Goal: Information Seeking & Learning: Learn about a topic

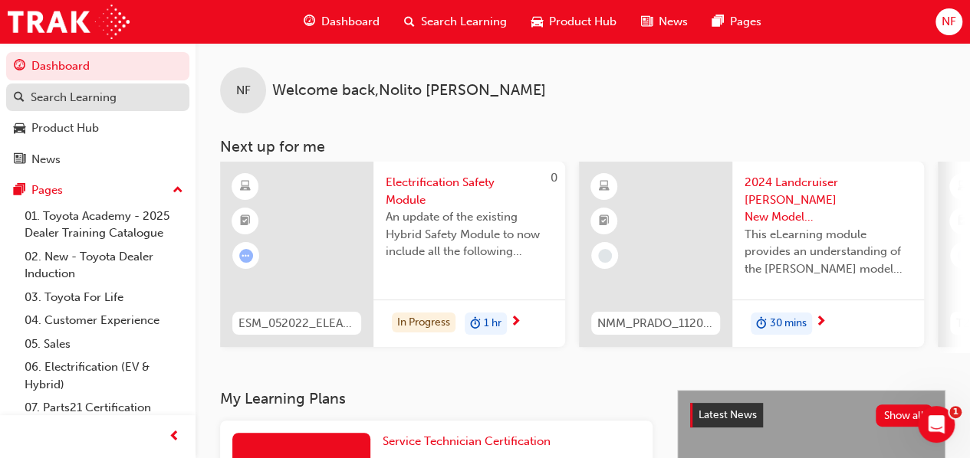
click at [100, 94] on div "Search Learning" at bounding box center [74, 98] width 86 height 18
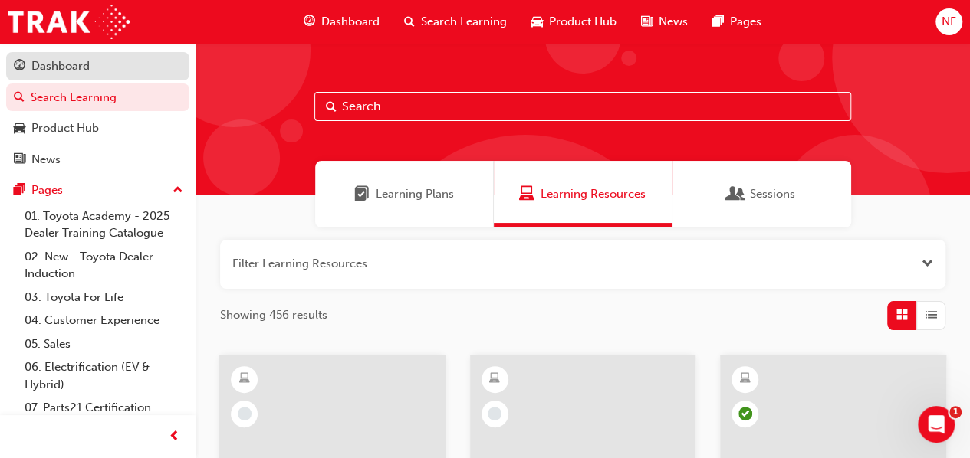
click at [46, 61] on div "Dashboard" at bounding box center [60, 67] width 58 height 18
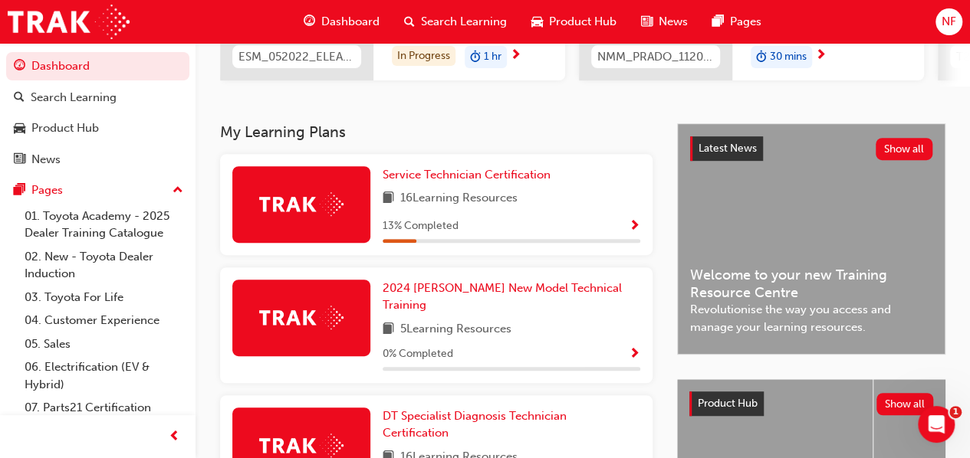
scroll to position [276, 0]
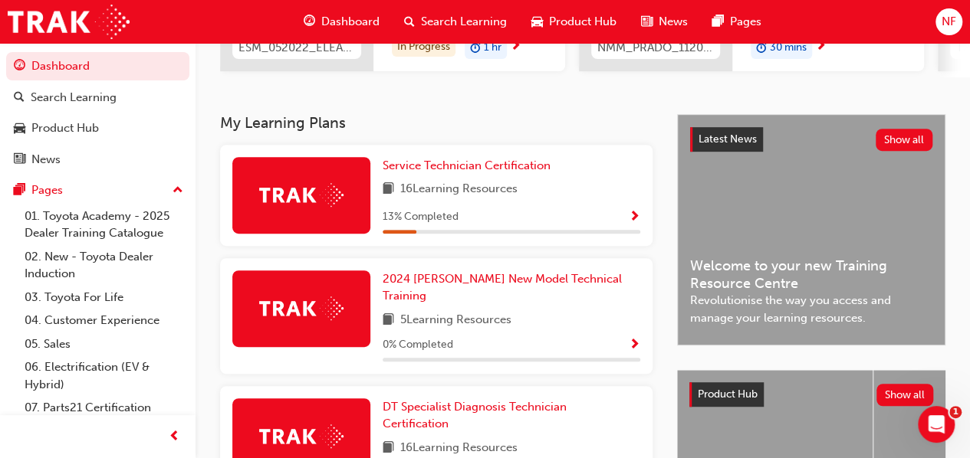
click at [629, 217] on span "Show Progress" at bounding box center [635, 218] width 12 height 14
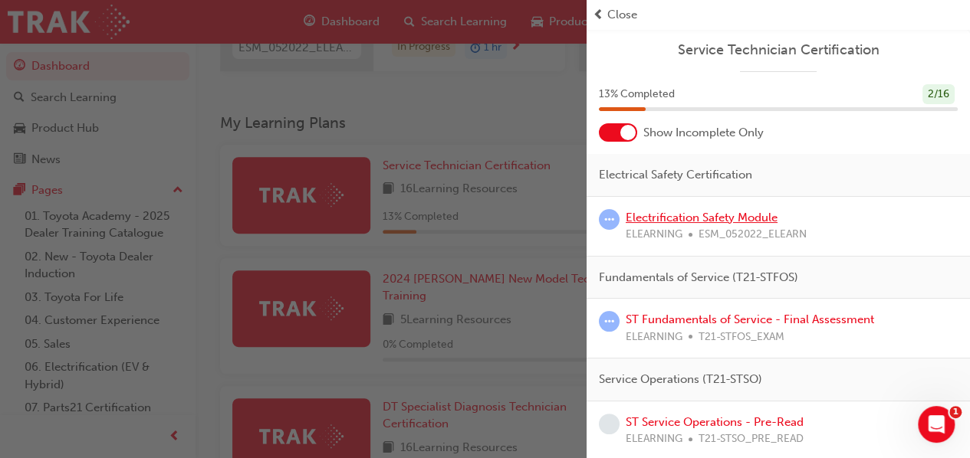
click at [747, 216] on link "Electrification Safety Module" at bounding box center [702, 218] width 152 height 14
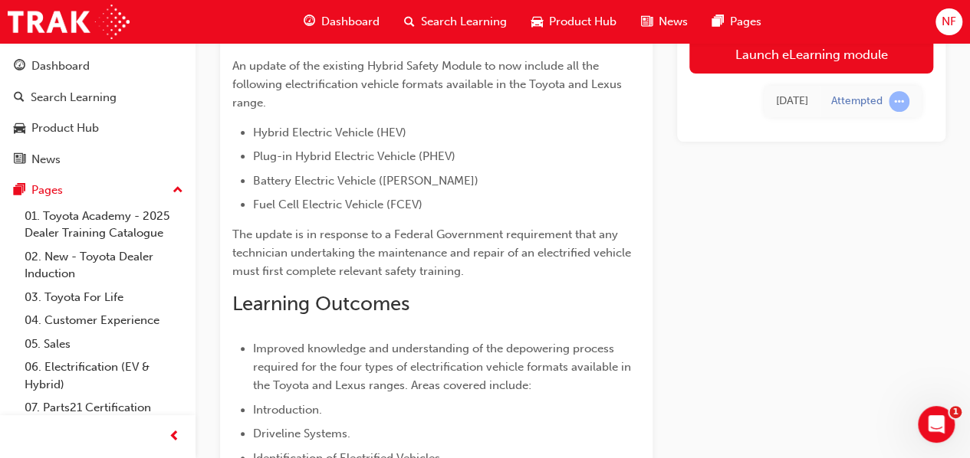
scroll to position [11, 0]
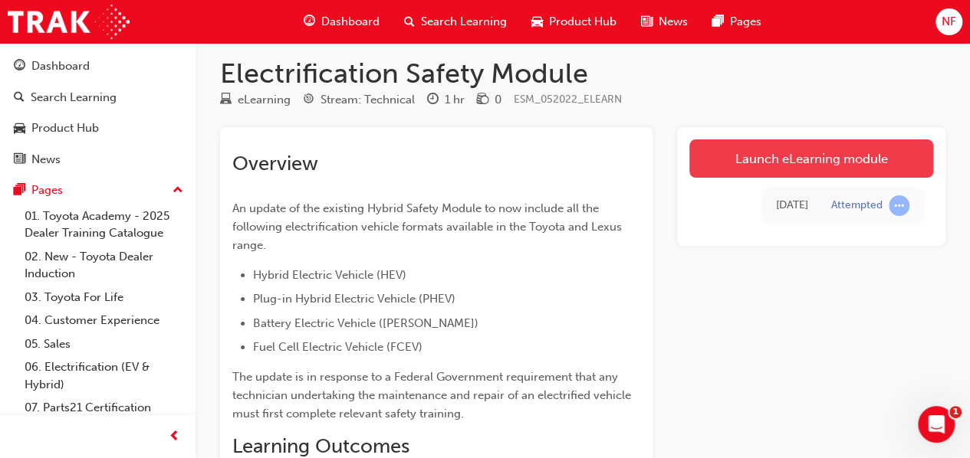
click at [759, 163] on link "Launch eLearning module" at bounding box center [811, 159] width 244 height 38
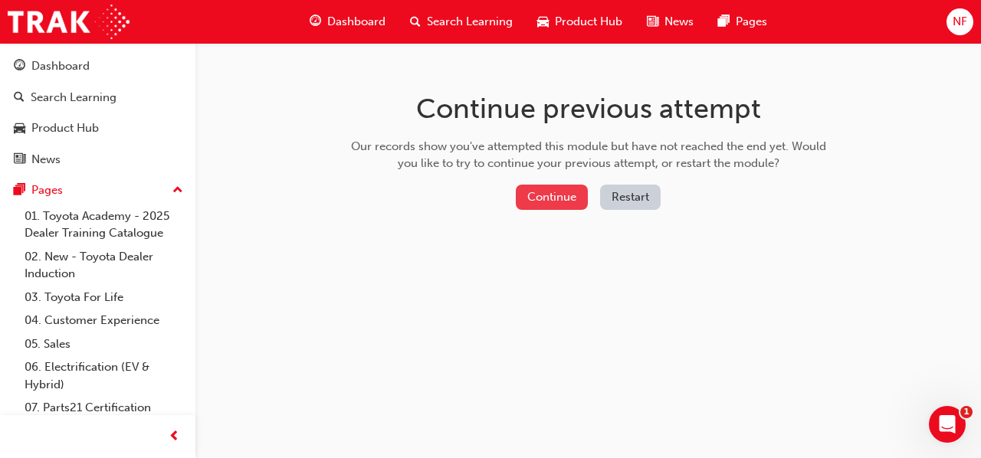
click at [558, 192] on button "Continue" at bounding box center [552, 197] width 72 height 25
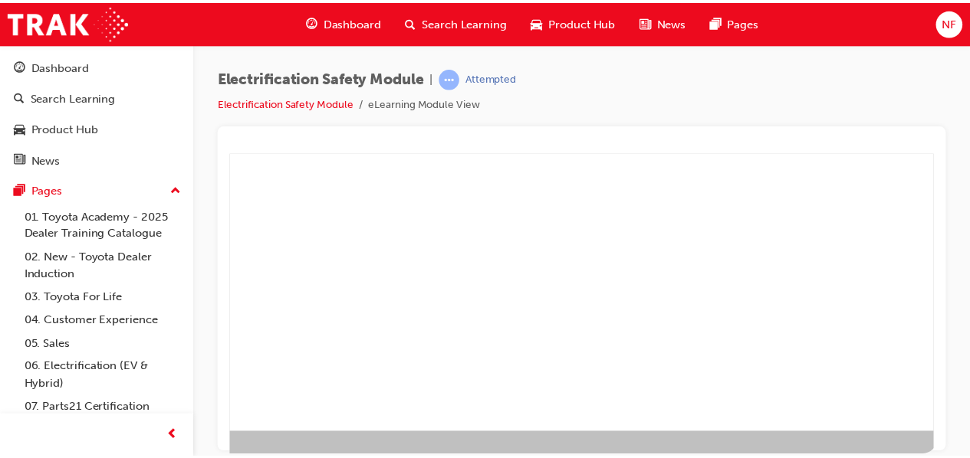
scroll to position [283, 342]
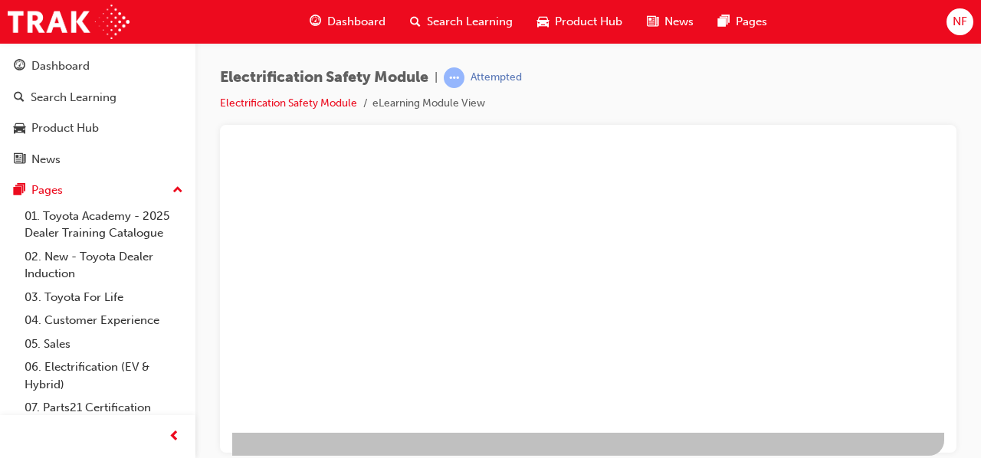
click at [225, 449] on div at bounding box center [588, 289] width 737 height 328
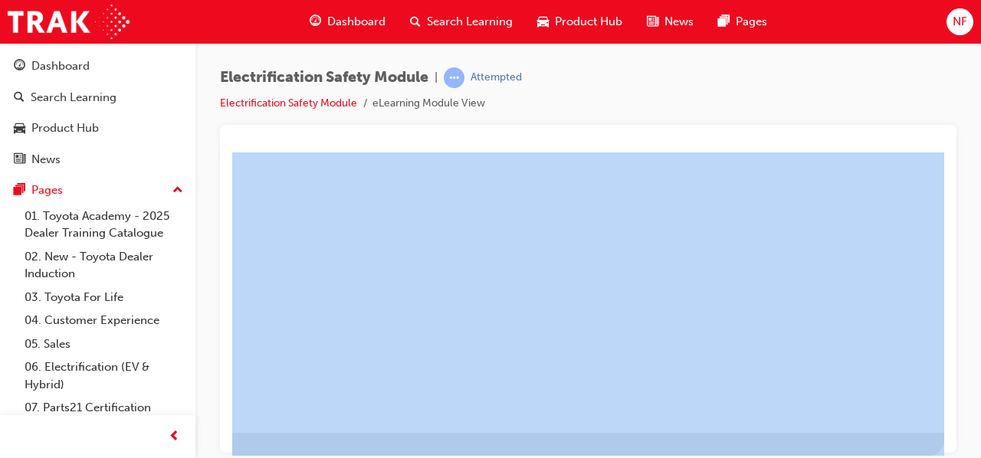
click at [225, 449] on div at bounding box center [588, 289] width 737 height 328
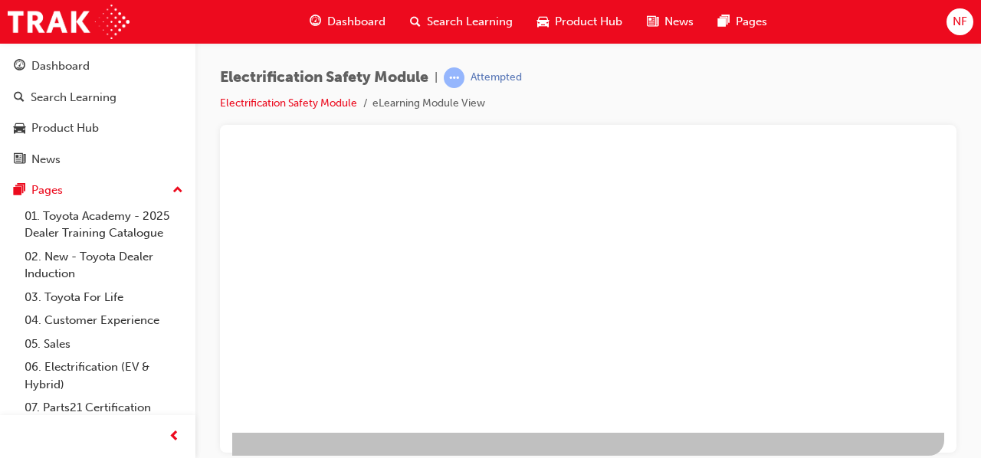
click at [491, 241] on div at bounding box center [423, 156] width 1043 height 552
click at [38, 66] on div "Dashboard" at bounding box center [60, 67] width 58 height 18
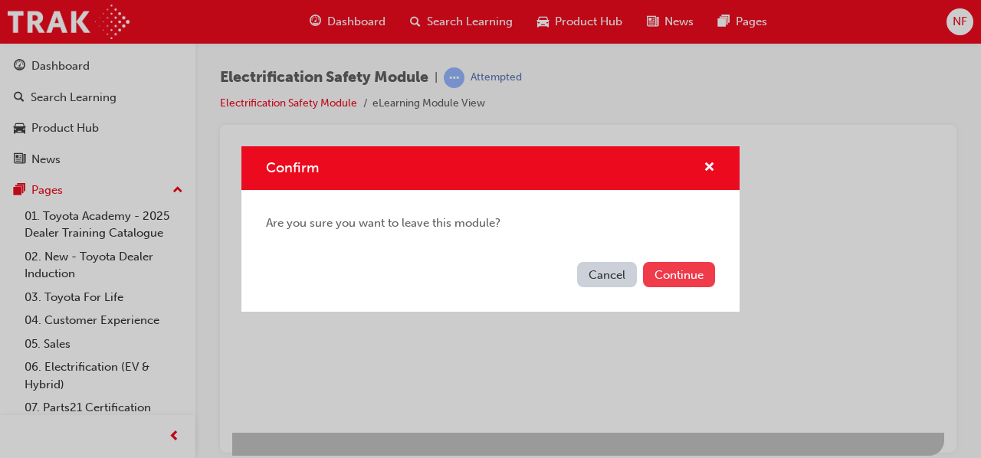
click at [665, 271] on button "Continue" at bounding box center [679, 274] width 72 height 25
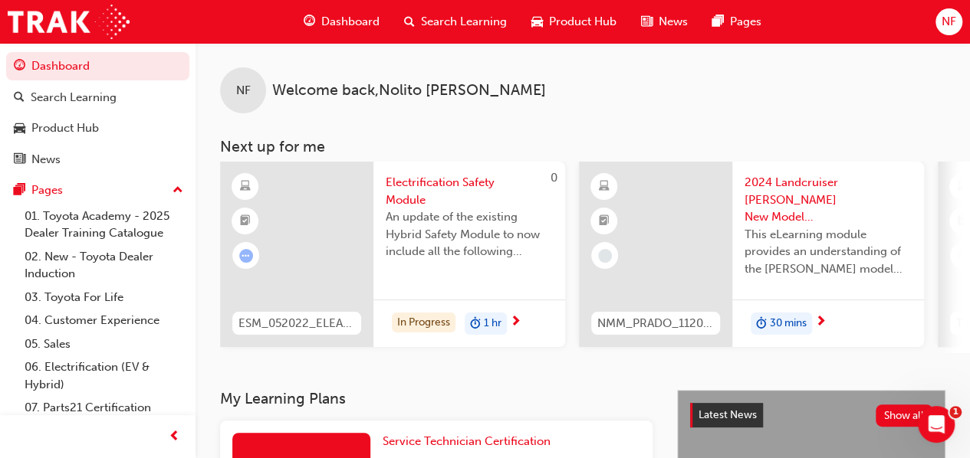
click at [515, 323] on span "next-icon" at bounding box center [516, 323] width 12 height 14
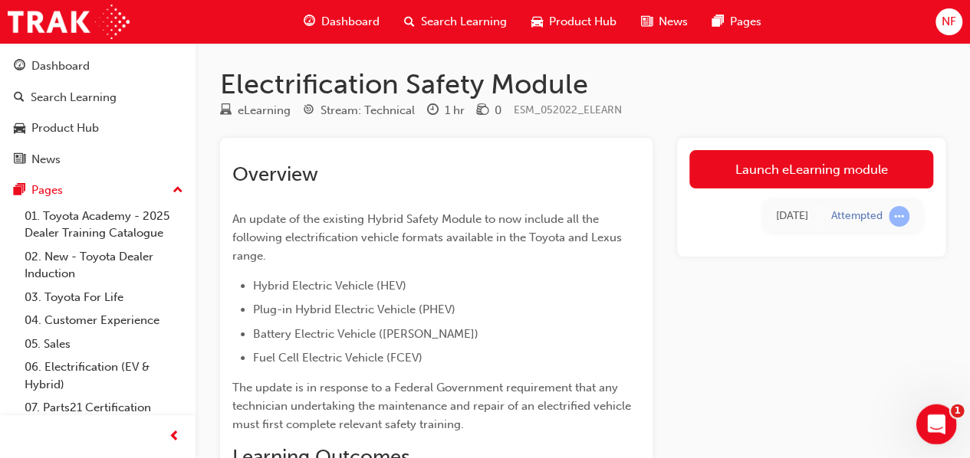
click at [940, 421] on icon "Open Intercom Messenger" at bounding box center [934, 422] width 25 height 25
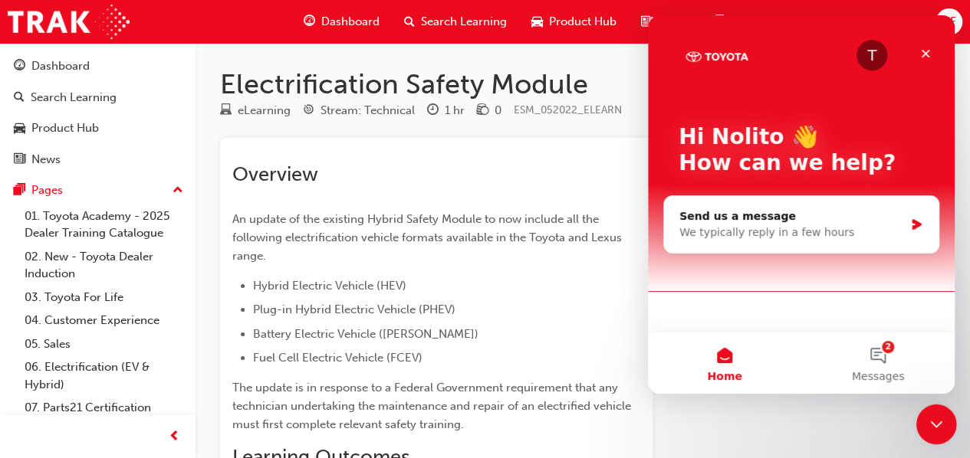
click at [940, 421] on icon "Close Intercom Messenger" at bounding box center [934, 422] width 18 height 18
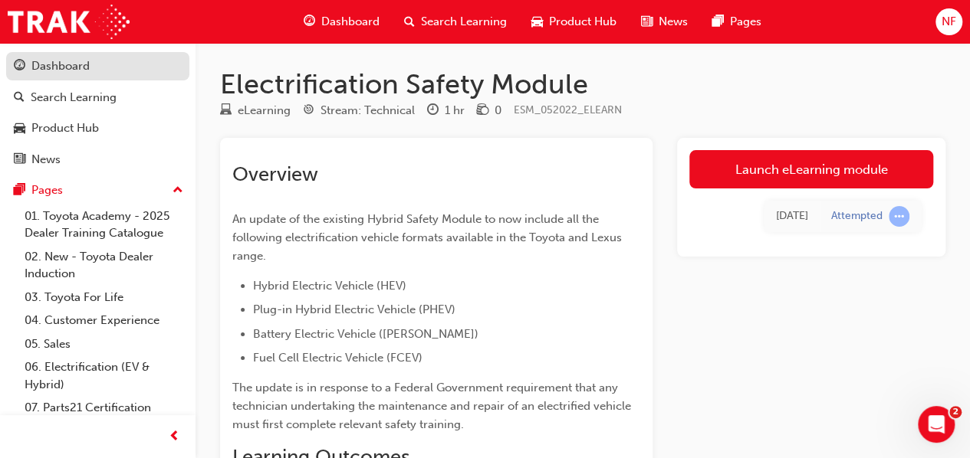
click at [44, 71] on div "Dashboard" at bounding box center [60, 67] width 58 height 18
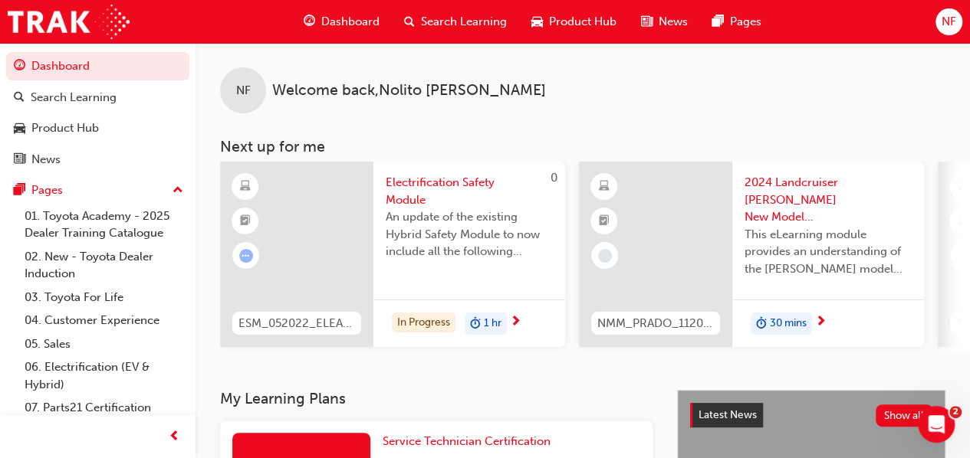
click at [523, 319] on div "In Progress 1 hr" at bounding box center [469, 324] width 192 height 48
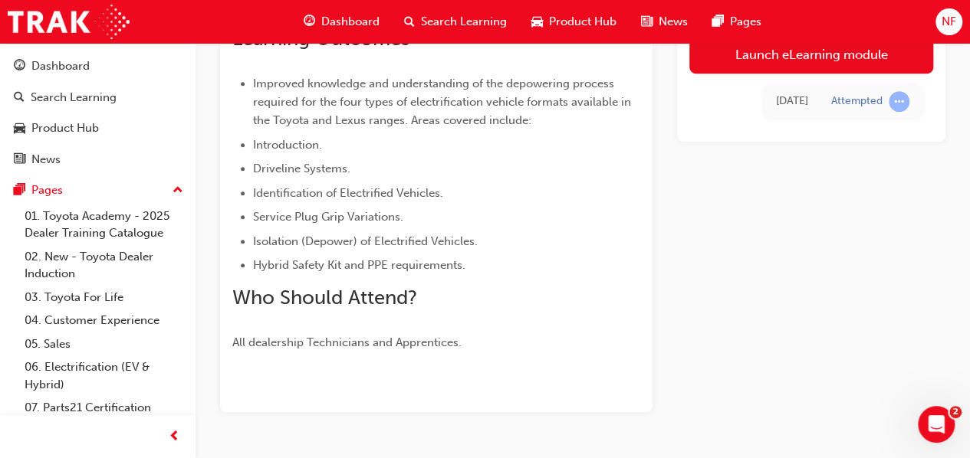
scroll to position [460, 0]
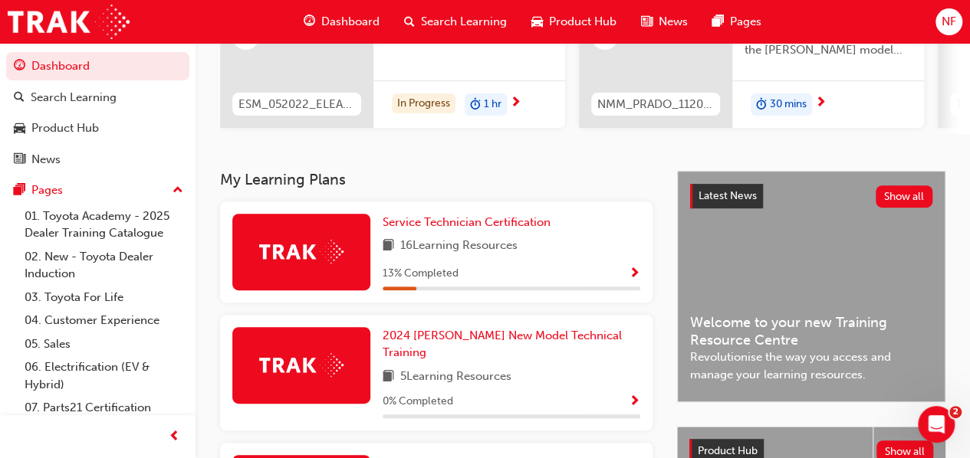
scroll to position [209, 0]
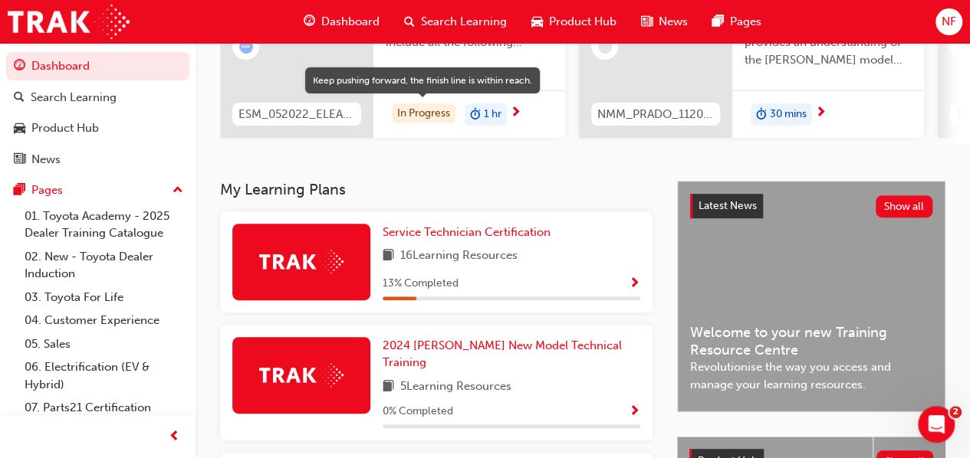
click at [419, 111] on div "In Progress" at bounding box center [424, 114] width 64 height 21
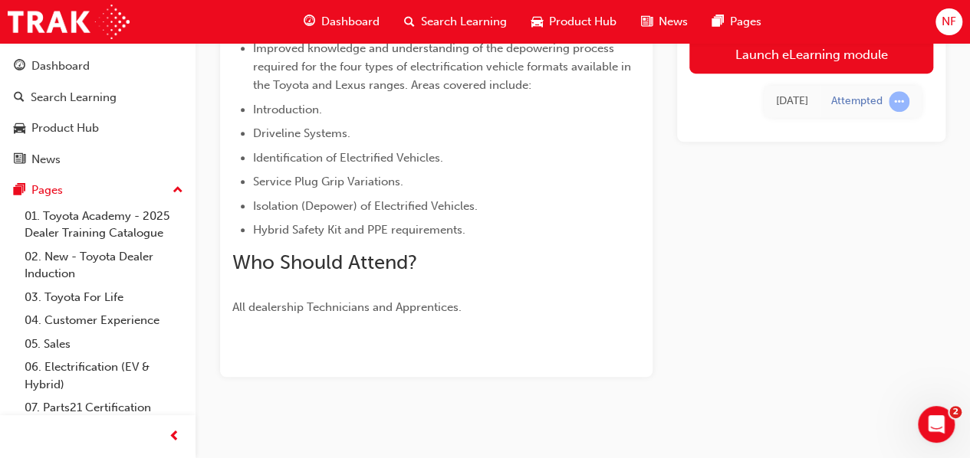
scroll to position [460, 0]
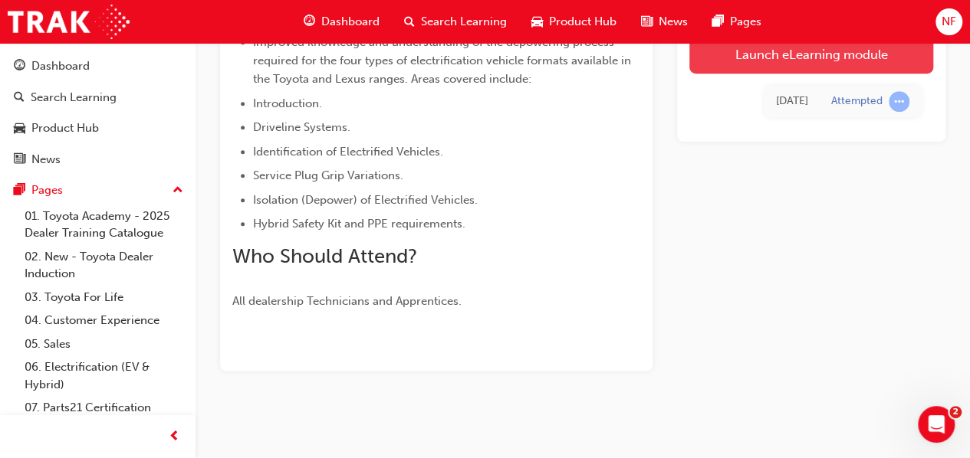
click at [822, 60] on link "Launch eLearning module" at bounding box center [811, 54] width 244 height 38
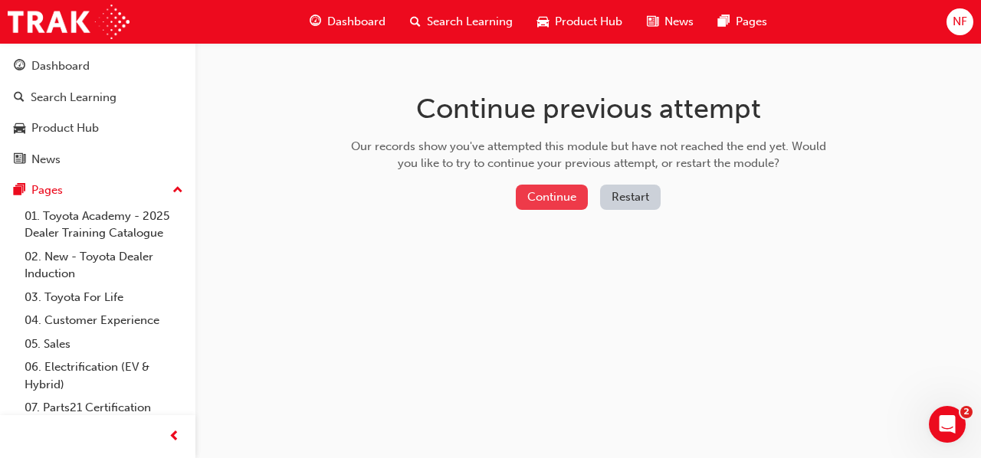
click at [547, 202] on button "Continue" at bounding box center [552, 197] width 72 height 25
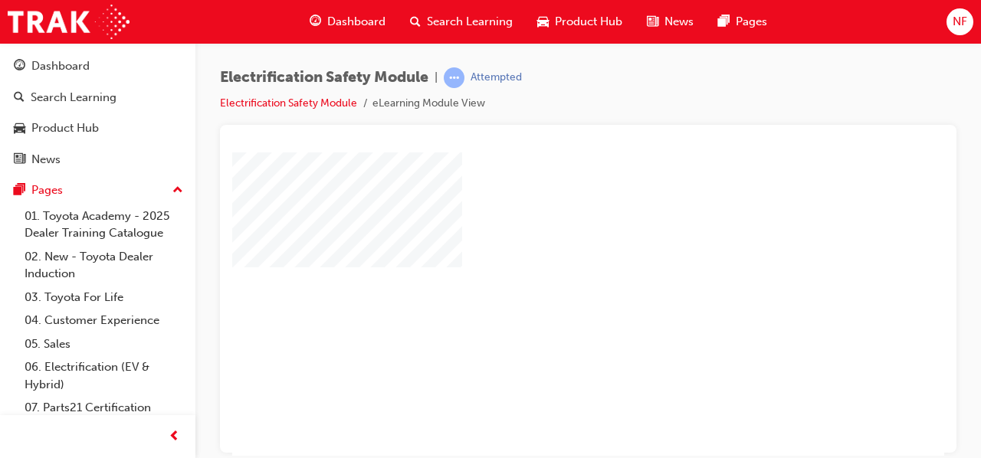
click at [544, 259] on div "play" at bounding box center [544, 259] width 0 height 0
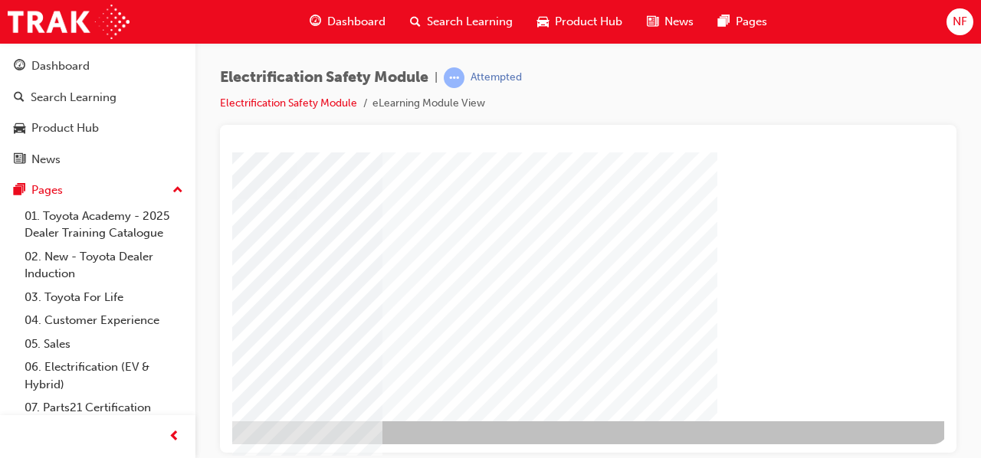
scroll to position [283, 342]
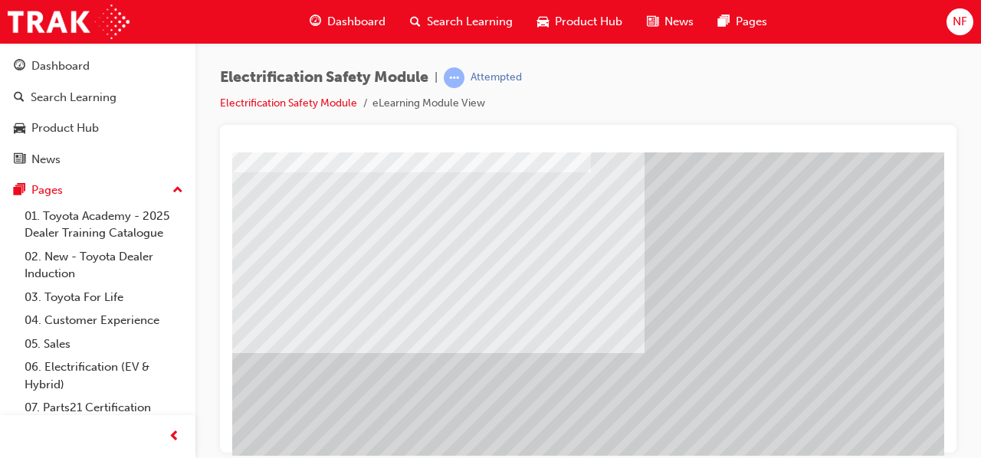
scroll to position [191, 0]
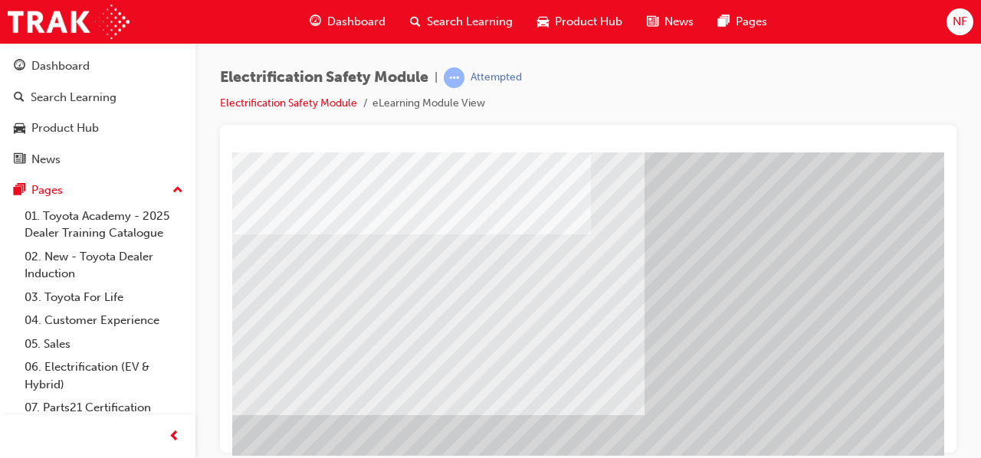
scroll to position [130, 0]
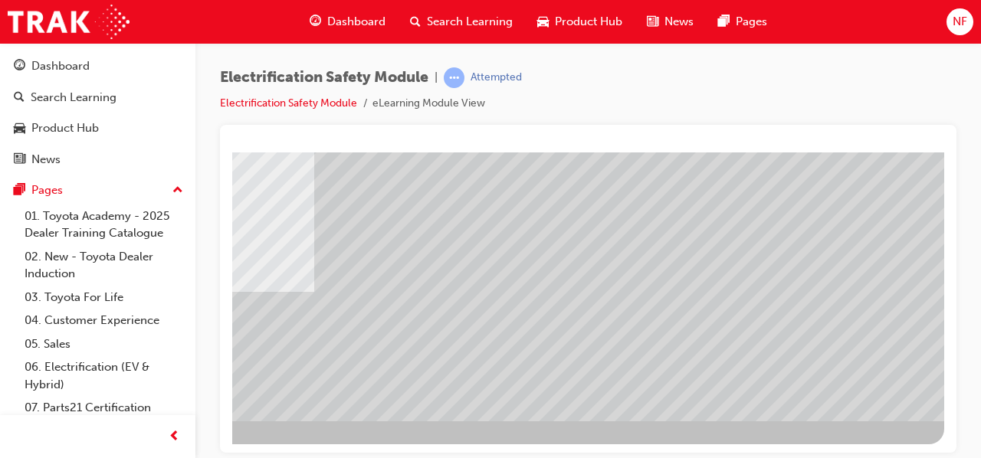
scroll to position [283, 342]
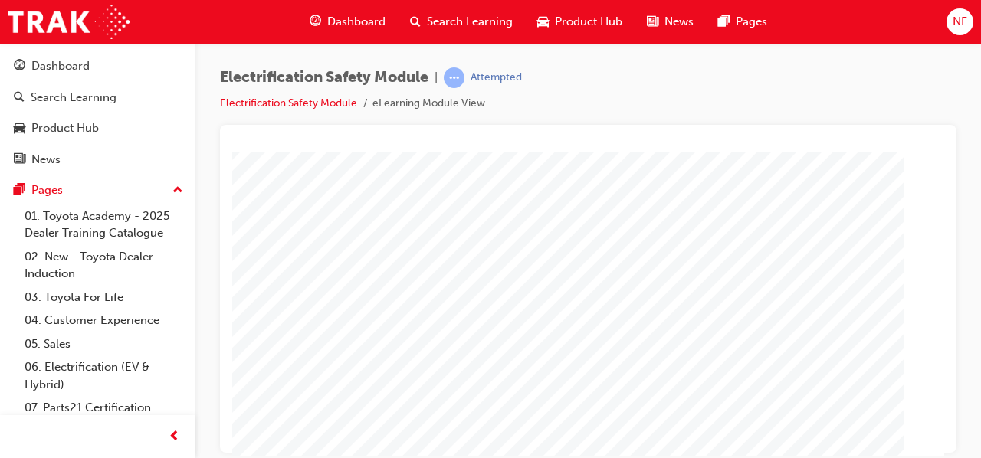
scroll to position [283, 0]
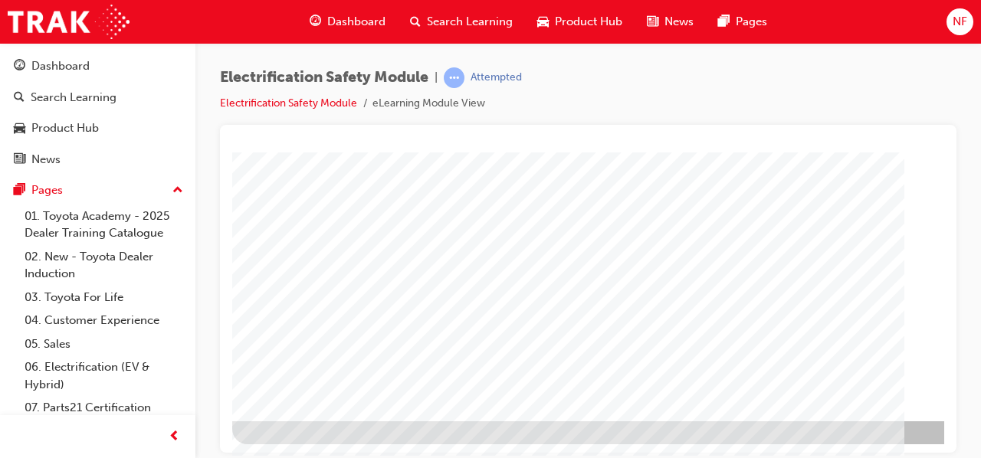
click at [926, 455] on div "Electrification Safety Module | Attempted Electrification Safety Module eLearni…" at bounding box center [490, 229] width 981 height 458
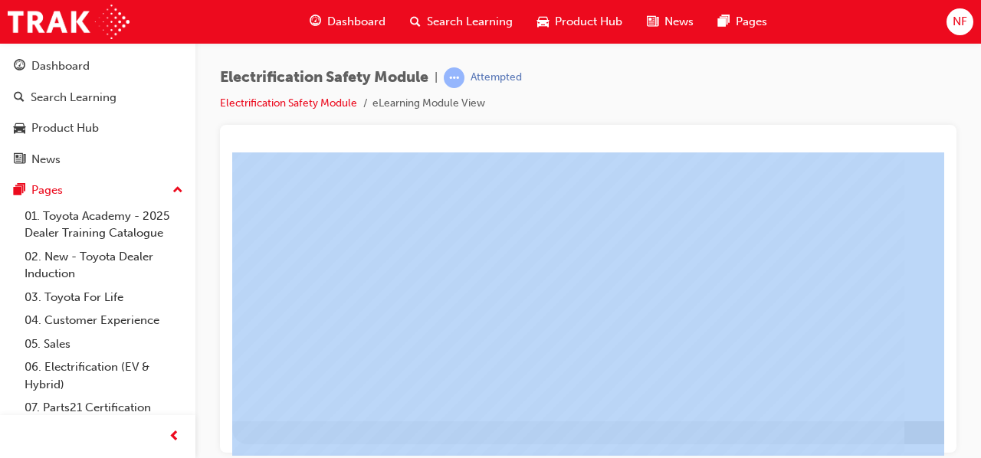
click at [926, 455] on div "Electrification Safety Module | Attempted Electrification Safety Module eLearni…" at bounding box center [490, 229] width 981 height 458
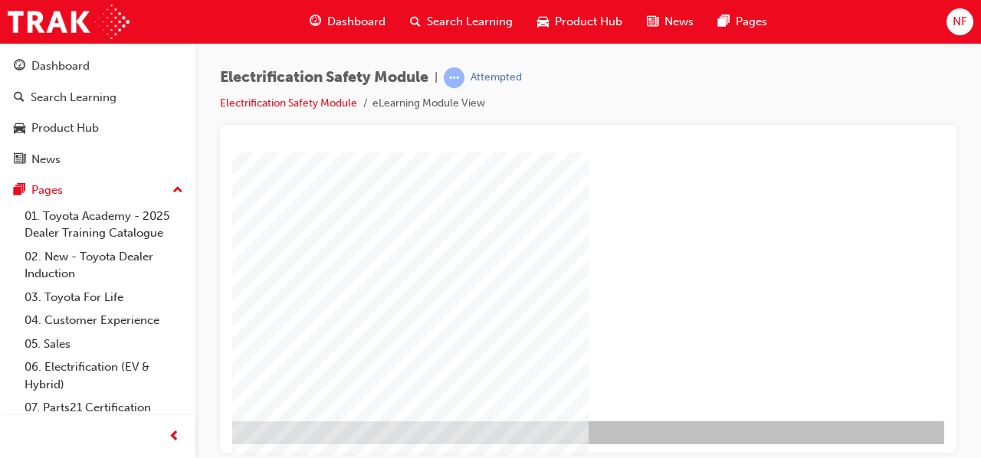
scroll to position [283, 342]
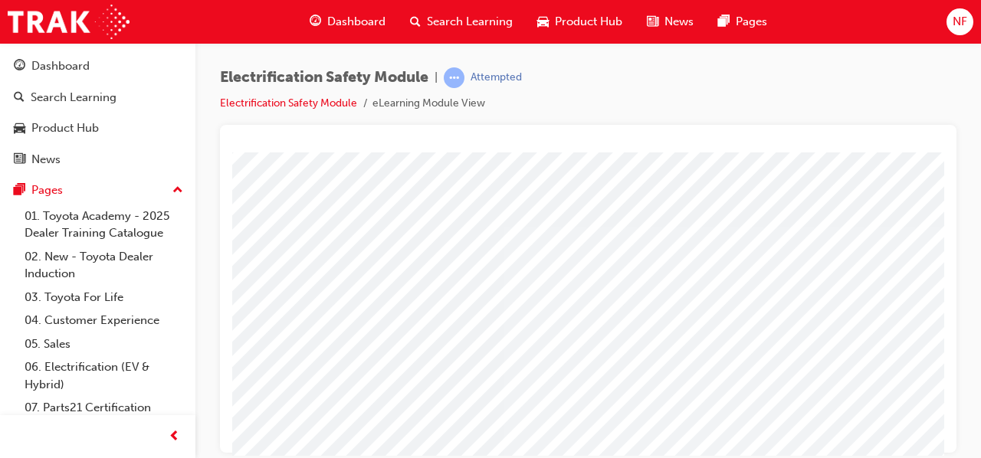
scroll to position [0, 342]
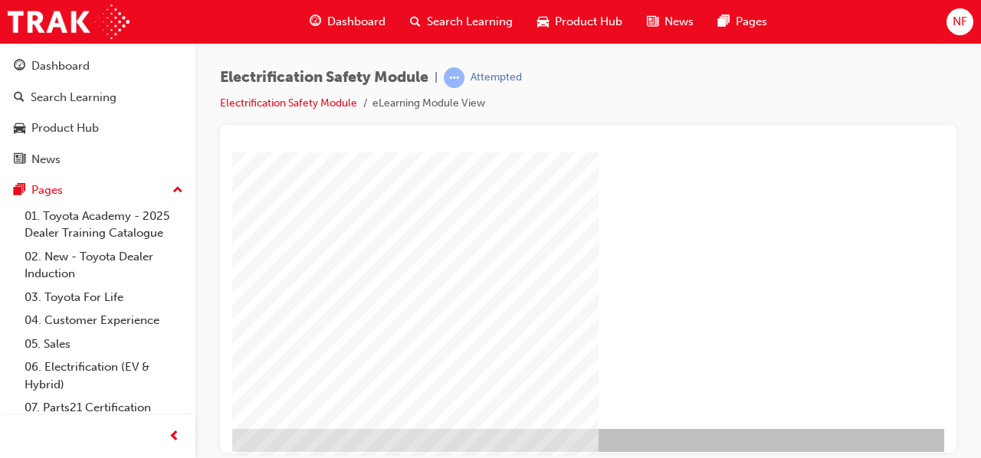
scroll to position [283, 306]
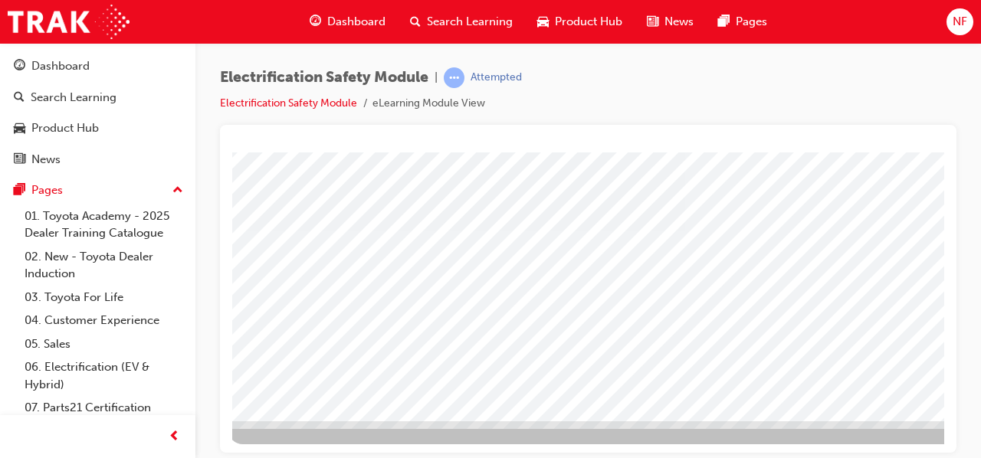
scroll to position [283, 0]
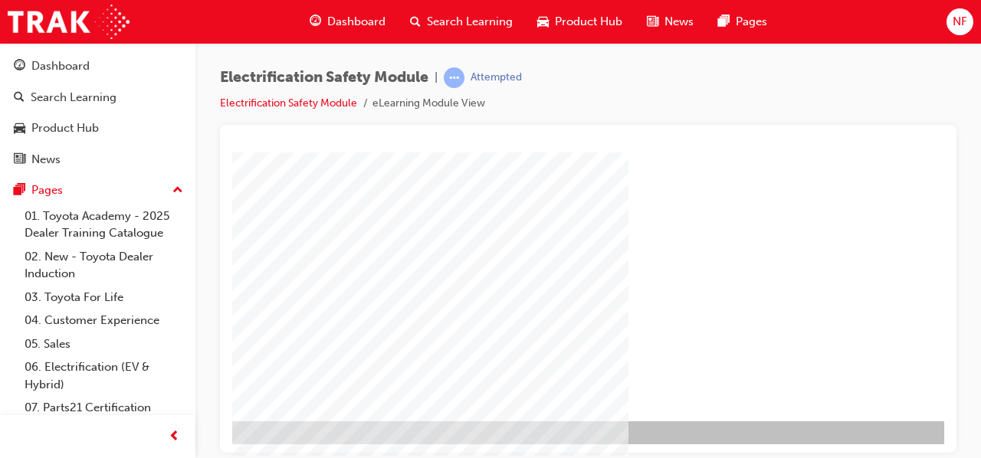
scroll to position [283, 342]
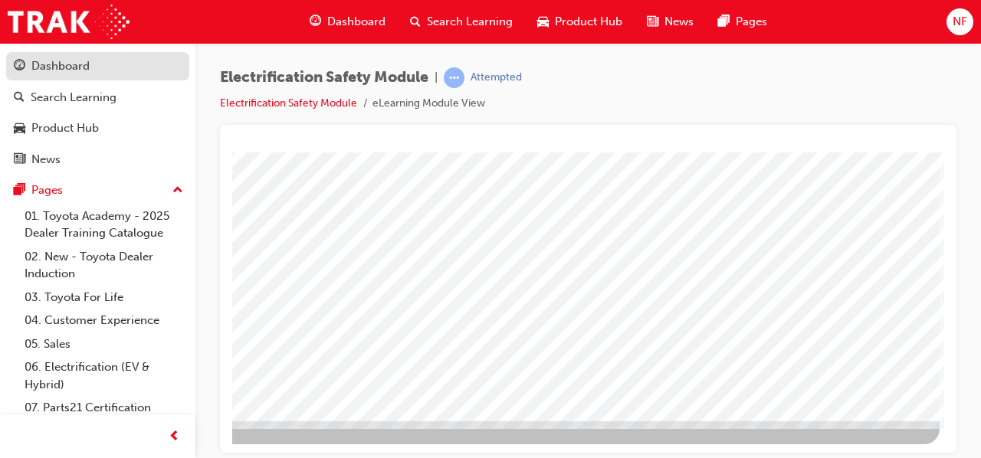
click at [84, 77] on link "Dashboard" at bounding box center [97, 66] width 183 height 28
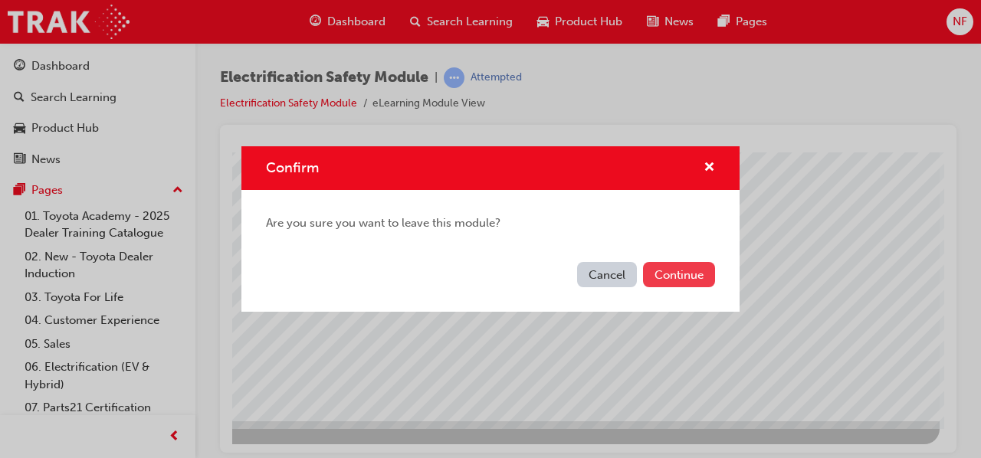
click at [675, 271] on button "Continue" at bounding box center [679, 274] width 72 height 25
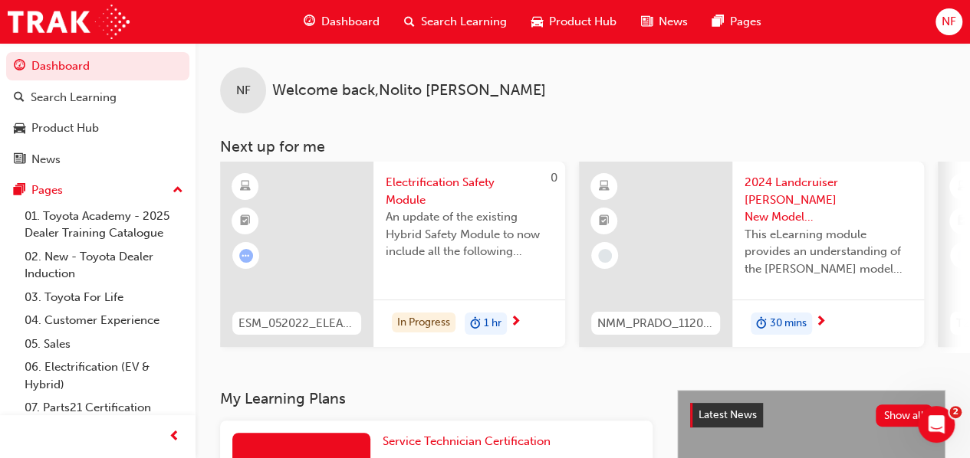
click at [522, 320] on div "In Progress 1 hr" at bounding box center [469, 324] width 192 height 48
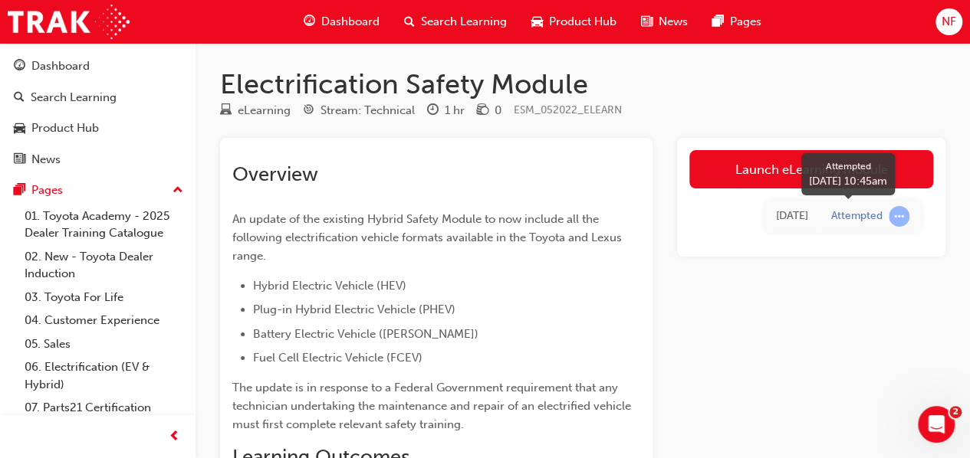
click at [896, 219] on span "learningRecordVerb_ATTEMPT-icon" at bounding box center [899, 216] width 21 height 21
drag, startPoint x: 896, startPoint y: 219, endPoint x: 860, endPoint y: 220, distance: 36.0
click at [860, 220] on div "Attempted" at bounding box center [870, 216] width 78 height 21
click at [860, 220] on div "Attempted" at bounding box center [856, 216] width 51 height 15
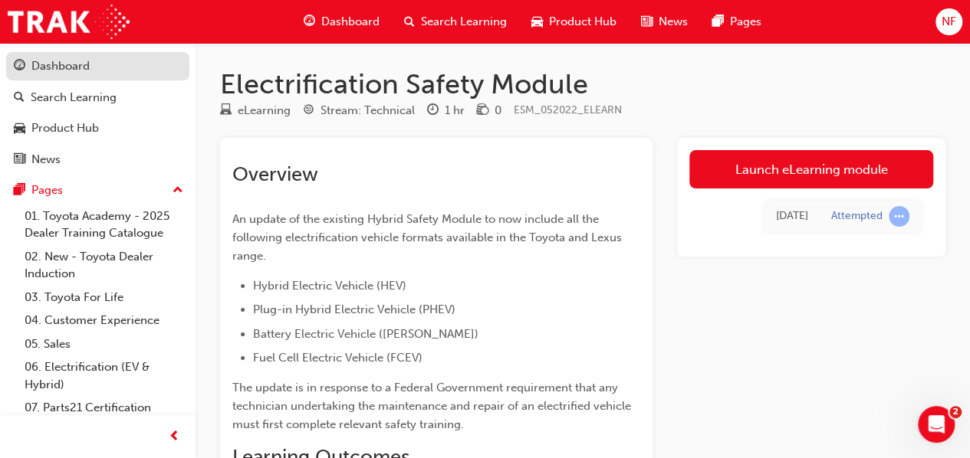
click at [57, 57] on div "Dashboard" at bounding box center [98, 66] width 168 height 19
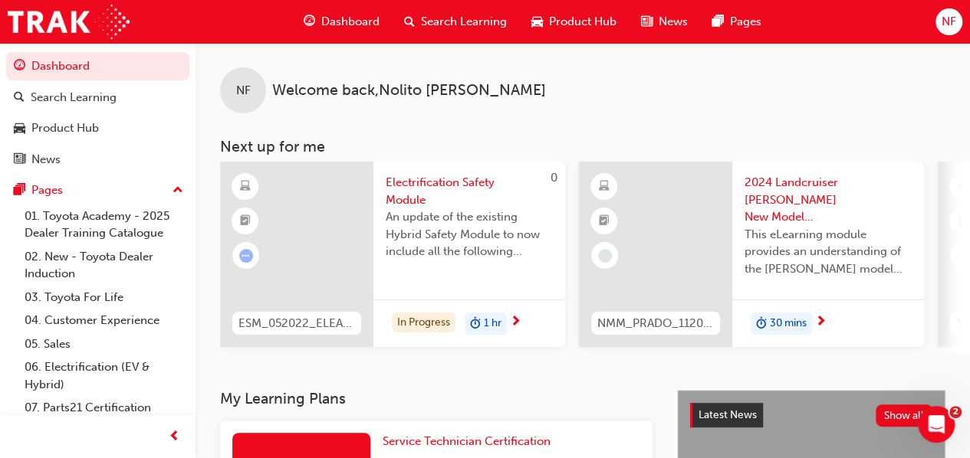
click at [485, 324] on span "1 hr" at bounding box center [493, 324] width 18 height 18
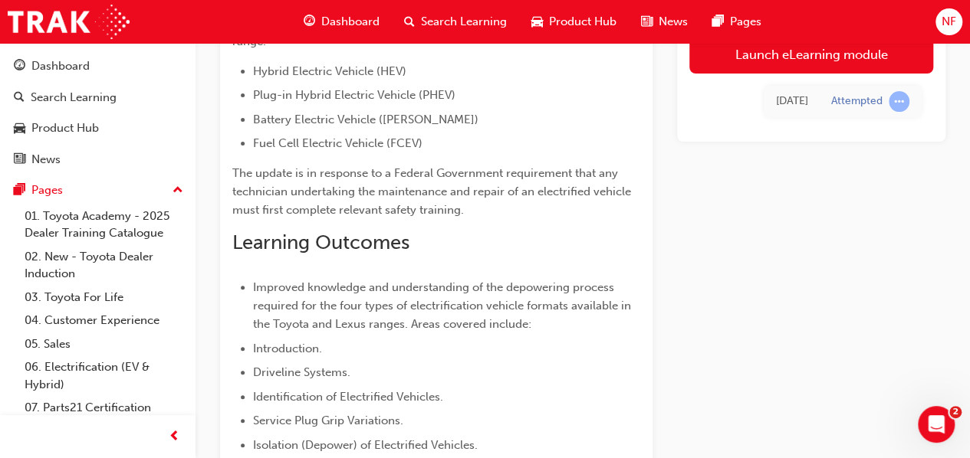
scroll to position [184, 0]
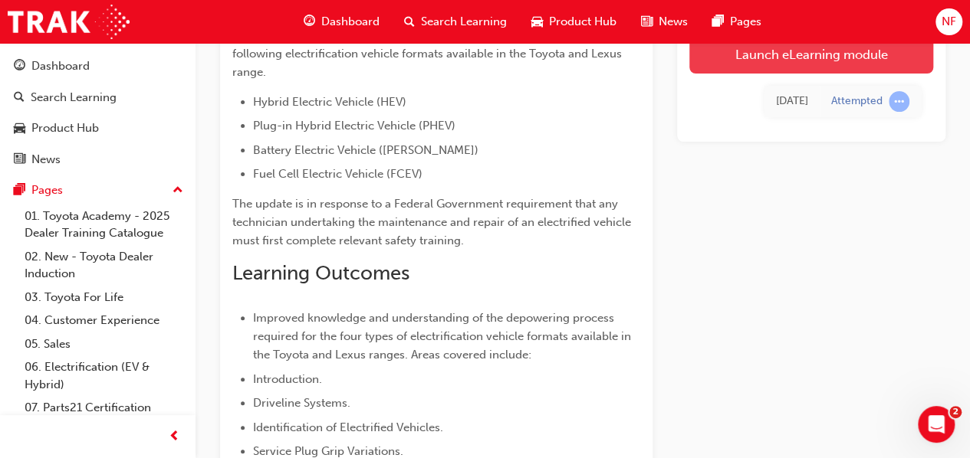
click at [771, 67] on link "Launch eLearning module" at bounding box center [811, 54] width 244 height 38
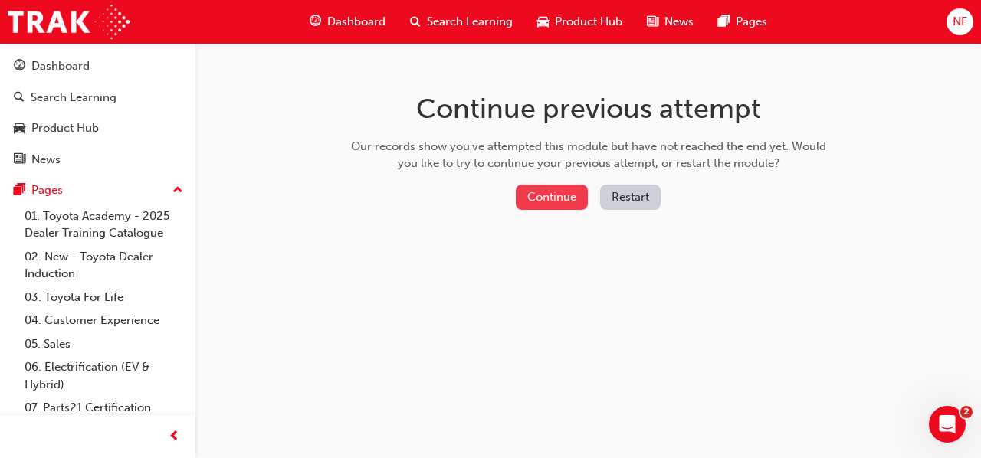
click at [562, 189] on button "Continue" at bounding box center [552, 197] width 72 height 25
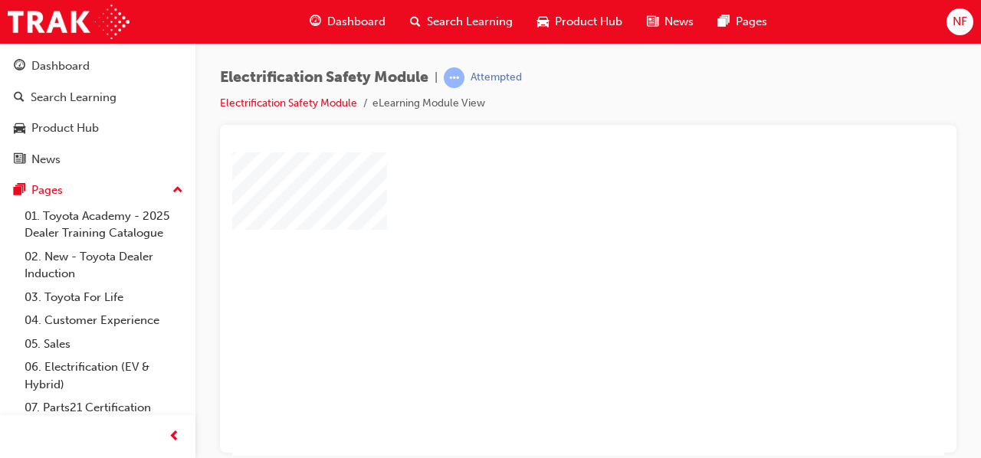
scroll to position [38, 66]
click at [478, 222] on div "play" at bounding box center [478, 222] width 0 height 0
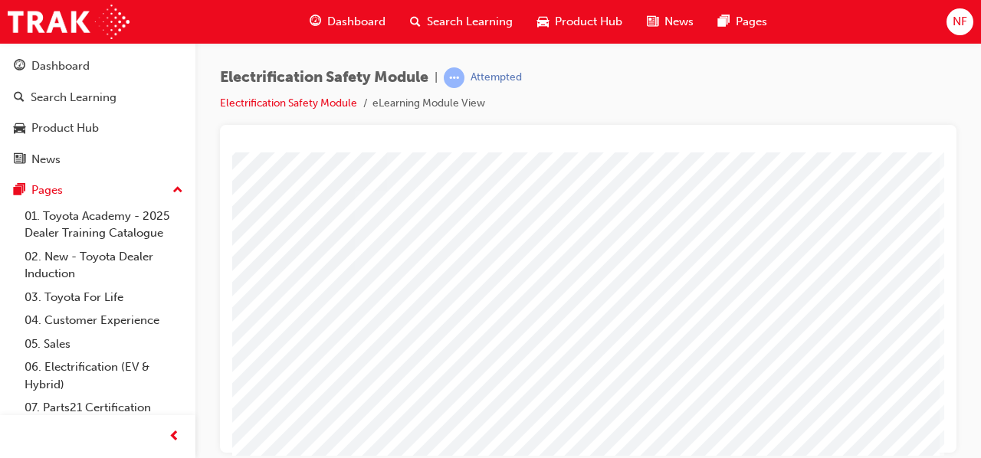
scroll to position [245, 342]
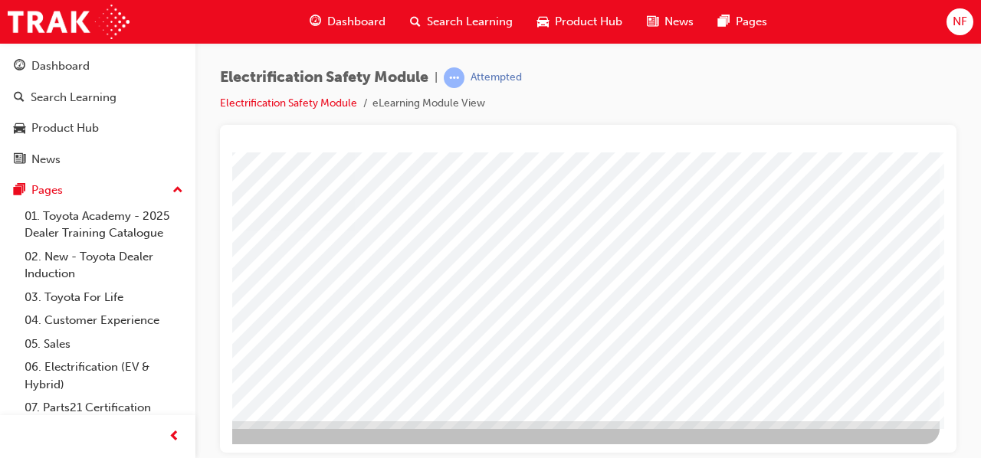
click at [937, 153] on iframe at bounding box center [588, 305] width 712 height 304
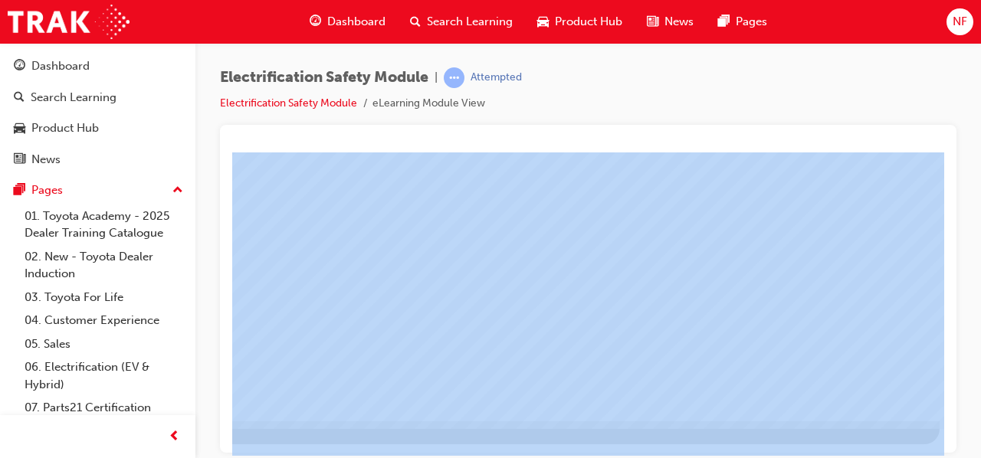
click at [937, 153] on iframe at bounding box center [588, 305] width 712 height 304
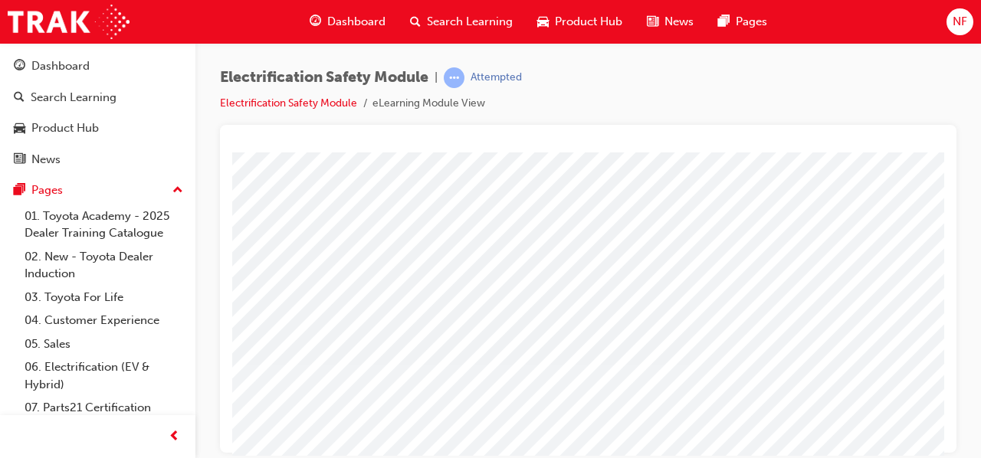
scroll to position [184, 0]
drag, startPoint x: 922, startPoint y: 442, endPoint x: 942, endPoint y: 435, distance: 20.4
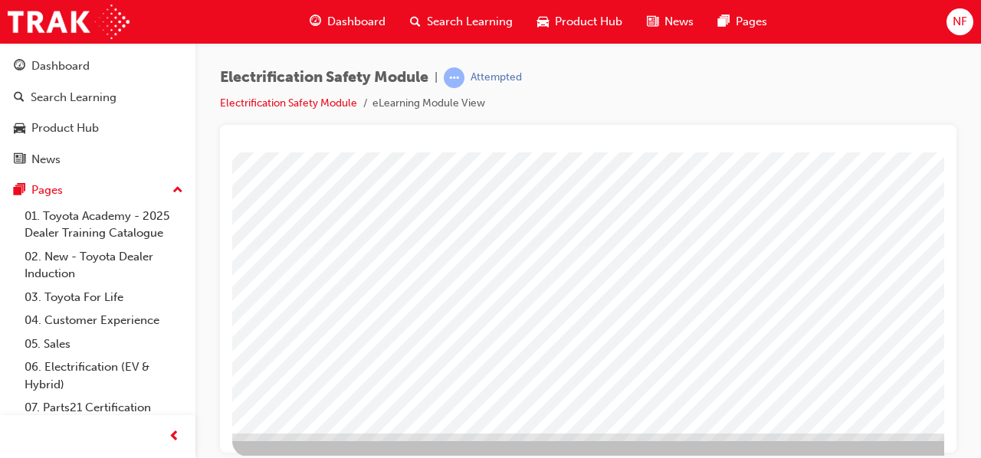
scroll to position [283, 0]
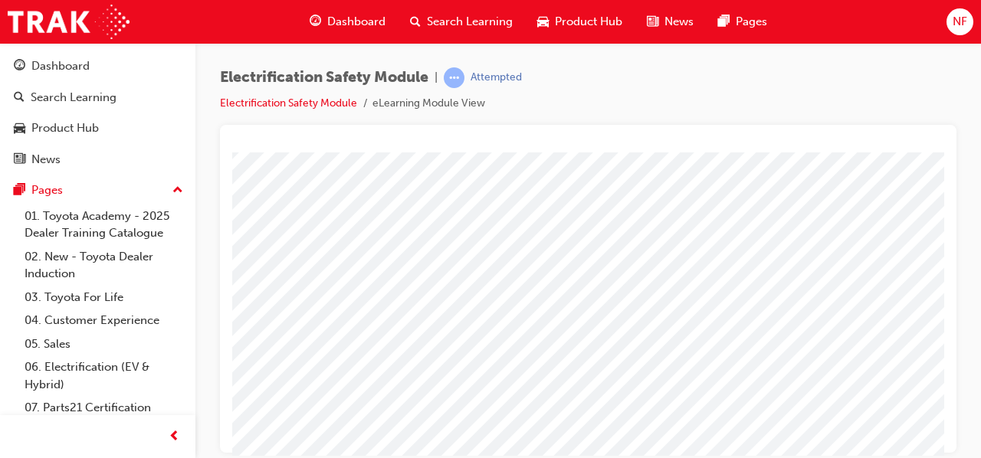
scroll to position [7, 0]
click at [945, 438] on div at bounding box center [588, 289] width 737 height 328
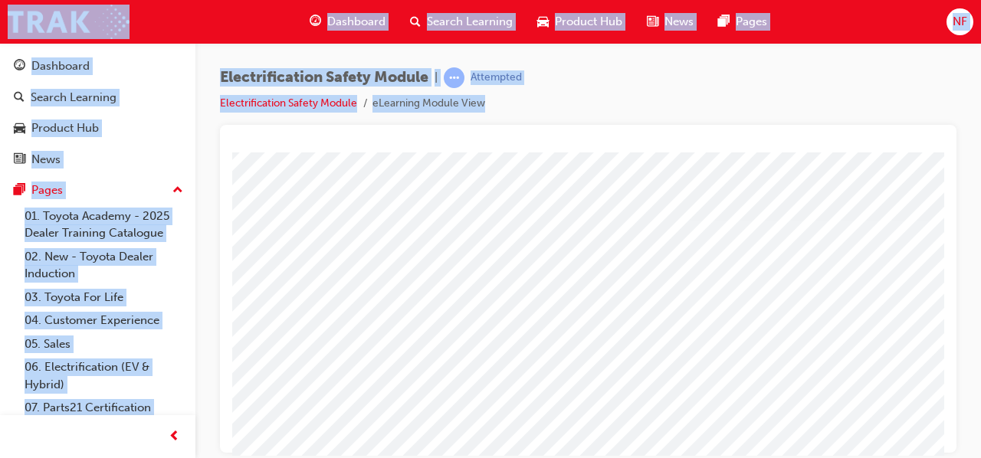
click at [945, 438] on div at bounding box center [588, 289] width 737 height 328
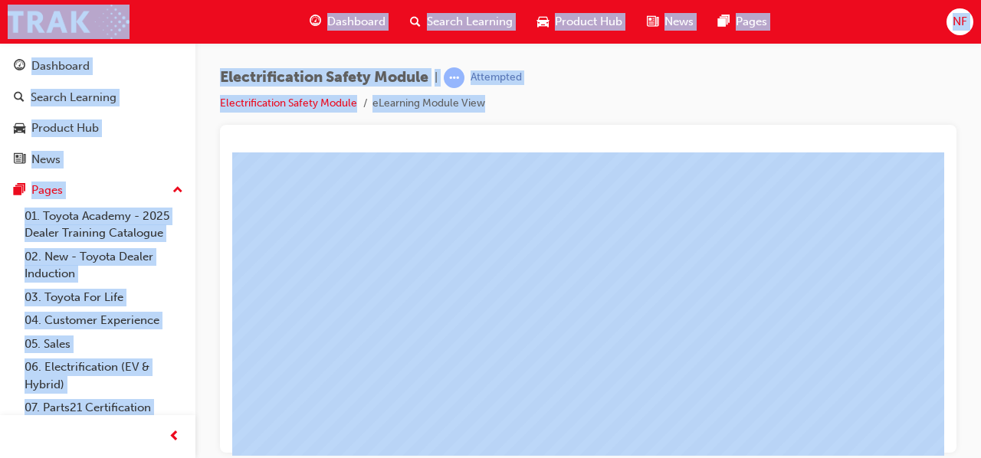
click at [945, 438] on div at bounding box center [588, 289] width 737 height 328
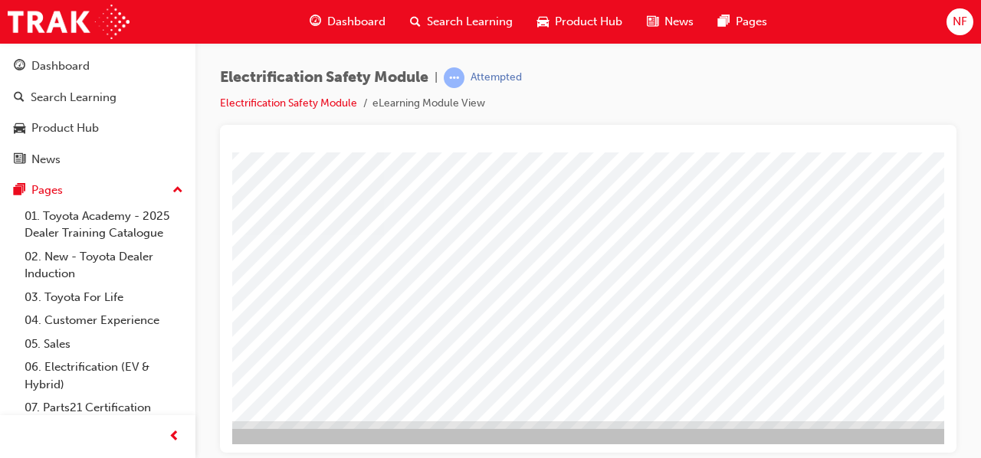
scroll to position [283, 342]
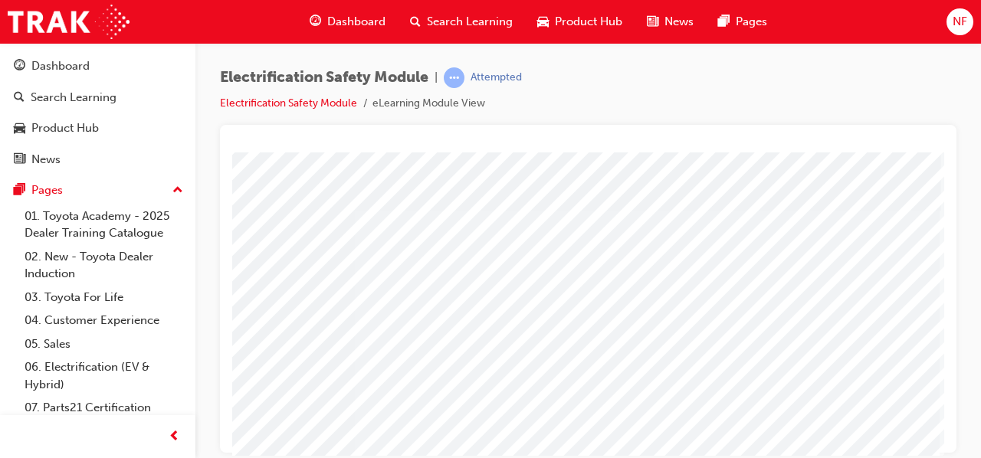
scroll to position [17, 342]
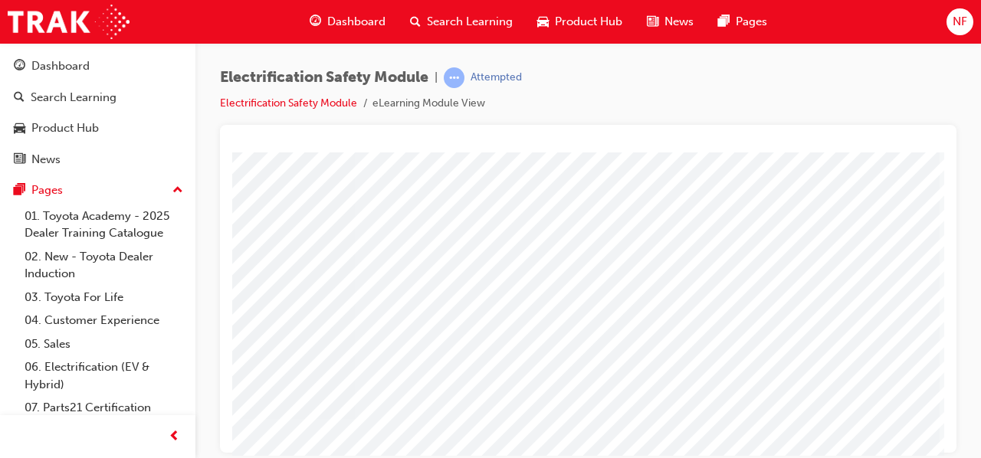
drag, startPoint x: 917, startPoint y: 443, endPoint x: 925, endPoint y: 446, distance: 8.3
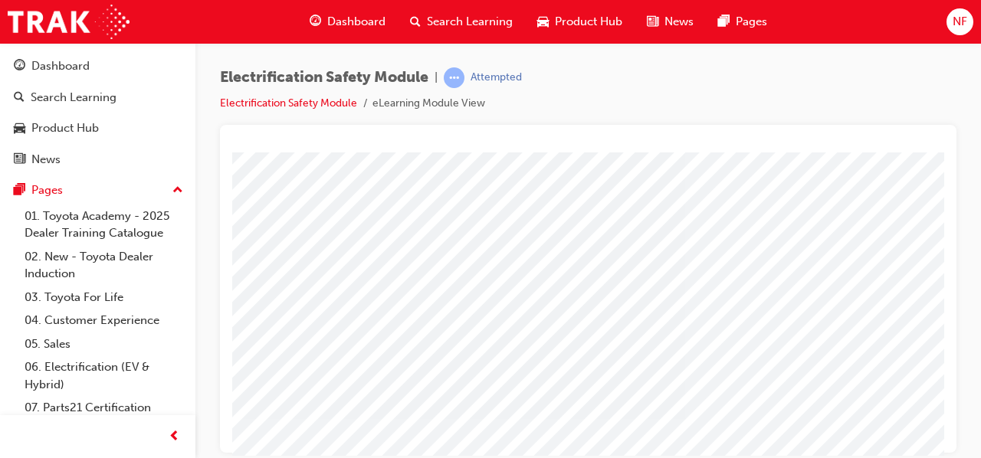
click at [925, 59] on html "multistate Loading..." at bounding box center [584, 56] width 712 height 6
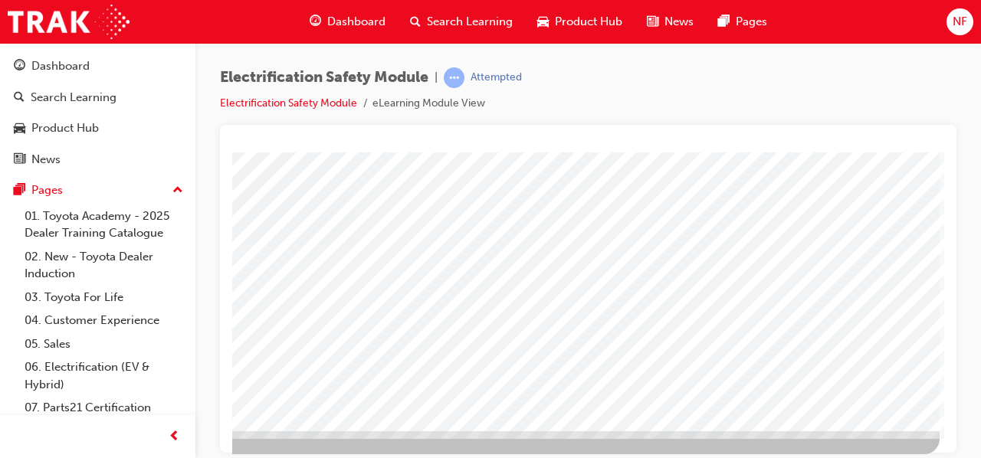
scroll to position [283, 342]
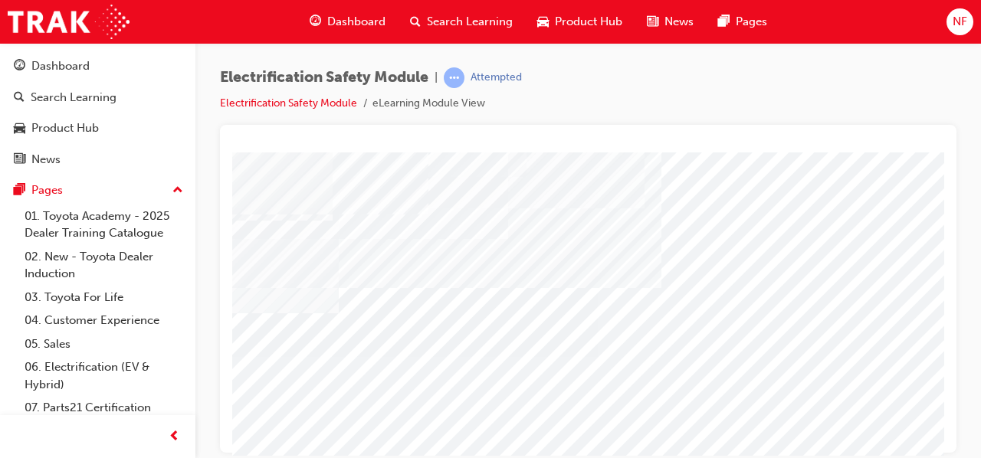
scroll to position [160, 92]
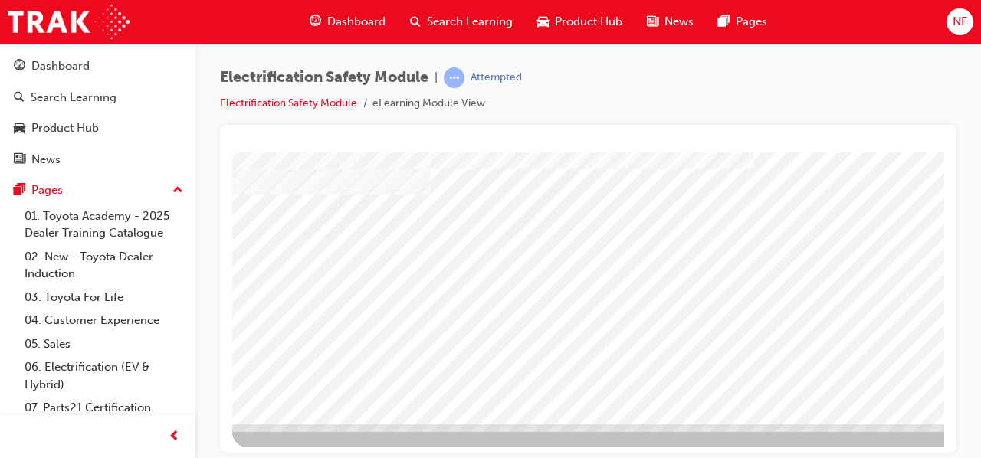
scroll to position [283, 0]
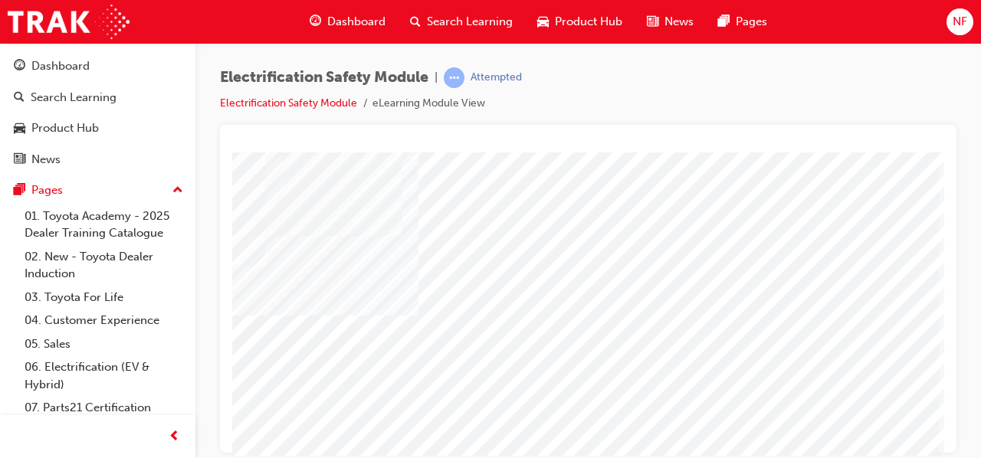
scroll to position [130, 342]
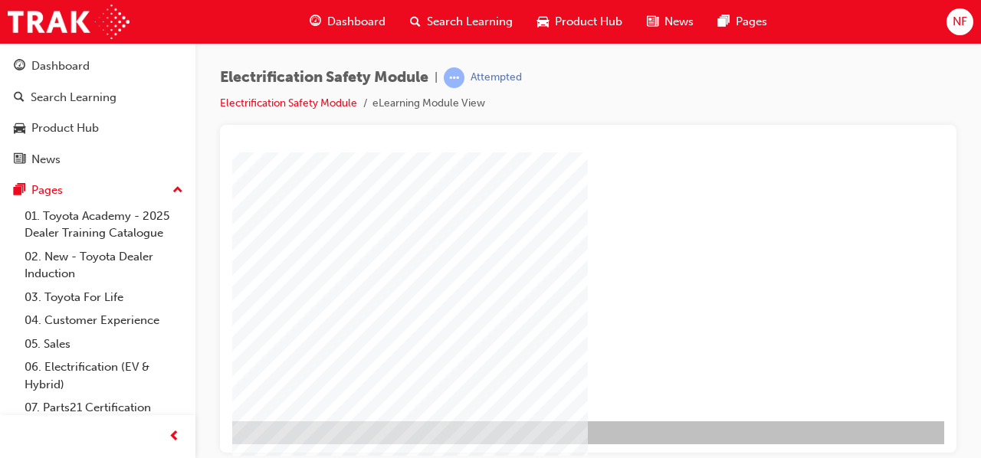
scroll to position [283, 342]
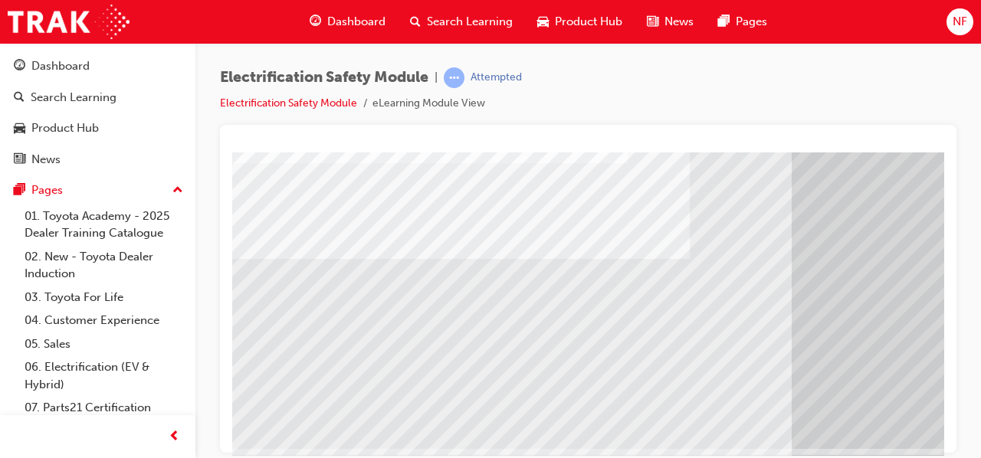
scroll to position [255, 342]
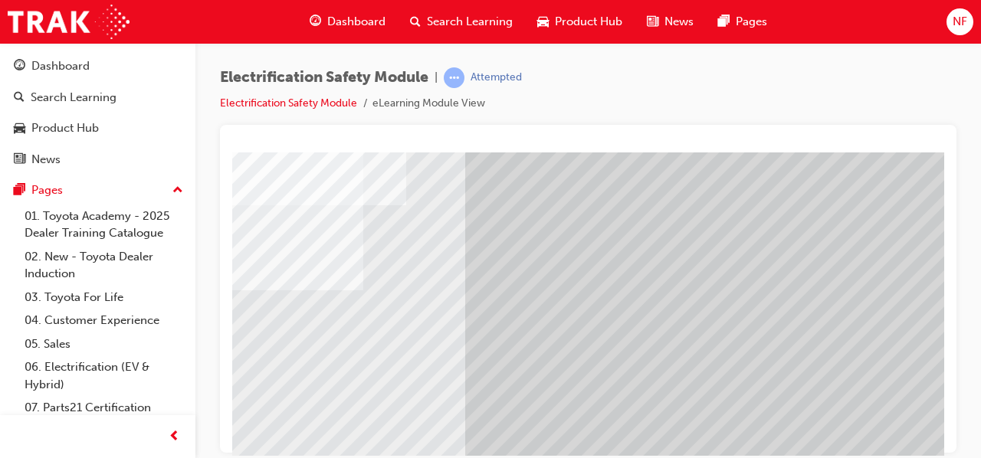
scroll to position [252, 327]
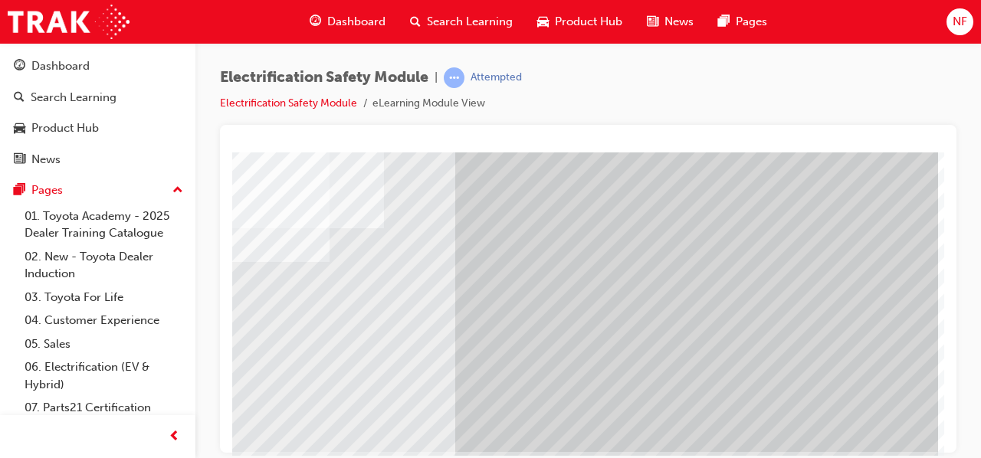
scroll to position [222, 342]
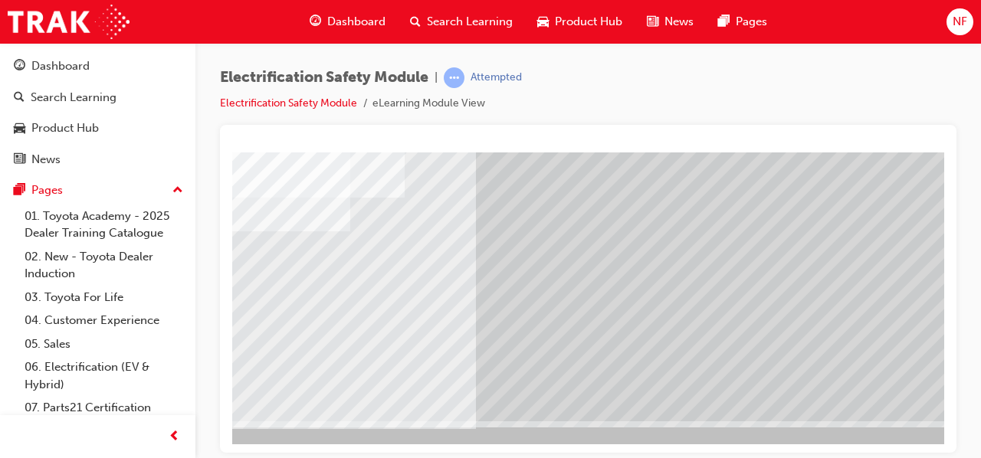
scroll to position [283, 342]
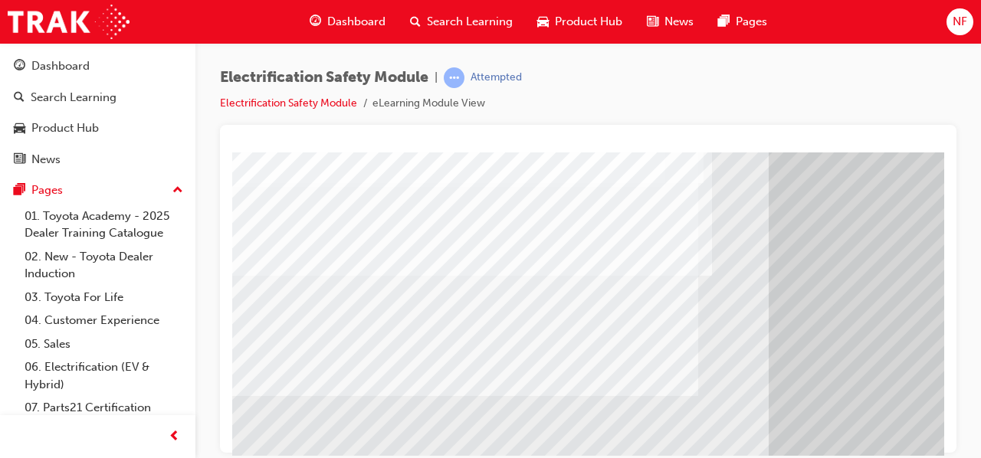
scroll to position [130, 0]
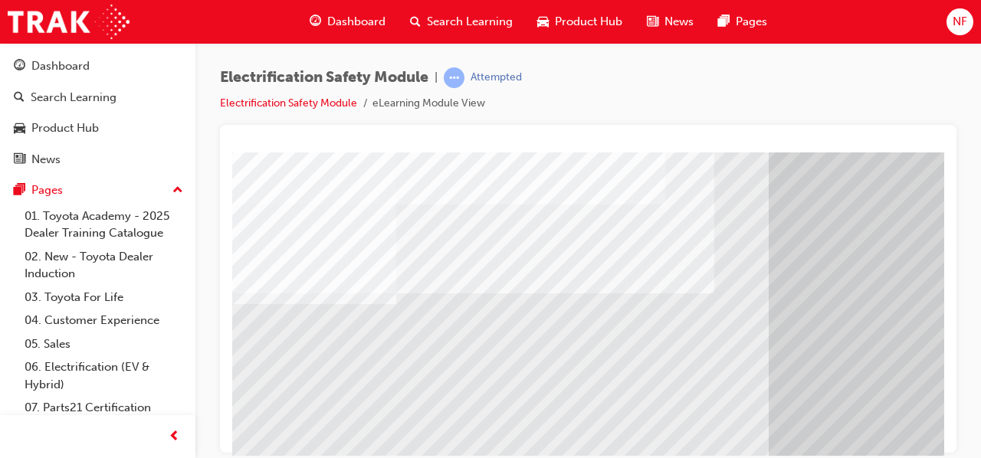
scroll to position [99, 0]
click at [925, 59] on html "multistate Loading..." at bounding box center [588, 56] width 712 height 6
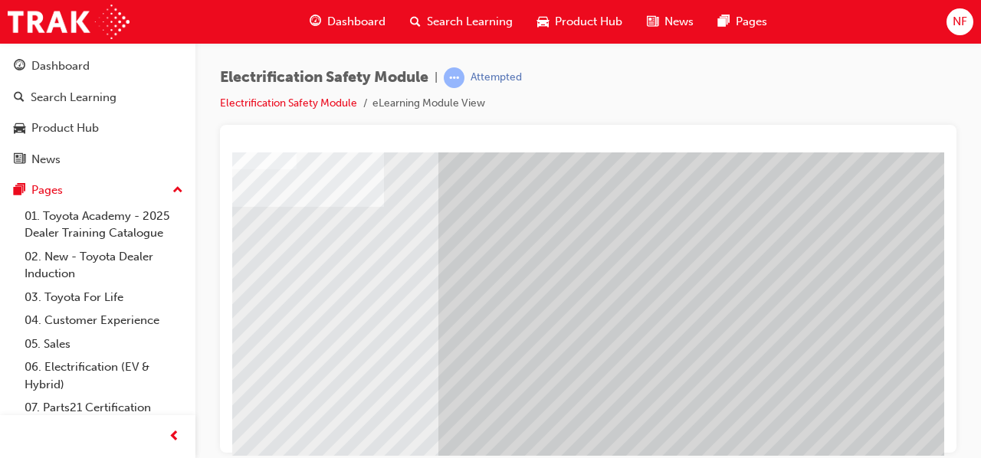
scroll to position [283, 342]
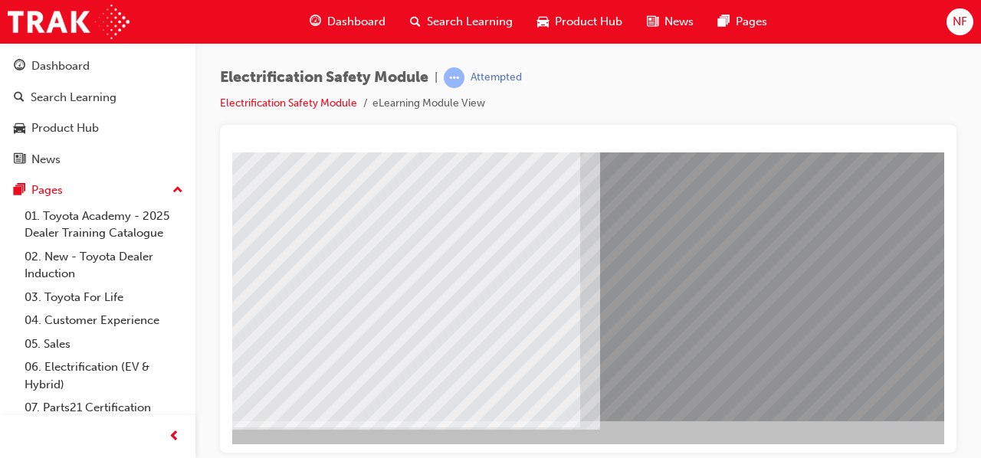
scroll to position [283, 55]
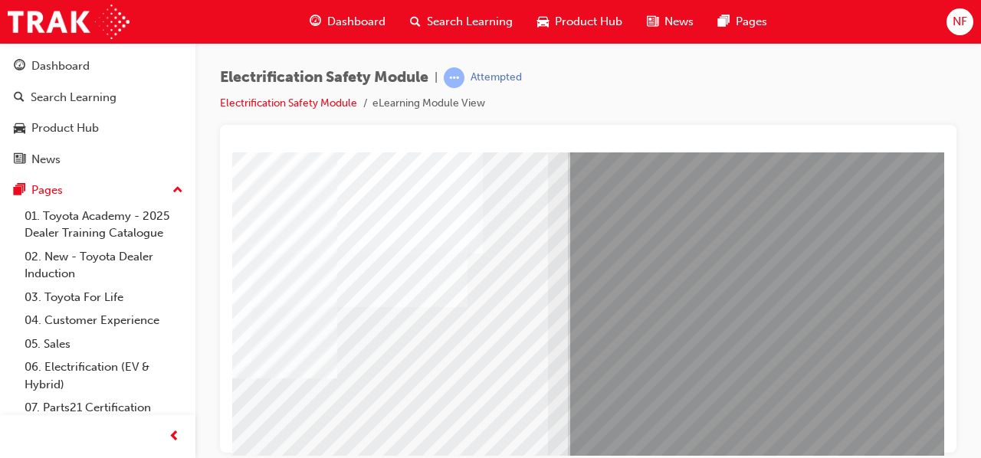
scroll to position [160, 235]
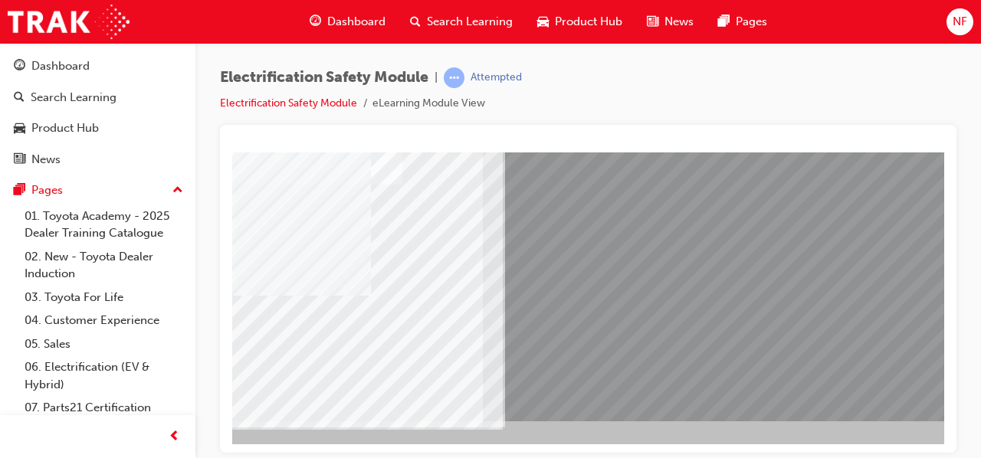
scroll to position [283, 342]
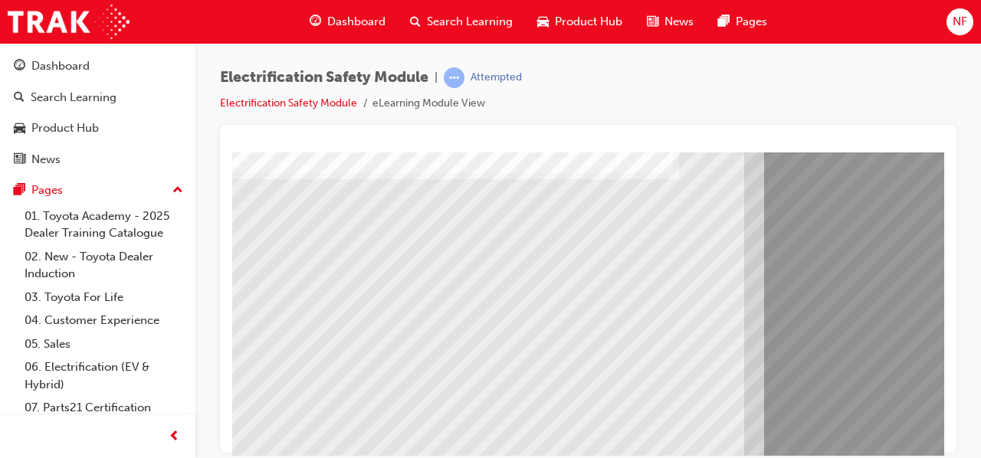
scroll to position [235, 0]
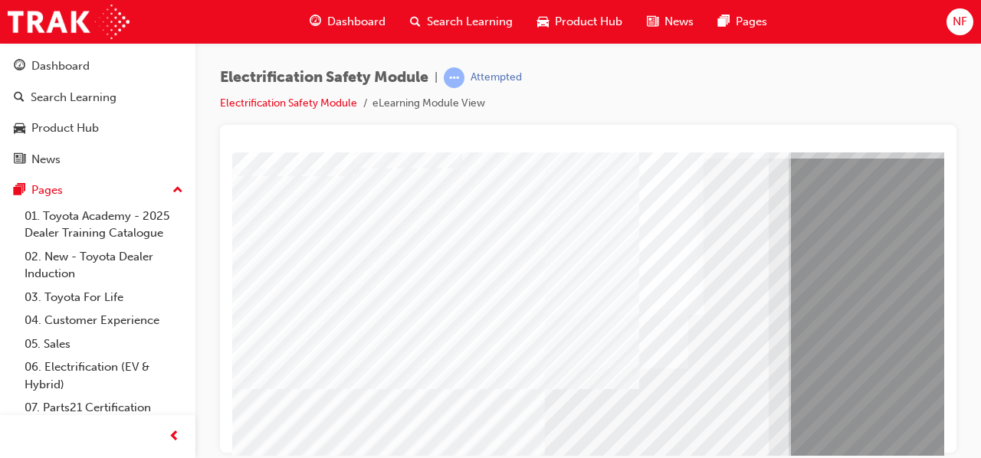
scroll to position [112, 0]
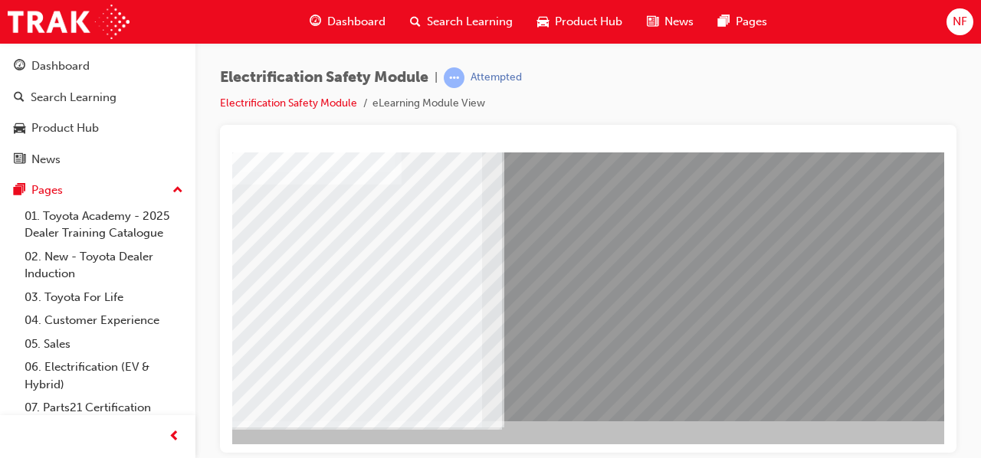
scroll to position [283, 342]
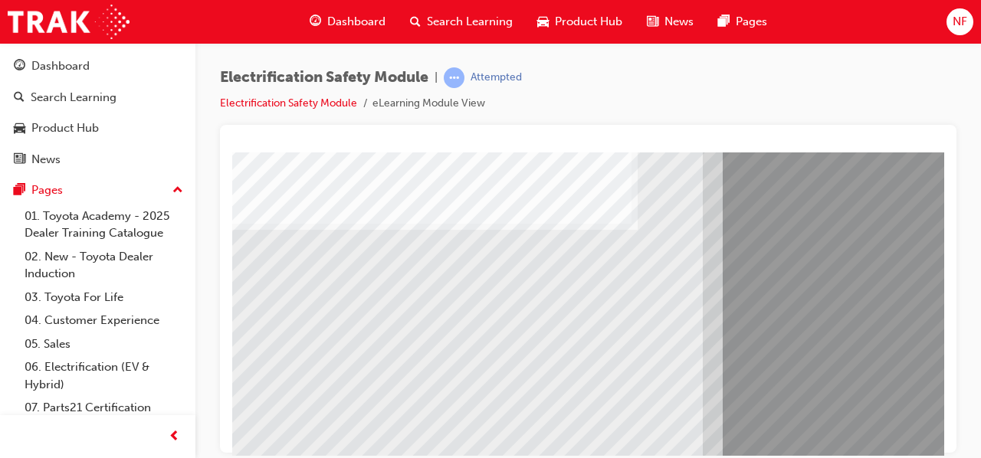
scroll to position [184, 0]
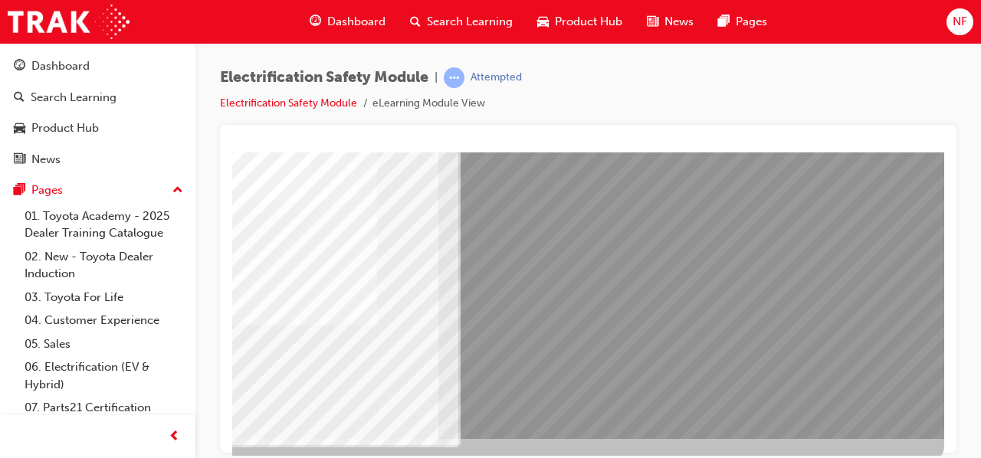
scroll to position [283, 342]
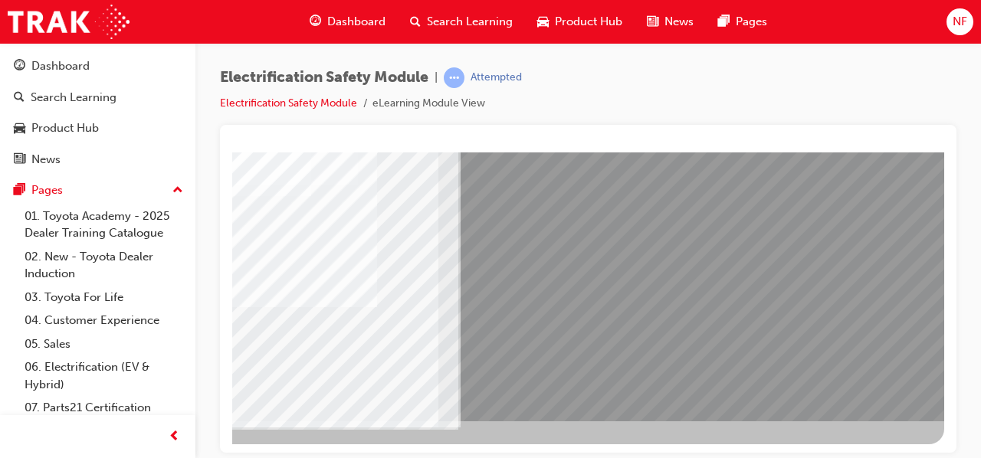
click at [242, 458] on div "Electrification Safety Module | Attempted Electrification Safety Module eLearni…" at bounding box center [490, 229] width 981 height 458
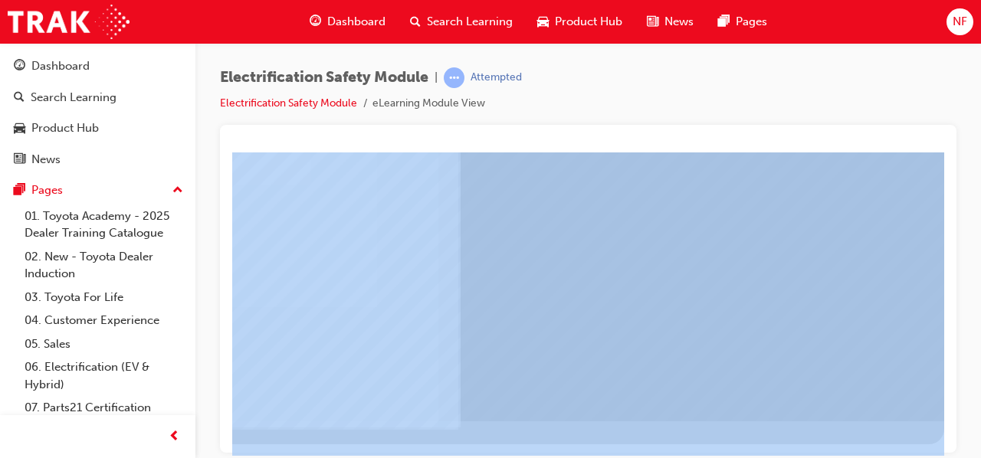
click at [242, 458] on div "Electrification Safety Module | Attempted Electrification Safety Module eLearni…" at bounding box center [490, 229] width 981 height 458
drag, startPoint x: 474, startPoint y: 610, endPoint x: 242, endPoint y: 432, distance: 291.5
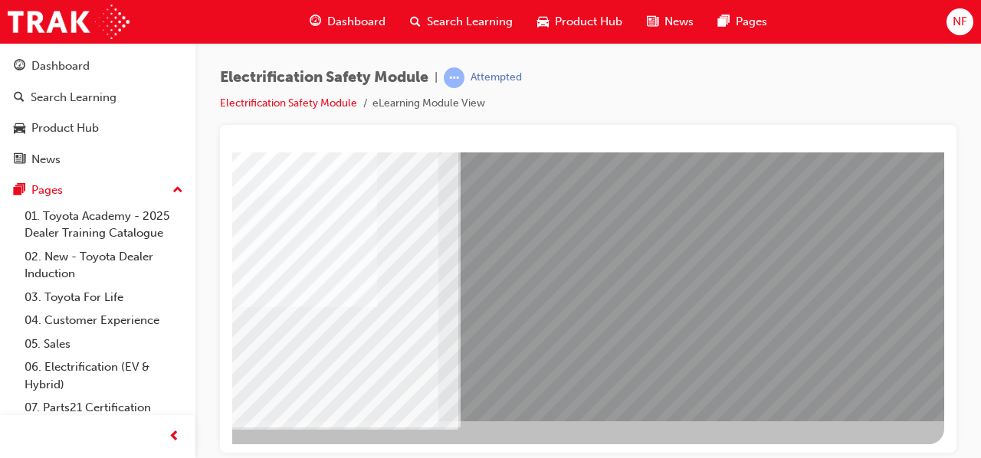
click at [242, 432] on div at bounding box center [423, 156] width 1043 height 575
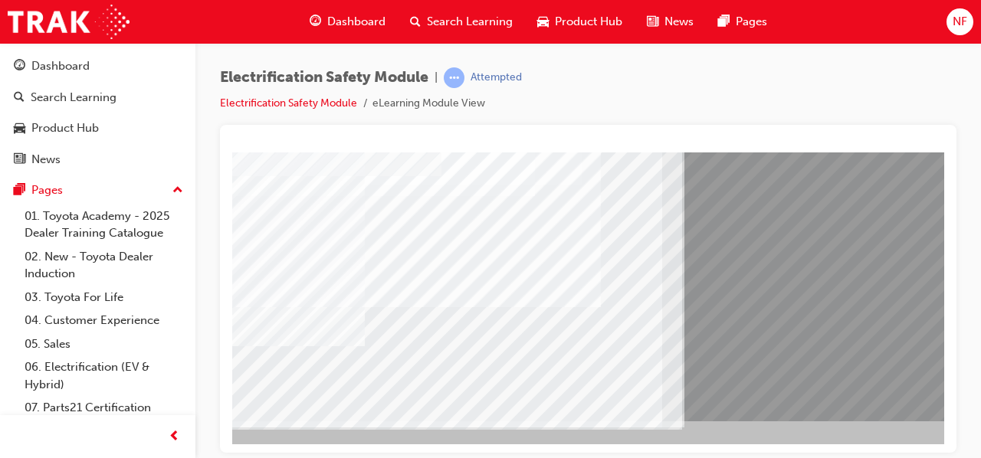
scroll to position [283, 86]
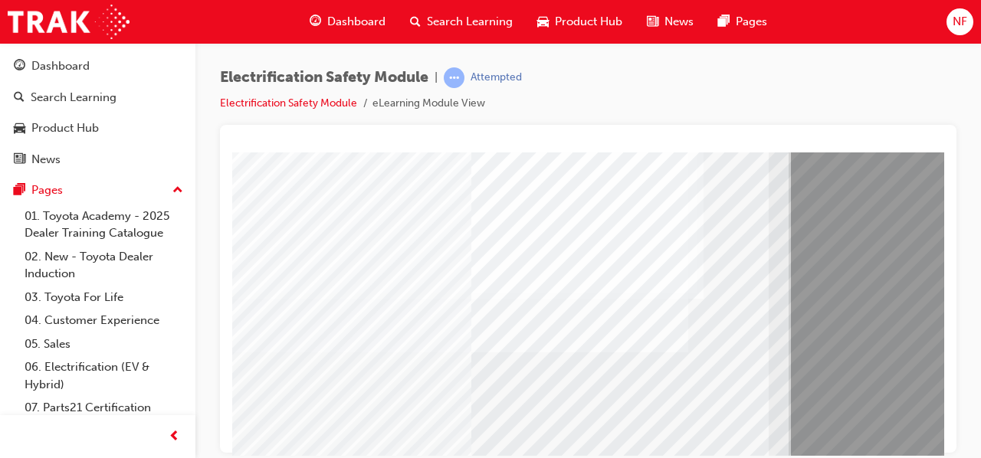
scroll to position [130, 0]
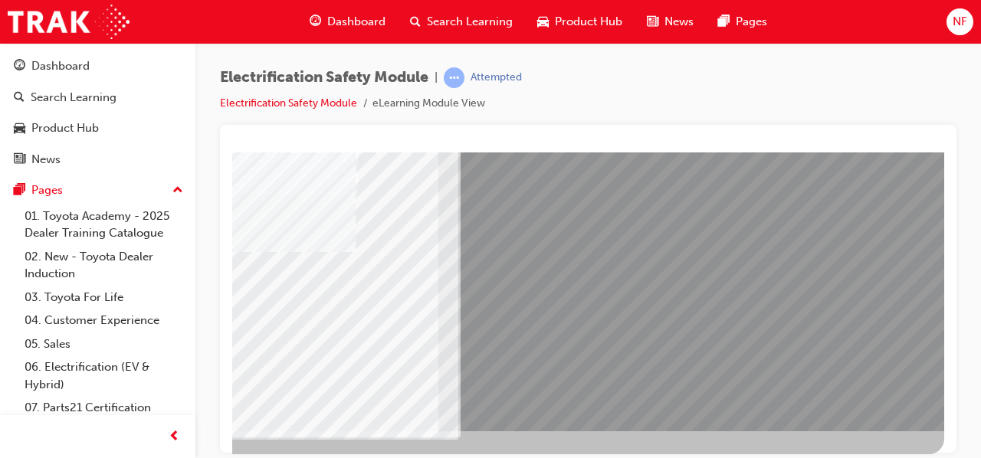
scroll to position [283, 342]
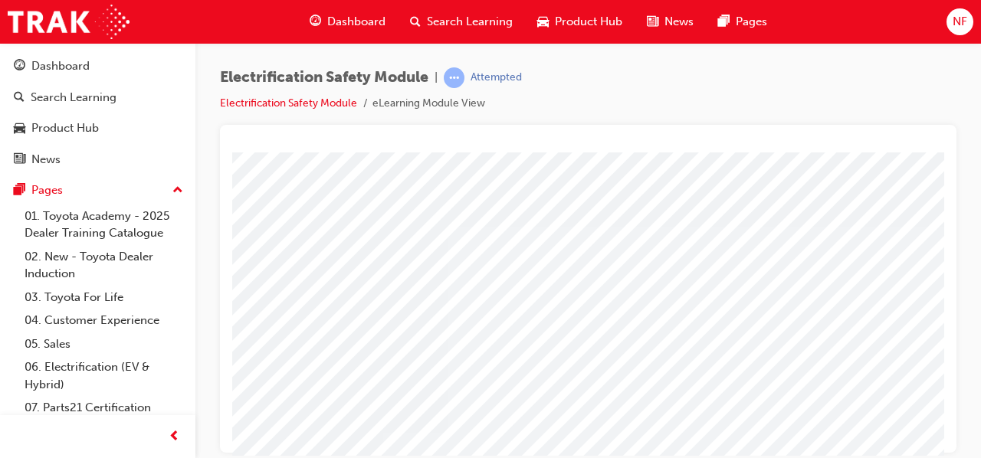
scroll to position [0, 342]
drag, startPoint x: 462, startPoint y: 596, endPoint x: 240, endPoint y: 452, distance: 264.6
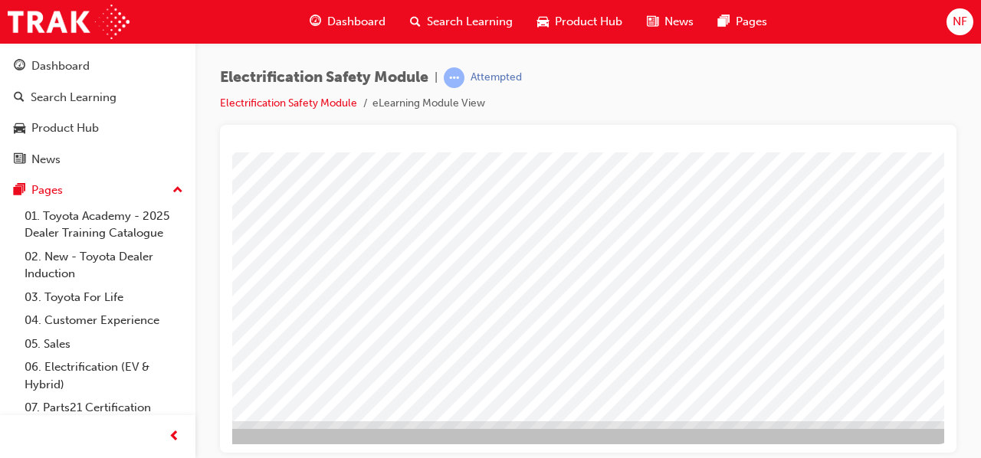
scroll to position [283, 342]
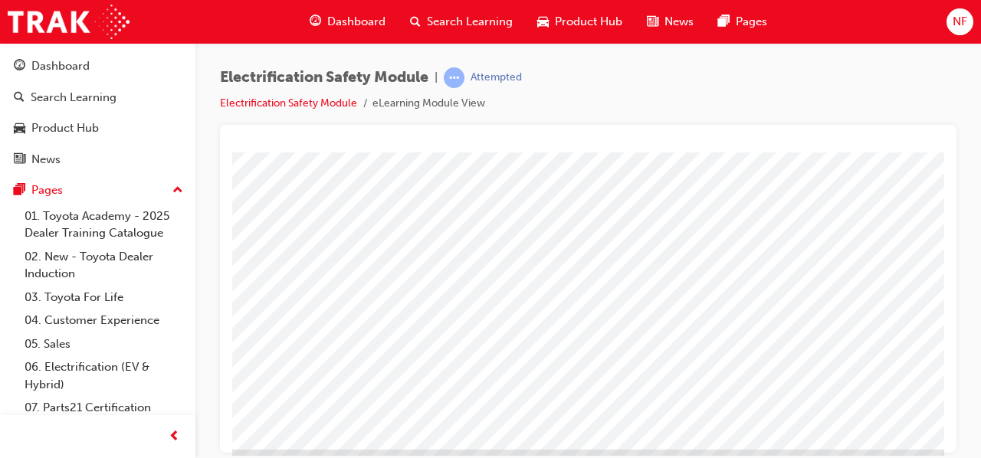
scroll to position [283, 0]
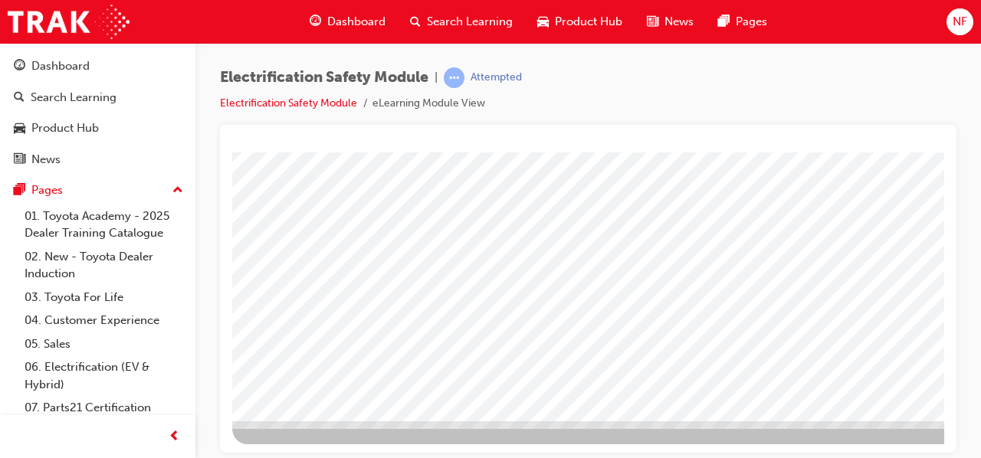
click at [945, 428] on div at bounding box center [588, 289] width 737 height 328
click at [922, 442] on div at bounding box center [753, 156] width 1043 height 575
drag, startPoint x: 922, startPoint y: 442, endPoint x: 926, endPoint y: 451, distance: 9.3
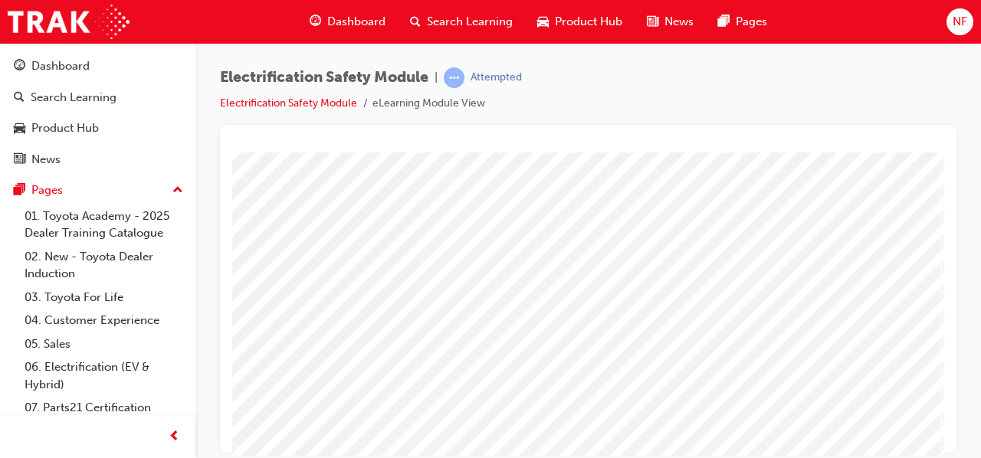
scroll to position [92, 342]
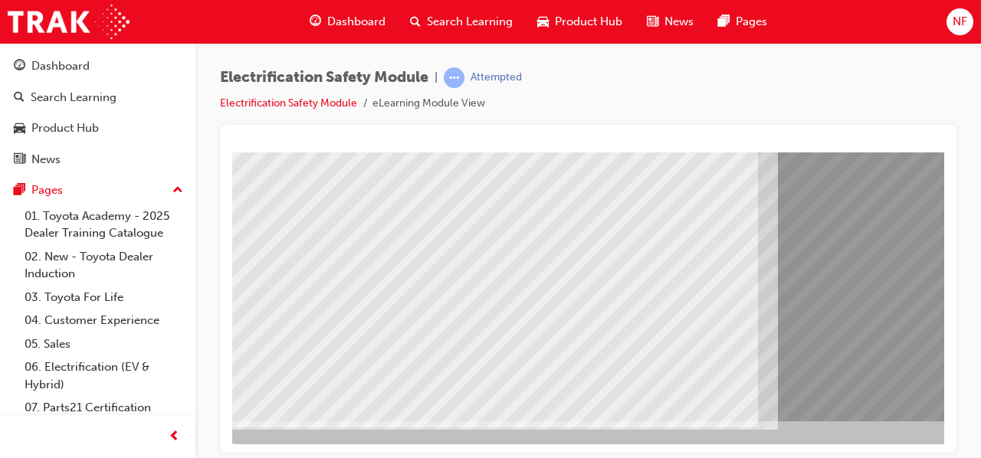
scroll to position [283, 0]
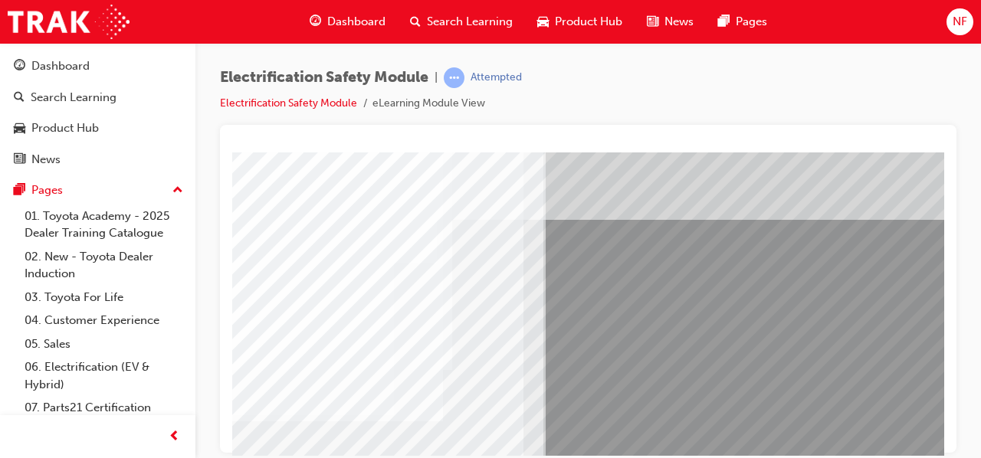
scroll to position [0, 245]
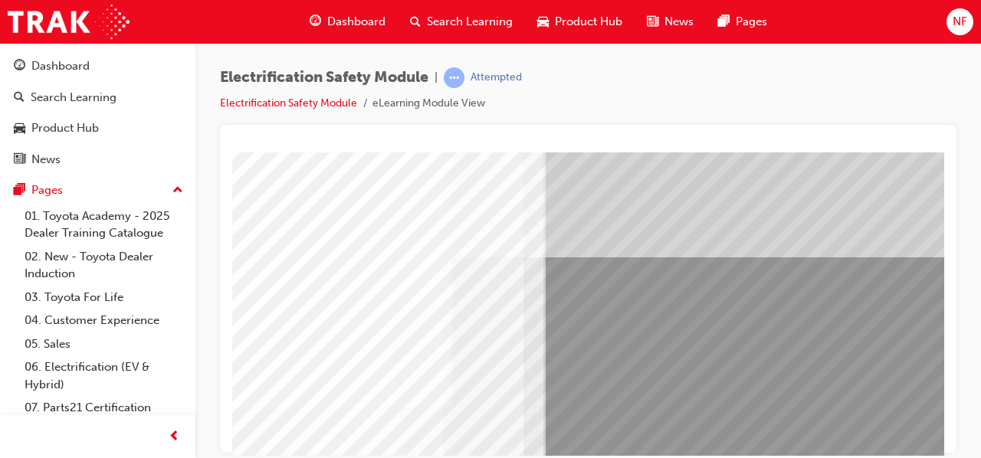
drag, startPoint x: 238, startPoint y: 442, endPoint x: 238, endPoint y: 450, distance: 8.4
click at [238, 158] on html "multistate Loading..." at bounding box center [343, 155] width 712 height 6
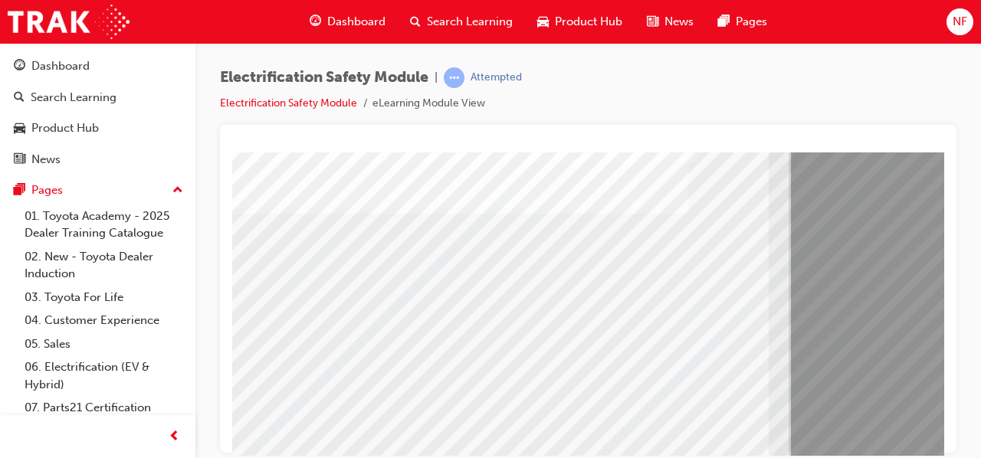
scroll to position [283, 0]
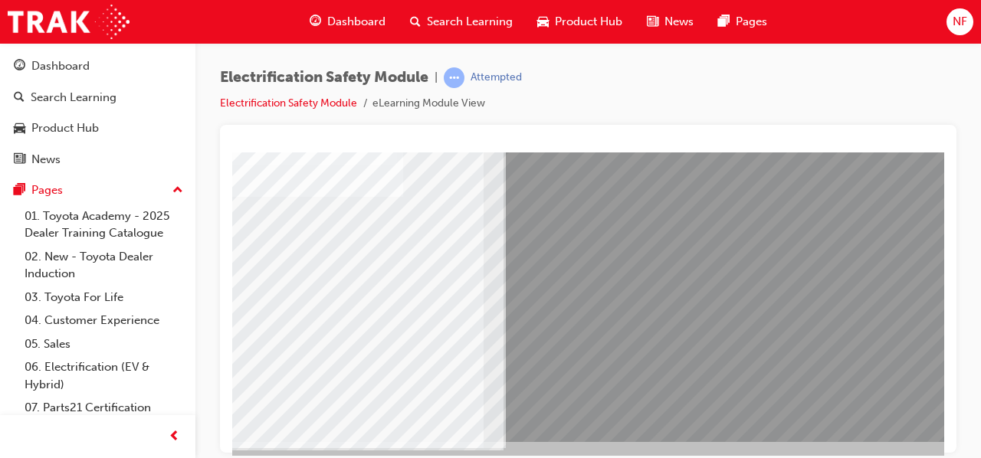
scroll to position [283, 285]
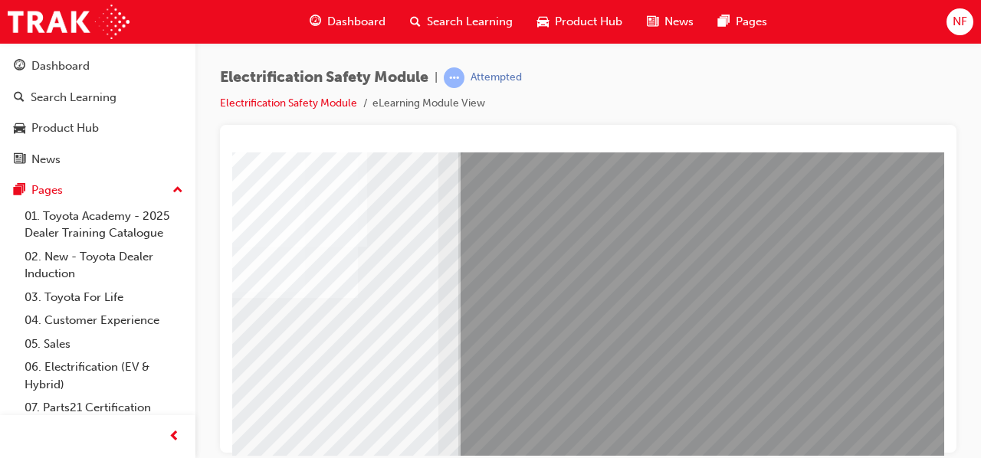
scroll to position [160, 342]
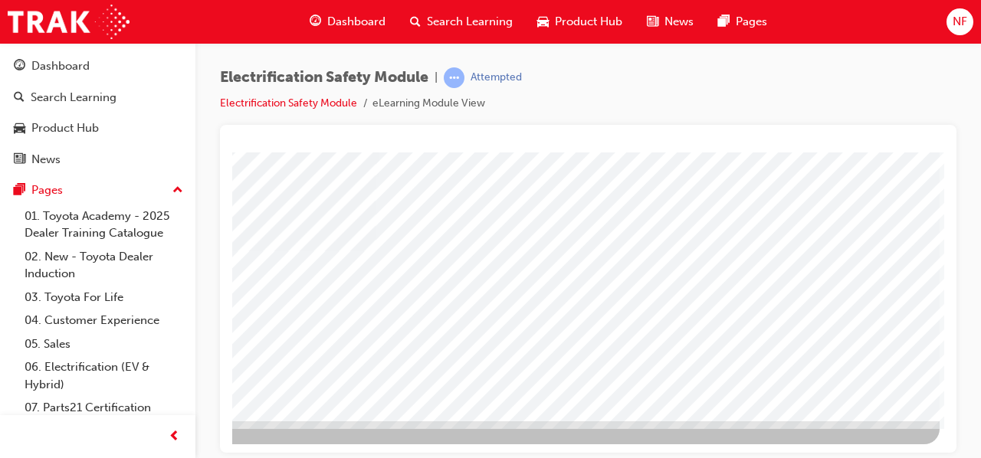
scroll to position [0, 0]
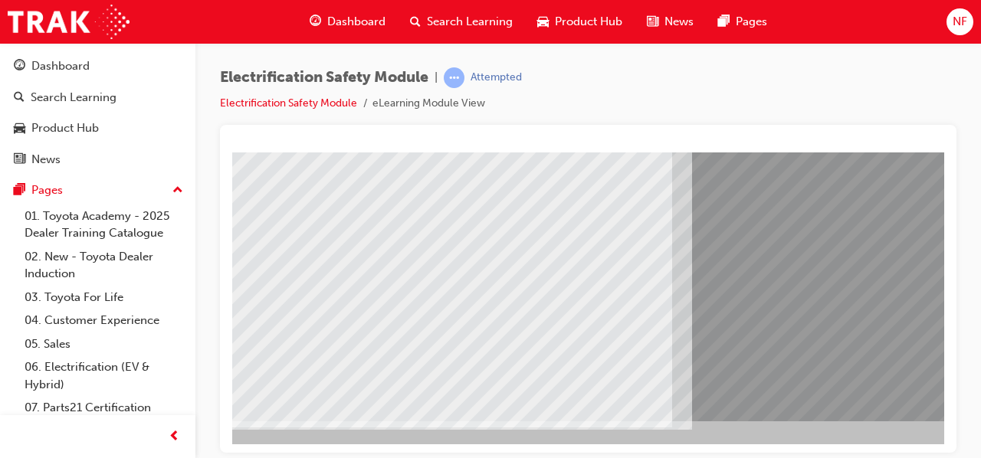
scroll to position [283, 0]
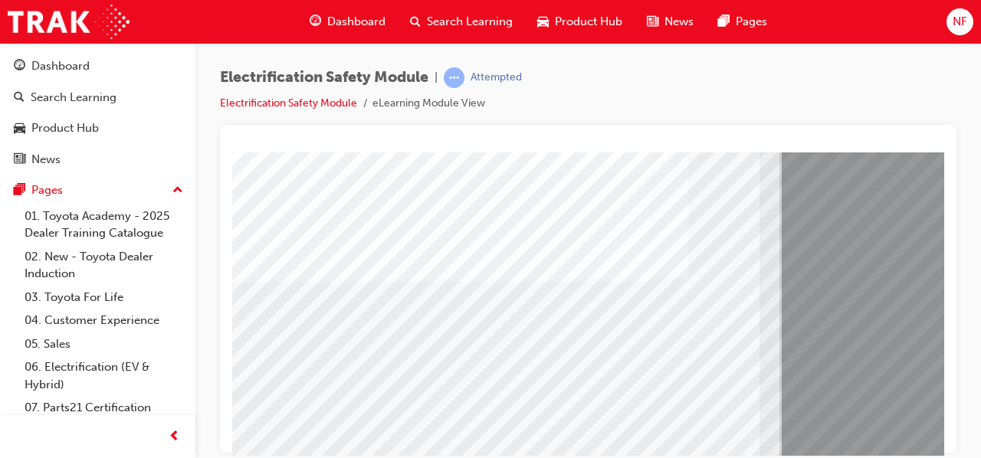
scroll to position [130, 0]
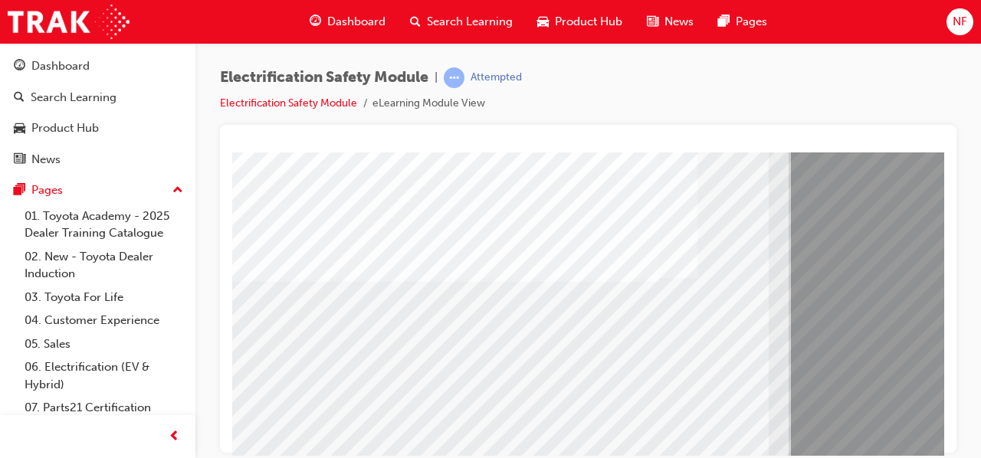
drag, startPoint x: 241, startPoint y: 449, endPoint x: 991, endPoint y: 258, distance: 773.6
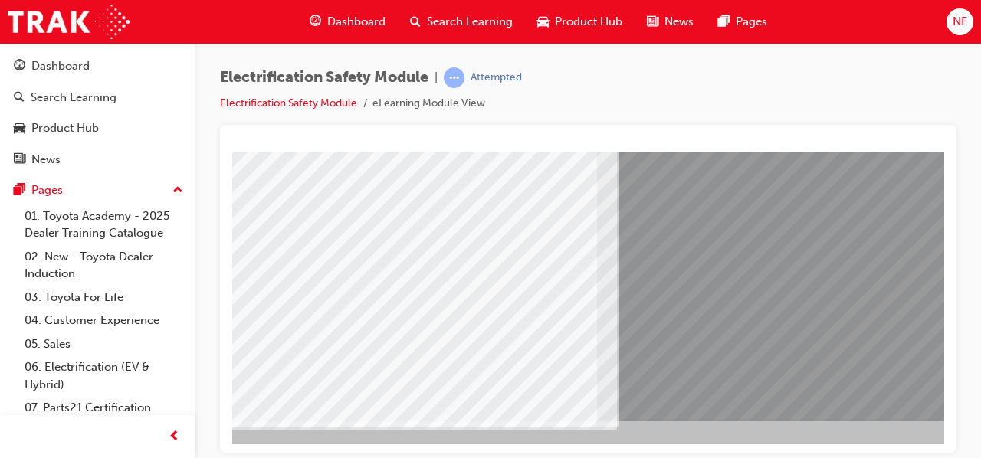
scroll to position [283, 158]
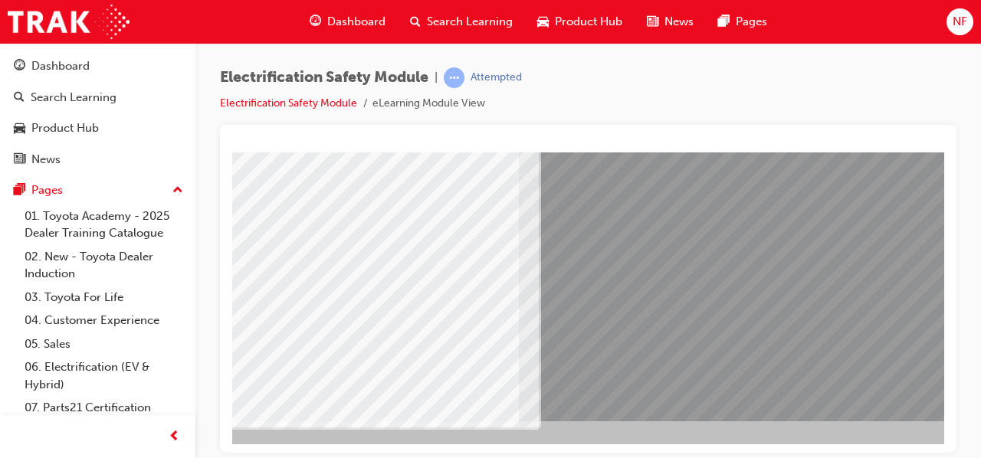
scroll to position [283, 342]
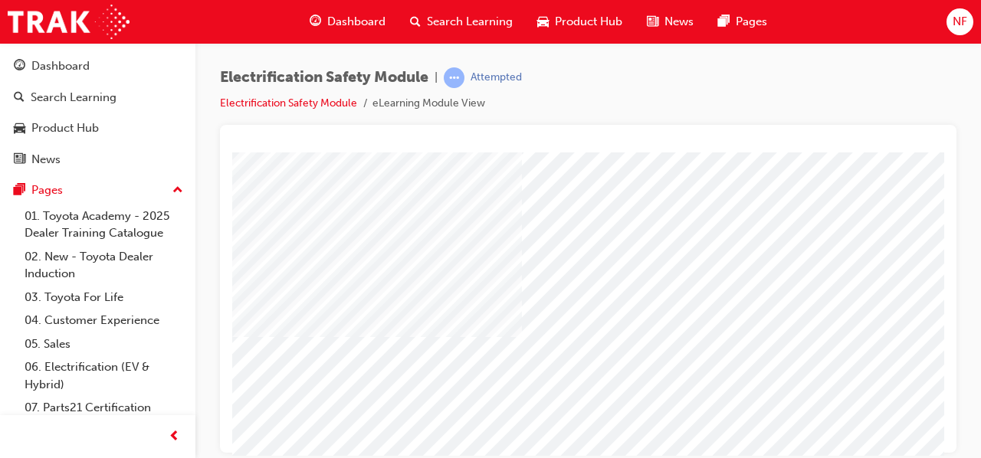
scroll to position [153, 0]
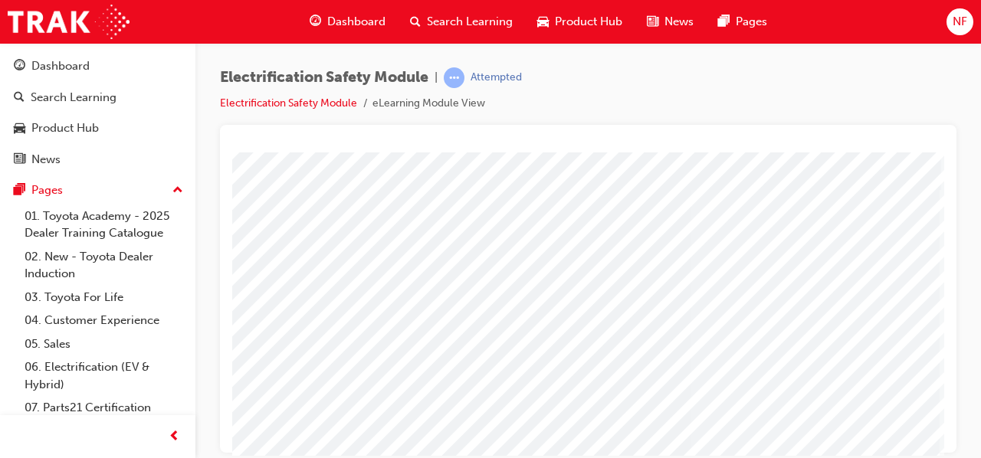
drag, startPoint x: 885, startPoint y: 195, endPoint x: 724, endPoint y: 255, distance: 171.8
click at [724, 255] on div "multistate" at bounding box center [418, 390] width 1043 height 552
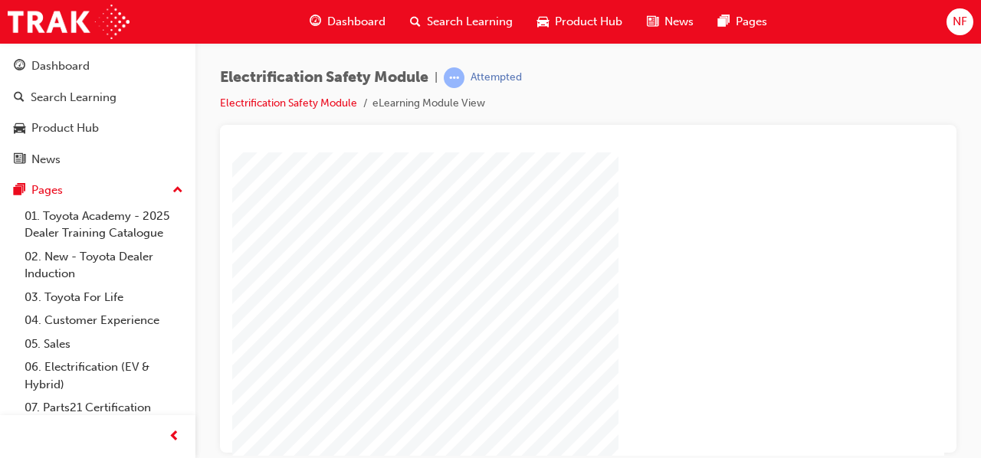
scroll to position [235, 342]
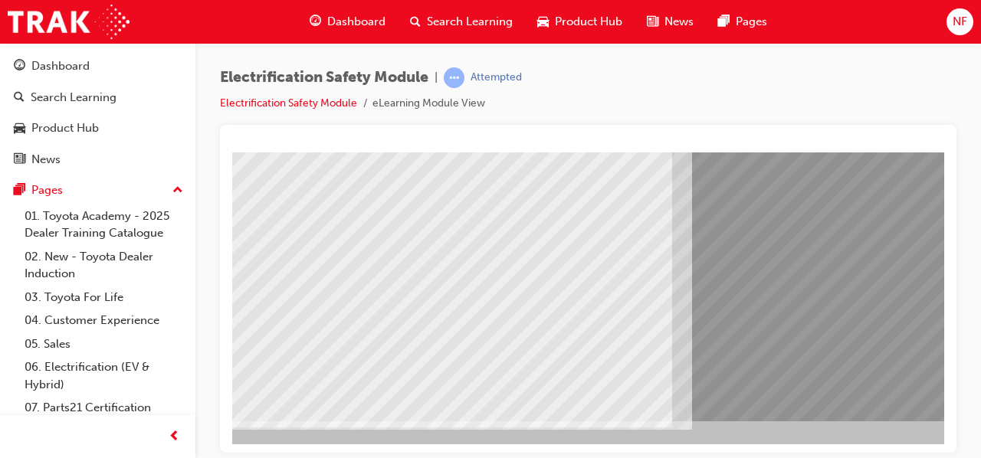
scroll to position [283, 45]
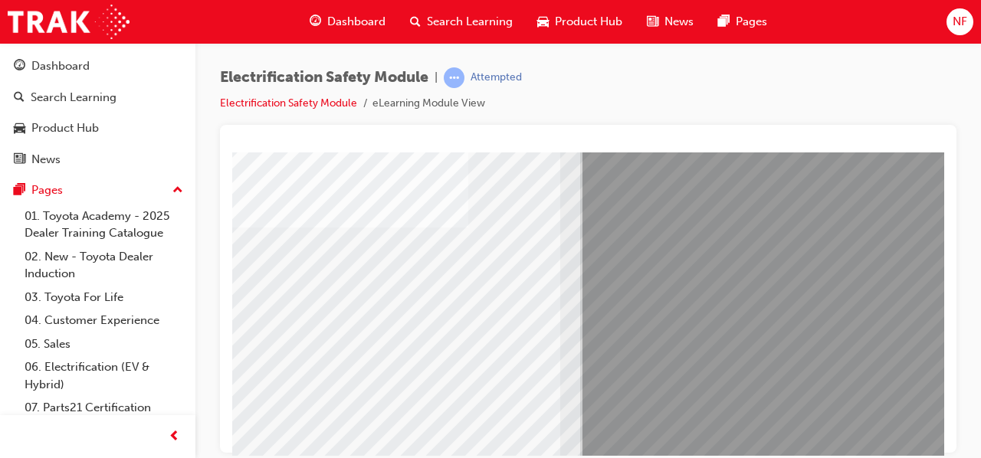
scroll to position [283, 209]
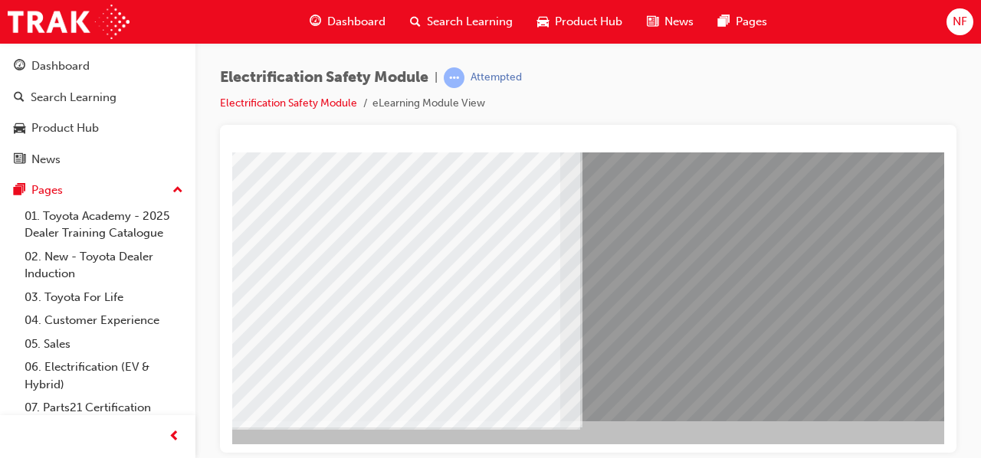
drag, startPoint x: 302, startPoint y: 288, endPoint x: 472, endPoint y: 242, distance: 176.3
click at [472, 242] on div "multistate" at bounding box center [545, 145] width 1043 height 552
click at [929, 150] on div at bounding box center [588, 144] width 712 height 15
click at [941, 150] on div at bounding box center [588, 144] width 712 height 15
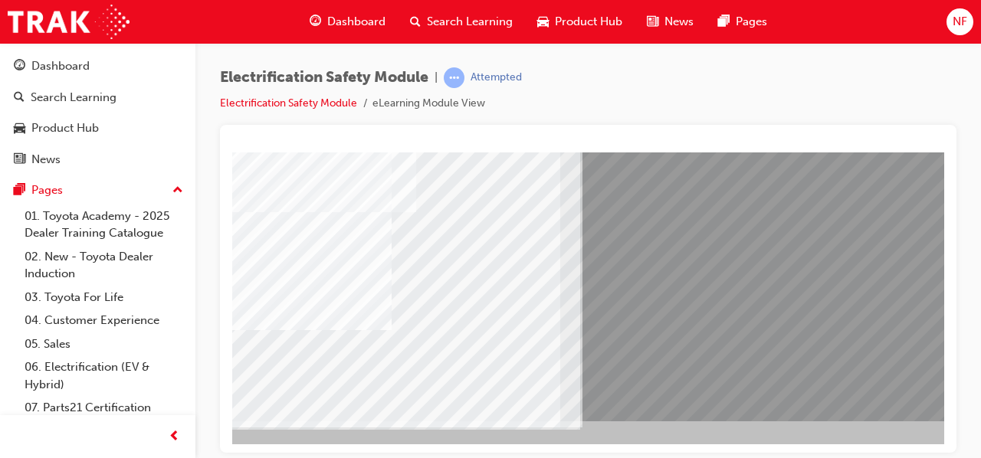
click at [941, 150] on div at bounding box center [588, 144] width 712 height 15
drag, startPoint x: 1173, startPoint y: 302, endPoint x: 942, endPoint y: 159, distance: 272.3
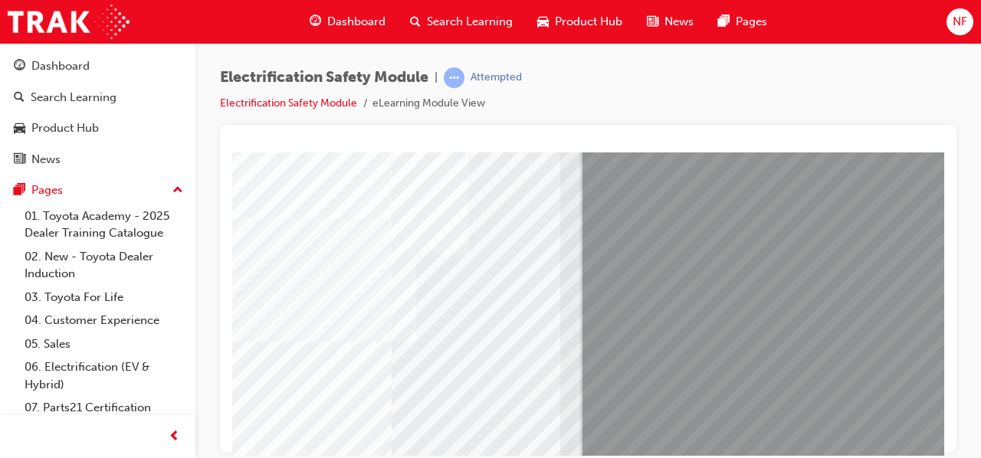
scroll to position [245, 209]
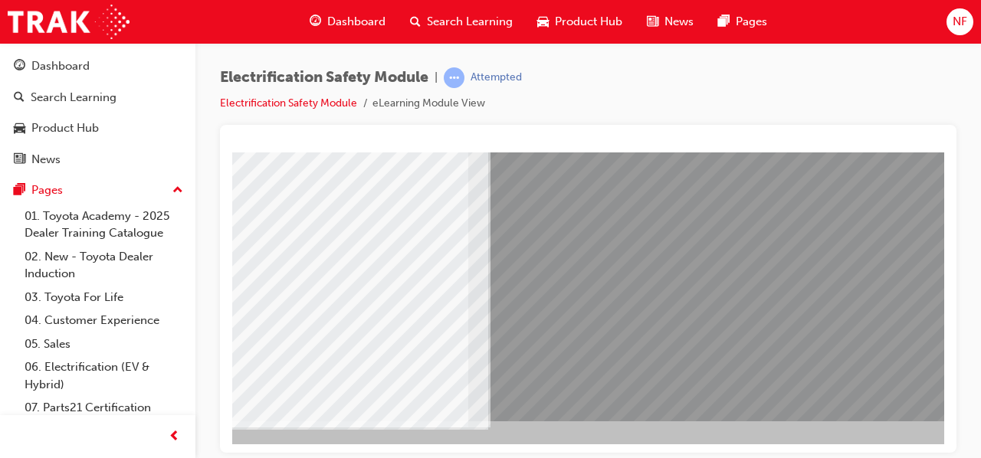
scroll to position [283, 342]
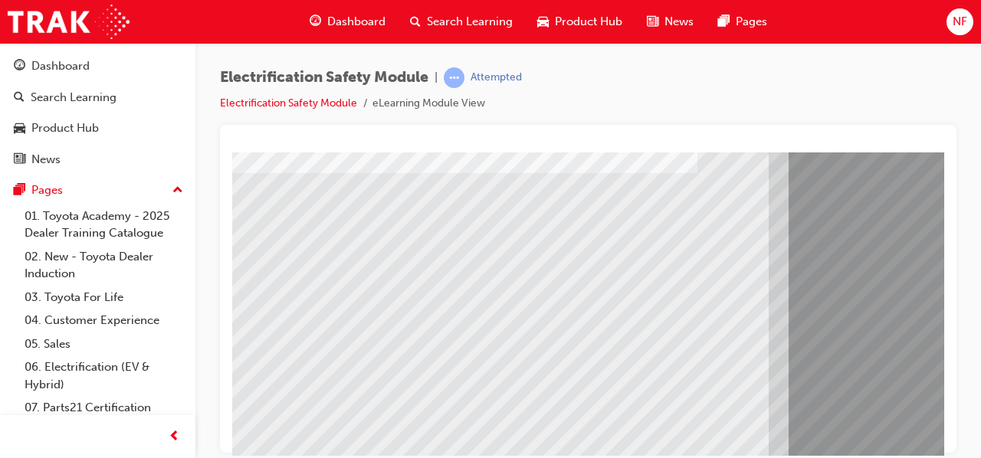
scroll to position [283, 0]
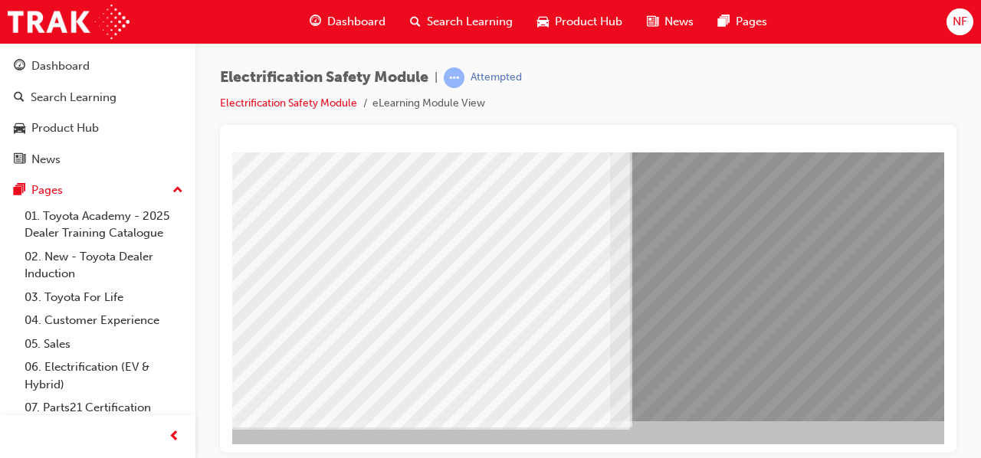
scroll to position [283, 158]
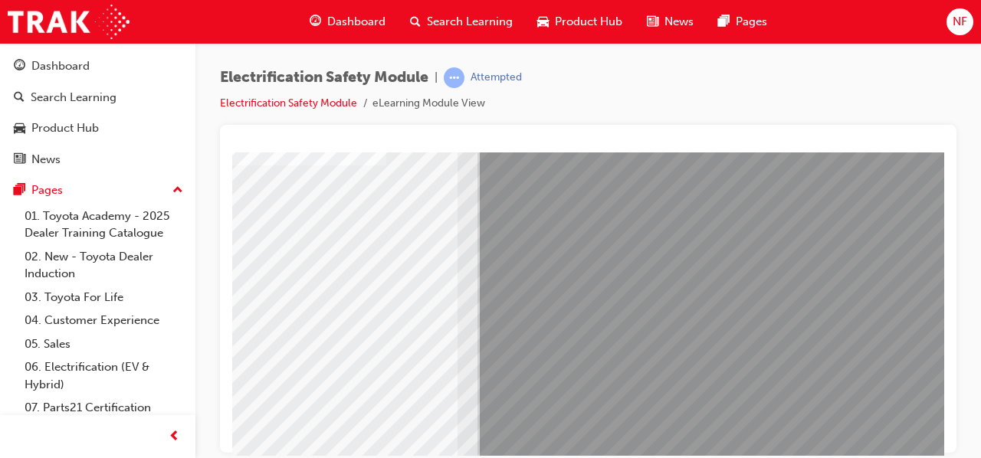
scroll to position [283, 311]
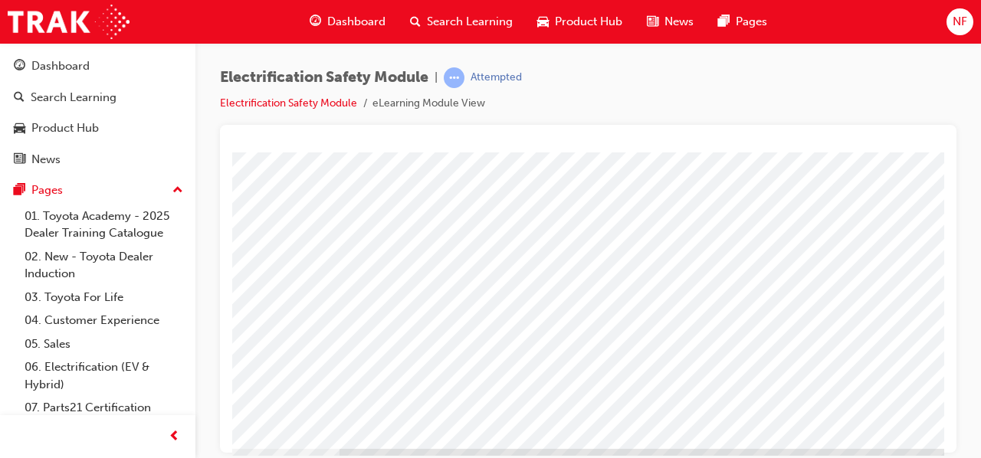
scroll to position [283, 276]
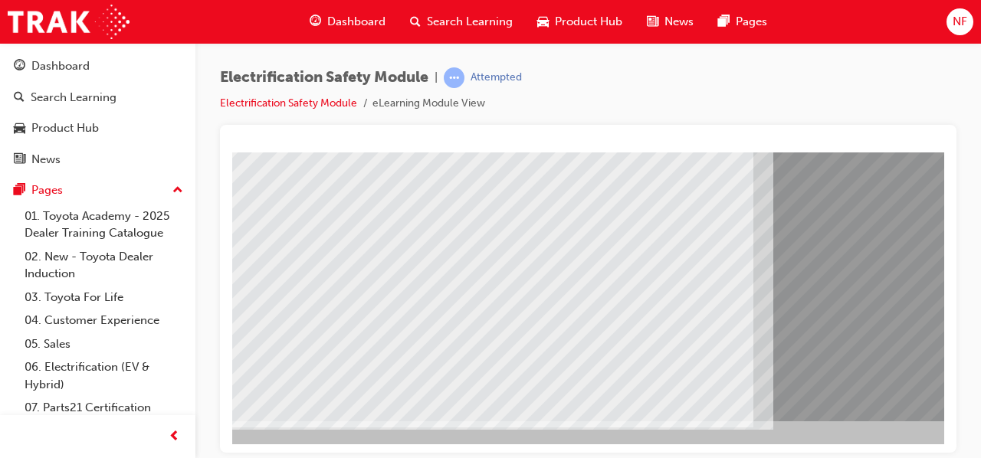
scroll to position [283, 0]
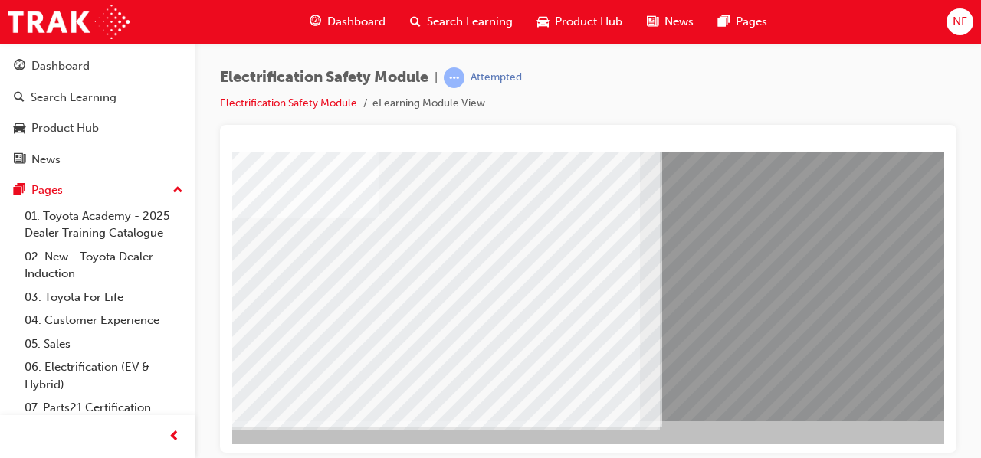
scroll to position [283, 113]
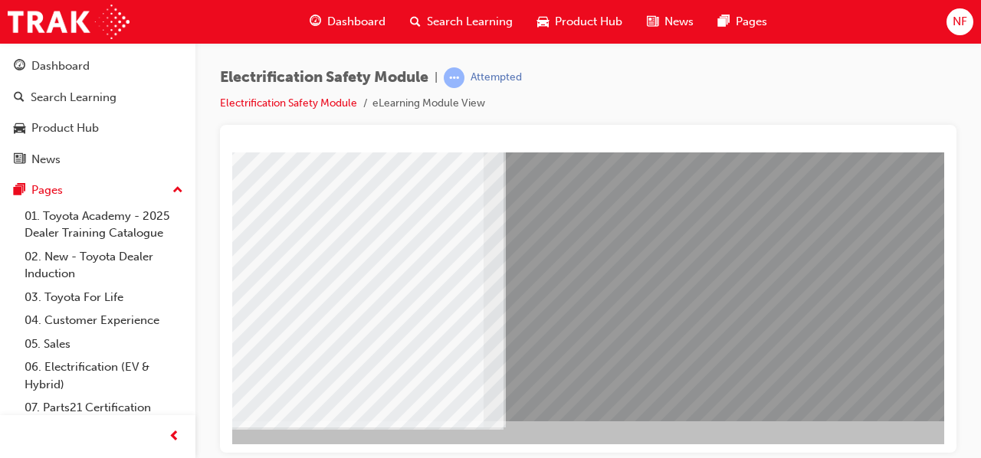
scroll to position [283, 337]
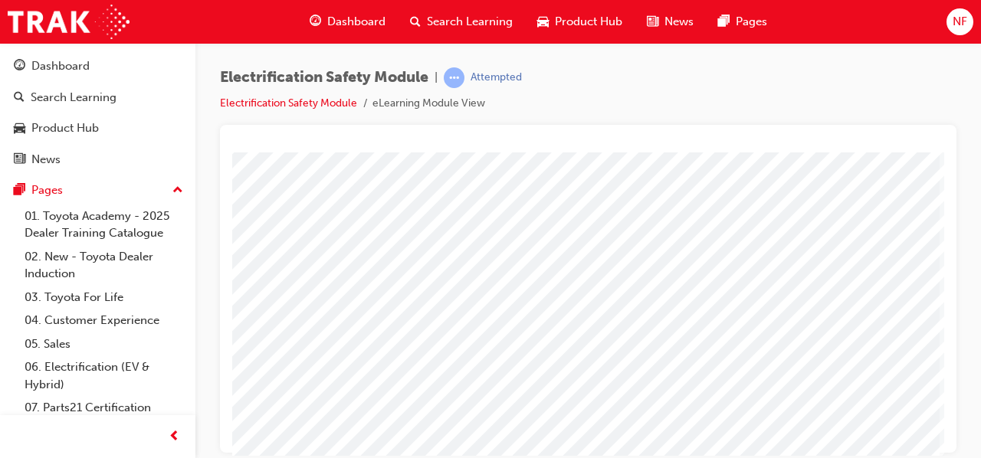
scroll to position [283, 342]
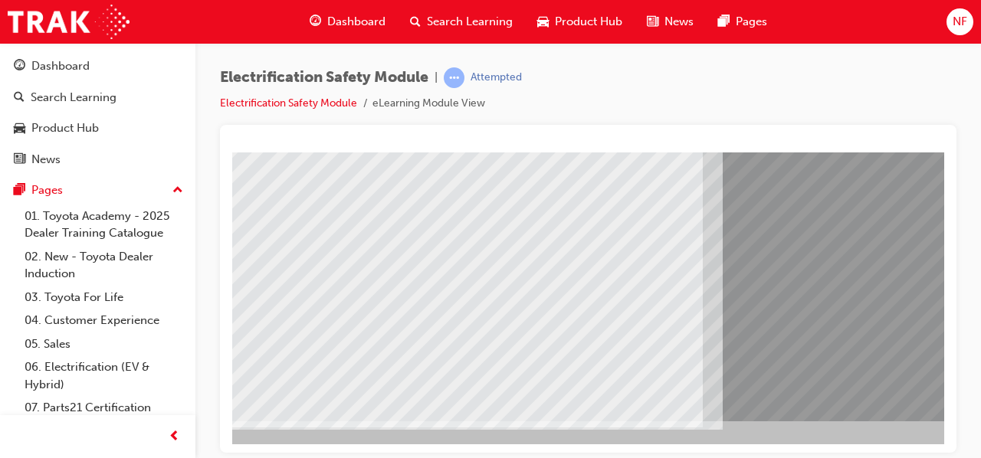
scroll to position [283, 0]
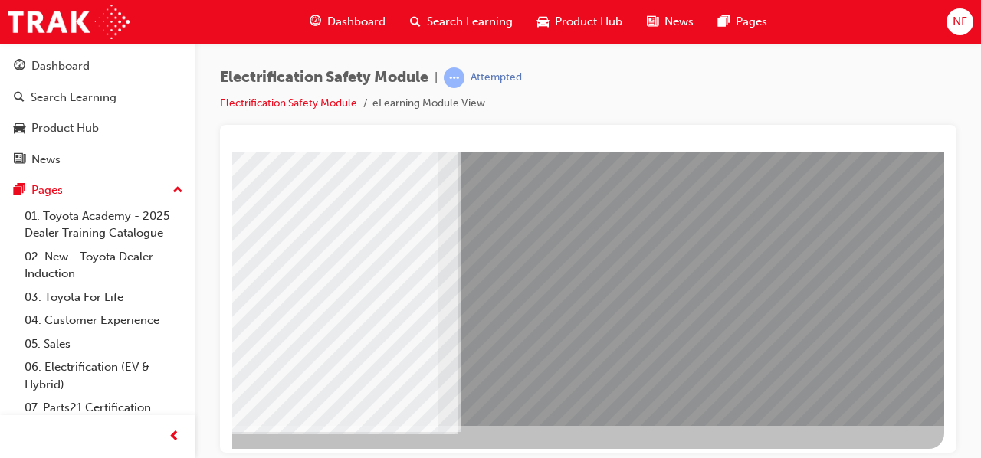
scroll to position [283, 342]
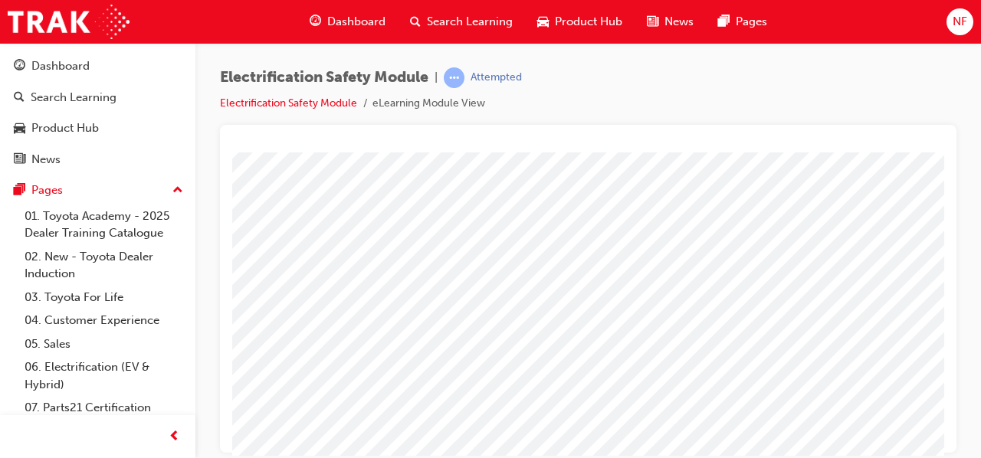
scroll to position [245, 296]
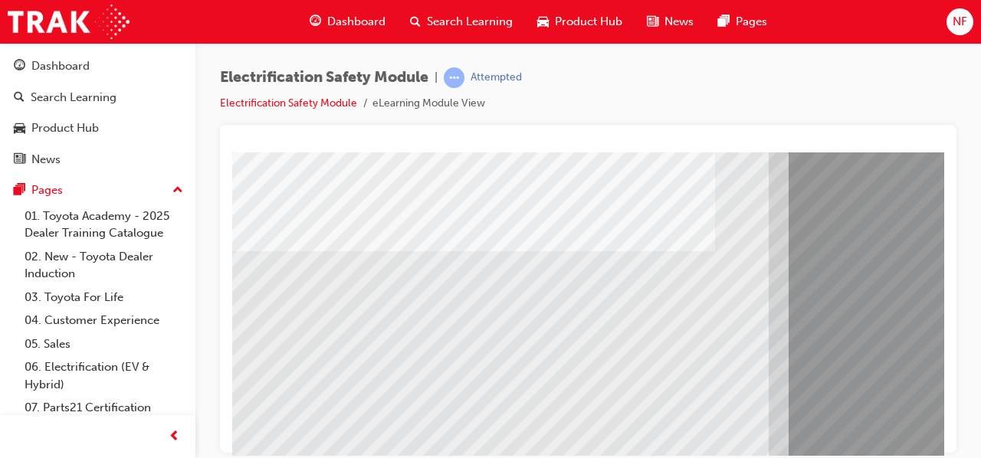
scroll to position [283, 0]
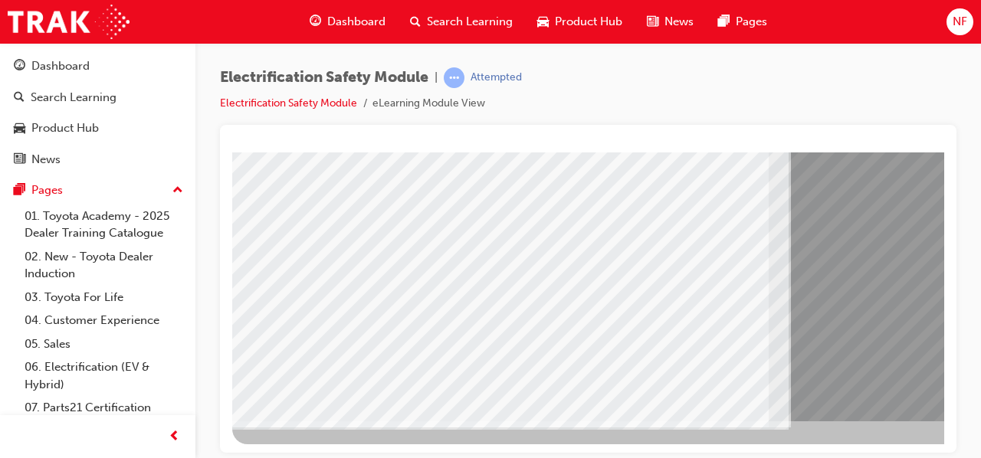
click at [915, 456] on div "Electrification Safety Module | Attempted Electrification Safety Module eLearni…" at bounding box center [490, 229] width 981 height 458
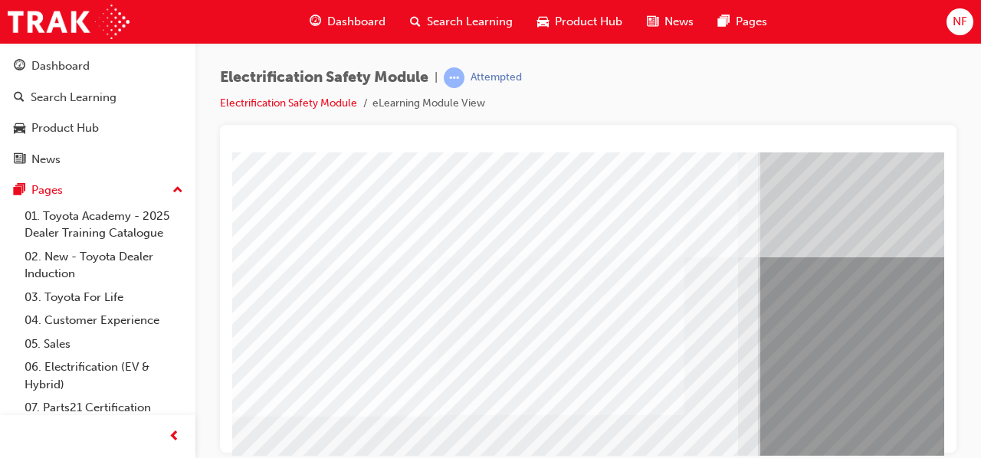
scroll to position [0, 0]
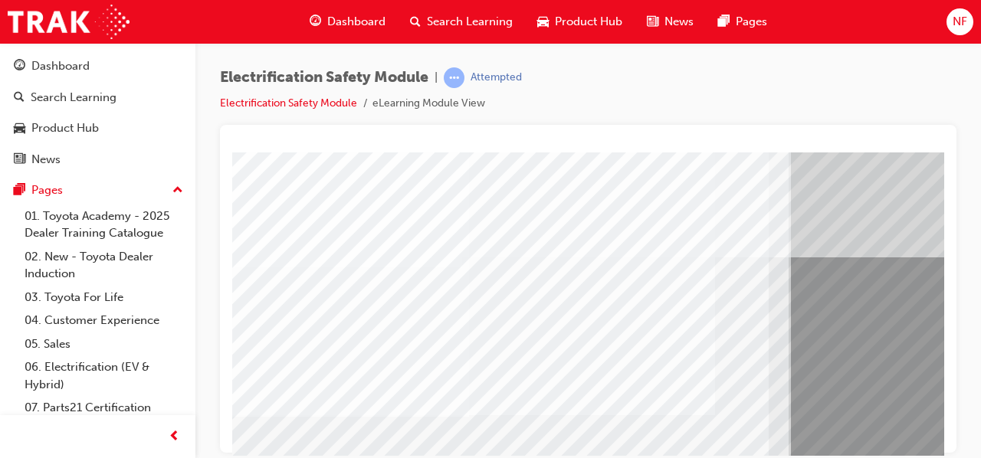
click at [927, 158] on html "multistate Loading..." at bounding box center [588, 155] width 712 height 6
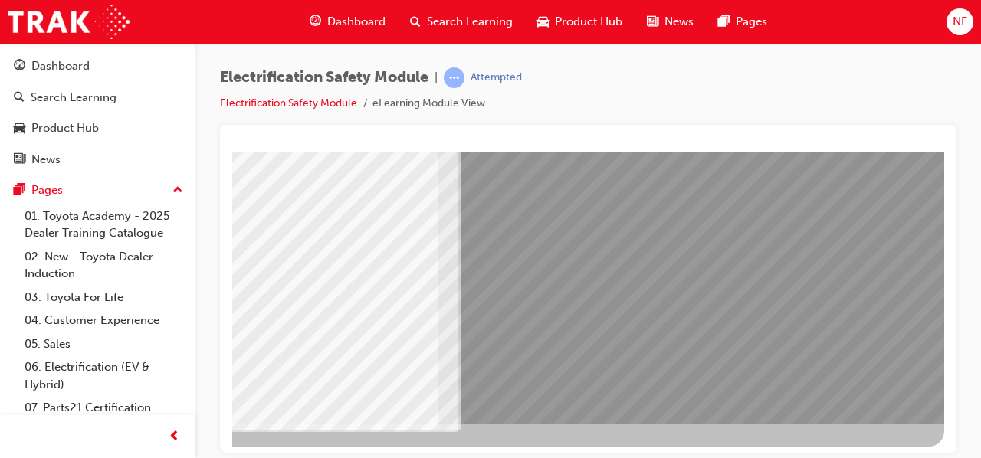
scroll to position [283, 342]
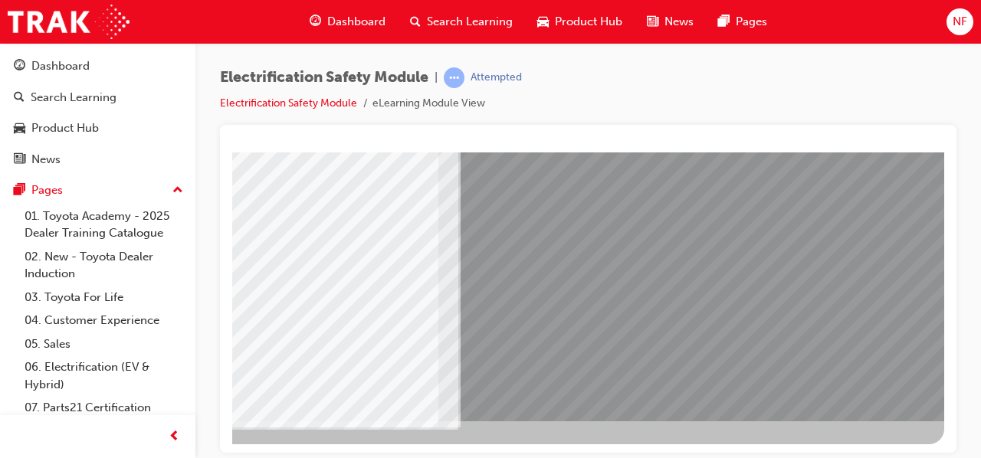
click at [235, 443] on div at bounding box center [423, 156] width 1043 height 575
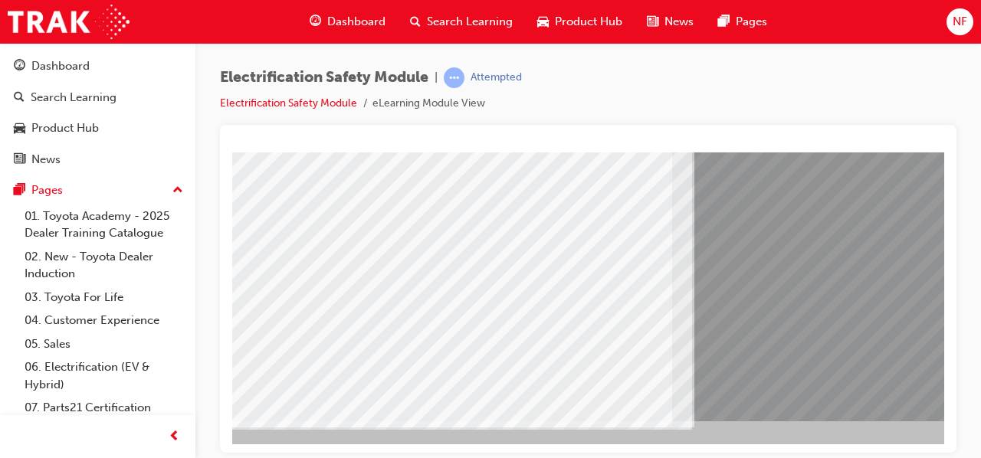
scroll to position [283, 86]
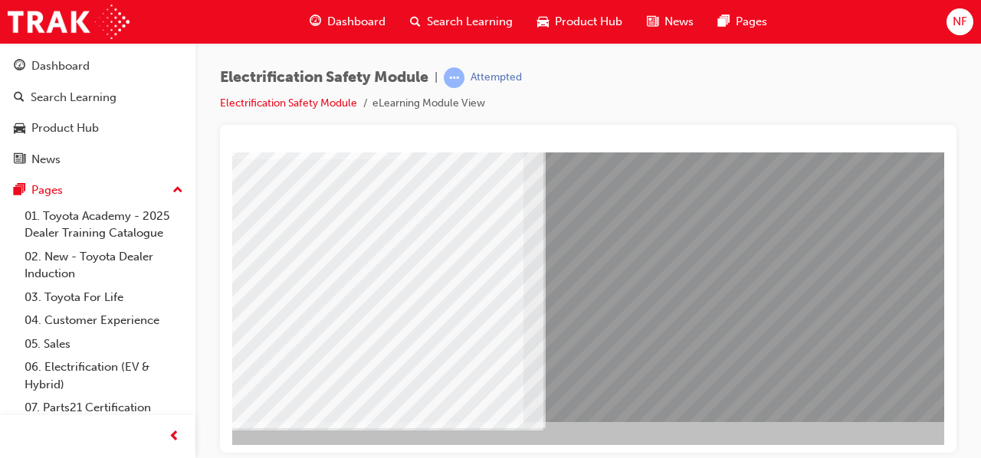
scroll to position [283, 245]
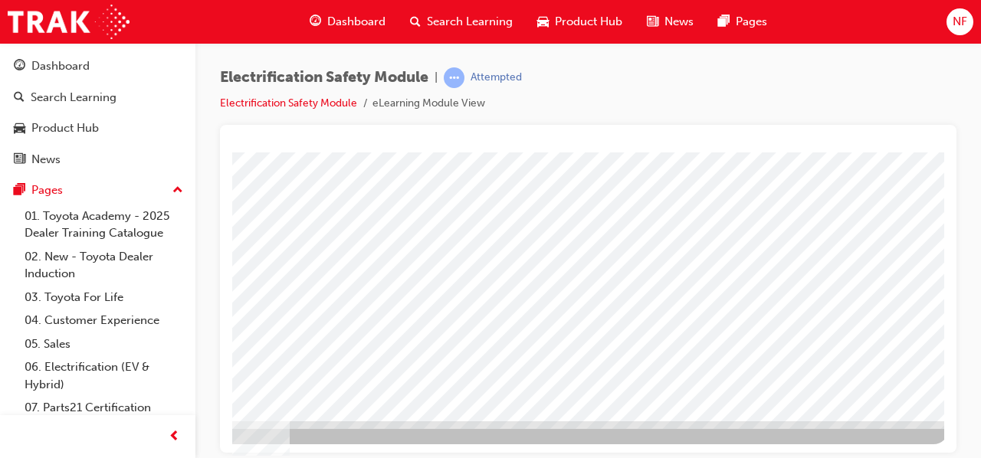
scroll to position [283, 342]
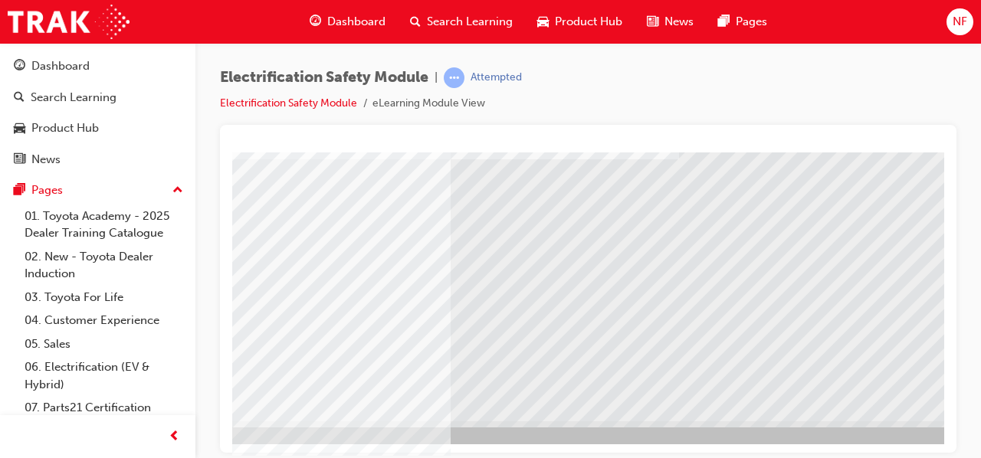
scroll to position [283, 66]
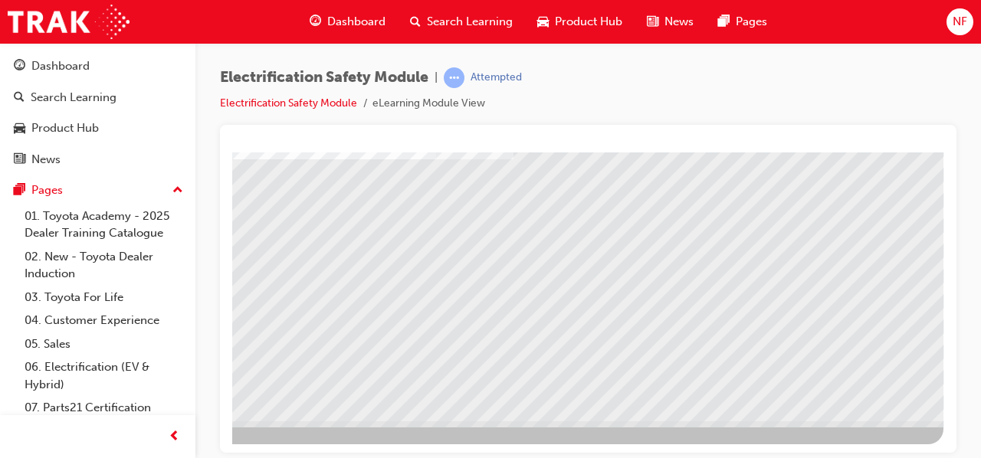
scroll to position [283, 342]
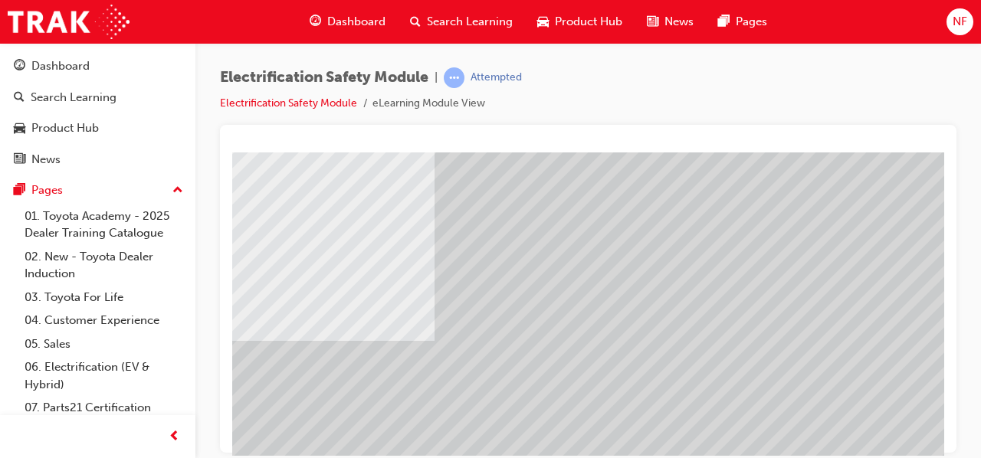
scroll to position [283, 255]
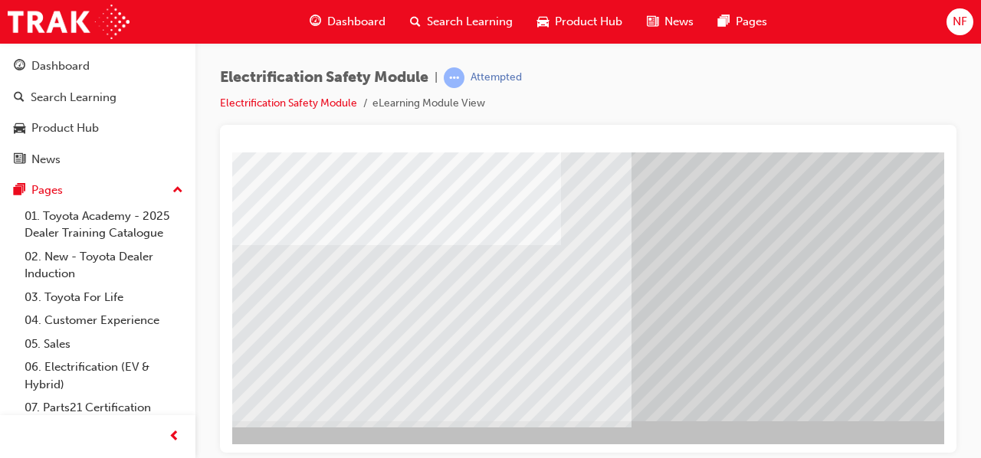
scroll to position [283, 97]
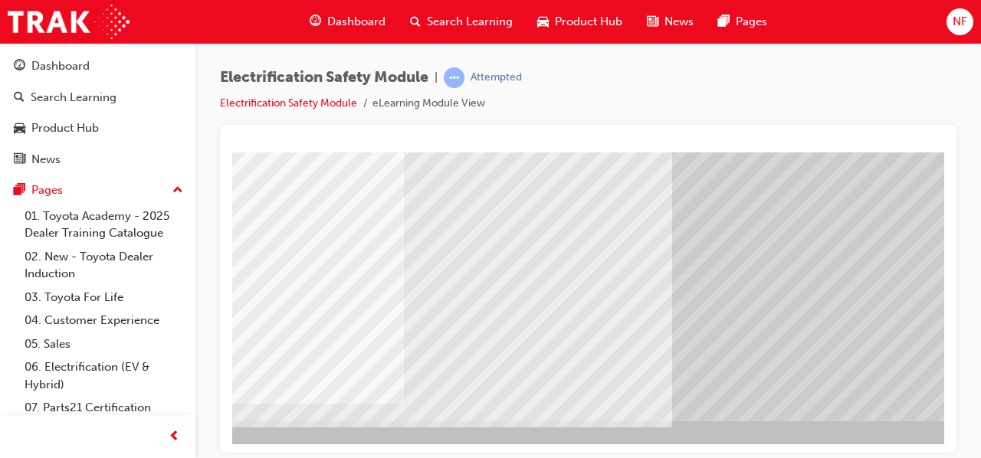
drag, startPoint x: 556, startPoint y: 259, endPoint x: 712, endPoint y: 398, distance: 208.5
click at [712, 398] on div "multistate" at bounding box center [657, 145] width 1043 height 552
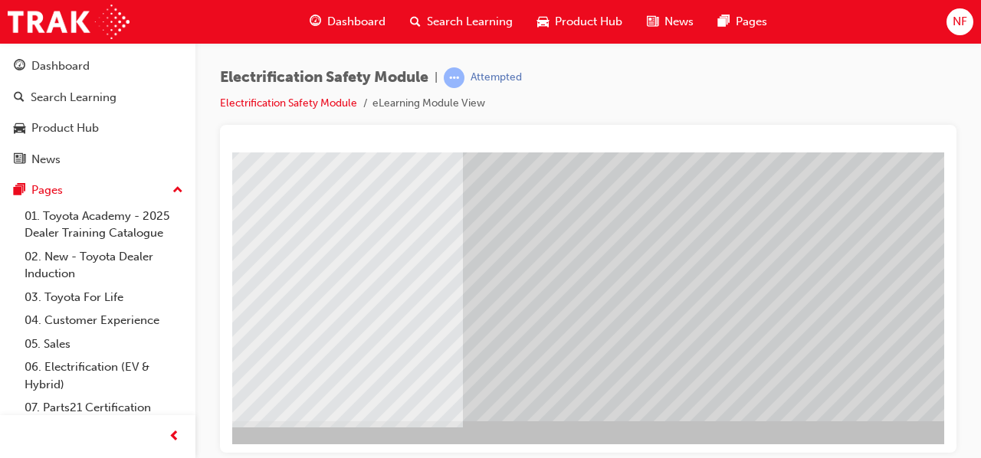
scroll to position [283, 342]
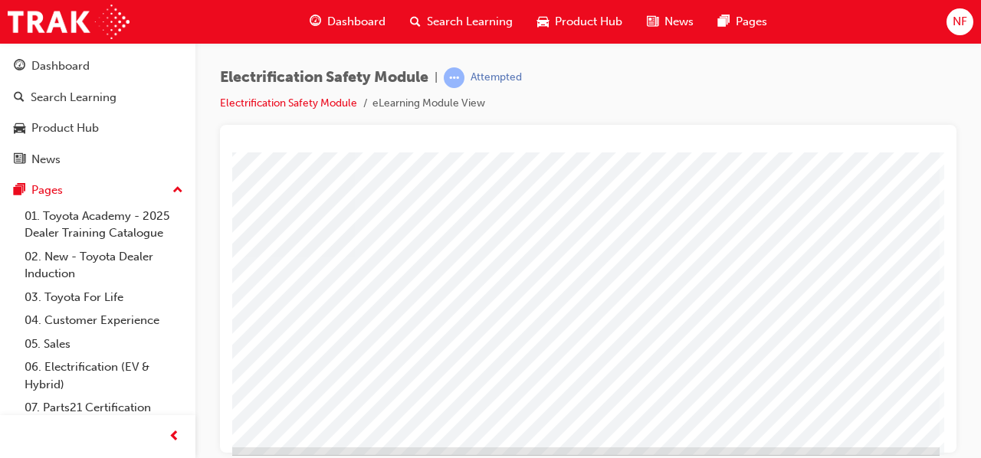
scroll to position [276, 342]
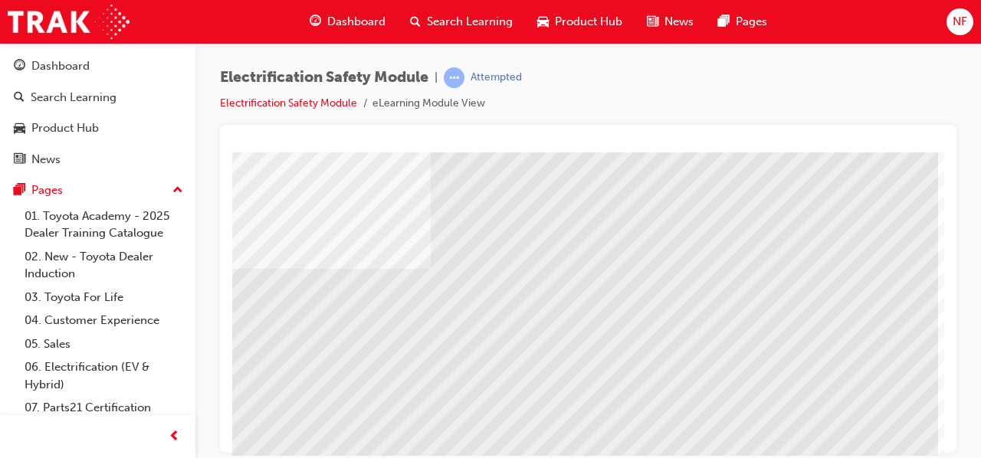
scroll to position [283, 342]
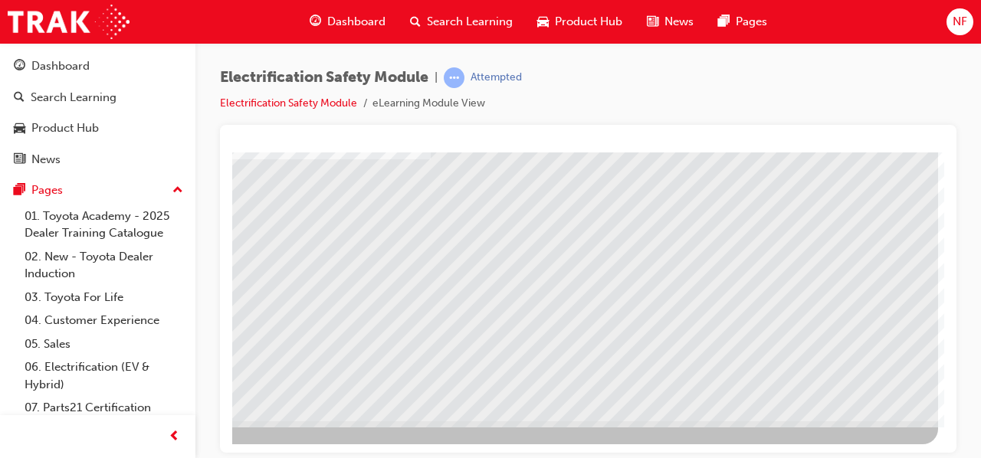
drag, startPoint x: 928, startPoint y: 449, endPoint x: 1177, endPoint y: 586, distance: 283.4
click at [945, 434] on div at bounding box center [588, 289] width 737 height 328
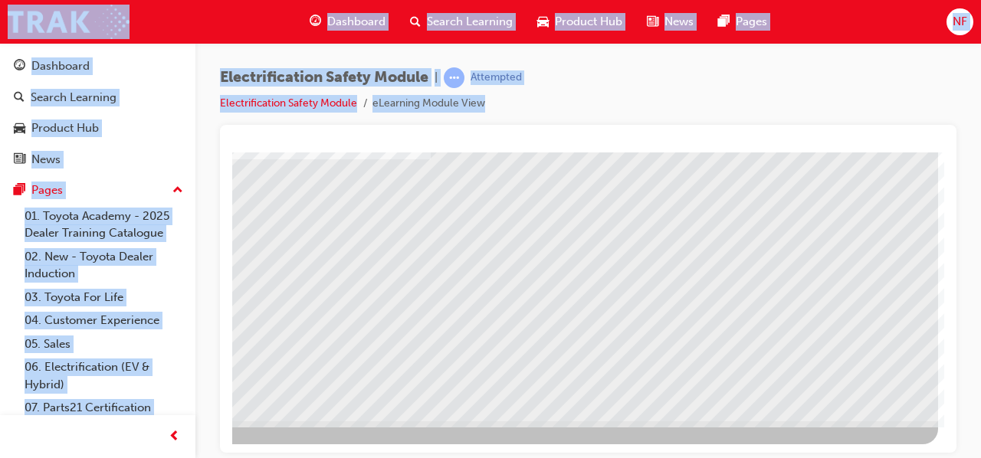
click at [945, 434] on div at bounding box center [588, 289] width 737 height 328
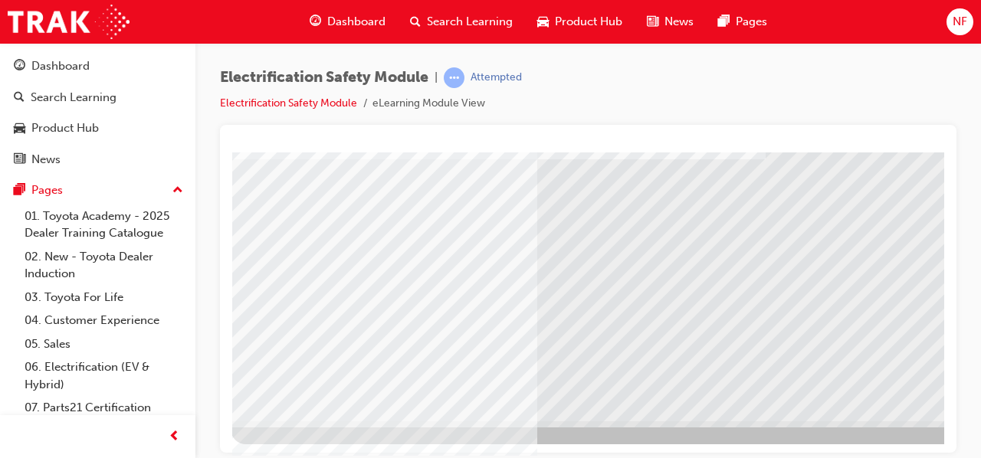
scroll to position [283, 0]
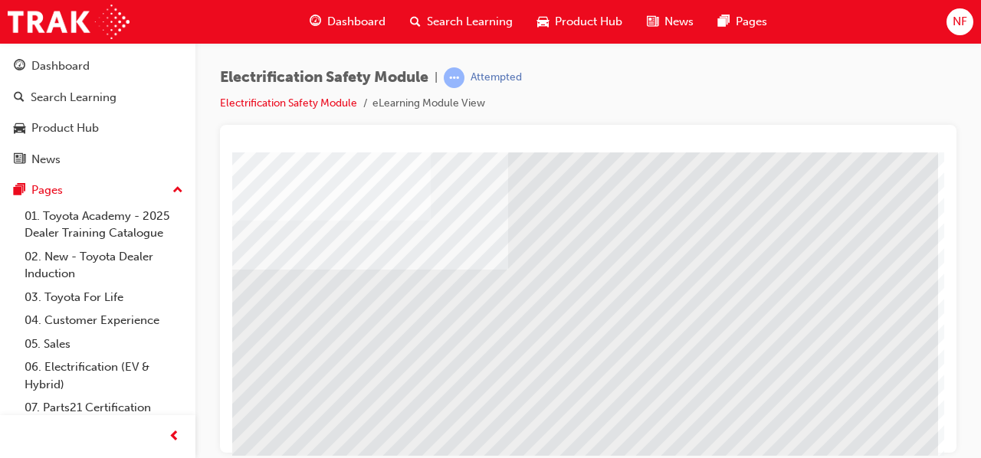
scroll to position [283, 342]
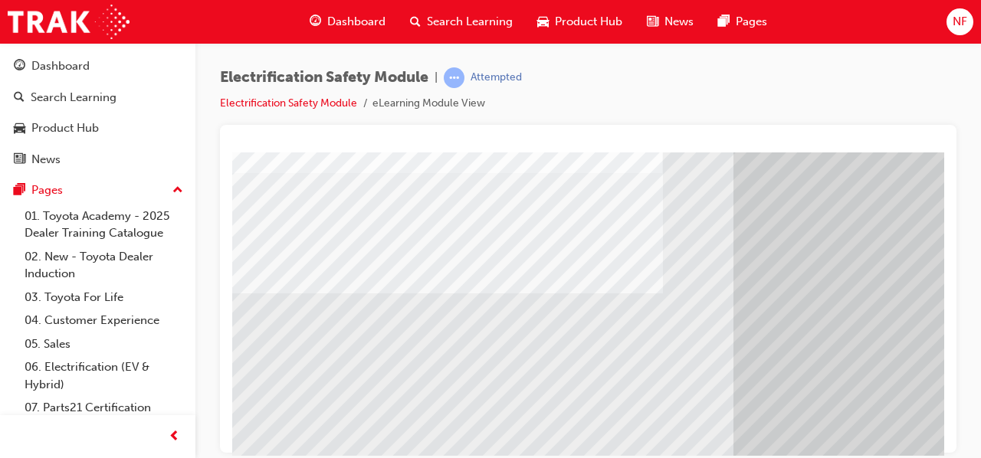
scroll to position [235, 5]
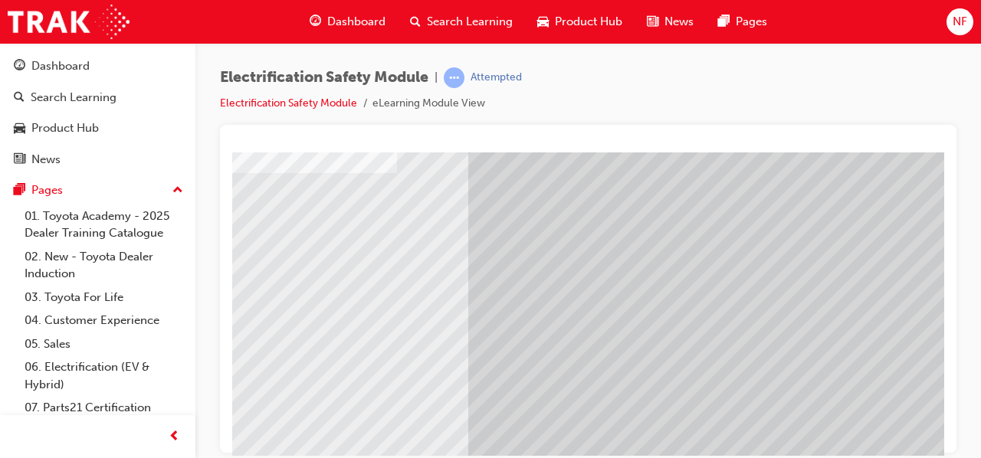
scroll to position [235, 342]
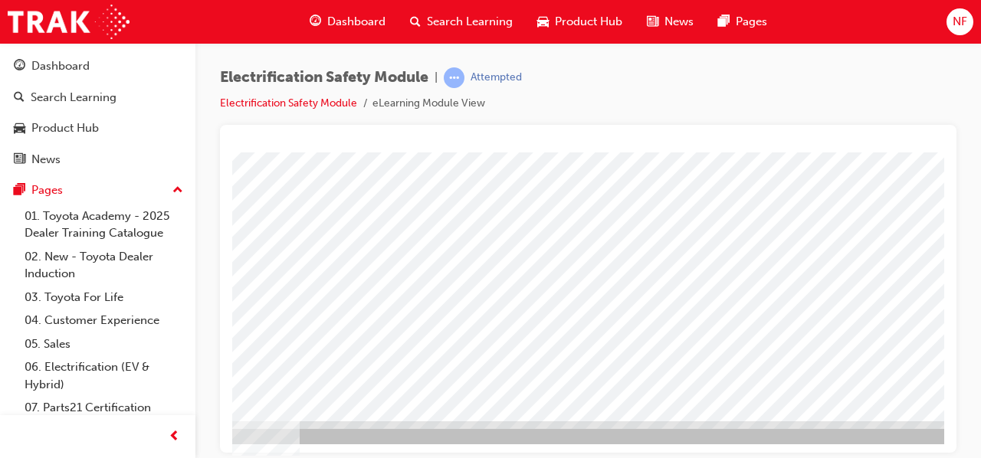
scroll to position [283, 342]
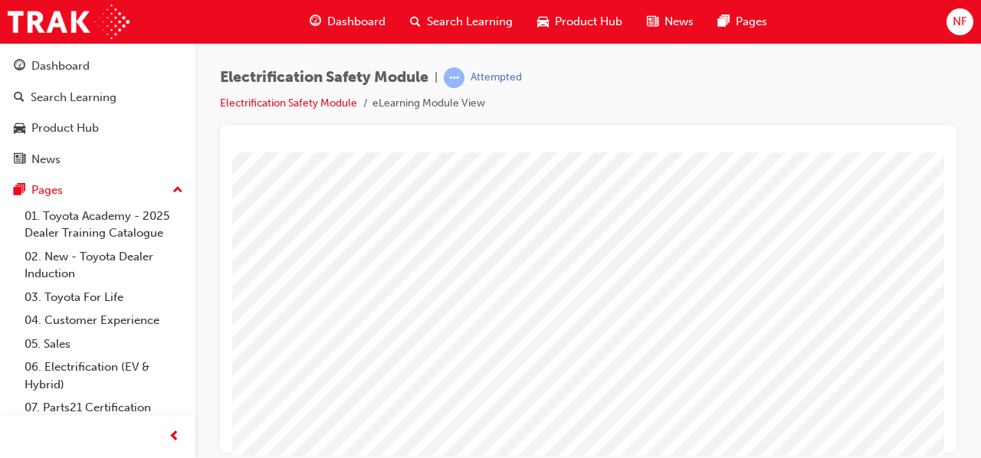
scroll to position [283, 0]
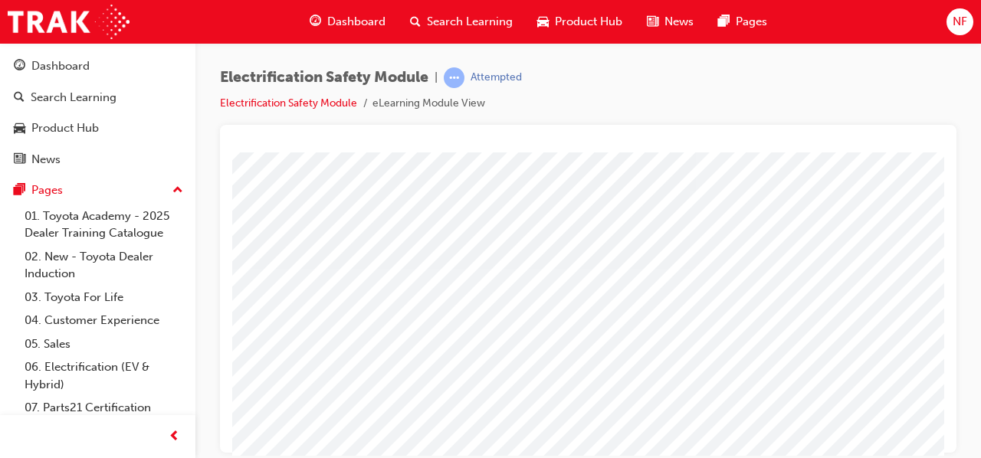
scroll to position [283, 0]
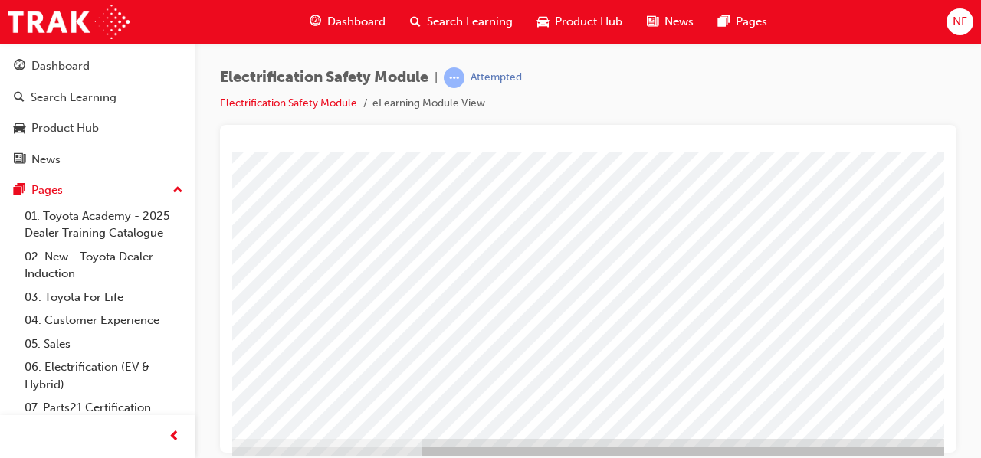
scroll to position [265, 316]
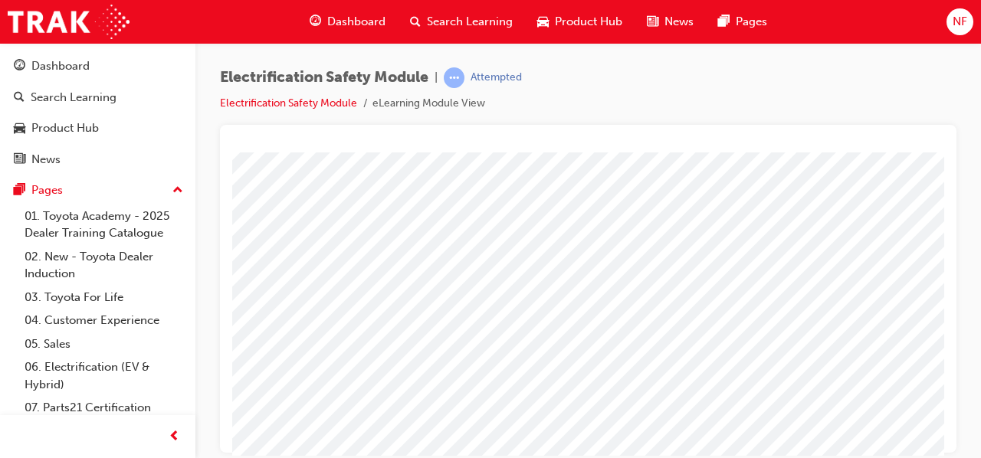
scroll to position [112, 316]
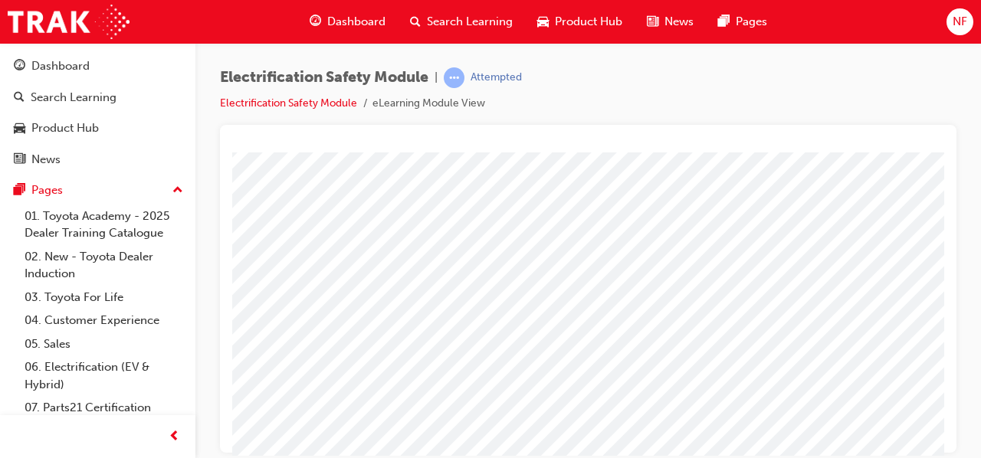
drag, startPoint x: 935, startPoint y: 184, endPoint x: 1213, endPoint y: 440, distance: 377.6
click at [945, 438] on div at bounding box center [588, 289] width 737 height 328
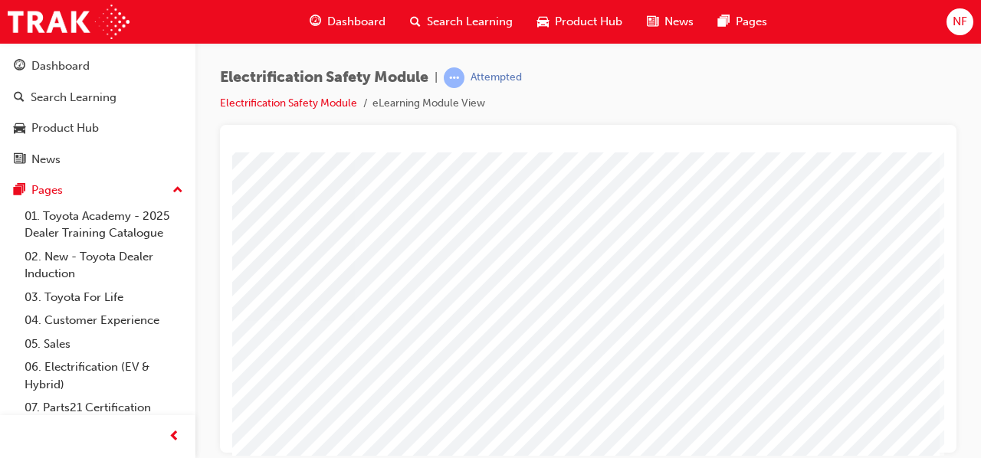
scroll to position [283, 342]
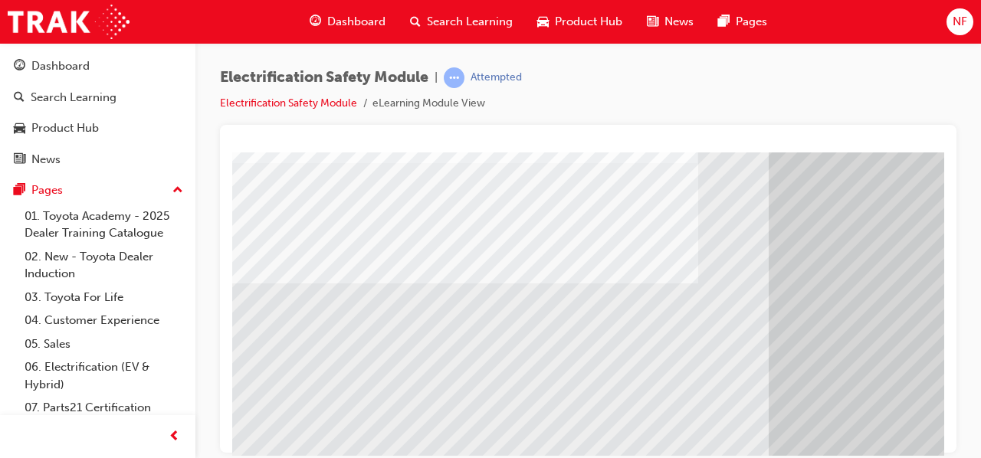
scroll to position [283, 0]
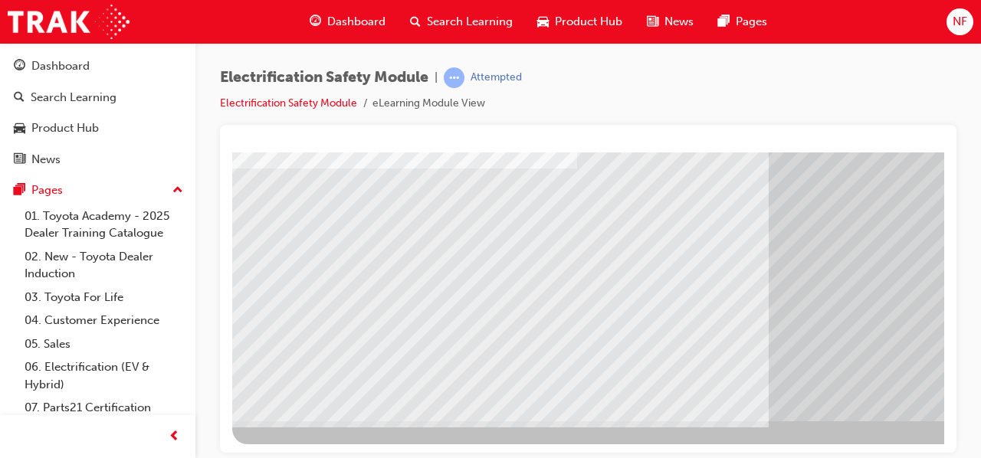
click at [922, 455] on div "Electrification Safety Module | Attempted Electrification Safety Module eLearni…" at bounding box center [490, 229] width 981 height 458
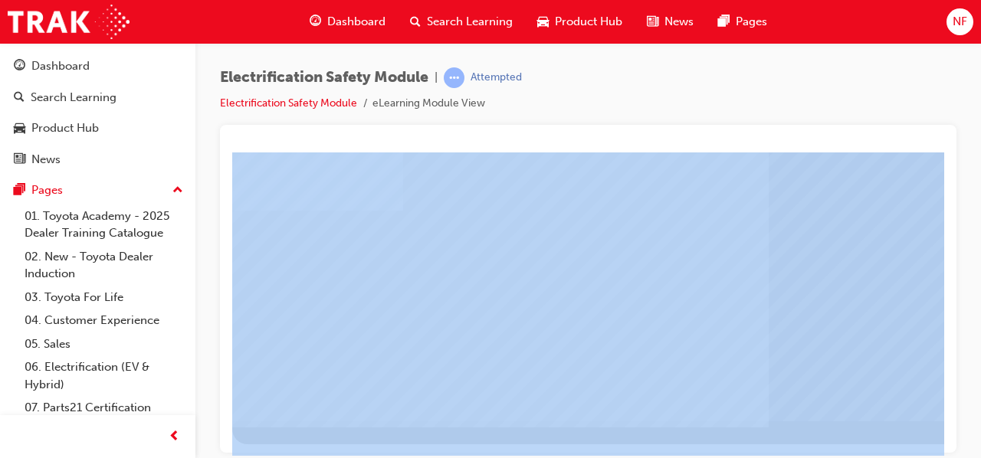
click at [922, 455] on div "Electrification Safety Module | Attempted Electrification Safety Module eLearni…" at bounding box center [490, 229] width 981 height 458
drag, startPoint x: 1155, startPoint y: 607, endPoint x: 871, endPoint y: 422, distance: 339.0
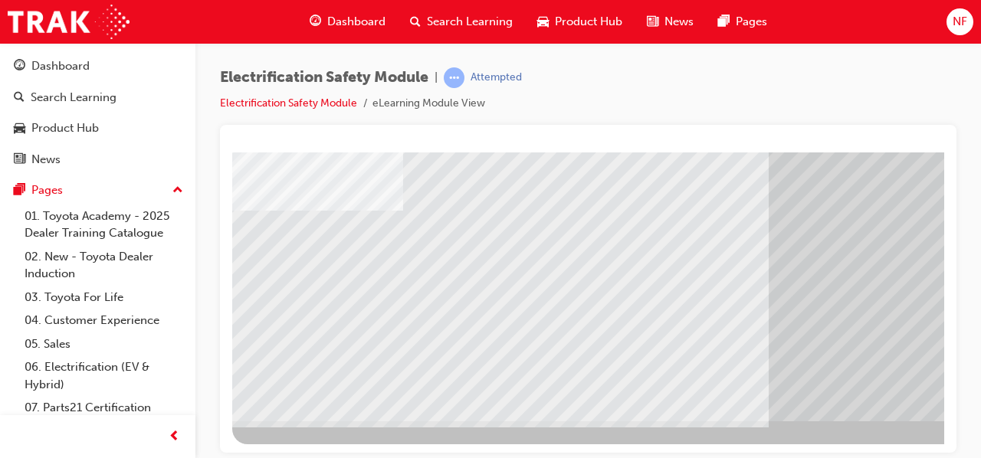
click at [871, 422] on div at bounding box center [753, 156] width 1043 height 575
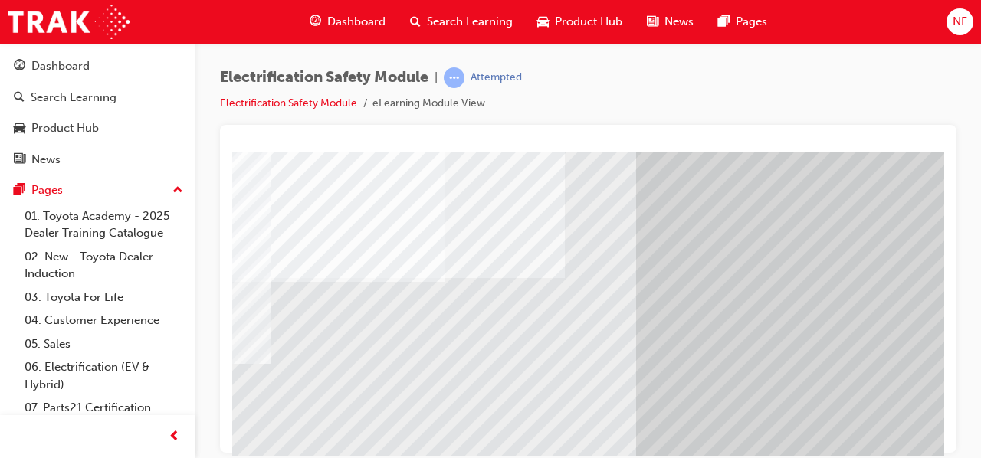
scroll to position [130, 112]
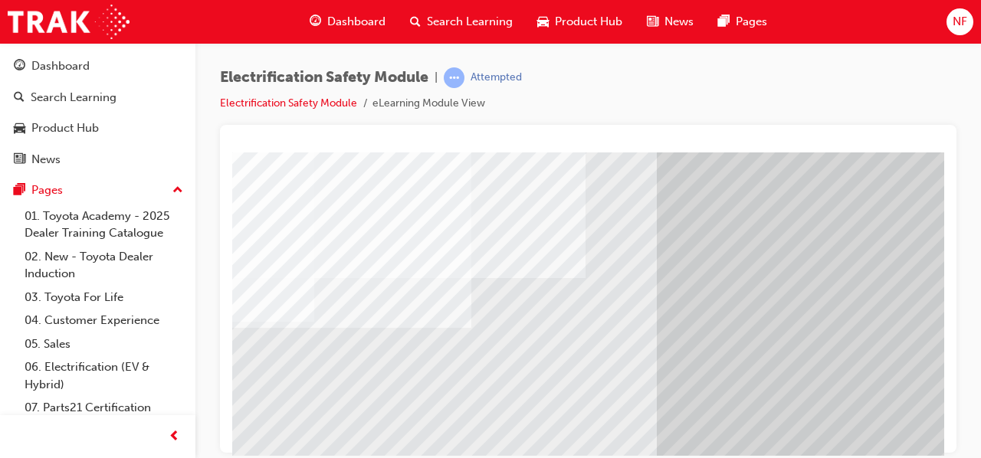
drag, startPoint x: 537, startPoint y: 419, endPoint x: 859, endPoint y: 425, distance: 322.1
click at [859, 425] on div "multistate" at bounding box center [641, 298] width 1043 height 552
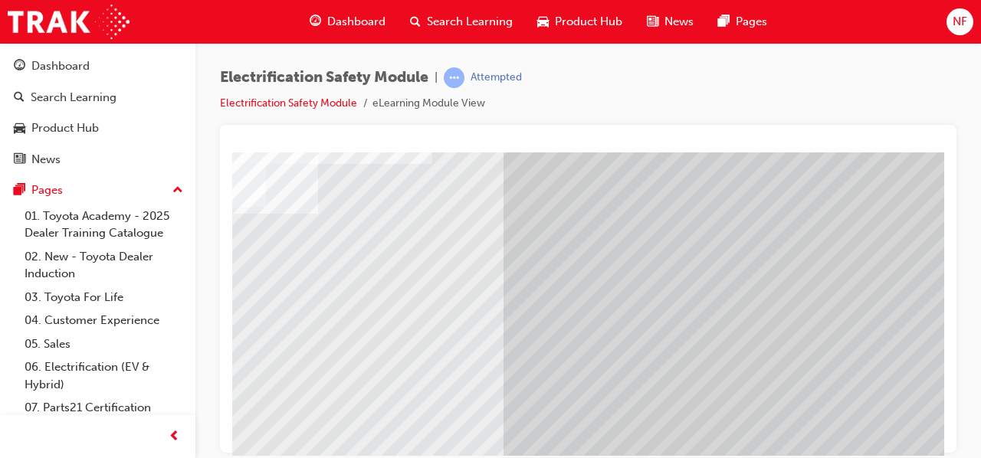
scroll to position [252, 265]
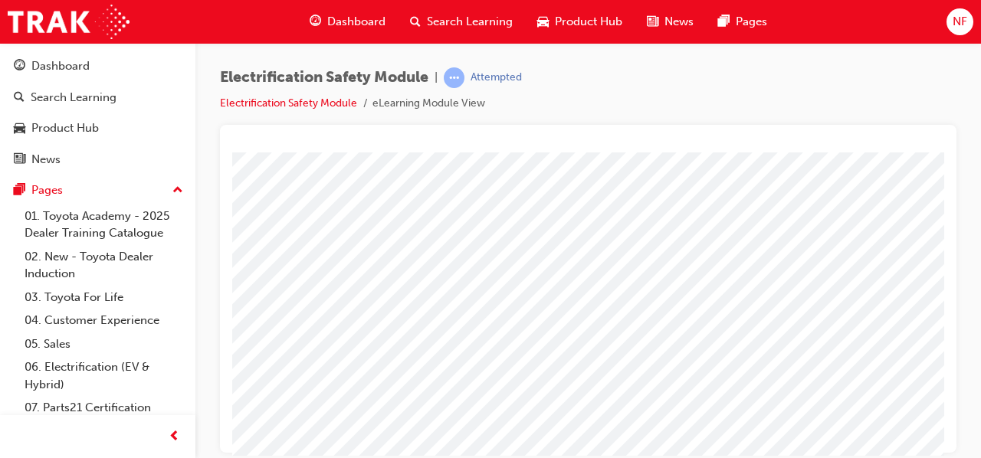
click at [938, 158] on html "Loading..." at bounding box center [588, 155] width 712 height 6
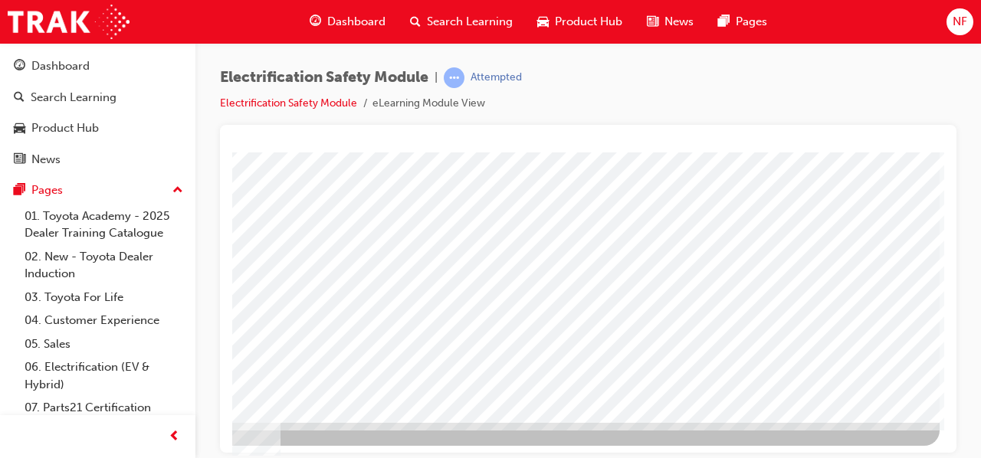
scroll to position [283, 342]
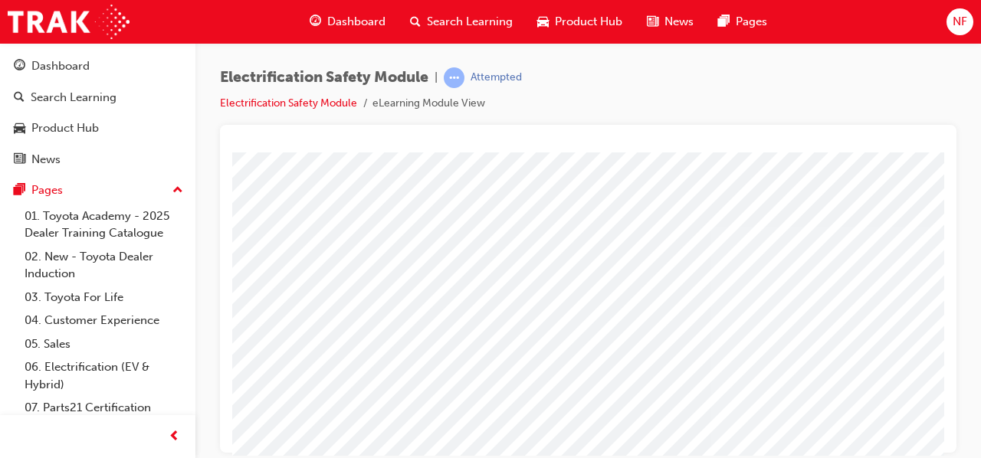
click at [845, 385] on div at bounding box center [753, 428] width 1043 height 552
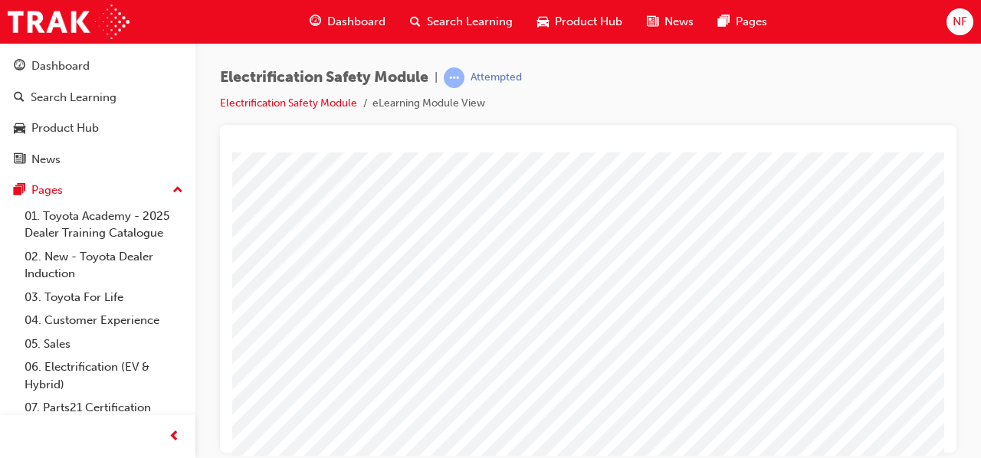
scroll to position [225, 342]
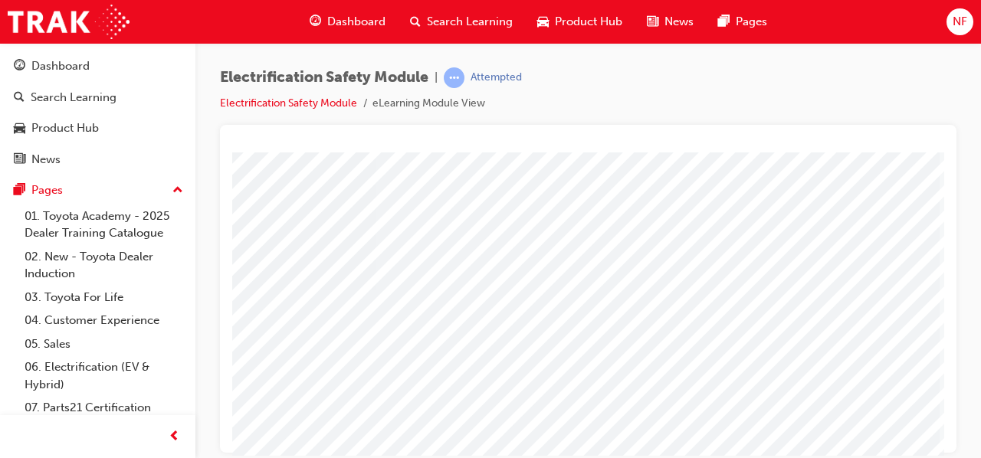
scroll to position [283, 342]
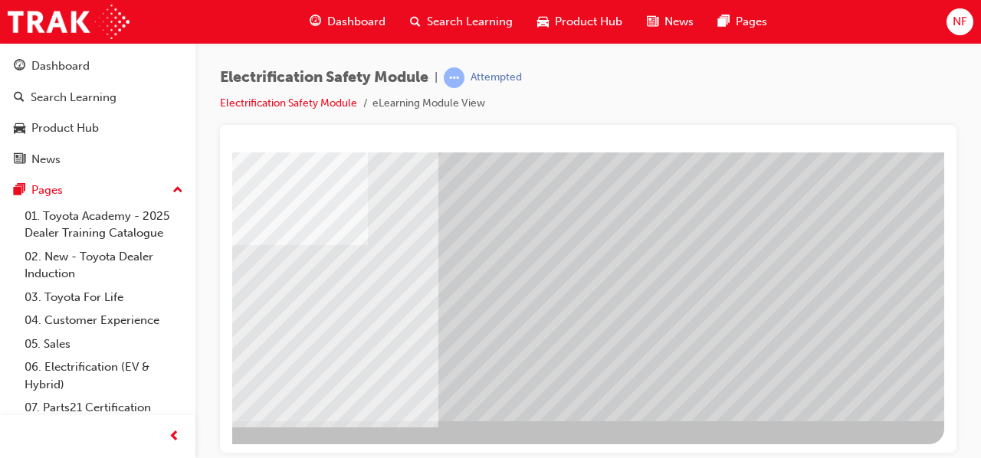
scroll to position [0, 0]
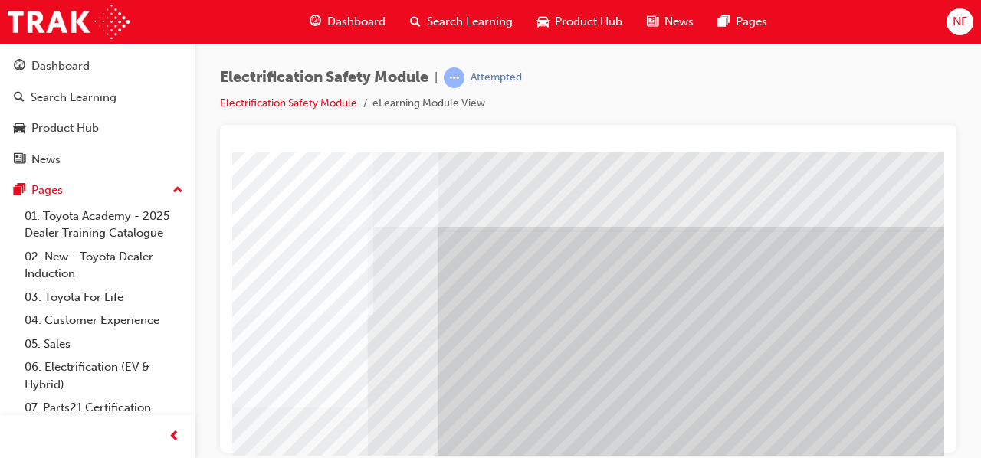
drag, startPoint x: 919, startPoint y: 448, endPoint x: 1189, endPoint y: 591, distance: 306.3
drag, startPoint x: 1189, startPoint y: 591, endPoint x: 942, endPoint y: 439, distance: 290.9
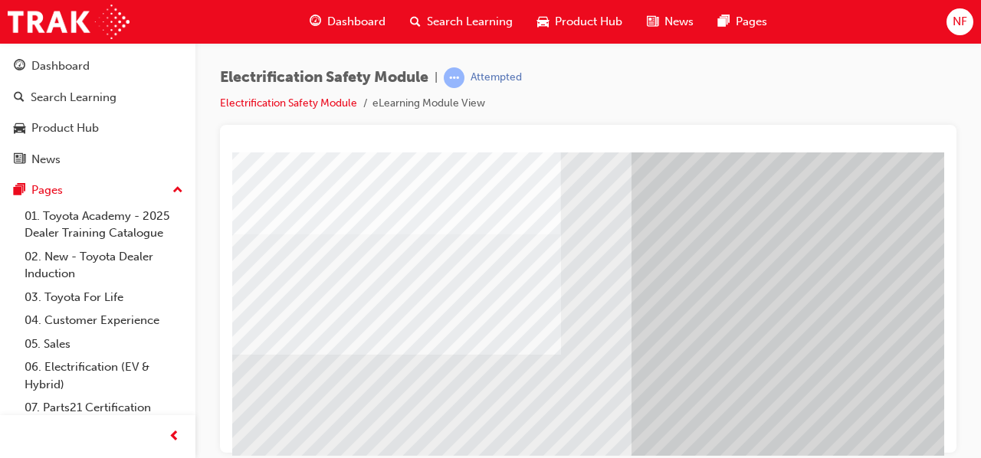
scroll to position [173, 117]
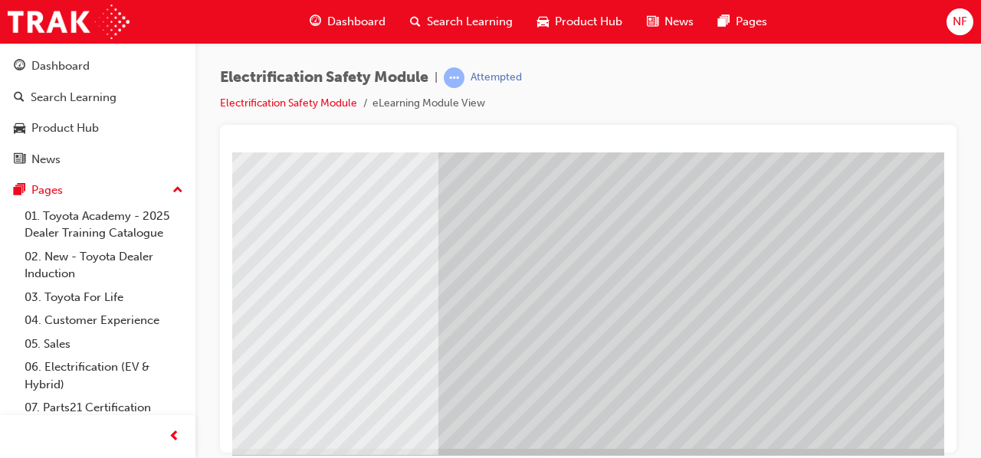
scroll to position [283, 342]
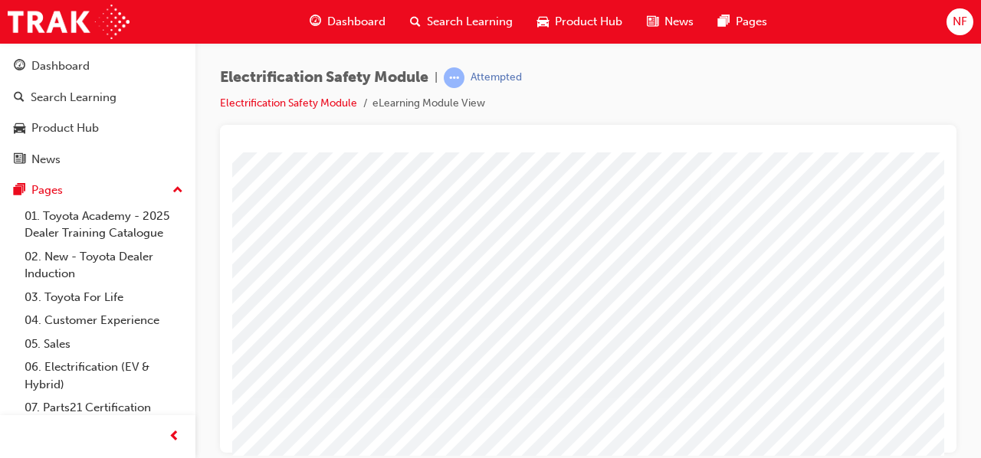
scroll to position [123, 0]
click at [929, 456] on div "Electrification Safety Module | Attempted Electrification Safety Module eLearni…" at bounding box center [490, 229] width 981 height 458
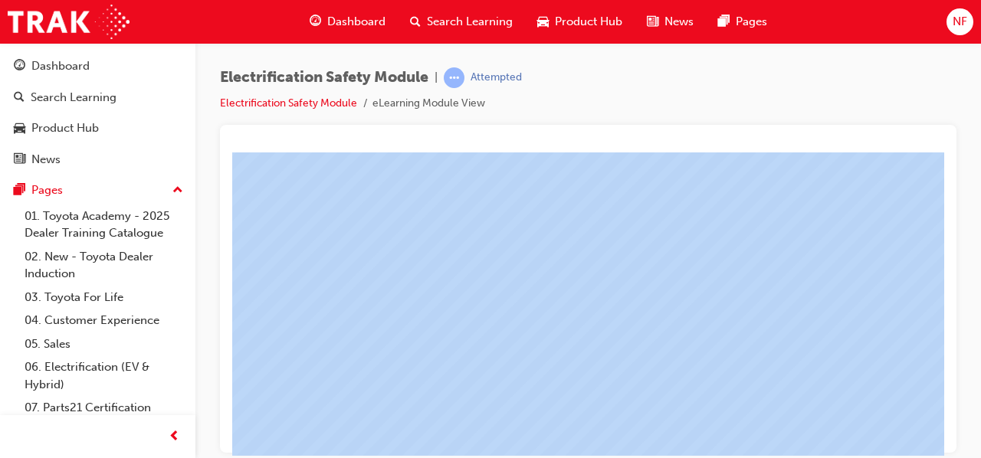
drag, startPoint x: 1162, startPoint y: 608, endPoint x: 838, endPoint y: 412, distance: 378.0
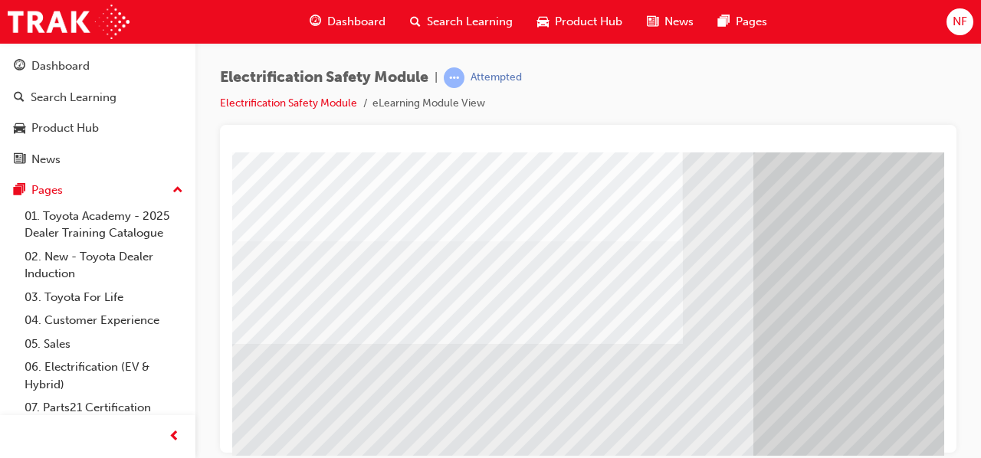
scroll to position [184, 10]
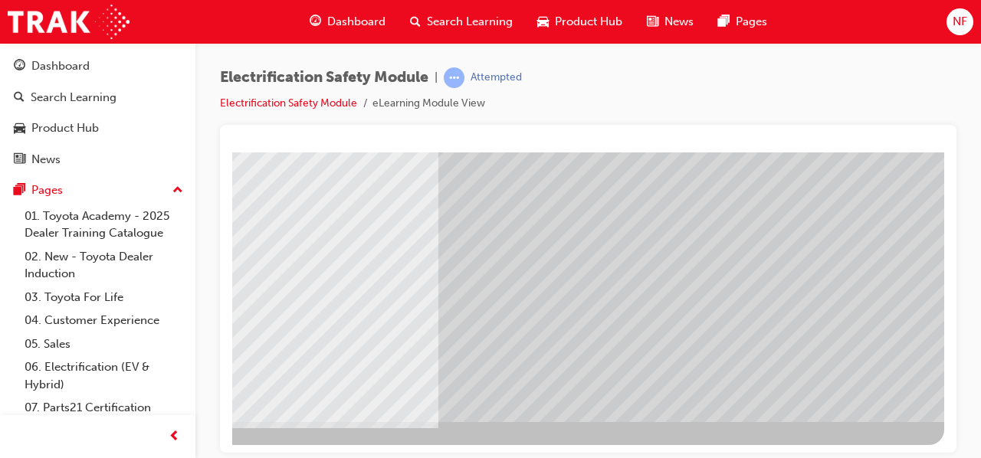
scroll to position [283, 342]
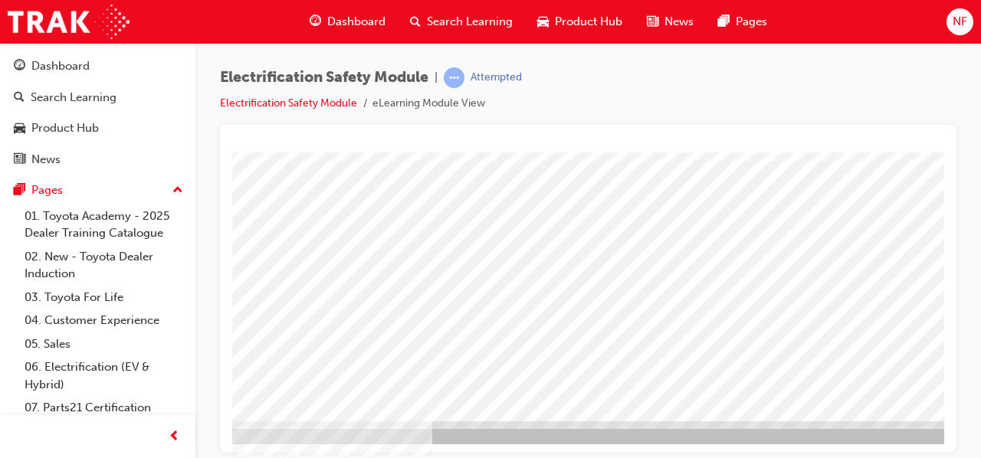
scroll to position [283, 306]
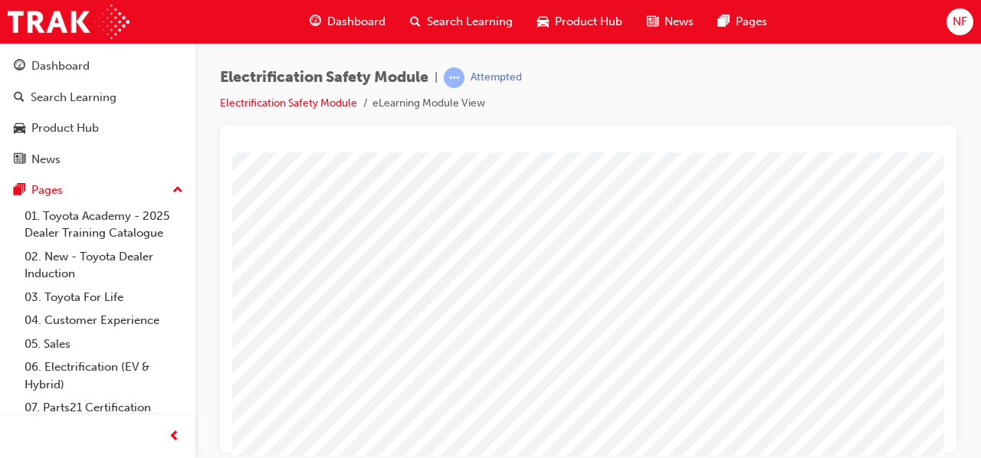
scroll to position [283, 317]
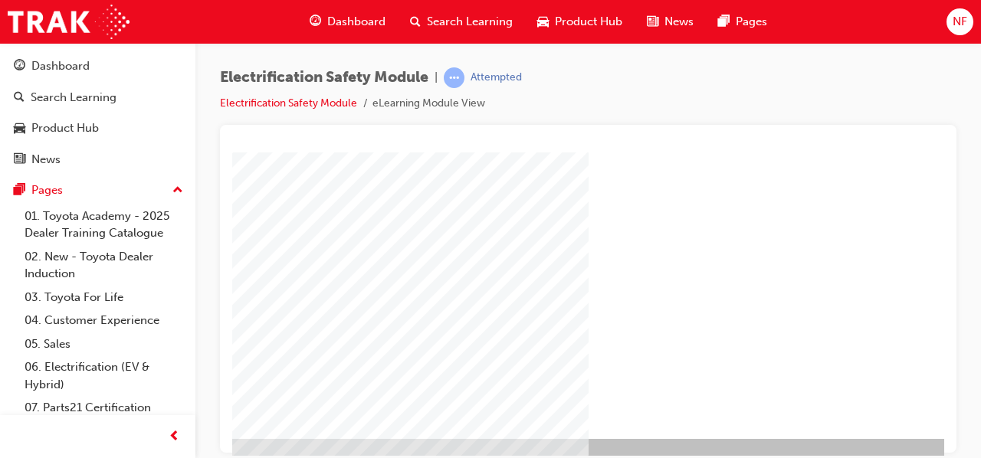
scroll to position [265, 342]
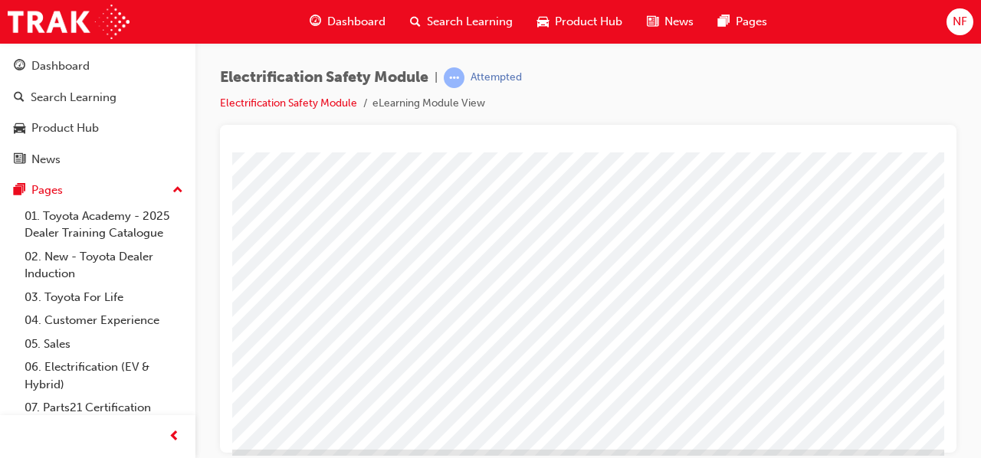
scroll to position [283, 0]
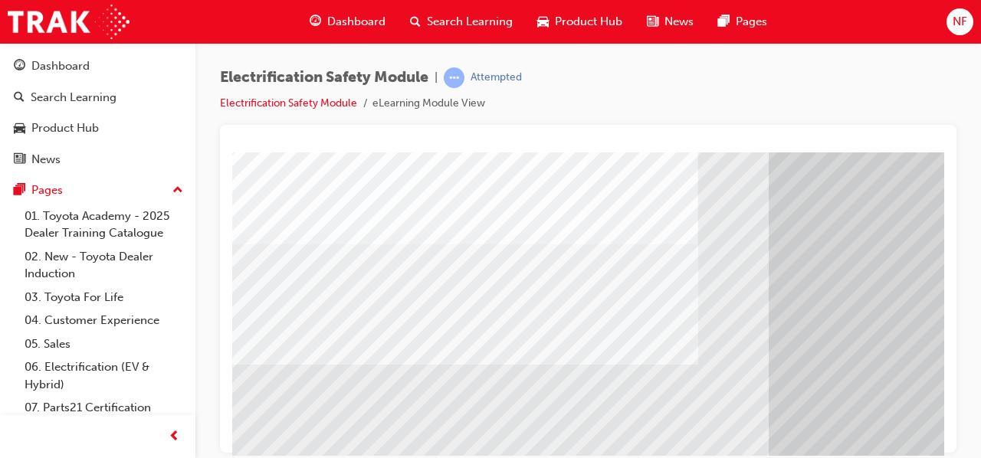
scroll to position [225, 0]
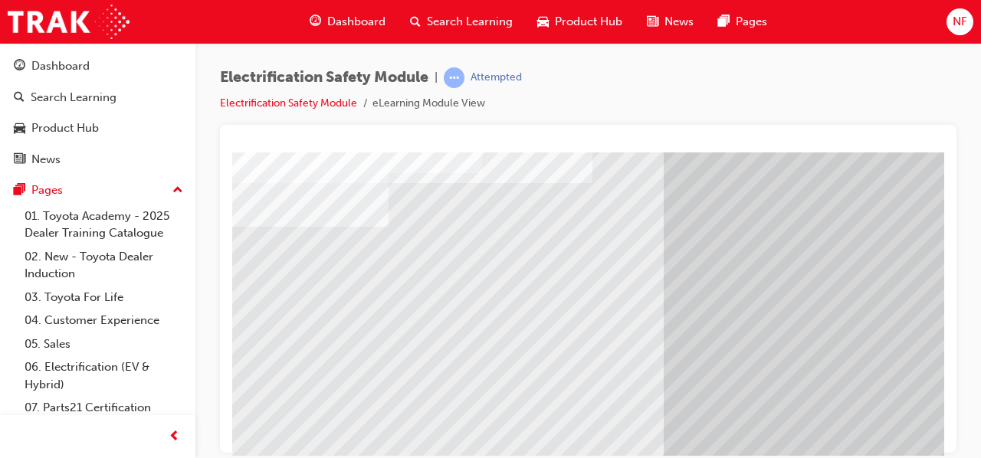
scroll to position [225, 92]
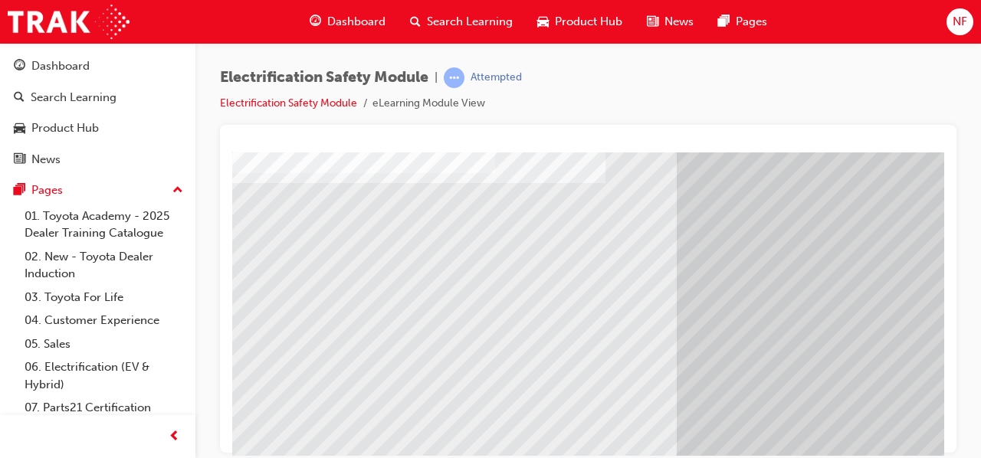
drag, startPoint x: 347, startPoint y: 293, endPoint x: 359, endPoint y: 281, distance: 16.8
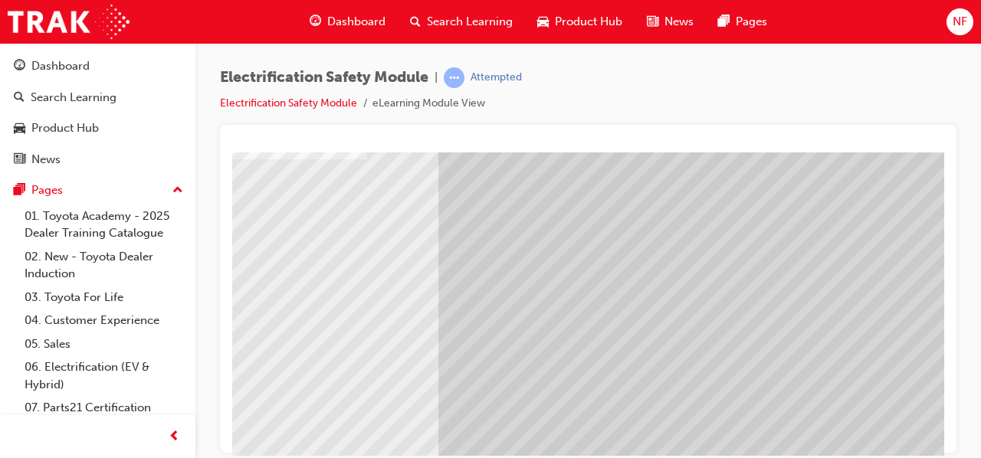
scroll to position [255, 337]
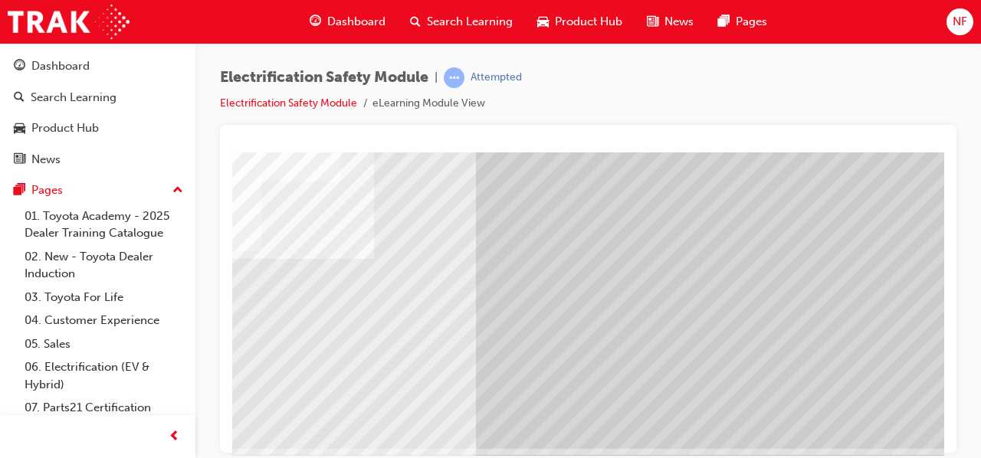
scroll to position [255, 337]
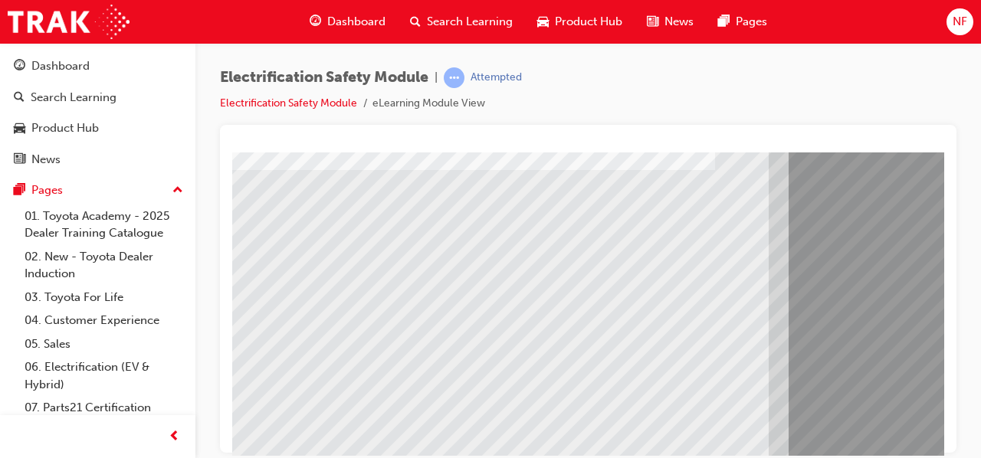
scroll to position [283, 0]
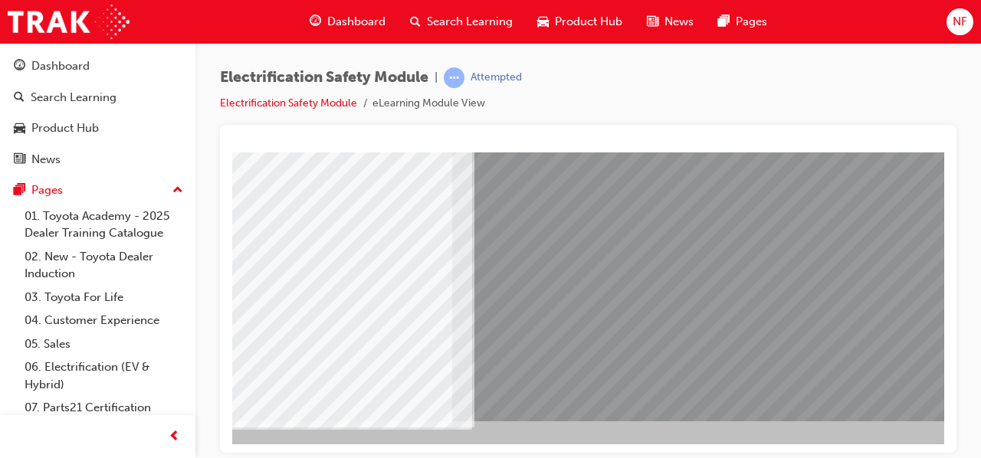
scroll to position [283, 342]
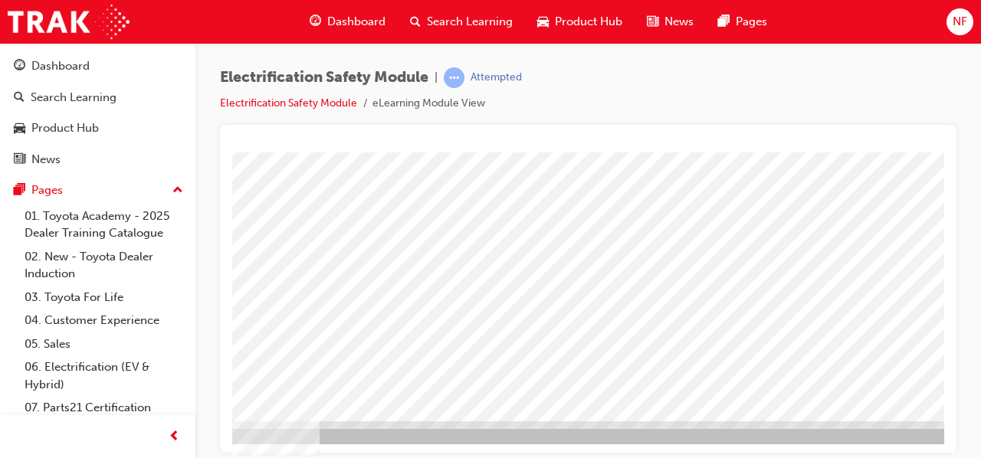
scroll to position [283, 337]
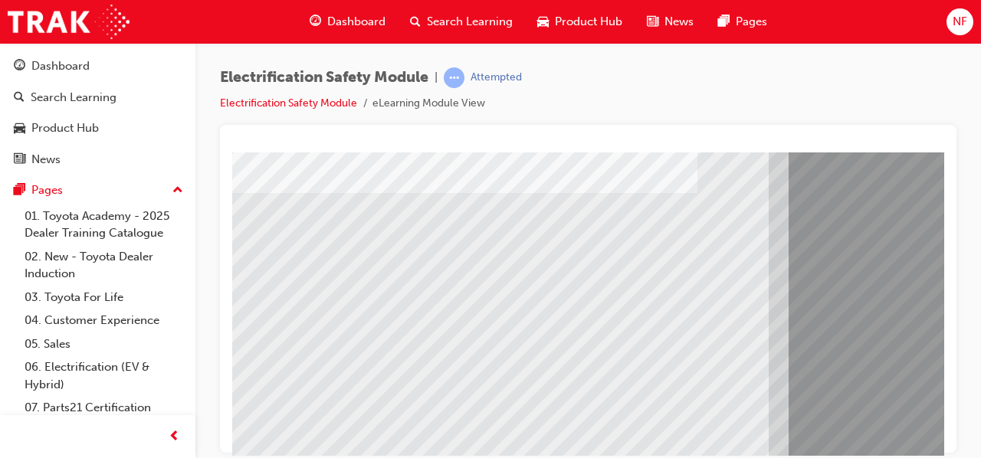
scroll to position [276, 0]
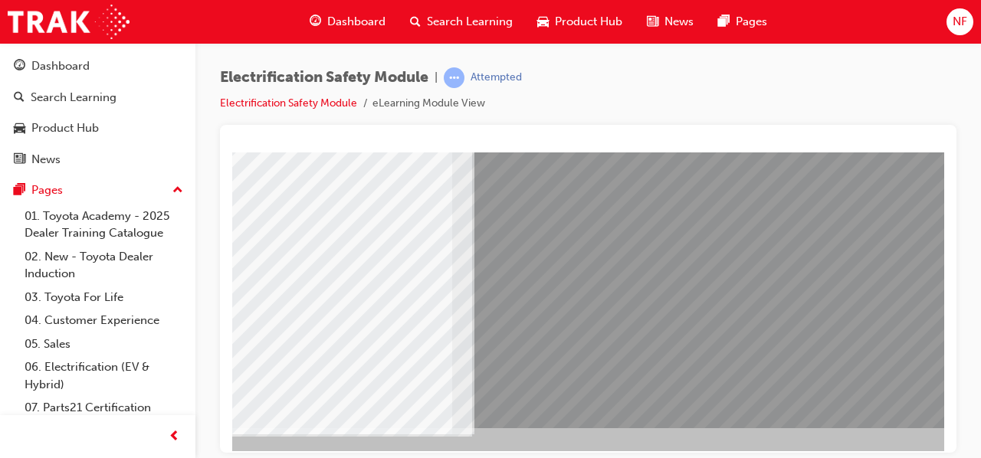
scroll to position [276, 342]
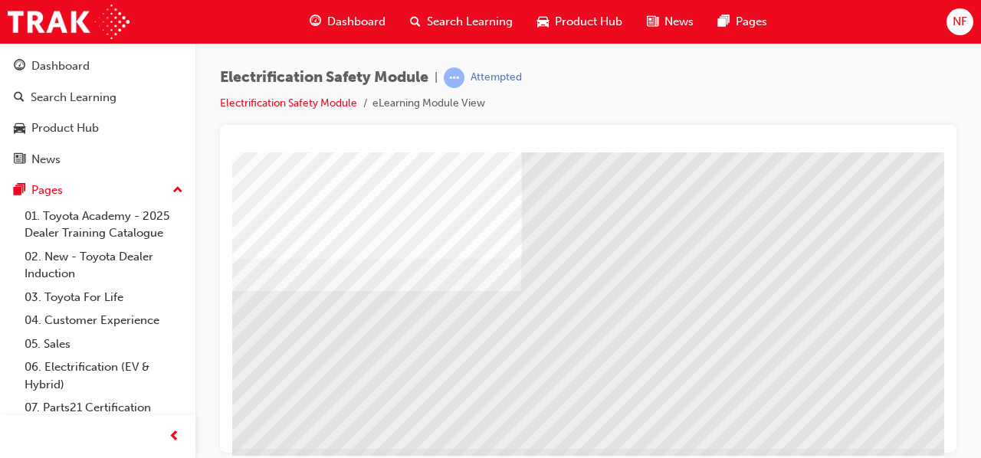
scroll to position [255, 296]
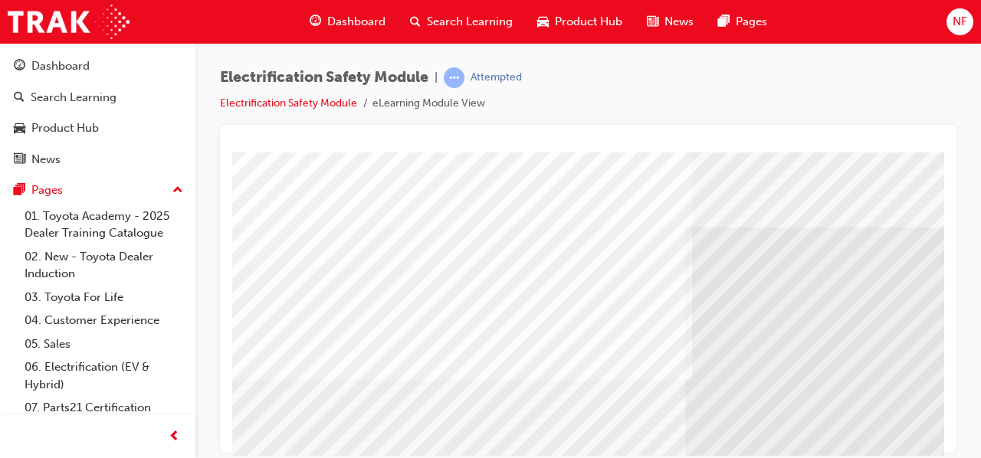
drag, startPoint x: 876, startPoint y: 406, endPoint x: 938, endPoint y: 431, distance: 66.8
click at [938, 158] on html "Loading..." at bounding box center [588, 155] width 712 height 6
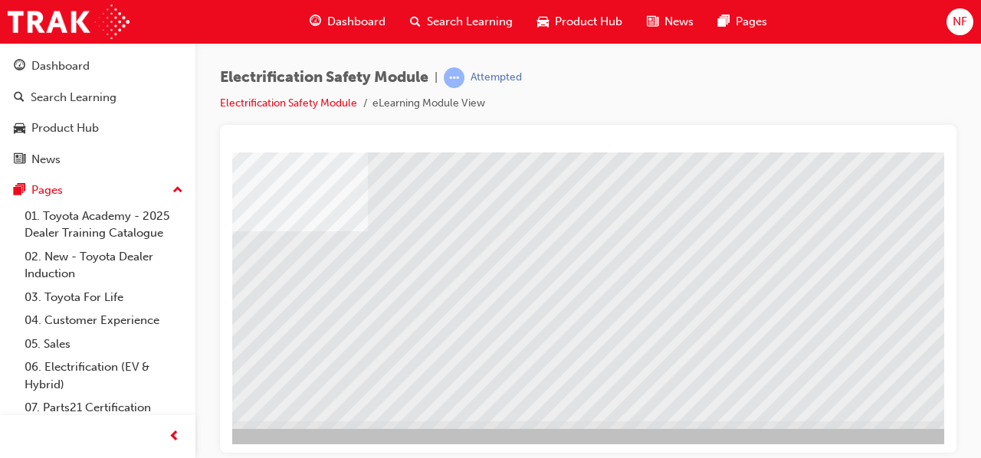
scroll to position [283, 342]
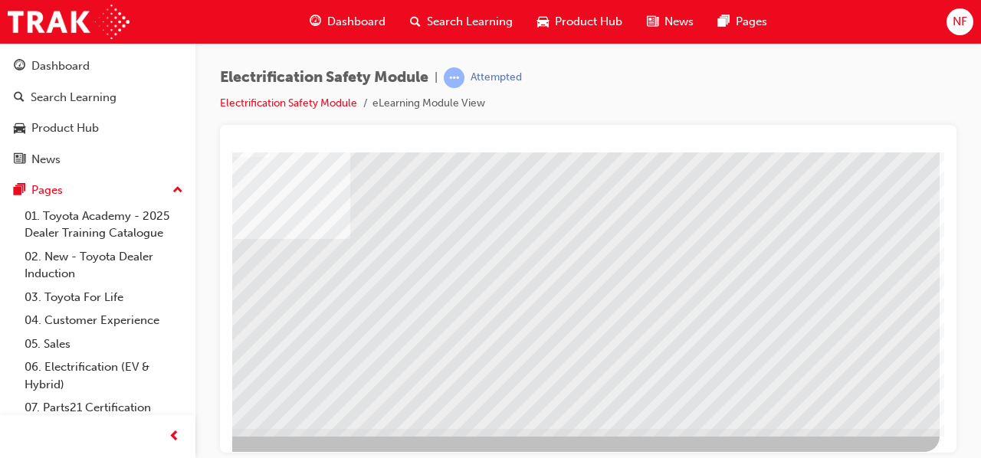
scroll to position [283, 337]
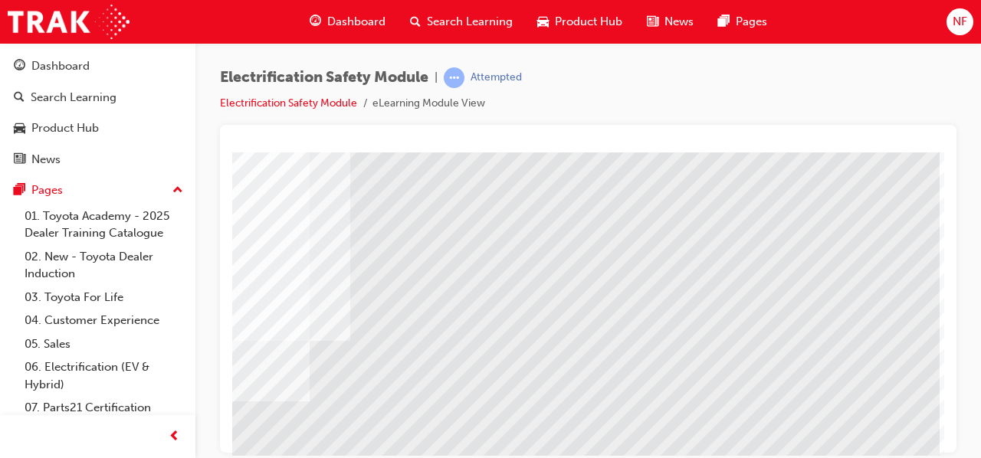
scroll to position [283, 342]
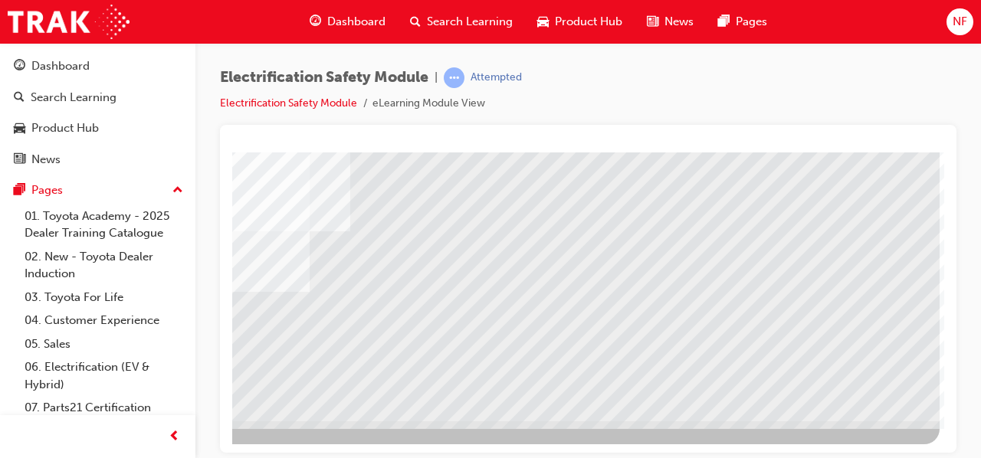
drag, startPoint x: 1177, startPoint y: 591, endPoint x: 853, endPoint y: 409, distance: 371.8
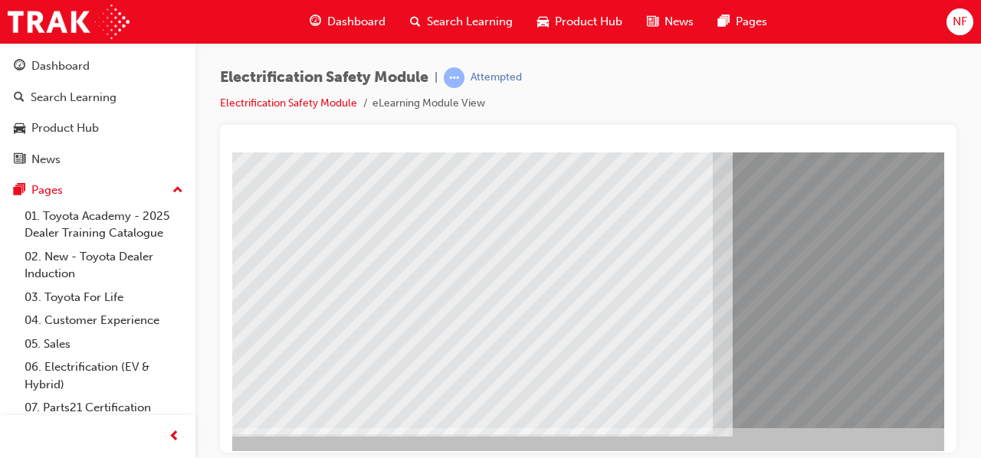
scroll to position [276, 15]
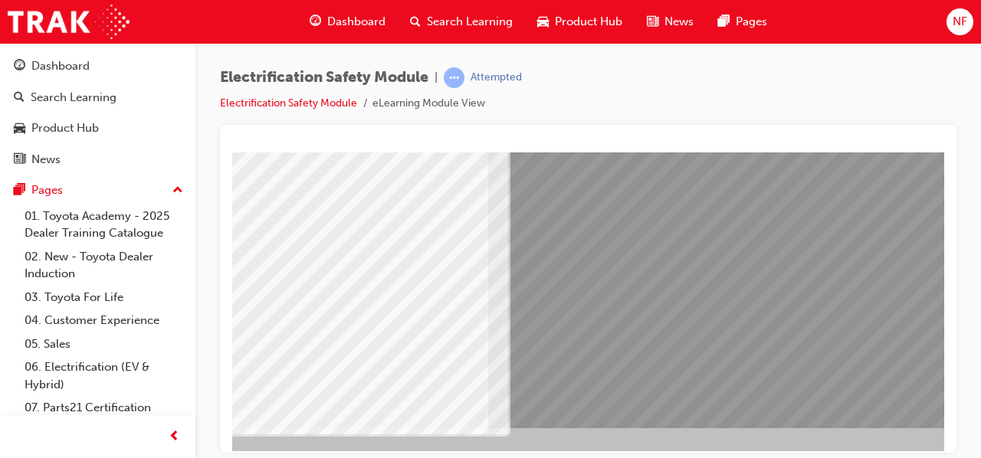
scroll to position [276, 342]
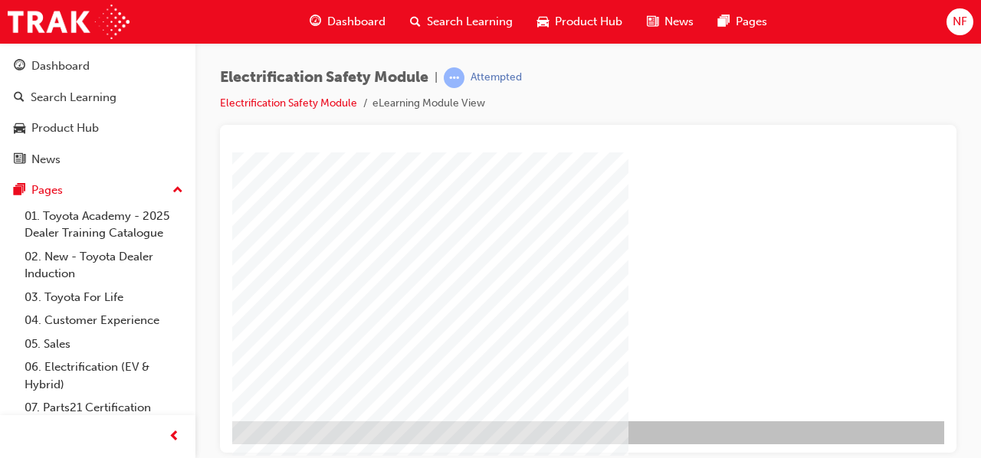
scroll to position [283, 342]
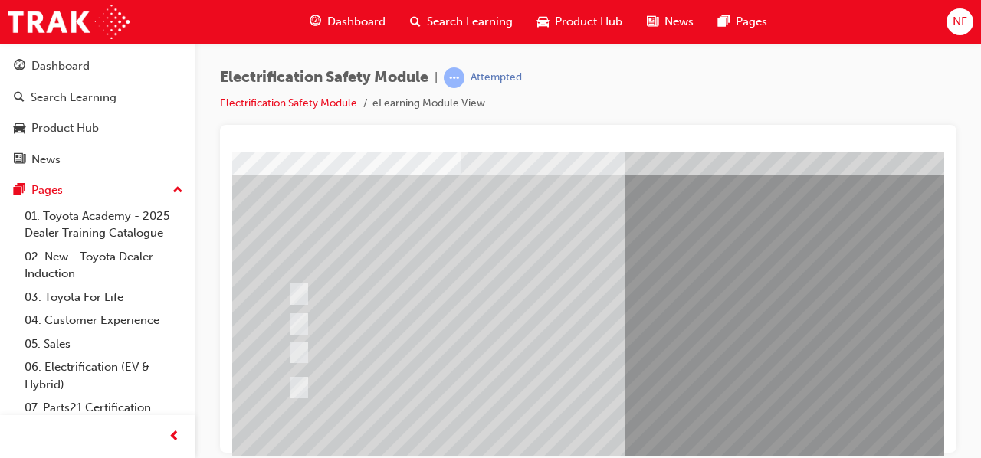
scroll to position [92, 0]
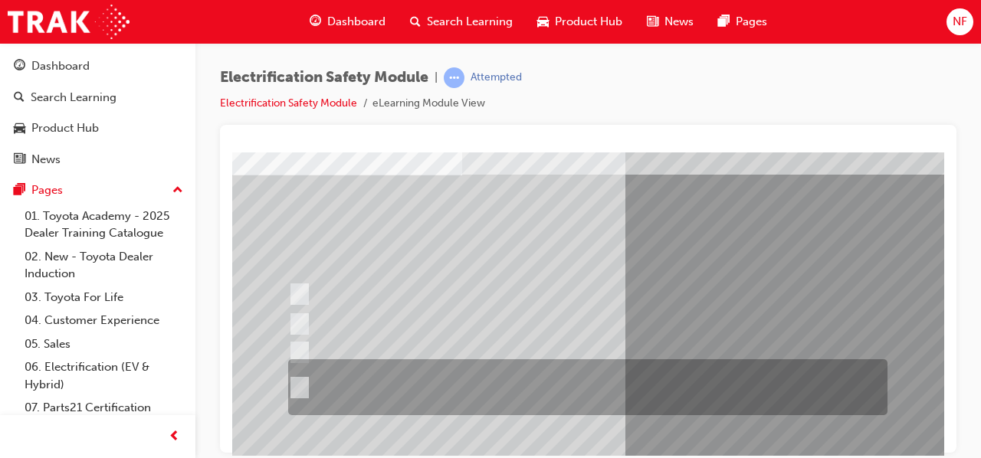
click at [304, 386] on input "The Plug-in Hybrid Electric has AC charging capability via a wall box charger a…" at bounding box center [296, 388] width 17 height 17
radio input "true"
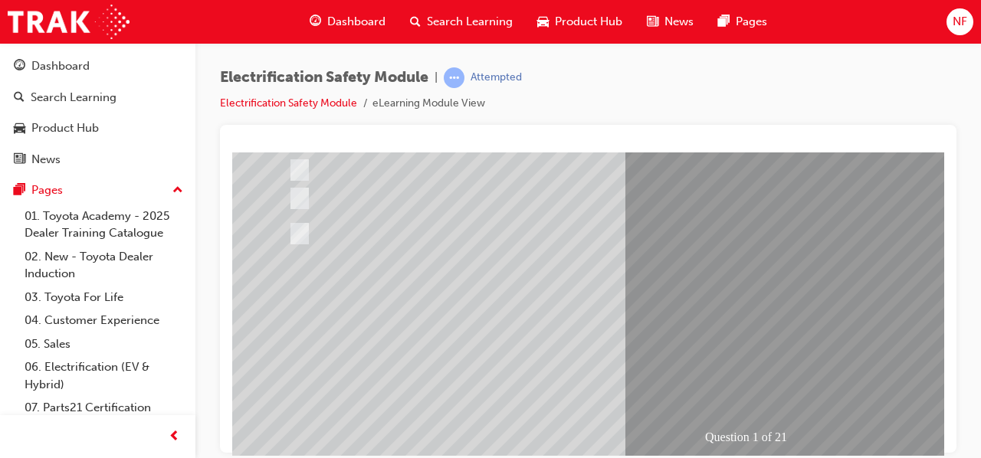
scroll to position [283, 0]
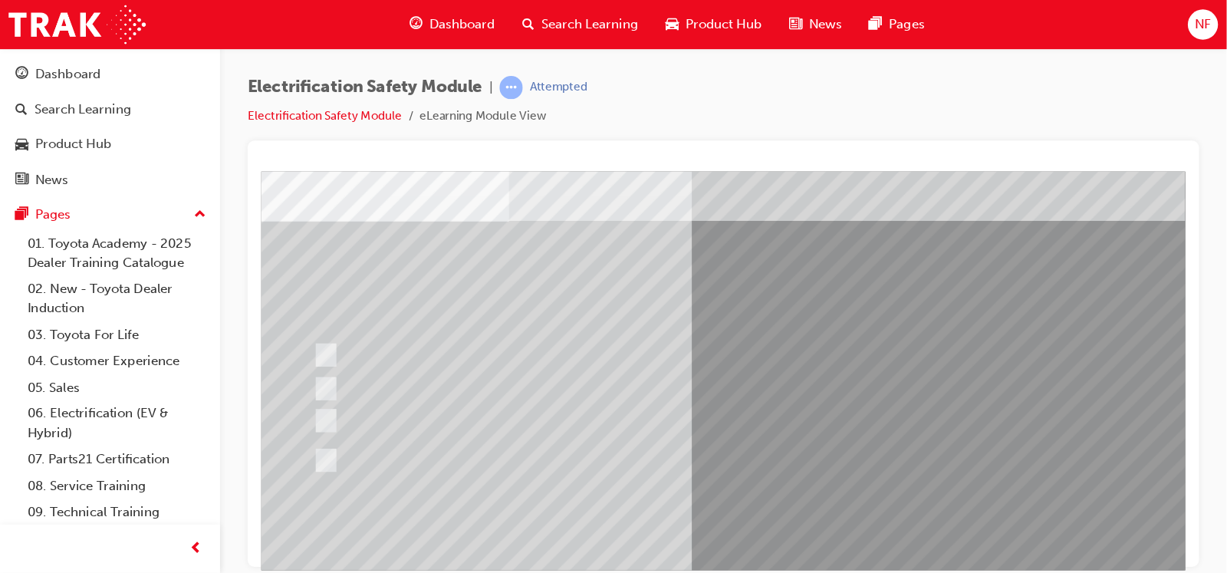
scroll to position [0, 0]
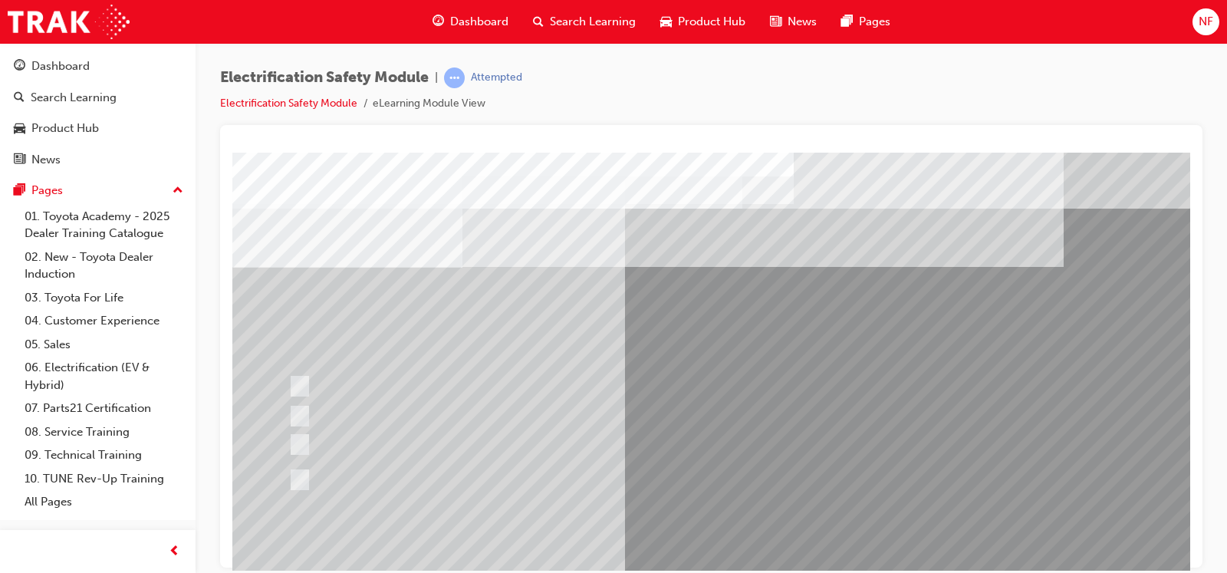
drag, startPoint x: 1182, startPoint y: 153, endPoint x: 857, endPoint y: 501, distance: 475.7
click at [857, 458] on div at bounding box center [584, 480] width 600 height 56
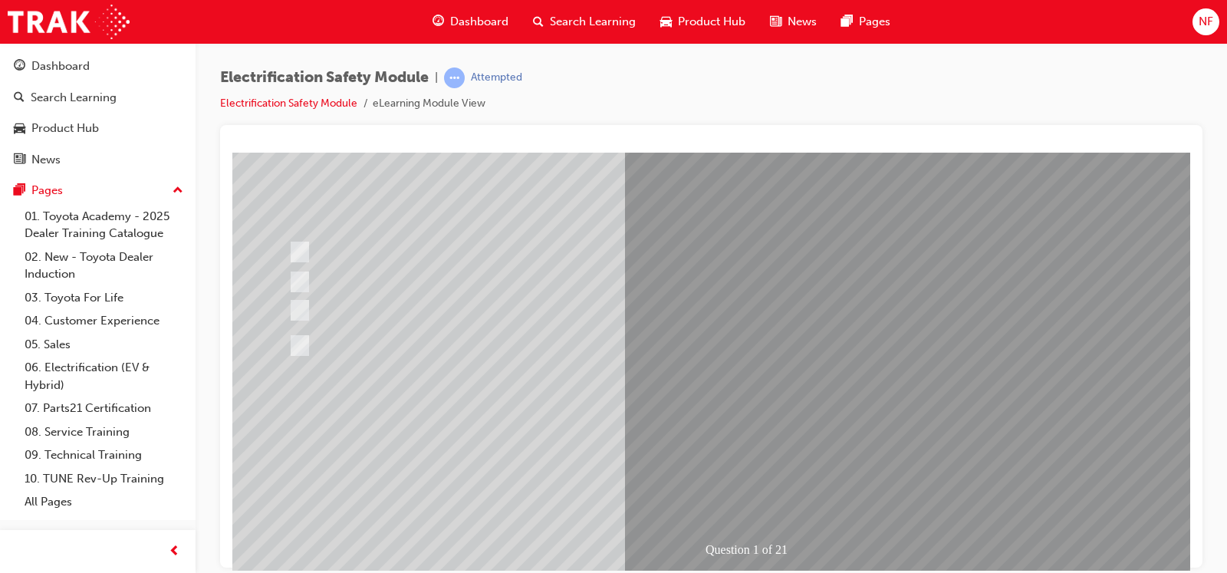
scroll to position [153, 0]
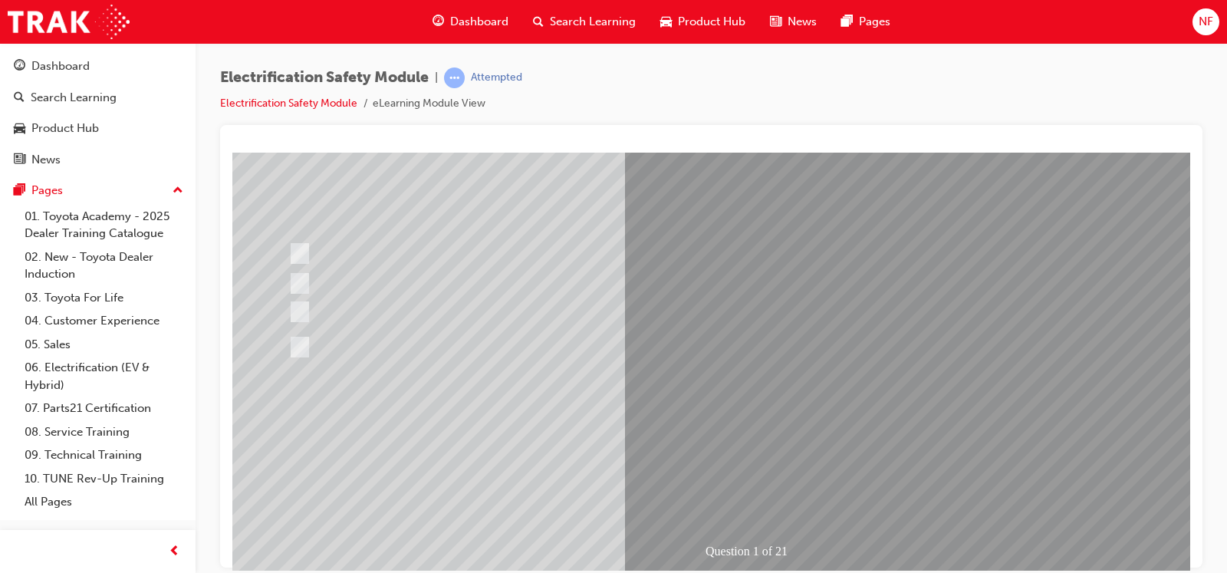
scroll to position [115, 0]
click at [728, 422] on div "Question 1 of 21" at bounding box center [753, 313] width 1043 height 552
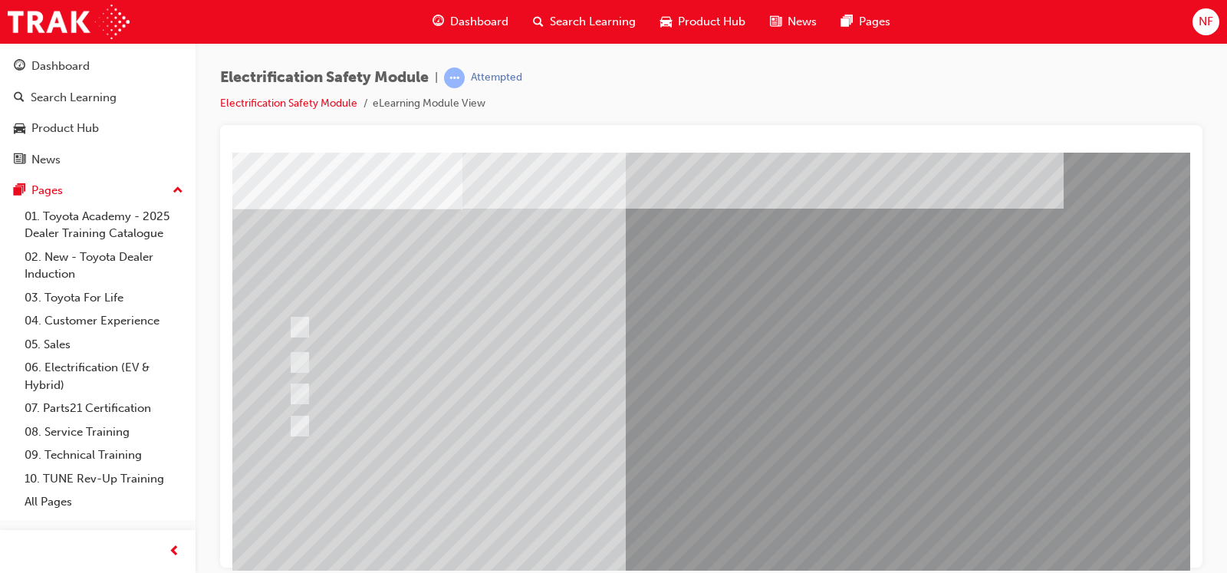
scroll to position [76, 0]
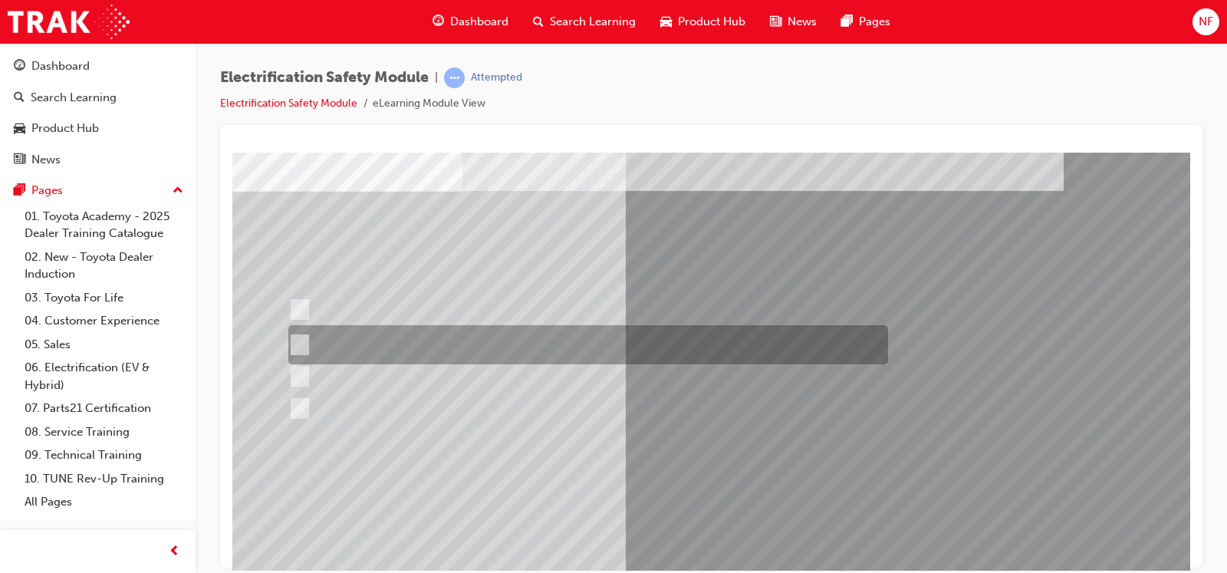
click at [299, 340] on input "The Battery Electric uses AC & DC charging capability and has no petrol engine." at bounding box center [296, 345] width 17 height 17
radio input "true"
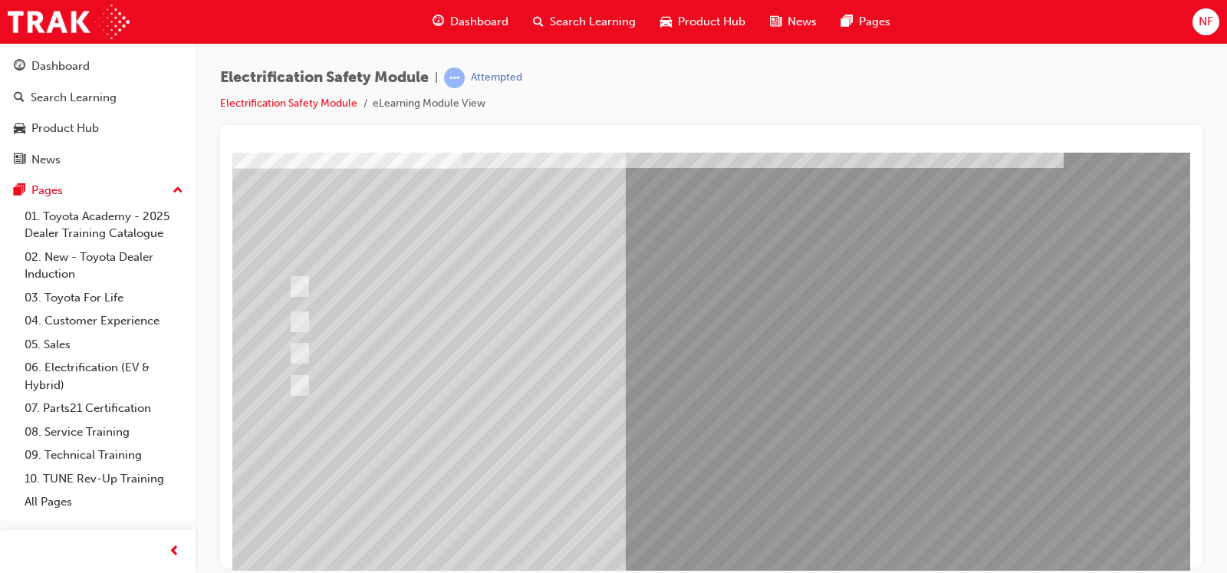
scroll to position [115, 0]
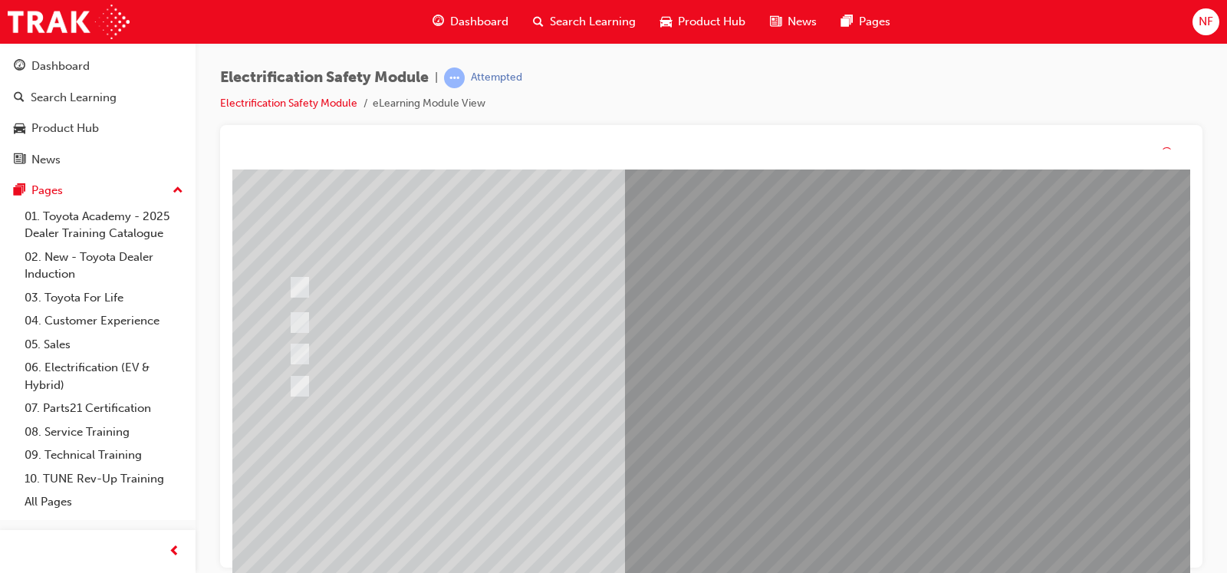
scroll to position [0, 0]
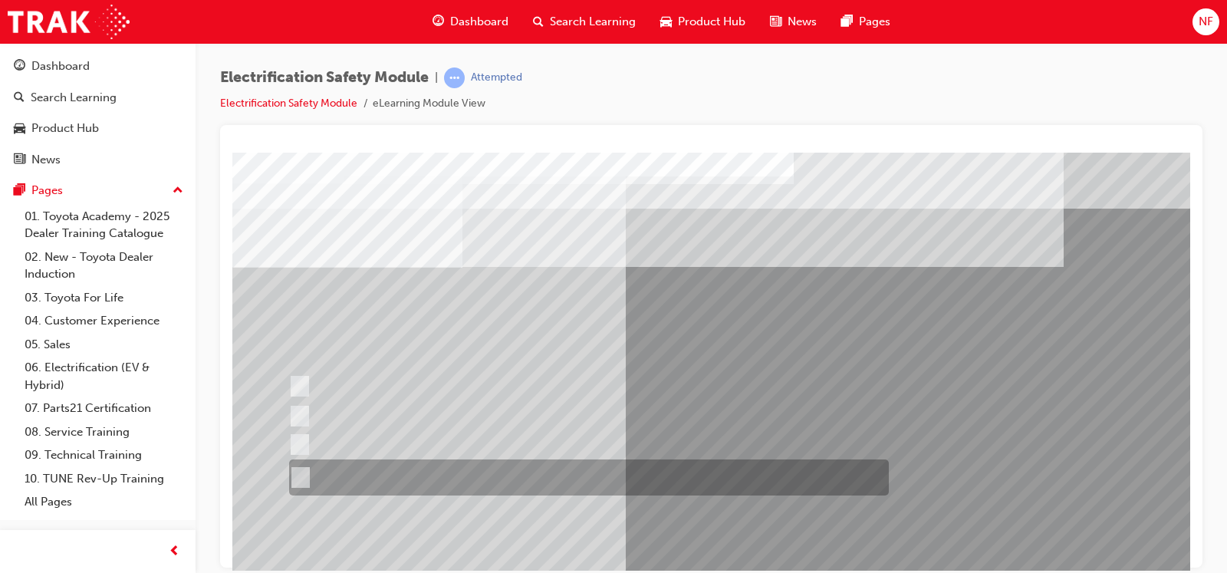
click at [297, 458] on input "The FCEV produces electric power via a Fuel Cell Stack supporting the Hybrid ba…" at bounding box center [297, 477] width 17 height 17
radio input "true"
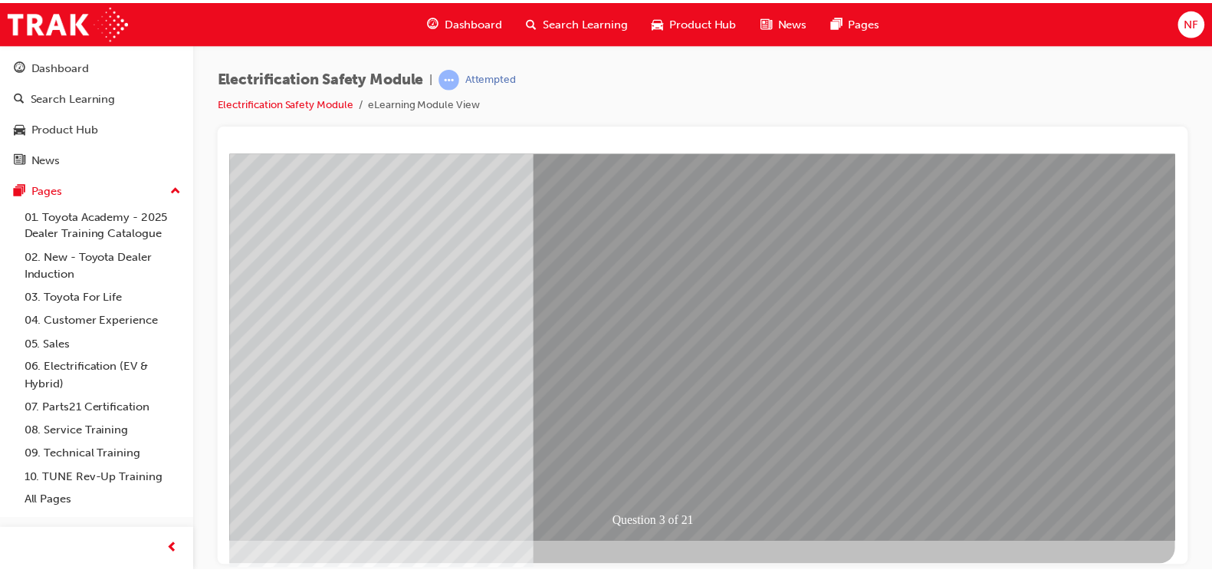
scroll to position [171, 100]
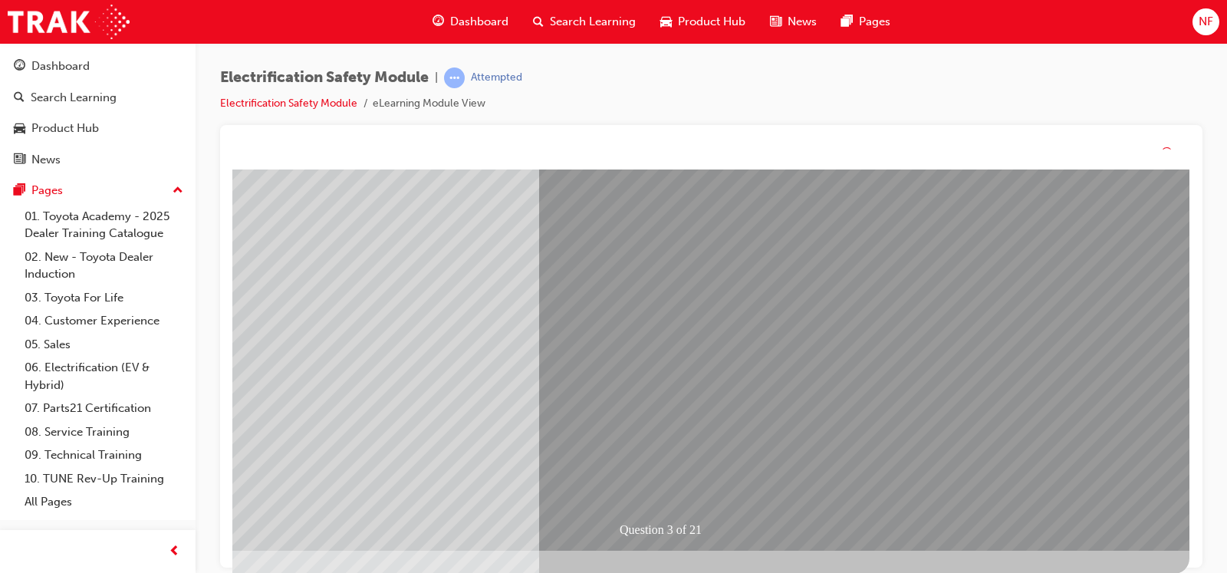
scroll to position [0, 0]
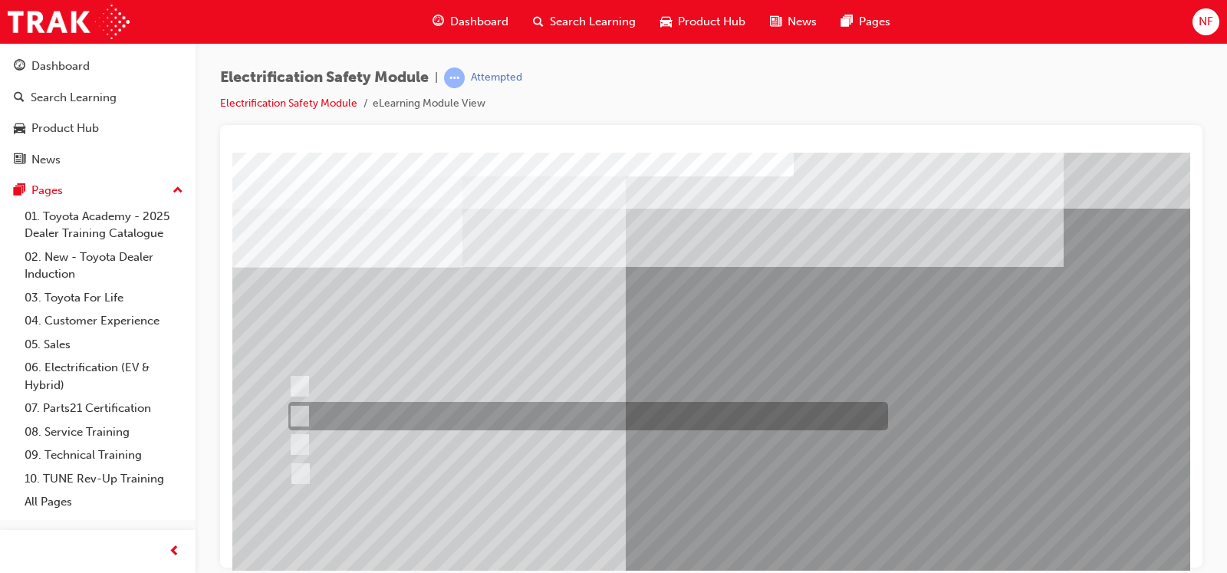
click at [296, 409] on input "EV or H2 labels on the License Plate." at bounding box center [296, 416] width 17 height 17
checkbox input "true"
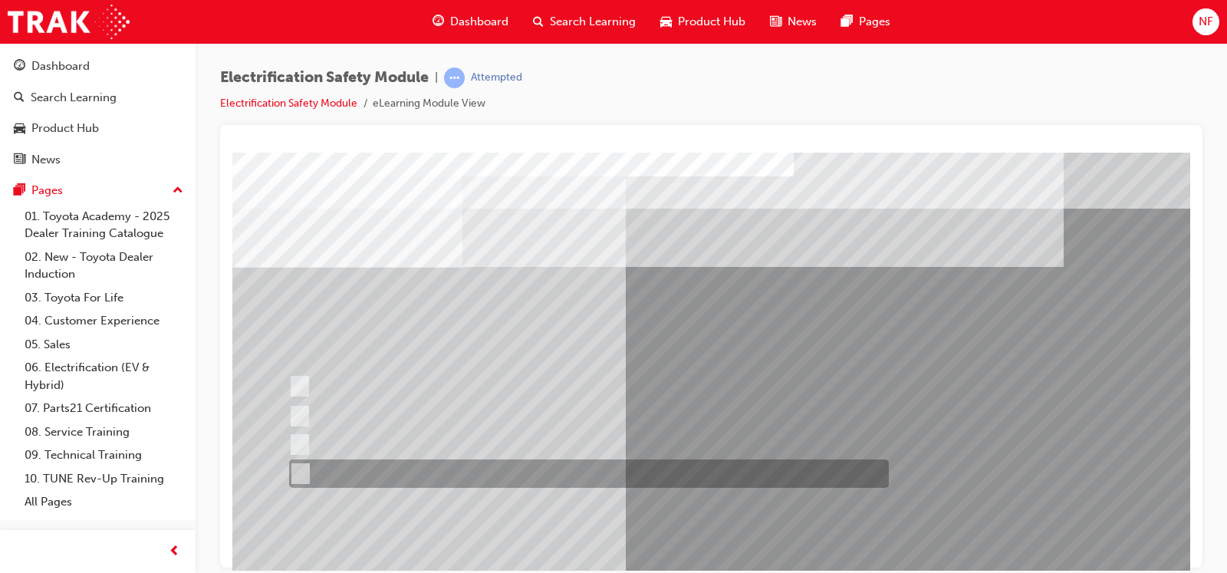
click at [300, 458] on input "Charge ports or H2 Filler Port in place of a Fuel Filler." at bounding box center [296, 473] width 17 height 17
checkbox input "true"
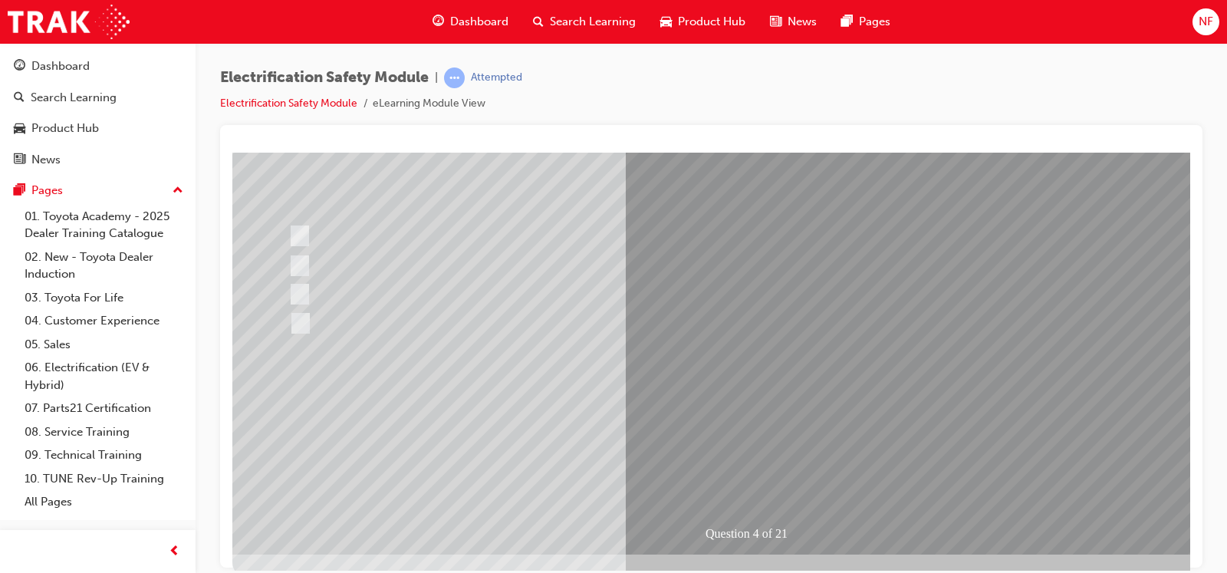
scroll to position [153, 0]
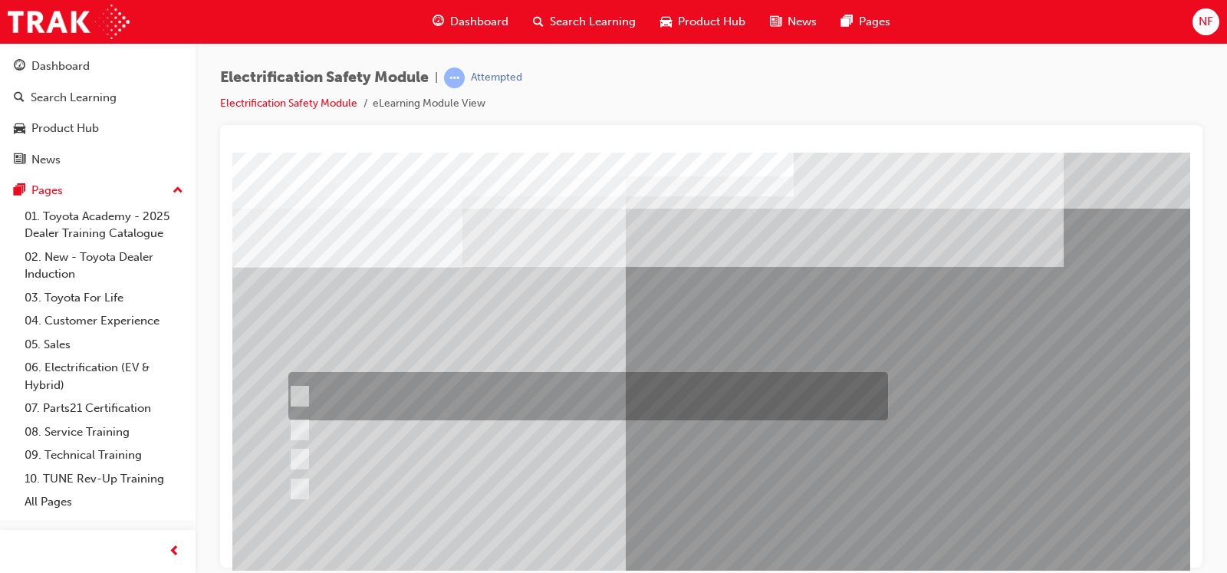
click at [297, 397] on input "The READY light will illuminate when the vehicle is turned on and ready to driv…" at bounding box center [296, 396] width 17 height 17
checkbox input "true"
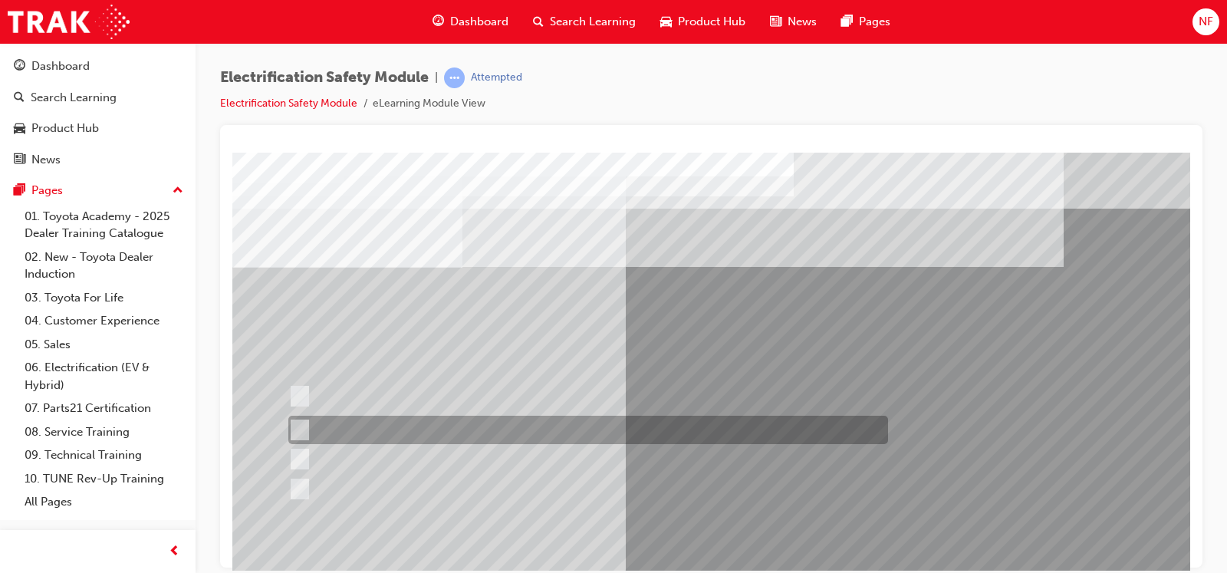
click at [308, 426] on div at bounding box center [584, 430] width 600 height 28
checkbox input "true"
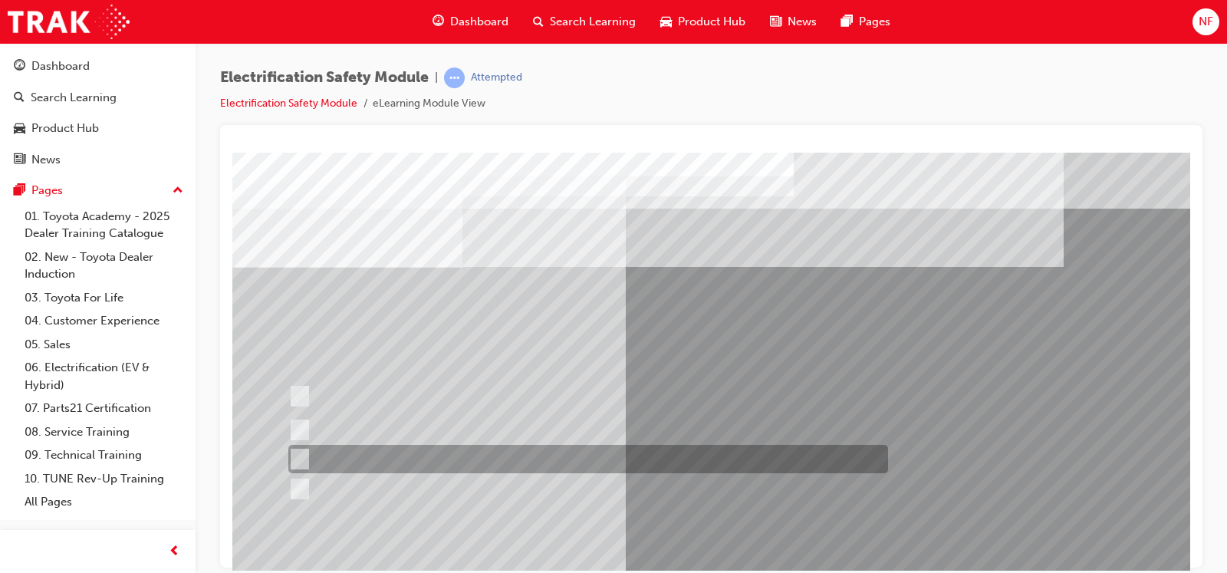
click at [305, 453] on div at bounding box center [584, 459] width 600 height 28
checkbox input "true"
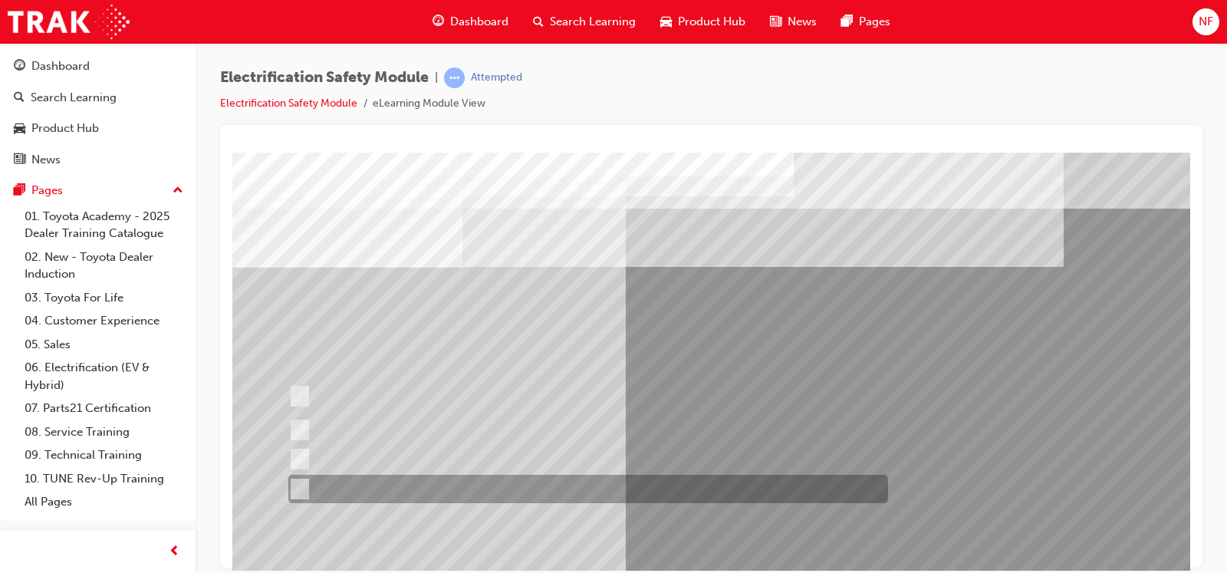
click at [301, 458] on input "Battery Level indicator (State of Charge)." at bounding box center [296, 489] width 17 height 17
checkbox input "true"
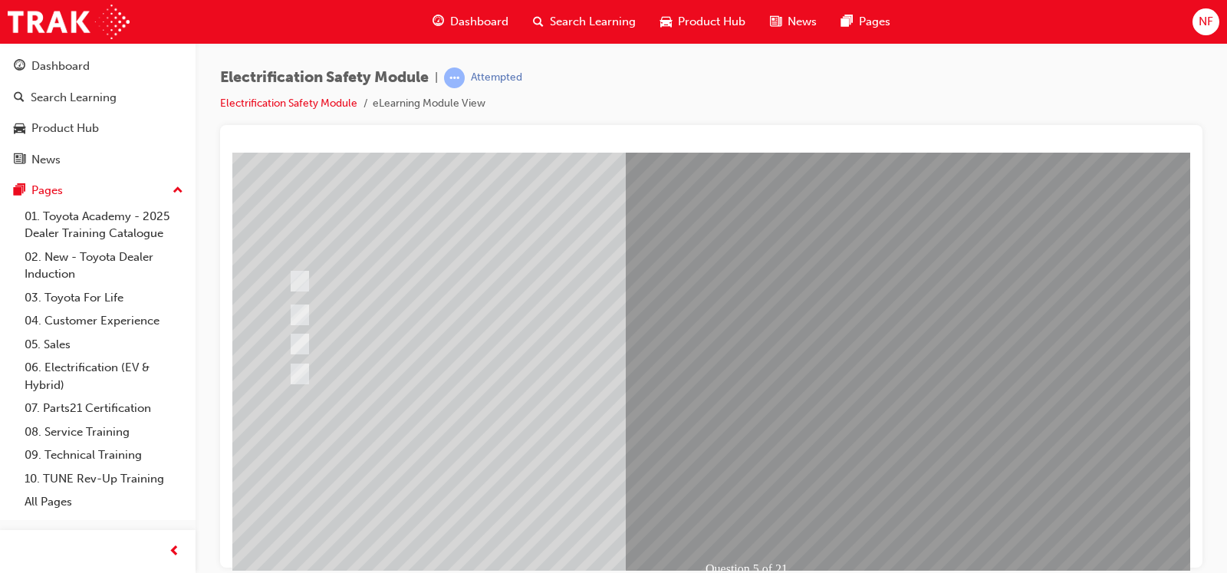
scroll to position [153, 0]
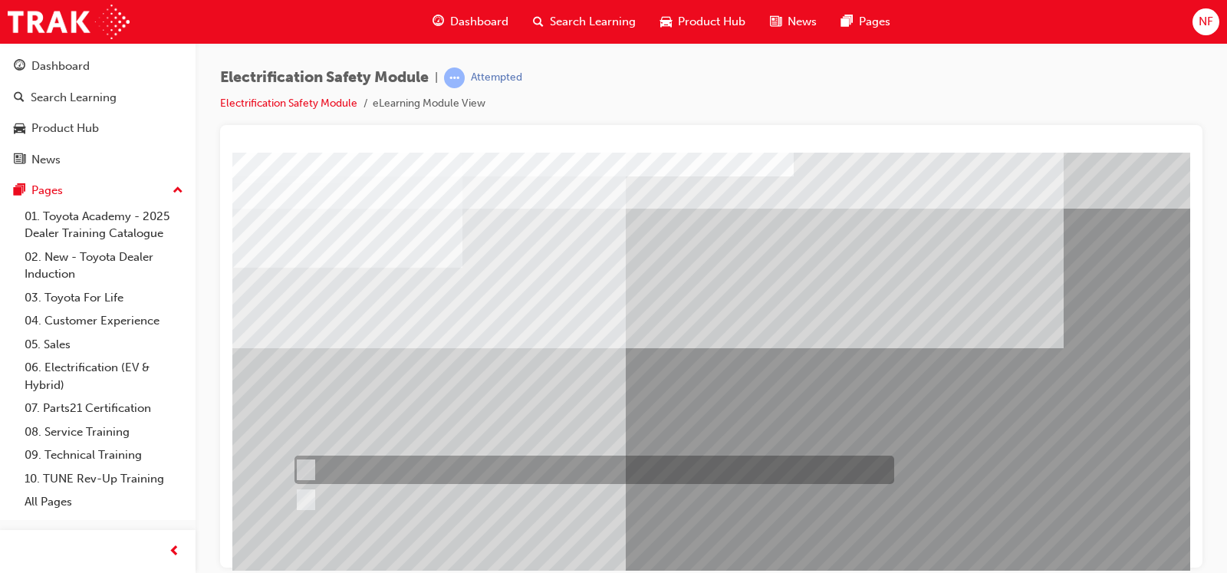
click at [306, 458] on input "True" at bounding box center [302, 470] width 17 height 17
radio input "true"
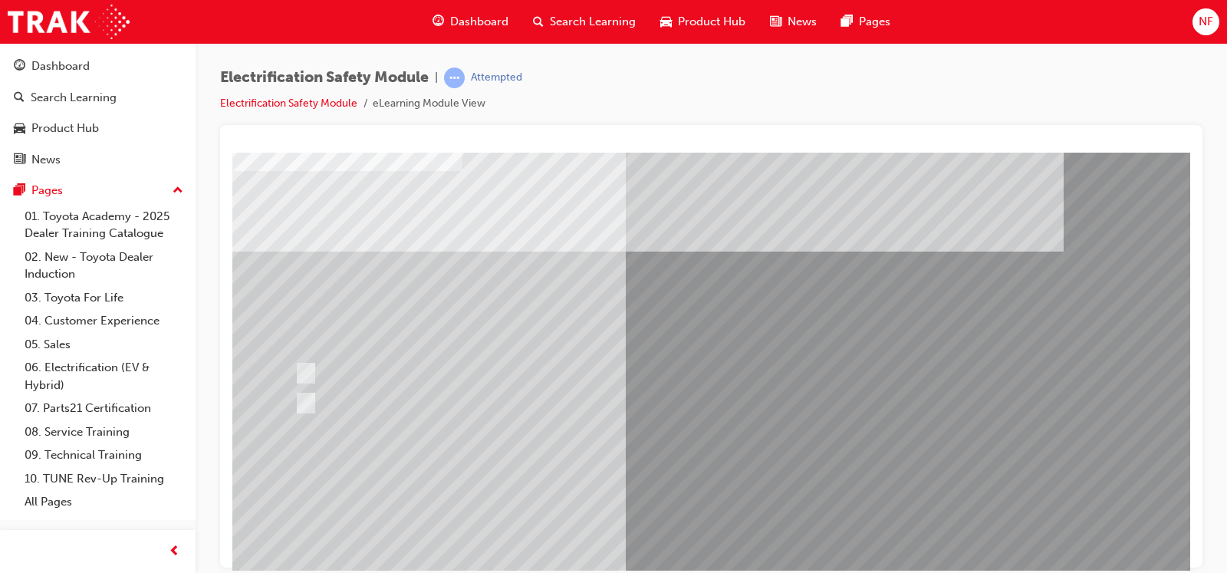
scroll to position [115, 0]
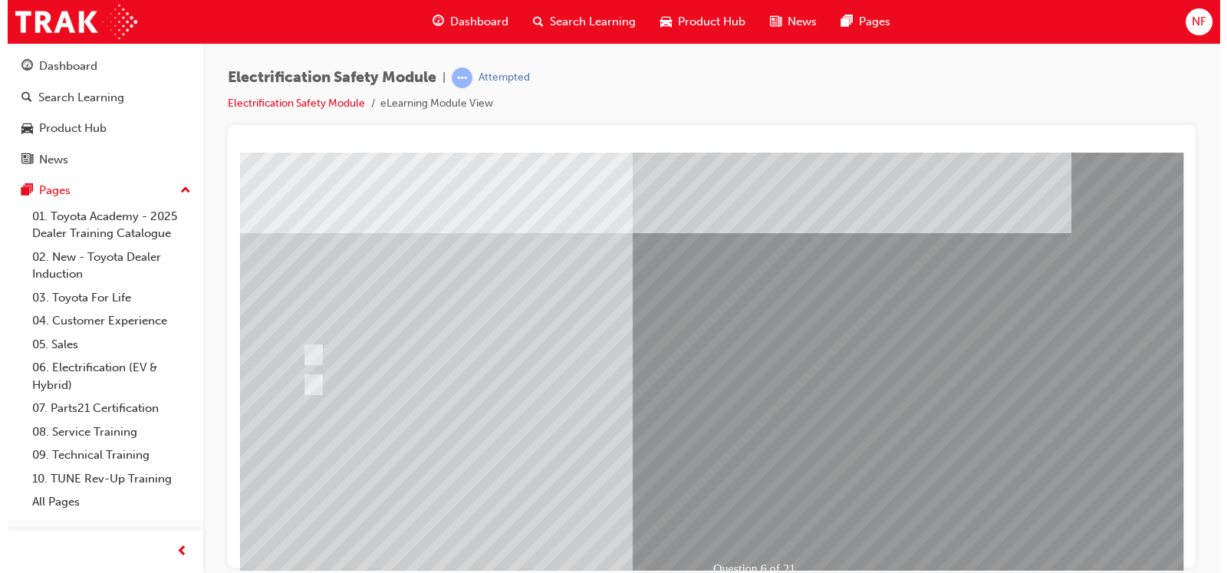
scroll to position [0, 0]
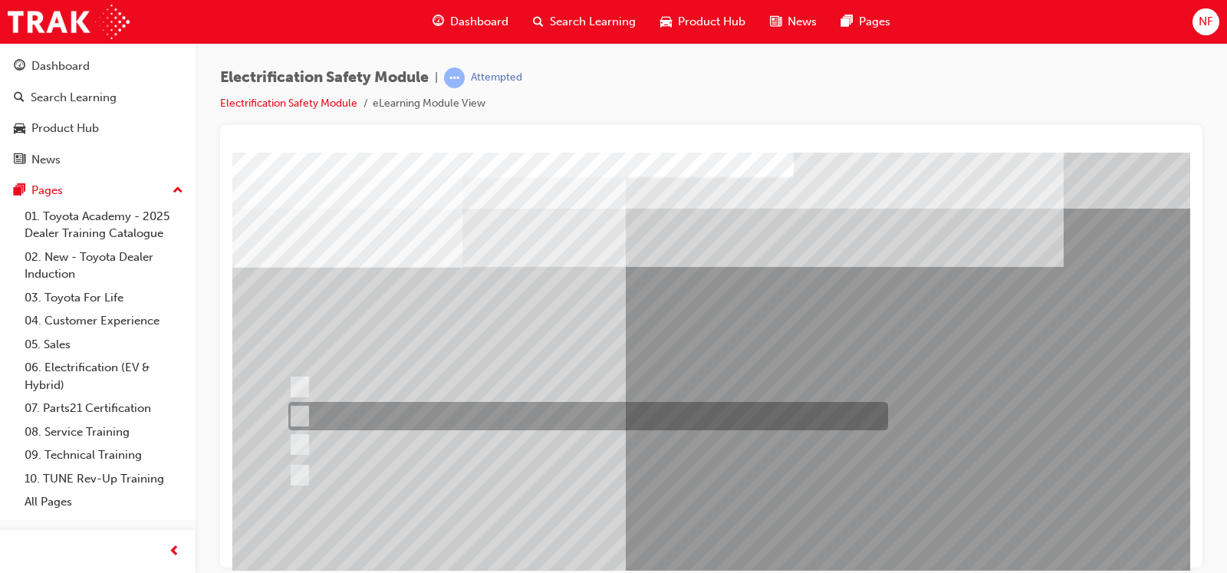
click at [304, 409] on input "Be detected and the system will shut down." at bounding box center [296, 416] width 17 height 17
radio input "true"
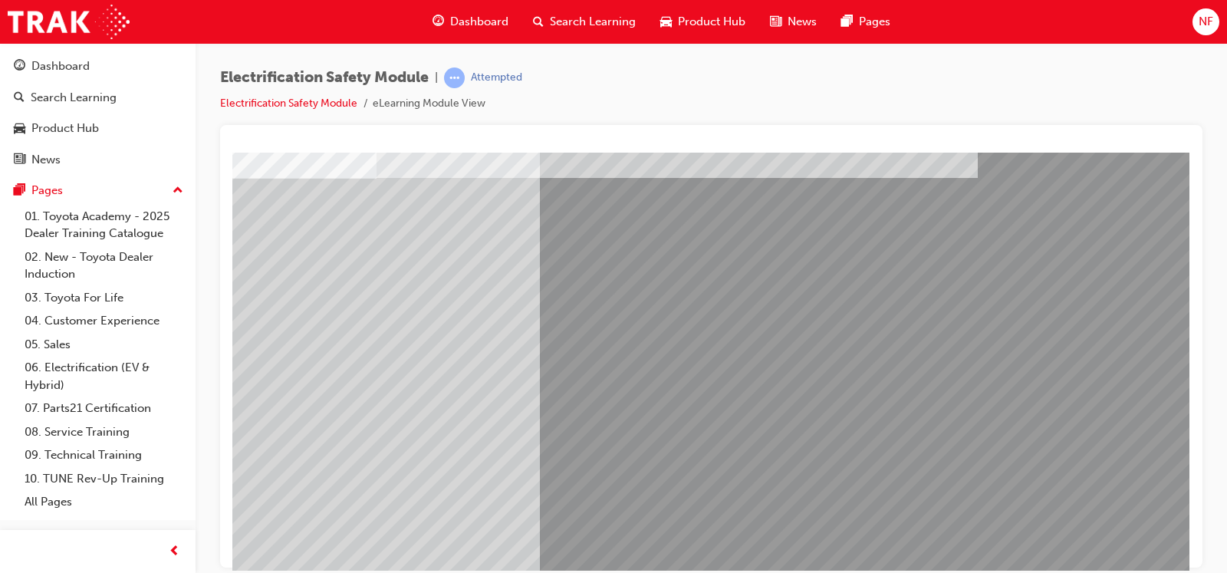
scroll to position [171, 100]
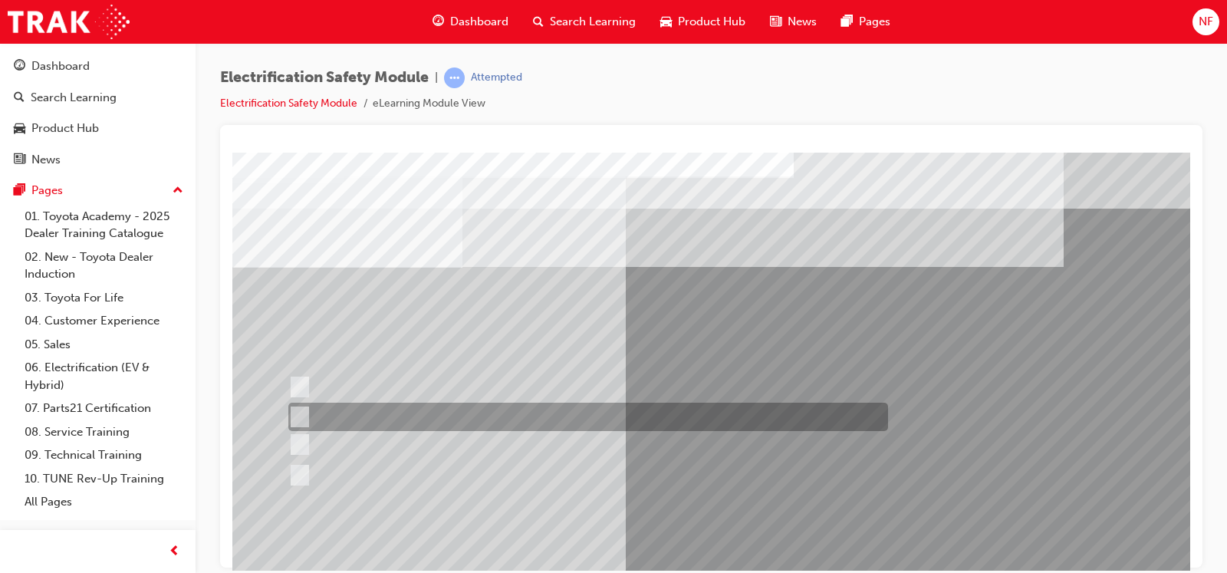
click at [303, 410] on input "Servicing the vehicle." at bounding box center [296, 417] width 17 height 17
radio input "true"
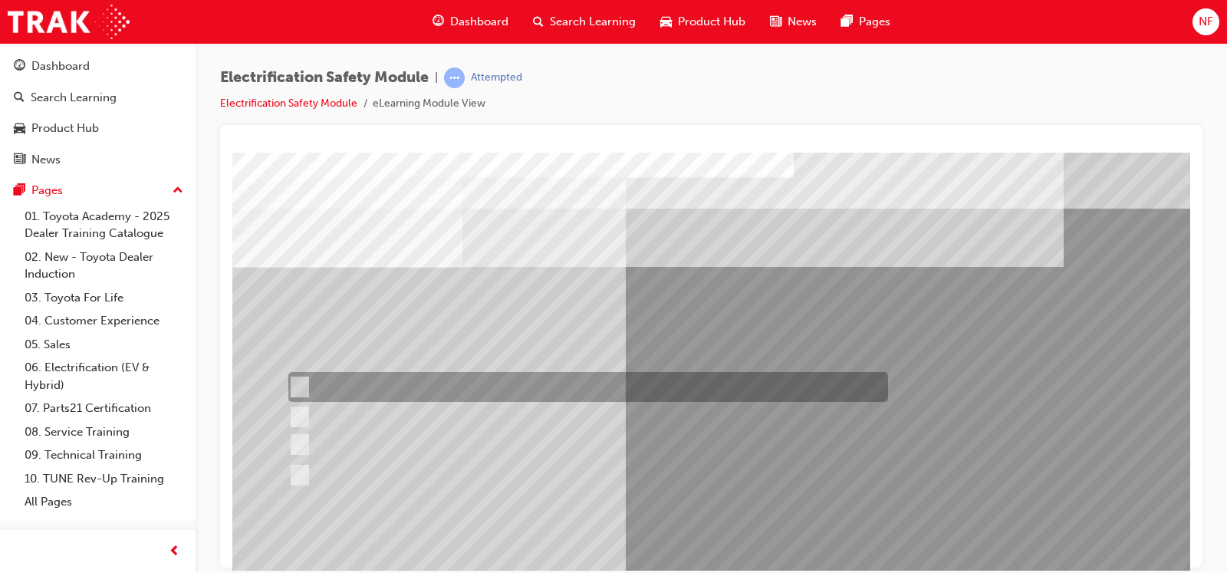
click at [304, 388] on input "Working on the High Voltage System." at bounding box center [296, 387] width 17 height 17
radio input "true"
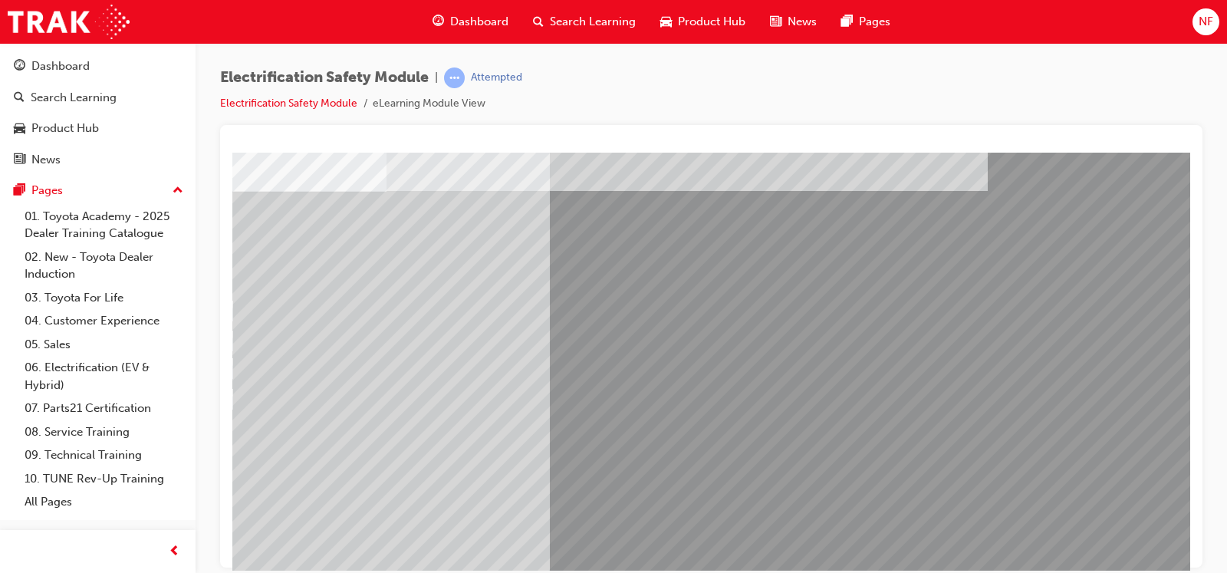
scroll to position [76, 100]
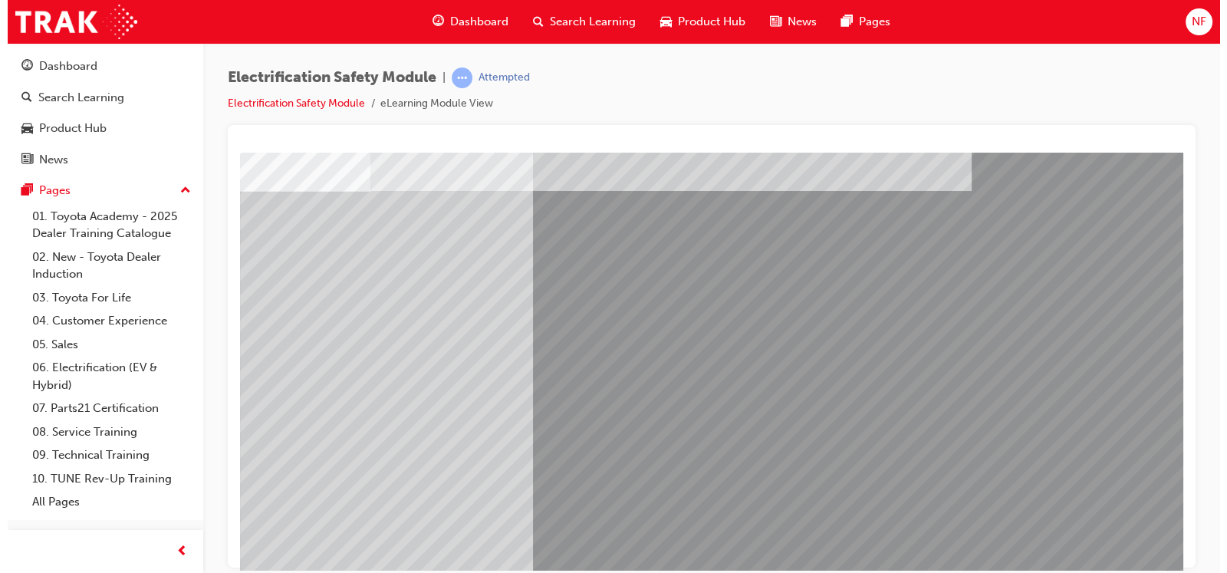
scroll to position [0, 0]
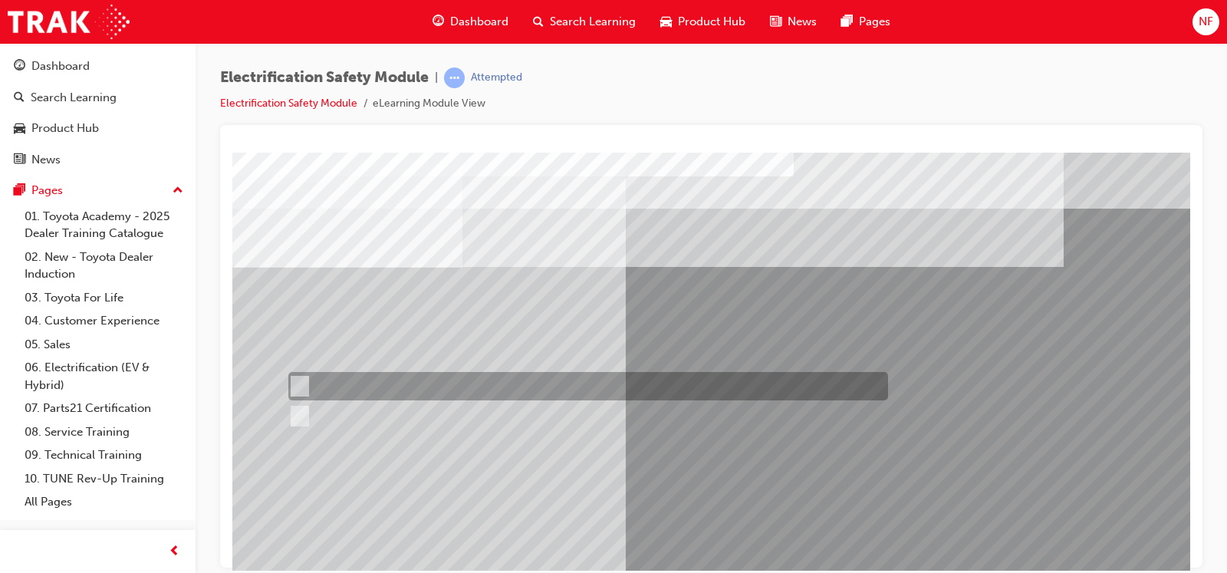
click at [301, 379] on input "True" at bounding box center [296, 386] width 17 height 17
radio input "true"
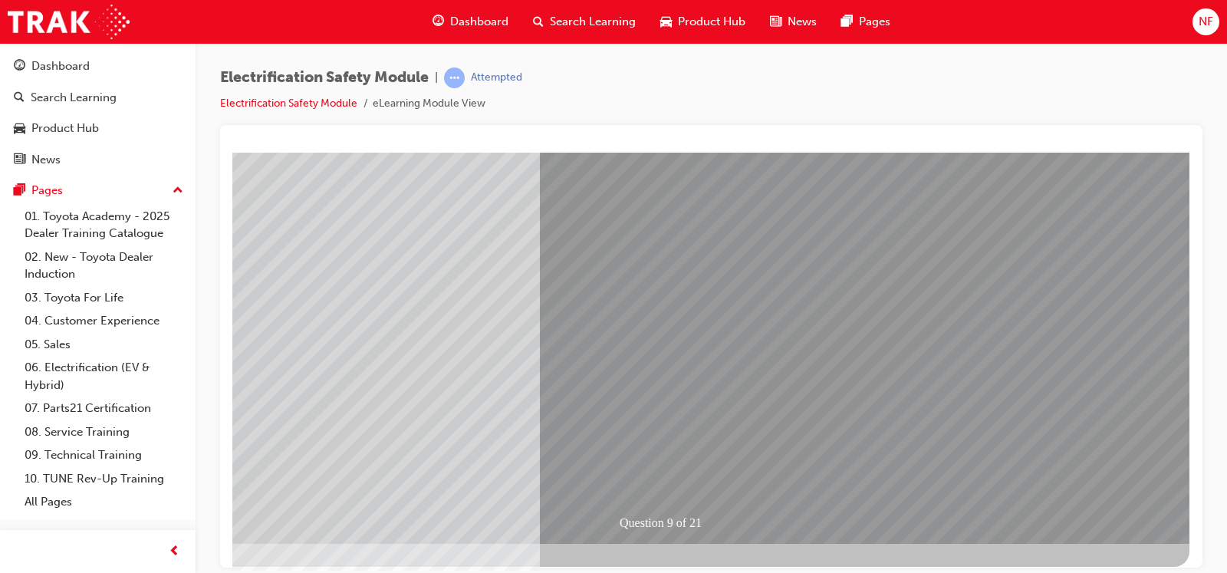
scroll to position [171, 100]
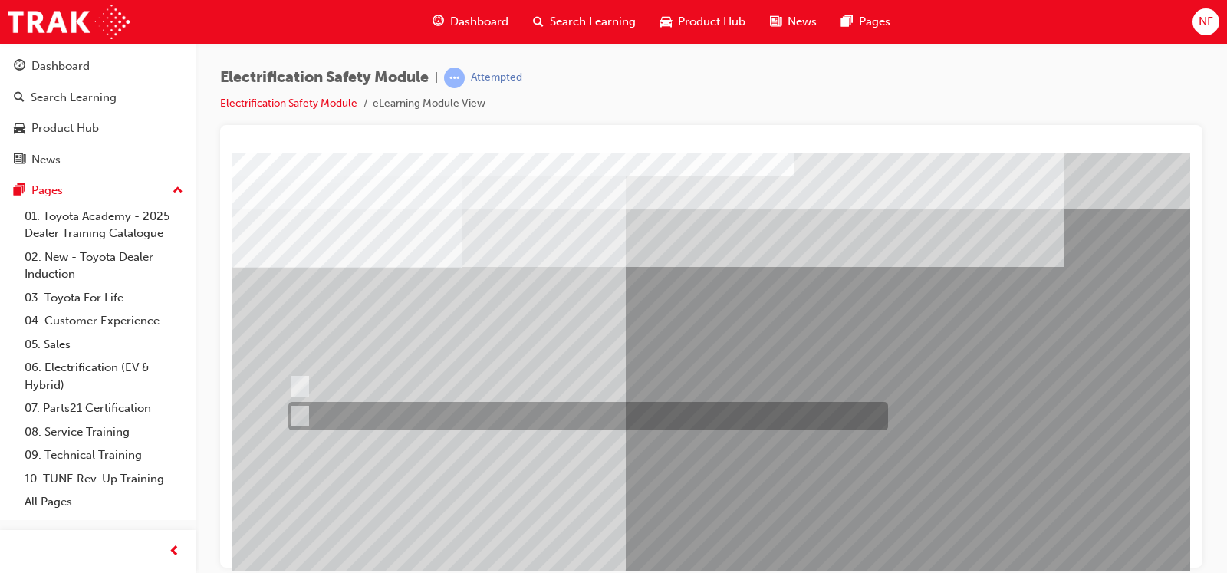
click at [297, 414] on input "True" at bounding box center [296, 416] width 17 height 17
radio input "true"
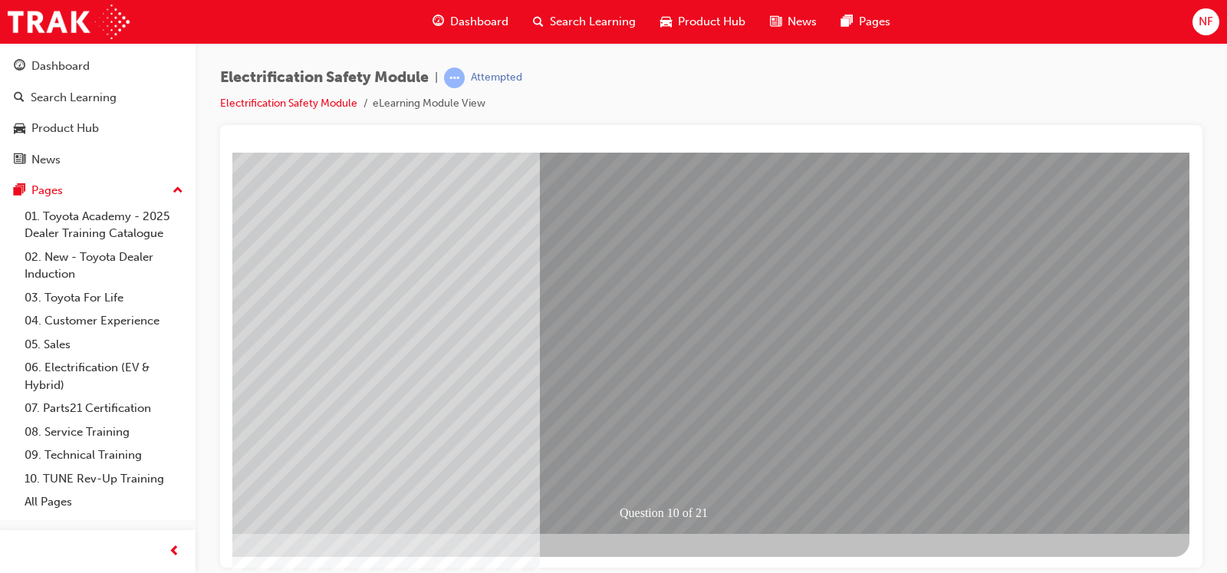
scroll to position [171, 100]
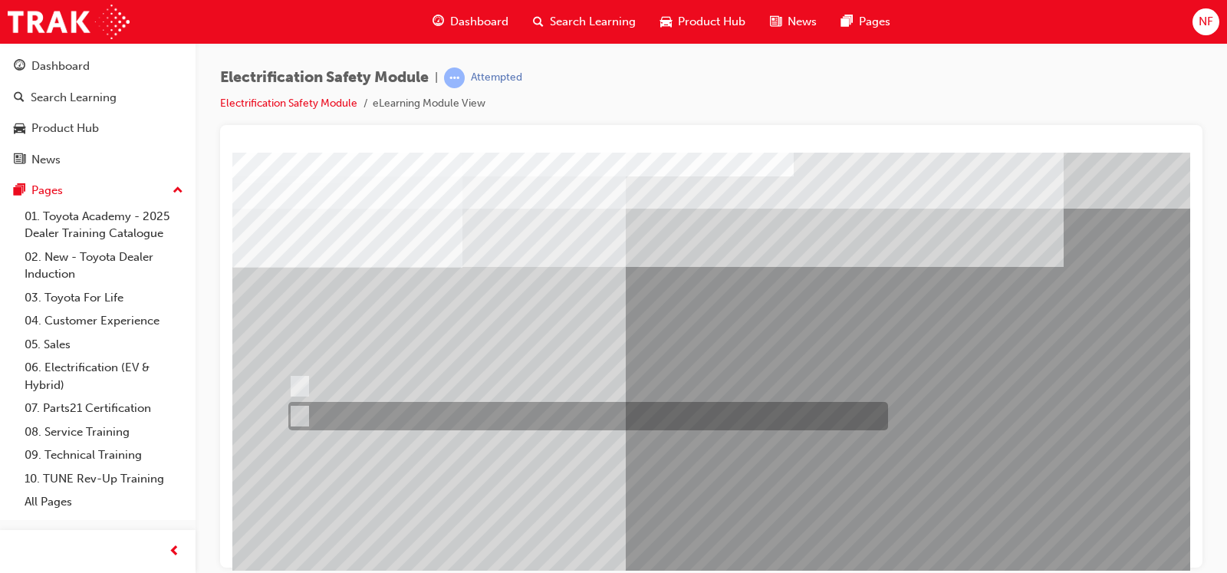
click at [298, 411] on input "False" at bounding box center [296, 416] width 17 height 17
radio input "true"
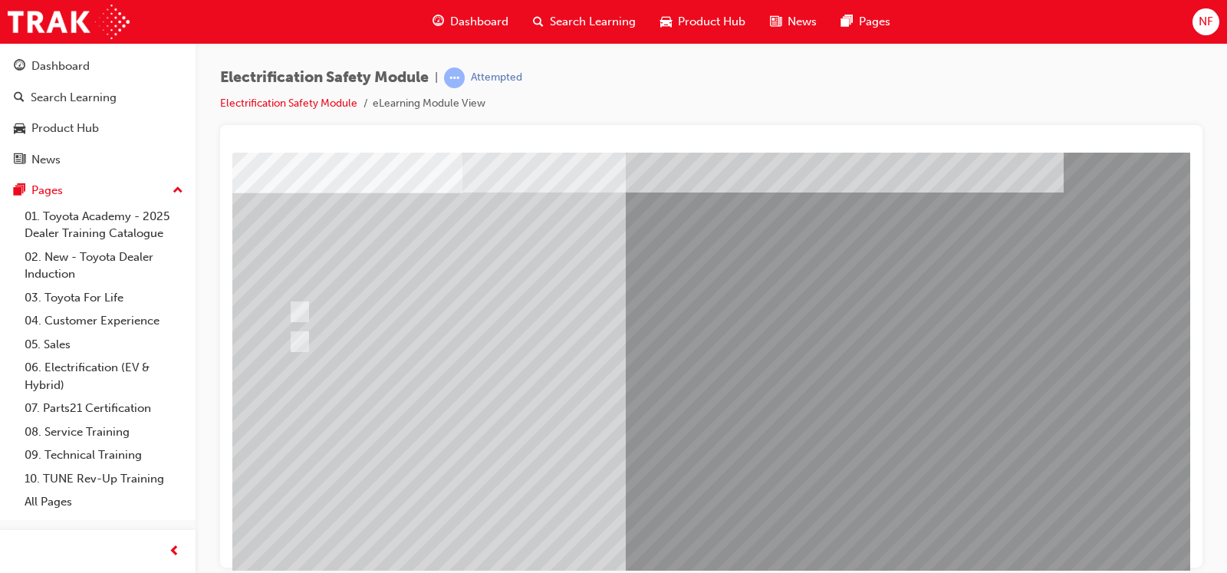
scroll to position [115, 0]
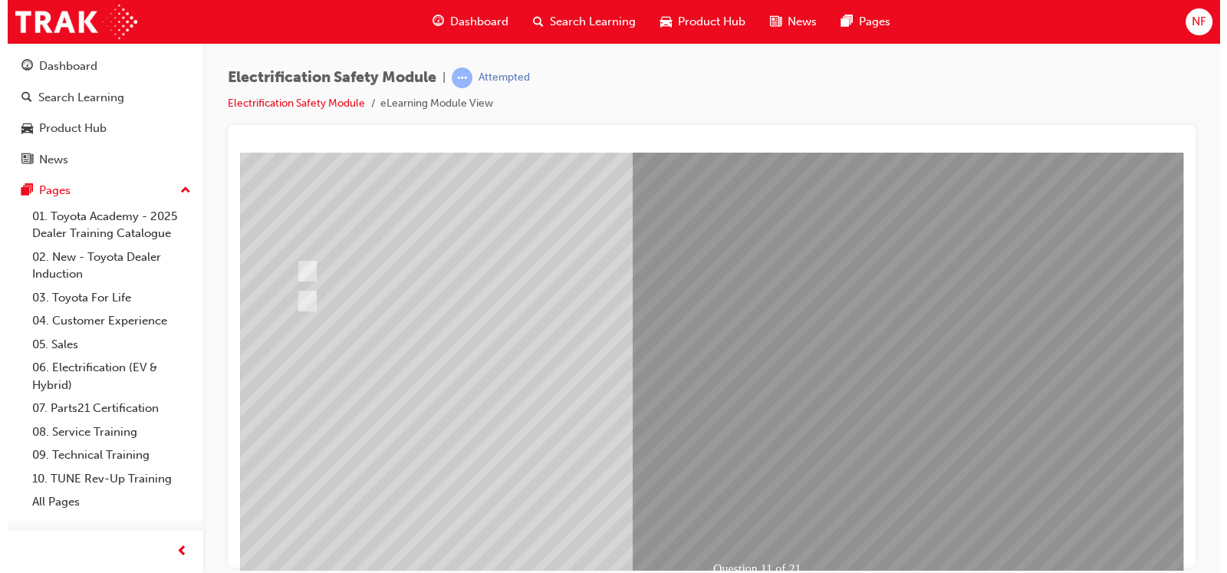
scroll to position [0, 0]
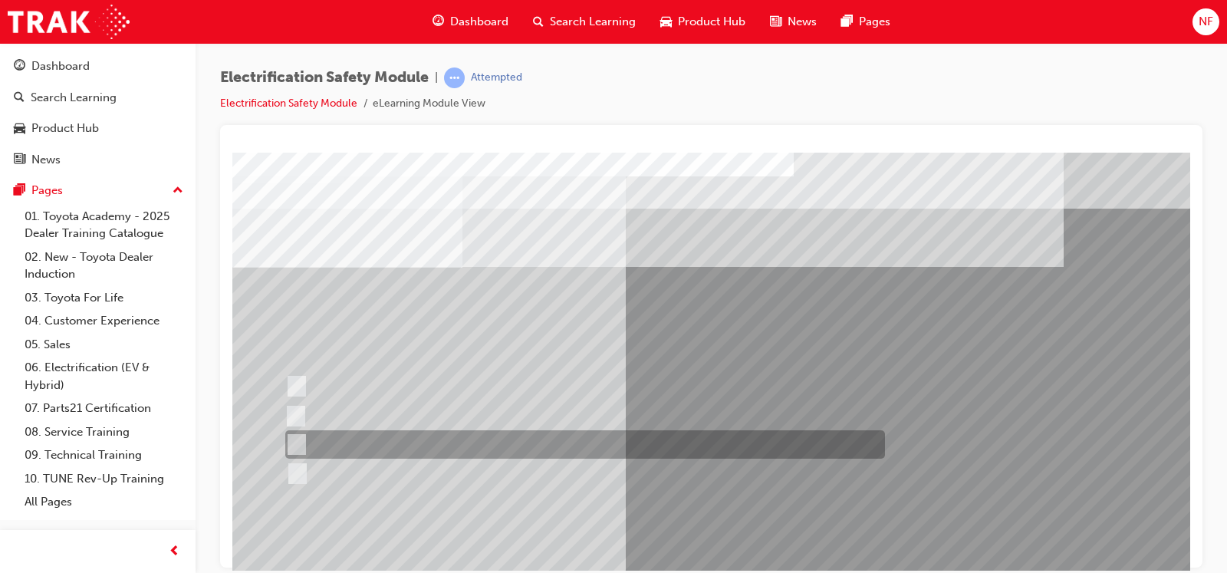
click at [295, 439] on input "Outside the vehicle’s detection area for entry and start system." at bounding box center [293, 444] width 17 height 17
radio input "true"
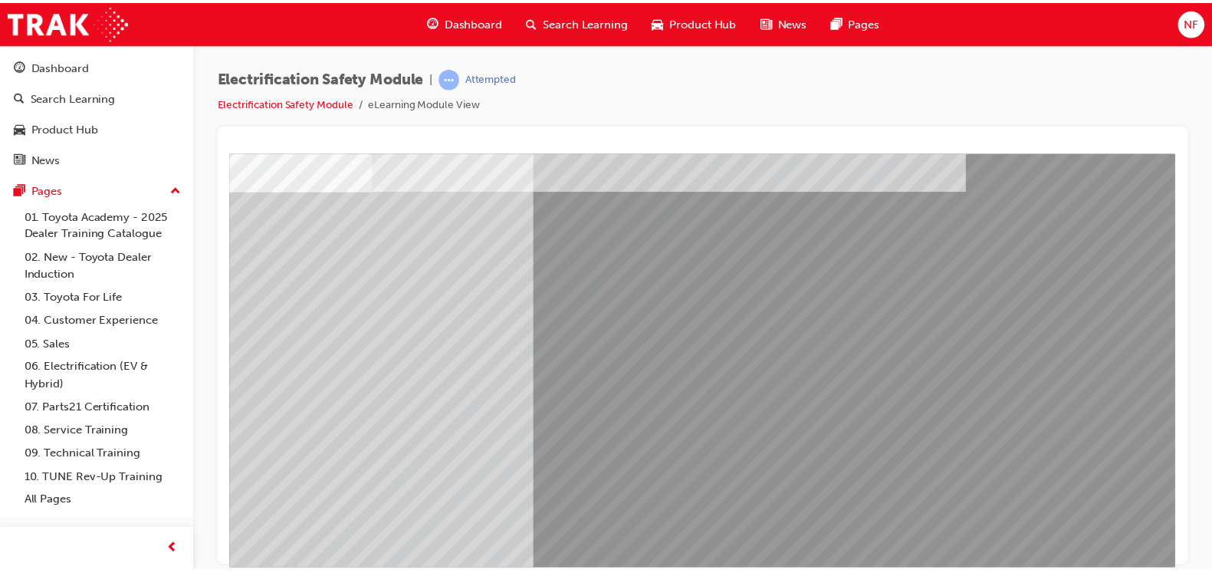
scroll to position [166, 100]
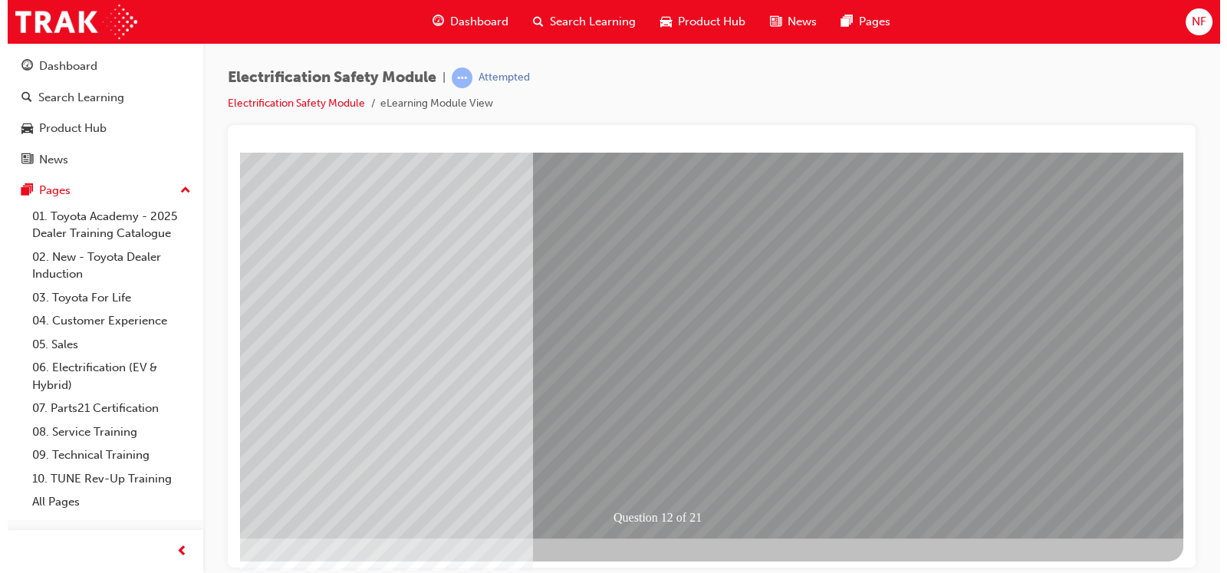
scroll to position [0, 0]
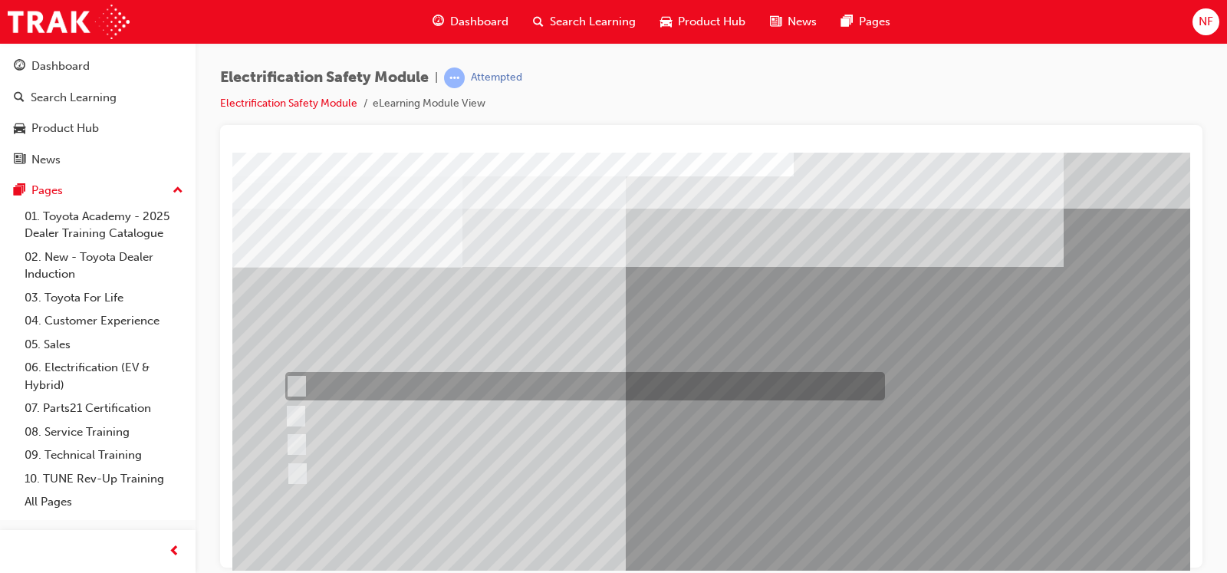
click at [299, 383] on input "Remove the Service Plug Grip" at bounding box center [293, 386] width 17 height 17
radio input "true"
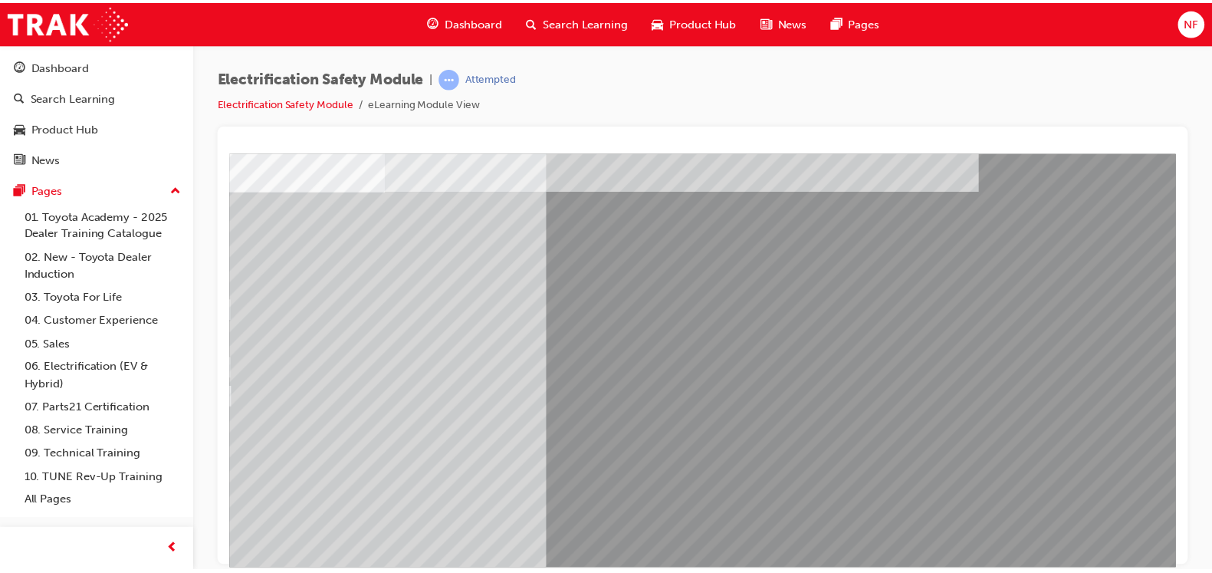
scroll to position [76, 76]
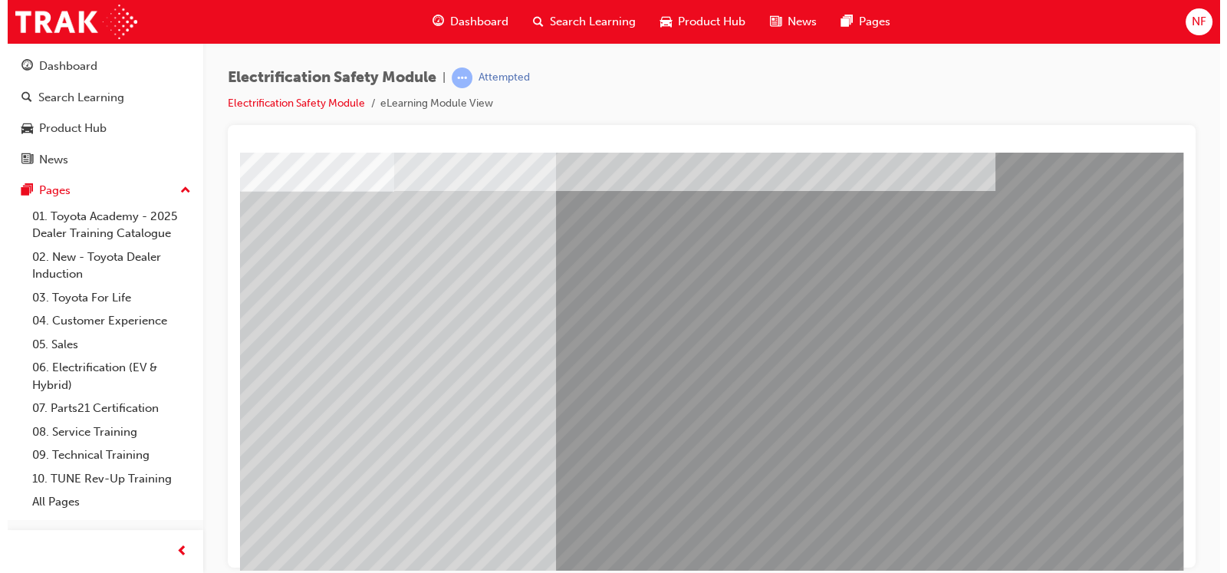
scroll to position [0, 0]
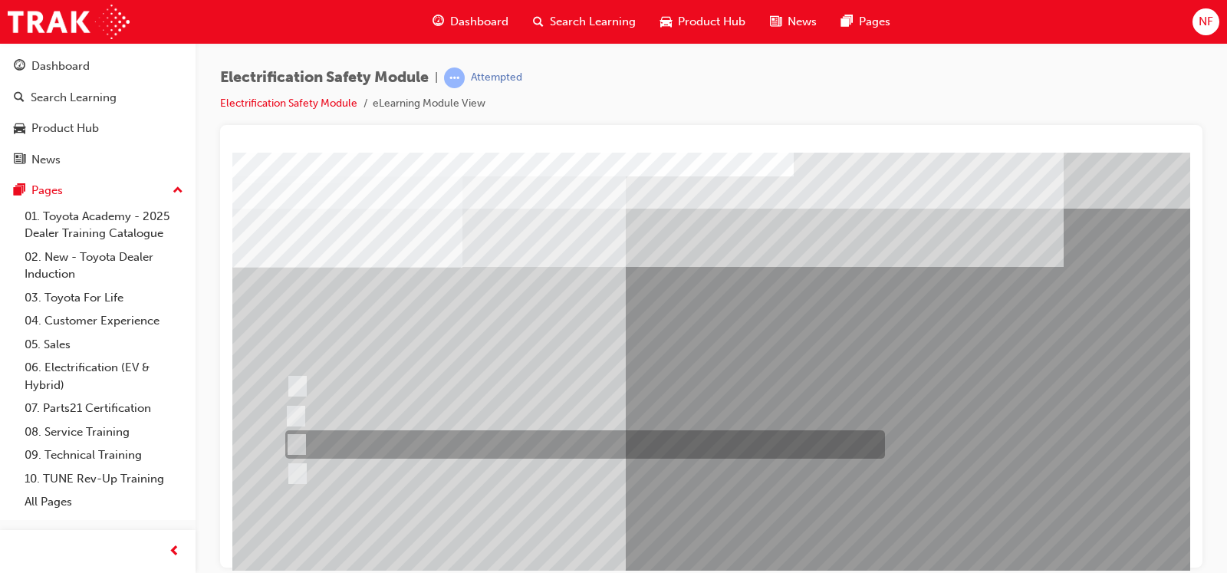
click at [296, 439] on input "10 minutes" at bounding box center [293, 444] width 17 height 17
radio input "true"
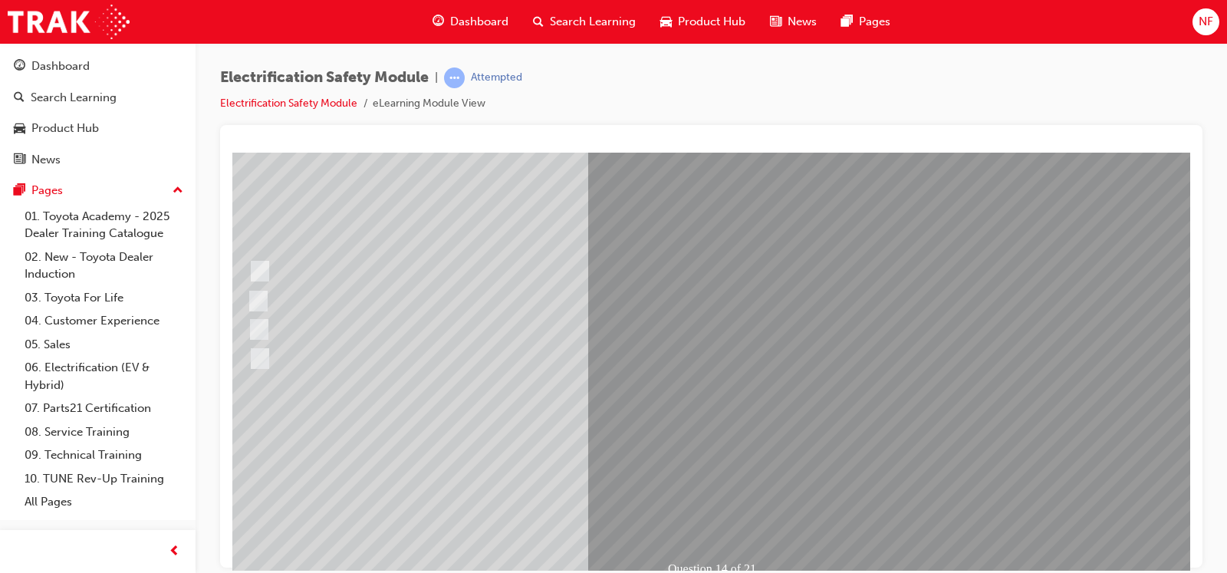
scroll to position [115, 100]
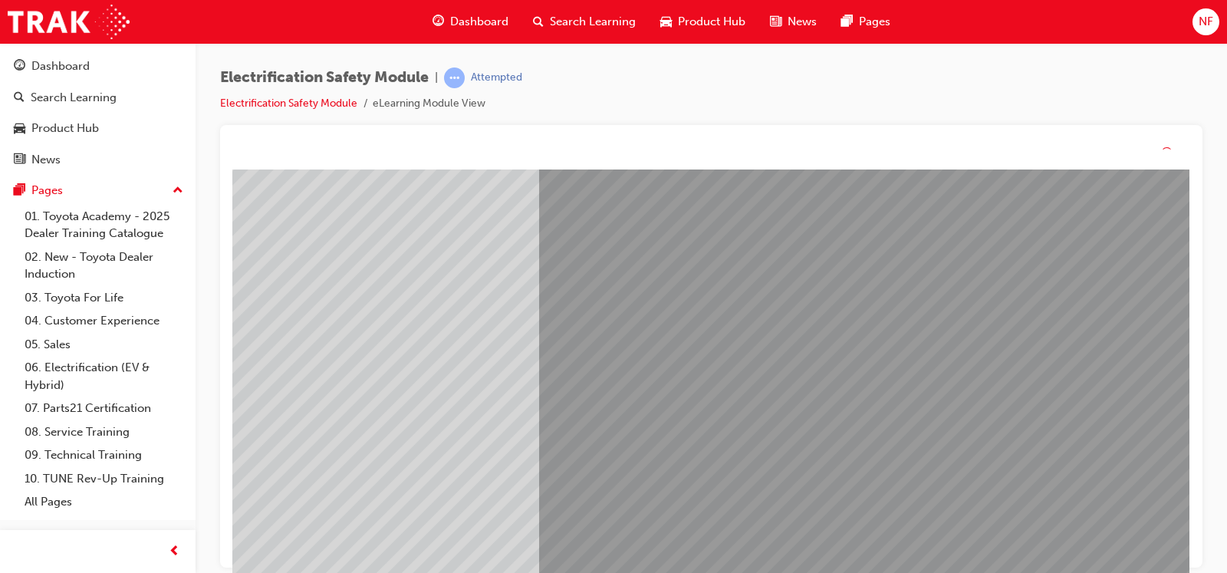
scroll to position [0, 0]
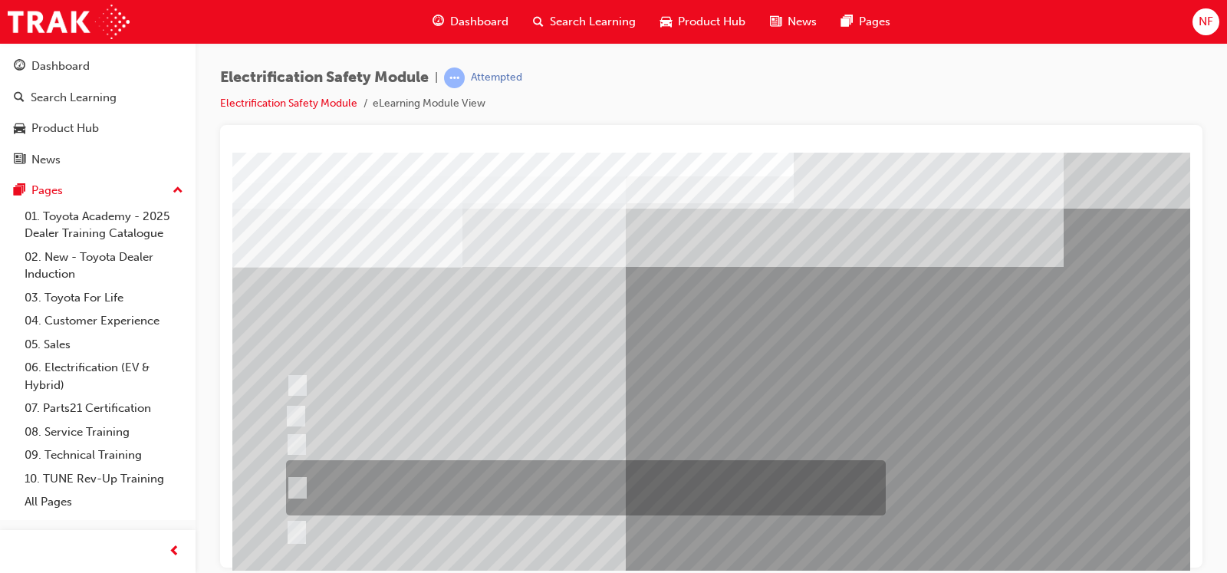
click at [662, 458] on div at bounding box center [582, 487] width 600 height 55
radio input "true"
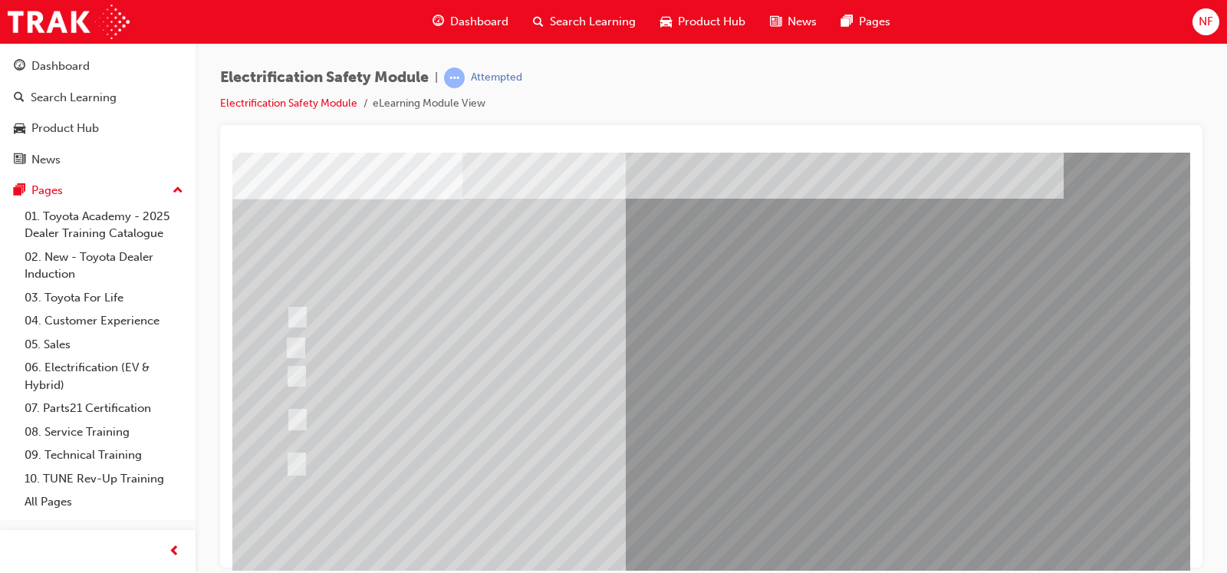
scroll to position [76, 0]
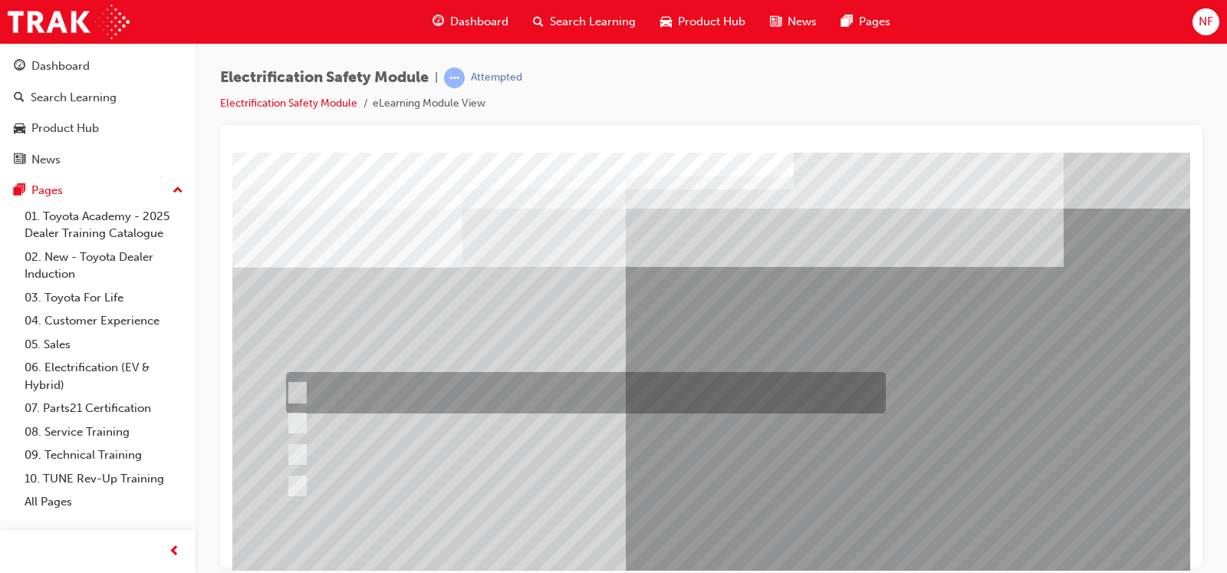
click at [296, 386] on input "Insulate the High Voltage Connector/Motor Side Cable Connection with Insulated …" at bounding box center [294, 392] width 17 height 17
radio input "true"
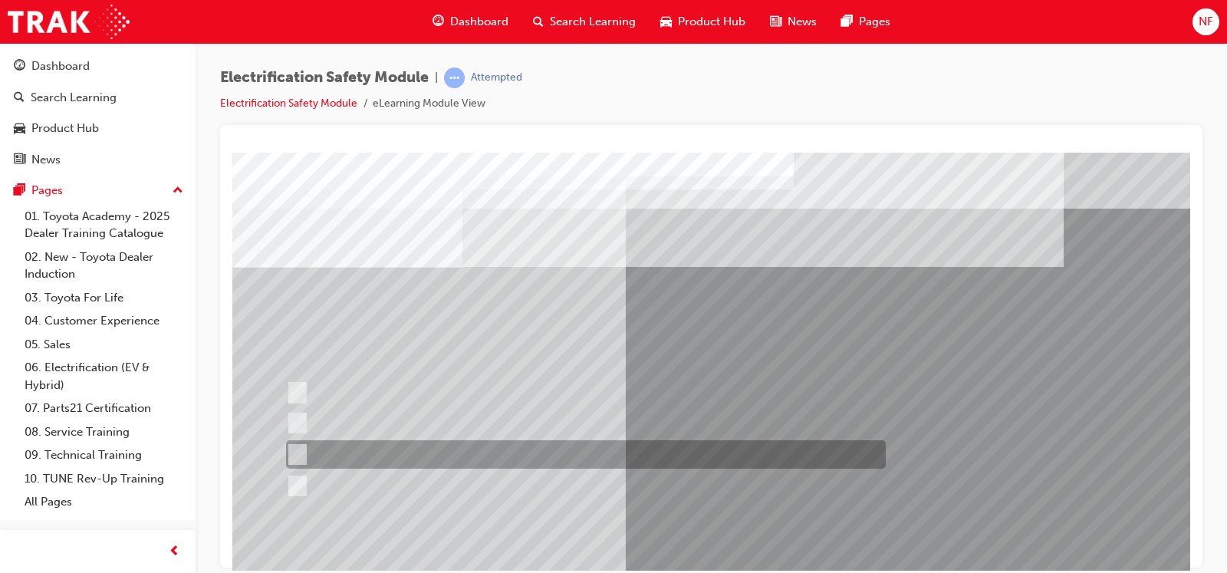
click at [297, 455] on input "Use cable ties to keep the cables away from damage." at bounding box center [294, 454] width 17 height 17
radio input "true"
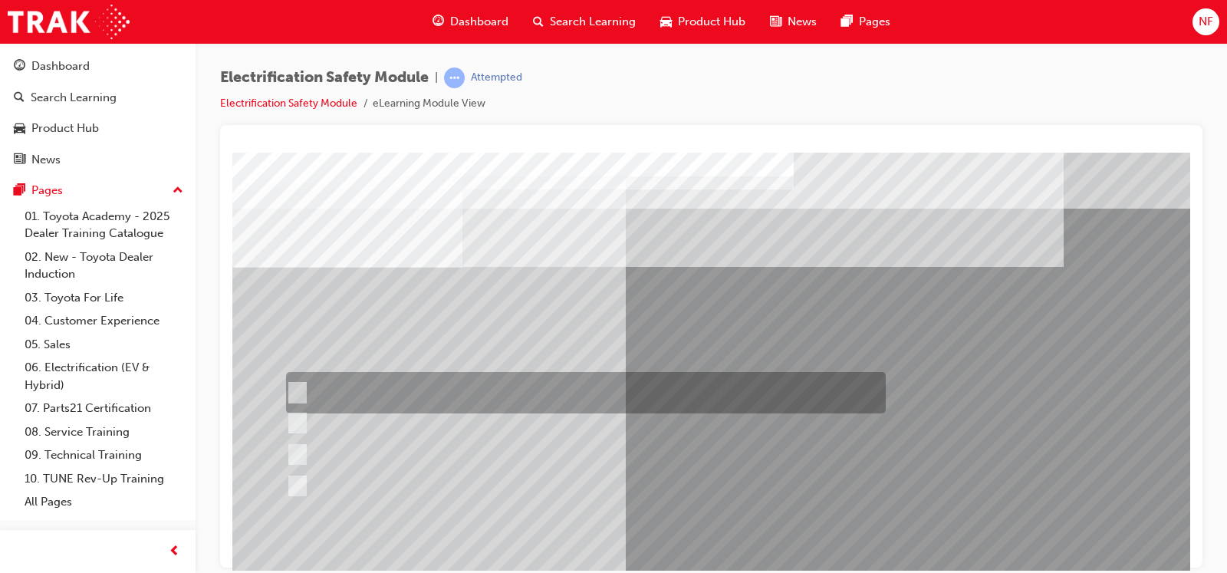
click at [297, 390] on input "Insulate the High Voltage Connector/Motor Side Cable Connection with Insulated …" at bounding box center [294, 392] width 17 height 17
radio input "true"
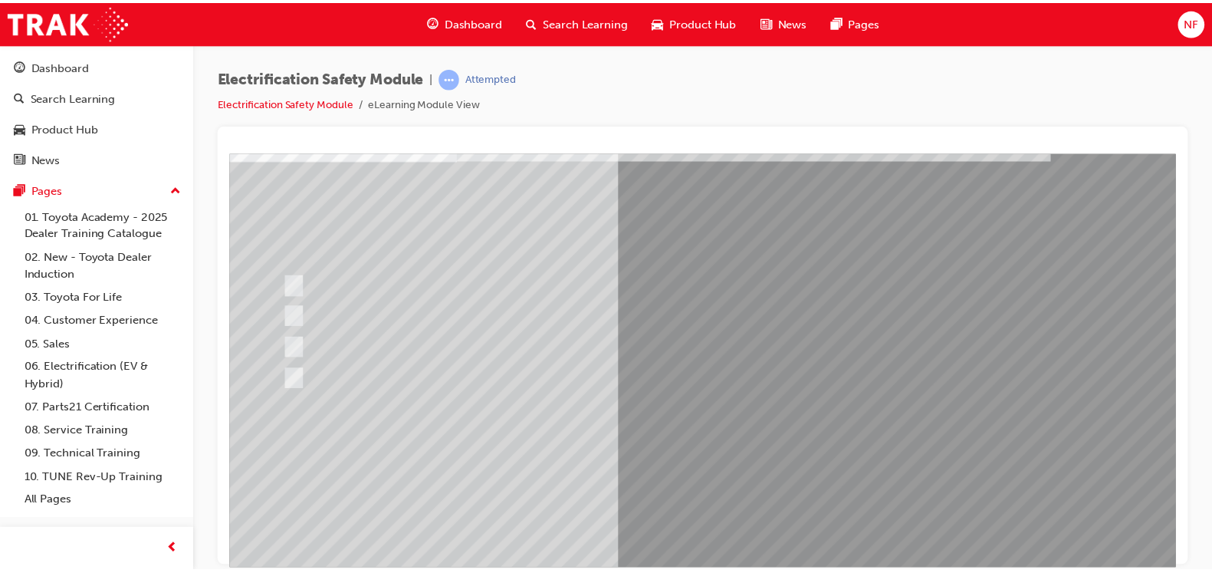
scroll to position [115, 0]
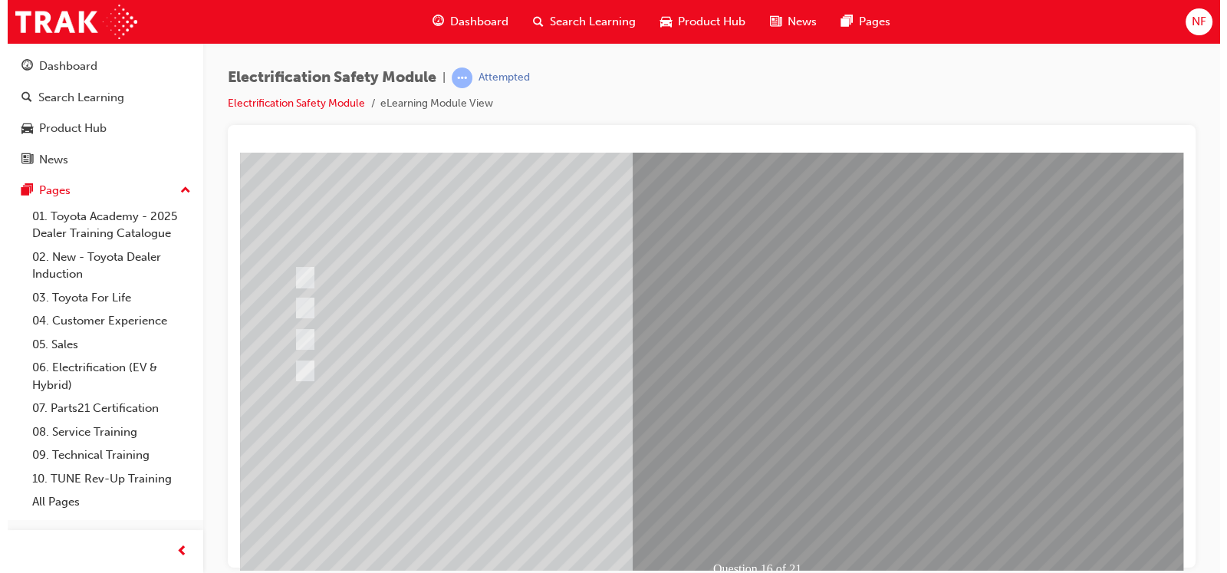
scroll to position [0, 0]
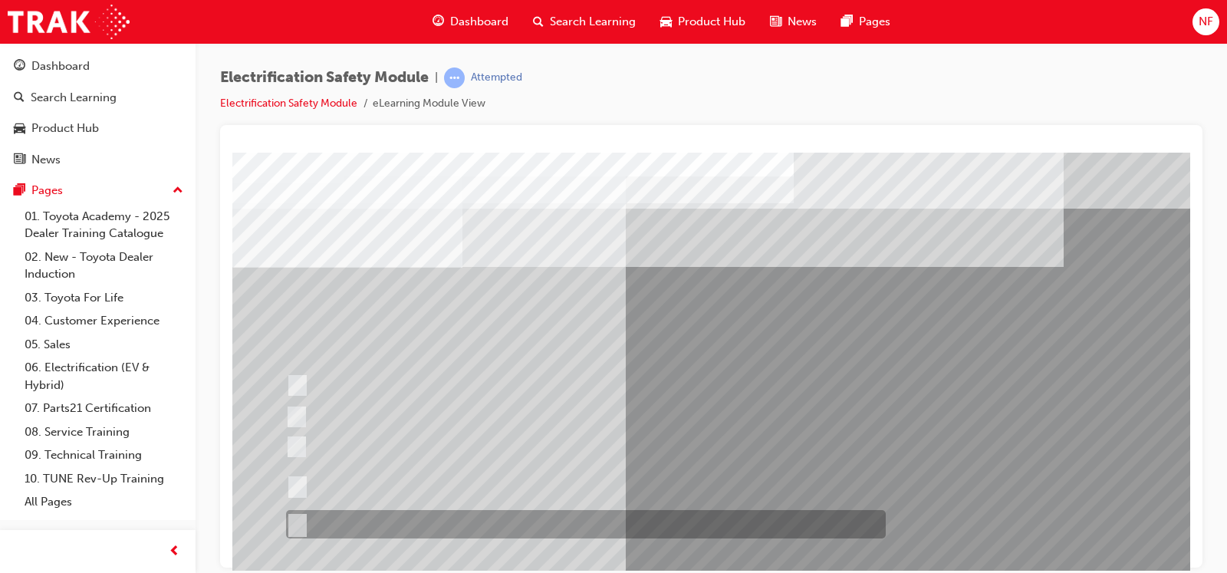
click at [302, 458] on input "All of the above." at bounding box center [294, 524] width 17 height 17
radio input "true"
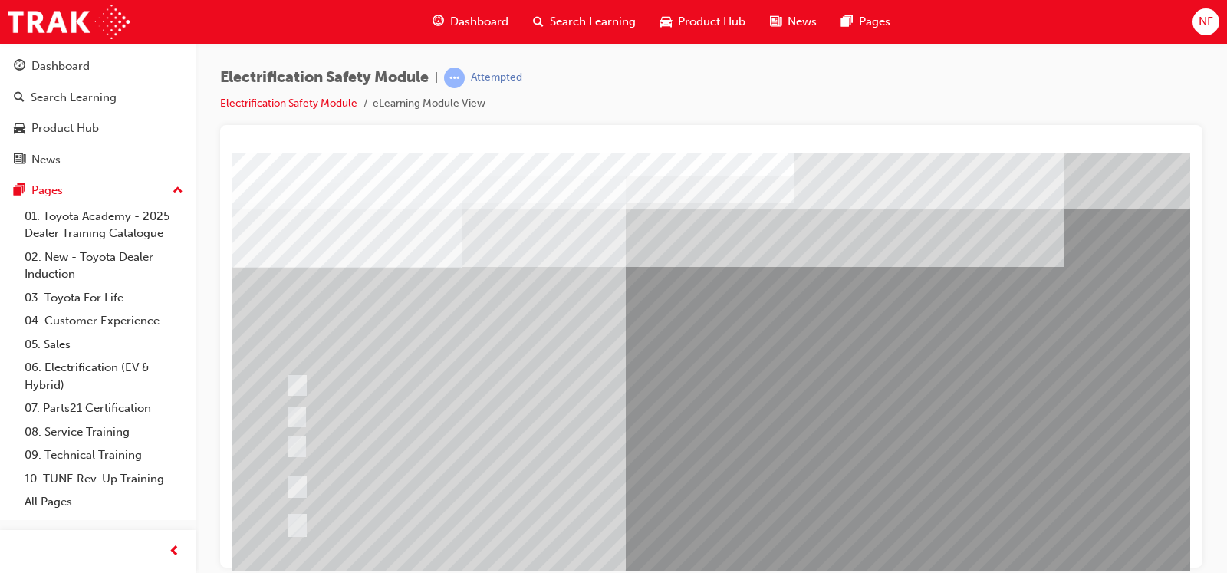
scroll to position [171, 0]
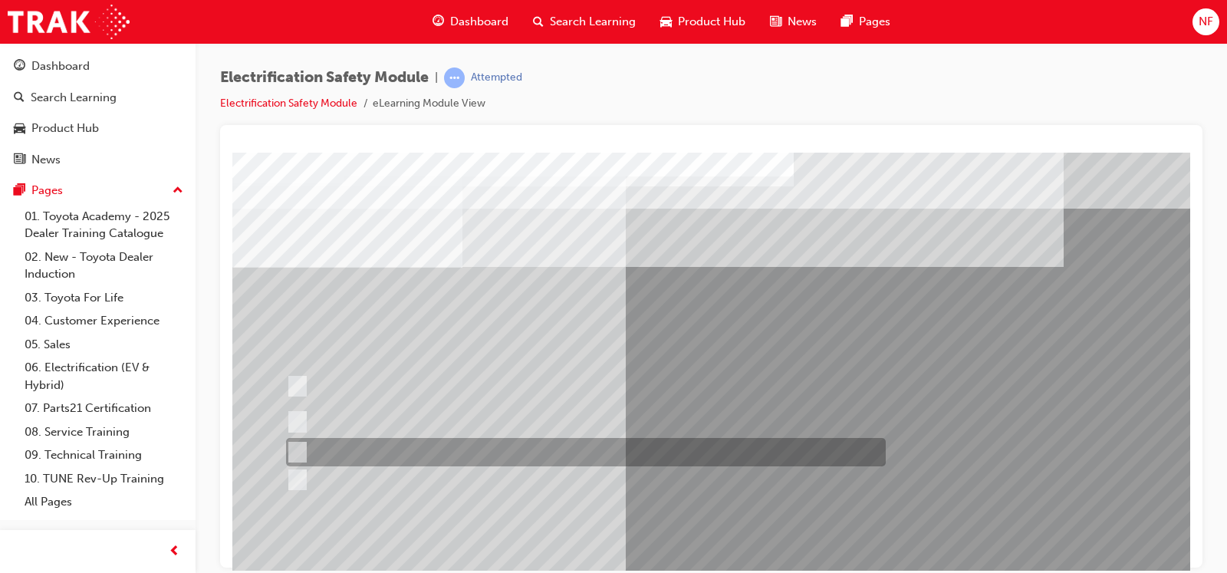
click at [299, 448] on input "Discard the gloves and use a new pair." at bounding box center [294, 452] width 17 height 17
radio input "true"
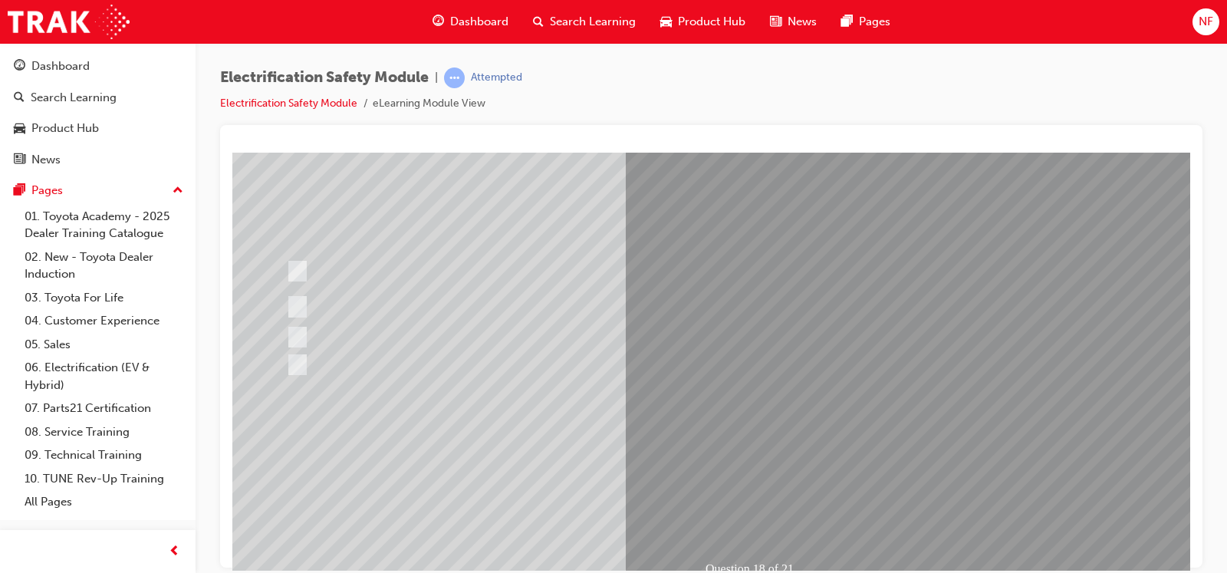
scroll to position [127, 0]
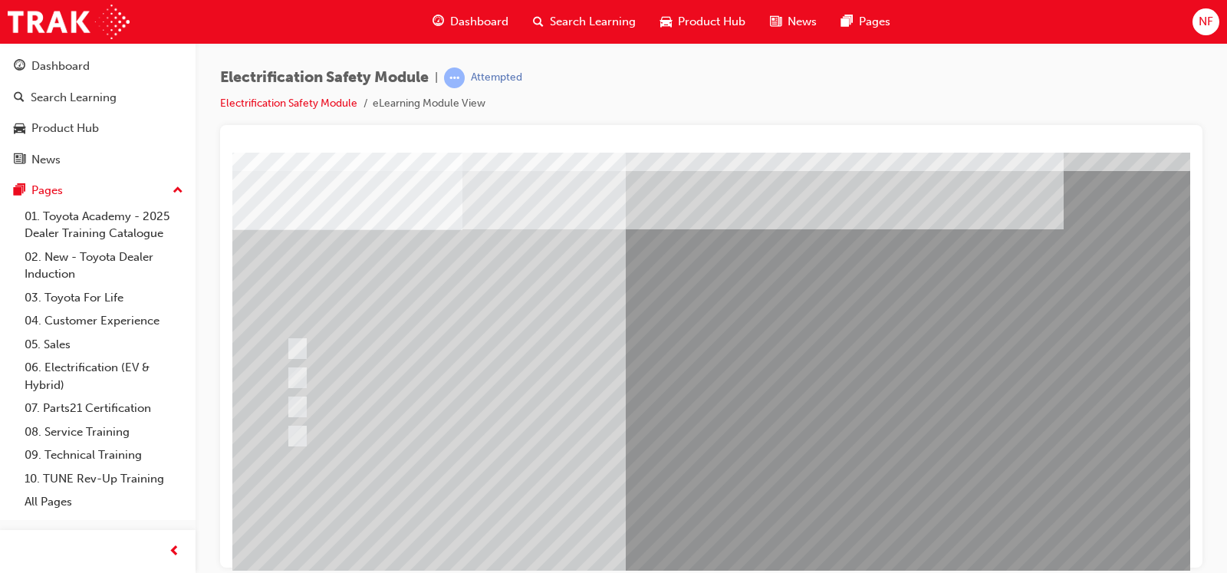
scroll to position [76, 0]
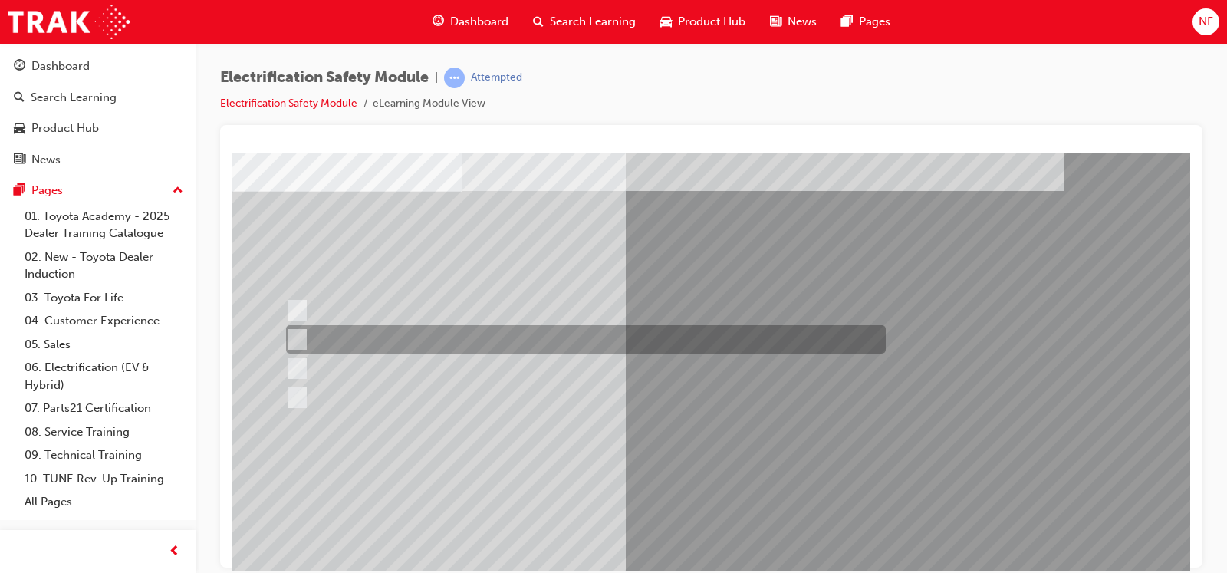
click at [304, 333] on div at bounding box center [582, 339] width 600 height 28
radio input "true"
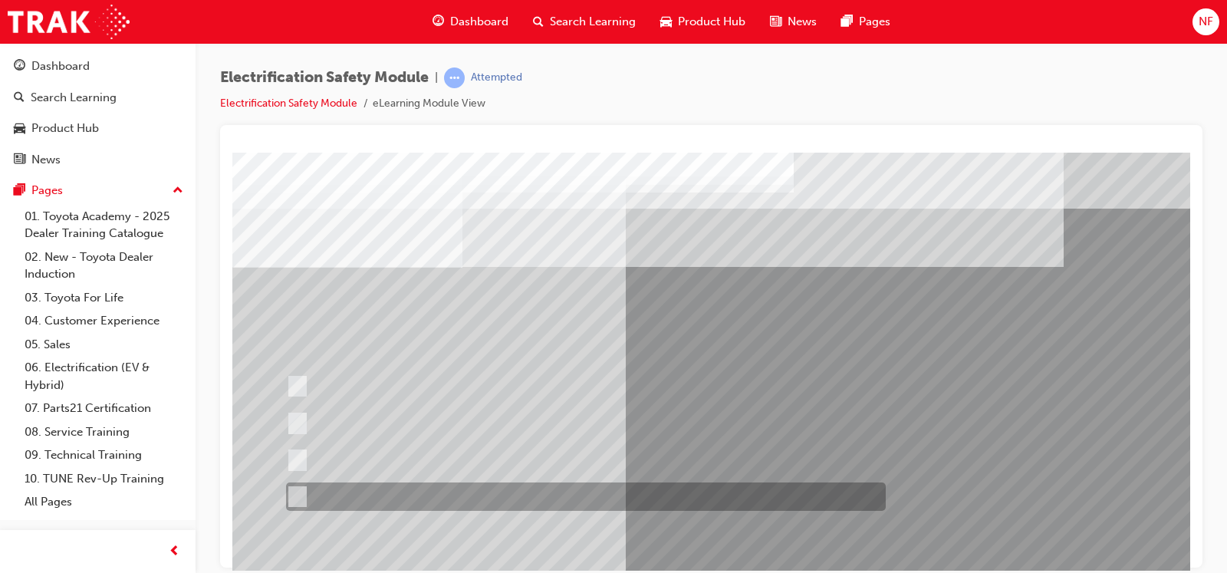
click at [299, 458] on input "All these statements are correct." at bounding box center [294, 496] width 17 height 17
radio input "true"
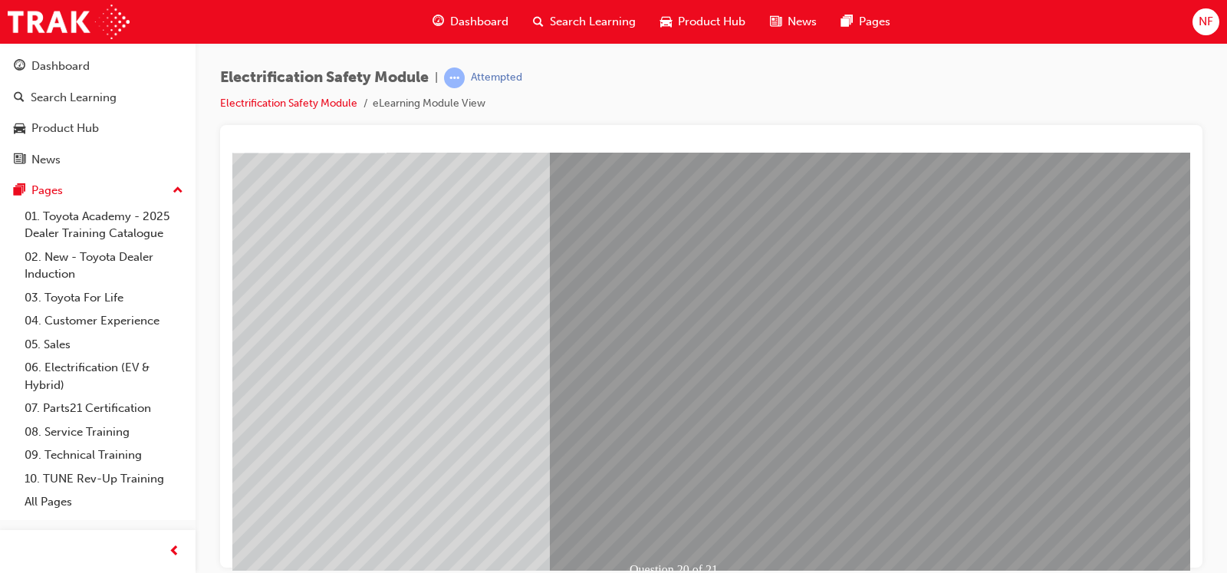
scroll to position [115, 76]
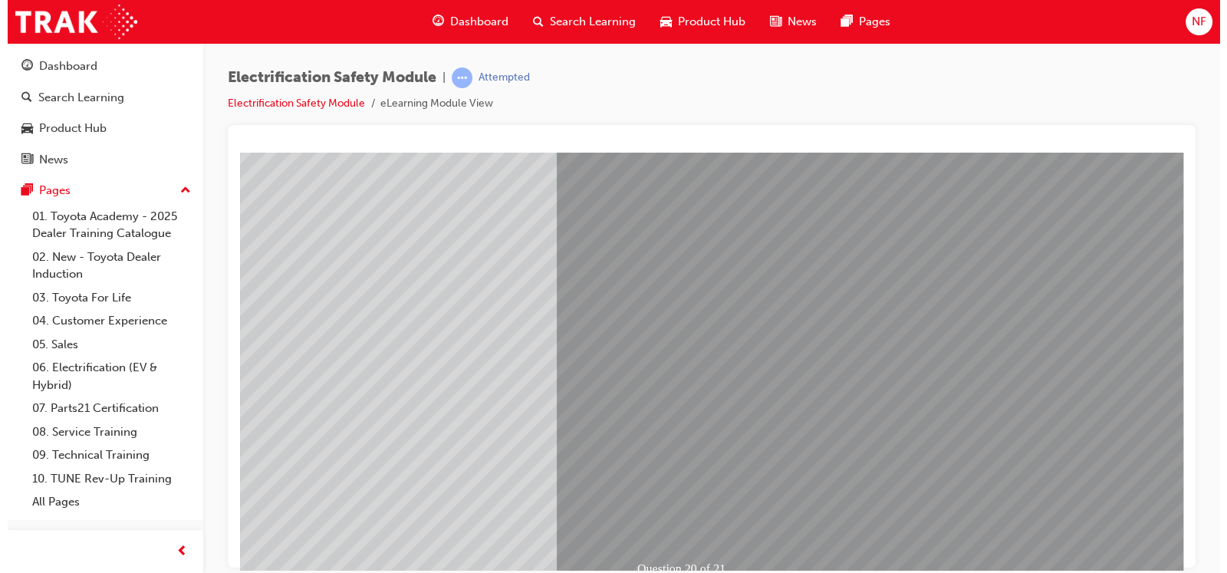
scroll to position [0, 0]
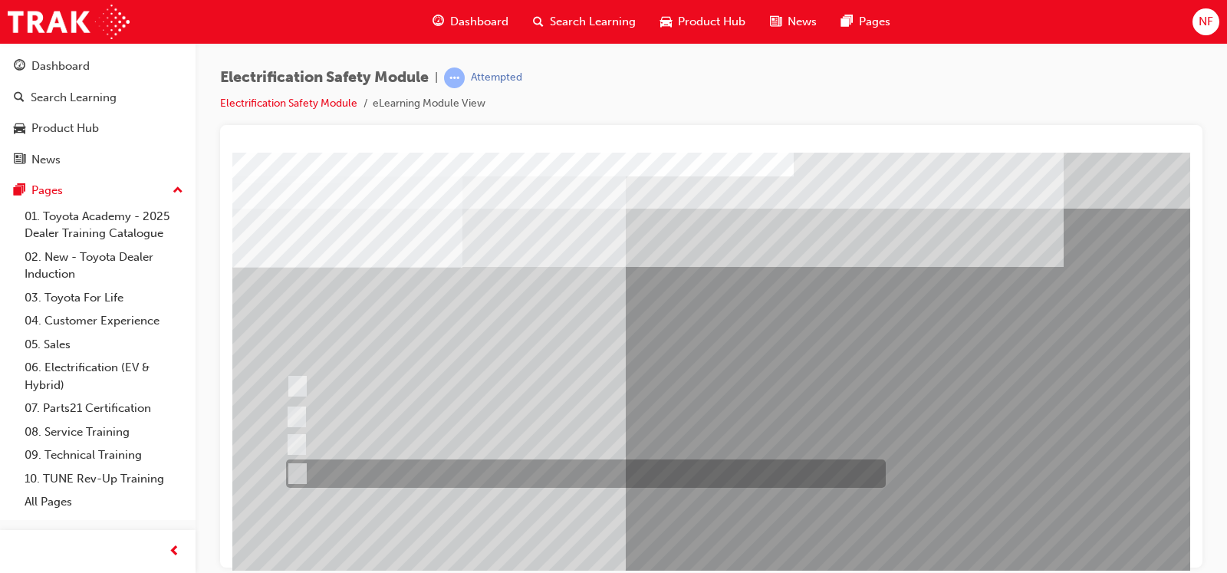
click at [295, 458] on input "All these items should be removed to improve safety" at bounding box center [294, 473] width 17 height 17
radio input "true"
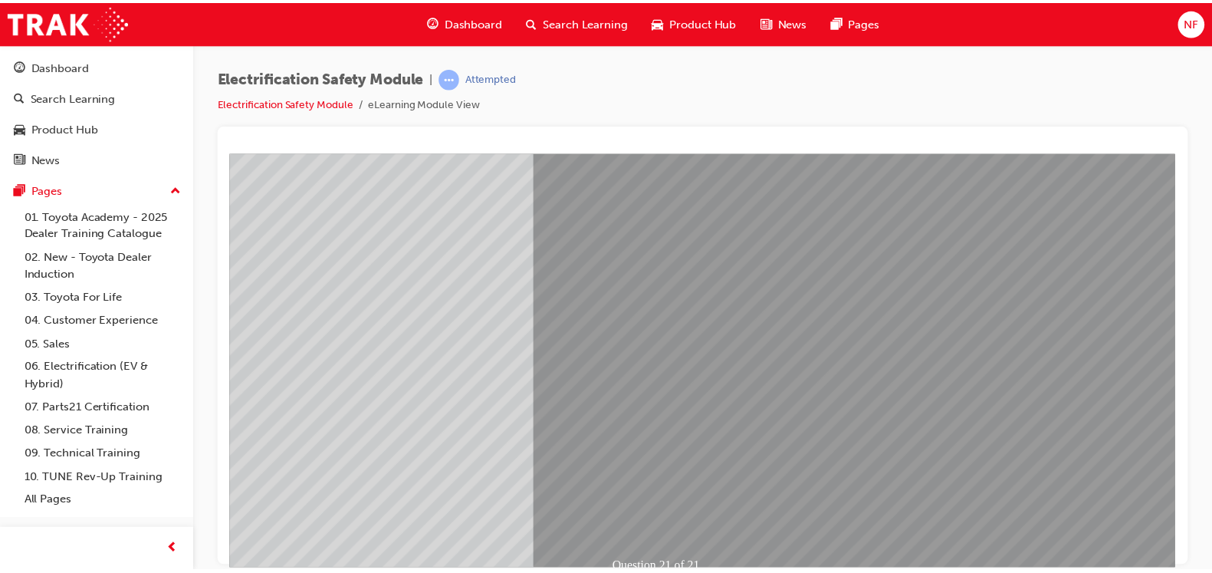
scroll to position [171, 100]
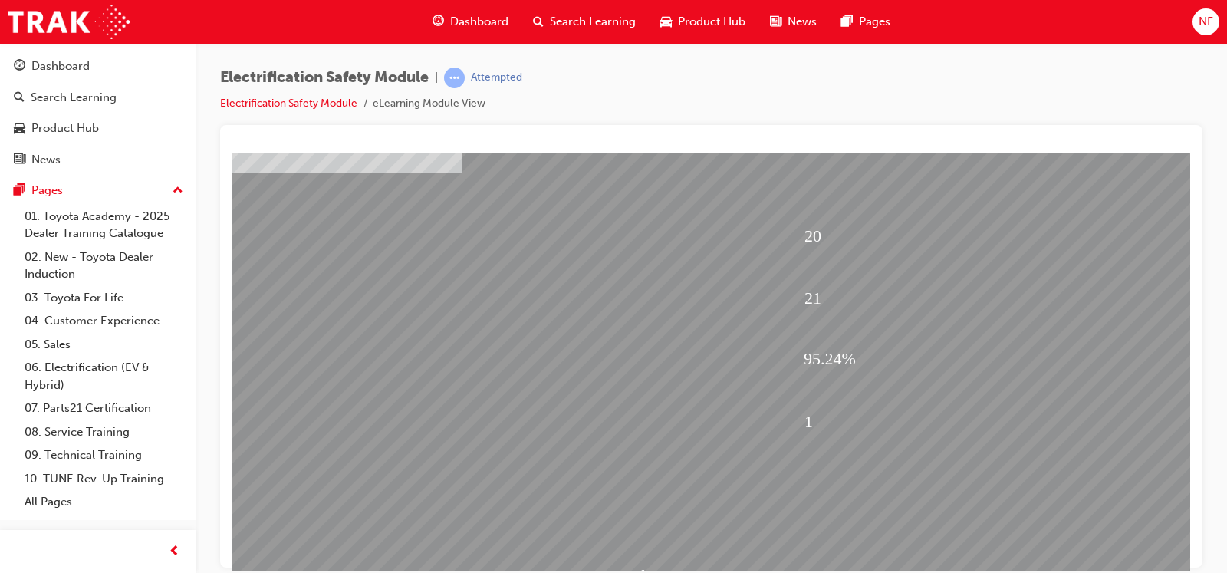
scroll to position [171, 0]
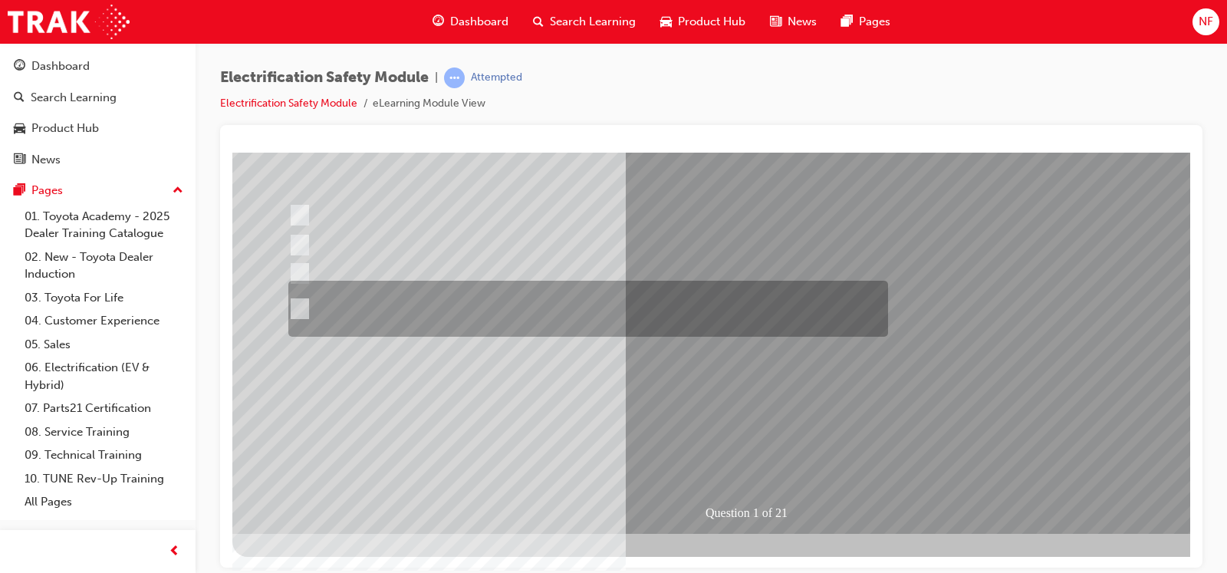
scroll to position [0, 0]
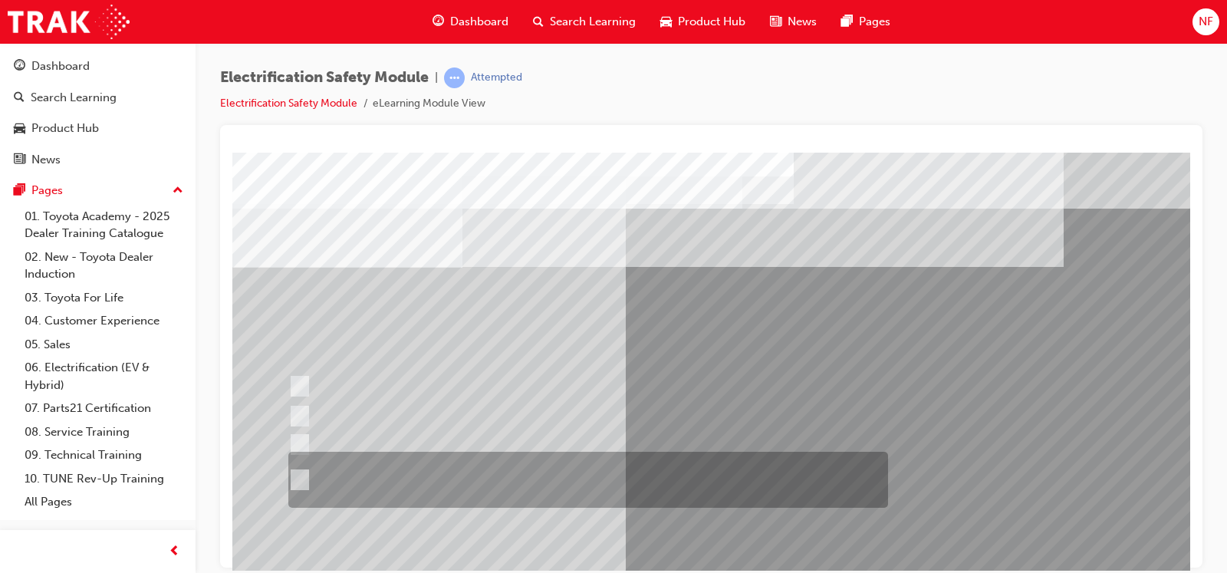
click at [297, 458] on input "The Plug-in Hybrid Electric has AC charging capability via a wall box charger a…" at bounding box center [296, 480] width 17 height 17
radio input "true"
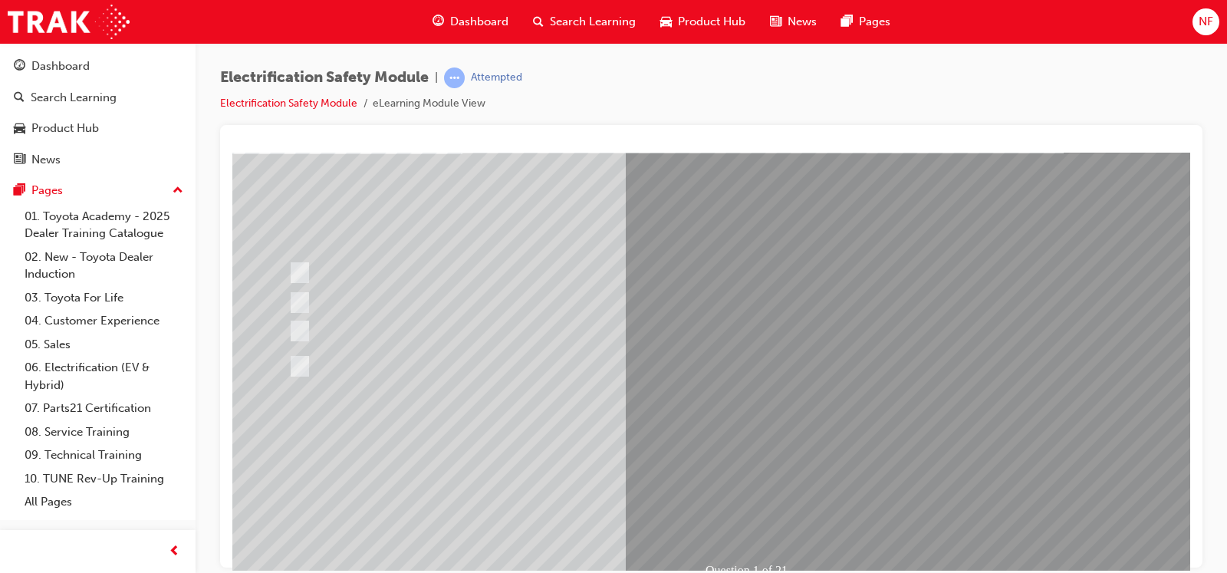
scroll to position [115, 0]
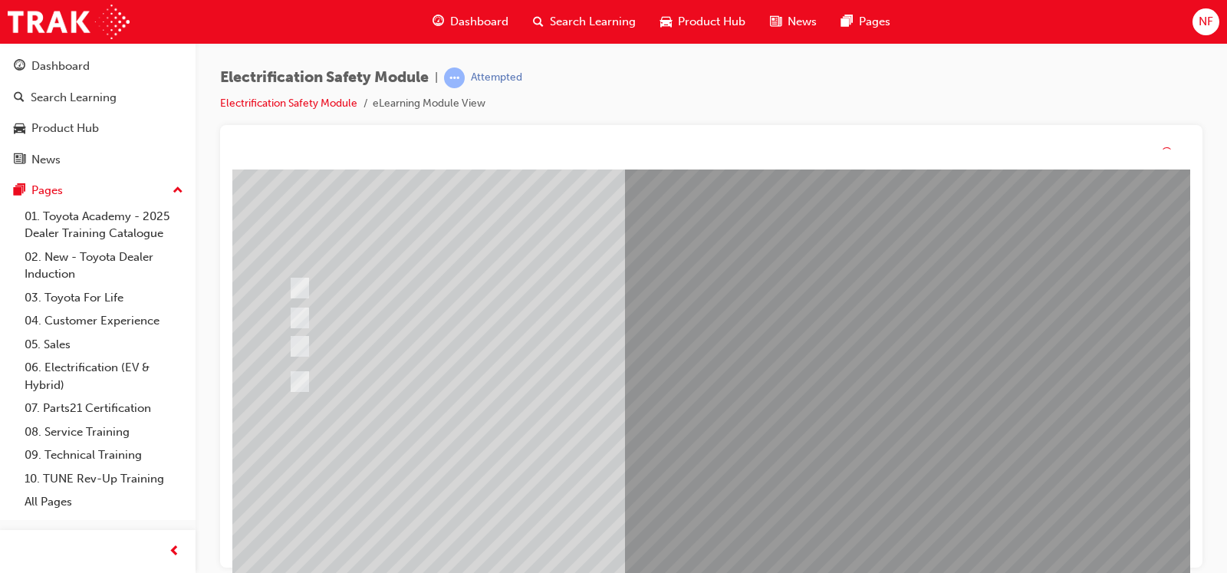
scroll to position [0, 0]
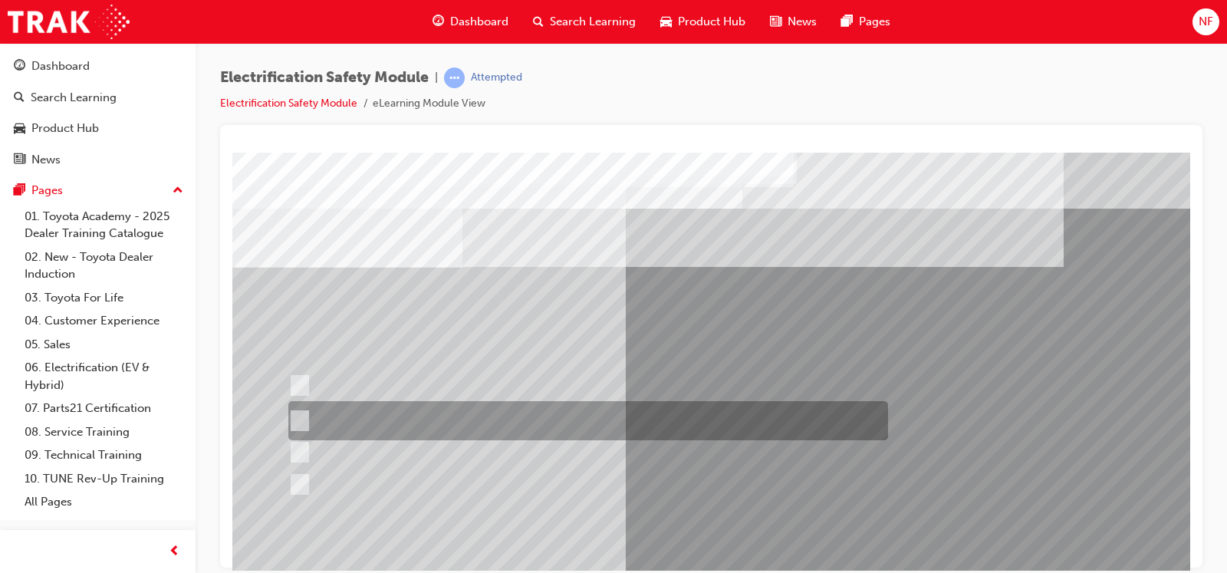
click at [307, 411] on div at bounding box center [584, 420] width 600 height 39
radio input "true"
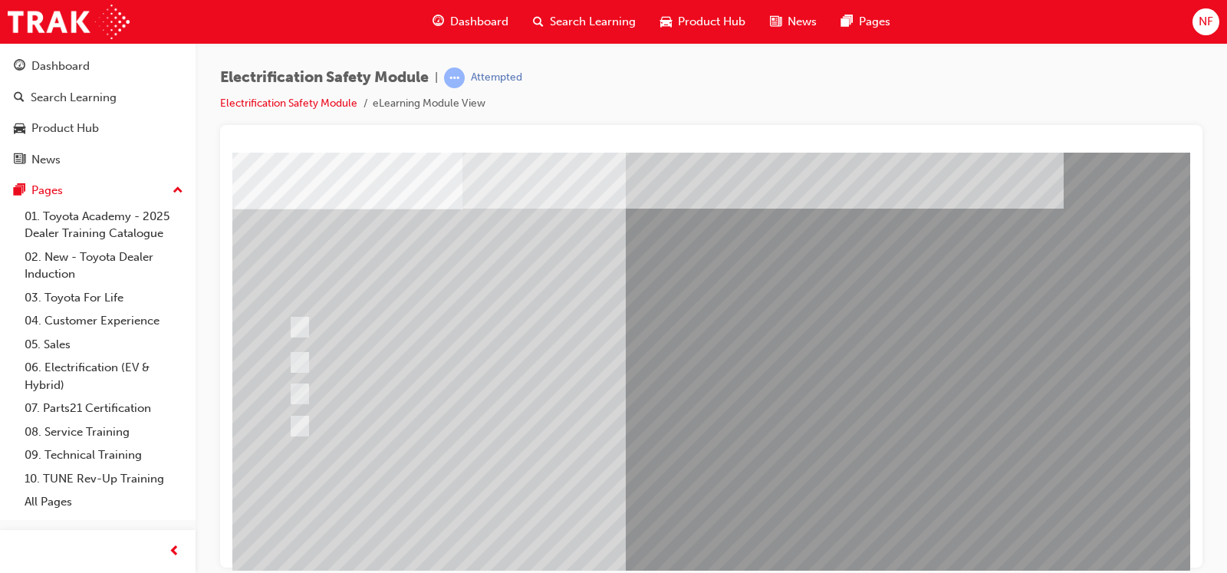
scroll to position [76, 0]
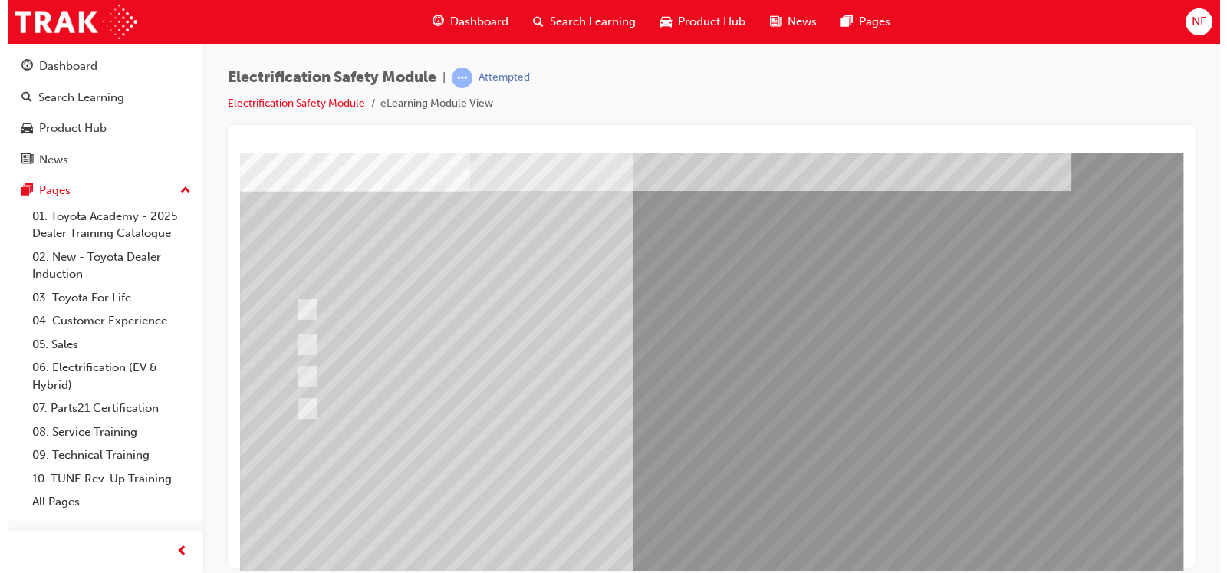
scroll to position [0, 0]
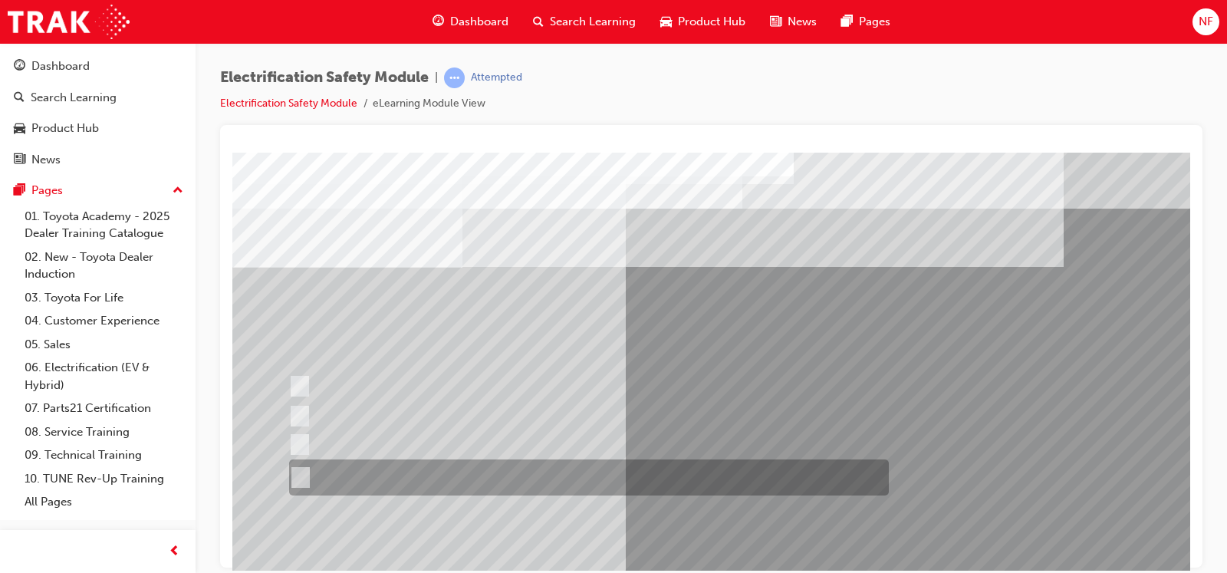
click at [304, 458] on input "The FCEV produces electric power via a Fuel Cell Stack supporting the Hybrid ba…" at bounding box center [297, 477] width 17 height 17
radio input "true"
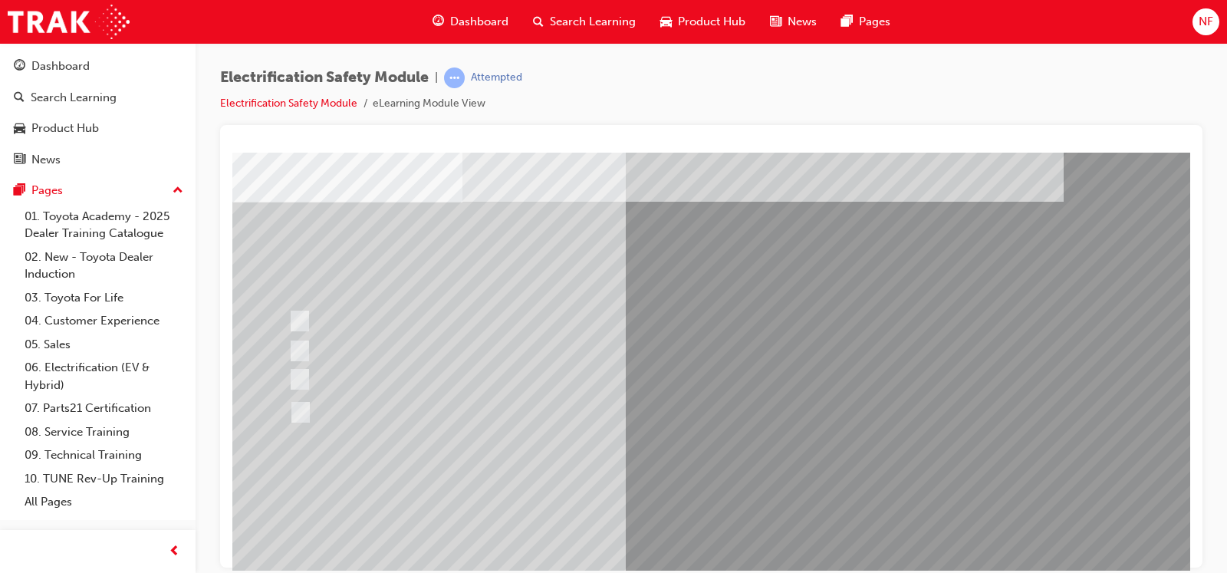
scroll to position [76, 0]
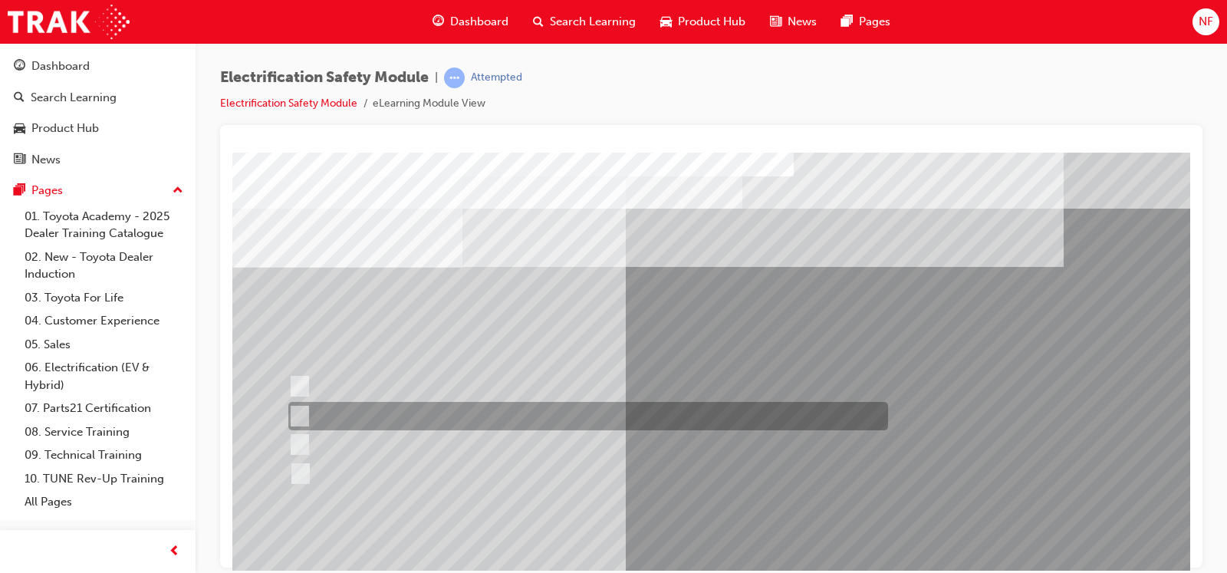
click at [302, 408] on input "EV or H2 labels on the License Plate." at bounding box center [296, 416] width 17 height 17
checkbox input "true"
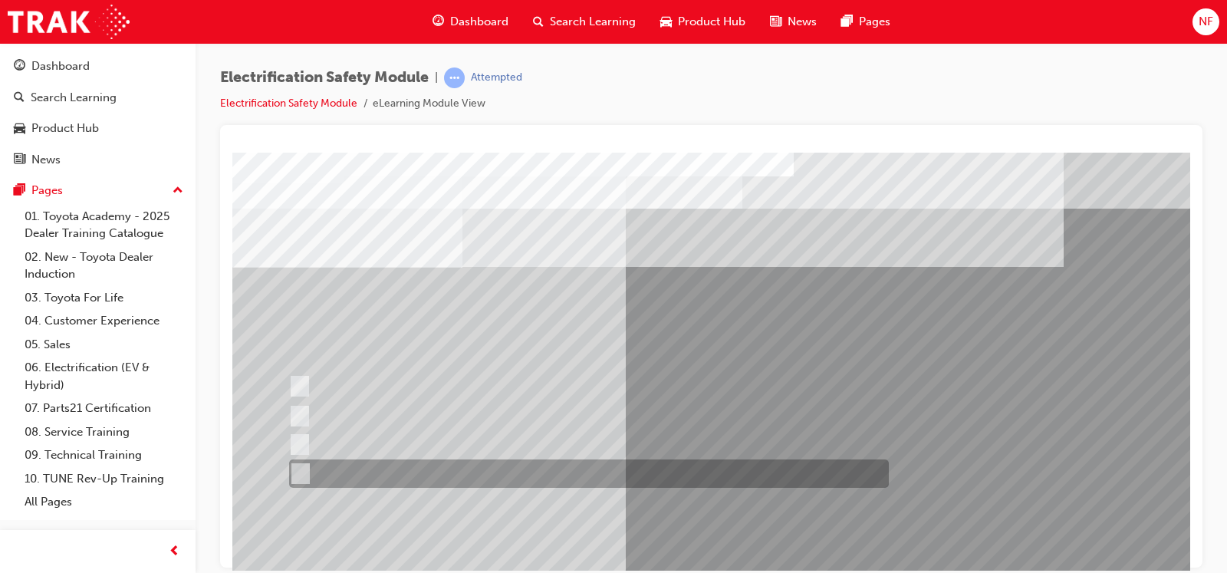
click at [301, 458] on input "Charge ports or H2 Filler Port in place of a Fuel Filler." at bounding box center [296, 473] width 17 height 17
checkbox input "true"
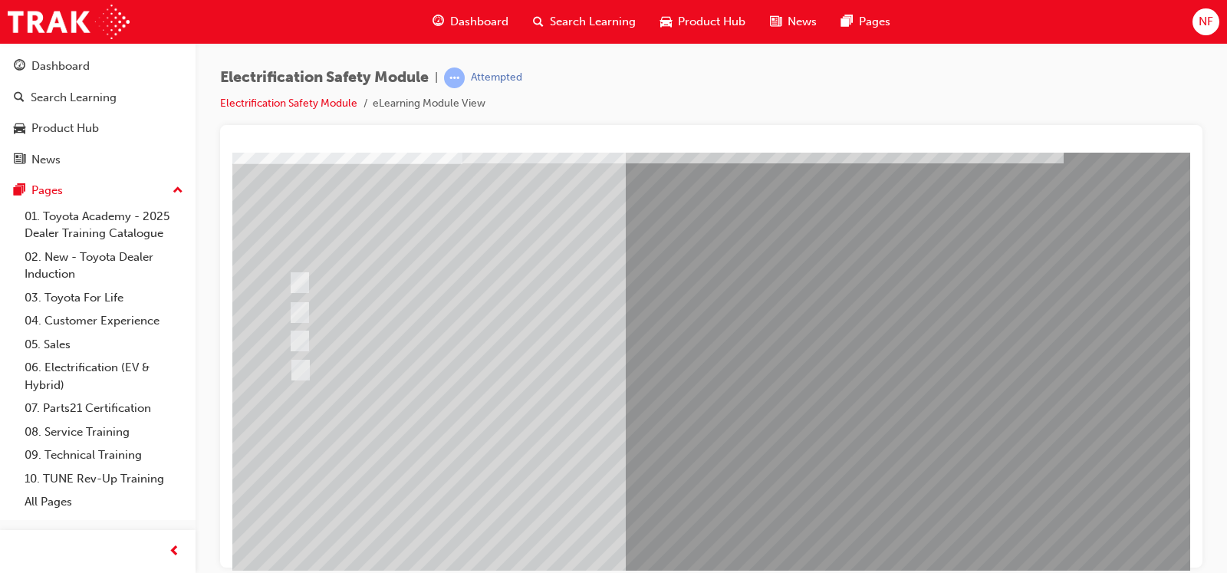
scroll to position [115, 0]
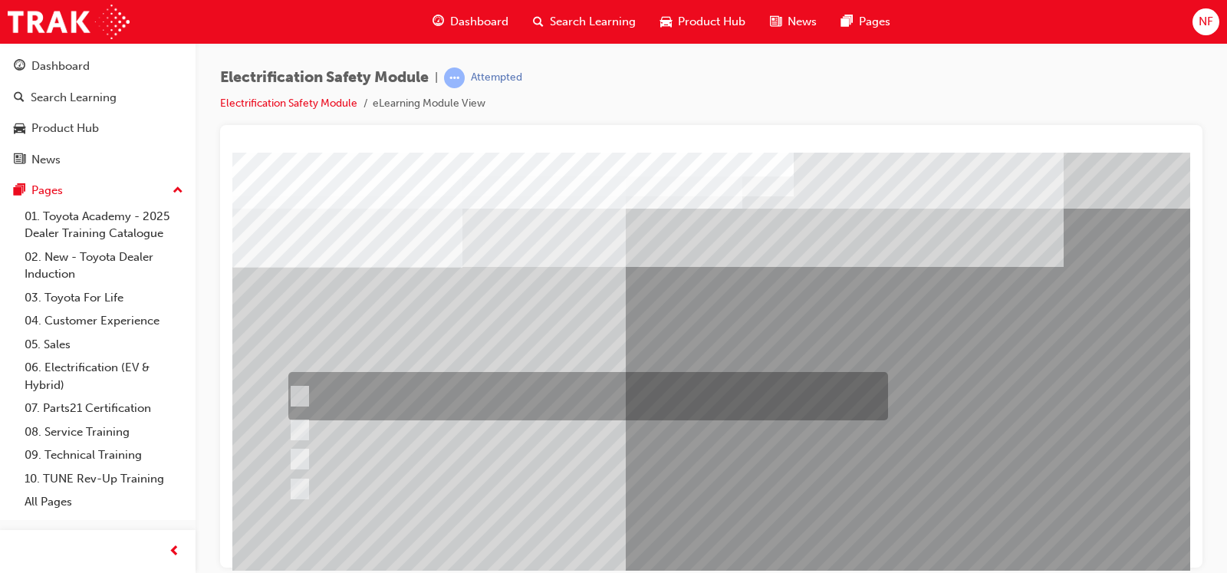
click at [301, 389] on input "The READY light will illuminate when the vehicle is turned on and ready to driv…" at bounding box center [296, 396] width 17 height 17
checkbox input "true"
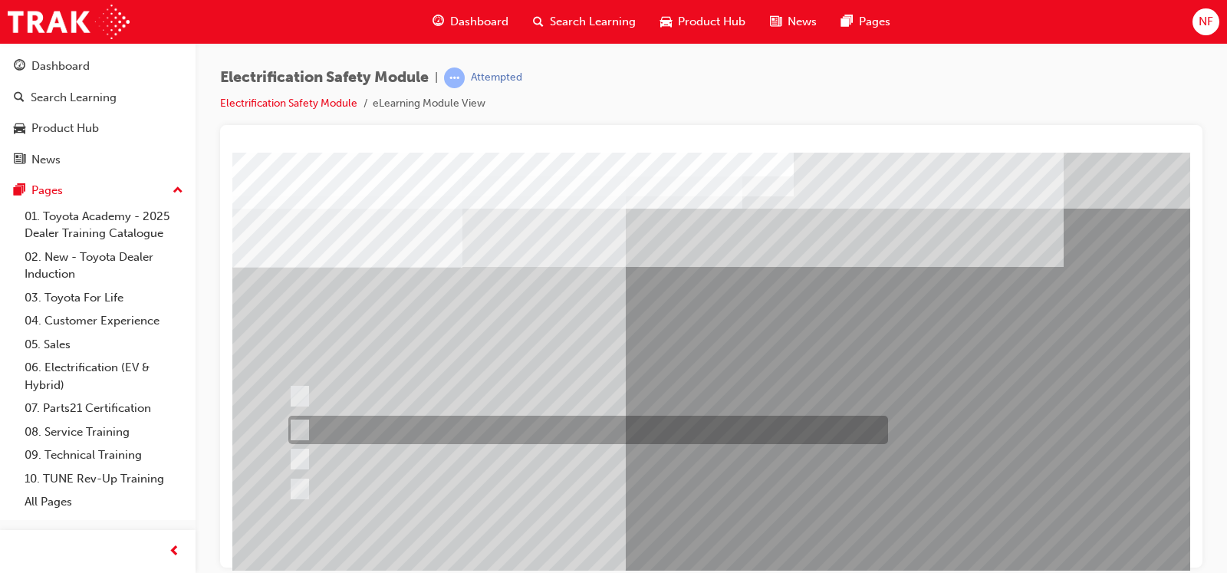
click at [304, 426] on div at bounding box center [584, 430] width 600 height 28
checkbox input "true"
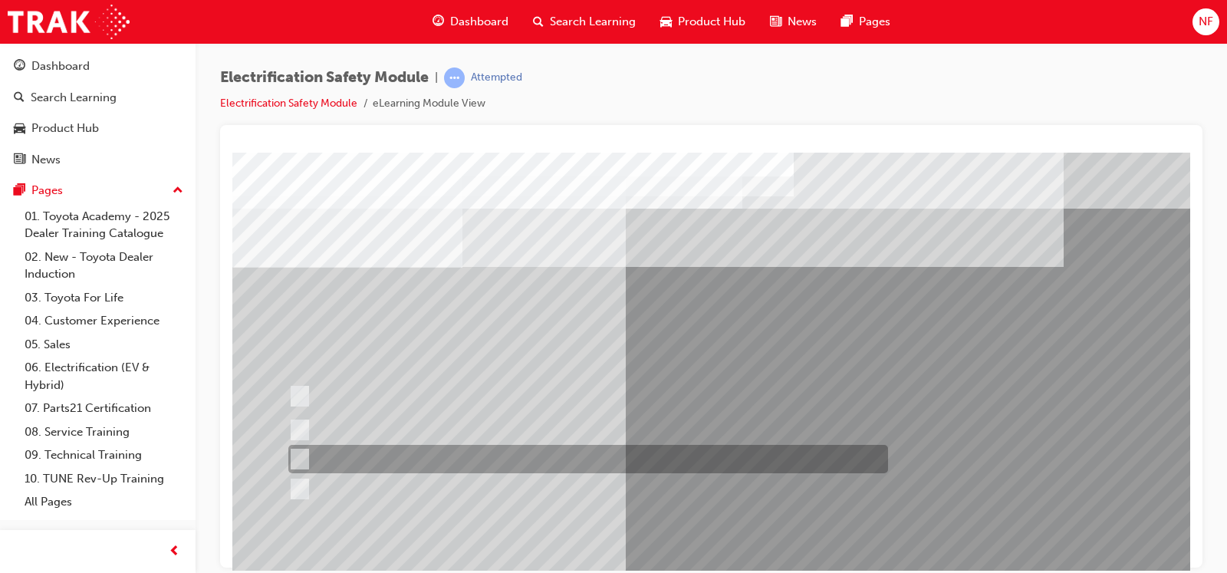
click at [294, 457] on input "Vehicle Motive Force selection types illuminated e.g. (EV/HV)." at bounding box center [296, 459] width 17 height 17
checkbox input "true"
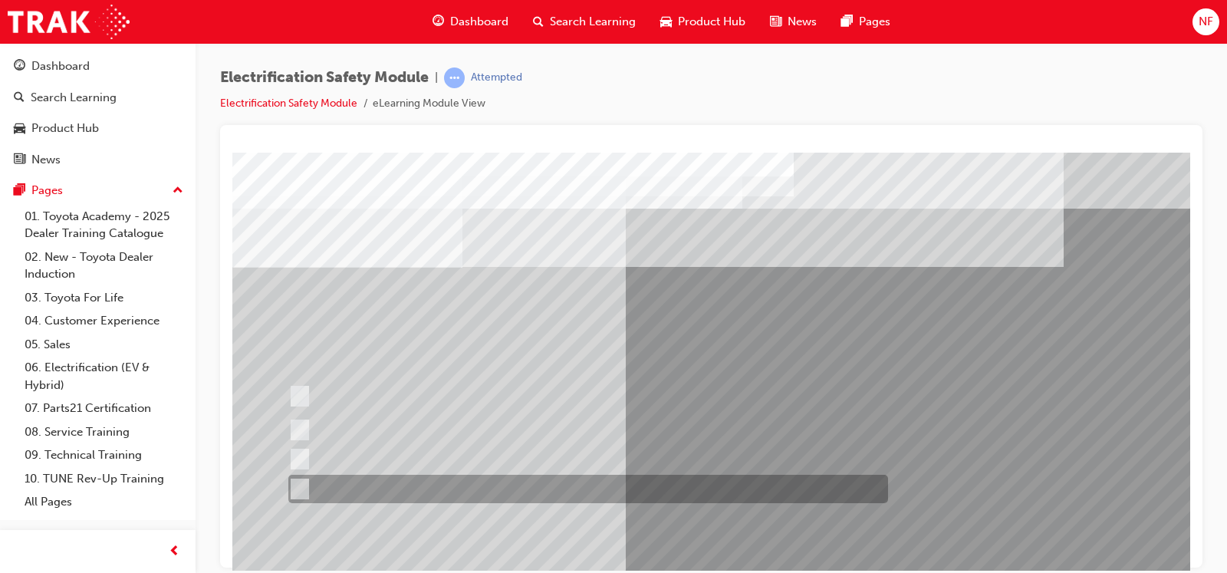
click at [309, 458] on div at bounding box center [584, 489] width 600 height 28
checkbox input "true"
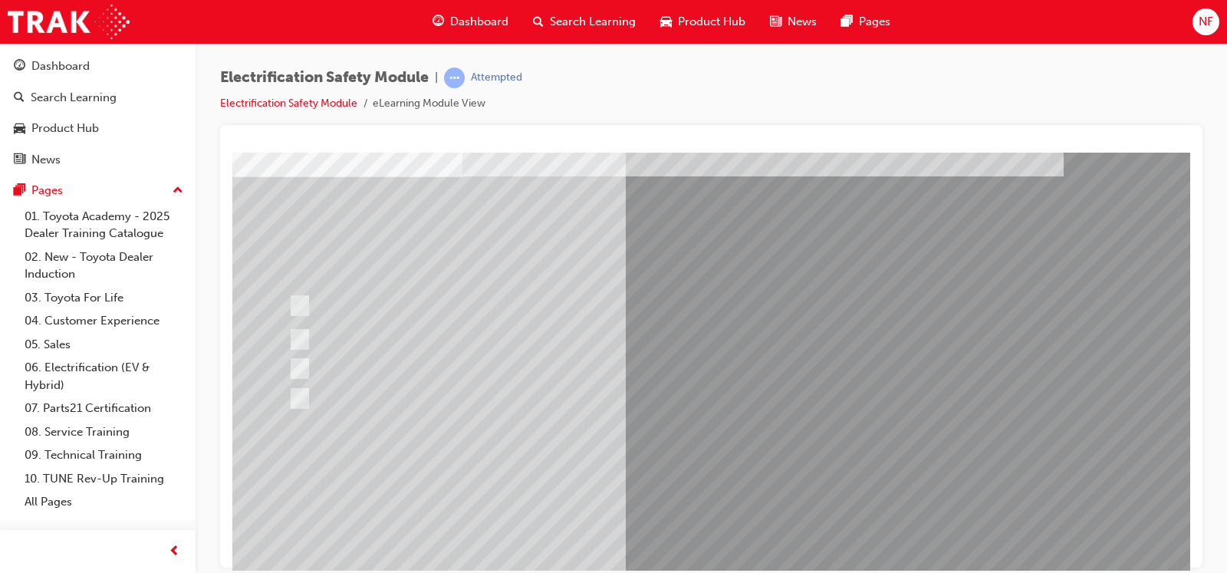
scroll to position [115, 0]
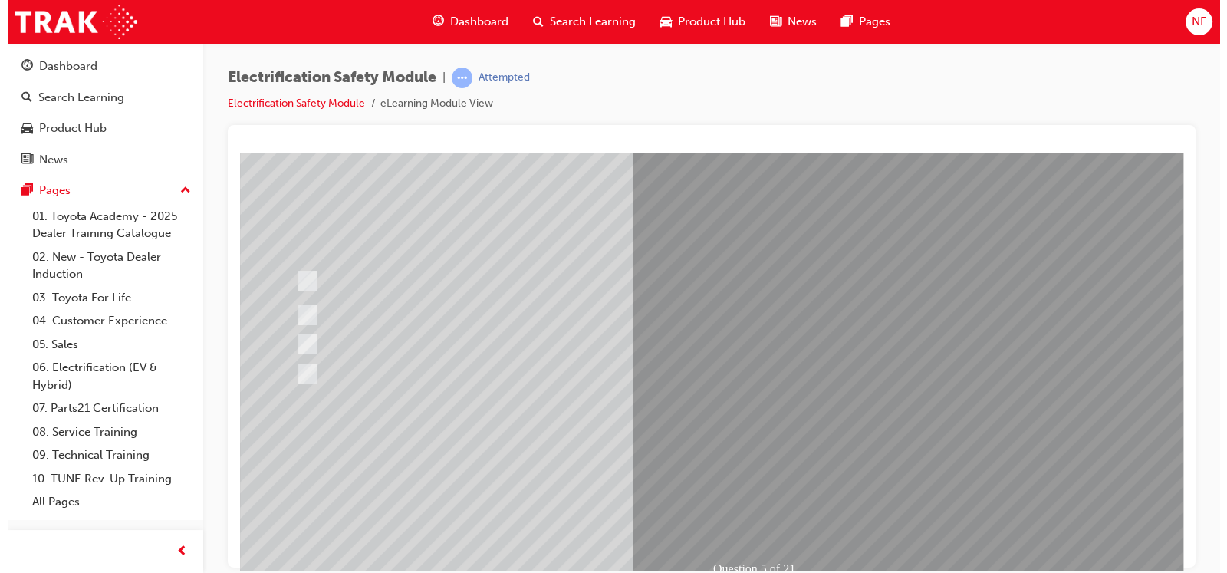
scroll to position [0, 0]
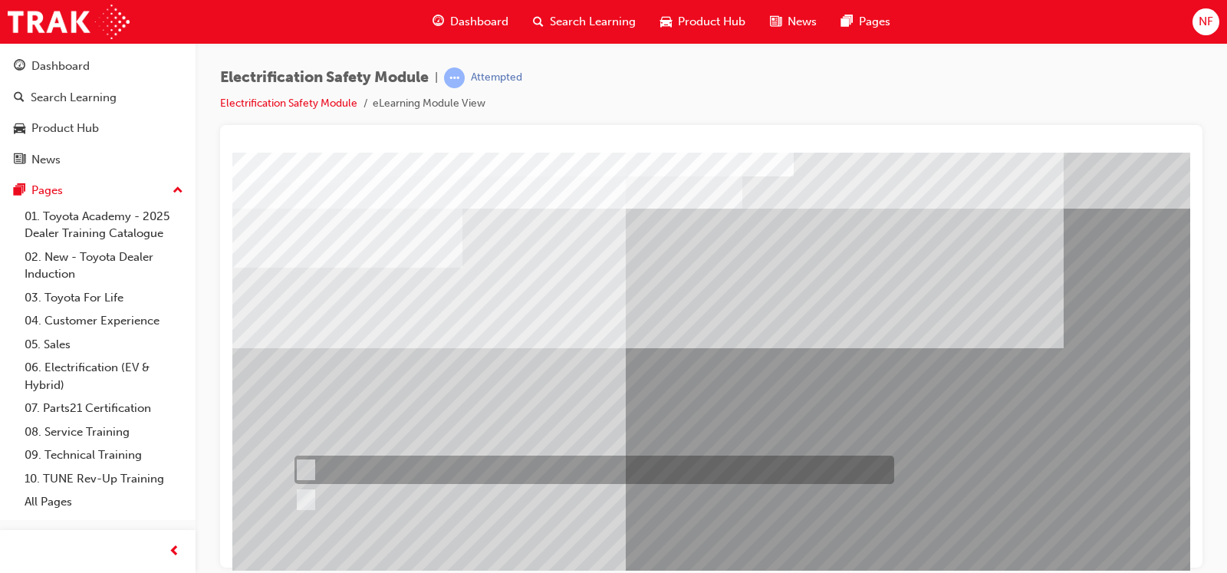
click at [306, 458] on input "True" at bounding box center [302, 470] width 17 height 17
radio input "true"
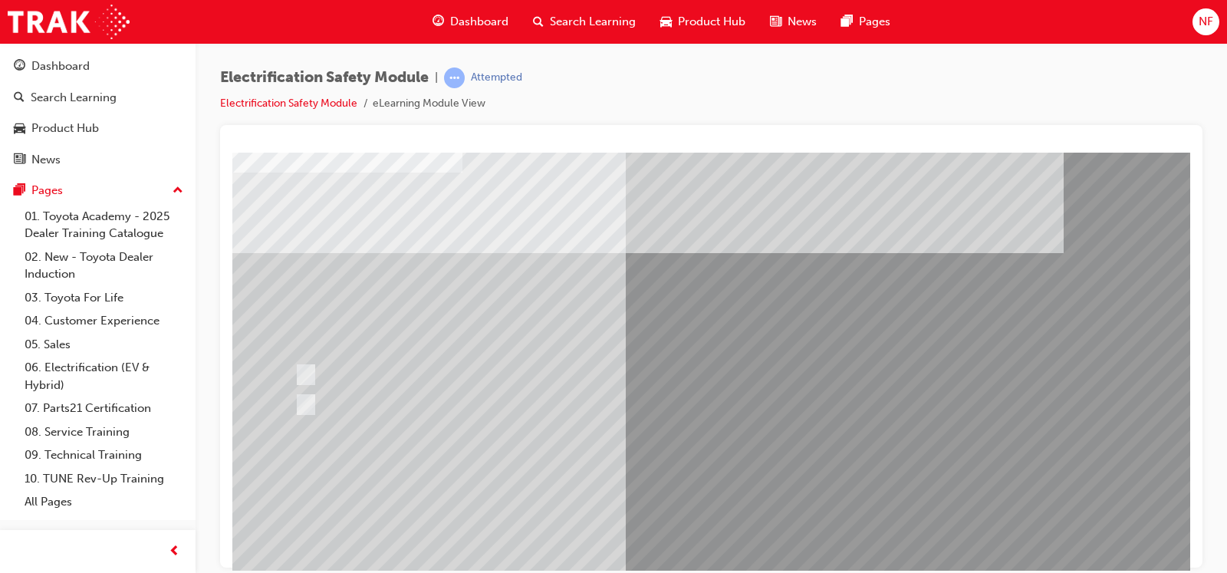
scroll to position [127, 0]
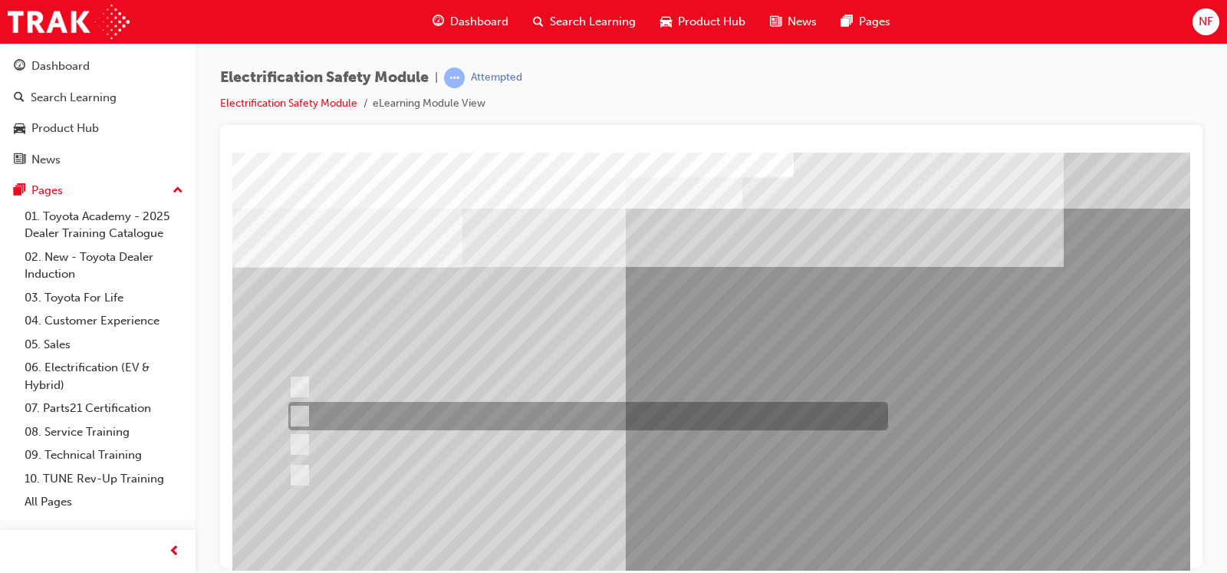
click at [294, 409] on input "Be detected and the system will shut down." at bounding box center [296, 416] width 17 height 17
radio input "true"
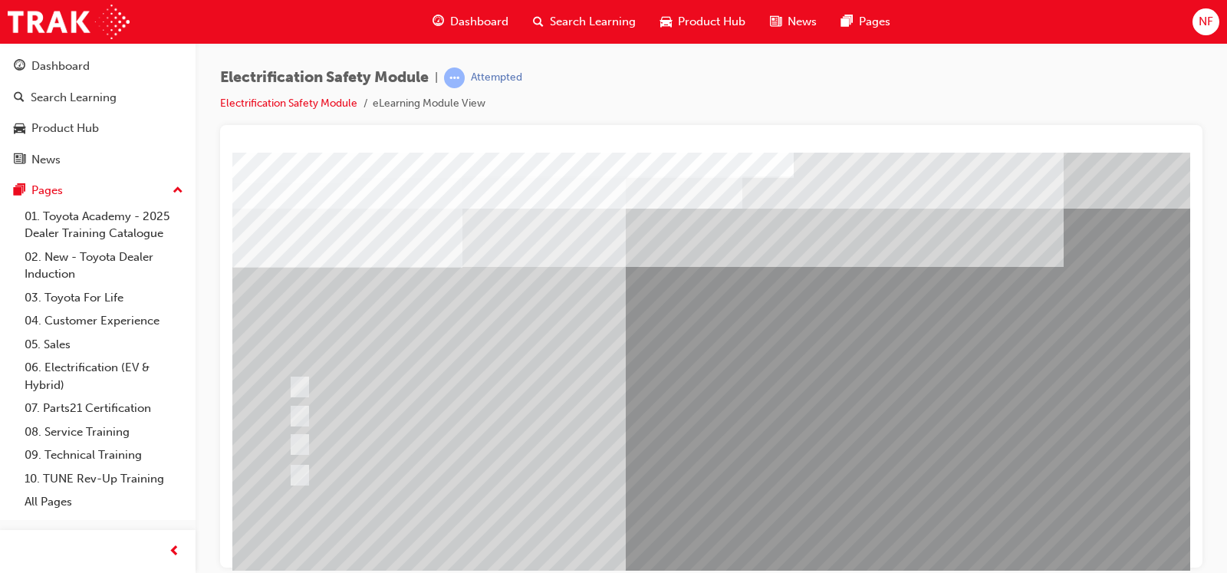
scroll to position [171, 0]
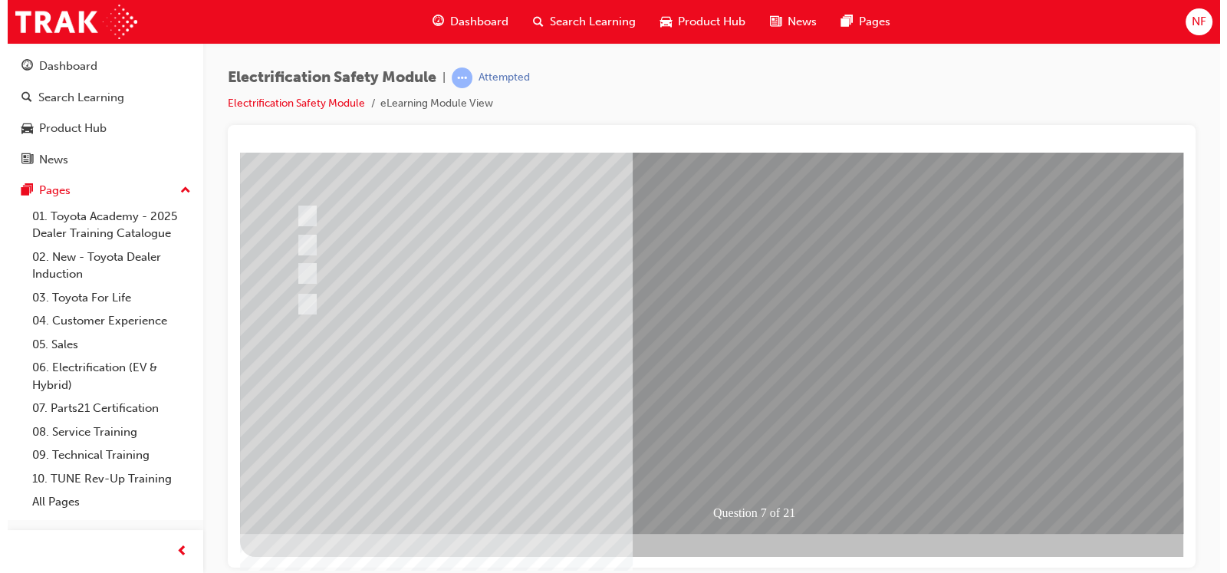
scroll to position [0, 0]
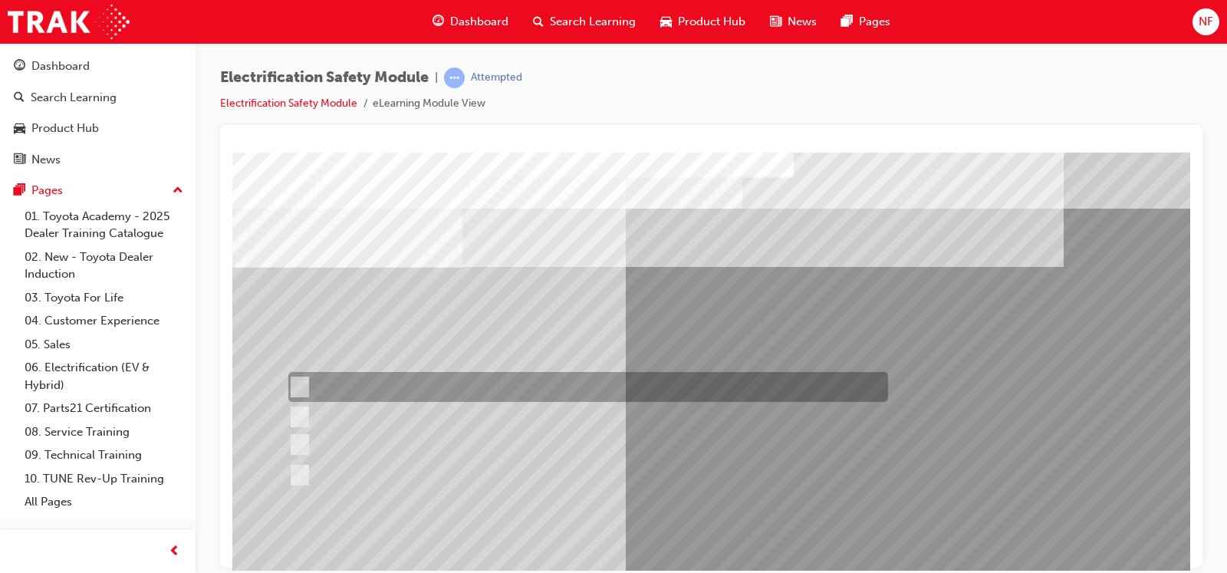
click at [307, 380] on div at bounding box center [584, 387] width 600 height 30
radio input "true"
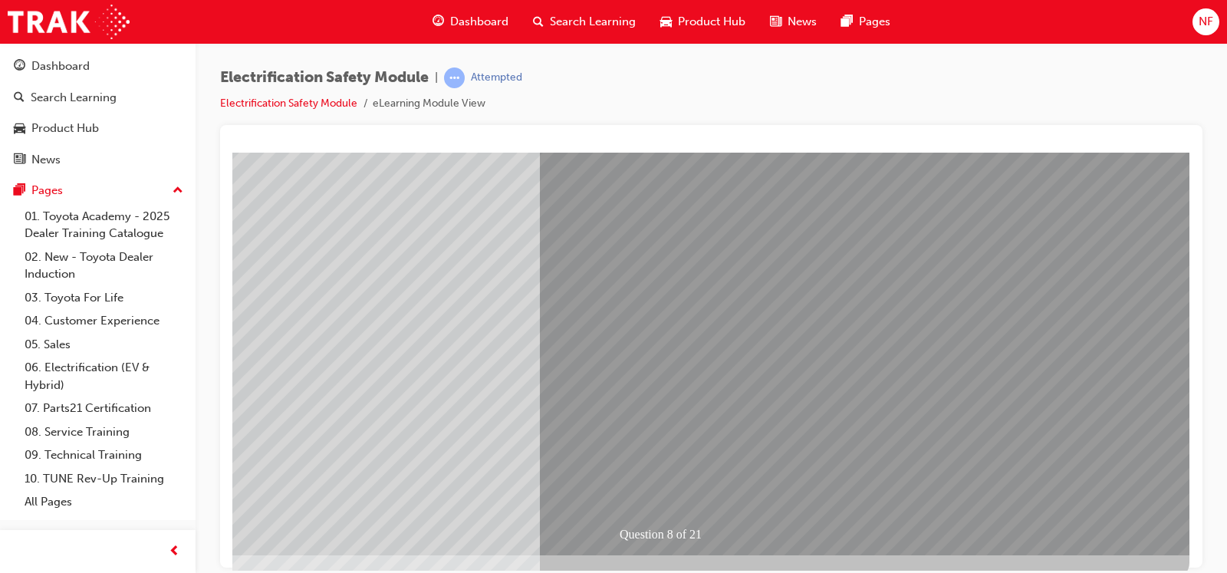
scroll to position [153, 100]
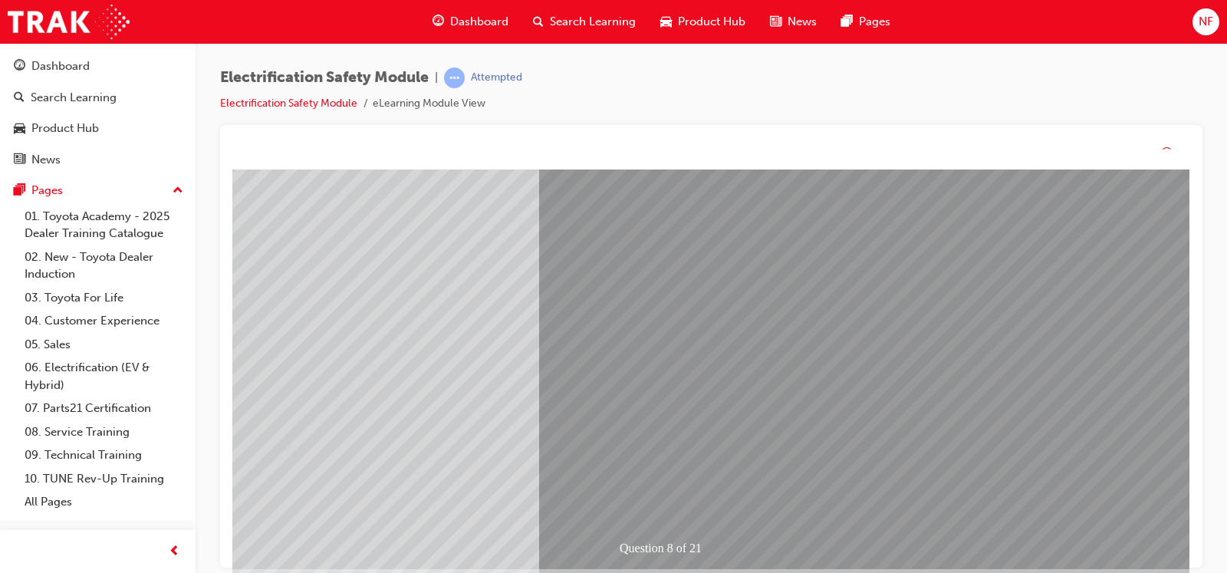
scroll to position [0, 0]
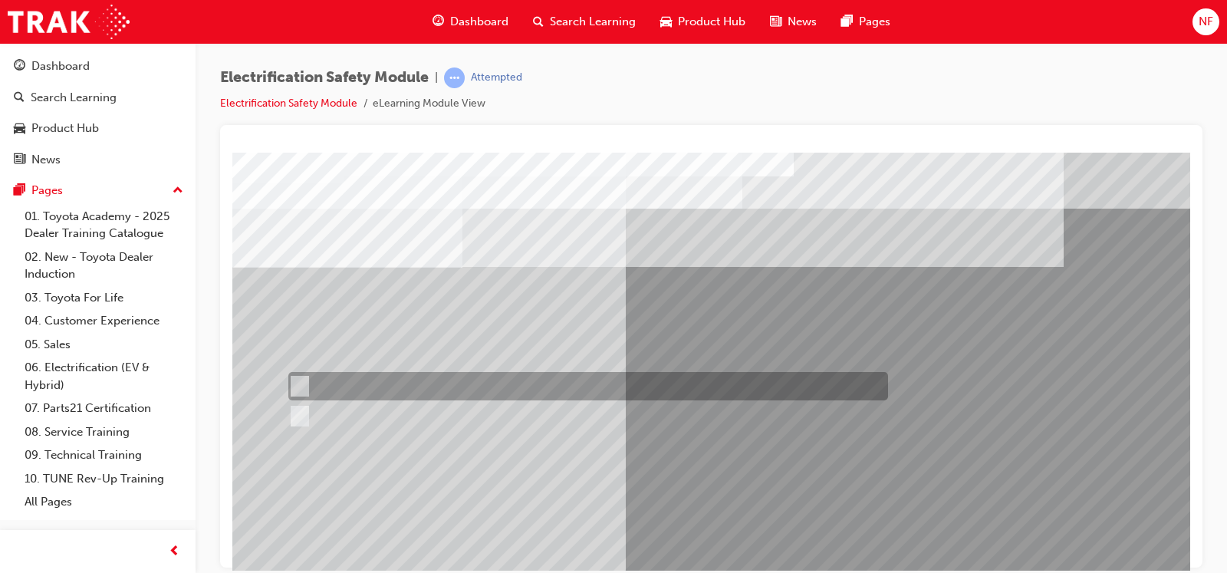
click at [296, 381] on input "True" at bounding box center [296, 386] width 17 height 17
radio input "true"
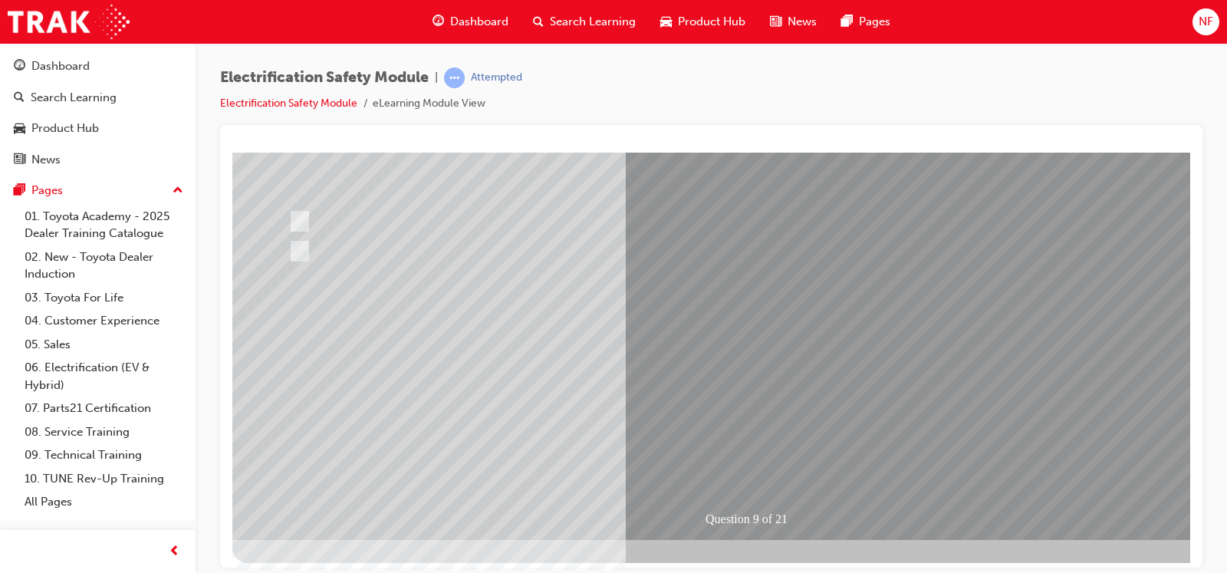
scroll to position [171, 0]
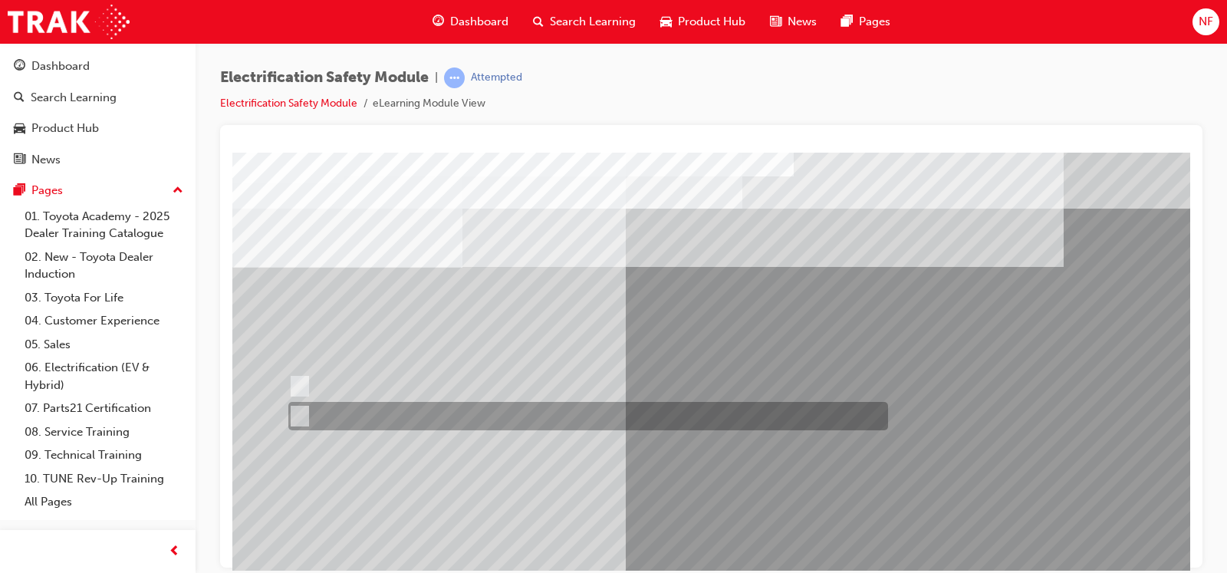
click at [298, 416] on input "True" at bounding box center [296, 416] width 17 height 17
radio input "true"
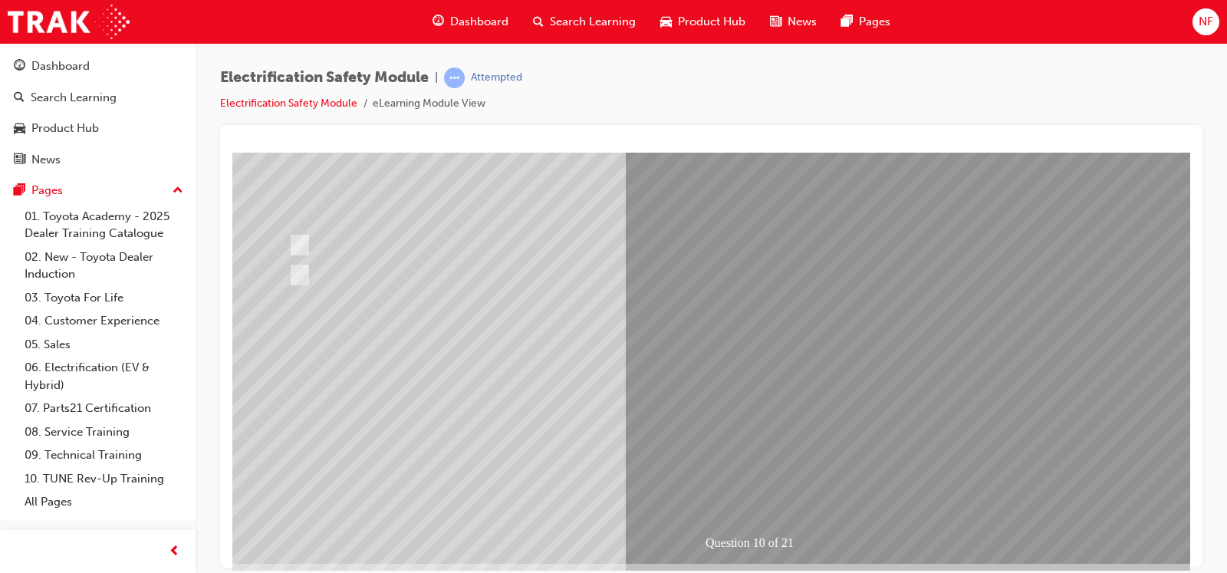
scroll to position [153, 0]
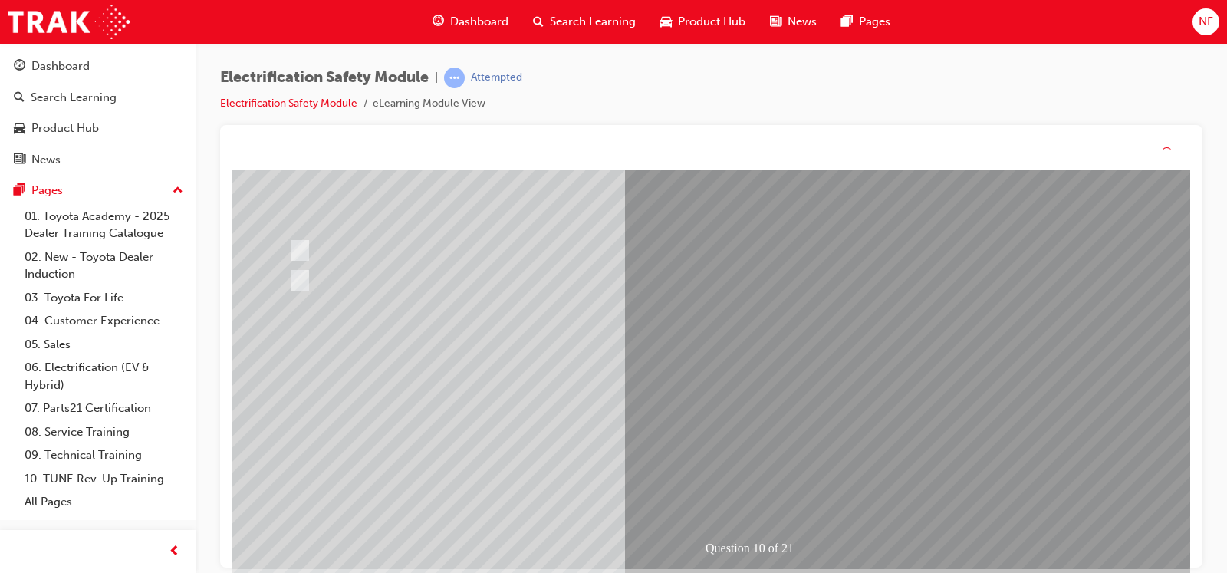
scroll to position [0, 0]
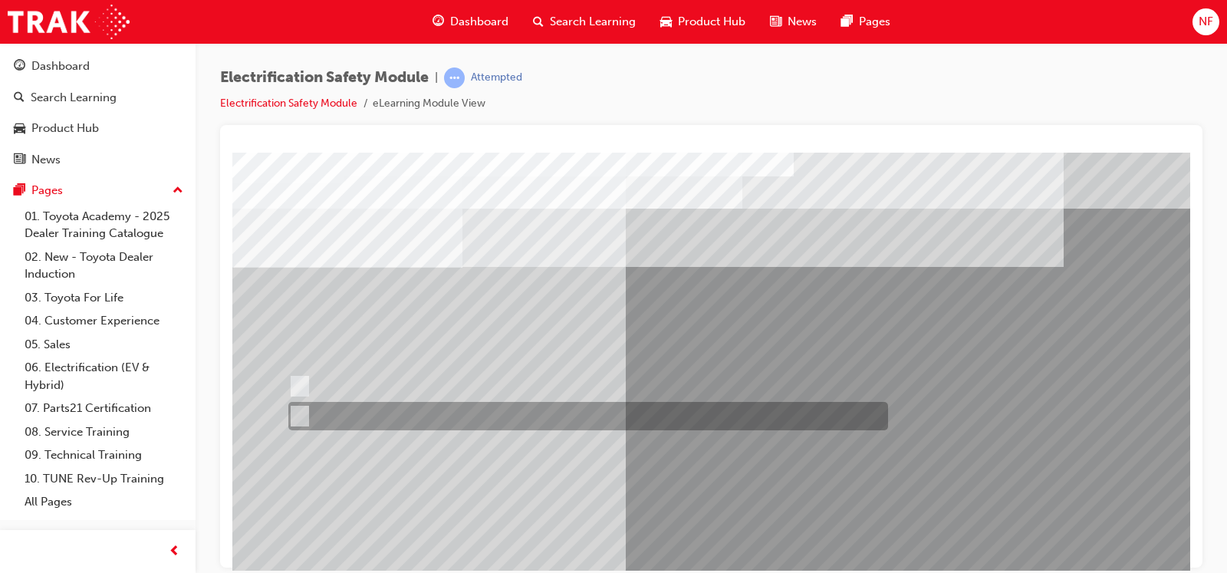
click at [302, 409] on input "False" at bounding box center [296, 416] width 17 height 17
radio input "true"
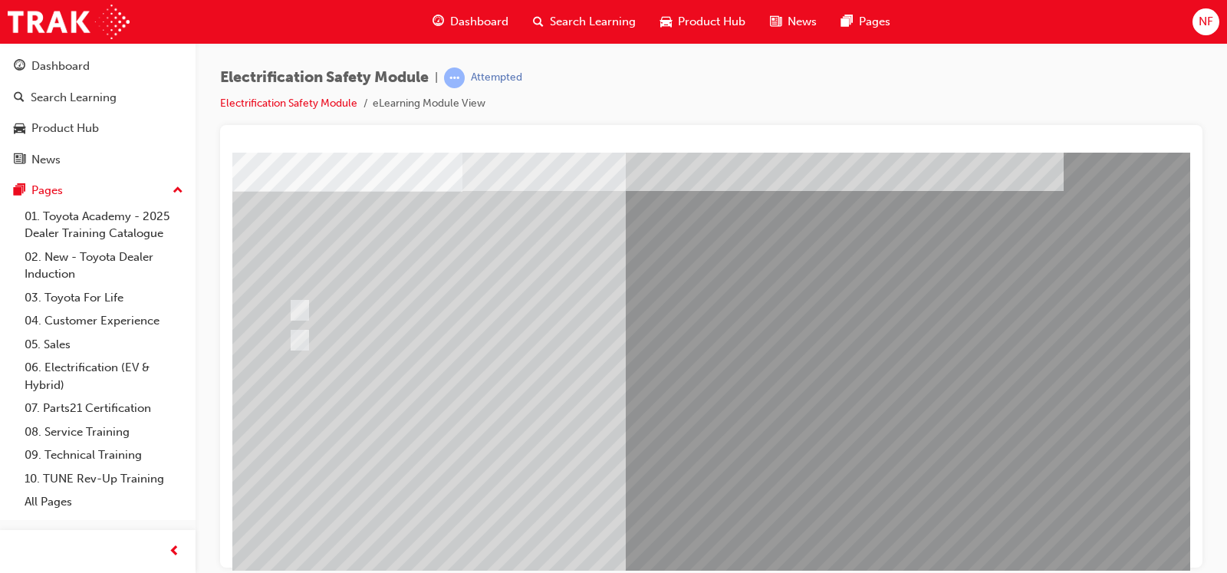
scroll to position [115, 0]
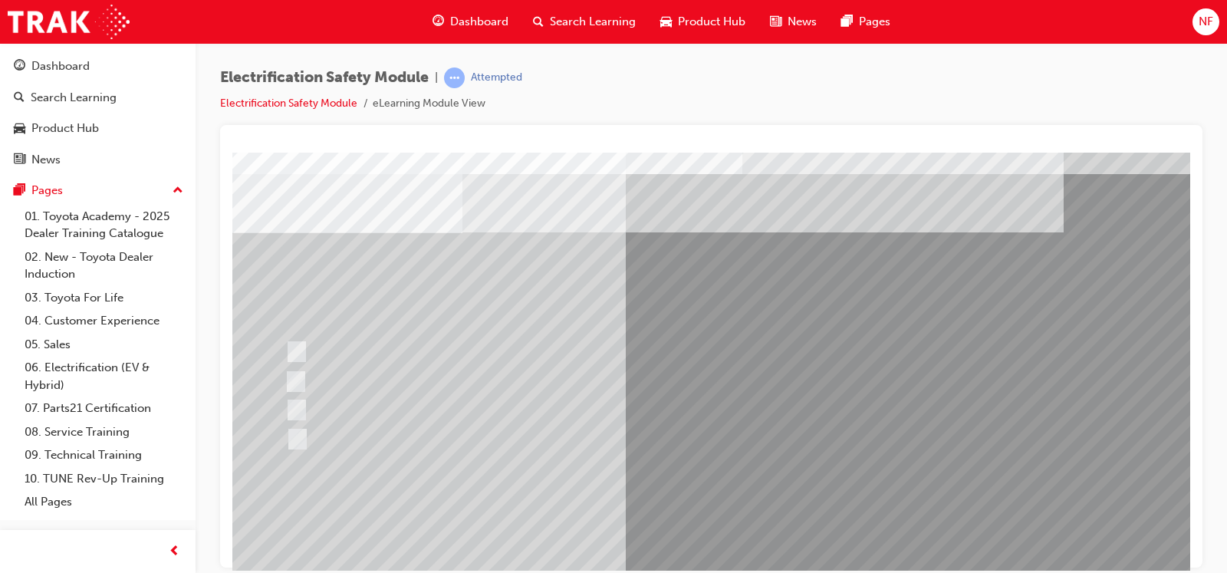
scroll to position [0, 0]
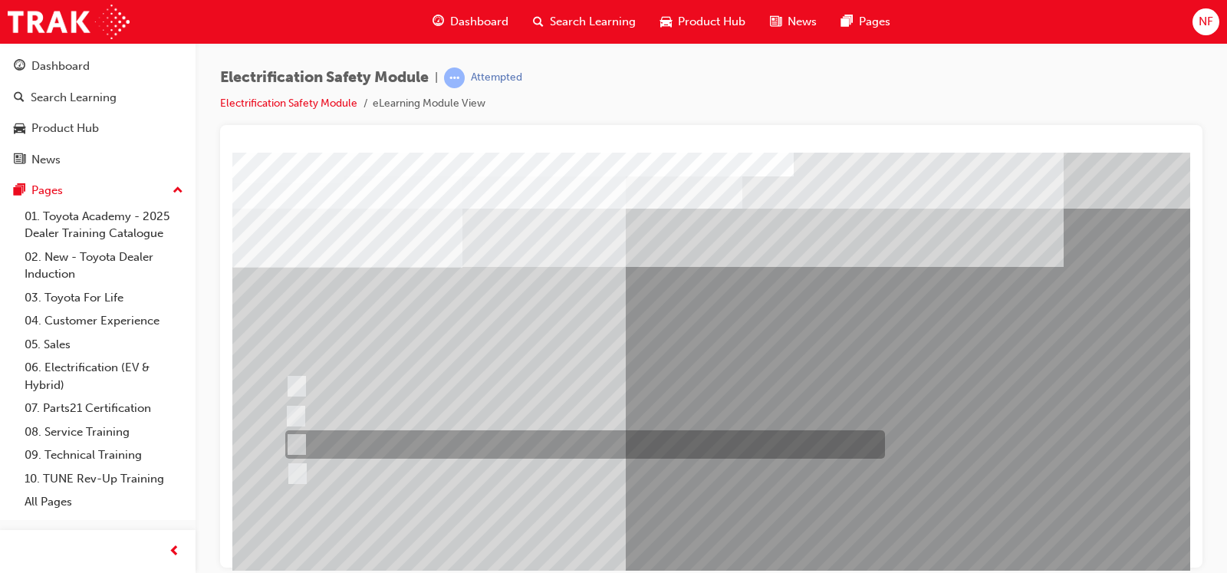
click at [299, 441] on input "Outside the vehicle’s detection area for entry and start system." at bounding box center [293, 444] width 17 height 17
radio input "true"
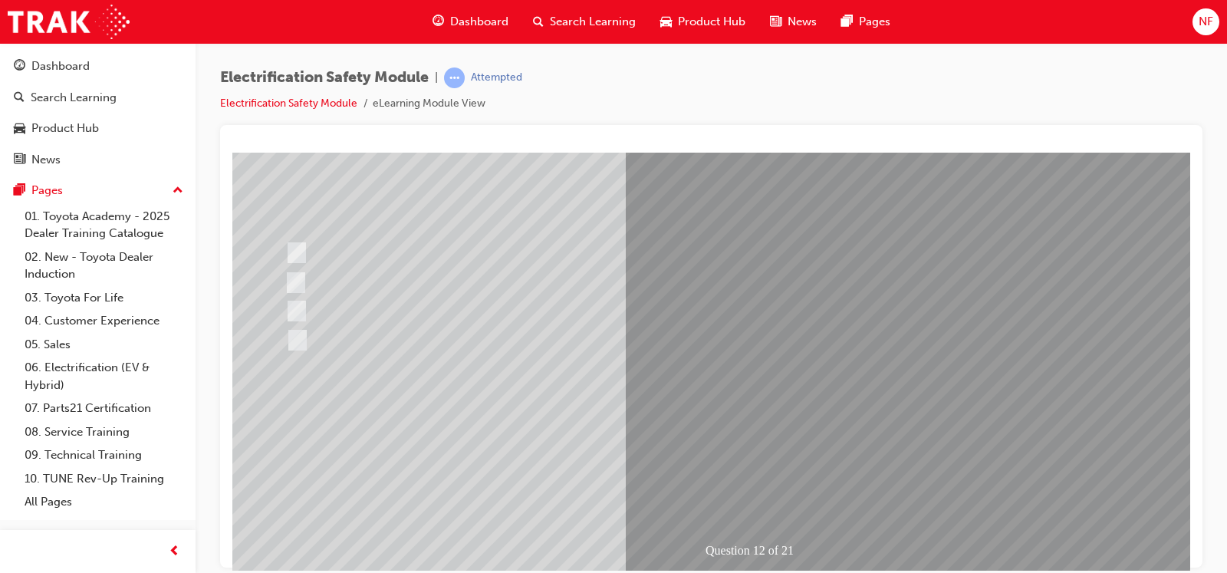
scroll to position [153, 0]
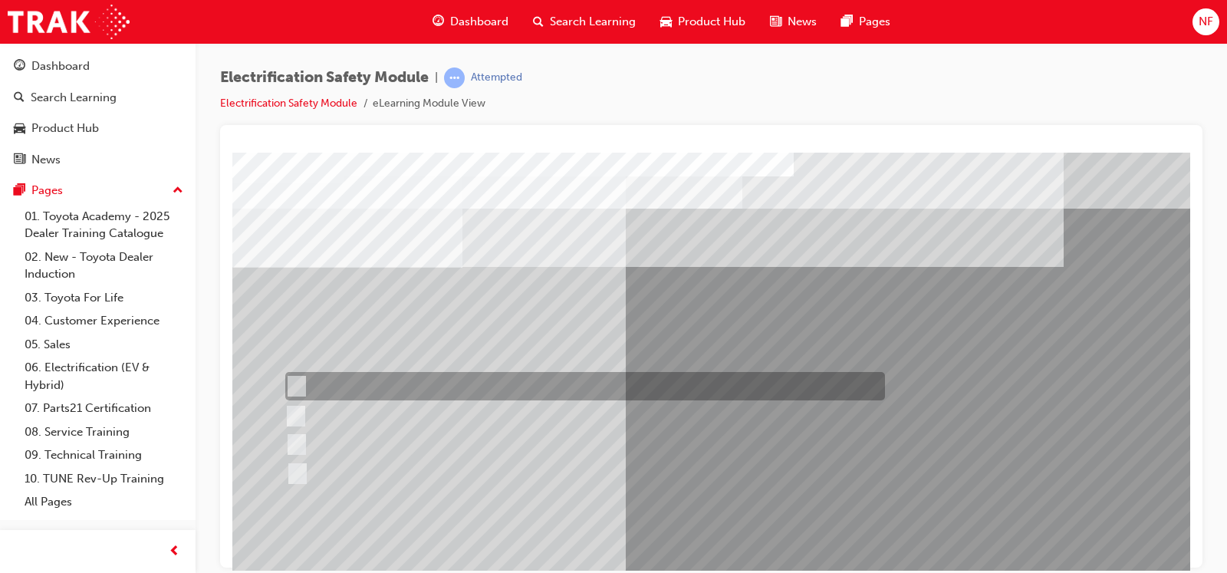
click at [300, 380] on input "Remove the Service Plug Grip" at bounding box center [293, 386] width 17 height 17
radio input "true"
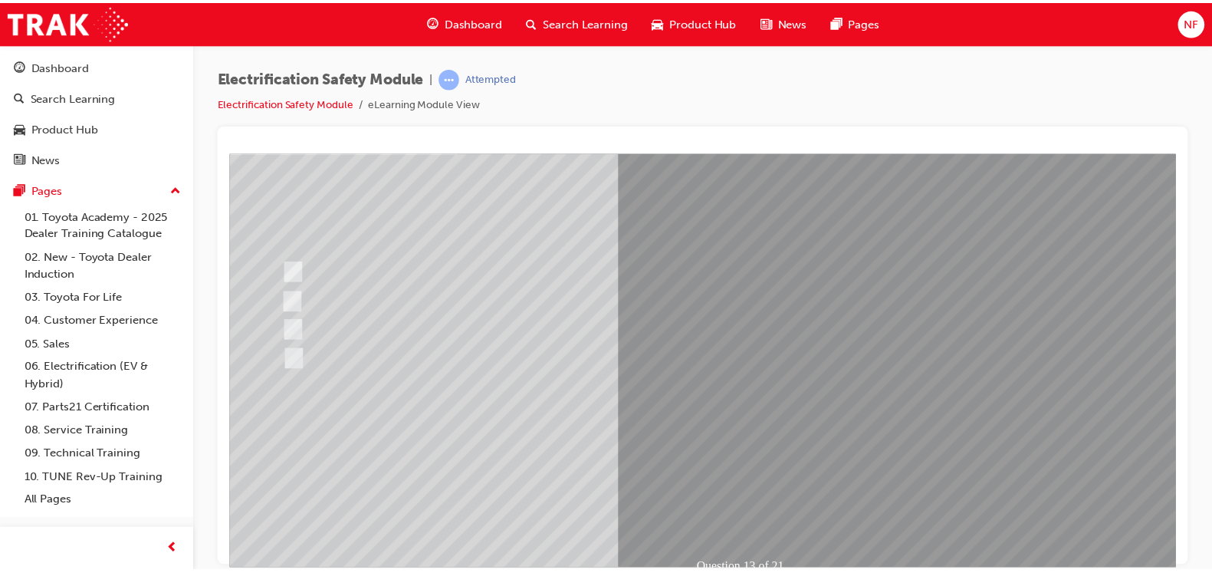
scroll to position [115, 0]
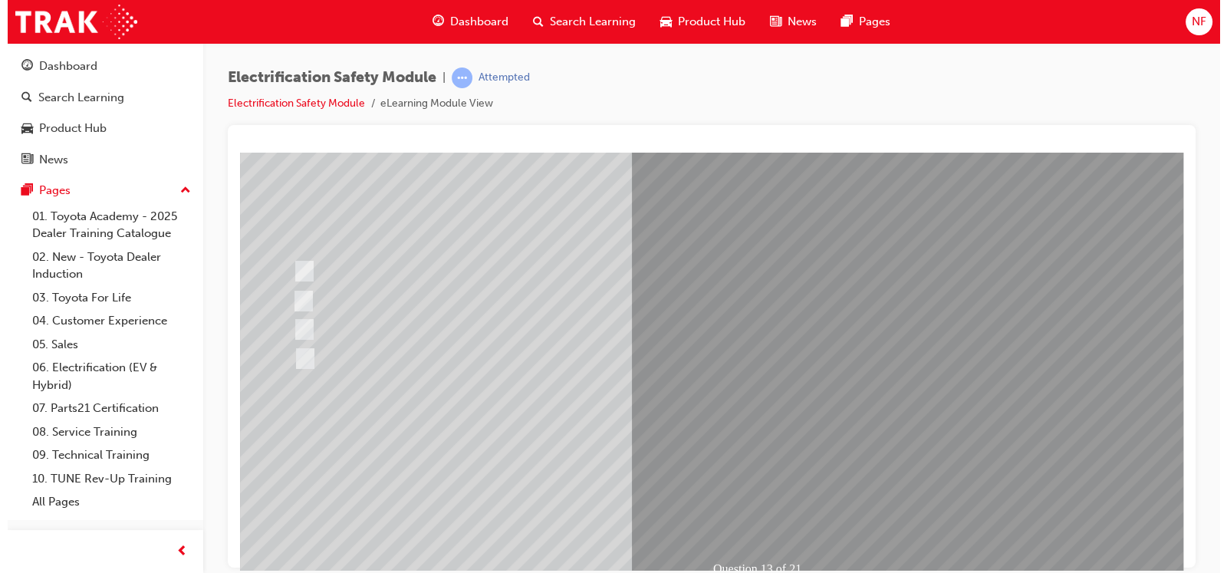
scroll to position [0, 0]
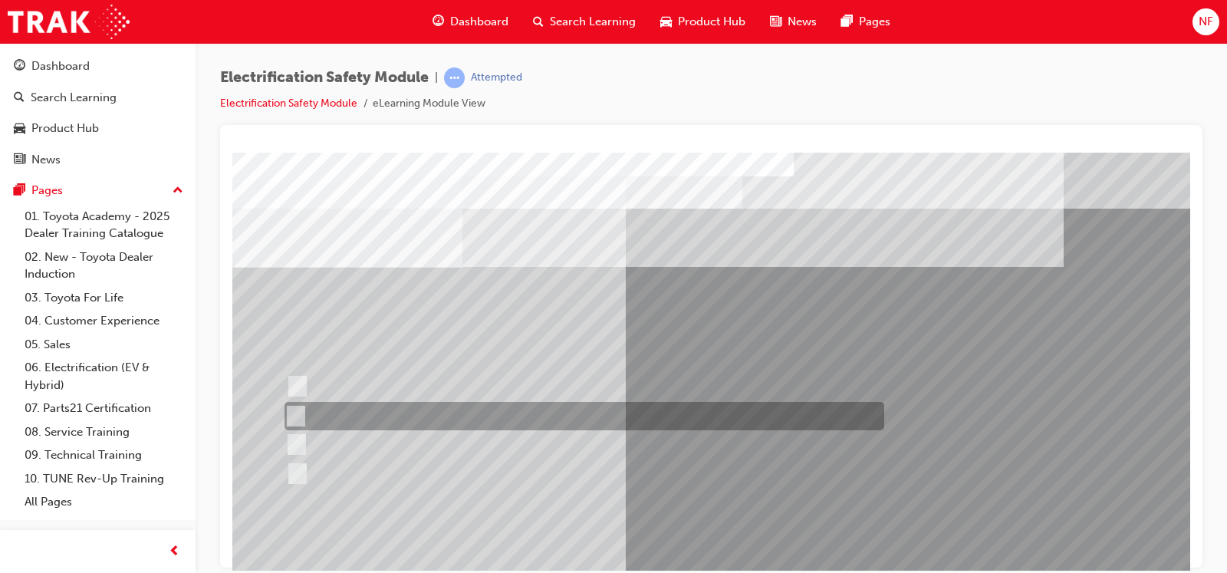
click at [291, 416] on input "5 minutes" at bounding box center [292, 416] width 17 height 17
radio input "true"
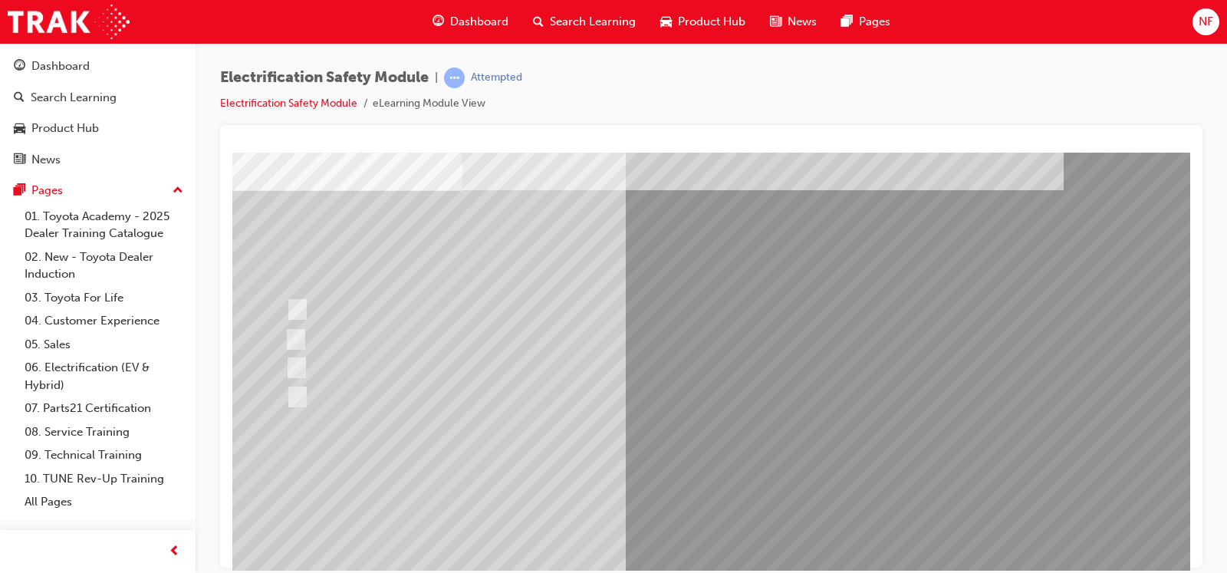
scroll to position [115, 0]
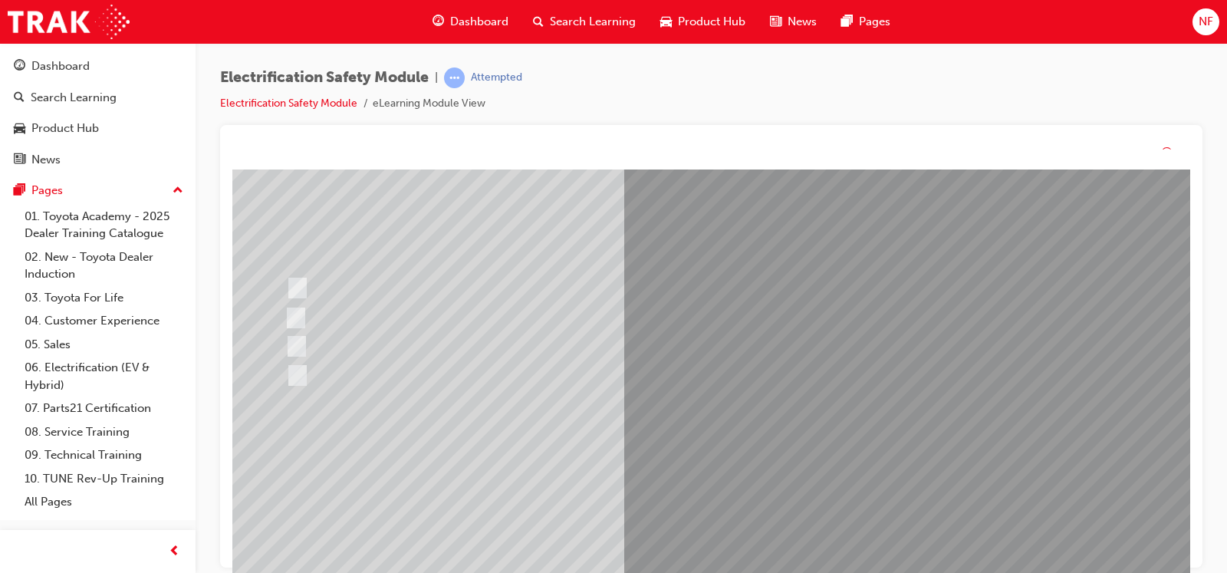
scroll to position [0, 0]
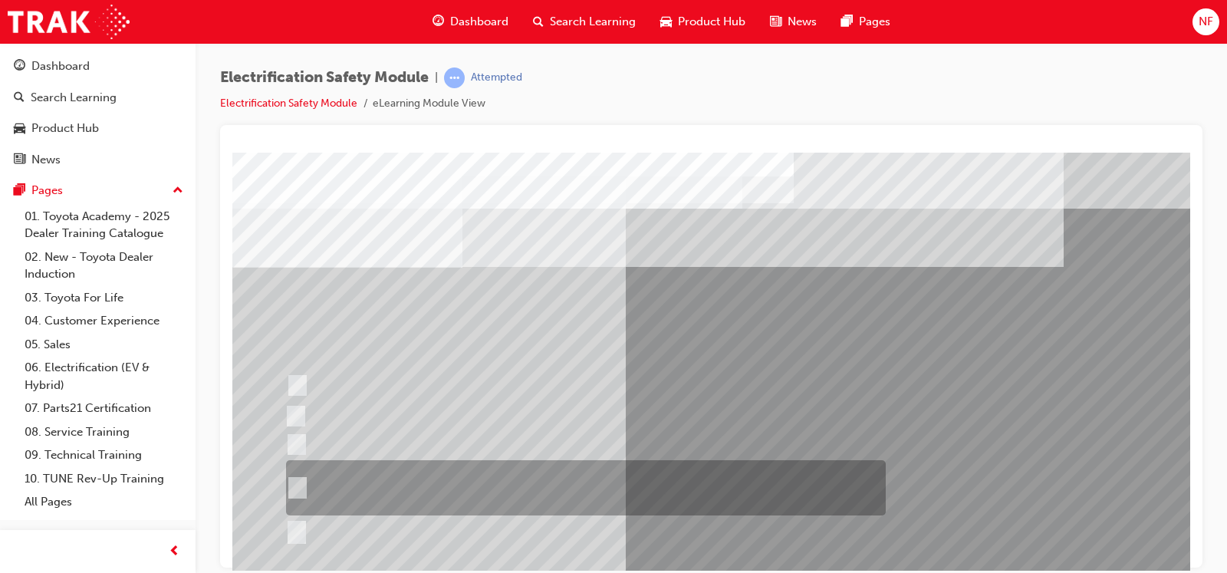
click at [301, 458] on input "The High Voltage Capacitor Terminal for 0 volts and the High Voltage Capacitor …" at bounding box center [294, 487] width 17 height 17
radio input "true"
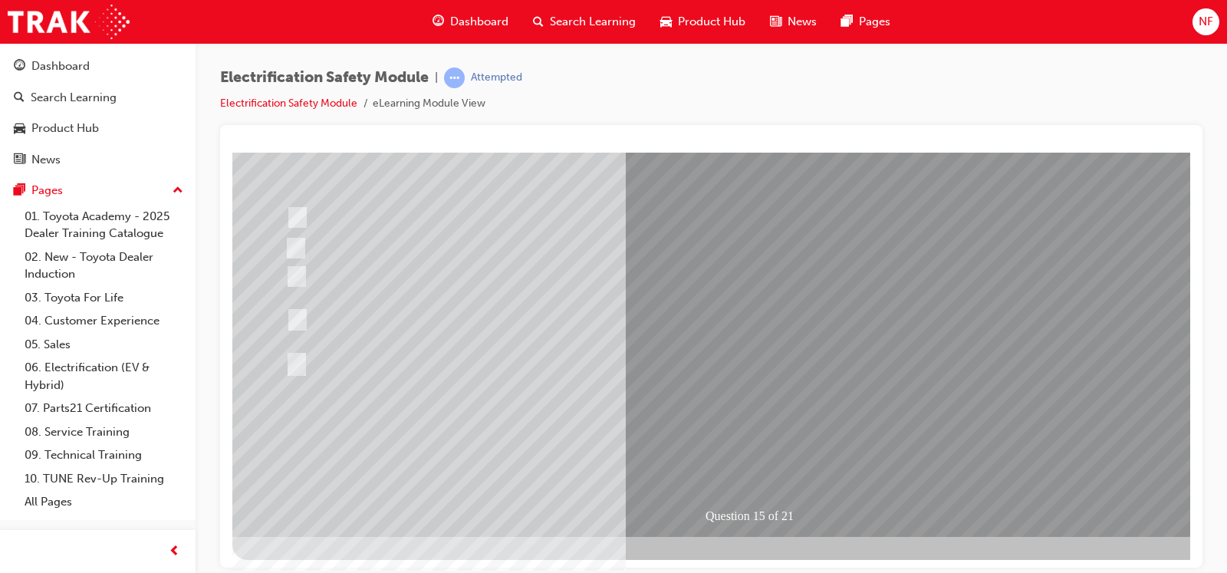
scroll to position [171, 0]
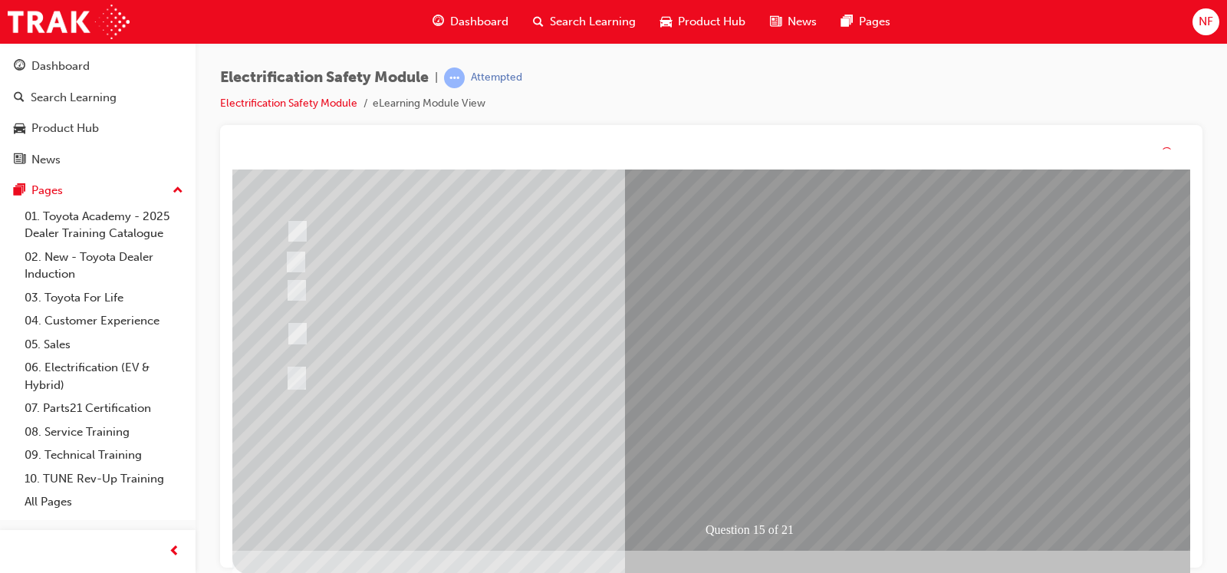
scroll to position [0, 0]
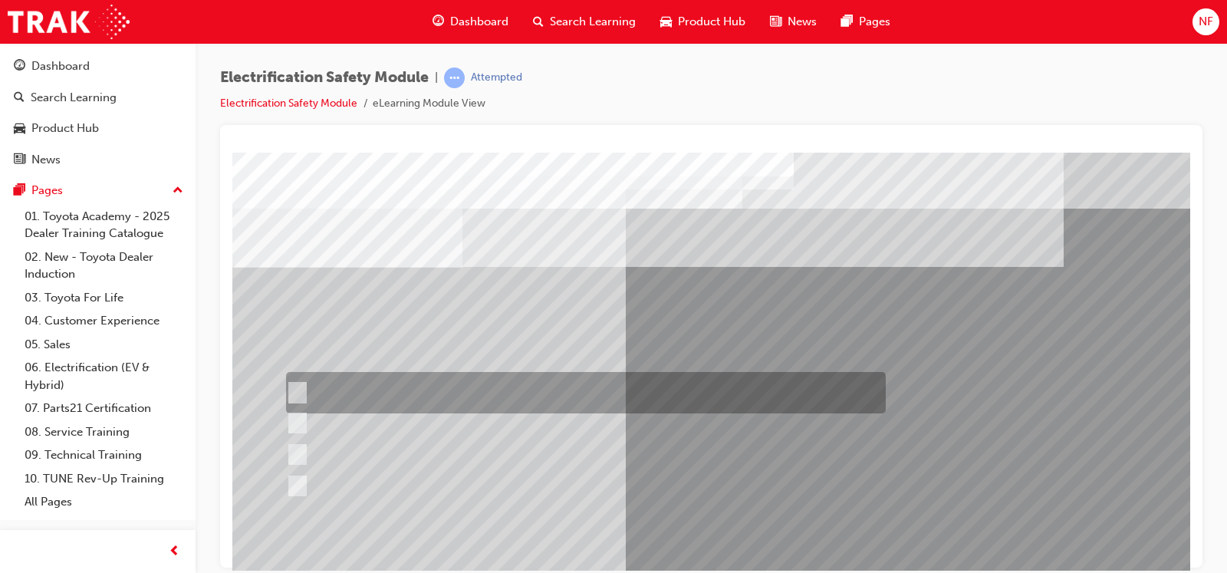
click at [297, 389] on input "Insulate the High Voltage Connector/Motor Side Cable Connection with Insulated …" at bounding box center [294, 392] width 17 height 17
radio input "true"
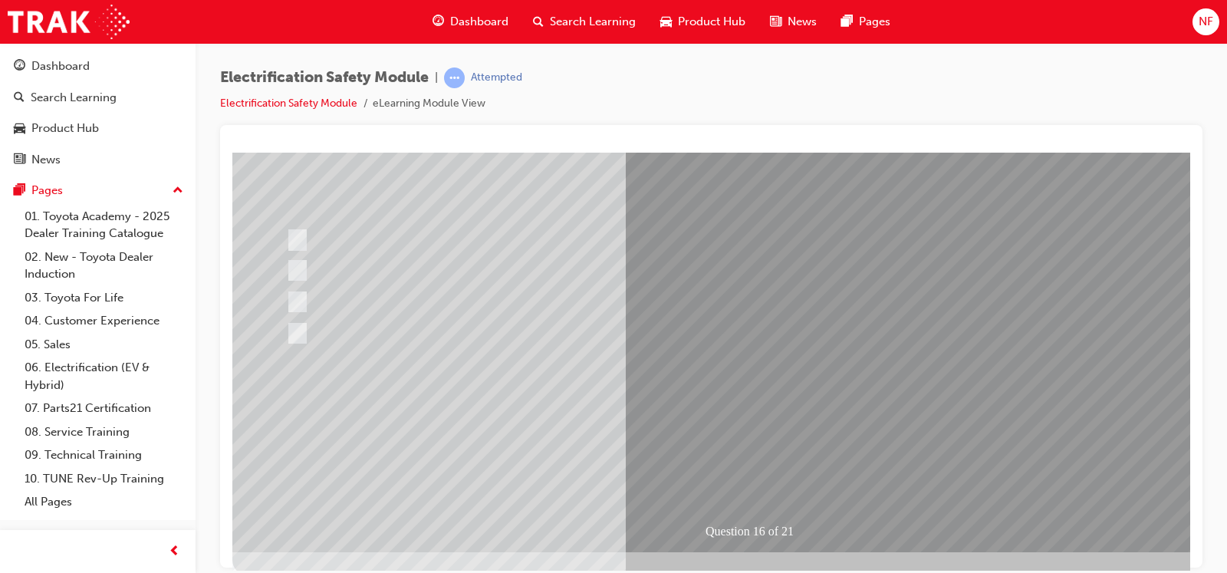
scroll to position [153, 0]
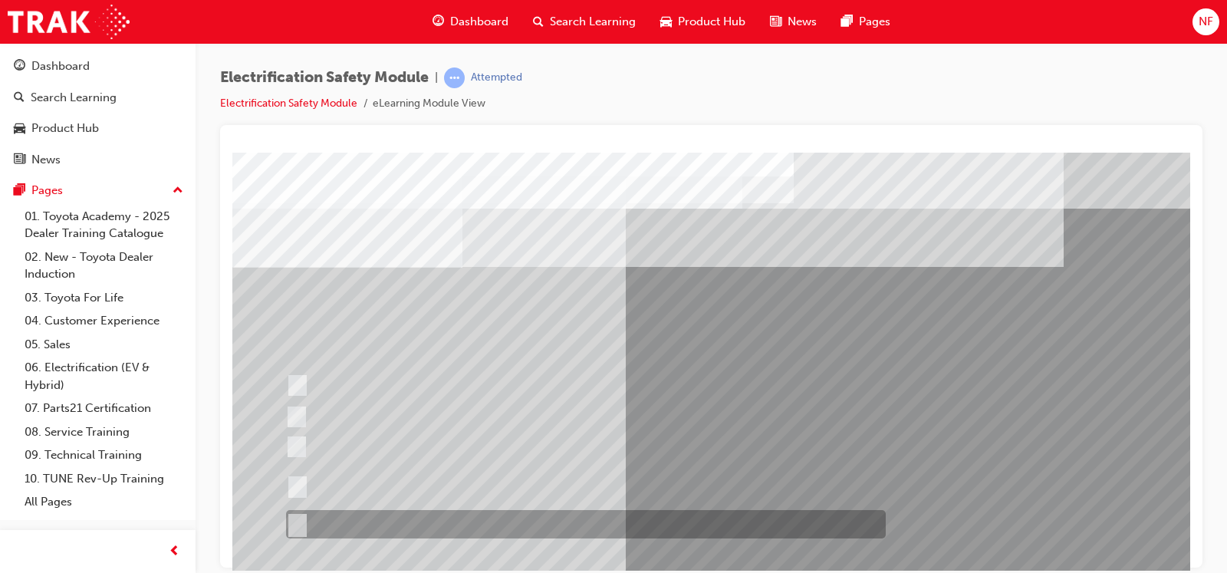
click at [299, 458] on input "All of the above." at bounding box center [294, 524] width 17 height 17
radio input "true"
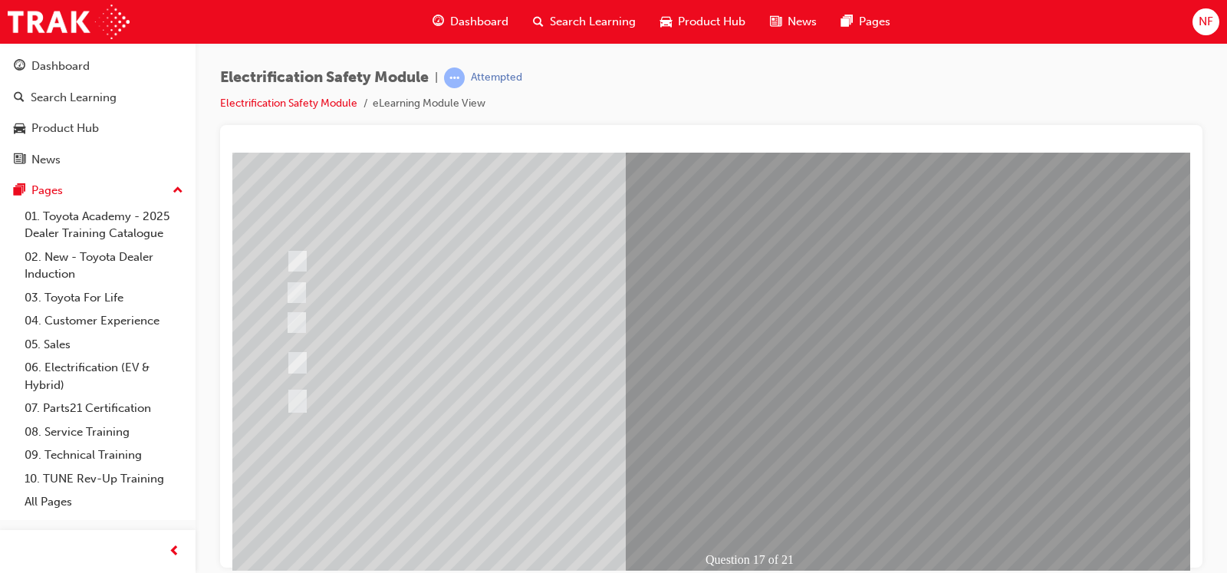
scroll to position [171, 0]
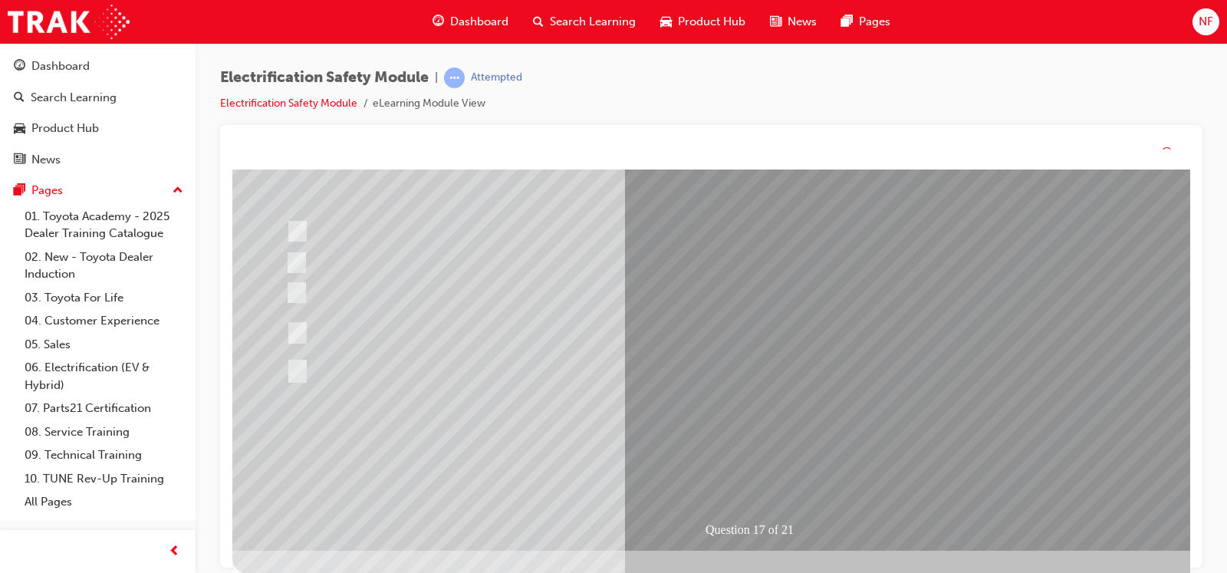
scroll to position [0, 0]
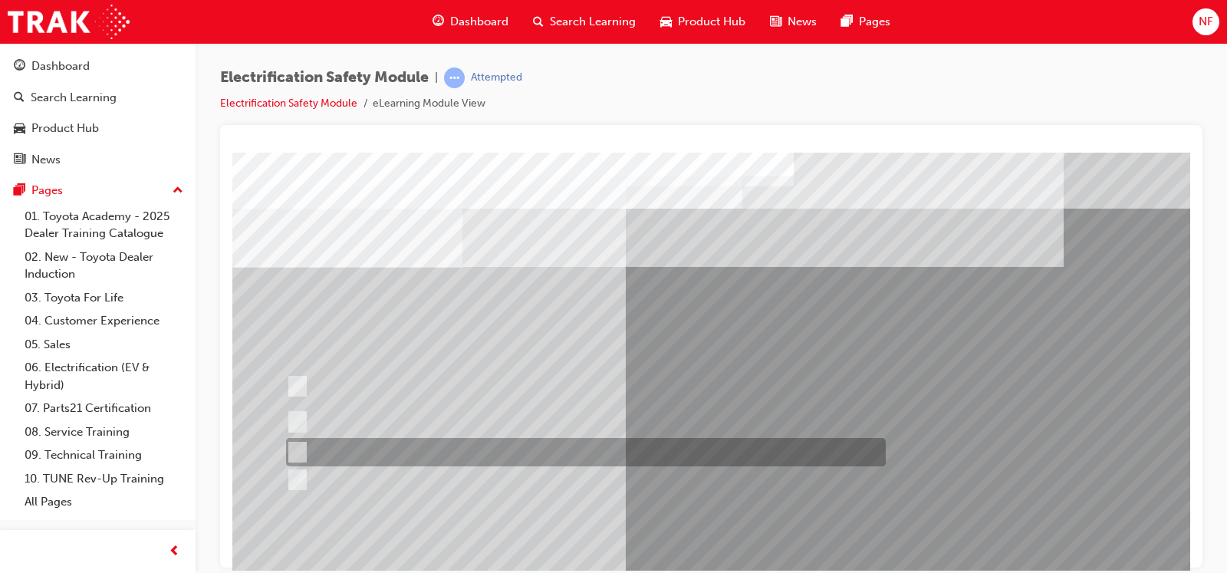
click at [303, 446] on div at bounding box center [582, 452] width 600 height 28
radio input "true"
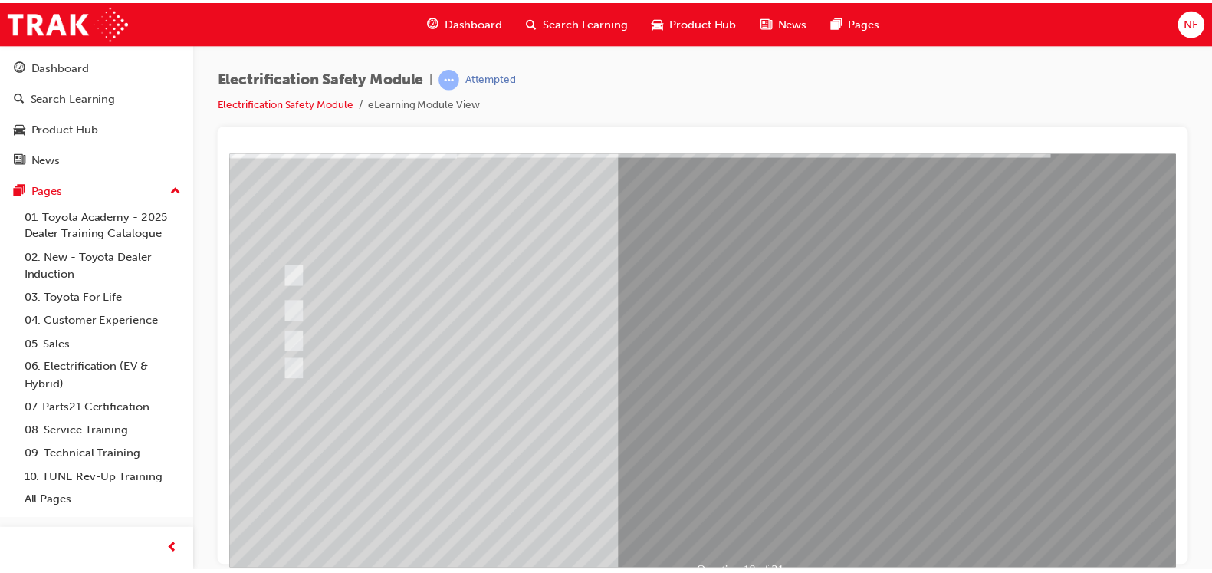
scroll to position [115, 0]
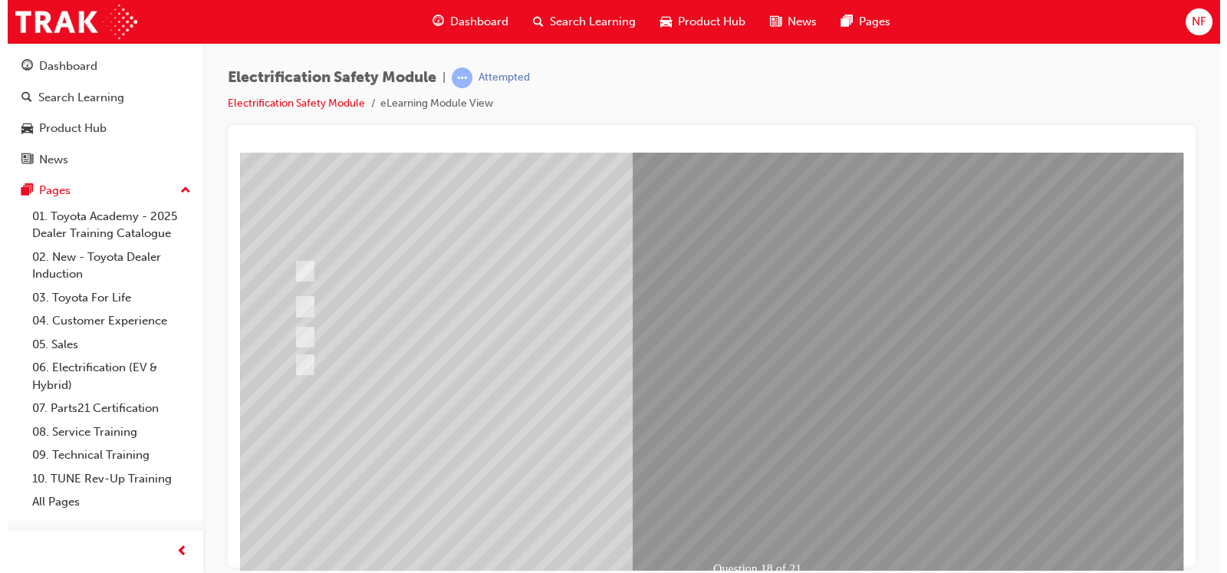
scroll to position [0, 0]
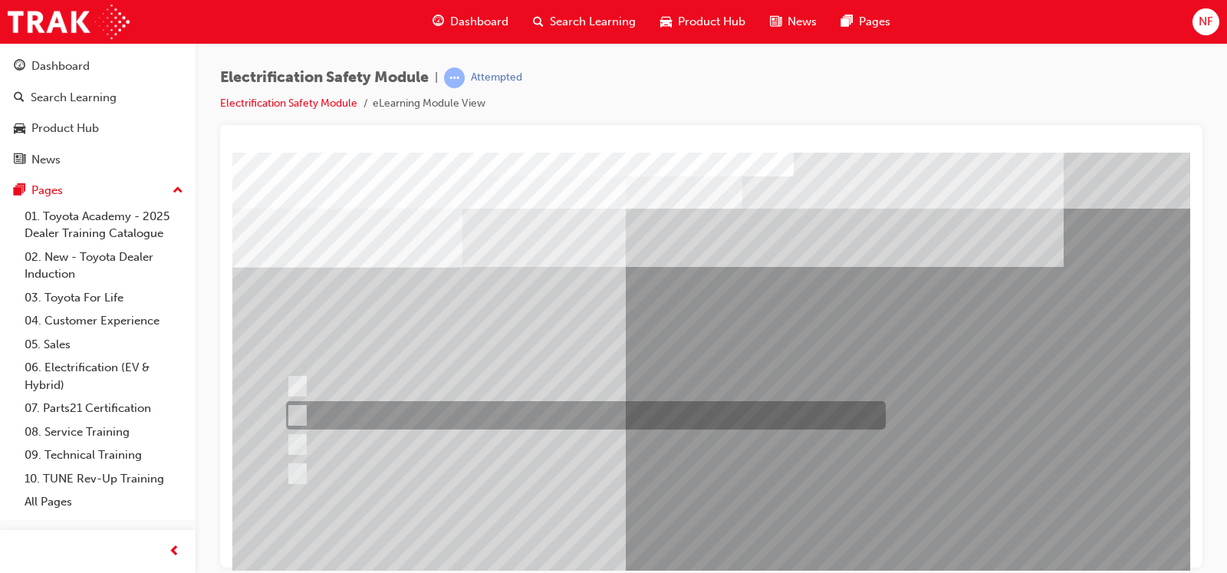
click at [297, 411] on input "To protect Electrical Insulating Gloves from mechanical damage." at bounding box center [294, 415] width 17 height 17
radio input "true"
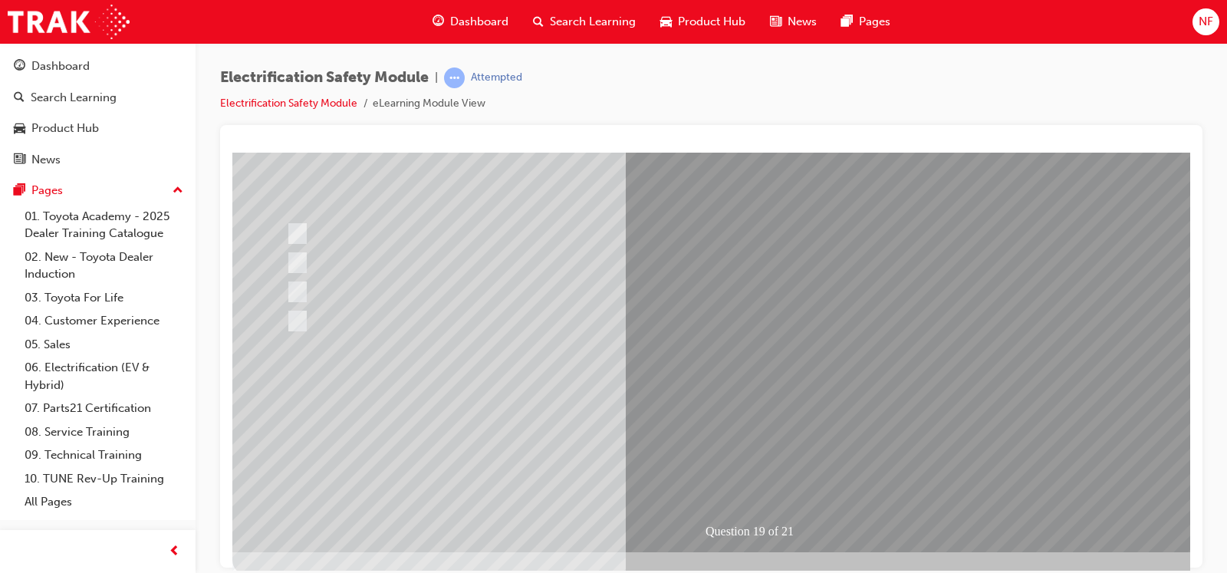
scroll to position [153, 0]
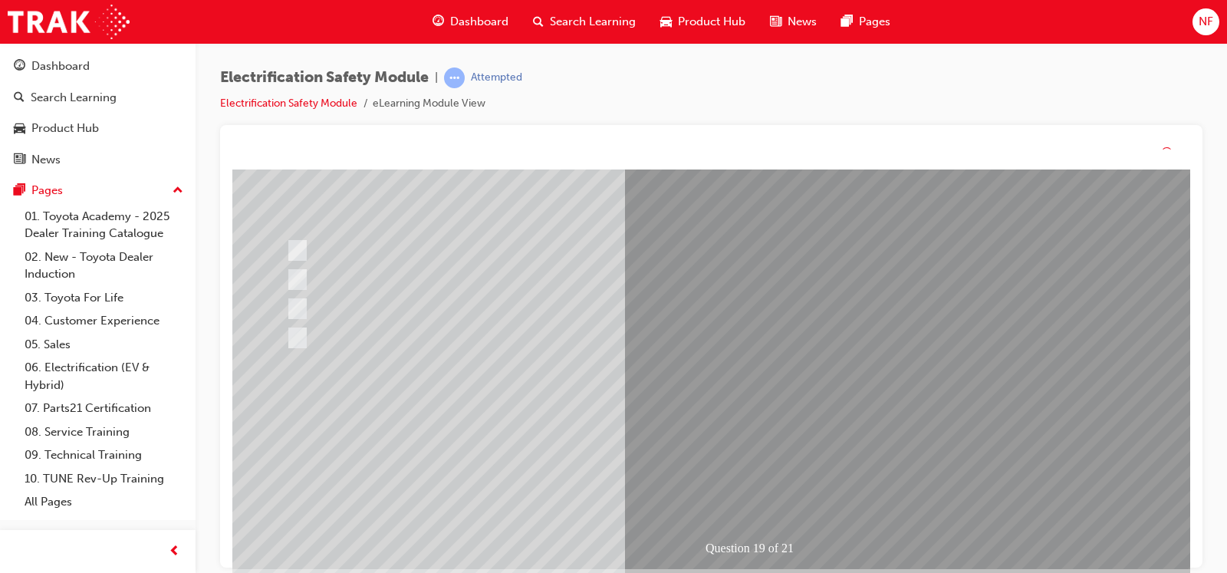
scroll to position [0, 0]
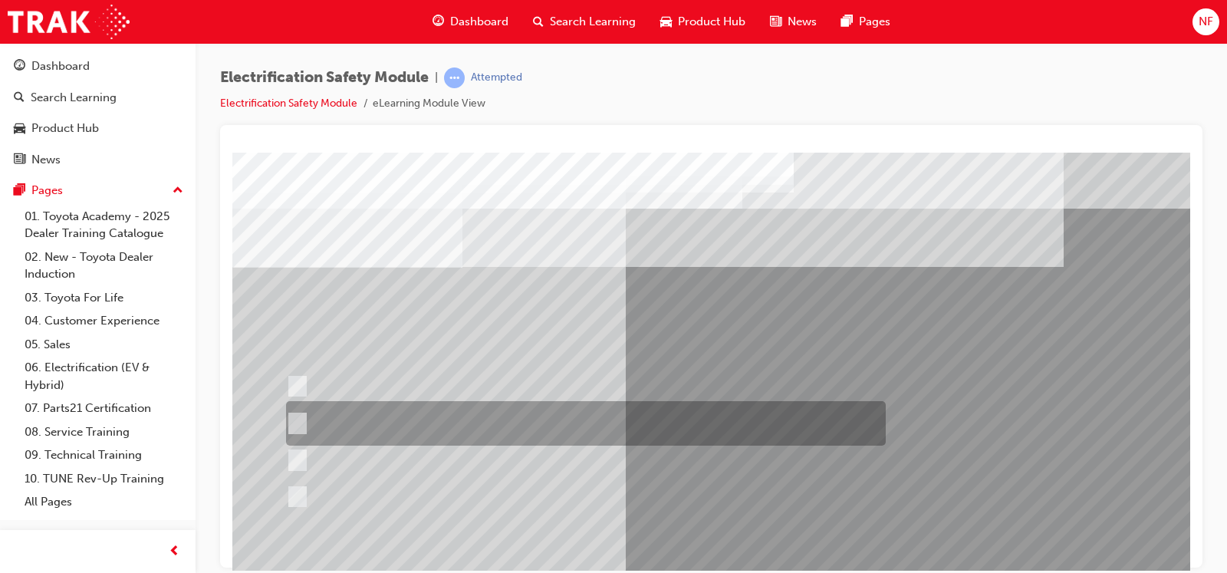
click at [295, 423] on input "To provide added protection against electrical shock in conjunction with electr…" at bounding box center [294, 423] width 17 height 17
radio input "true"
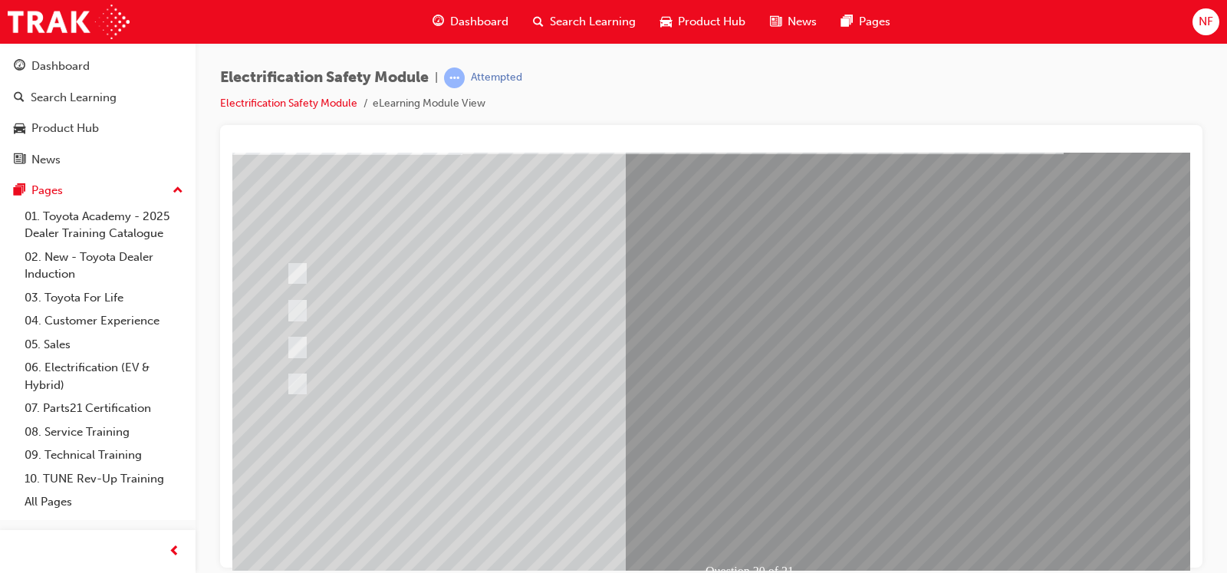
scroll to position [115, 0]
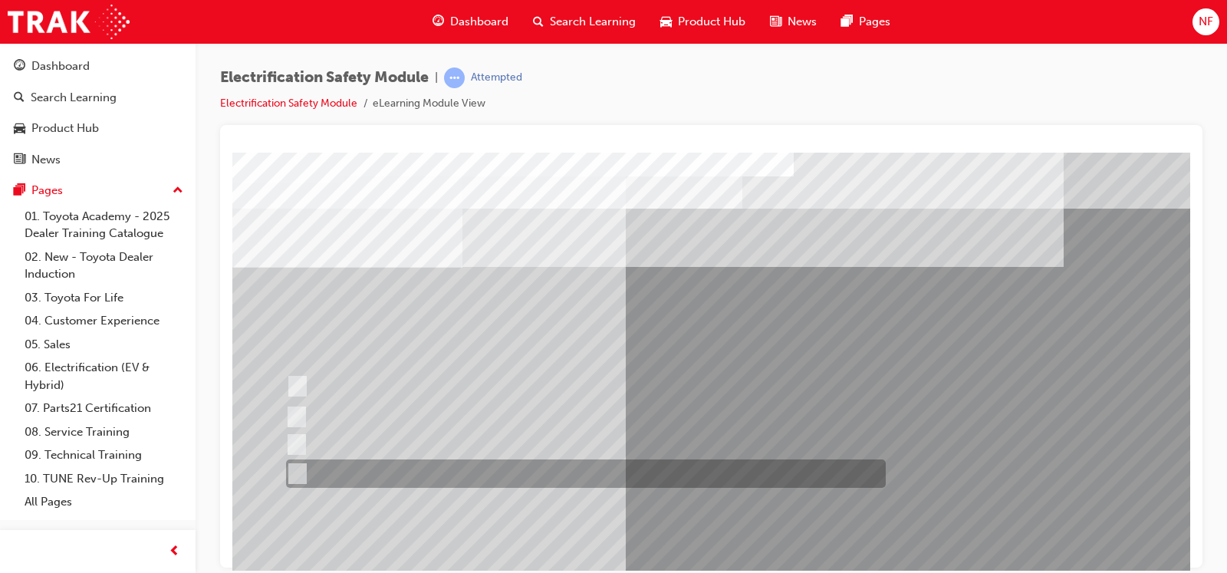
click at [295, 458] on input "All these items should be removed to improve safety" at bounding box center [294, 473] width 17 height 17
radio input "true"
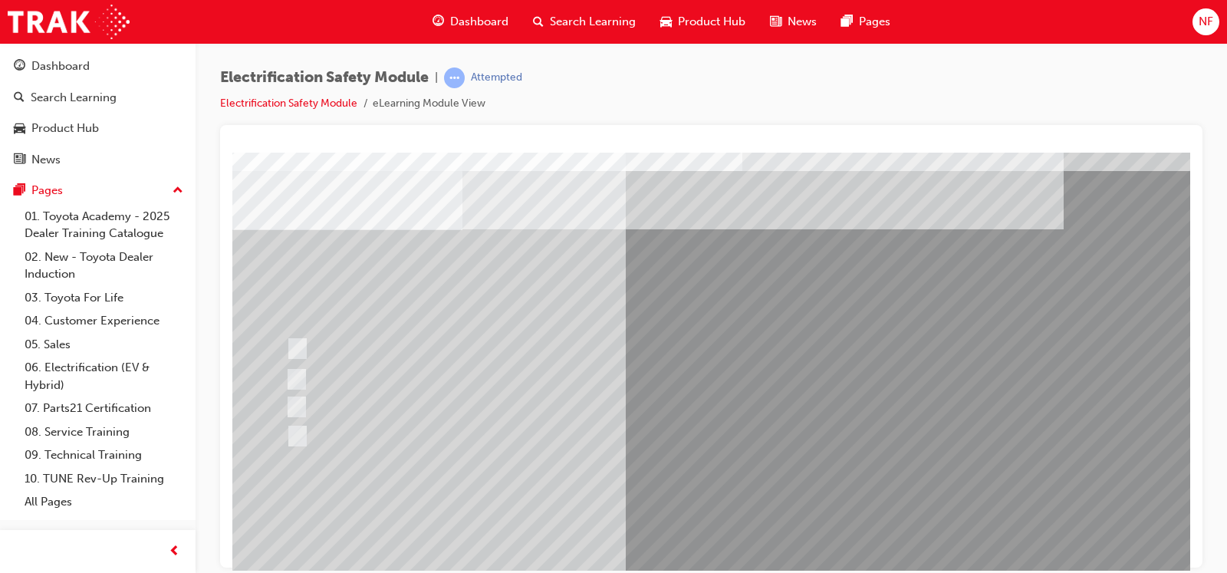
click at [969, 120] on html "Question 21 of 21 Loading..." at bounding box center [711, 117] width 958 height 6
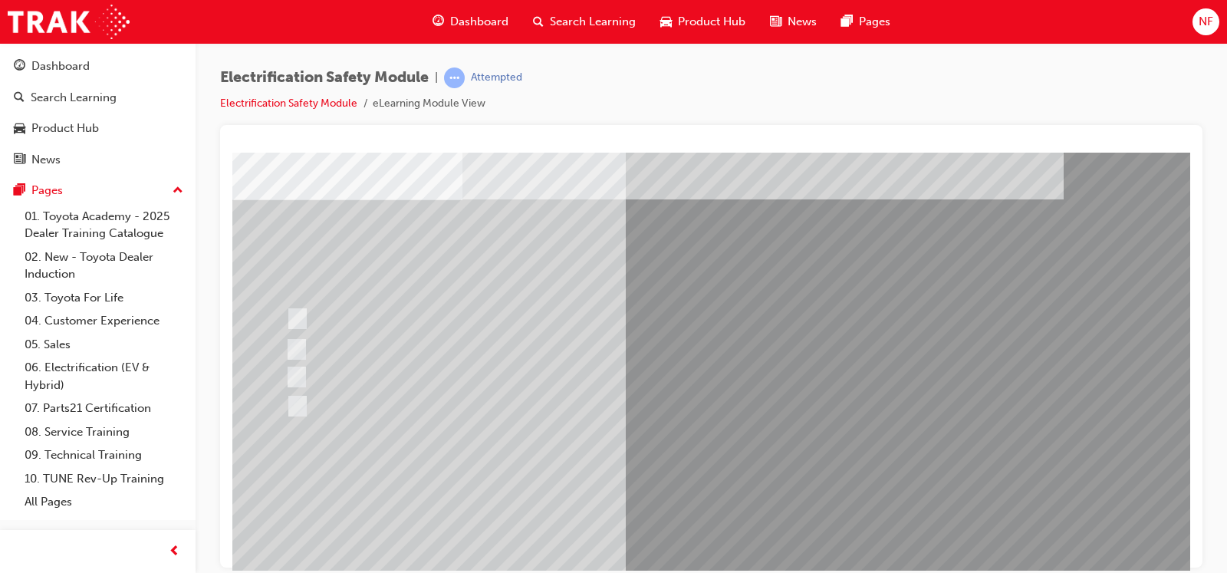
click at [969, 90] on html "Question 21 of 21 Loading..." at bounding box center [711, 87] width 958 height 6
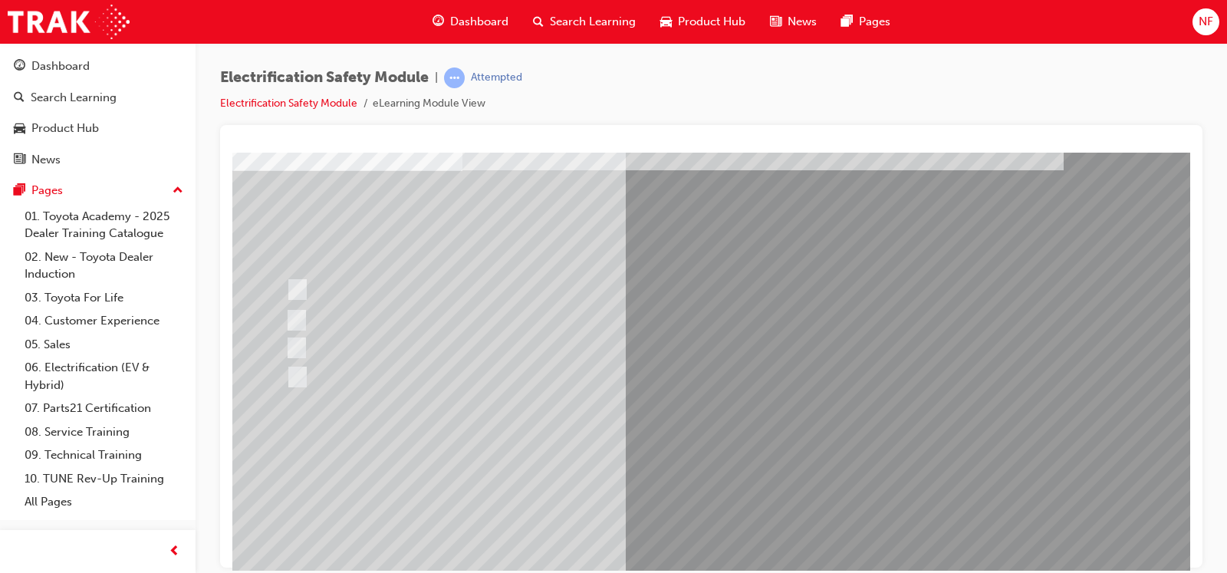
scroll to position [115, 0]
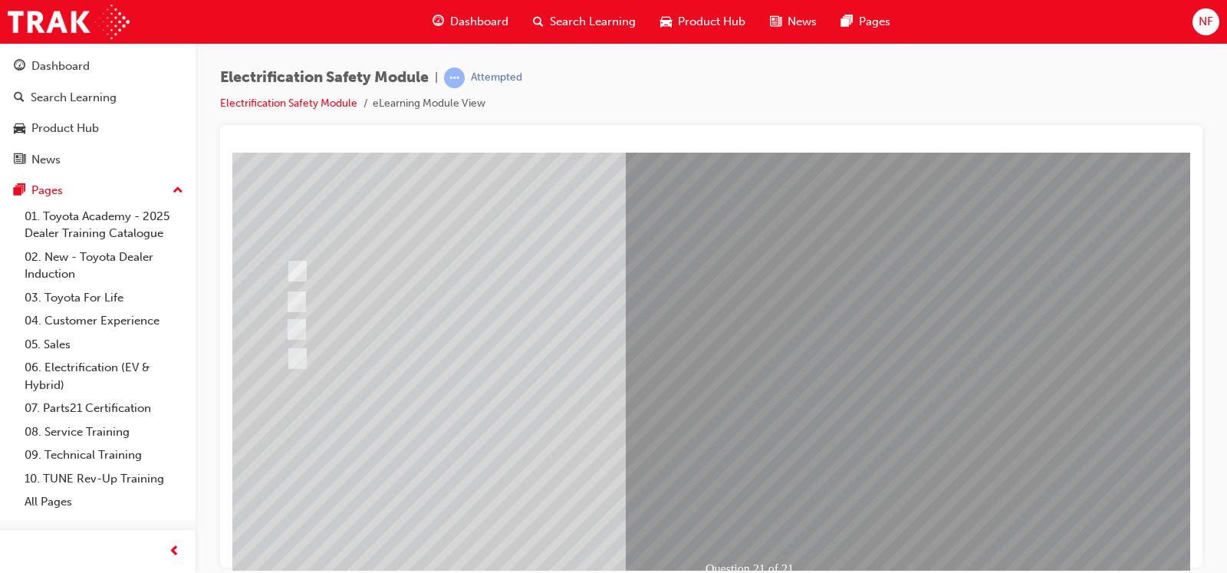
drag, startPoint x: 1183, startPoint y: 555, endPoint x: 735, endPoint y: 498, distance: 451.3
click at [735, 43] on html "Question 21 of 21 Loading..." at bounding box center [711, 40] width 958 height 6
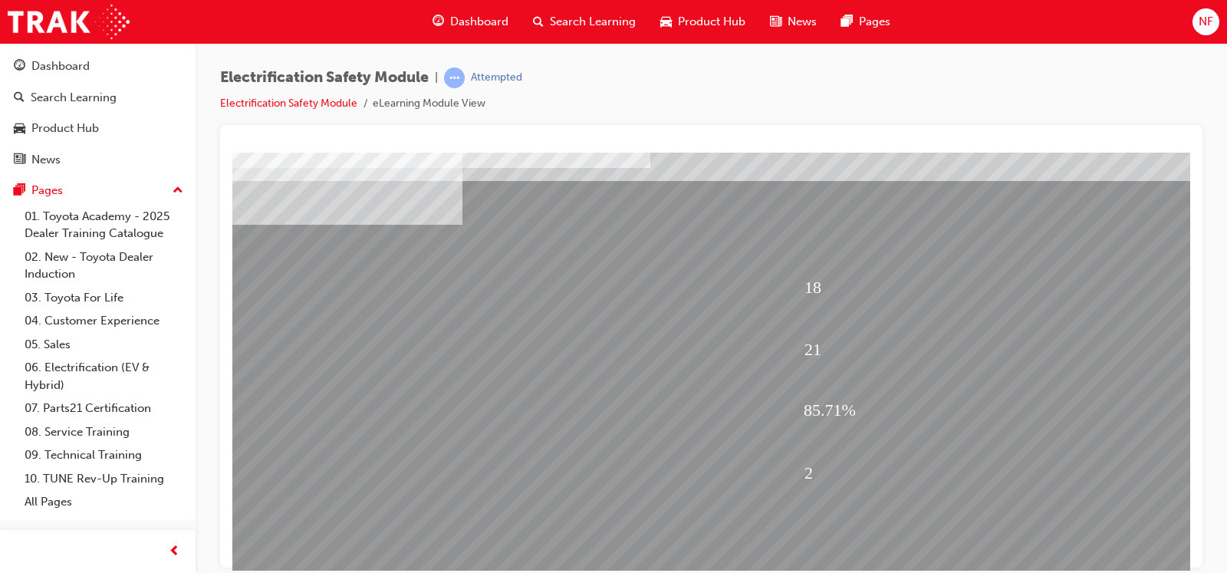
scroll to position [171, 0]
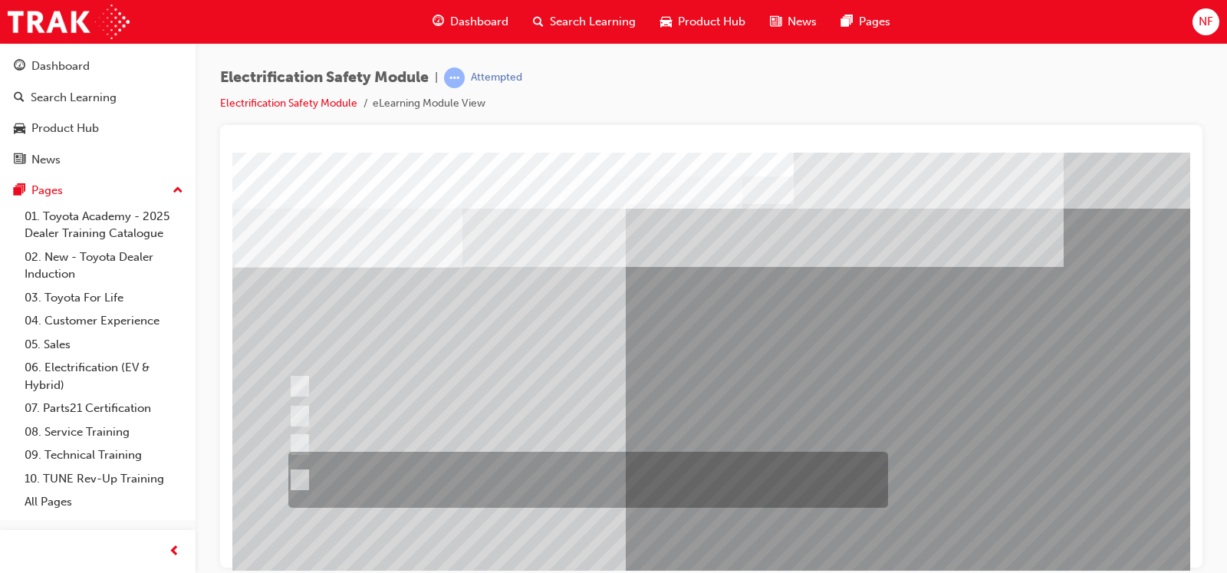
click at [296, 458] on input "The Plug-in Hybrid Electric has AC charging capability via a wall box charger a…" at bounding box center [296, 480] width 17 height 17
radio input "true"
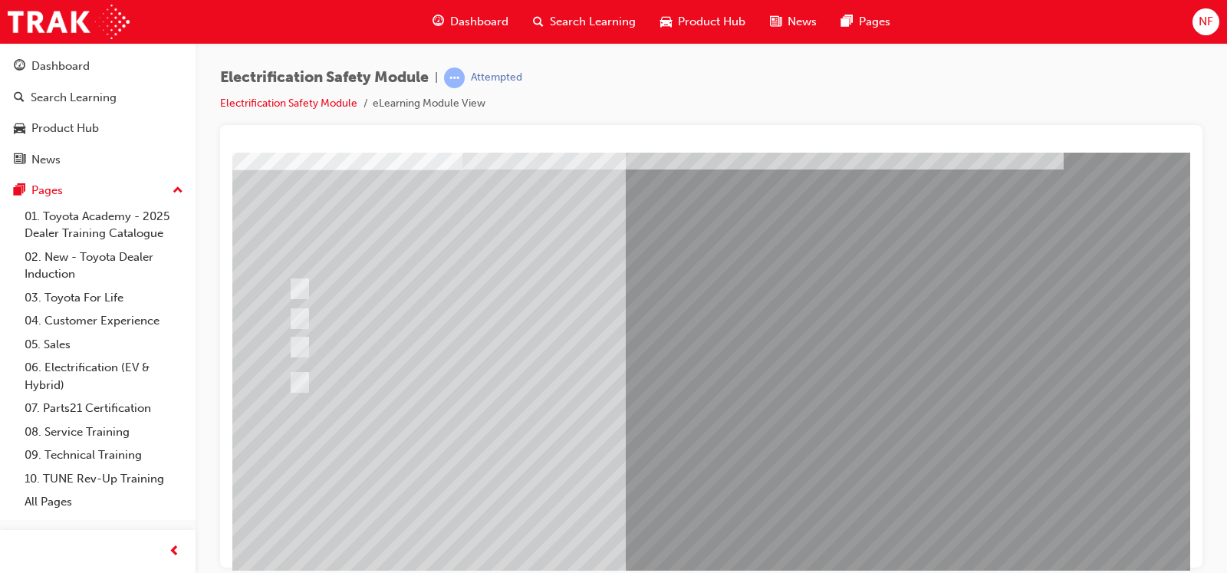
scroll to position [115, 0]
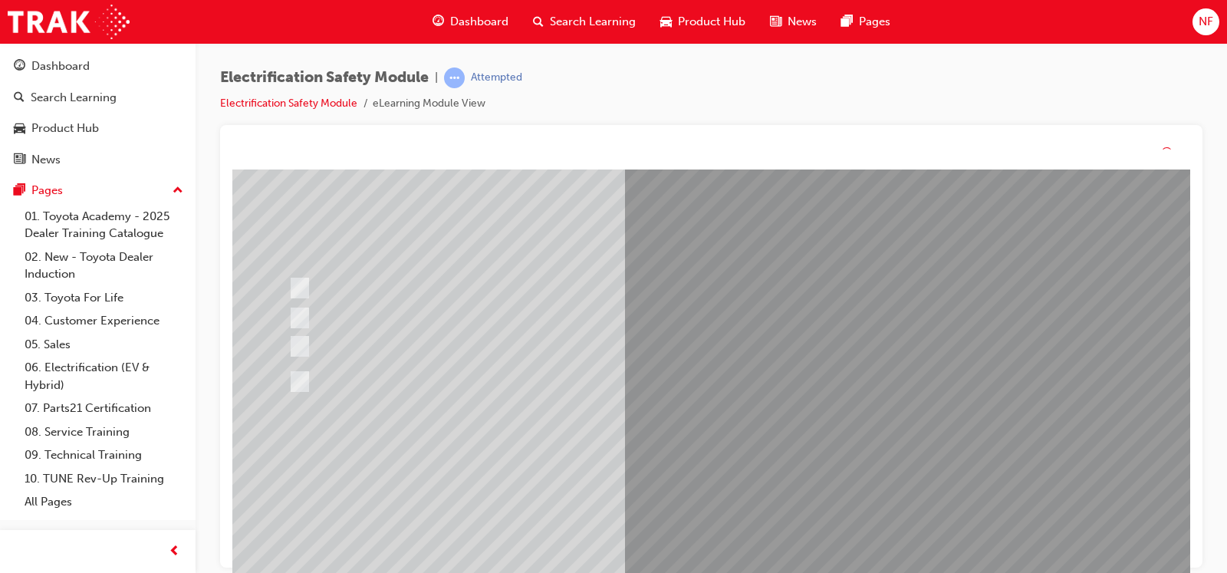
scroll to position [0, 0]
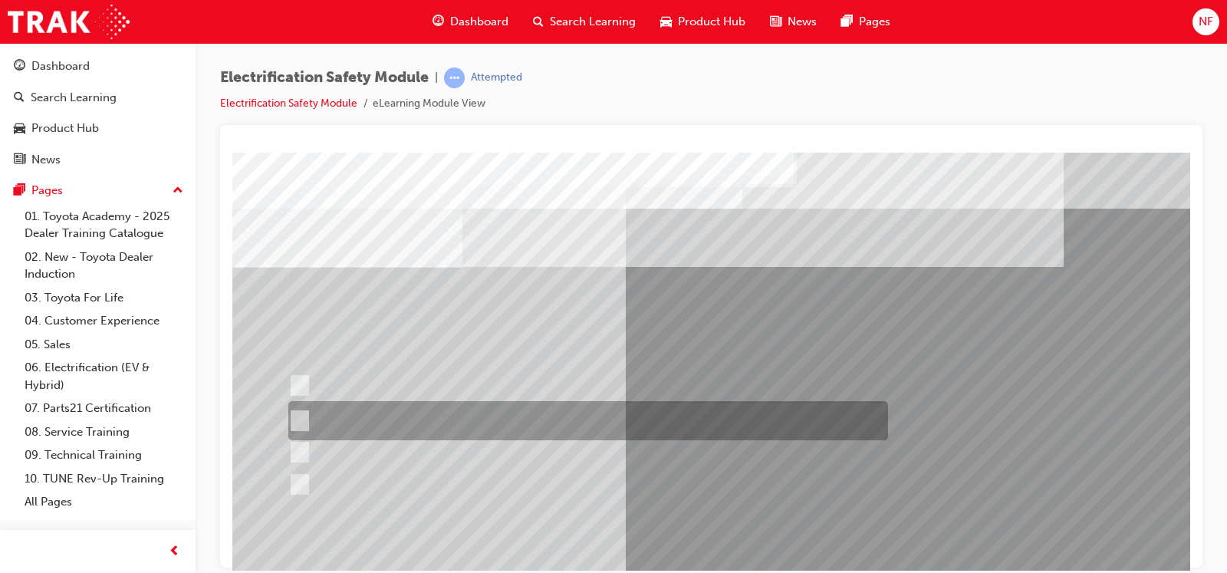
click at [299, 420] on input "The Battery Electric uses AC & DC charging capability and has no petrol engine." at bounding box center [296, 420] width 17 height 17
radio input "true"
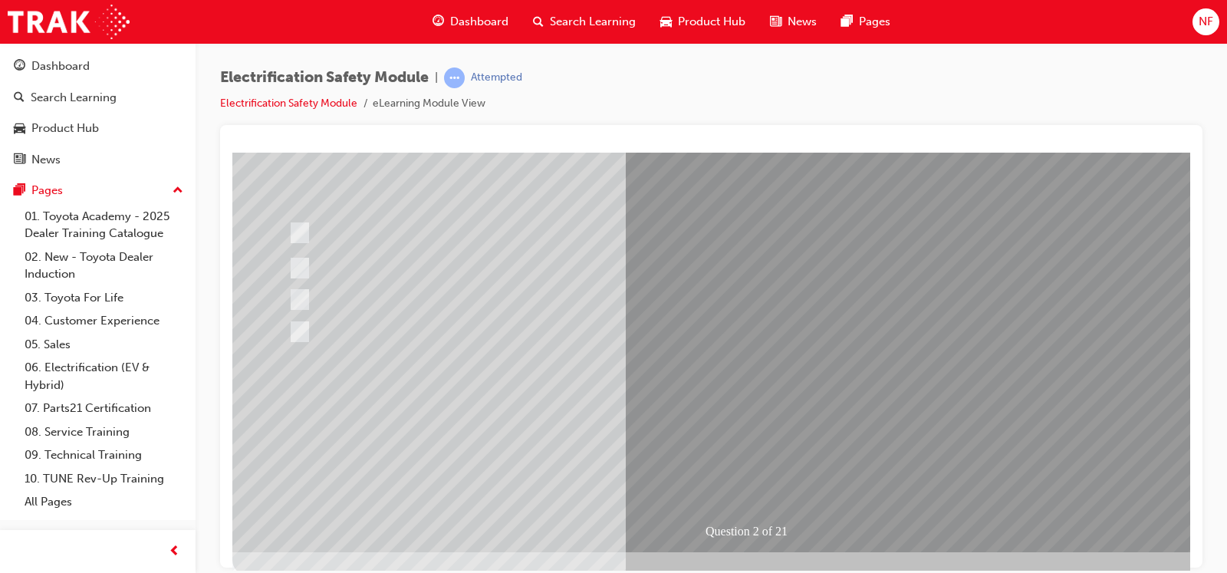
scroll to position [153, 0]
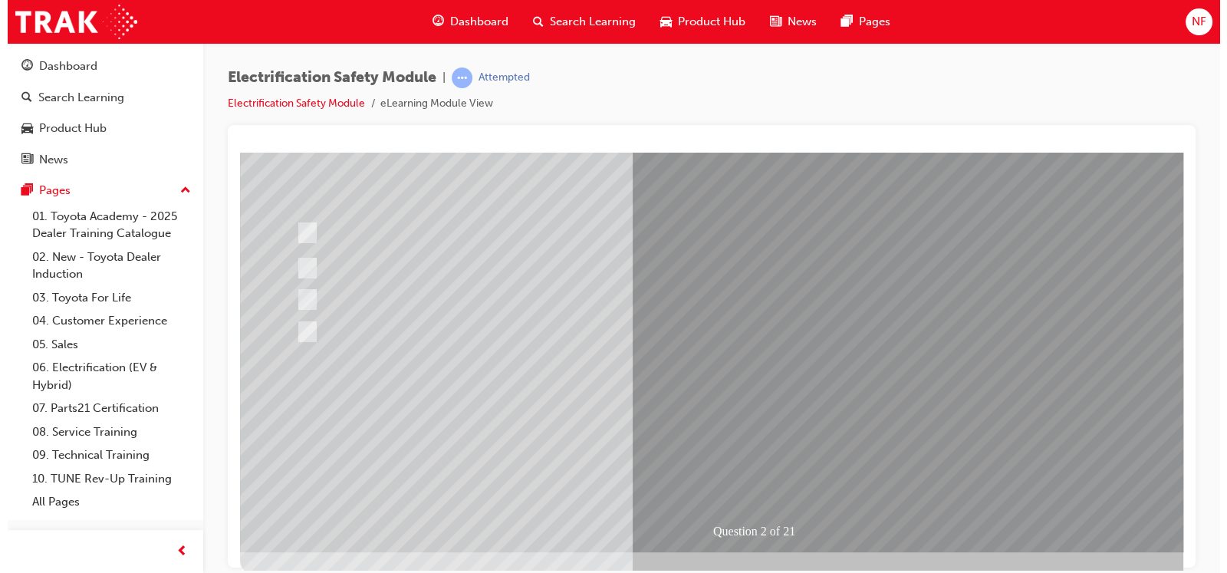
scroll to position [0, 0]
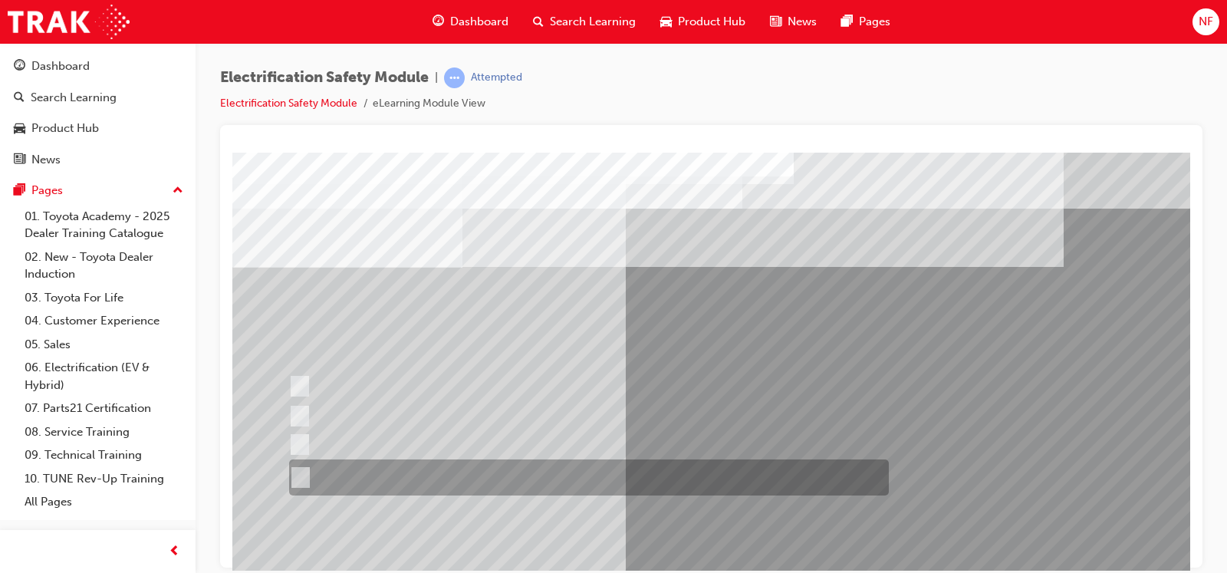
click at [301, 458] on input "The FCEV produces electric power via a Fuel Cell Stack supporting the Hybrid ba…" at bounding box center [297, 477] width 17 height 17
radio input "true"
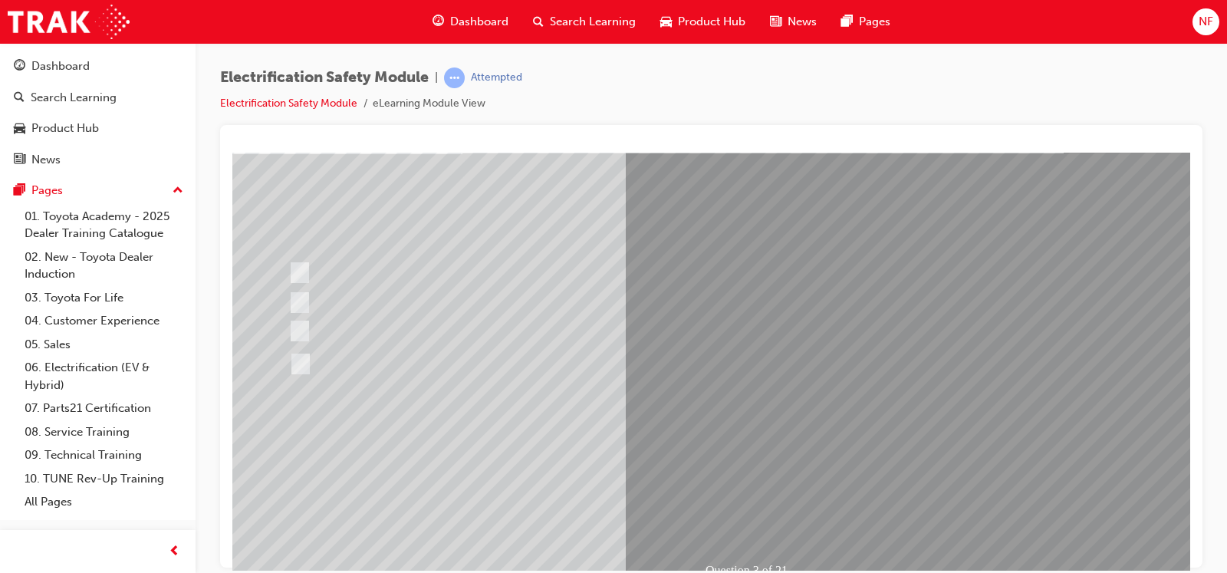
scroll to position [115, 0]
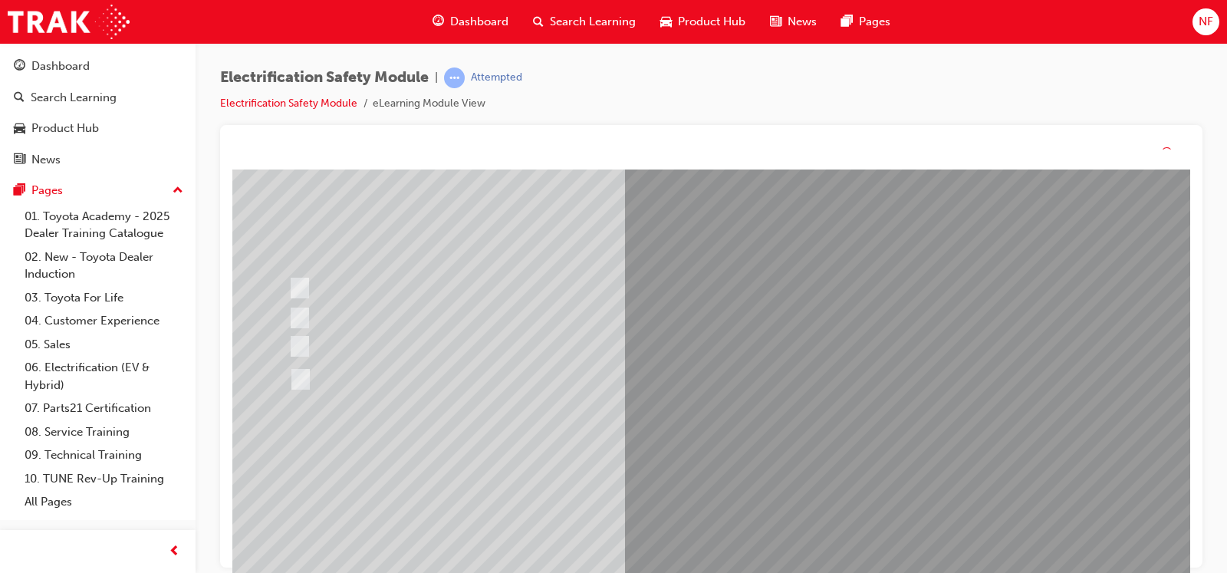
scroll to position [0, 0]
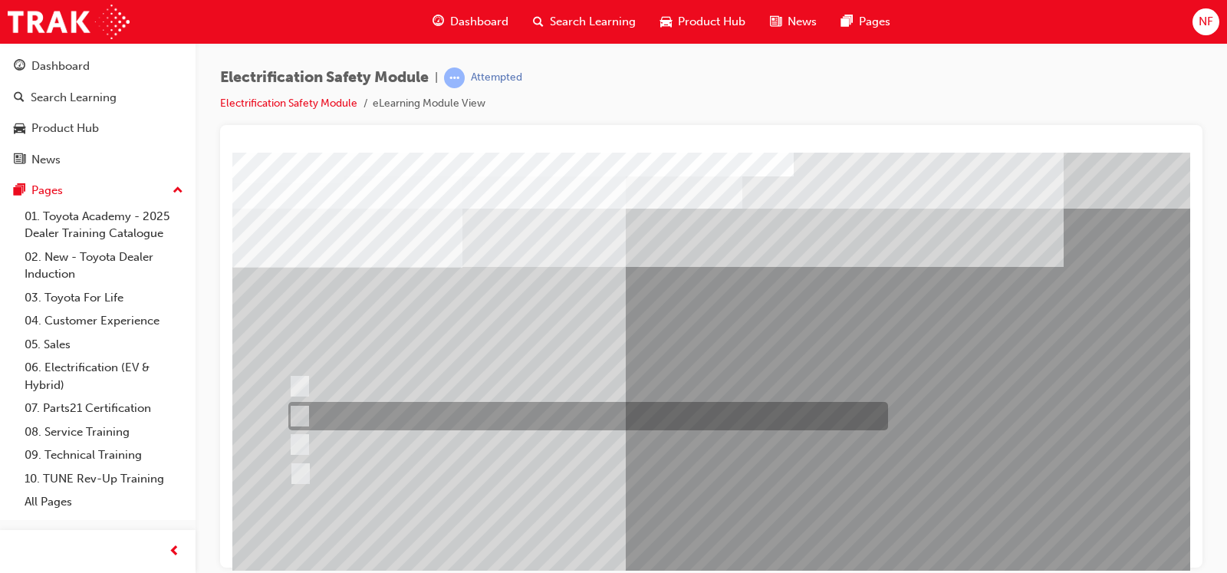
click at [299, 415] on input "EV or H2 labels on the License Plate." at bounding box center [296, 416] width 17 height 17
checkbox input "true"
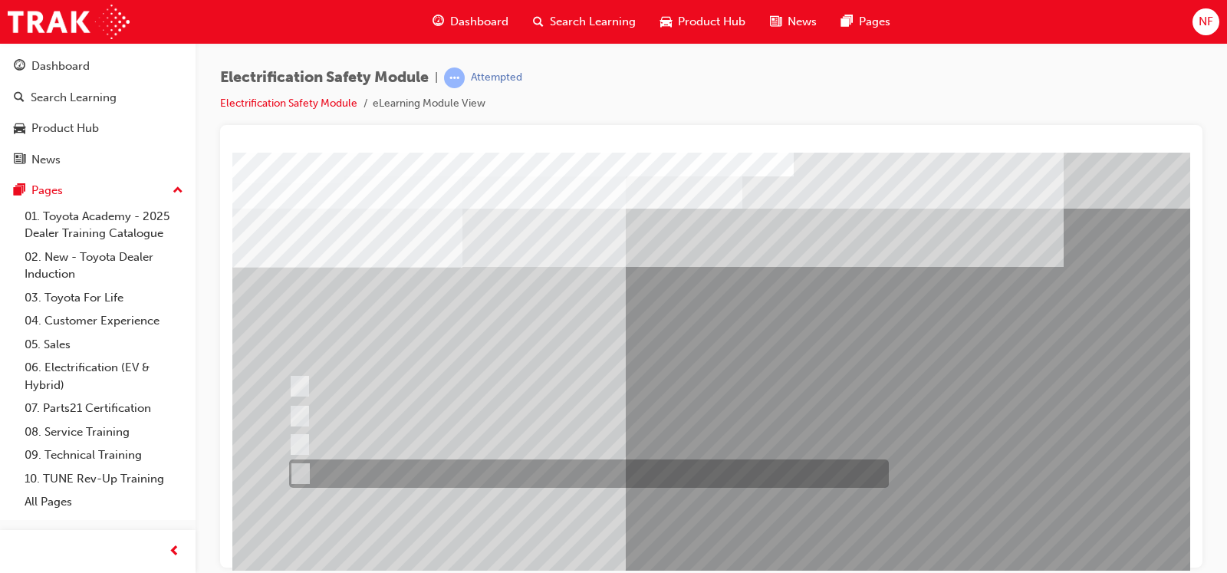
click at [305, 458] on div at bounding box center [585, 473] width 600 height 28
checkbox input "true"
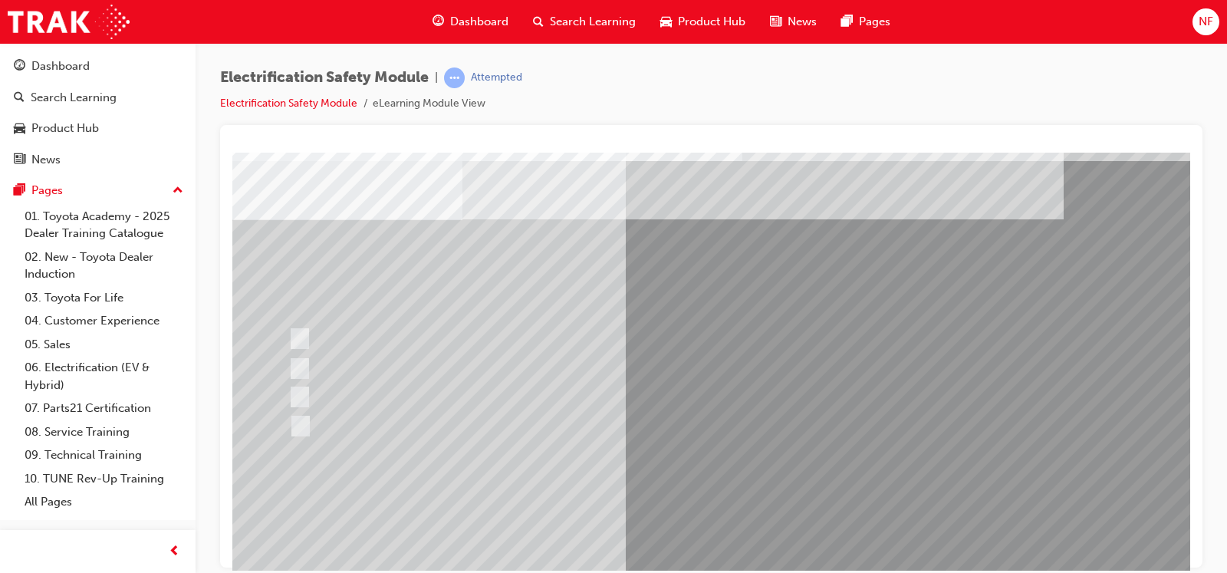
scroll to position [76, 0]
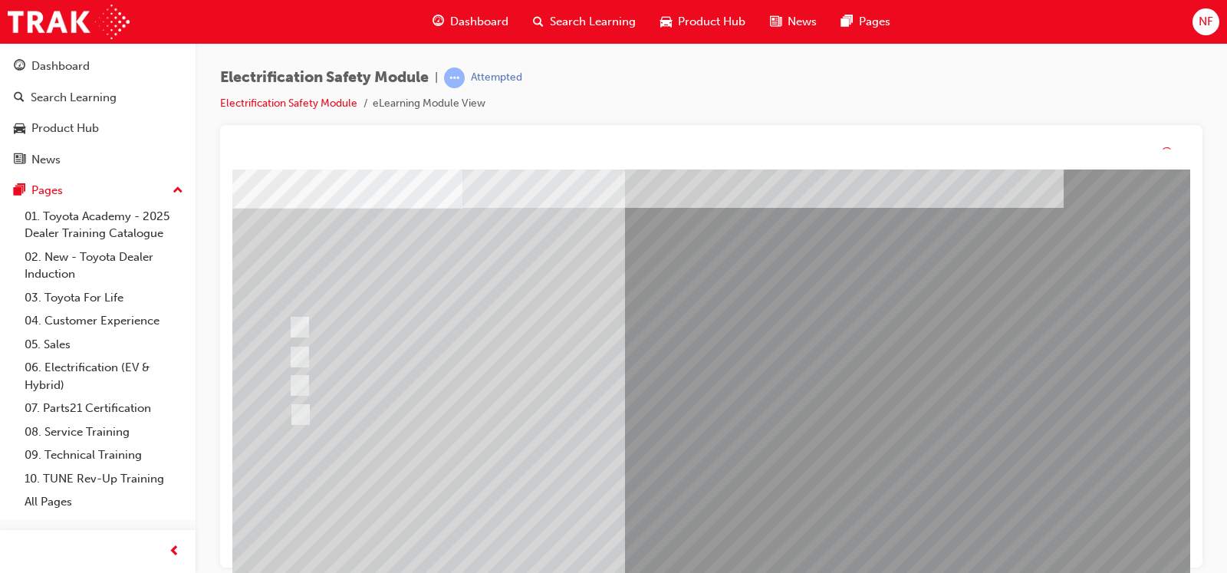
scroll to position [0, 0]
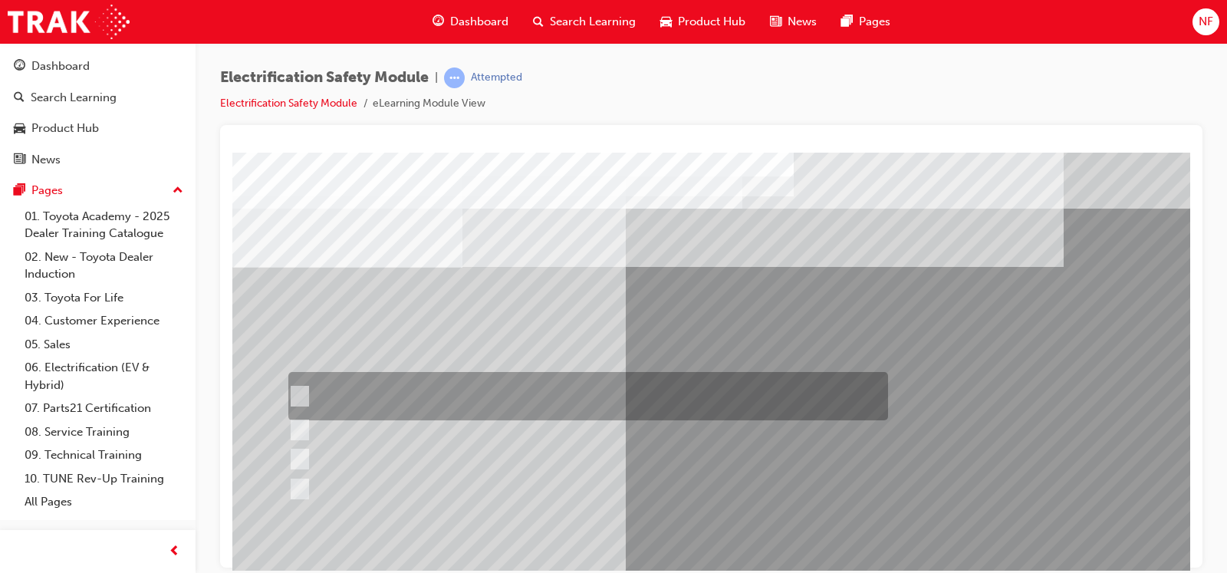
click at [307, 391] on div at bounding box center [584, 396] width 600 height 48
checkbox input "true"
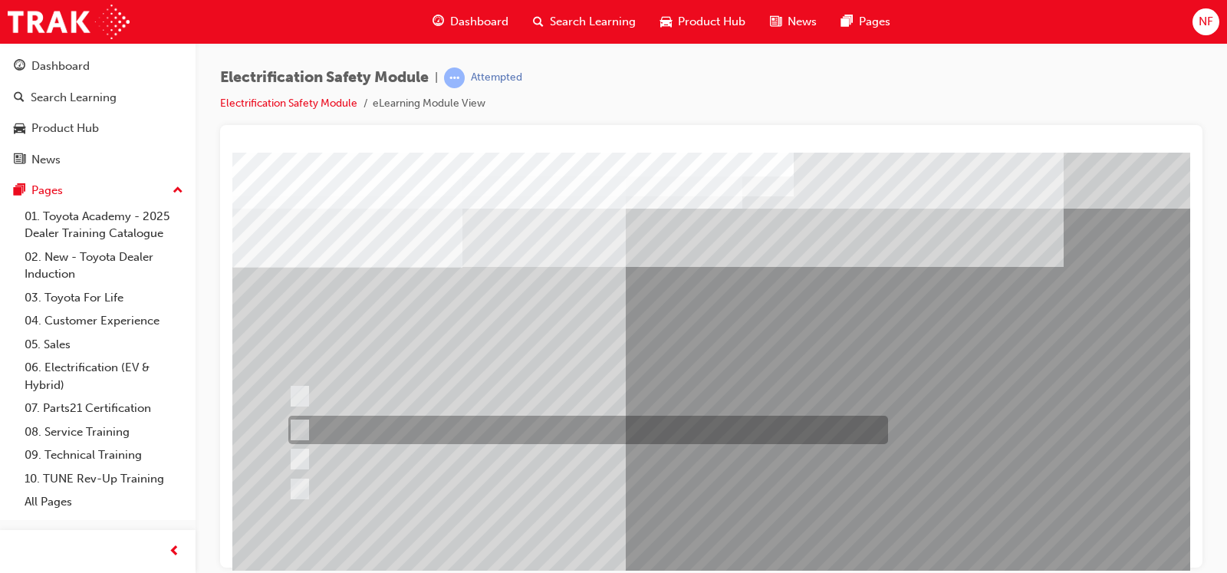
click at [297, 433] on input "The Main Display will show the power flow for the driveline." at bounding box center [296, 430] width 17 height 17
checkbox input "true"
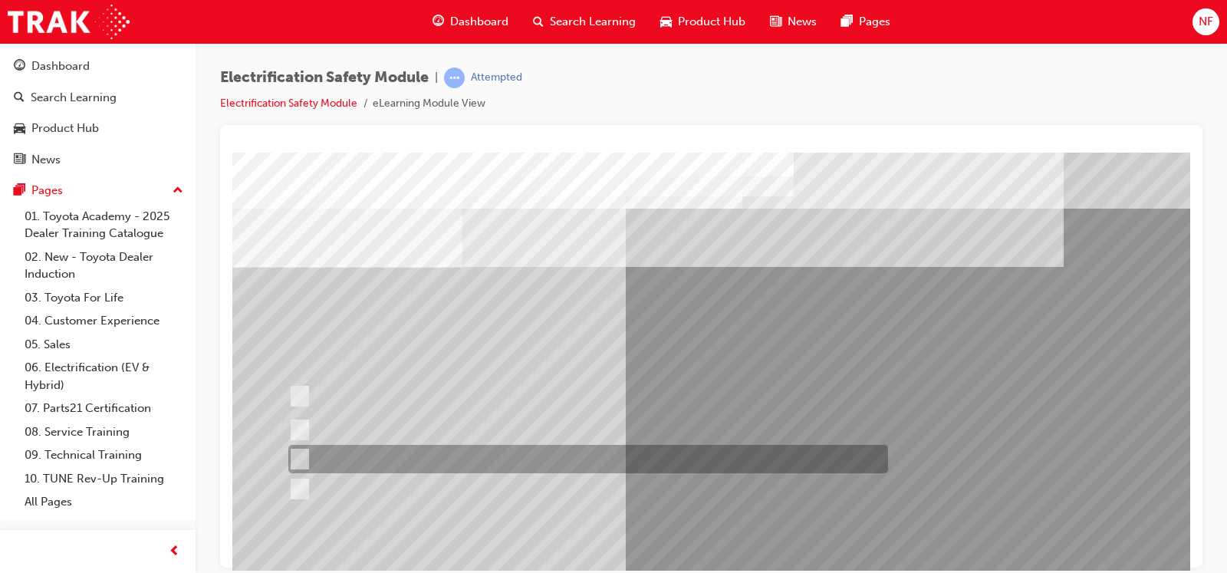
click at [295, 458] on input "Vehicle Motive Force selection types illuminated e.g. (EV/HV)." at bounding box center [296, 459] width 17 height 17
checkbox input "true"
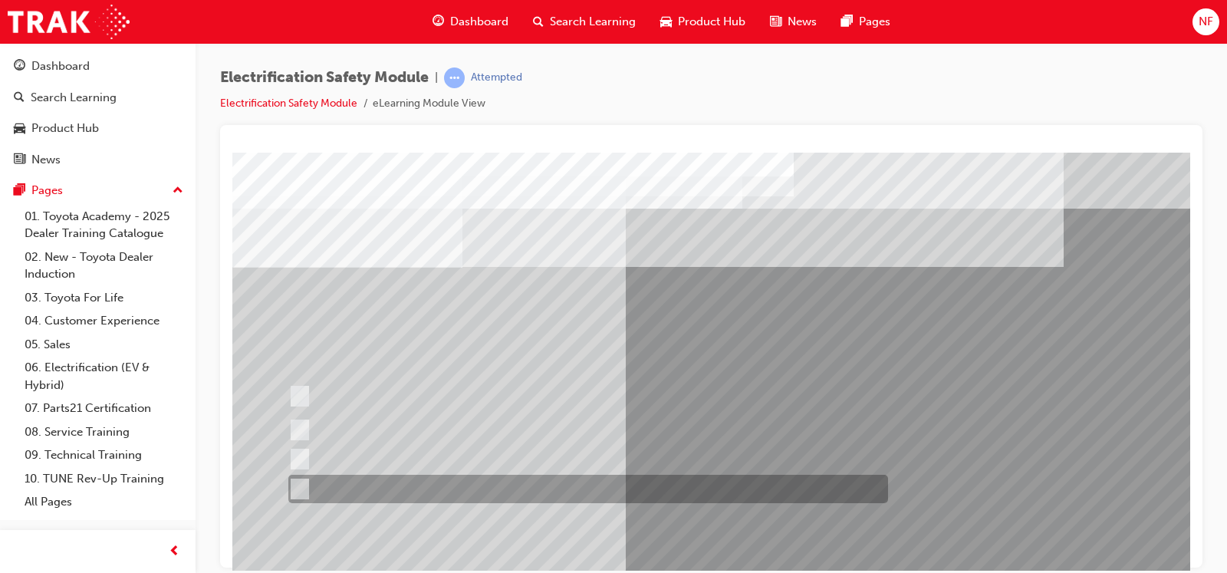
click at [299, 458] on input "Battery Level indicator (State of Charge)." at bounding box center [296, 489] width 17 height 17
checkbox input "true"
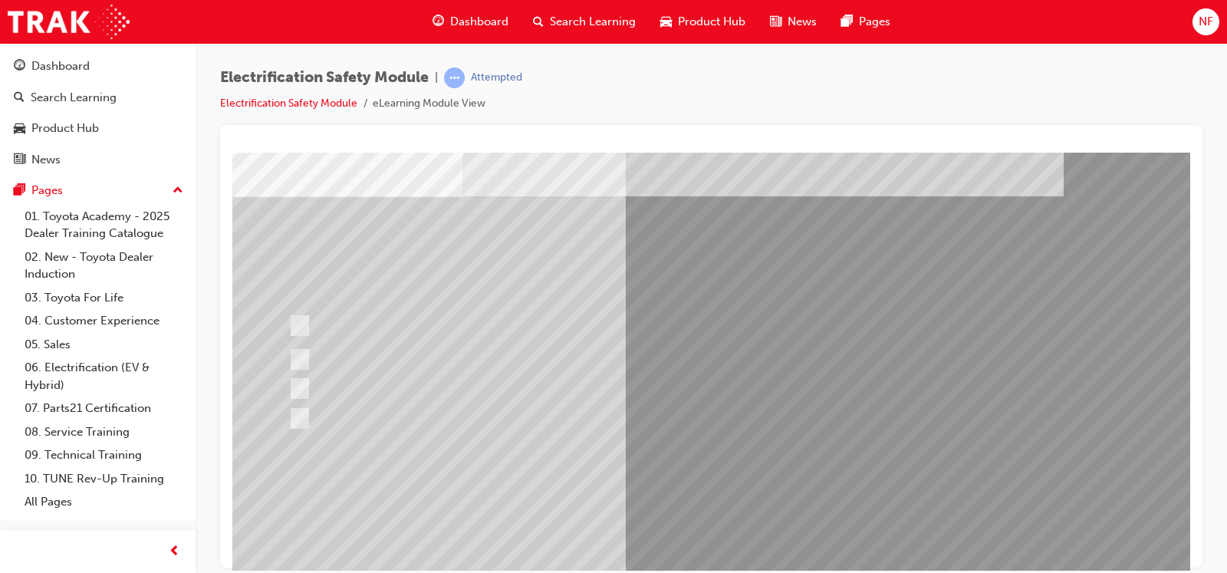
scroll to position [76, 0]
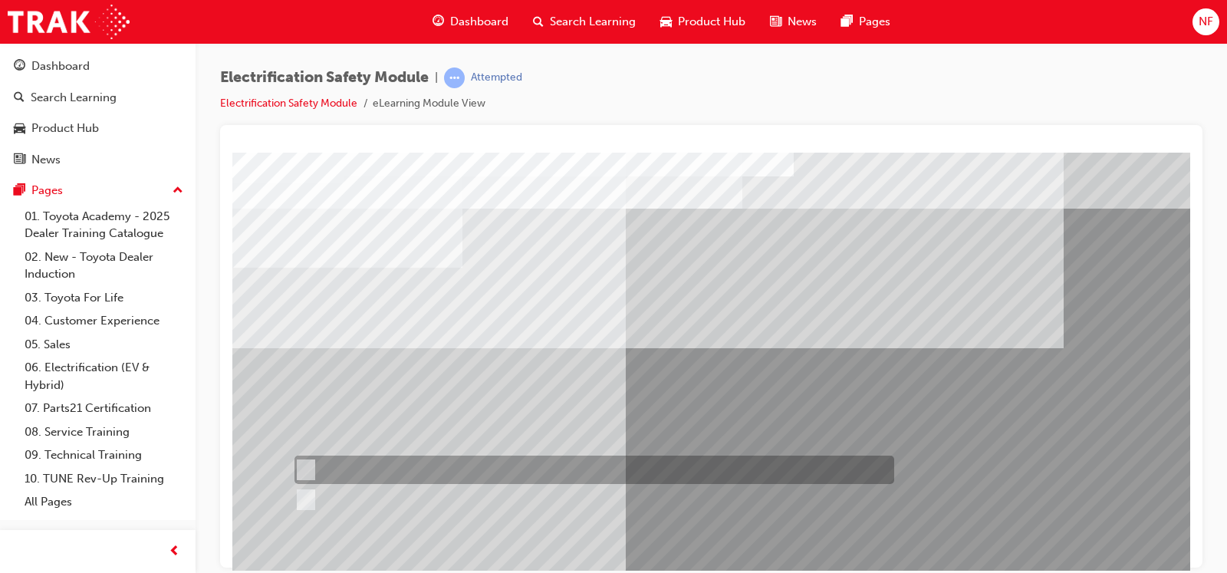
click at [307, 458] on div at bounding box center [591, 469] width 600 height 28
radio input "true"
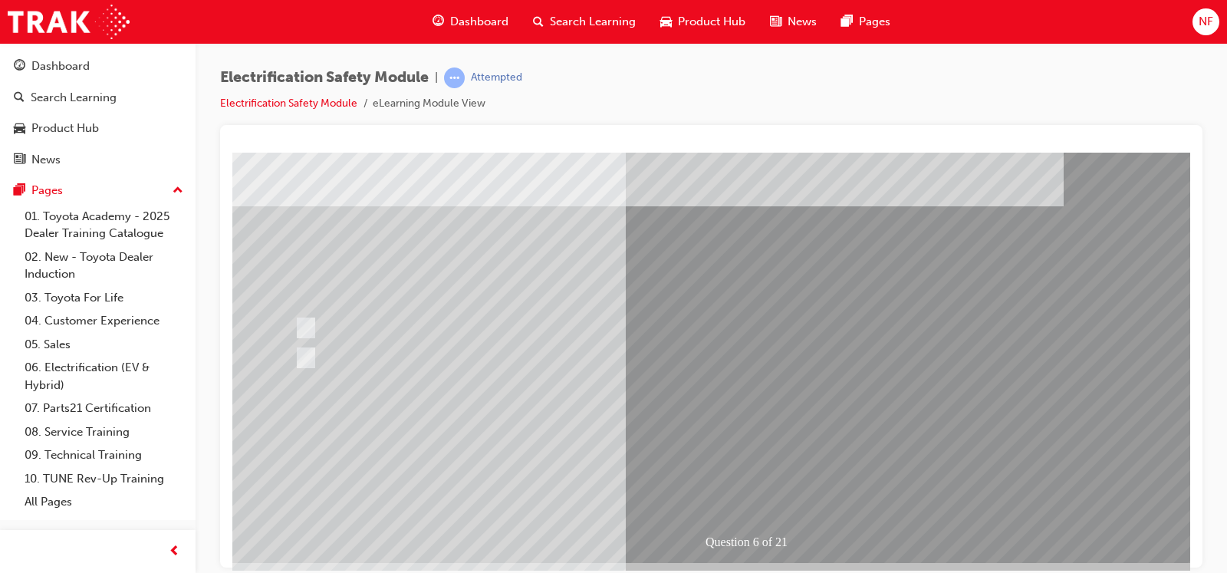
scroll to position [171, 0]
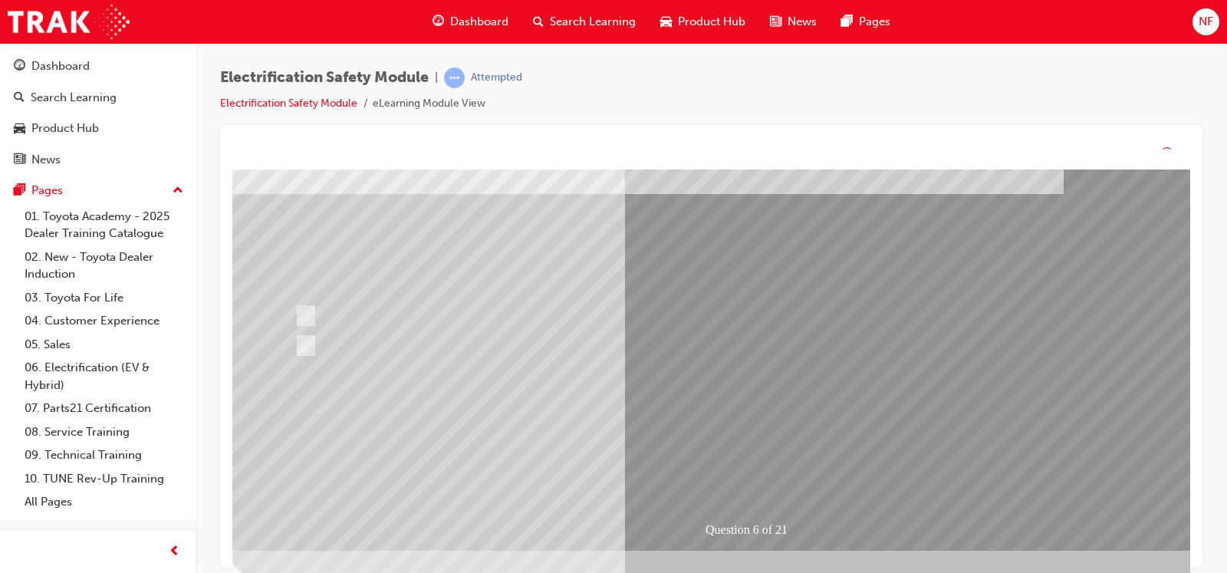
scroll to position [0, 0]
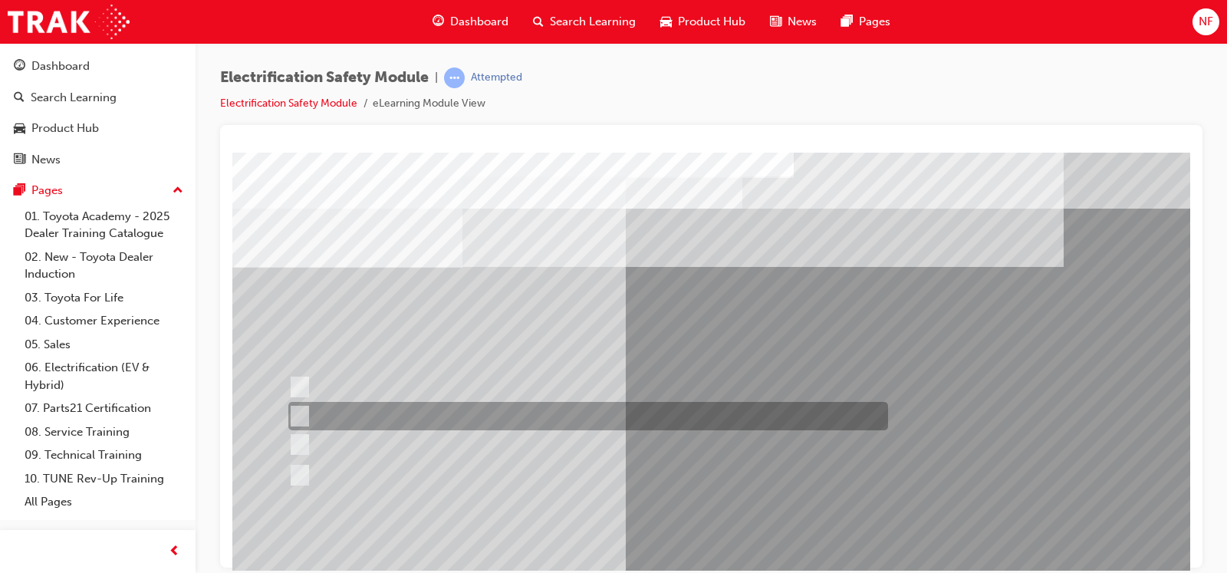
click at [305, 412] on div at bounding box center [584, 416] width 600 height 28
radio input "true"
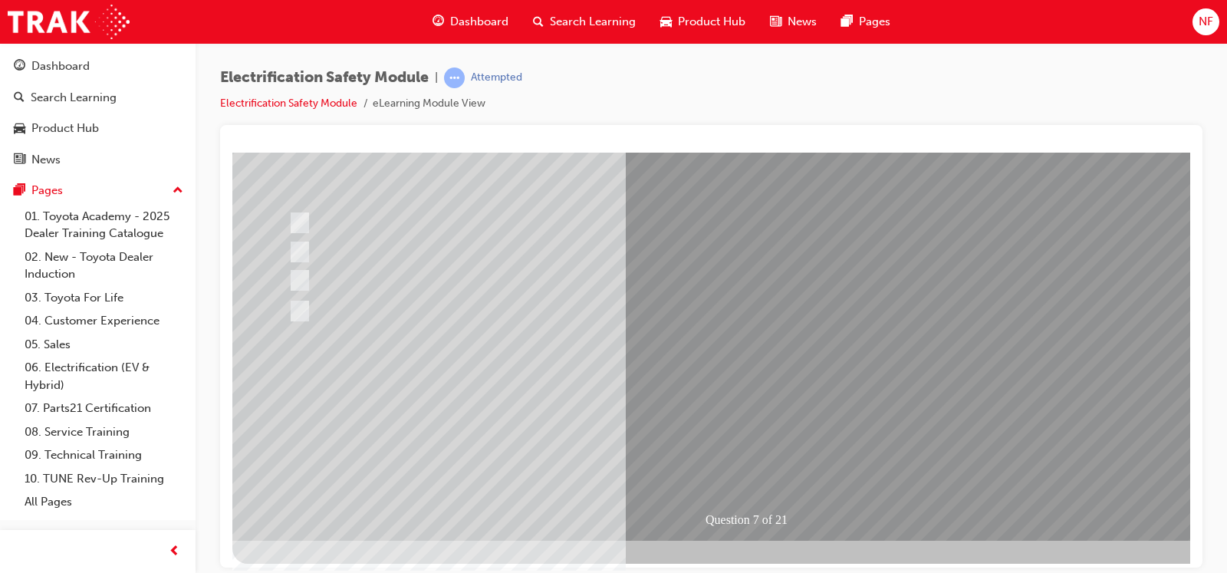
scroll to position [171, 0]
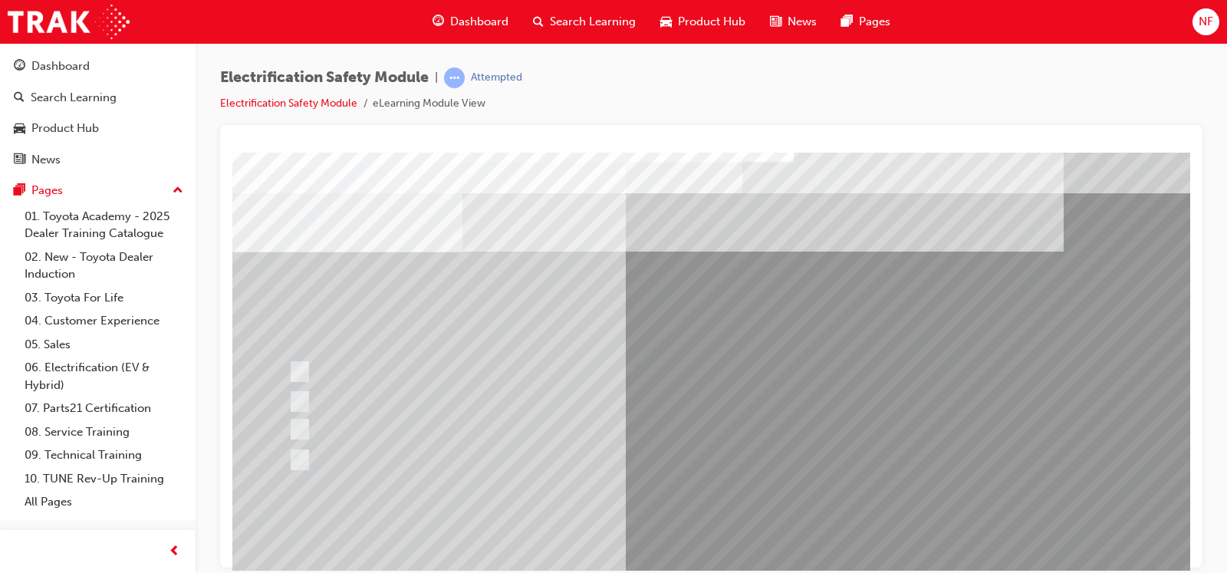
scroll to position [0, 0]
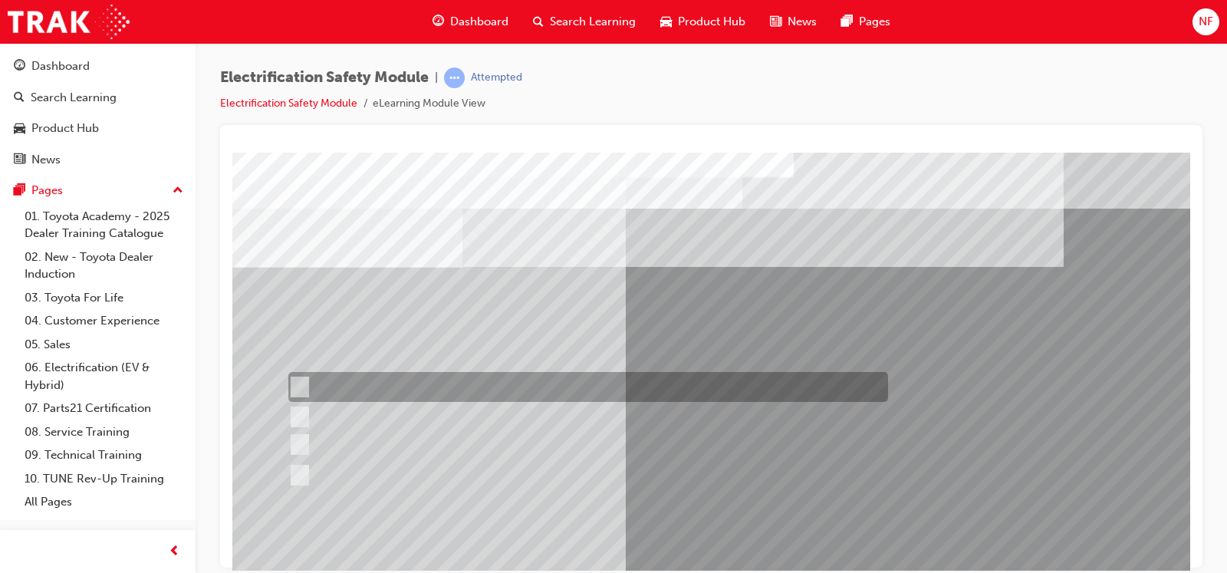
click at [299, 381] on input "Working on the High Voltage System." at bounding box center [296, 387] width 17 height 17
radio input "true"
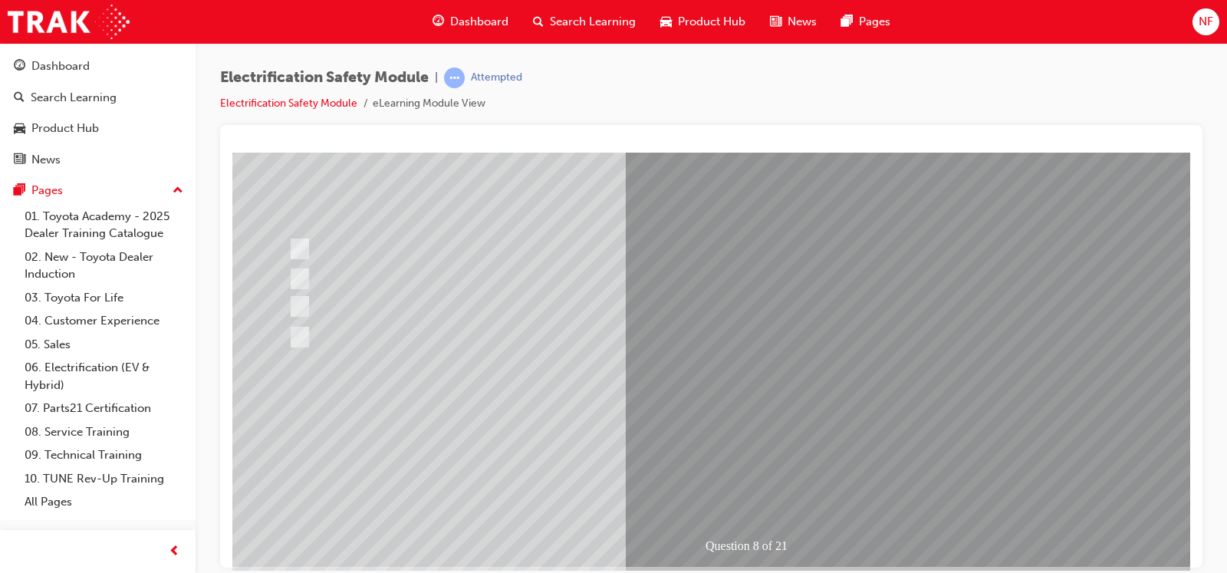
scroll to position [171, 0]
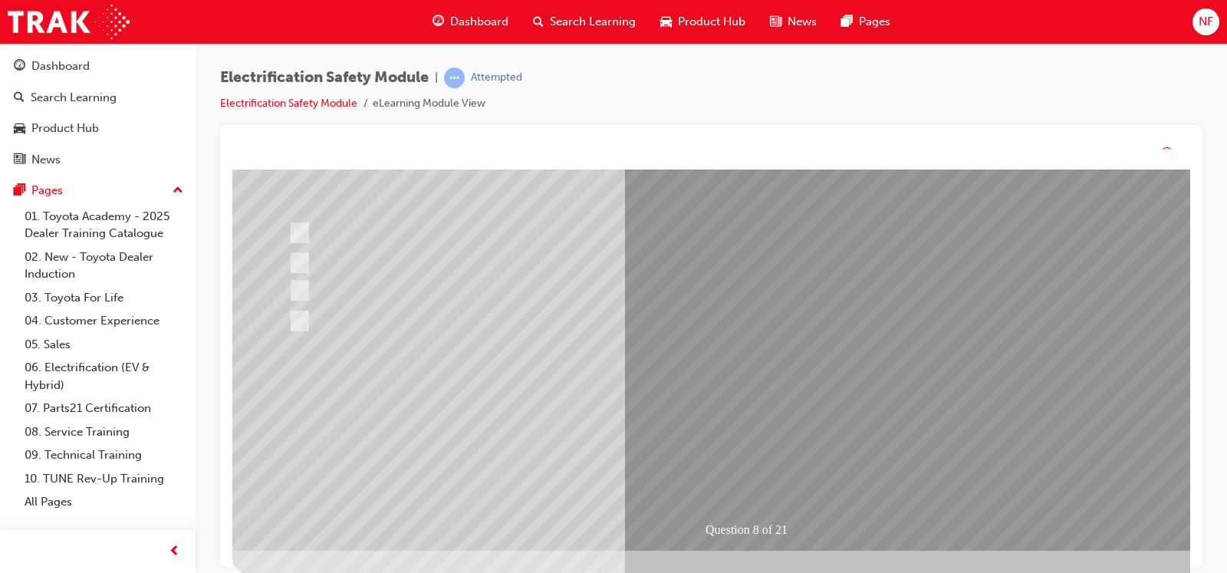
scroll to position [0, 0]
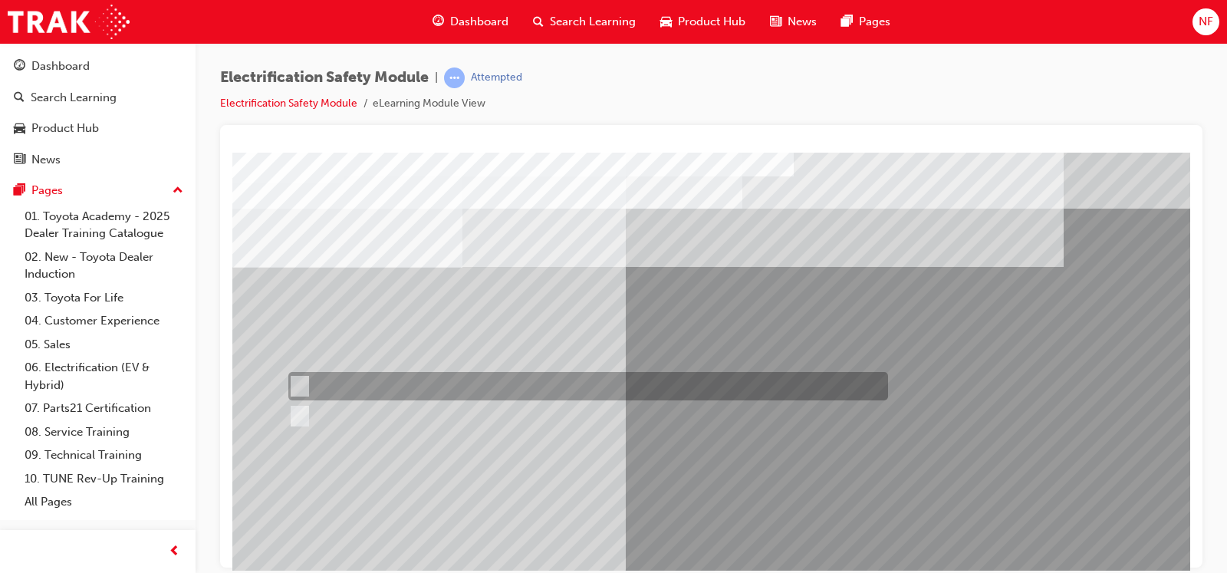
click at [299, 380] on input "True" at bounding box center [296, 386] width 17 height 17
radio input "true"
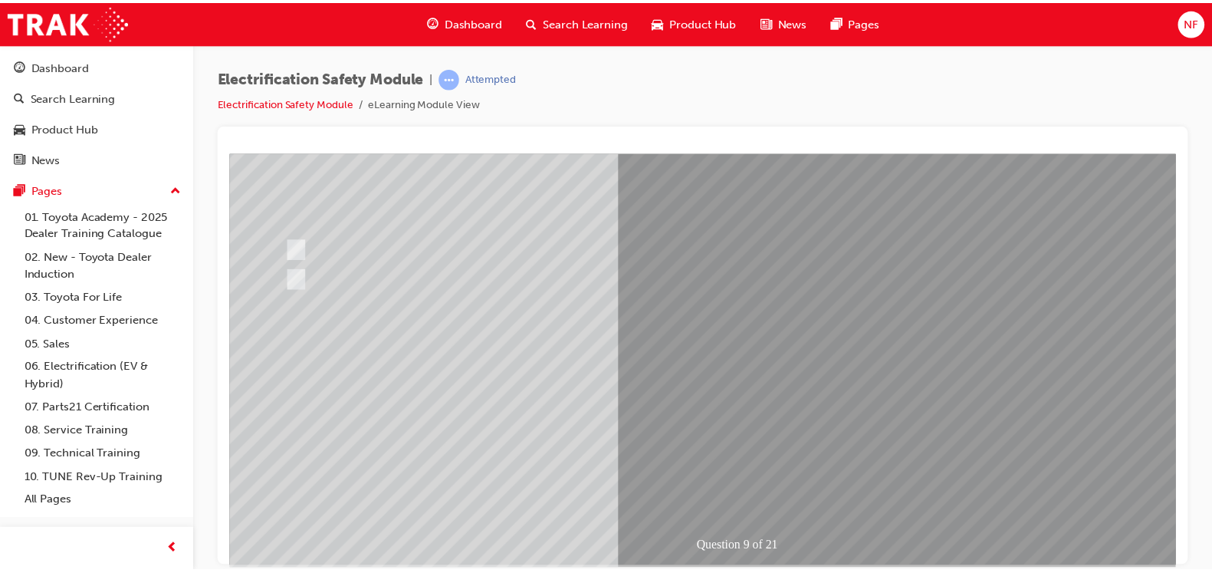
scroll to position [171, 0]
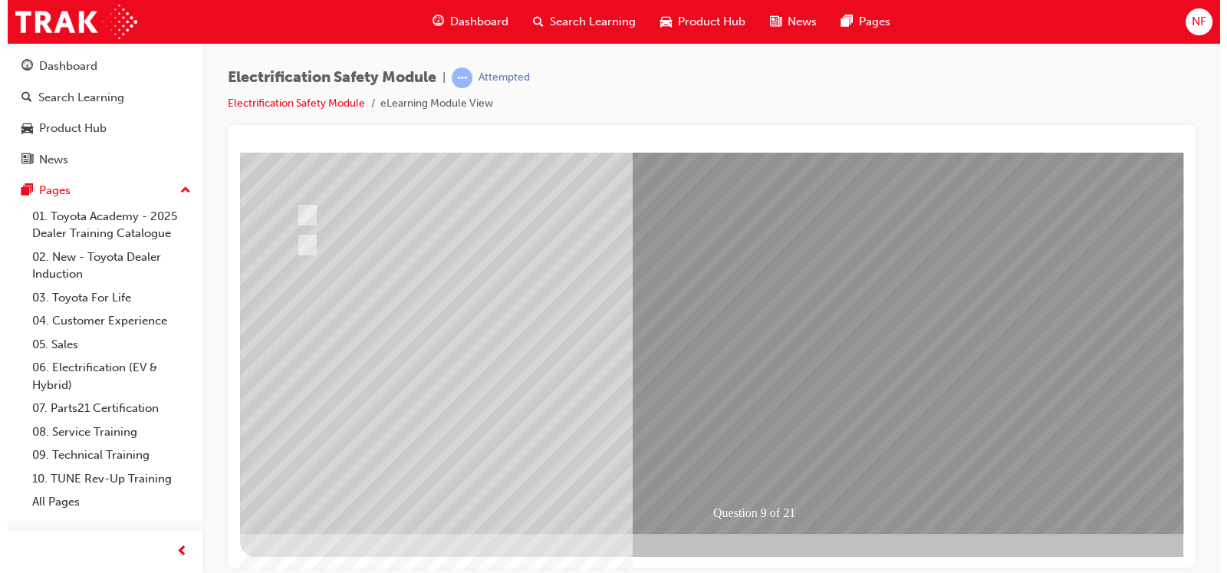
scroll to position [0, 0]
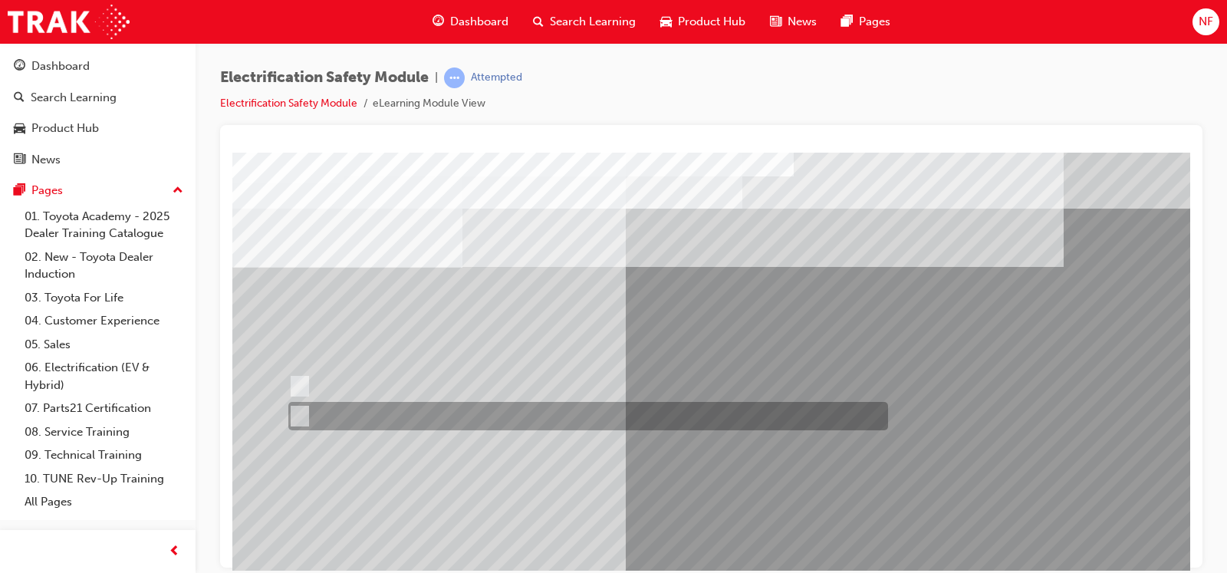
click at [294, 413] on input "True" at bounding box center [296, 416] width 17 height 17
radio input "true"
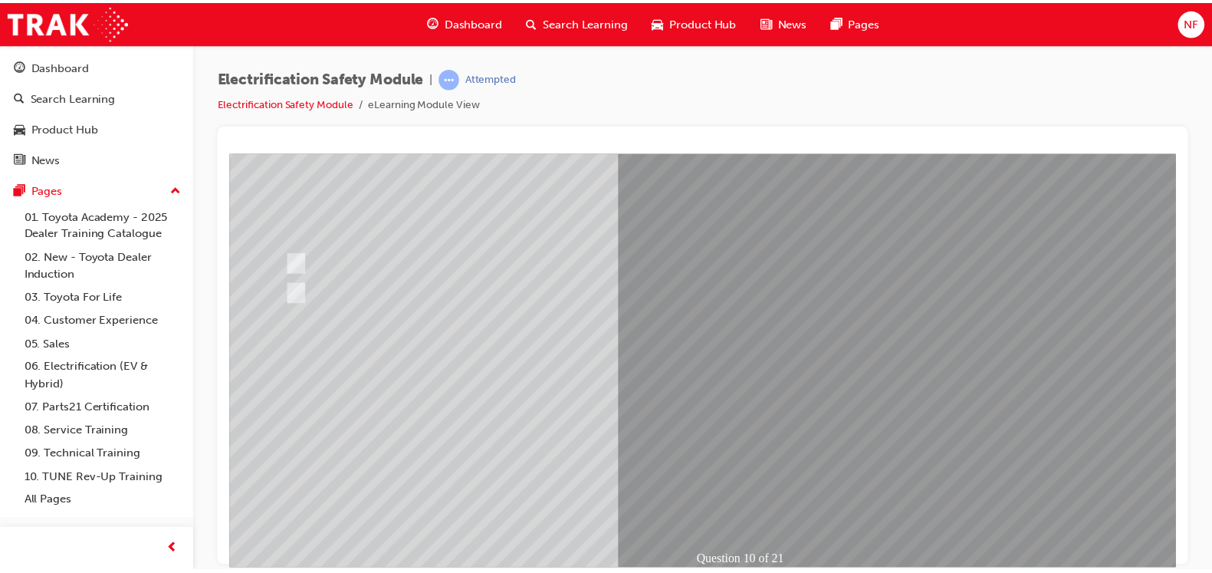
scroll to position [171, 0]
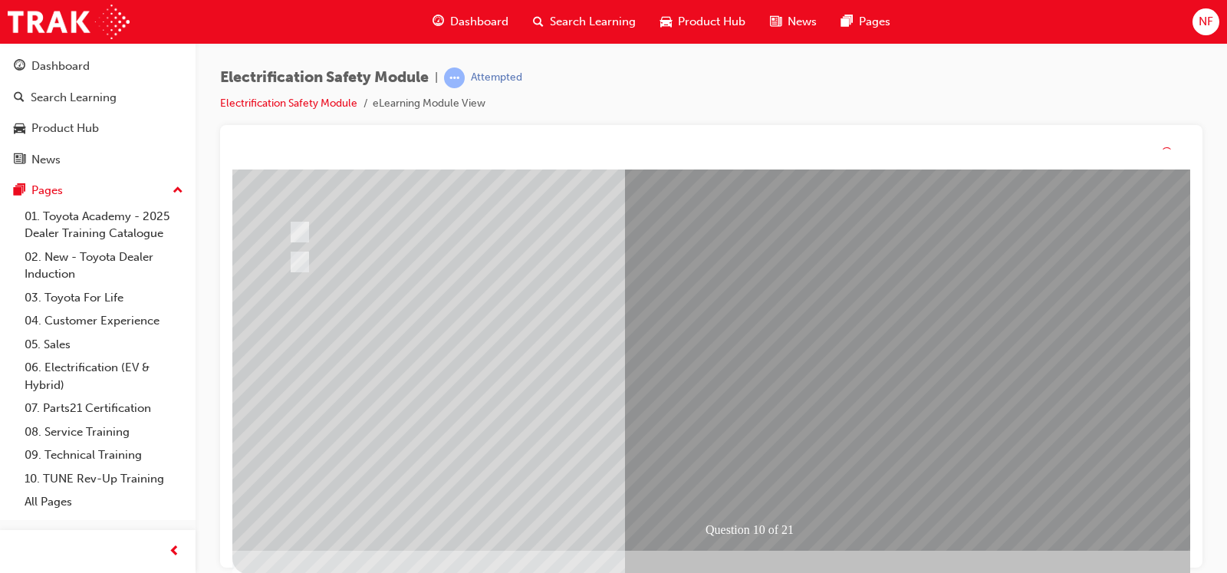
scroll to position [0, 0]
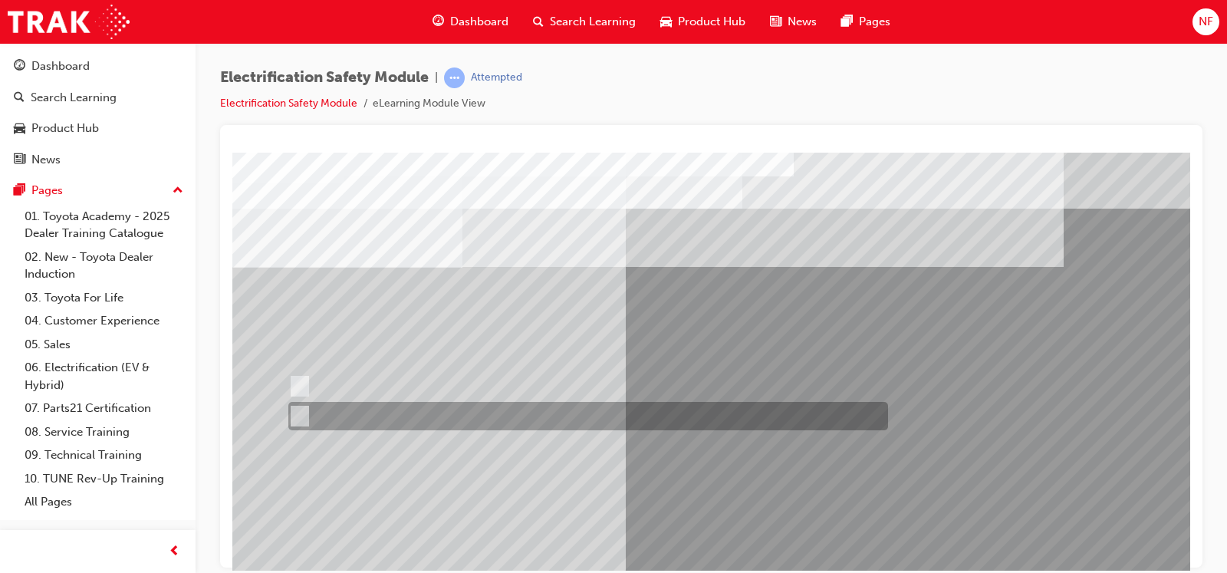
click at [307, 416] on div at bounding box center [584, 416] width 600 height 28
radio input "true"
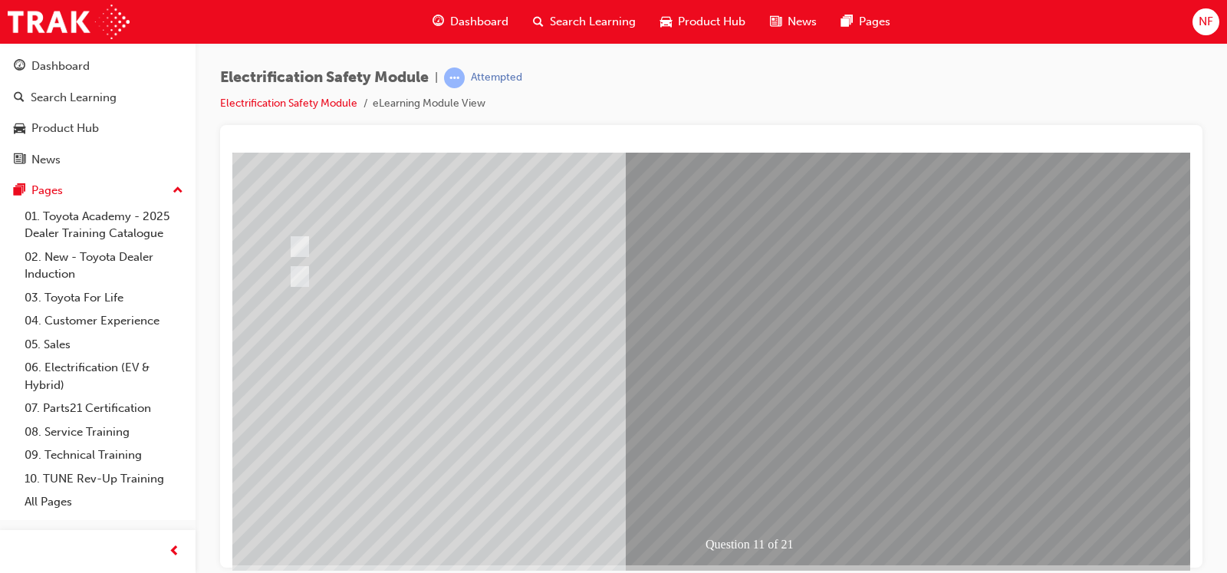
scroll to position [171, 0]
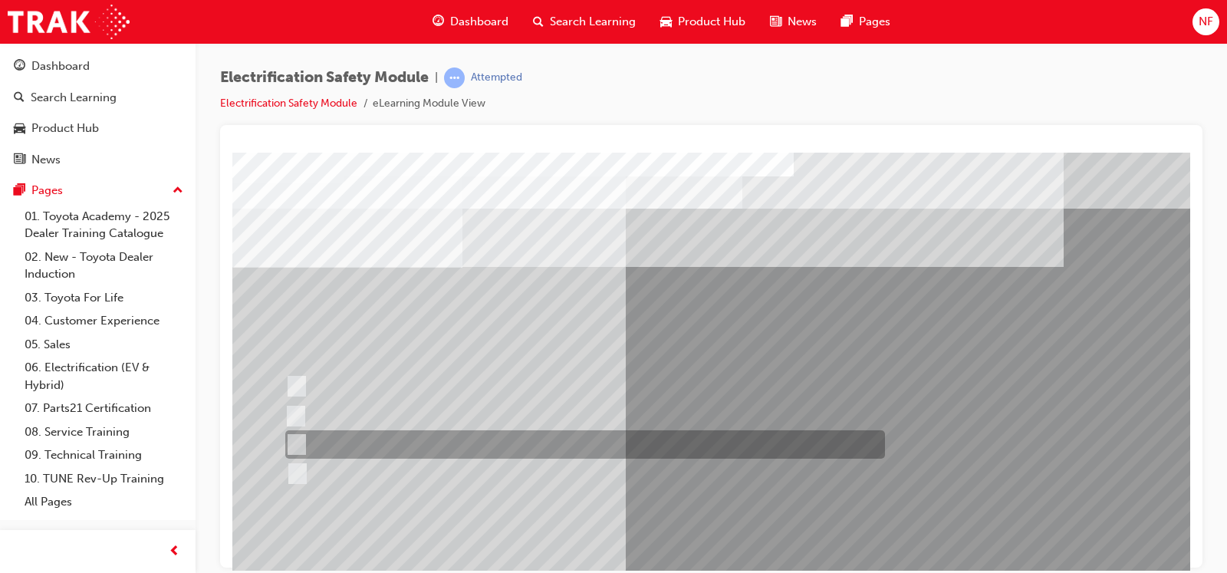
click at [299, 442] on input "Outside the vehicle’s detection area for entry and start system." at bounding box center [293, 444] width 17 height 17
radio input "true"
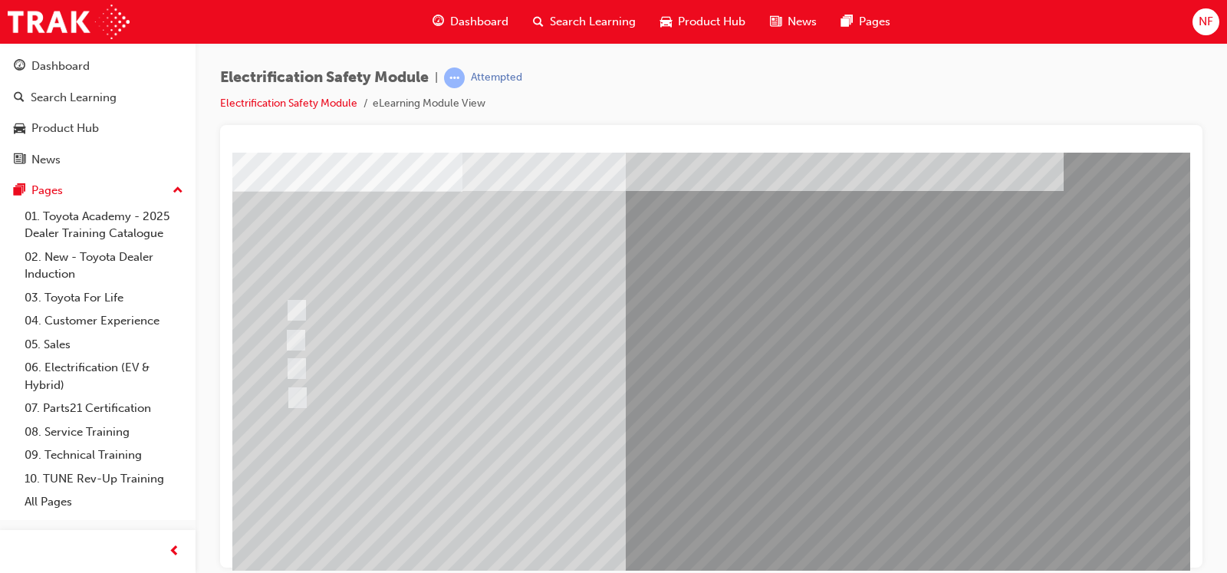
scroll to position [115, 0]
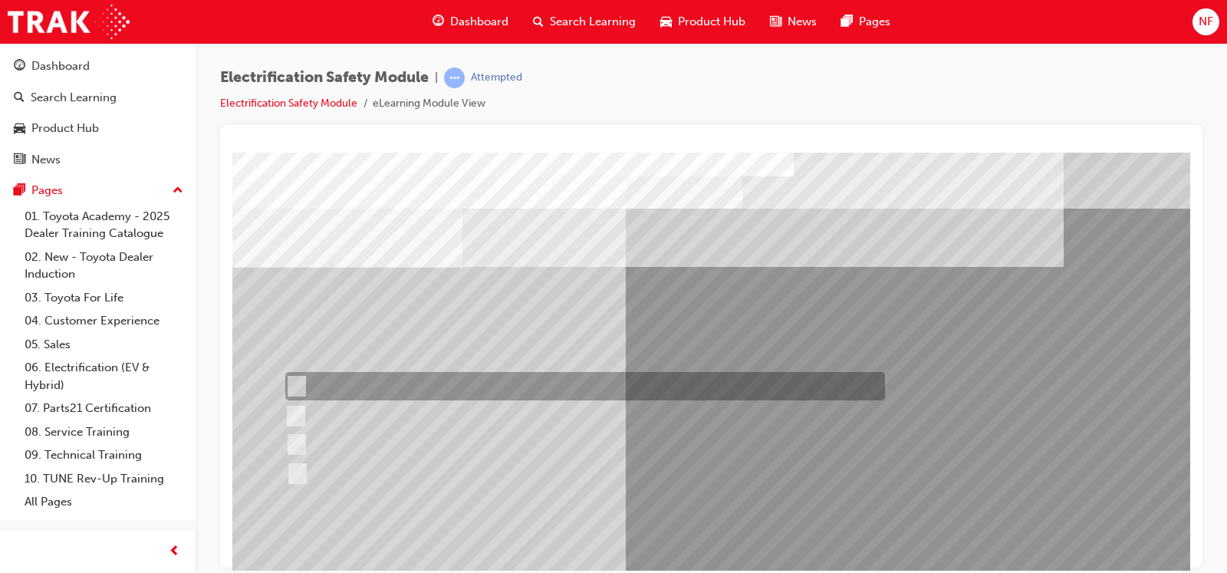
click at [298, 390] on input "Remove the Service Plug Grip" at bounding box center [293, 386] width 17 height 17
radio input "true"
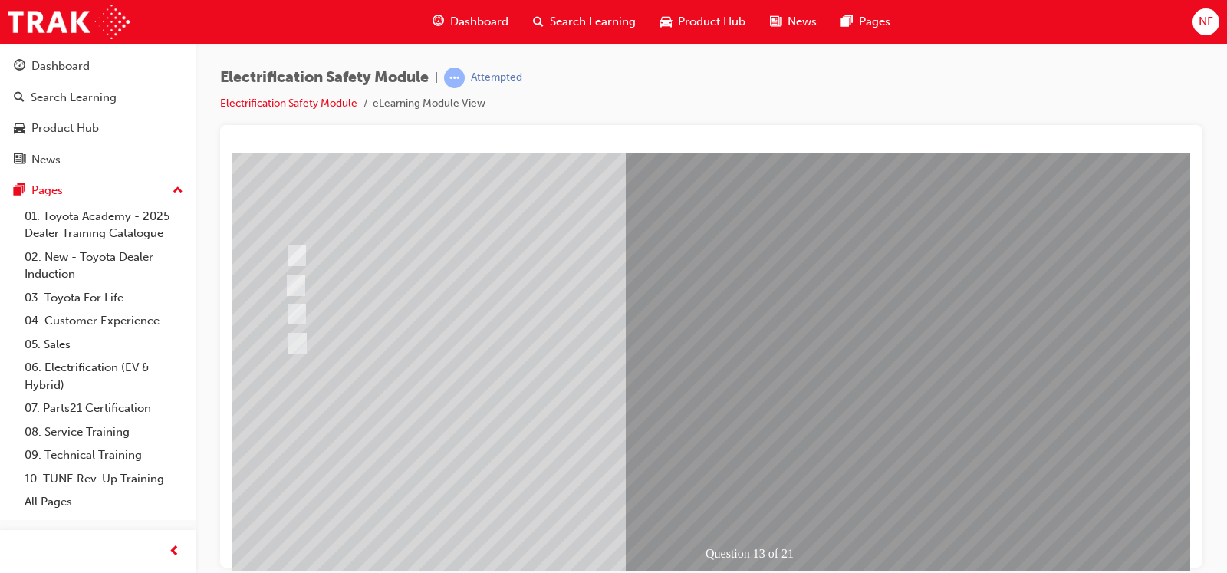
scroll to position [171, 0]
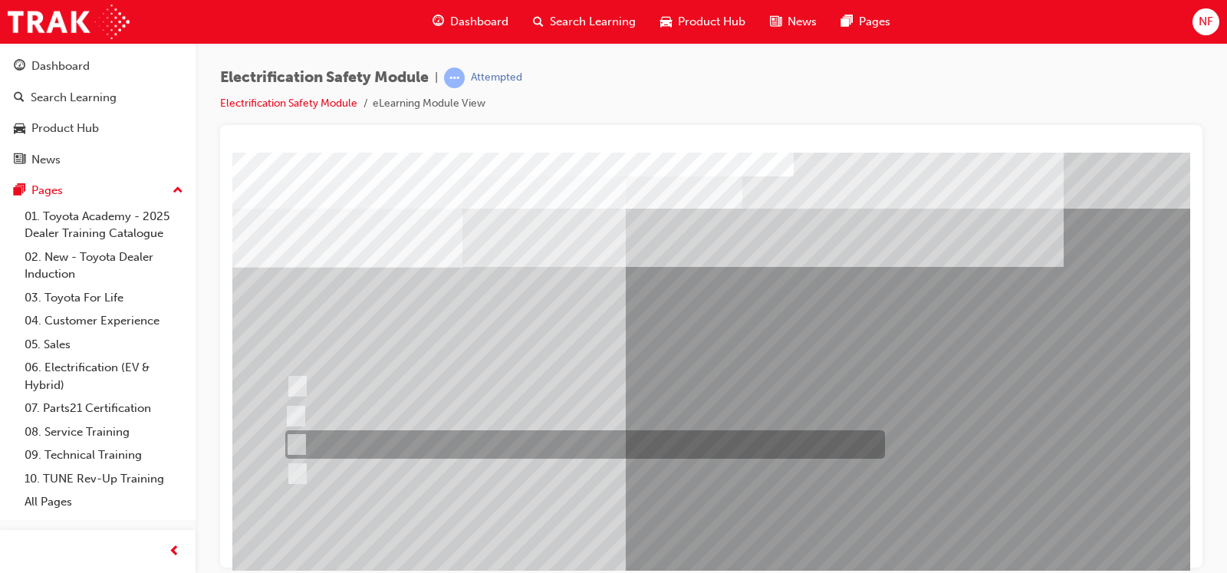
click at [400, 444] on div at bounding box center [581, 444] width 600 height 28
radio input "true"
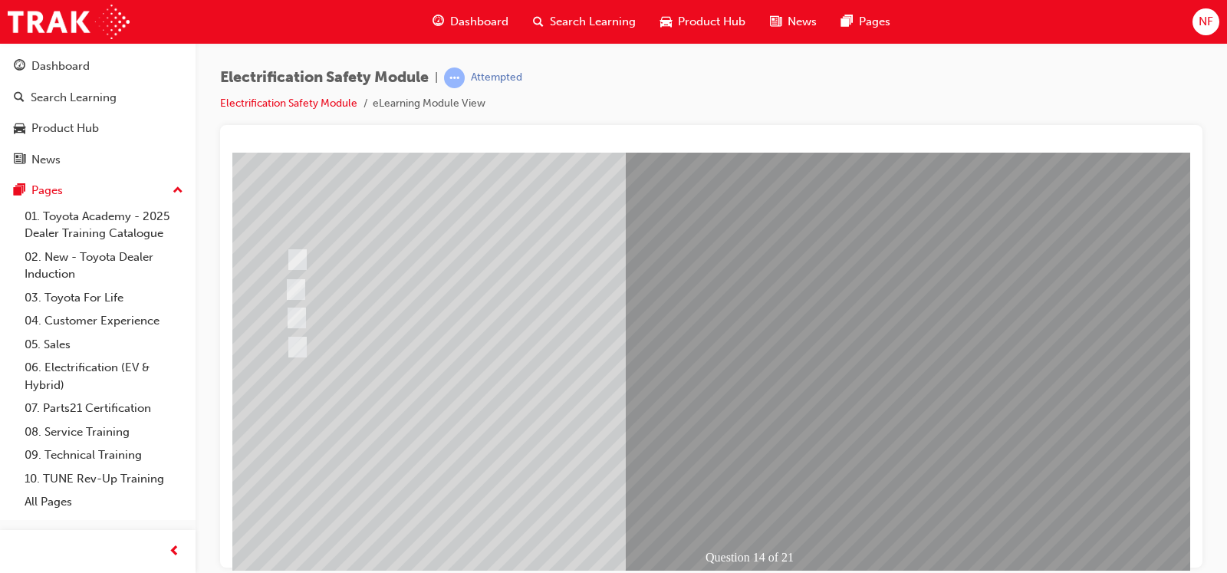
scroll to position [171, 0]
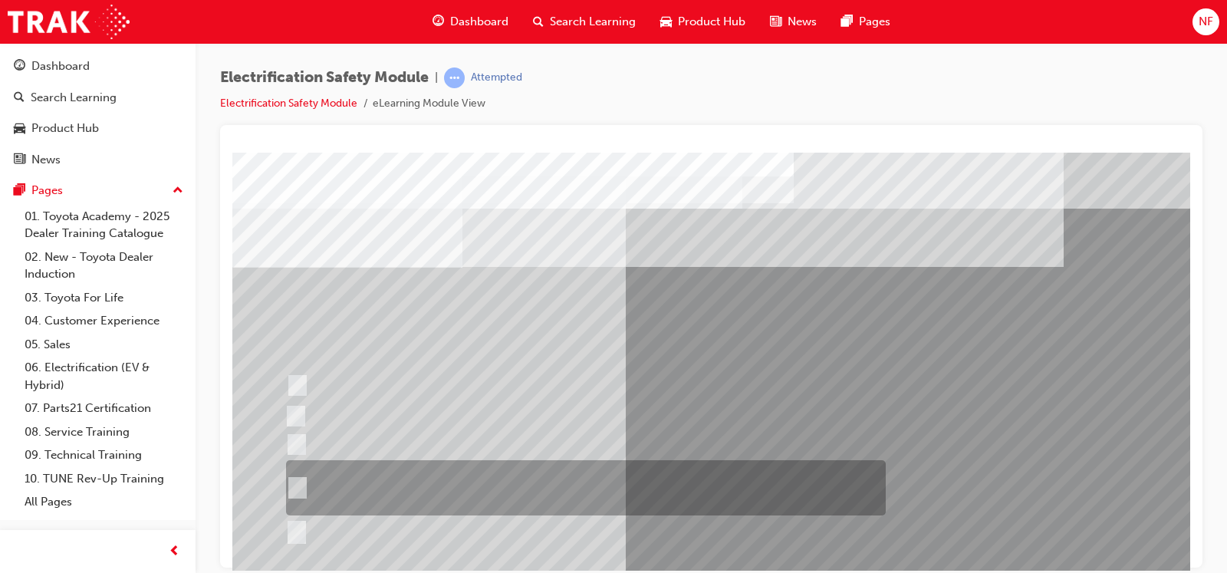
click at [294, 458] on input "The High Voltage Capacitor Terminal for 0 volts and the High Voltage Capacitor …" at bounding box center [294, 487] width 17 height 17
radio input "true"
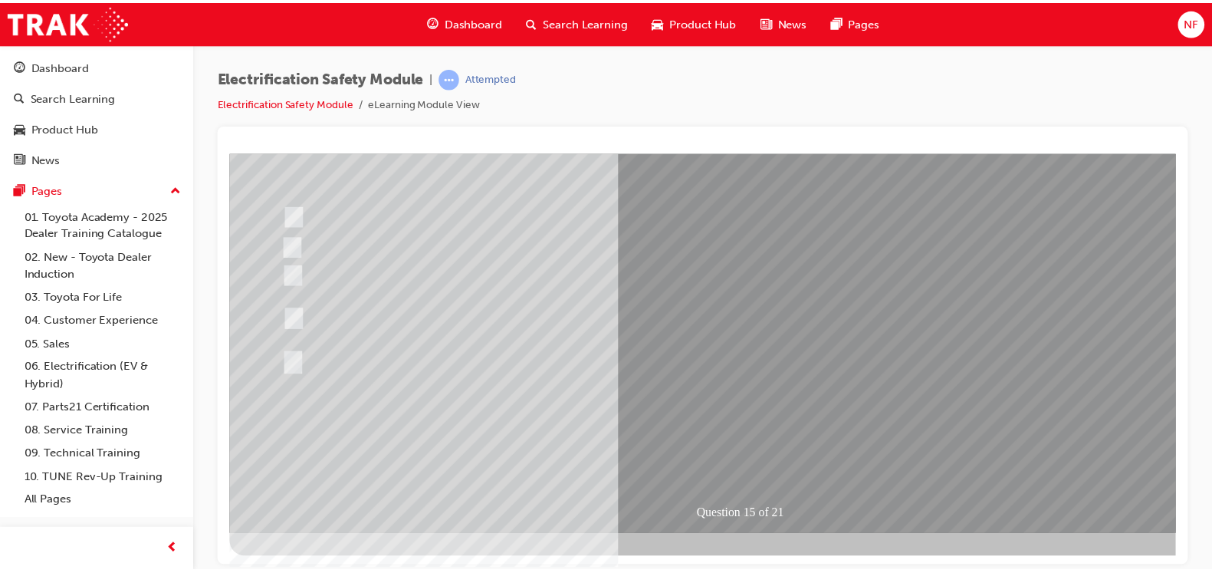
scroll to position [171, 0]
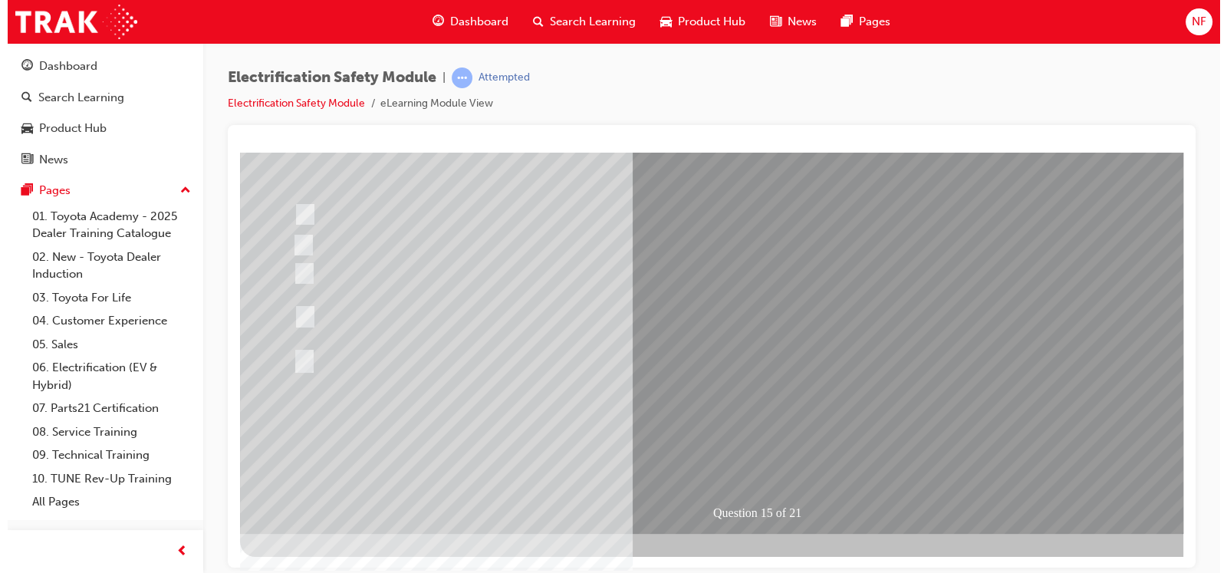
scroll to position [0, 0]
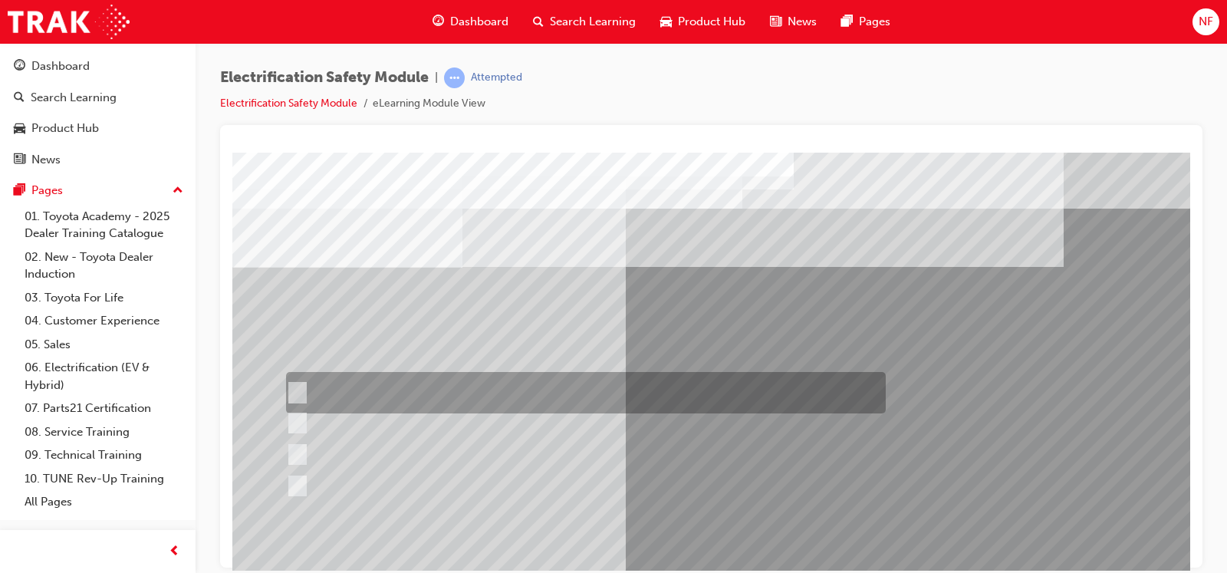
click at [297, 395] on input "Insulate the High Voltage Connector/Motor Side Cable Connection with Insulated …" at bounding box center [294, 392] width 17 height 17
radio input "true"
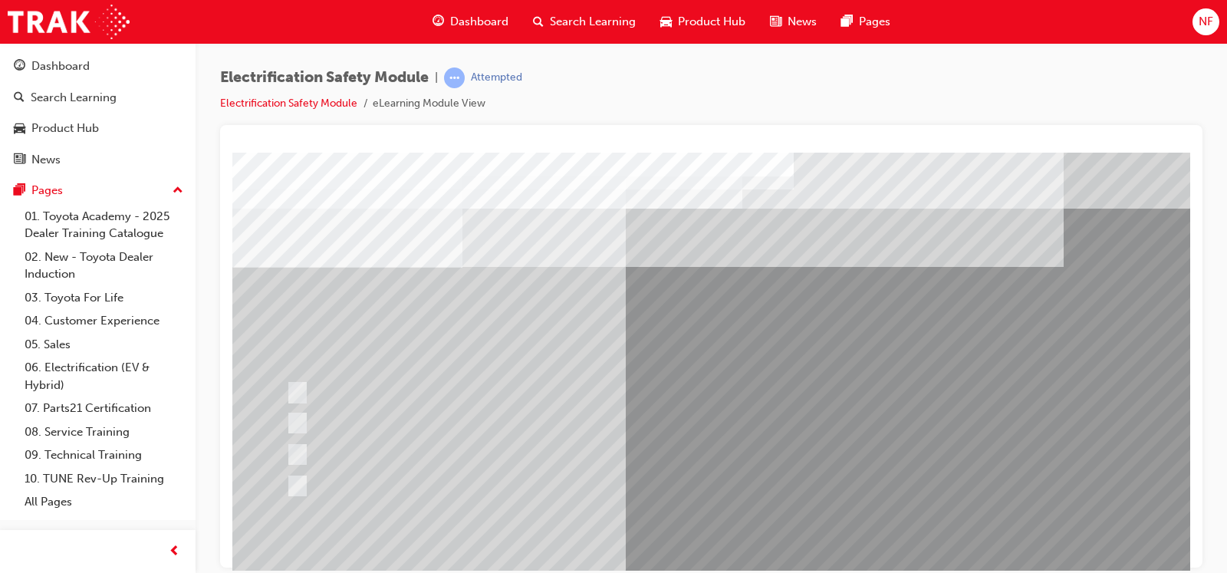
scroll to position [171, 0]
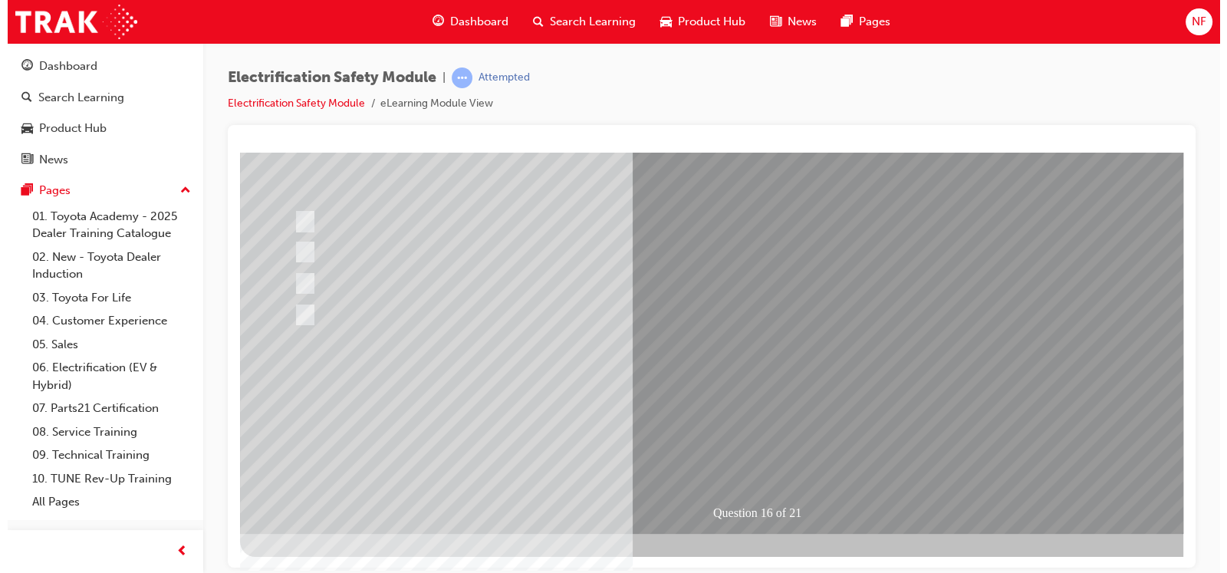
scroll to position [0, 0]
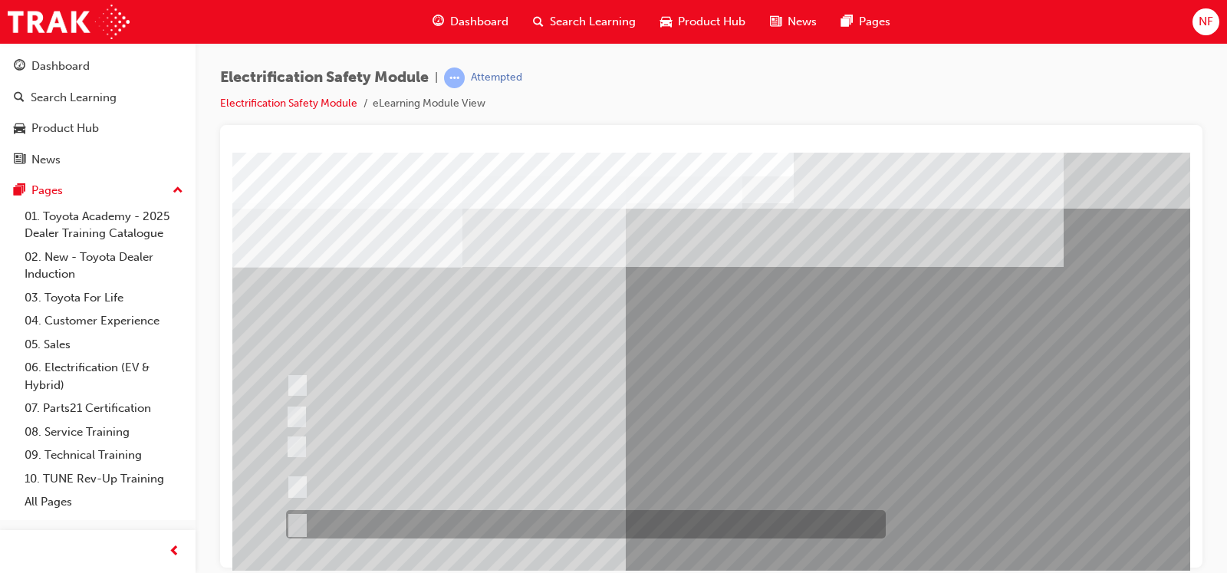
click at [291, 458] on input "All of the above." at bounding box center [294, 524] width 17 height 17
radio input "true"
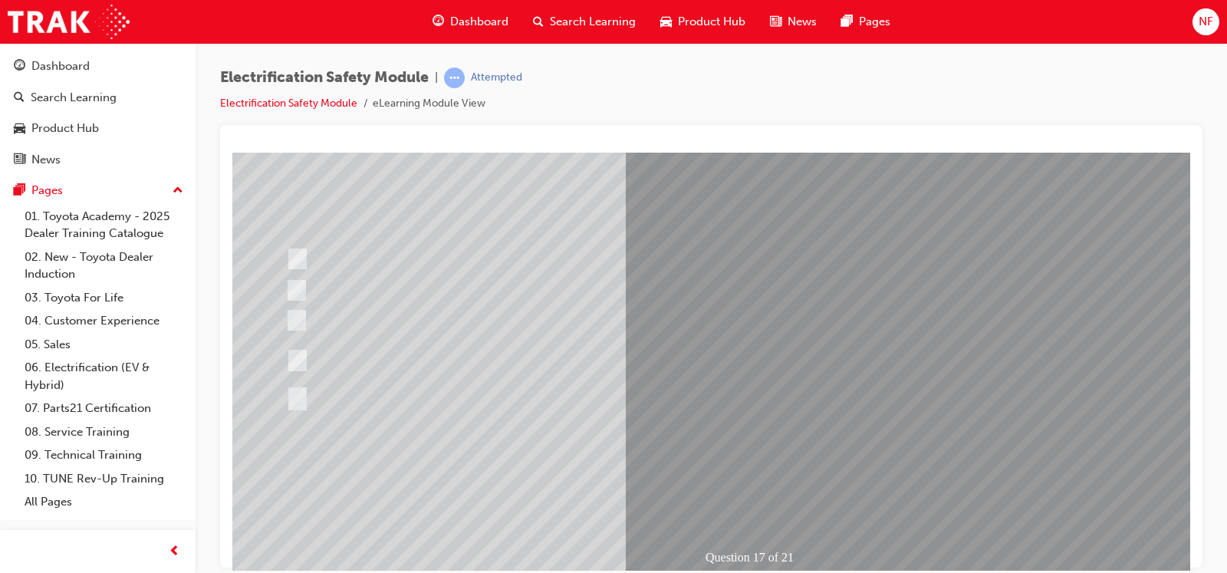
scroll to position [171, 0]
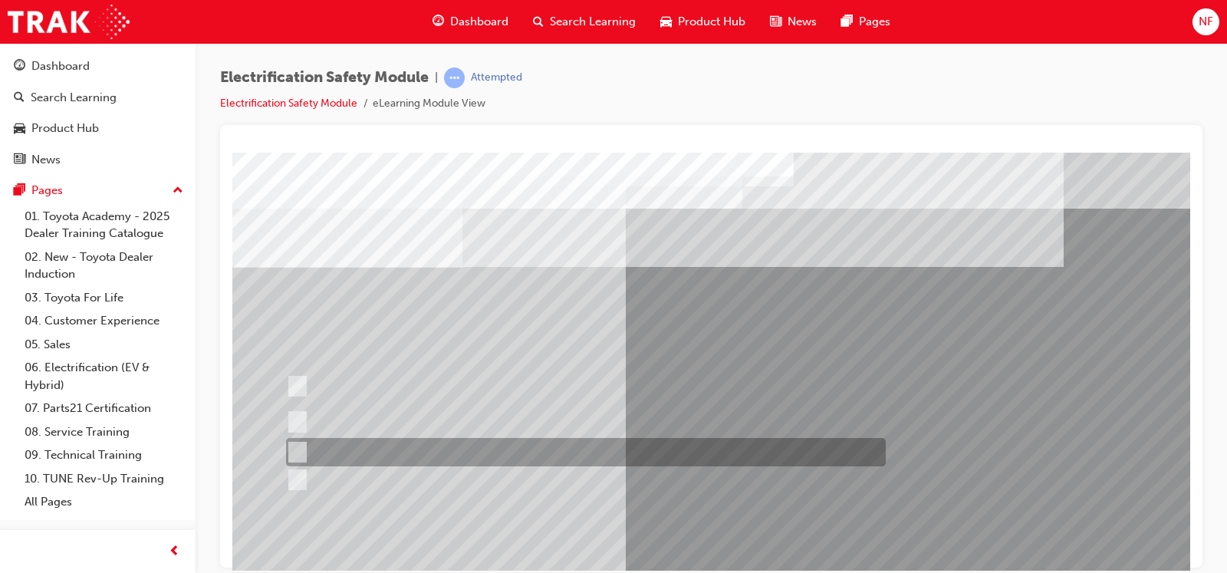
click at [299, 445] on input "Discard the gloves and use a new pair." at bounding box center [294, 452] width 17 height 17
radio input "true"
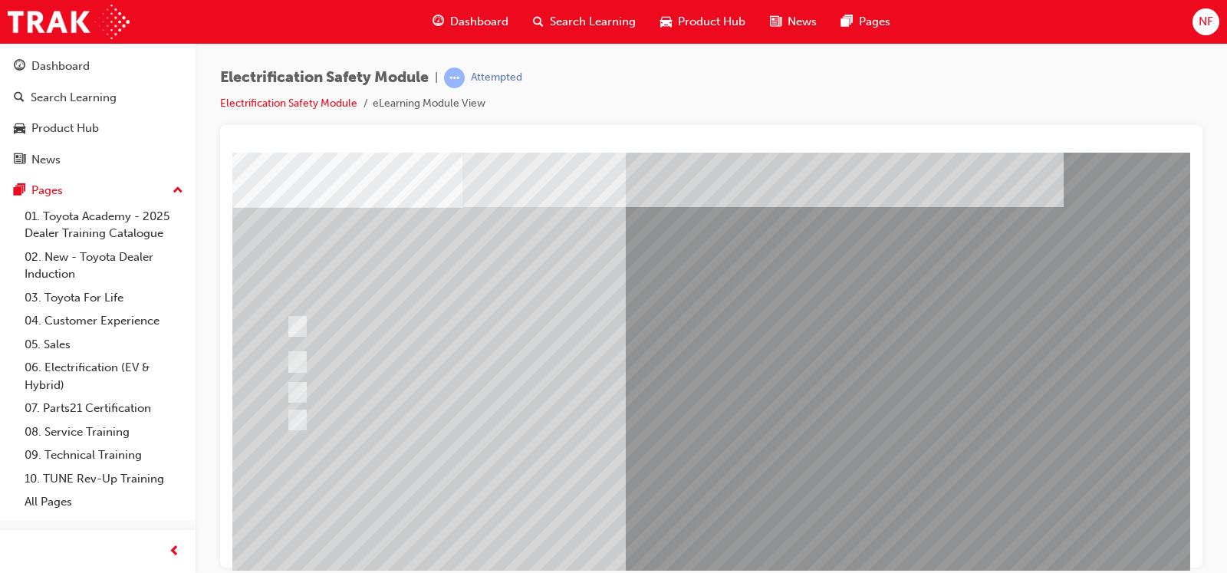
scroll to position [76, 0]
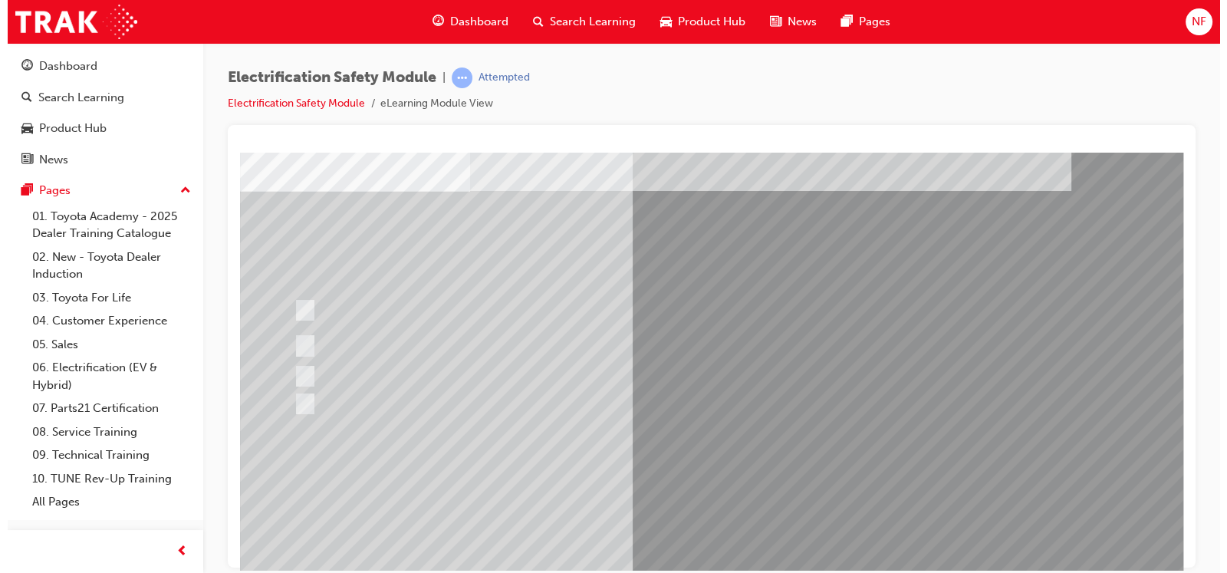
scroll to position [0, 0]
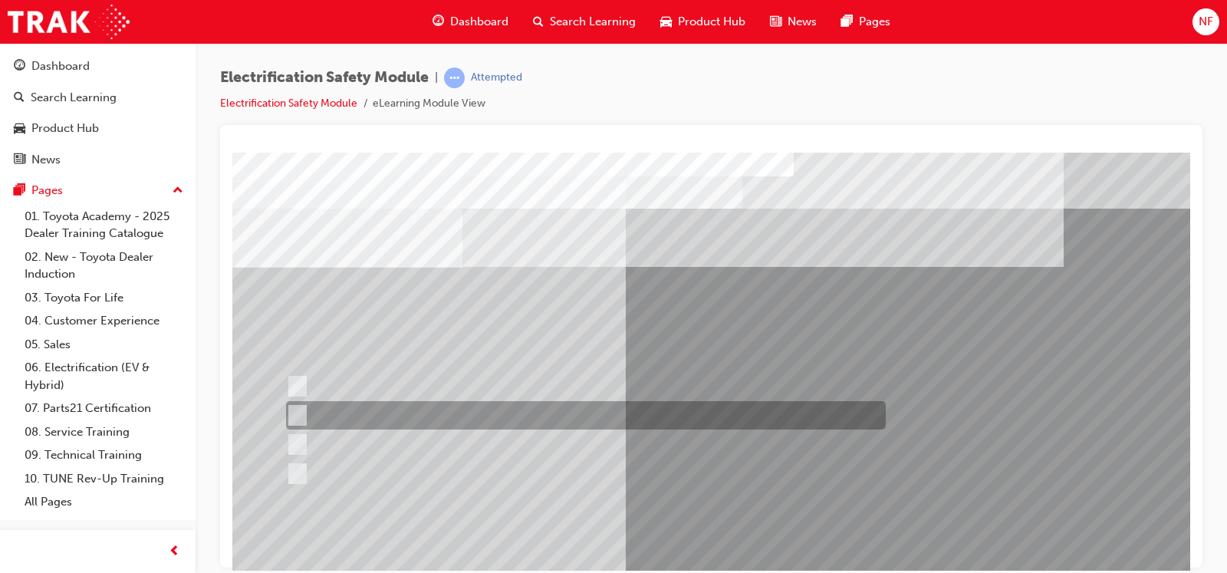
click at [292, 419] on input "To protect Electrical Insulating Gloves from mechanical damage." at bounding box center [294, 415] width 17 height 17
radio input "true"
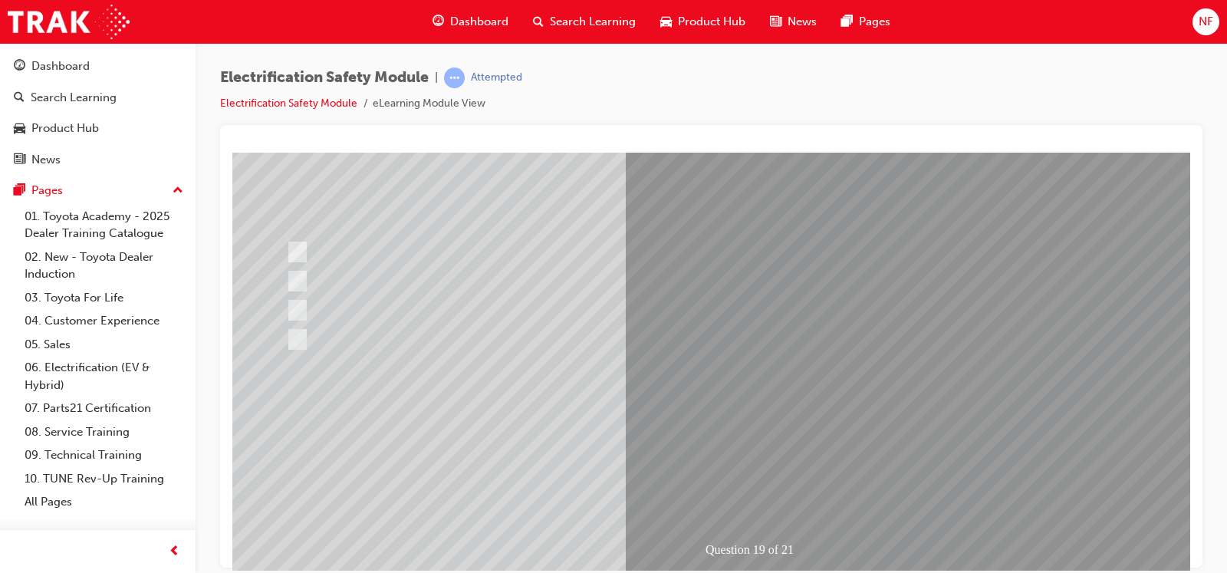
scroll to position [171, 0]
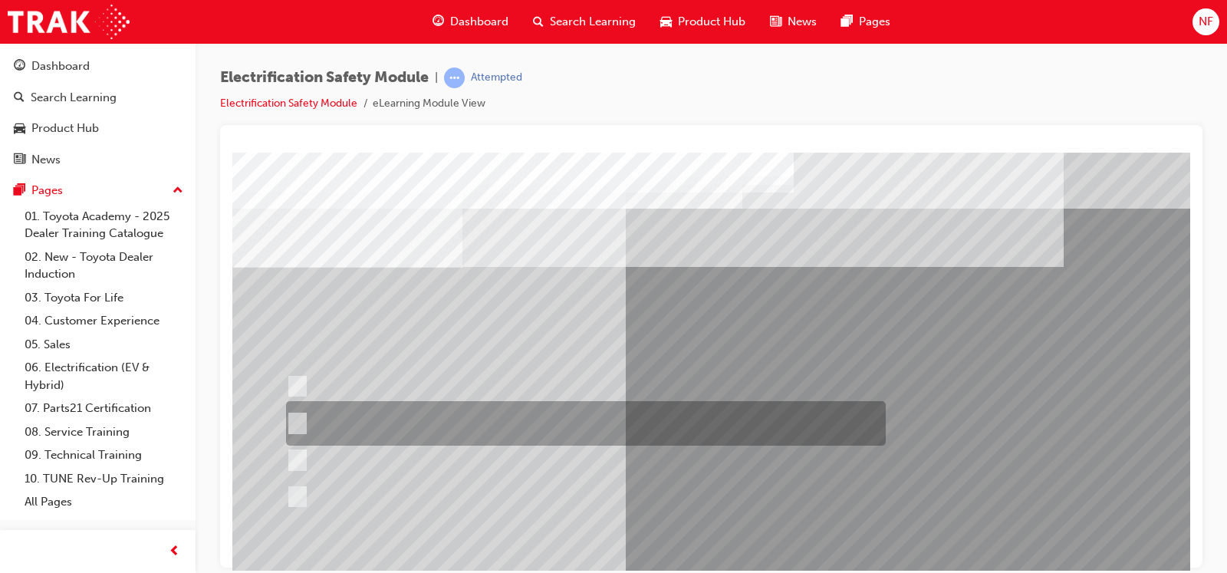
click at [295, 425] on input "To provide added protection against electrical shock in conjunction with electr…" at bounding box center [294, 423] width 17 height 17
radio input "true"
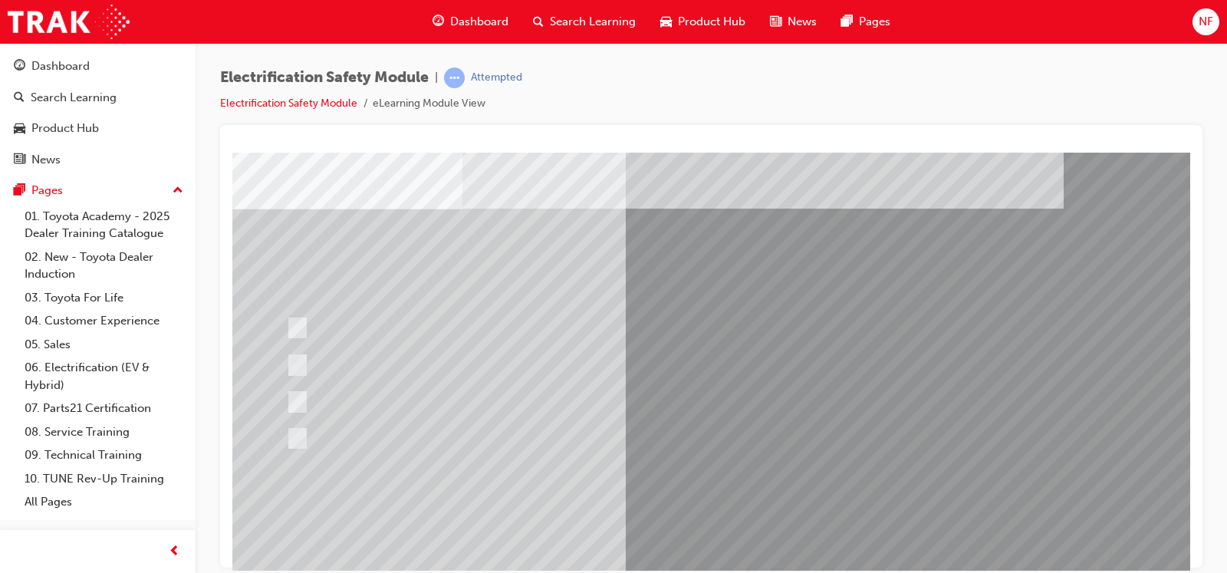
scroll to position [76, 0]
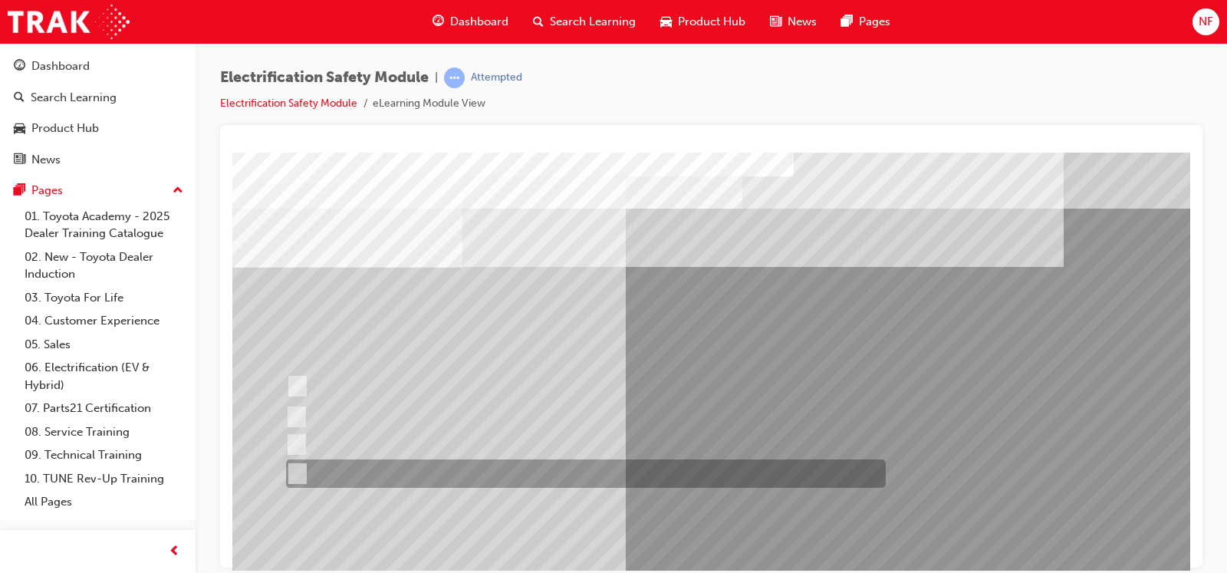
click at [299, 458] on input "All these items should be removed to improve safety" at bounding box center [294, 473] width 17 height 17
radio input "true"
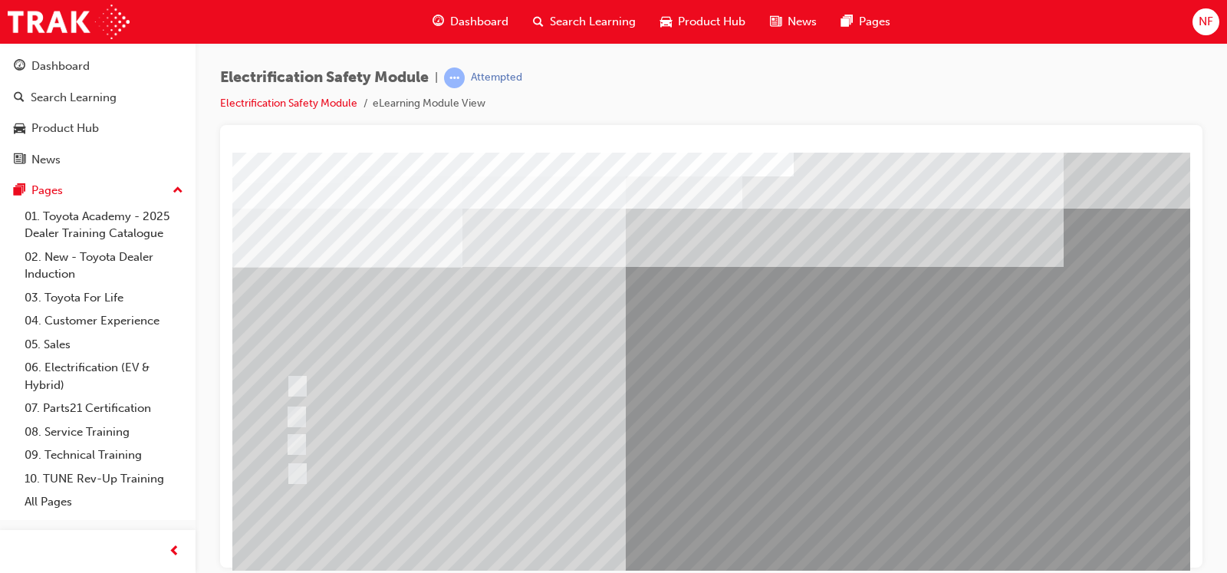
scroll to position [171, 0]
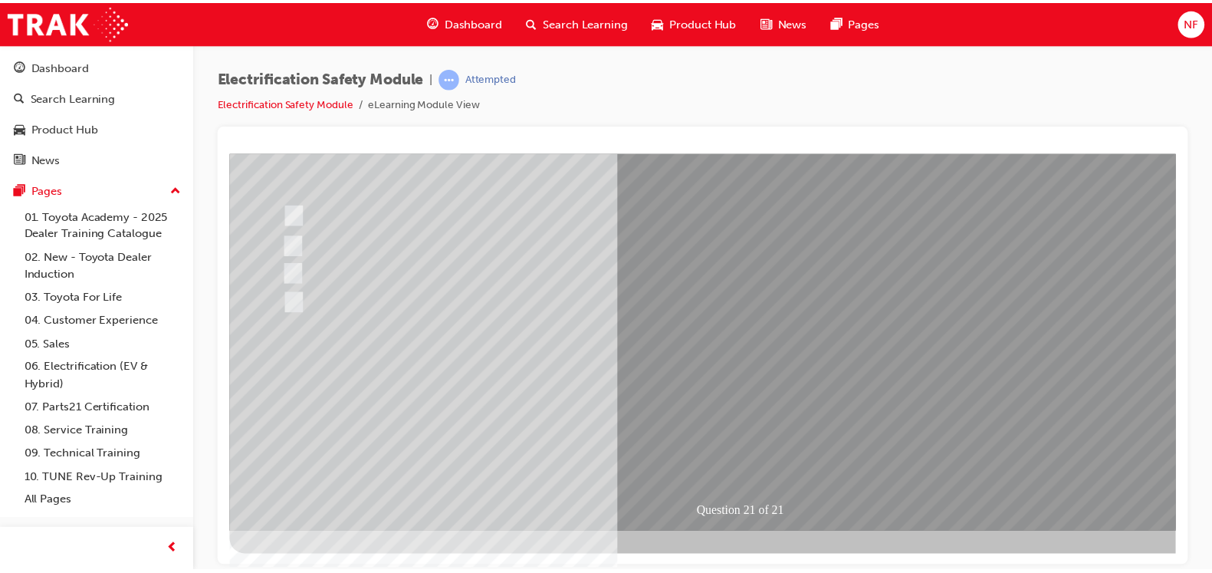
scroll to position [0, 0]
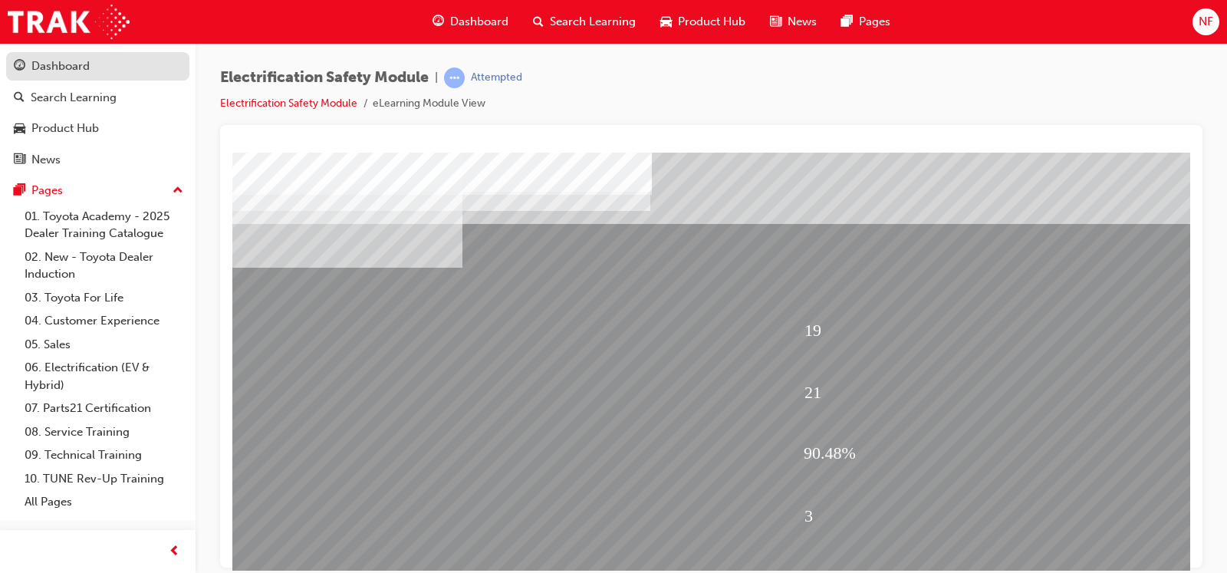
click at [50, 73] on div "Dashboard" at bounding box center [60, 67] width 58 height 18
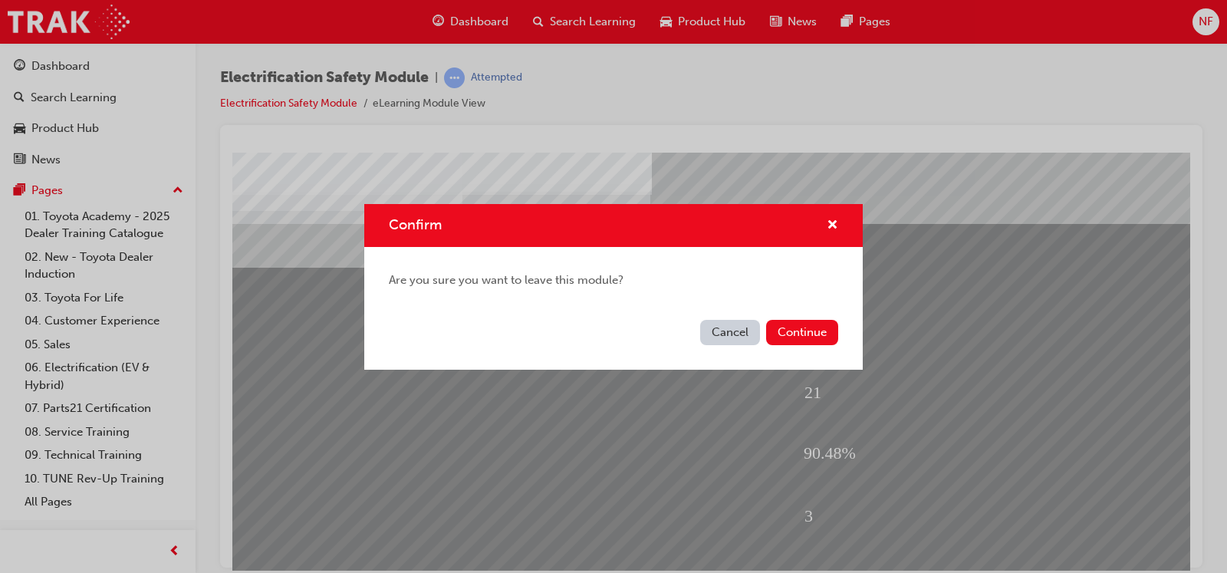
click at [727, 322] on button "Cancel" at bounding box center [730, 332] width 60 height 25
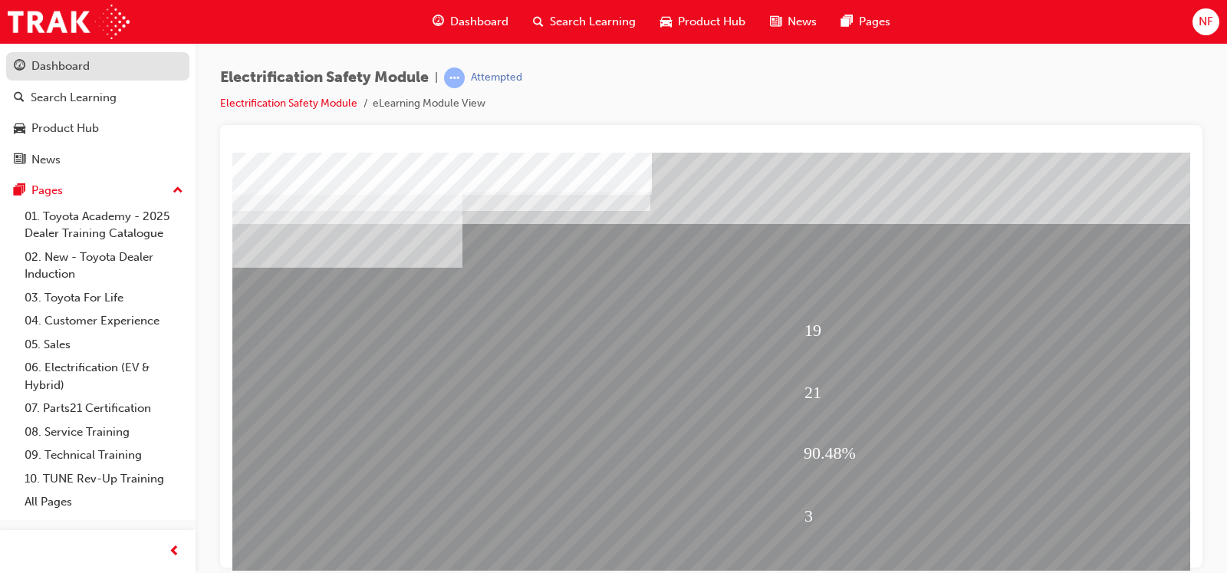
click at [79, 66] on div "Dashboard" at bounding box center [60, 67] width 58 height 18
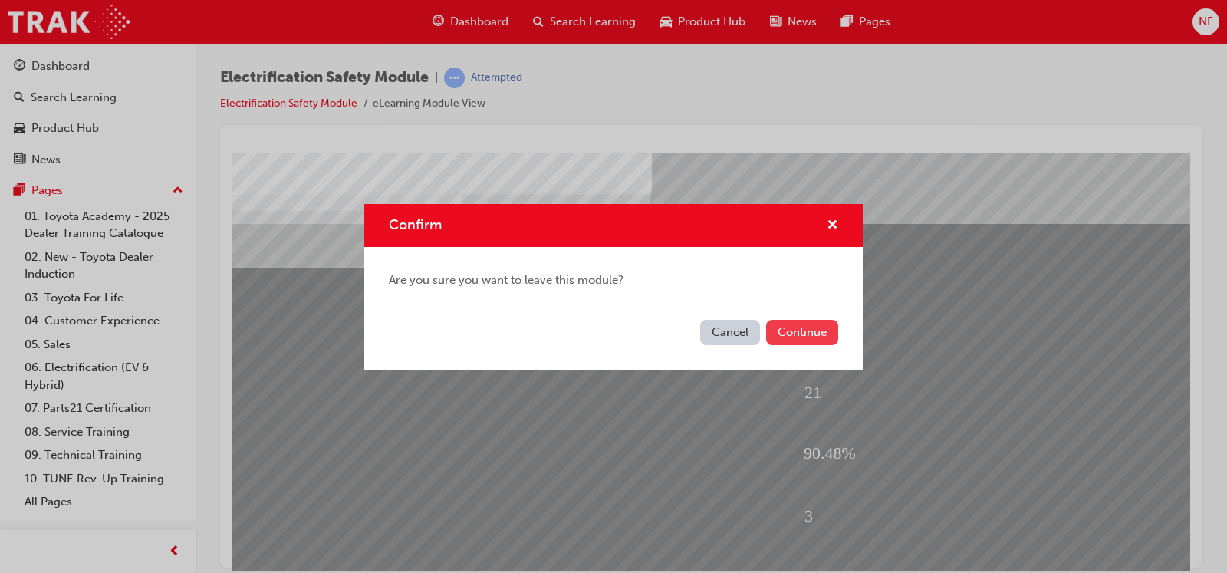
click at [834, 338] on button "Continue" at bounding box center [802, 332] width 72 height 25
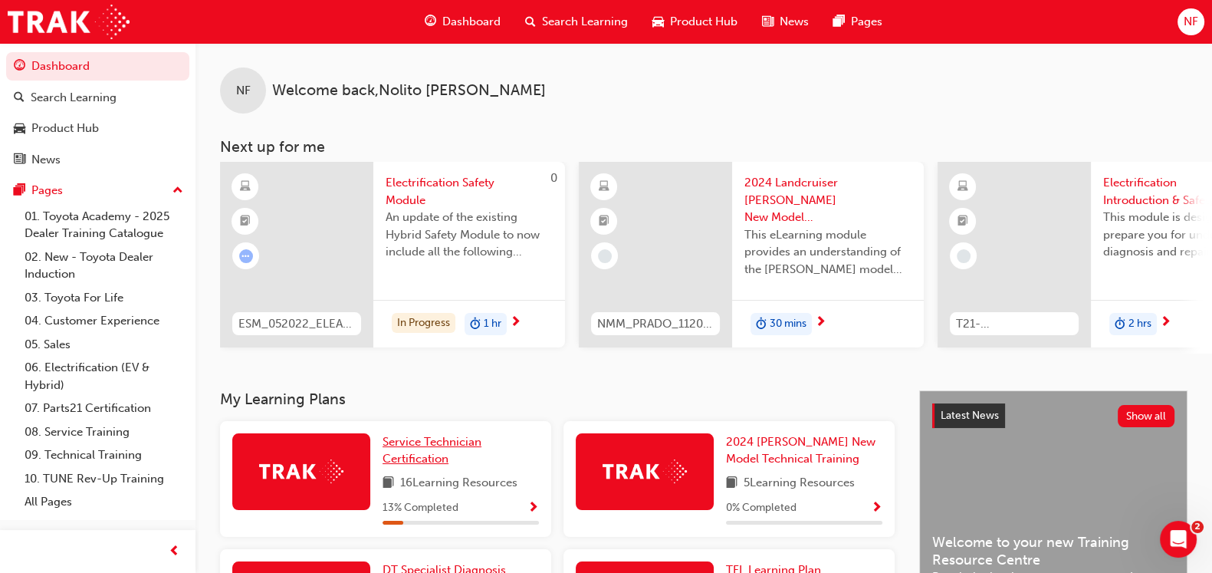
click at [418, 455] on link "Service Technician Certification" at bounding box center [461, 450] width 156 height 35
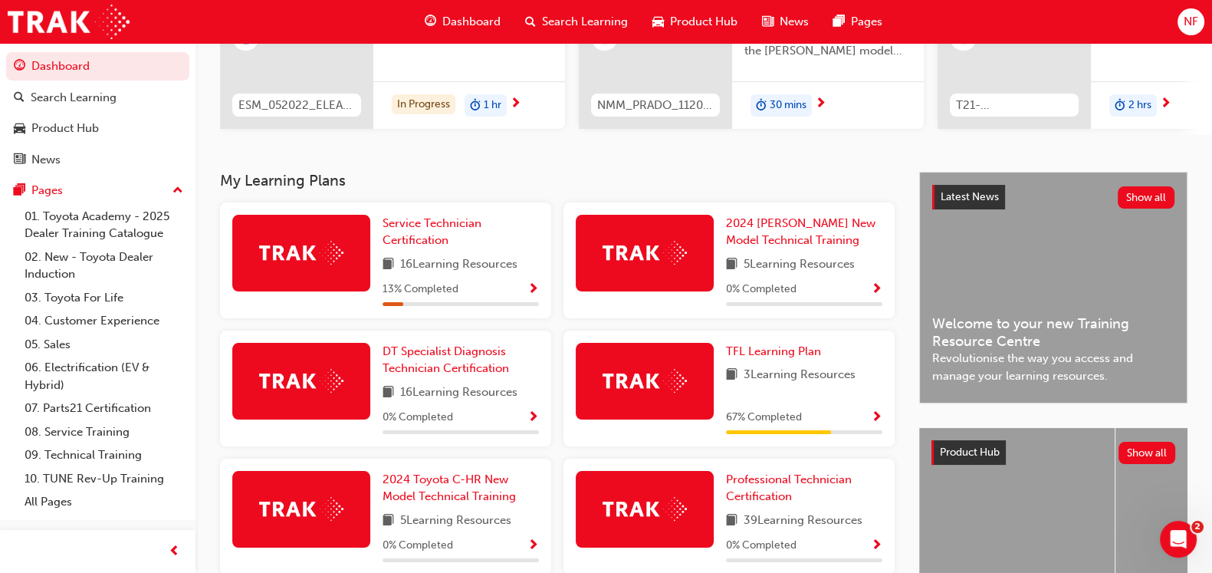
scroll to position [230, 0]
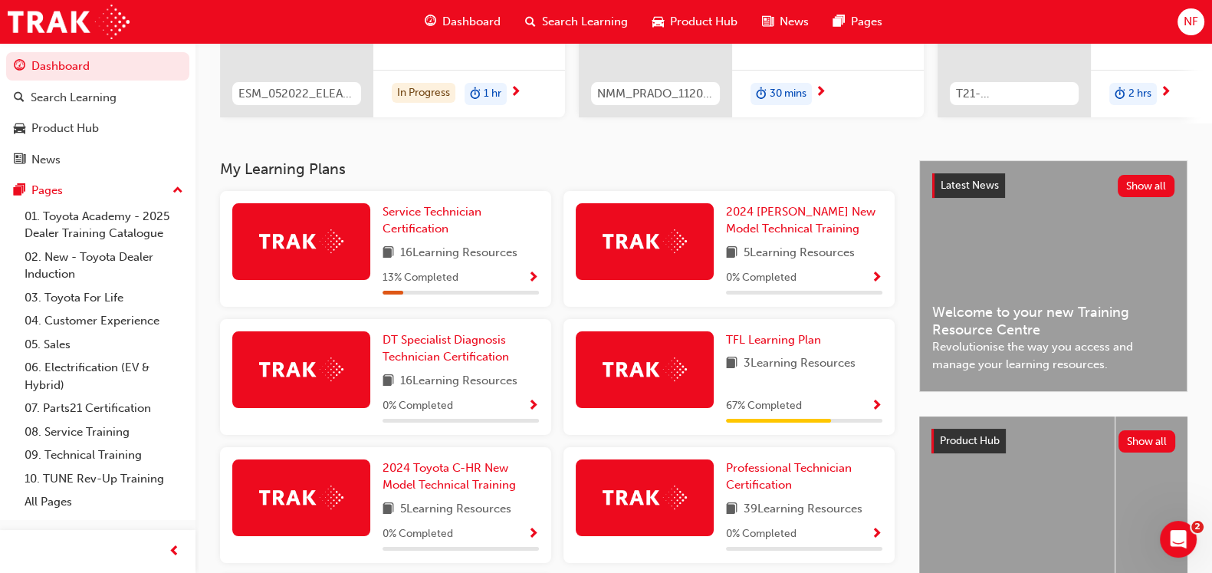
click at [527, 284] on span "Show Progress" at bounding box center [533, 278] width 12 height 14
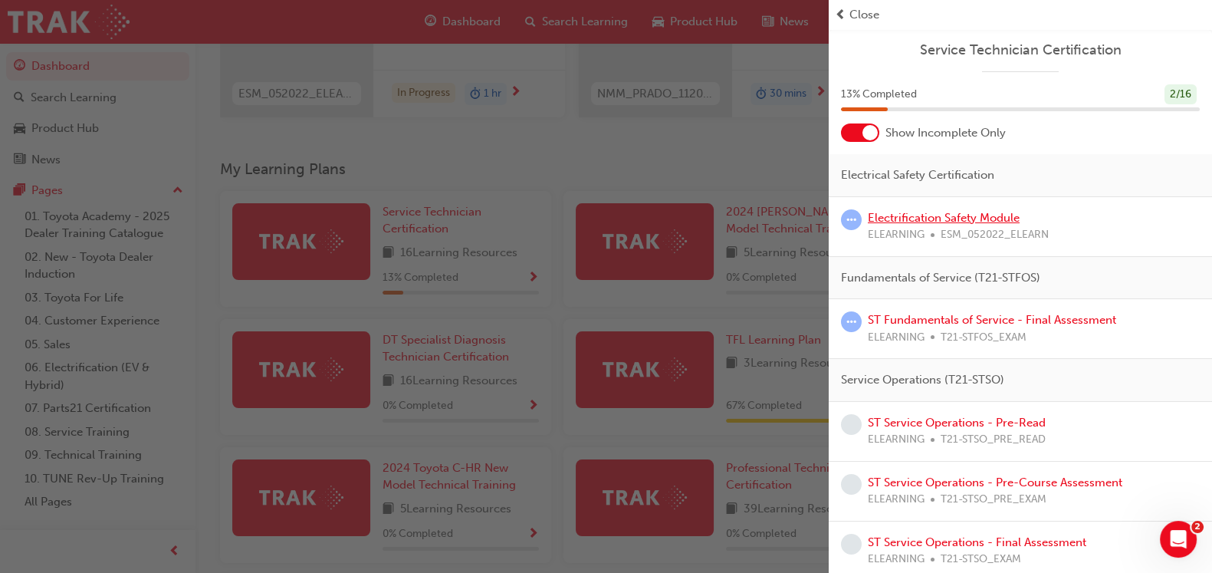
click at [931, 220] on link "Electrification Safety Module" at bounding box center [944, 218] width 152 height 14
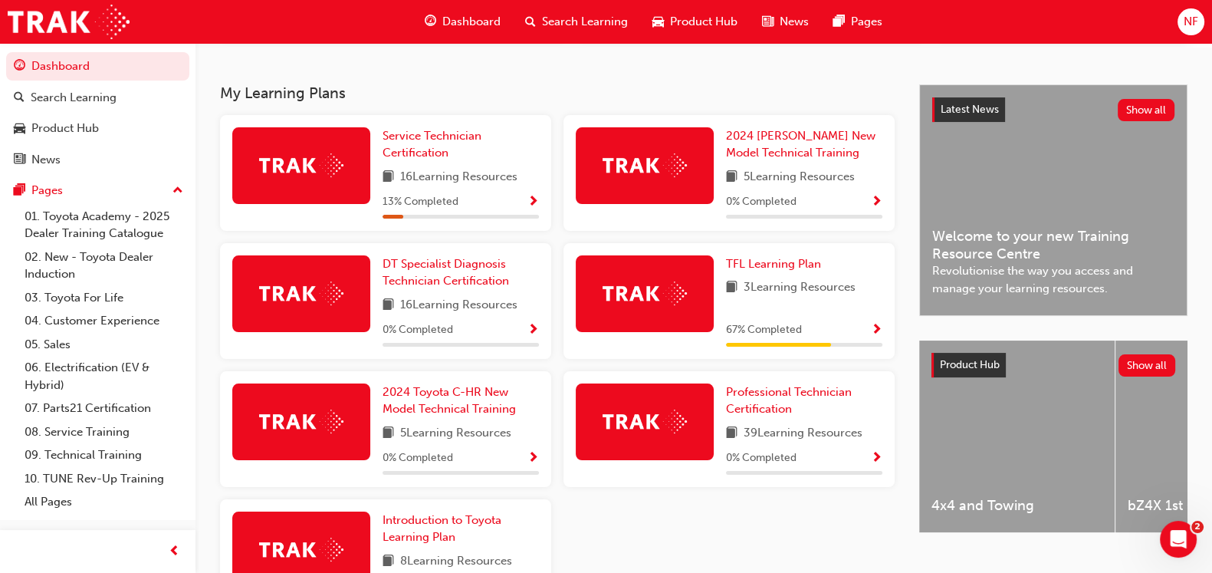
scroll to position [344, 0]
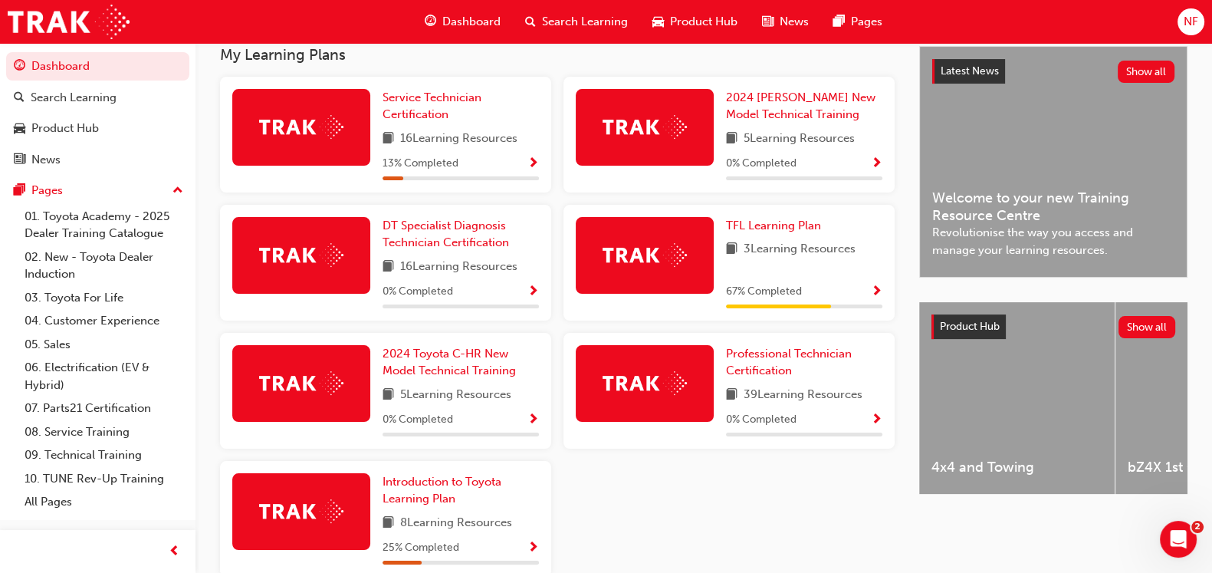
click at [870, 289] on div "67 % Completed" at bounding box center [804, 291] width 156 height 19
click at [872, 297] on span "Show Progress" at bounding box center [877, 292] width 12 height 14
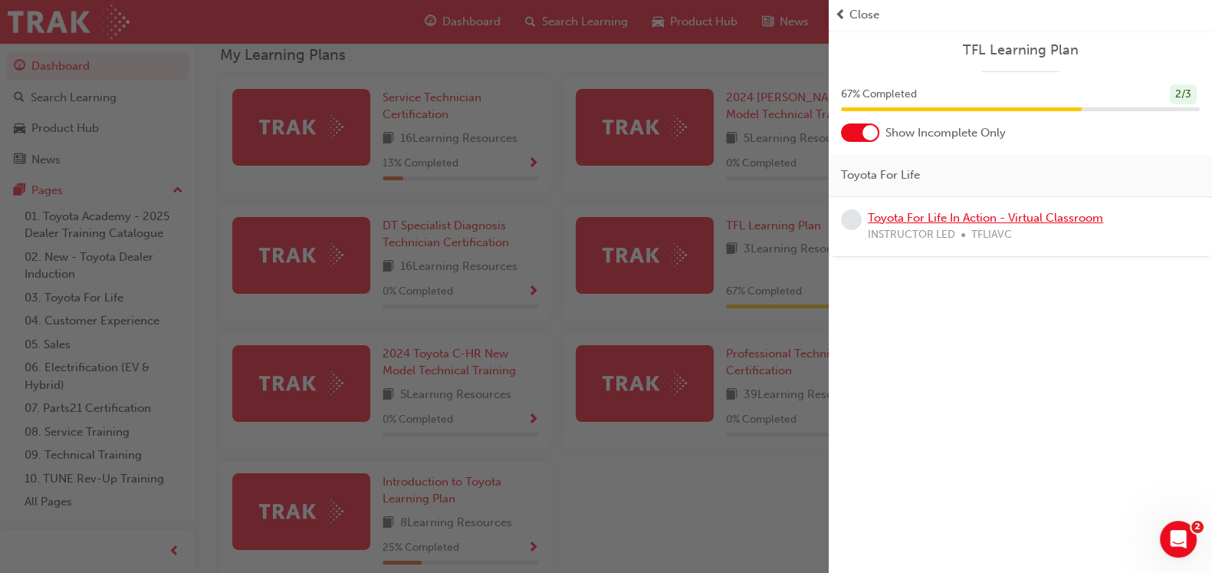
click at [969, 215] on link "Toyota For Life In Action - Virtual Classroom" at bounding box center [985, 218] width 235 height 14
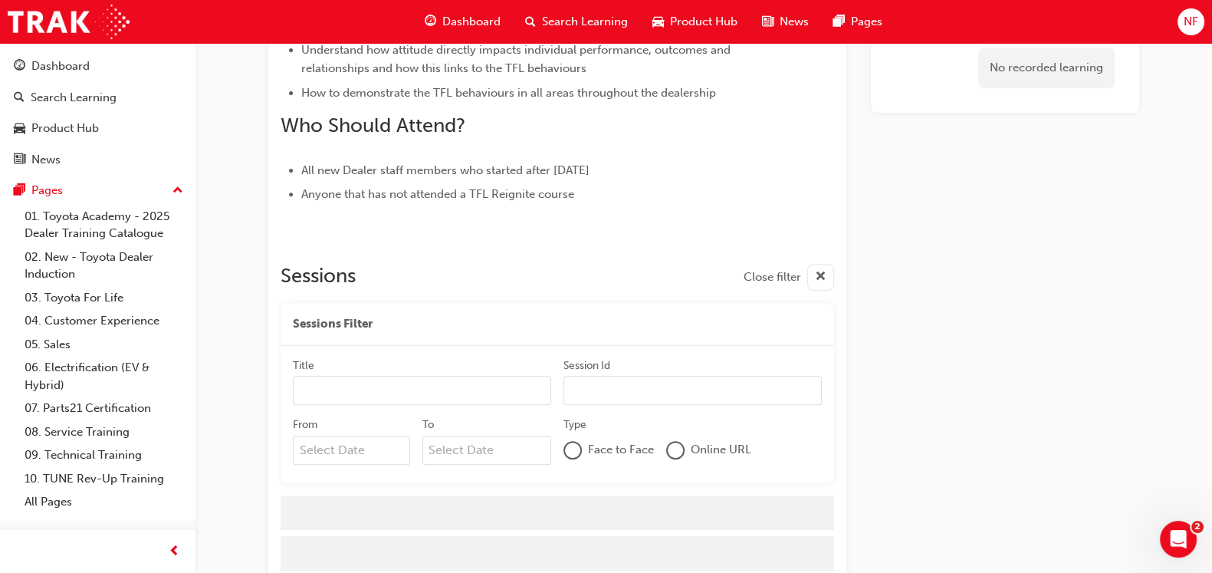
scroll to position [764, 0]
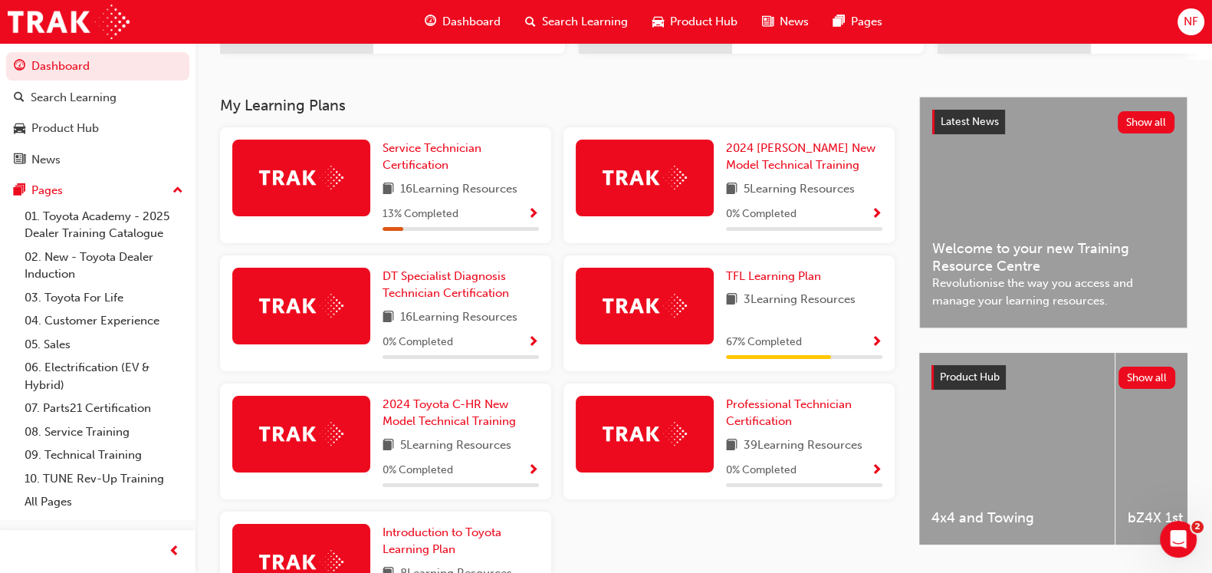
scroll to position [276, 0]
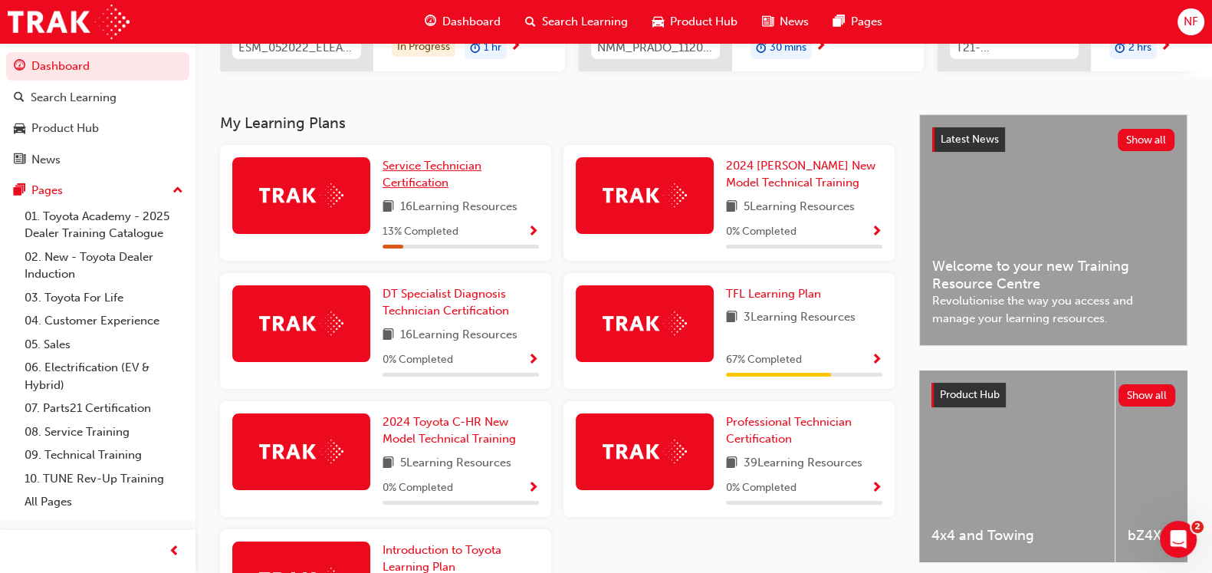
click at [418, 190] on span "Service Technician Certification" at bounding box center [432, 174] width 99 height 31
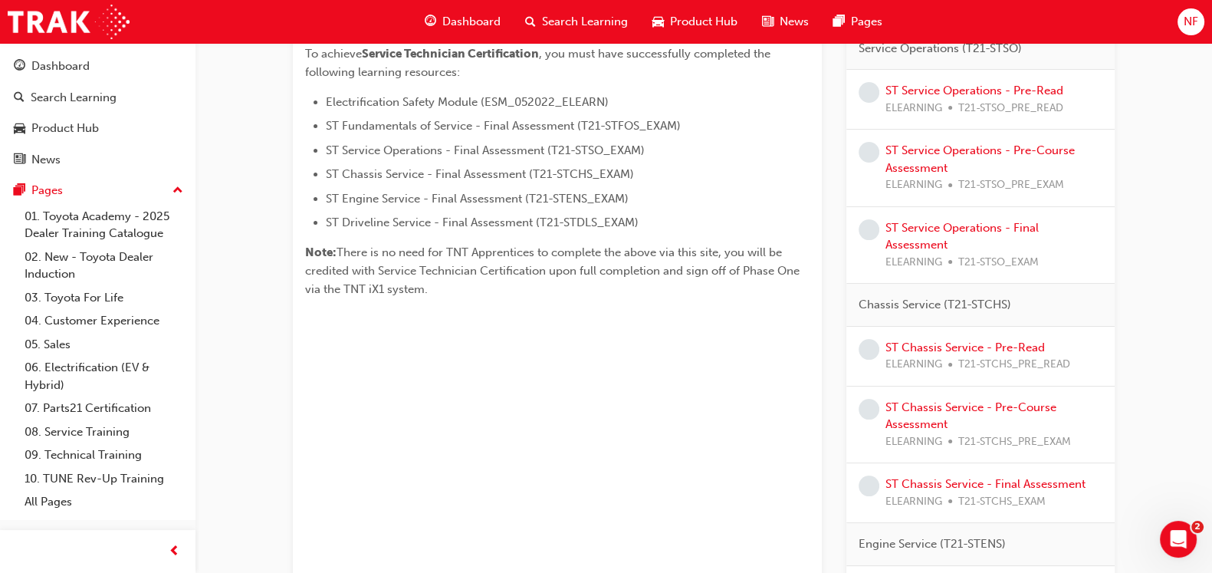
scroll to position [374, 0]
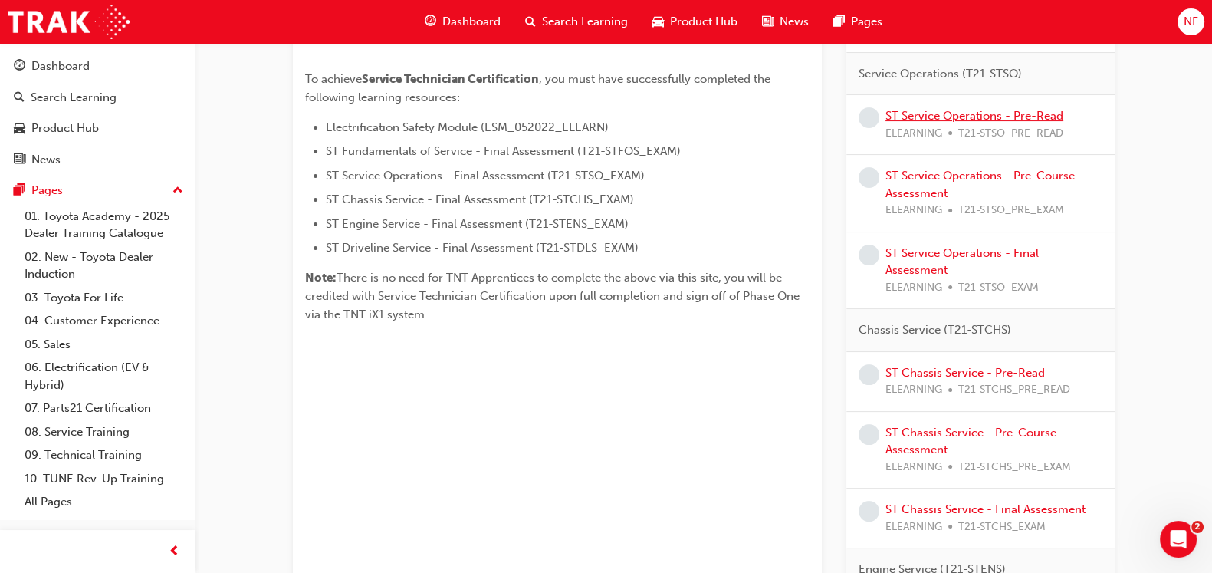
click at [957, 117] on link "ST Service Operations - Pre-Read" at bounding box center [975, 116] width 178 height 14
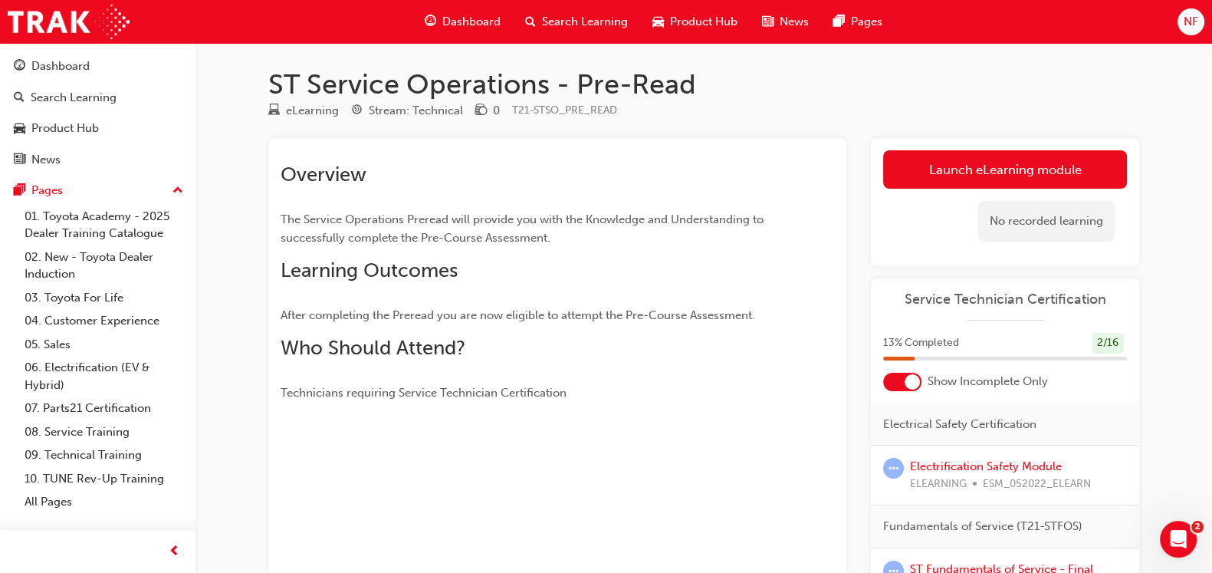
click at [905, 386] on div at bounding box center [902, 382] width 38 height 18
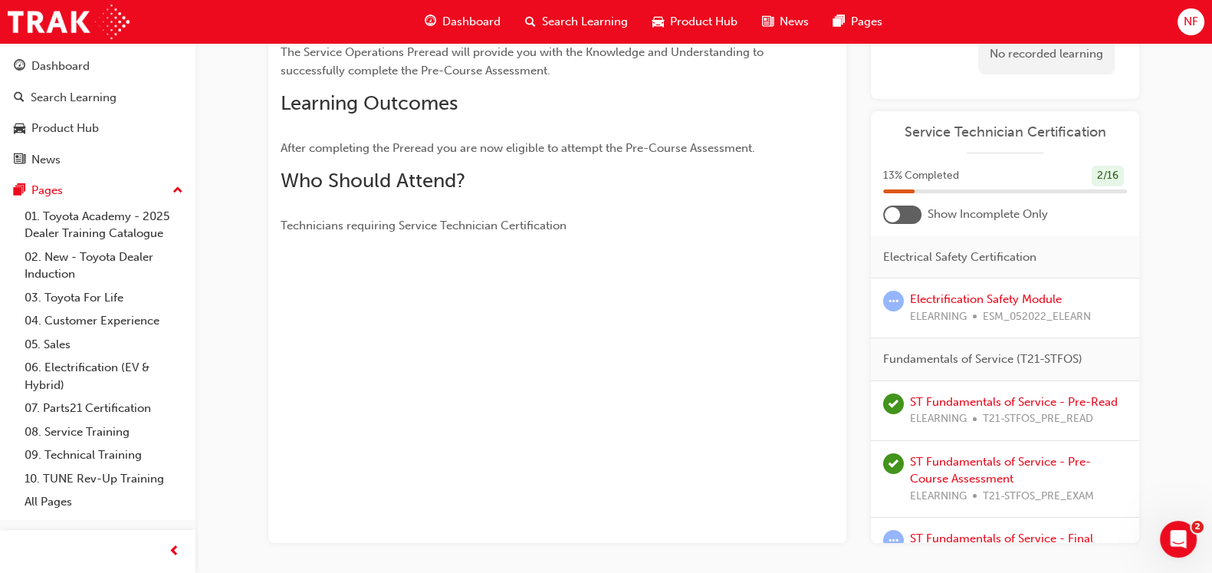
scroll to position [179, 0]
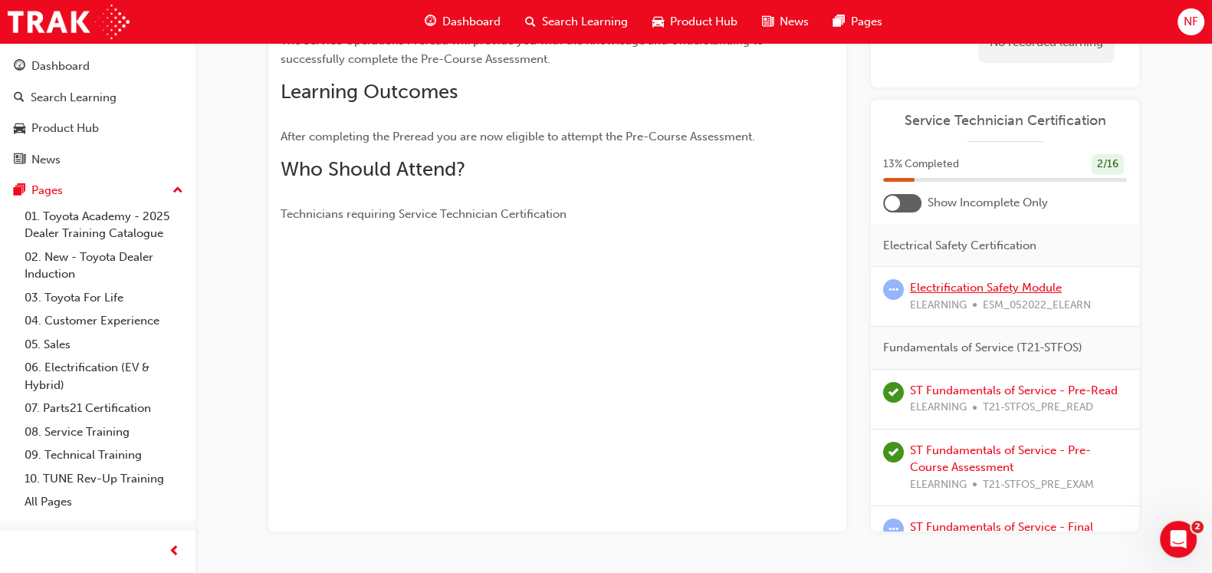
click at [945, 282] on link "Electrification Safety Module" at bounding box center [986, 288] width 152 height 14
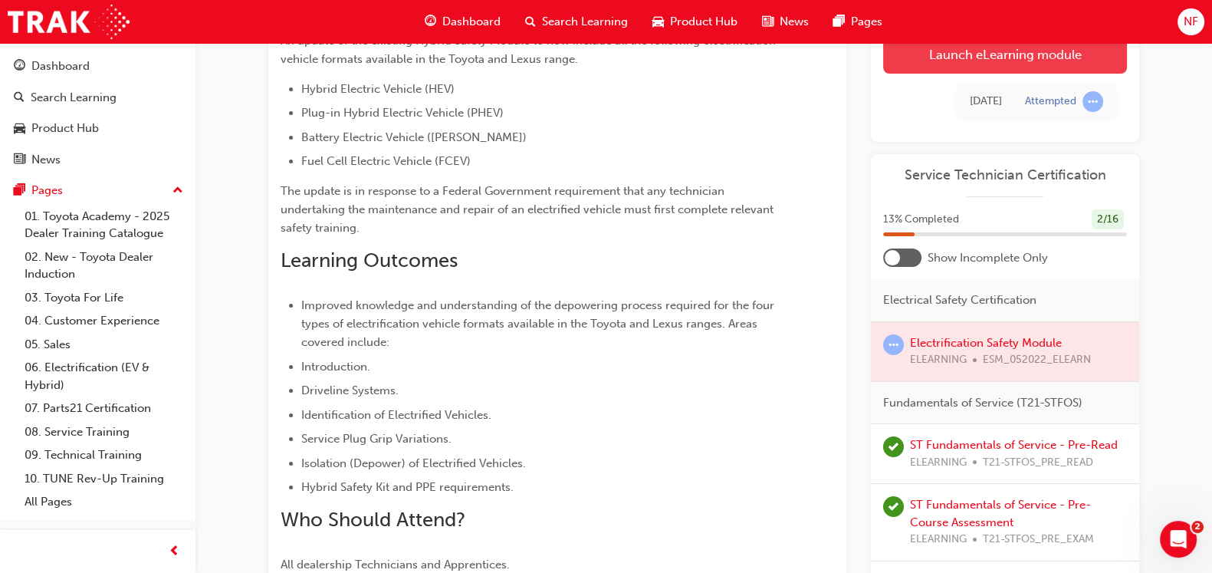
click at [969, 61] on link "Launch eLearning module" at bounding box center [1005, 54] width 244 height 38
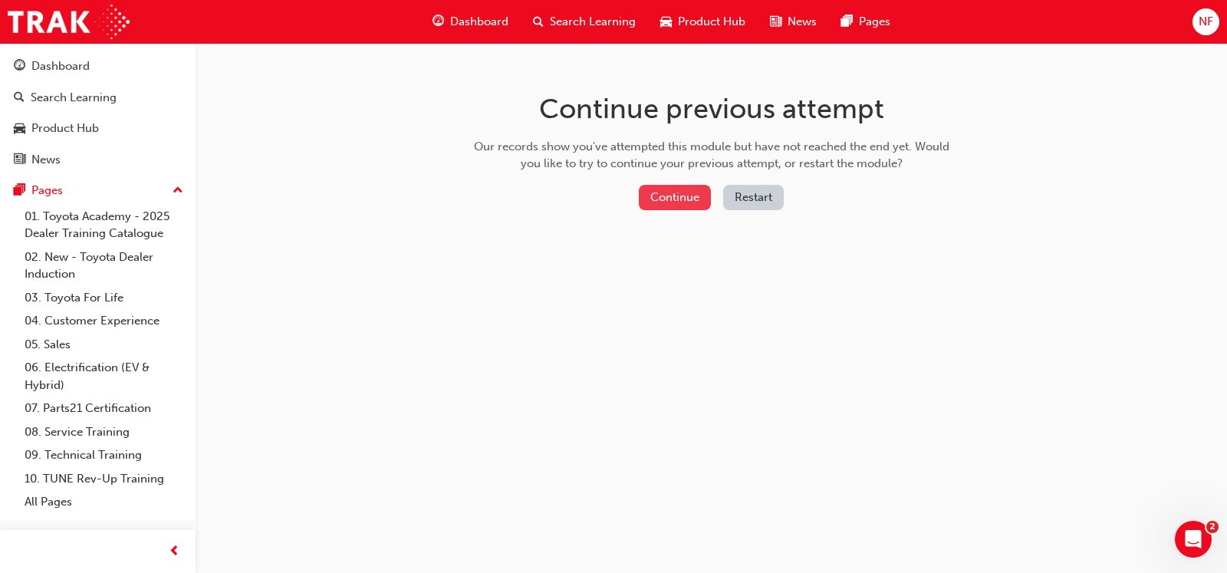
click at [669, 194] on button "Continue" at bounding box center [675, 197] width 72 height 25
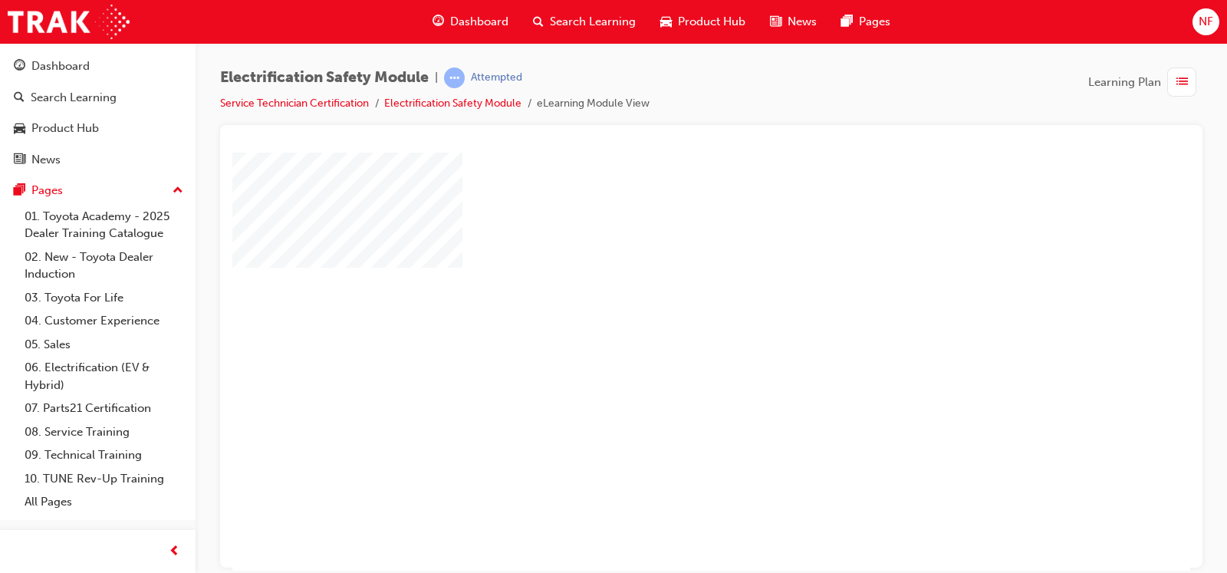
scroll to position [171, 0]
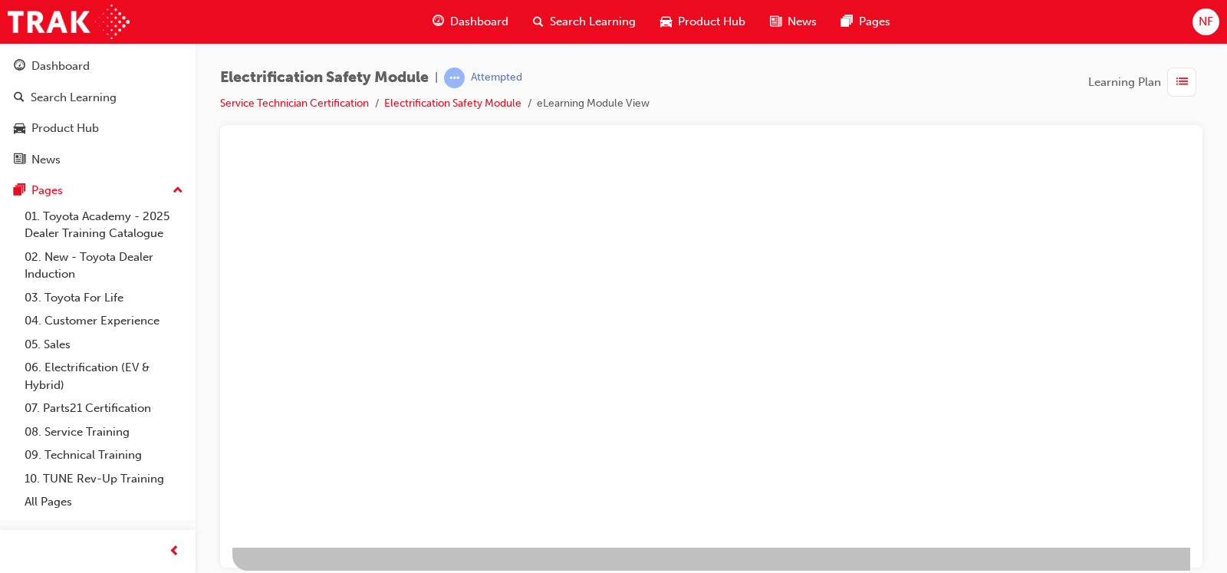
click at [667, 159] on div "play" at bounding box center [667, 159] width 0 height 0
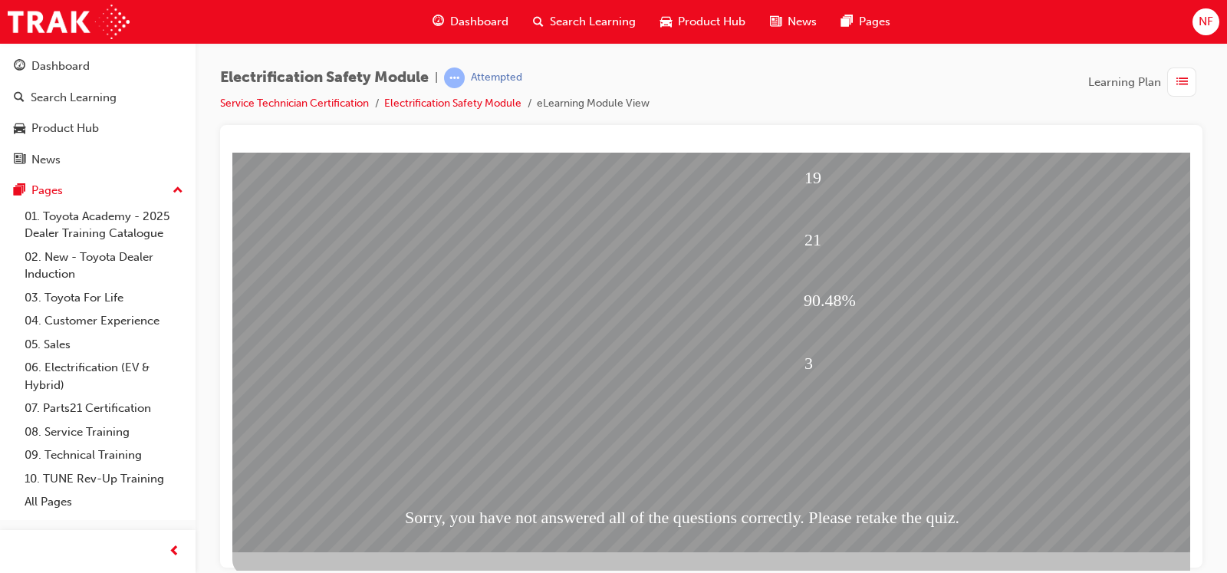
scroll to position [153, 0]
click at [969, 153] on iframe at bounding box center [711, 362] width 958 height 418
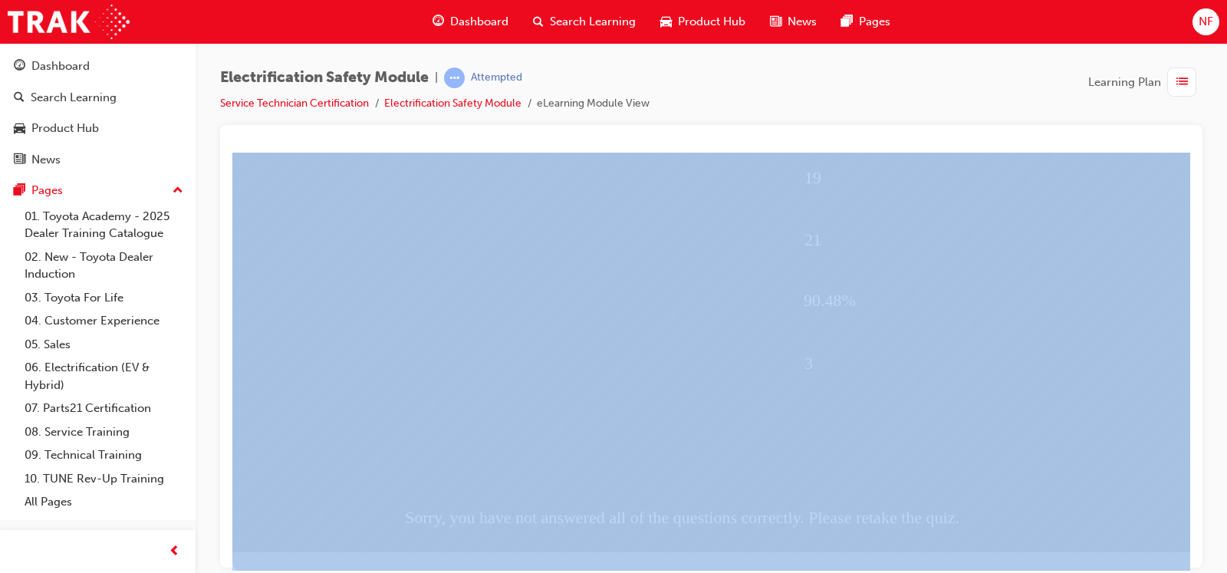
click at [969, 153] on iframe at bounding box center [711, 362] width 958 height 418
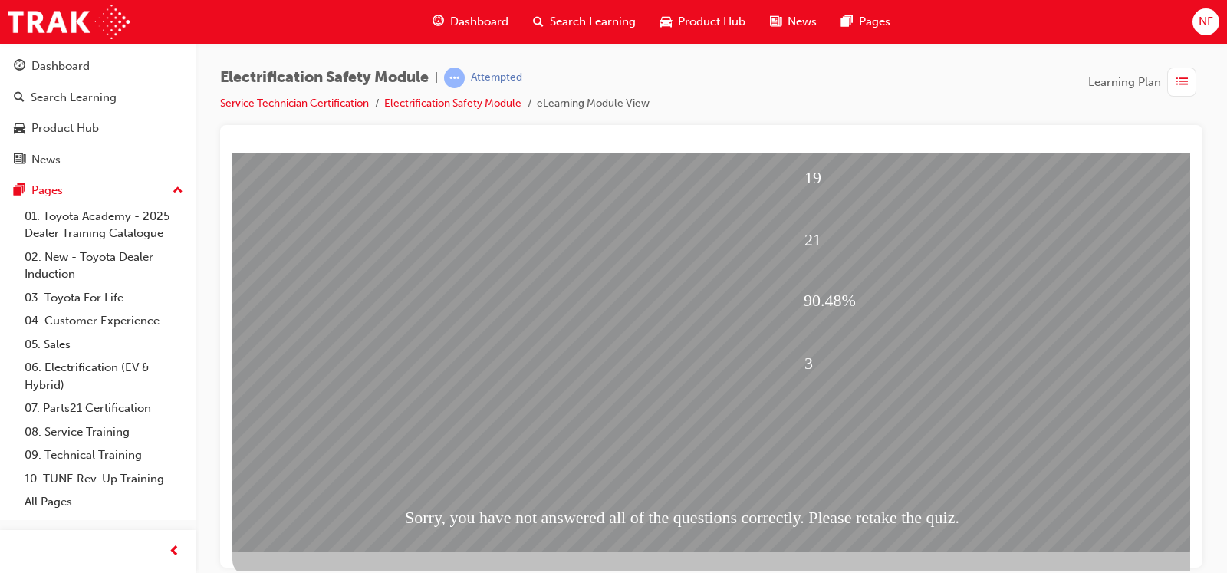
click at [969, 295] on div "90.48%" at bounding box center [1014, 300] width 420 height 58
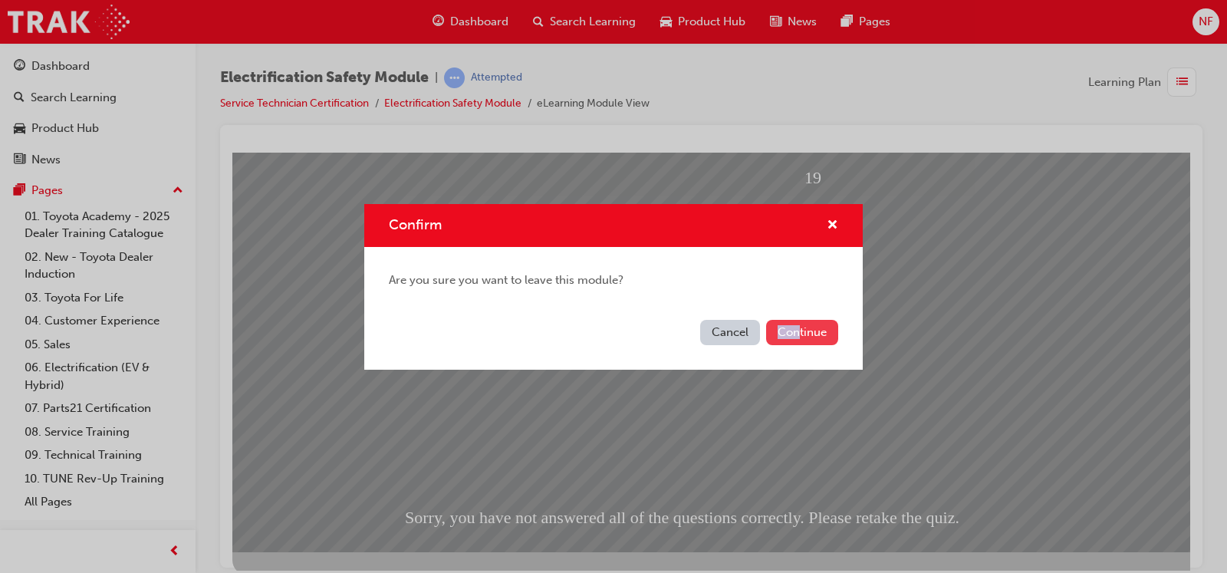
drag, startPoint x: 799, startPoint y: 316, endPoint x: 799, endPoint y: 325, distance: 9.2
click at [799, 325] on div "Cancel Continue" at bounding box center [613, 342] width 498 height 56
click at [799, 325] on button "Continue" at bounding box center [802, 332] width 72 height 25
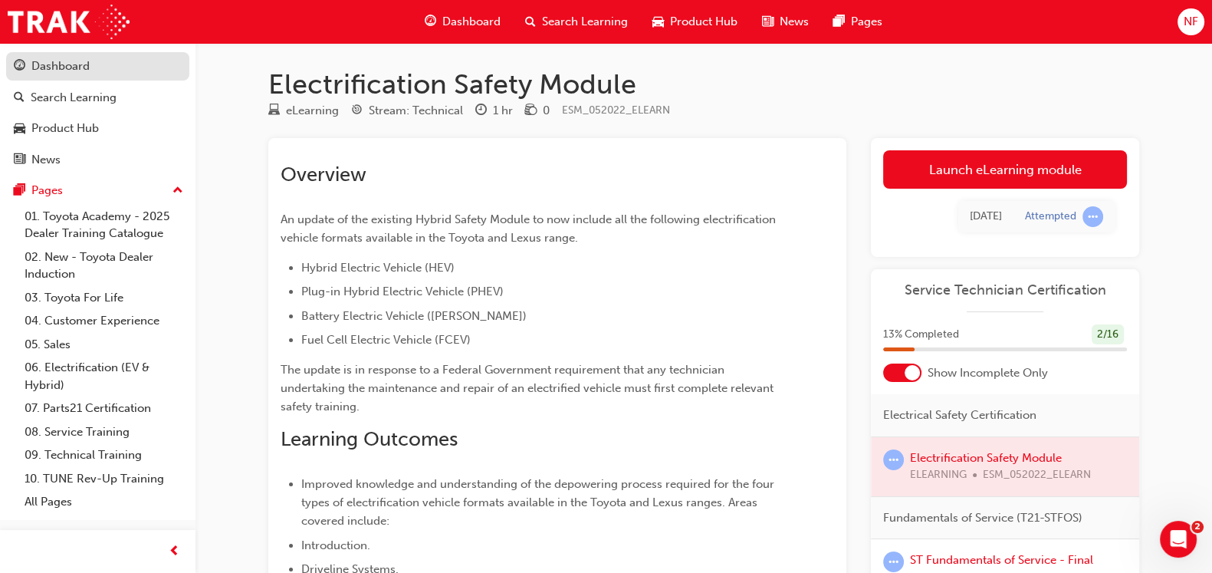
click at [58, 65] on div "Dashboard" at bounding box center [60, 67] width 58 height 18
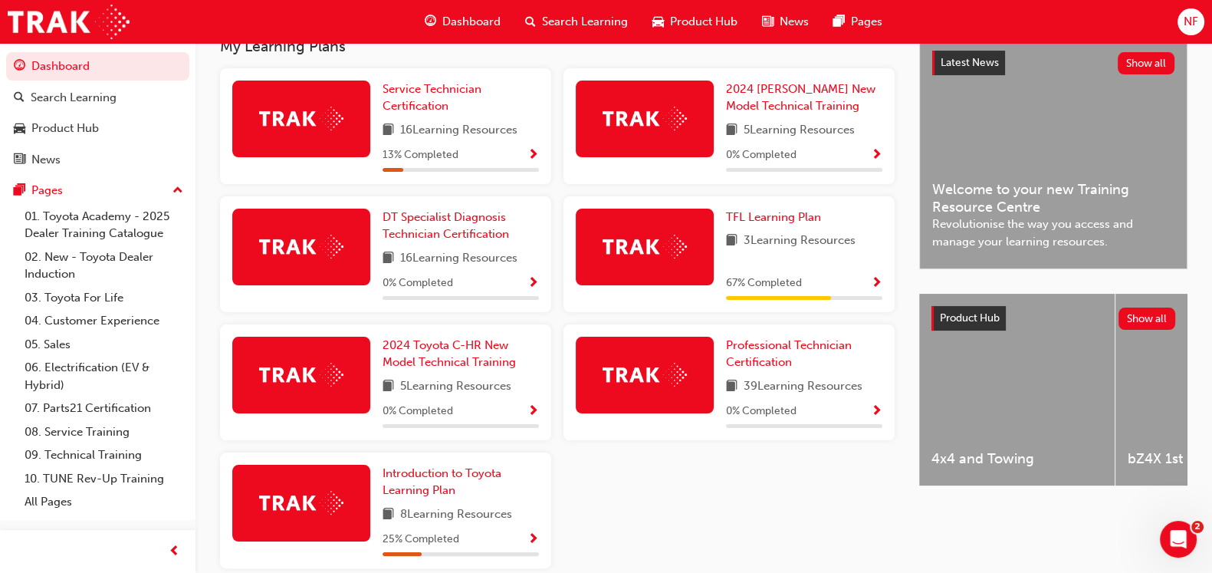
scroll to position [314, 0]
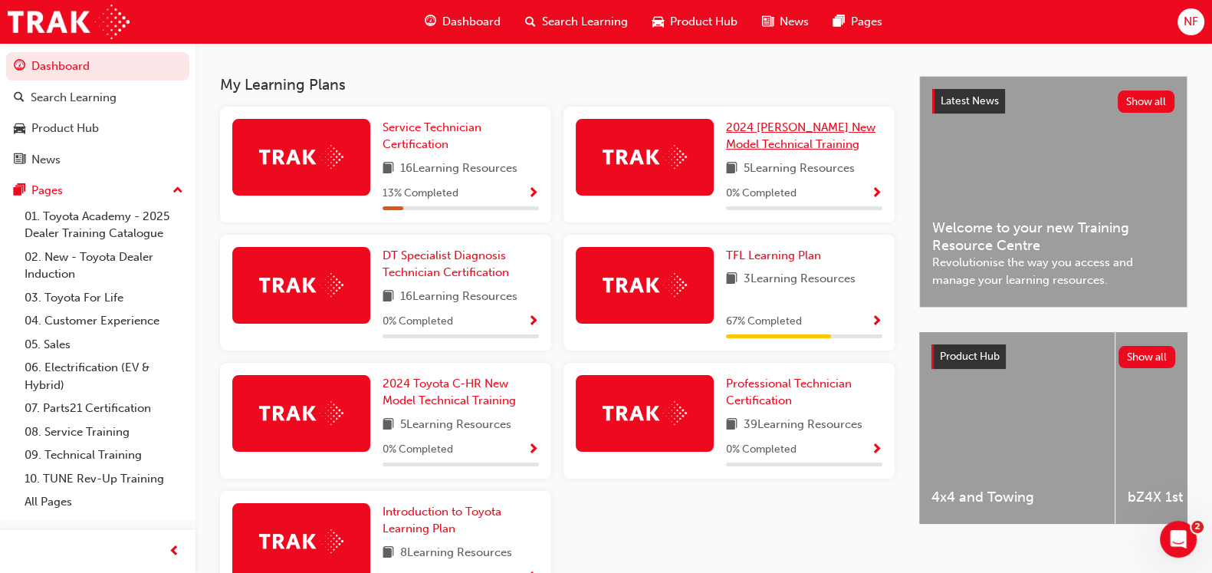
click at [767, 150] on span "2024 [PERSON_NAME] New Model Technical Training" at bounding box center [801, 135] width 150 height 31
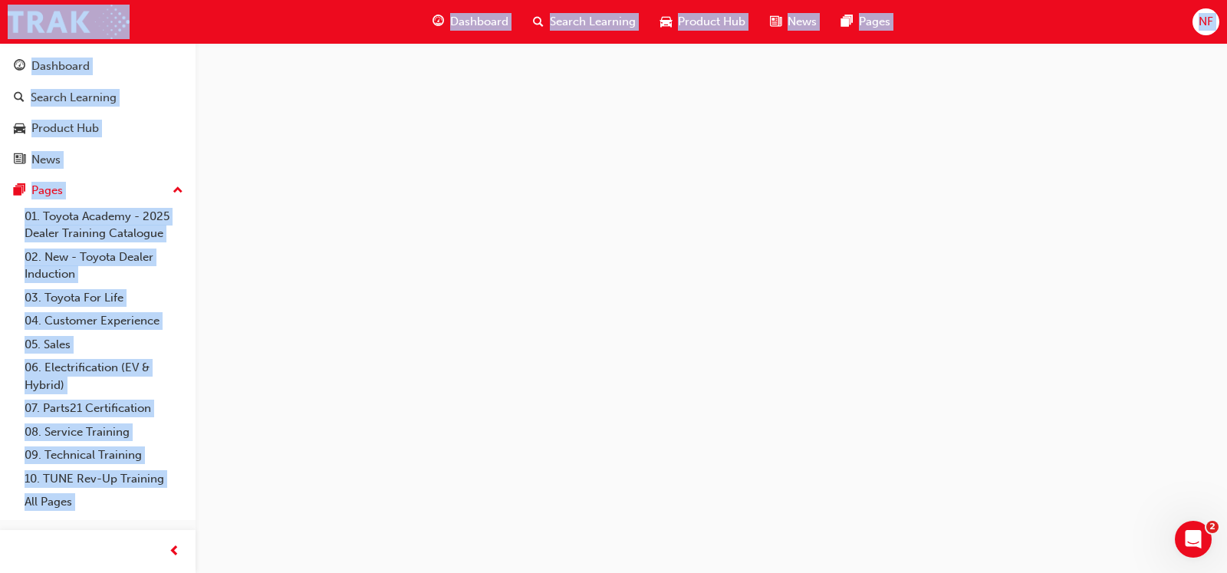
click at [767, 150] on div at bounding box center [613, 286] width 1227 height 573
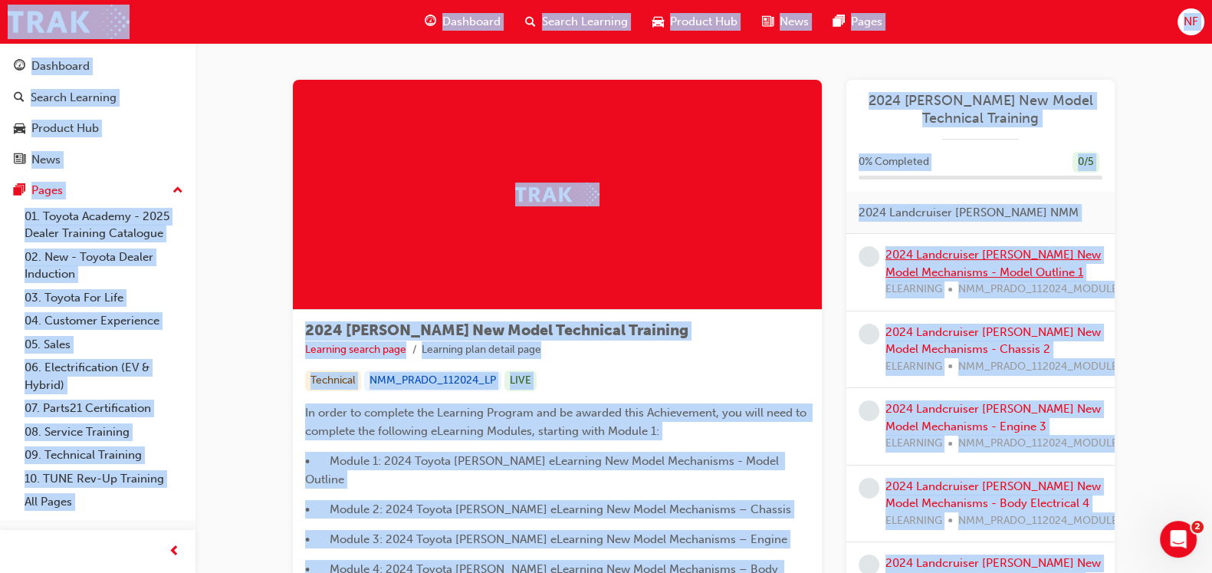
click at [942, 264] on link "2024 Landcruiser [PERSON_NAME] New Model Mechanisms - Model Outline 1" at bounding box center [993, 263] width 215 height 31
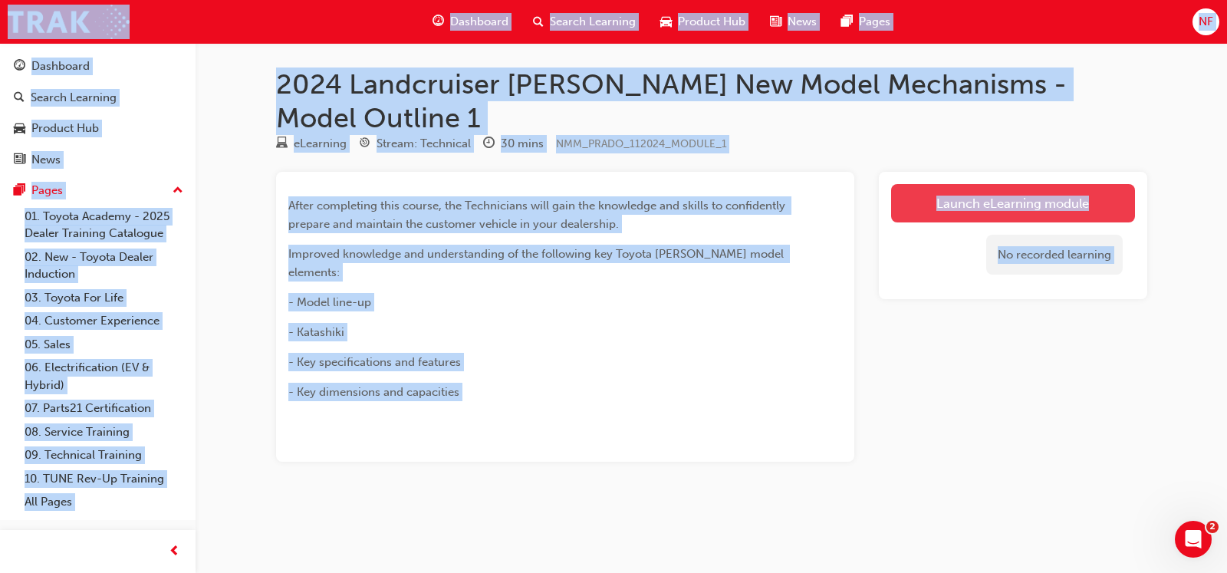
click at [959, 184] on link "Launch eLearning module" at bounding box center [1013, 203] width 244 height 38
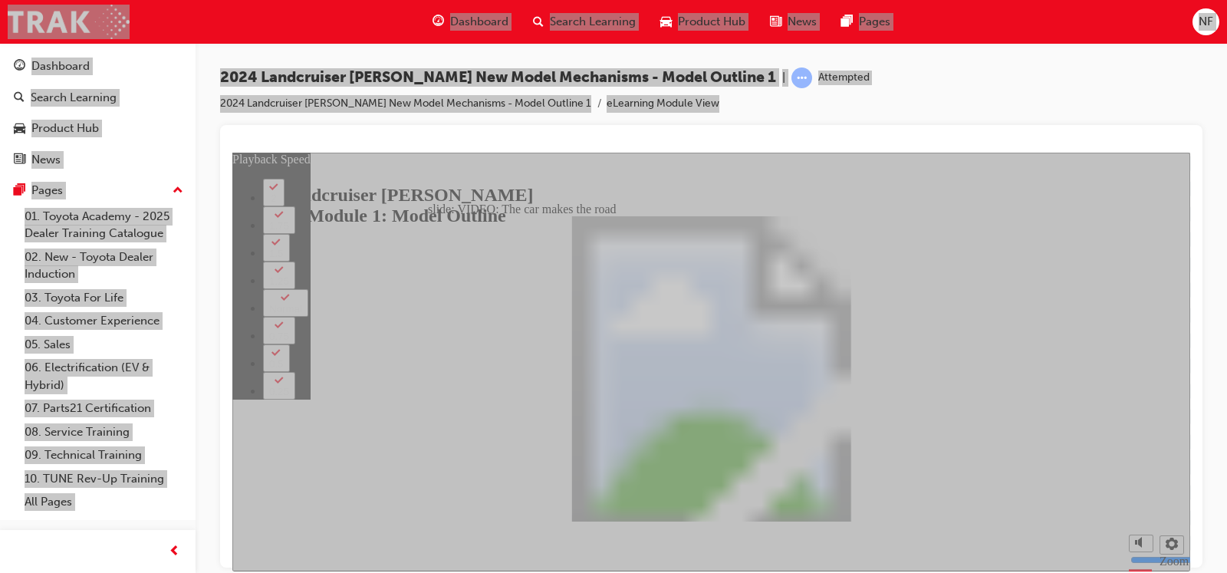
type input "0"
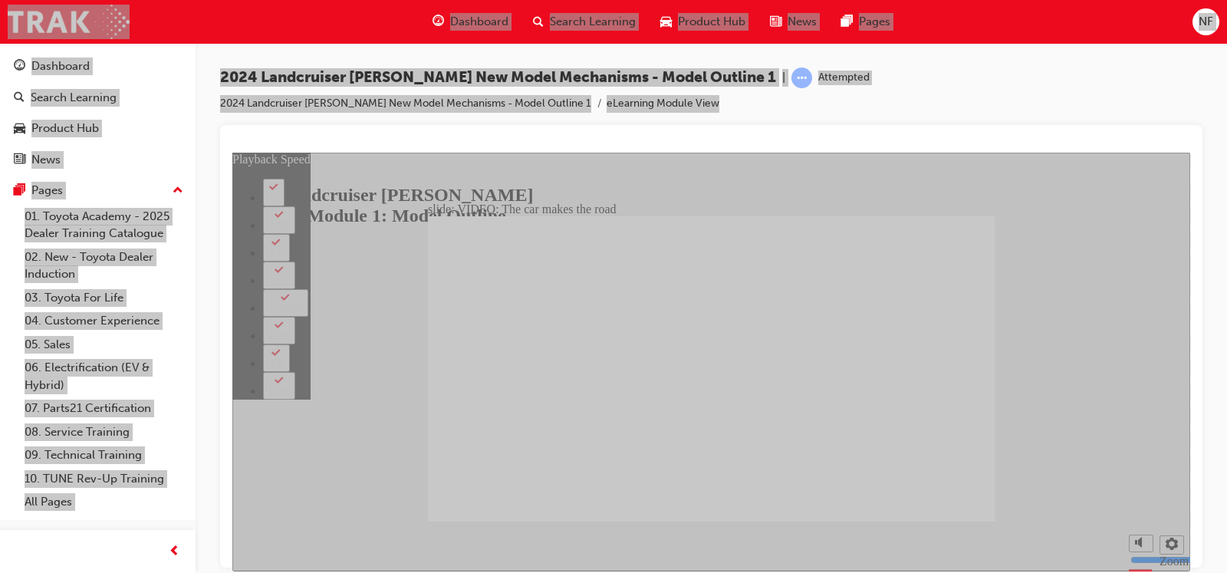
type input "86"
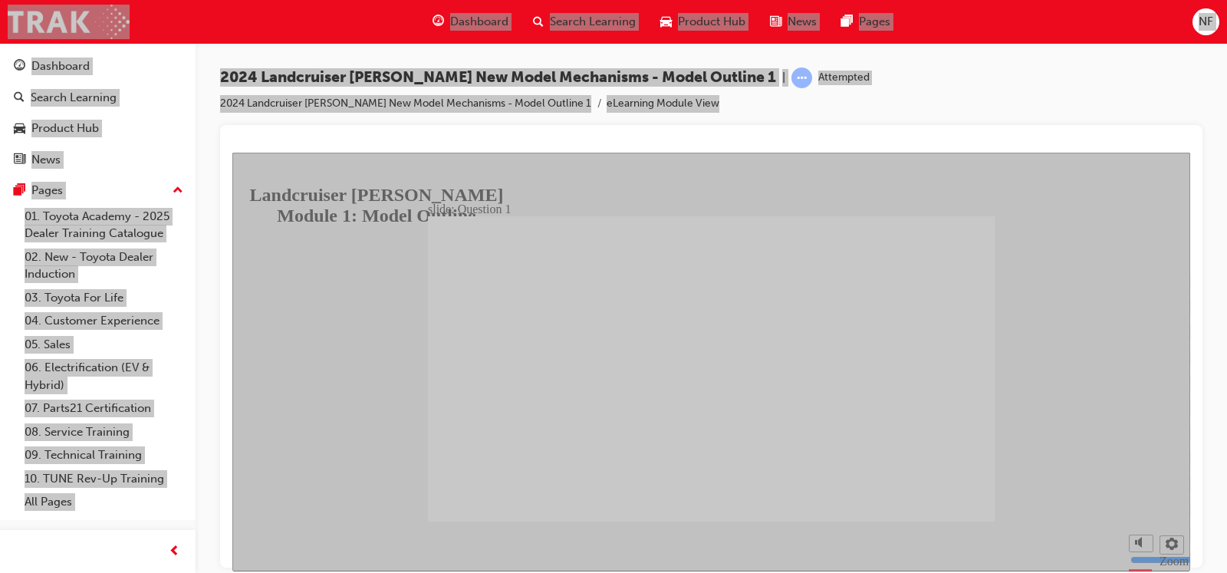
radio input "true"
radio input "false"
radio input "true"
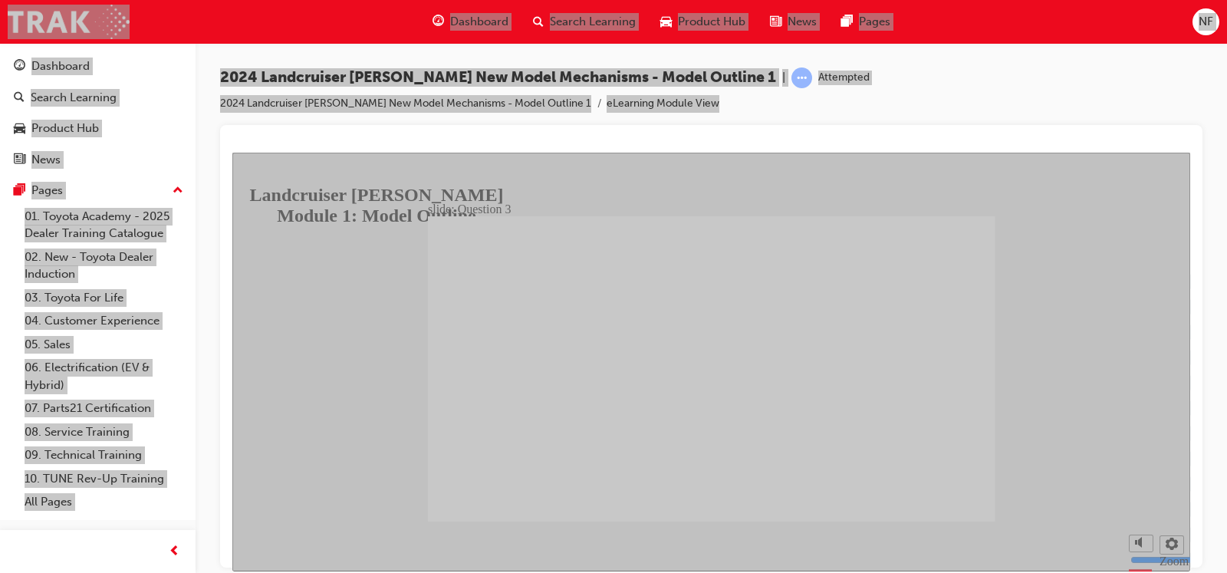
radio input "false"
radio input "true"
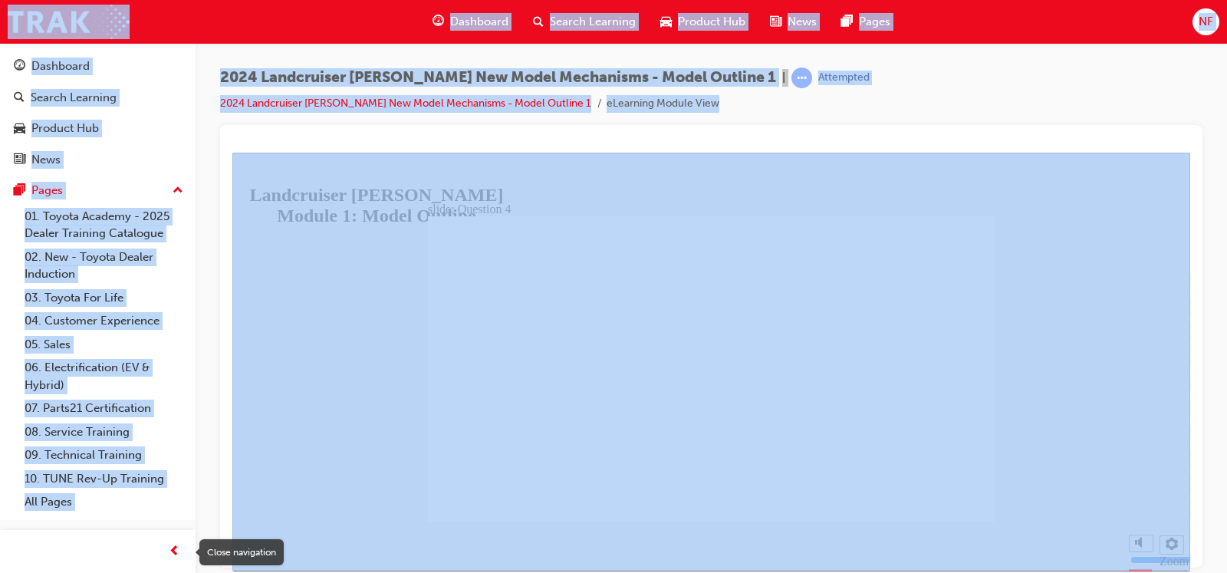
click at [169, 458] on span "prev-icon" at bounding box center [175, 551] width 12 height 19
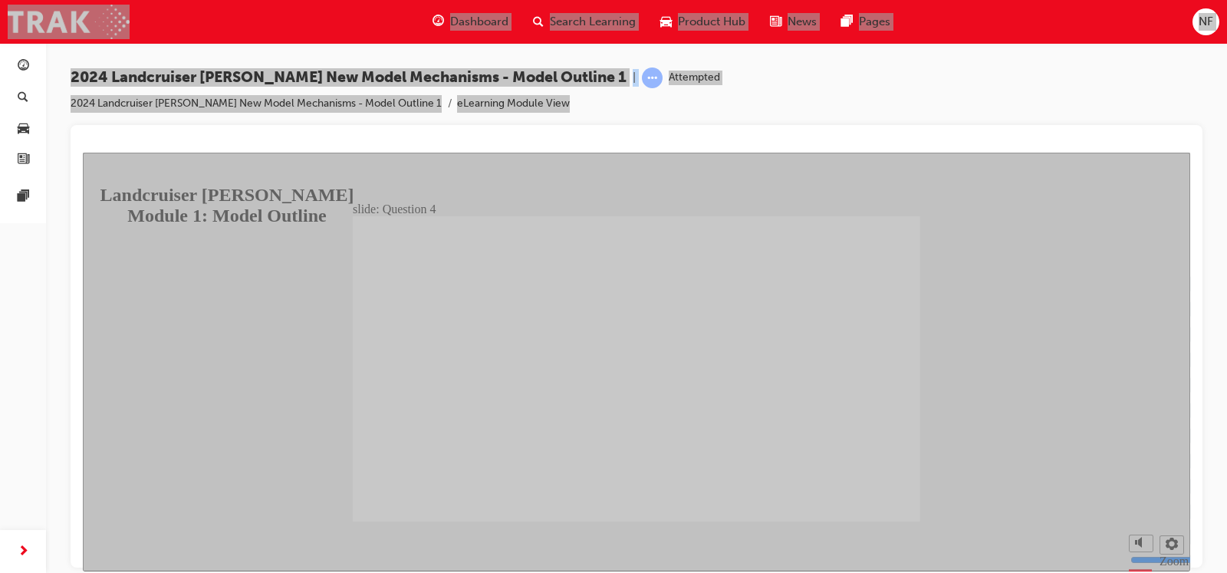
click at [168, 458] on section "Playback Speed 2 1.75" at bounding box center [636, 546] width 1107 height 50
radio input "true"
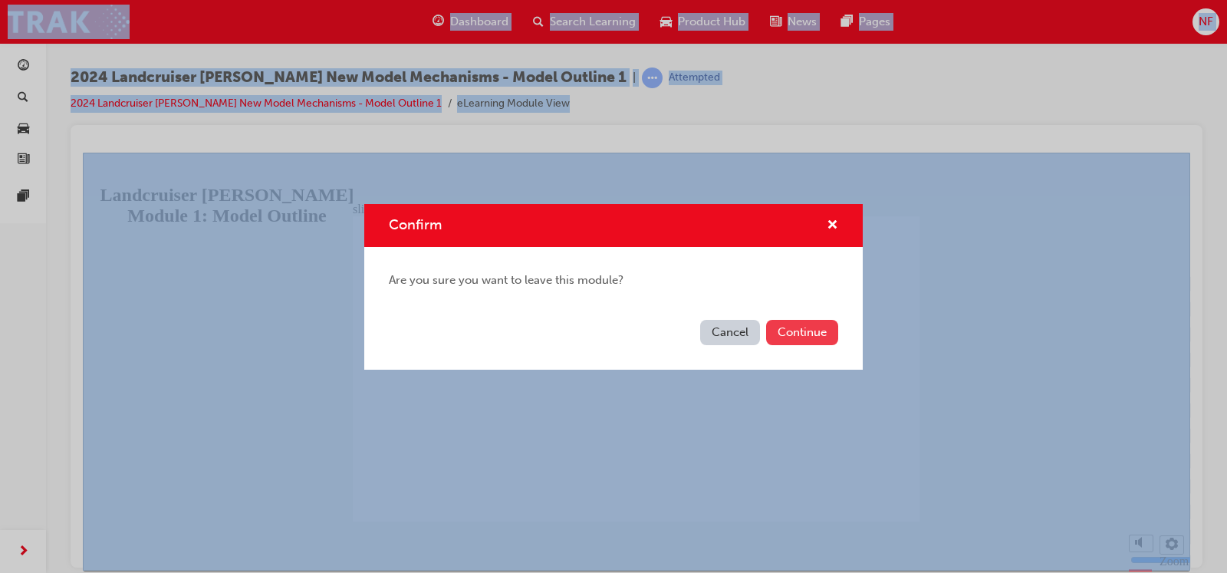
click at [797, 320] on button "Continue" at bounding box center [802, 332] width 72 height 25
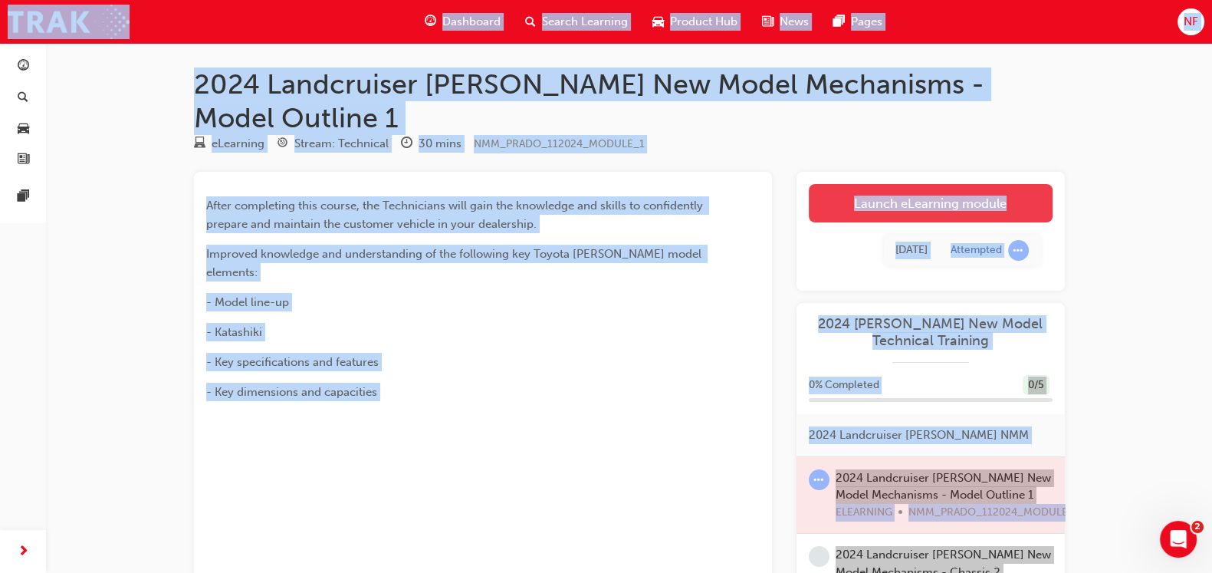
click at [935, 184] on link "Launch eLearning module" at bounding box center [931, 203] width 244 height 38
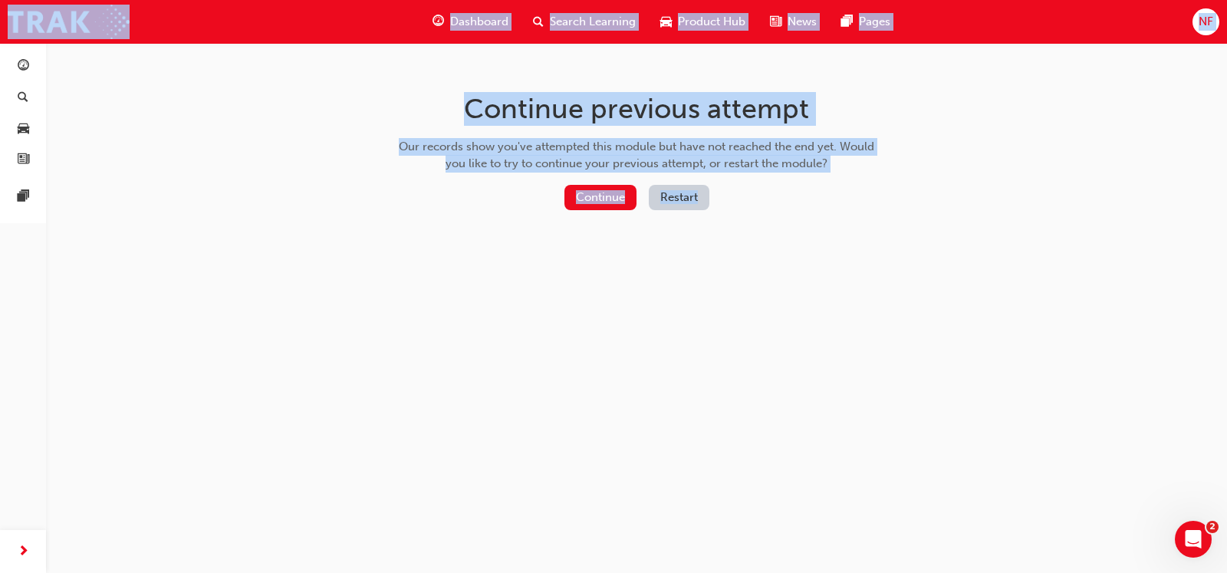
click at [677, 195] on button "Restart" at bounding box center [679, 197] width 61 height 25
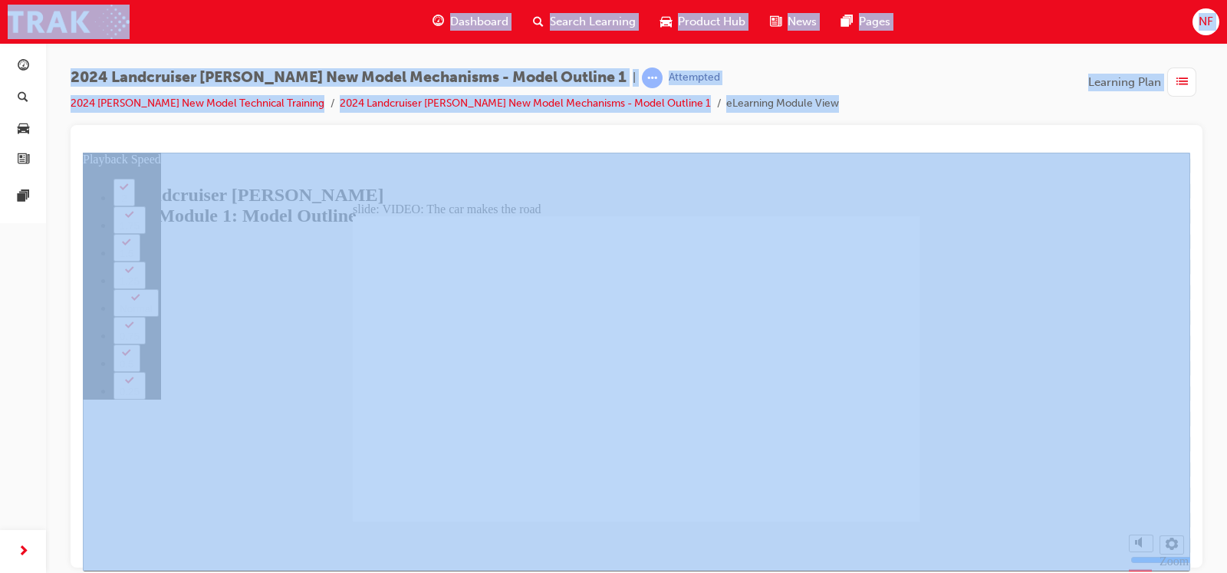
type input "86"
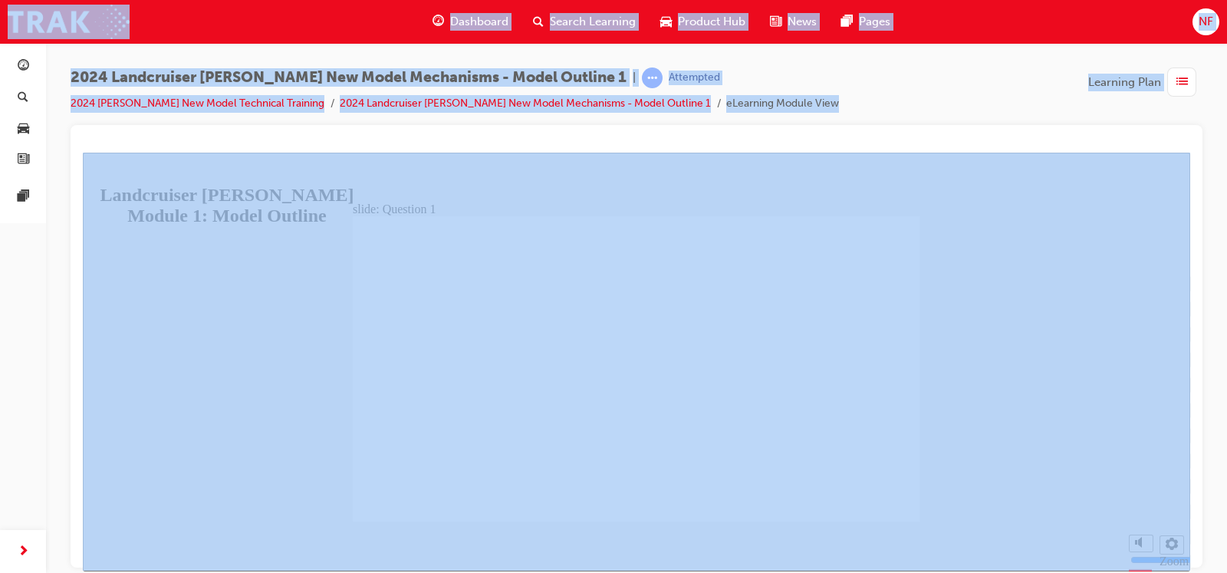
radio input "true"
radio input "false"
radio input "true"
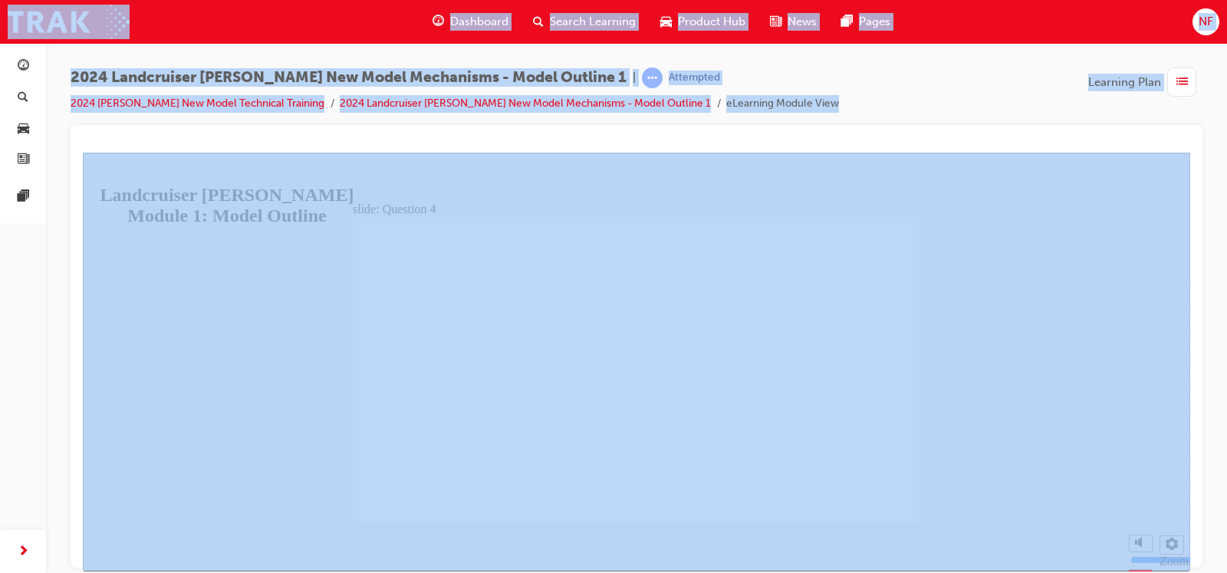
radio input "true"
radio input "false"
radio input "true"
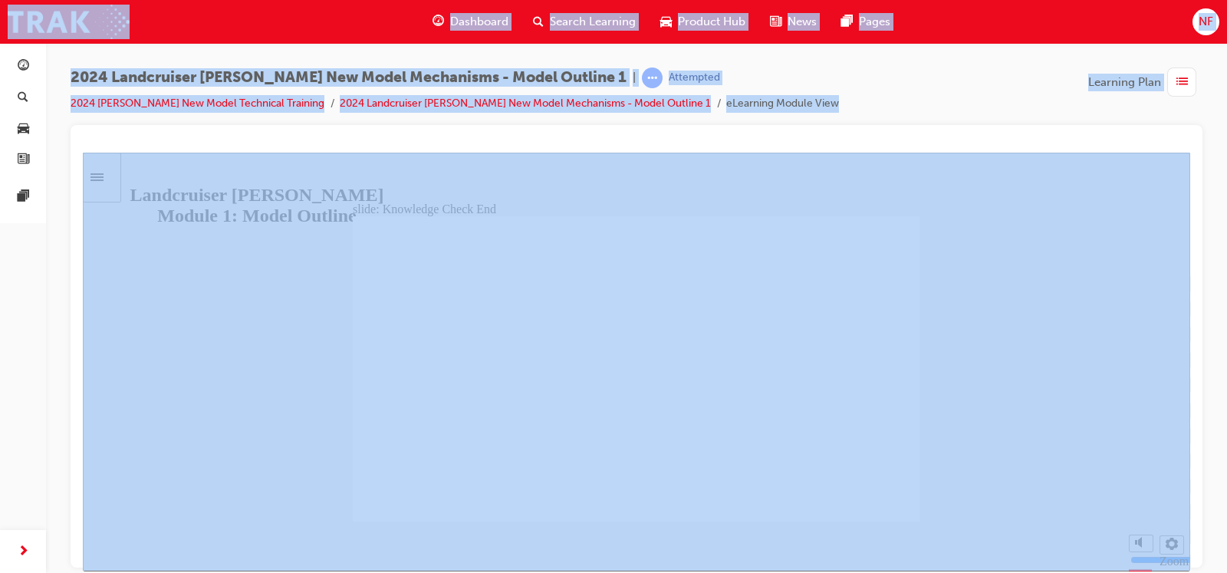
drag, startPoint x: 487, startPoint y: 442, endPoint x: 636, endPoint y: 406, distance: 153.8
click at [104, 180] on icon "Sidebar Toggle" at bounding box center [96, 177] width 13 height 8
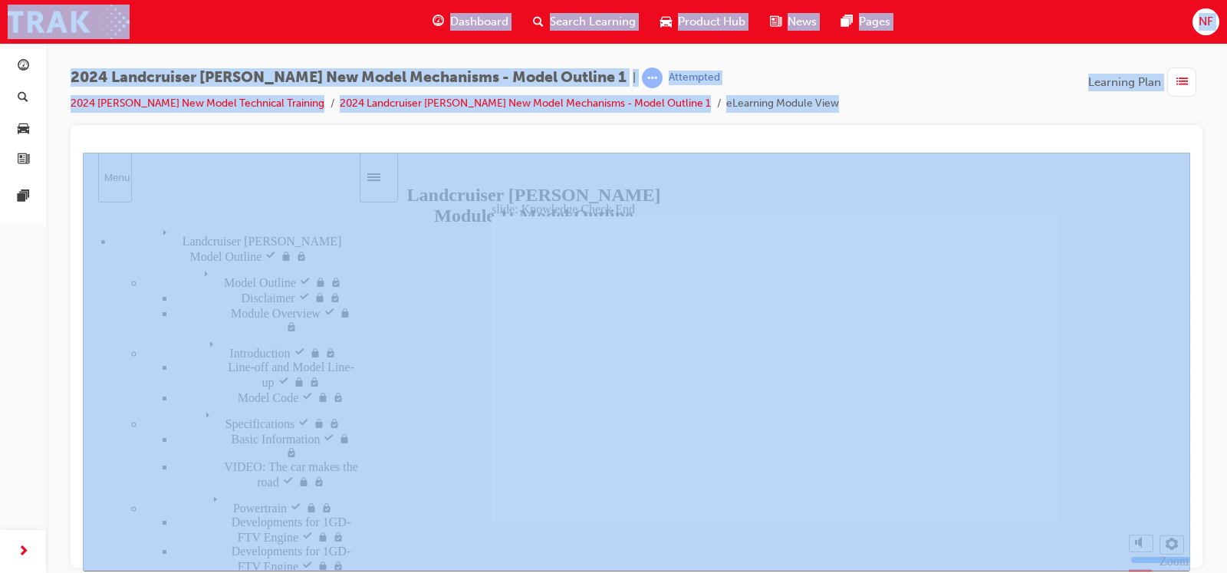
click at [202, 235] on div "Landcruiser [PERSON_NAME] Model Outline visited Landcruiser [PERSON_NAME] Model…" at bounding box center [235, 242] width 245 height 41
click at [209, 404] on span "Specifications visited" at bounding box center [251, 411] width 105 height 14
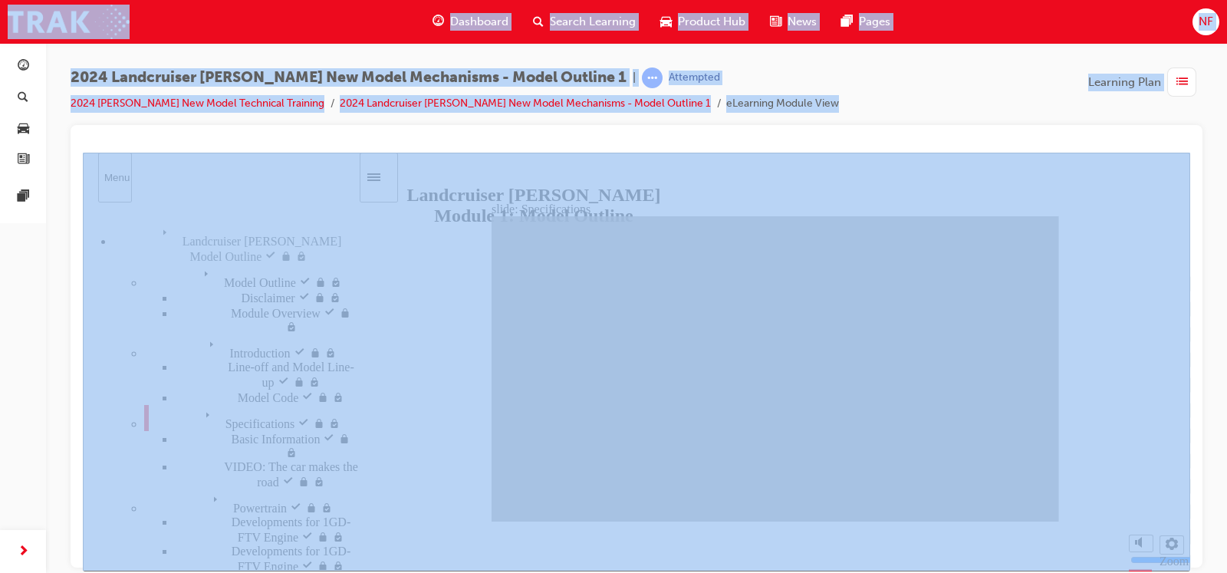
click at [203, 334] on span "Introduction visited" at bounding box center [251, 341] width 97 height 14
click at [203, 263] on span "Model Outline visited" at bounding box center [251, 270] width 107 height 14
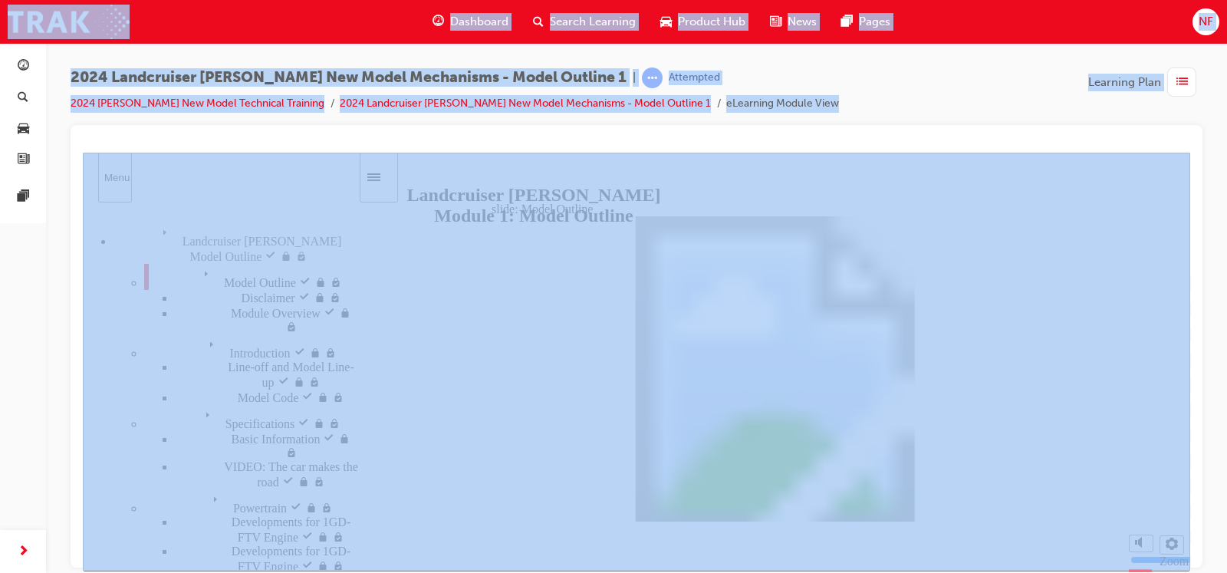
click at [204, 356] on div "Introduction visited Introduction" at bounding box center [251, 347] width 214 height 26
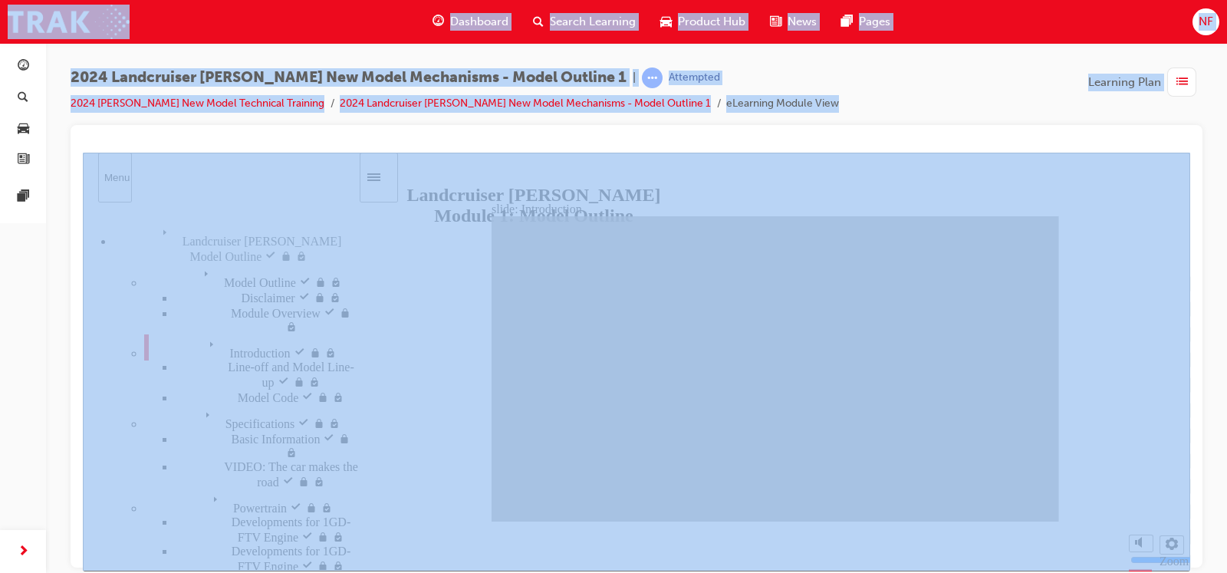
click at [225, 404] on span "Specifications visited" at bounding box center [251, 411] width 105 height 14
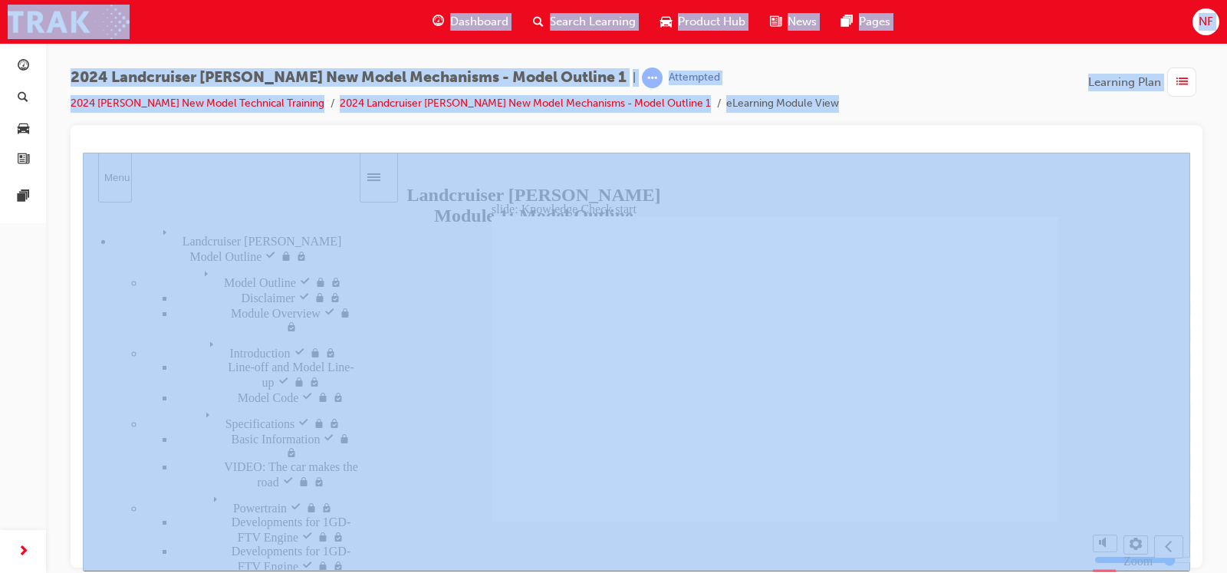
click at [269, 234] on div "Landcruiser [PERSON_NAME] Model Outline visited Landcruiser [PERSON_NAME] Model…" at bounding box center [235, 242] width 245 height 41
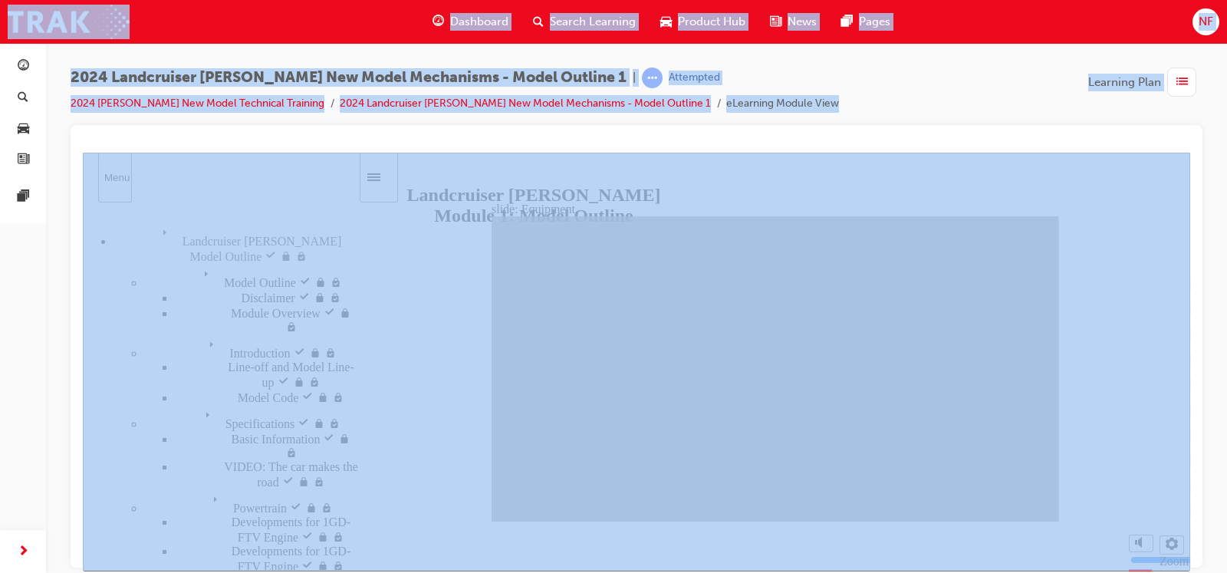
click at [209, 334] on span "Introduction visited" at bounding box center [251, 341] width 97 height 14
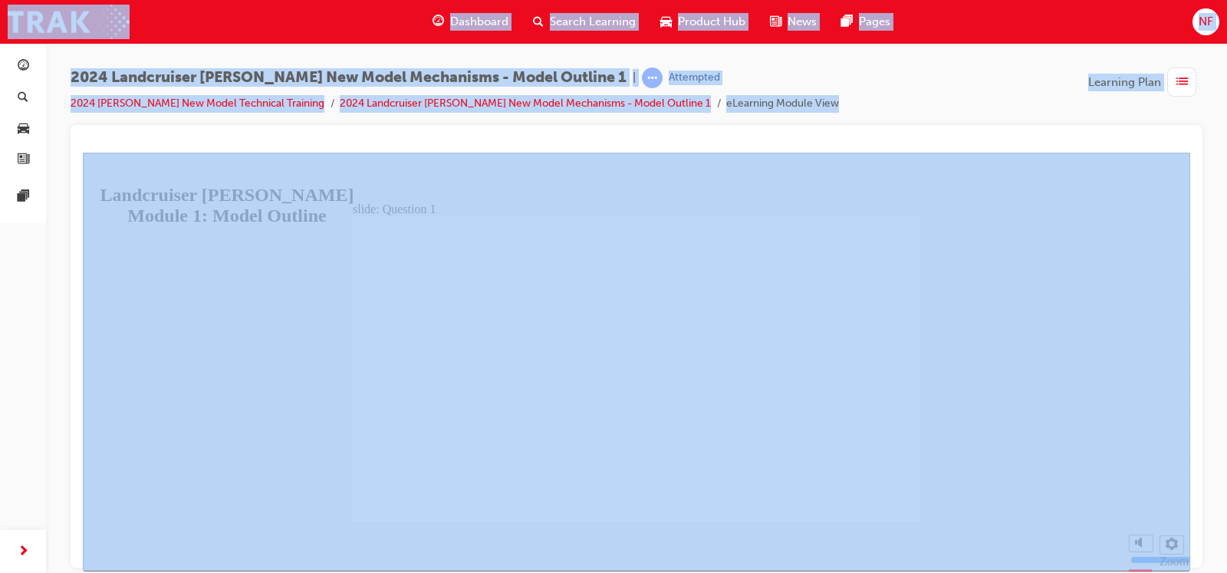
radio input "true"
radio input "false"
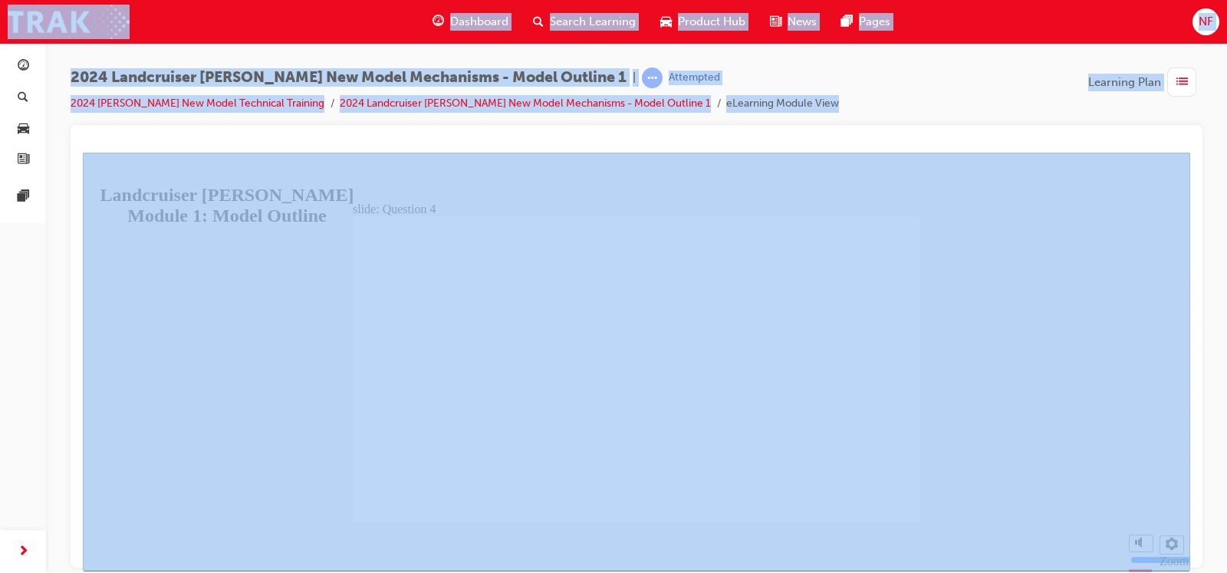
radio input "true"
drag, startPoint x: 880, startPoint y: 479, endPoint x: 866, endPoint y: 479, distance: 13.8
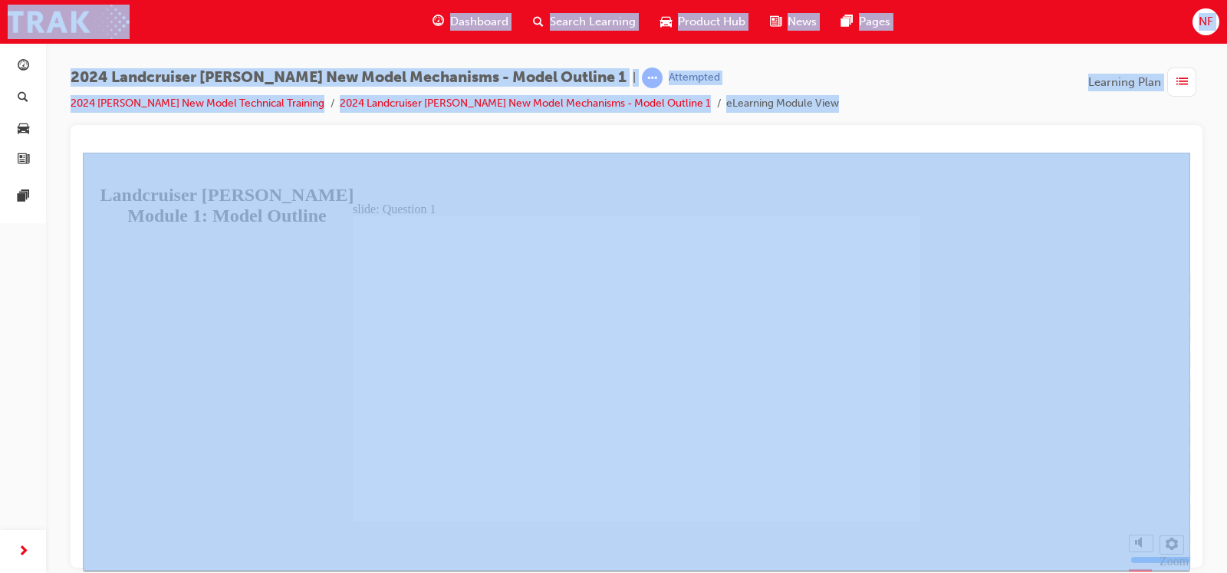
radio input "true"
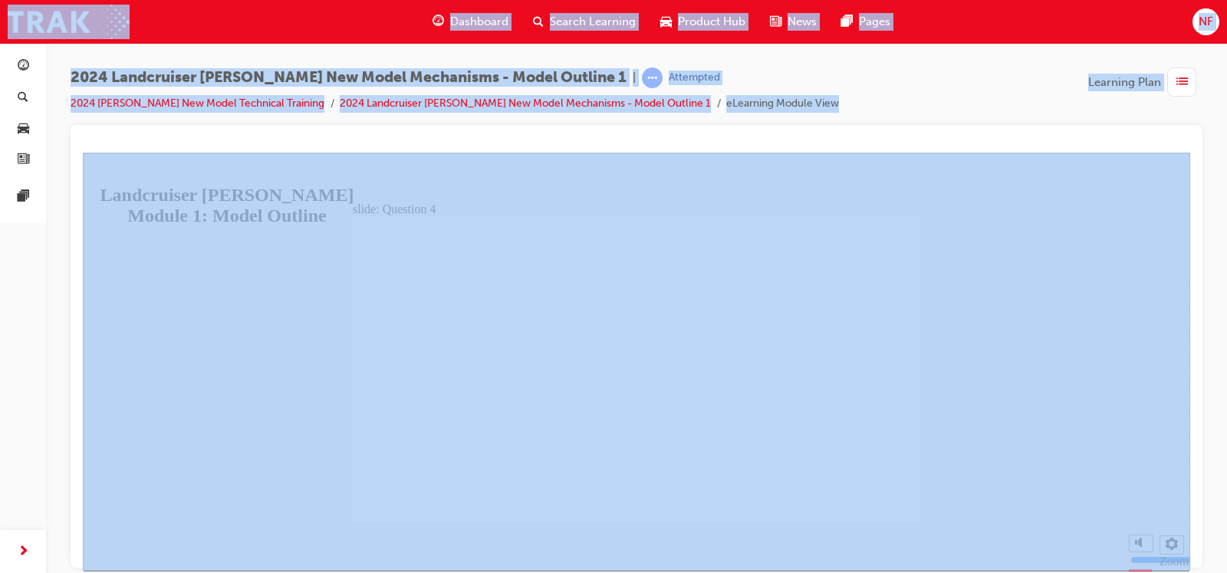
radio input "true"
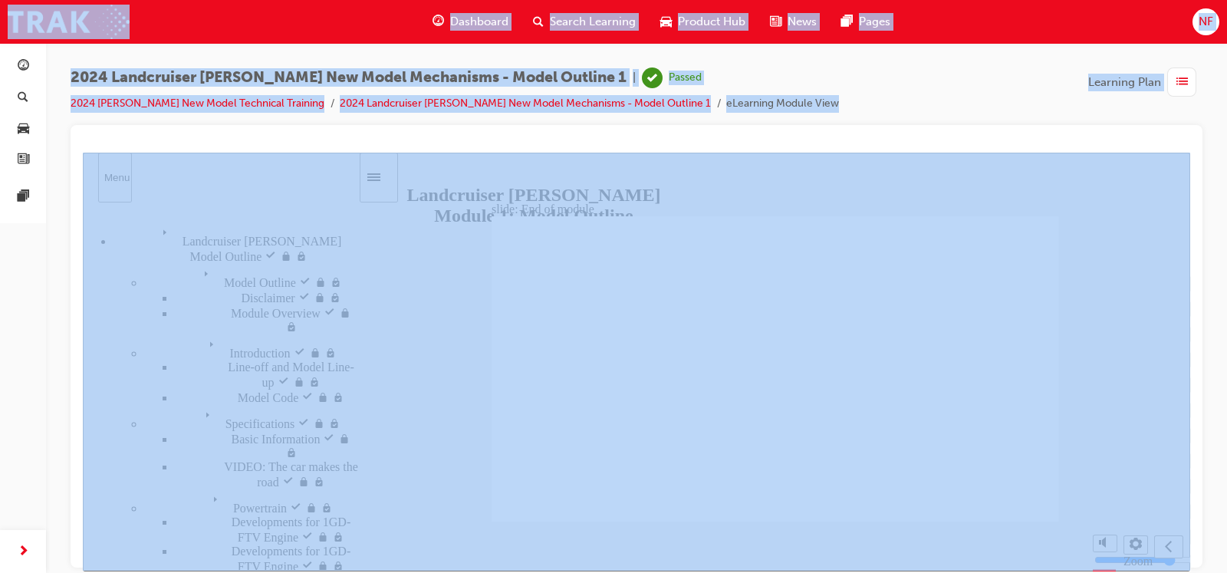
click at [475, 21] on span "Dashboard" at bounding box center [479, 22] width 58 height 18
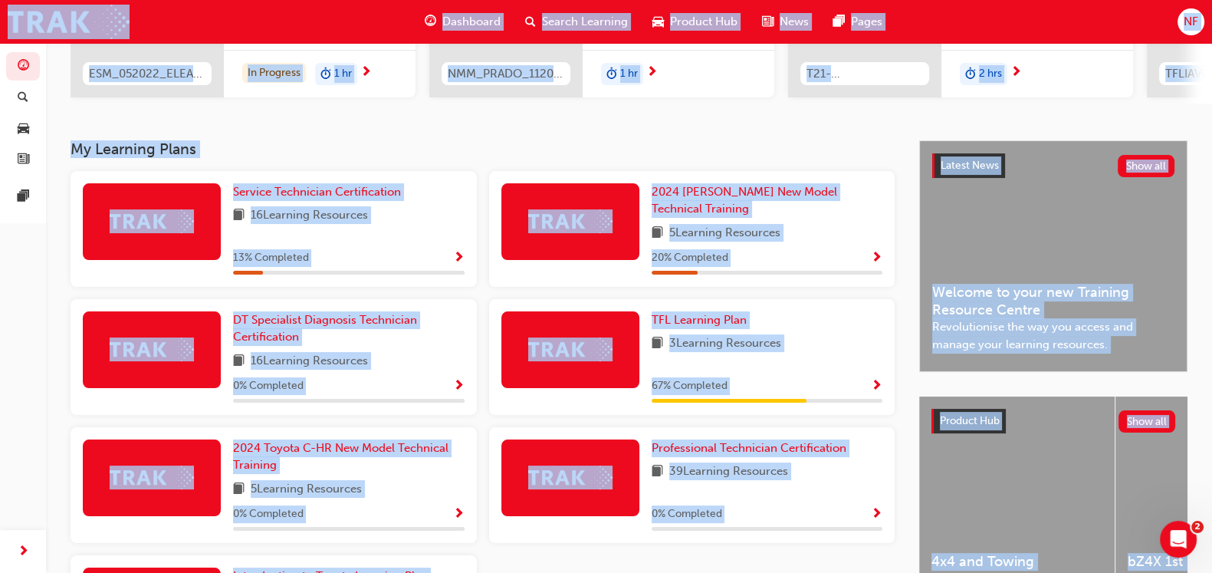
scroll to position [268, 0]
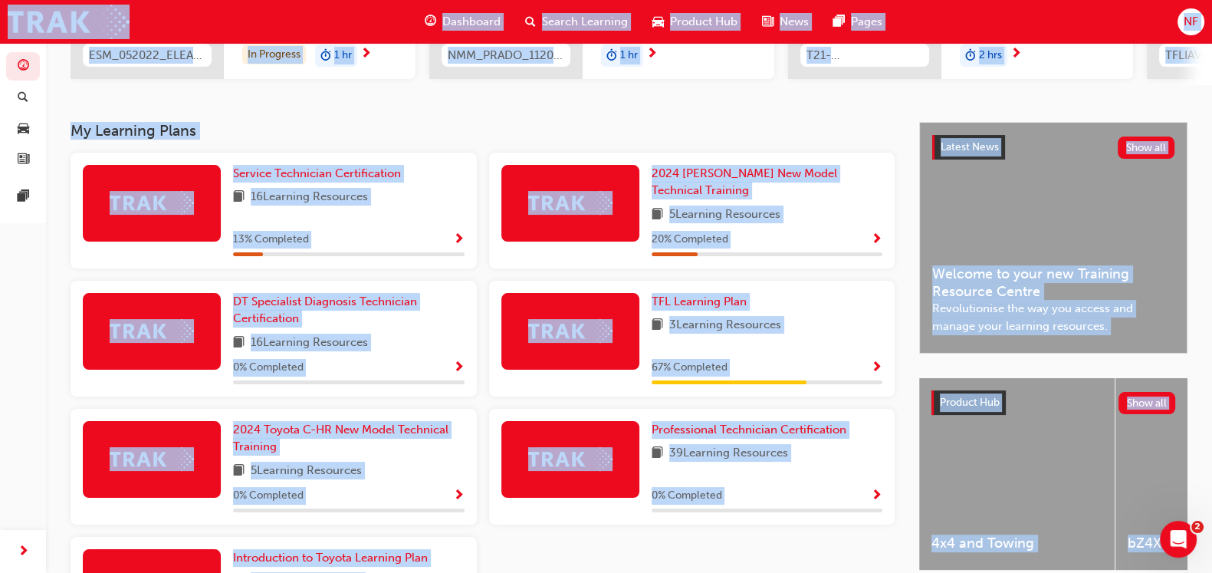
click at [874, 361] on span "Show Progress" at bounding box center [877, 368] width 12 height 14
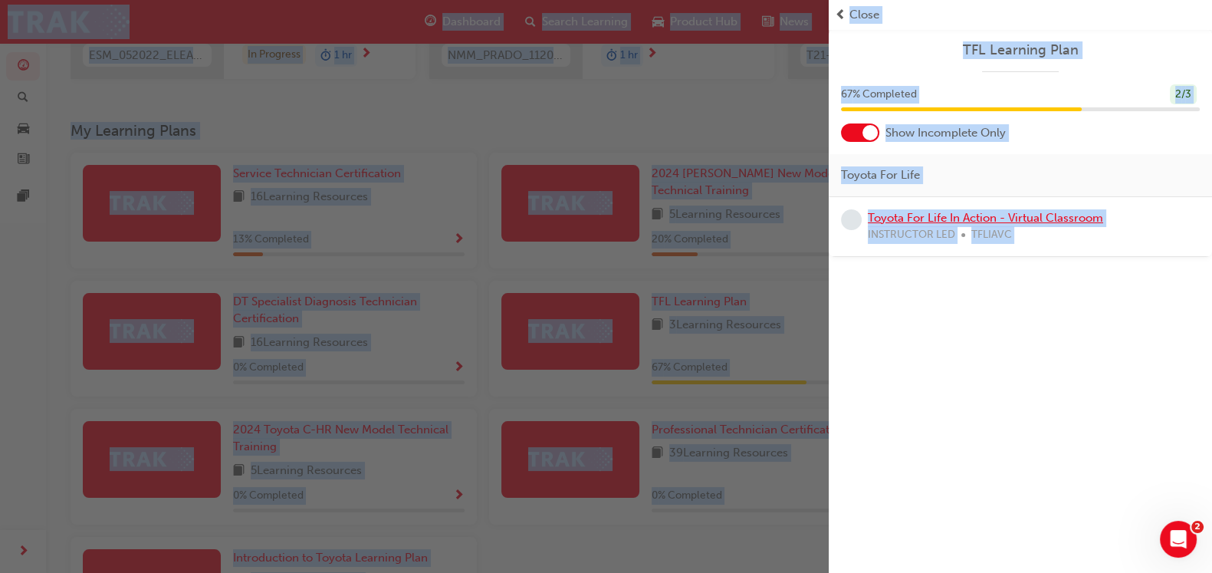
click at [986, 220] on link "Toyota For Life In Action - Virtual Classroom" at bounding box center [985, 218] width 235 height 14
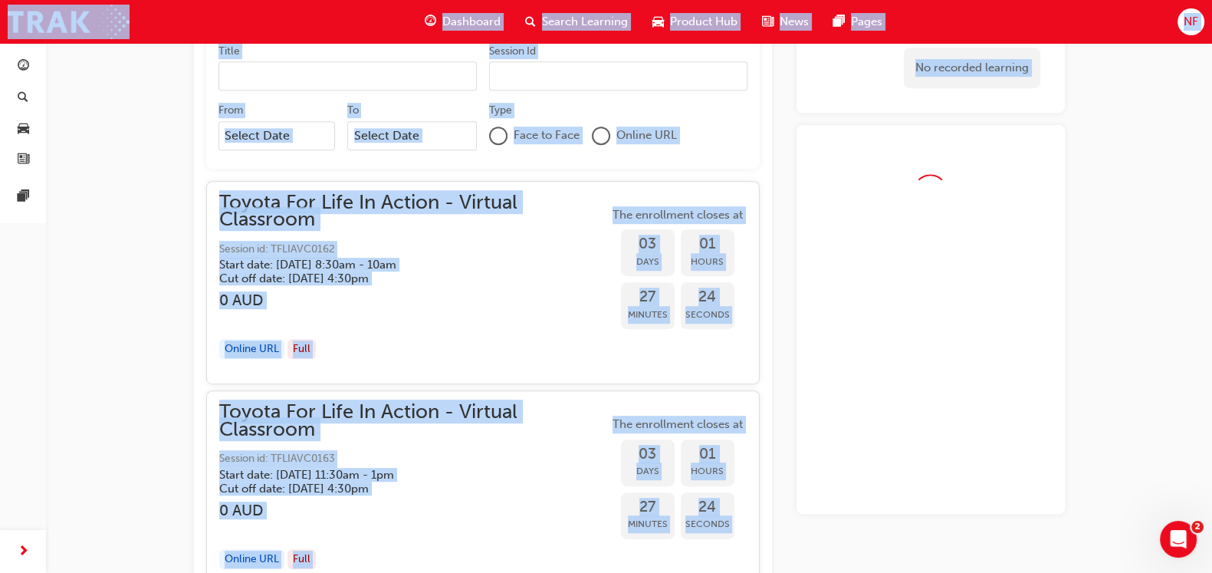
scroll to position [1214, 0]
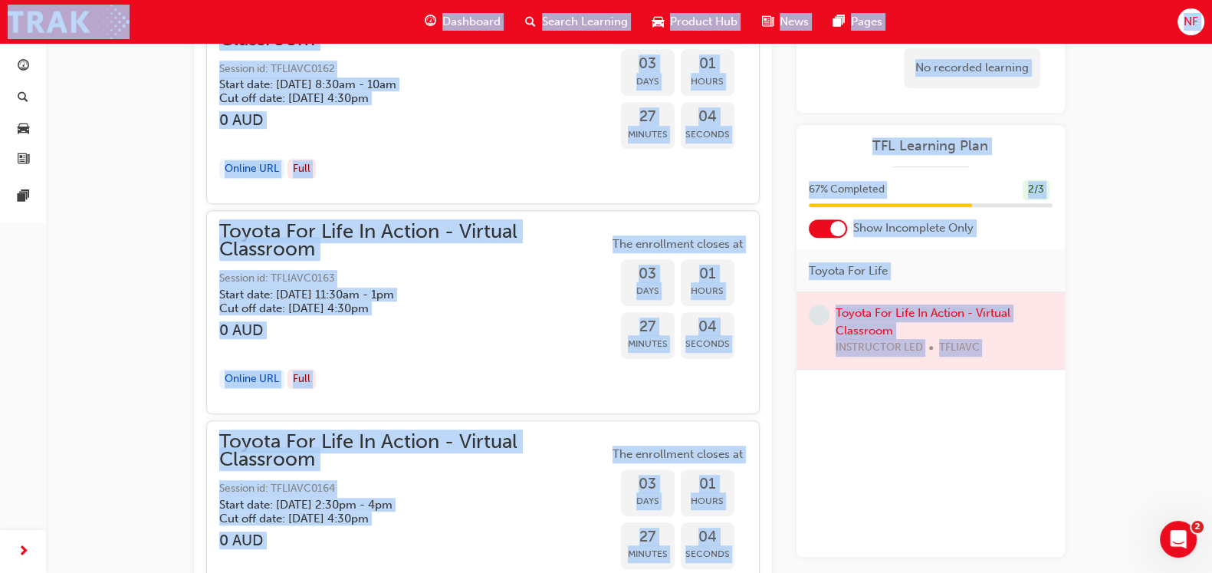
click at [477, 32] on div "Dashboard" at bounding box center [462, 21] width 100 height 31
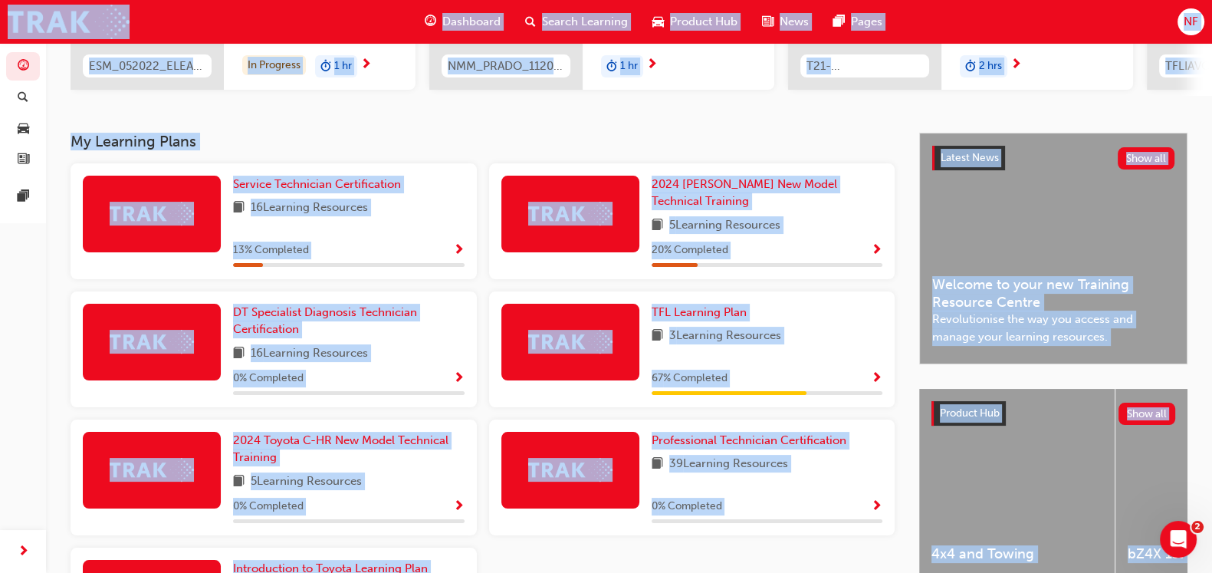
scroll to position [245, 0]
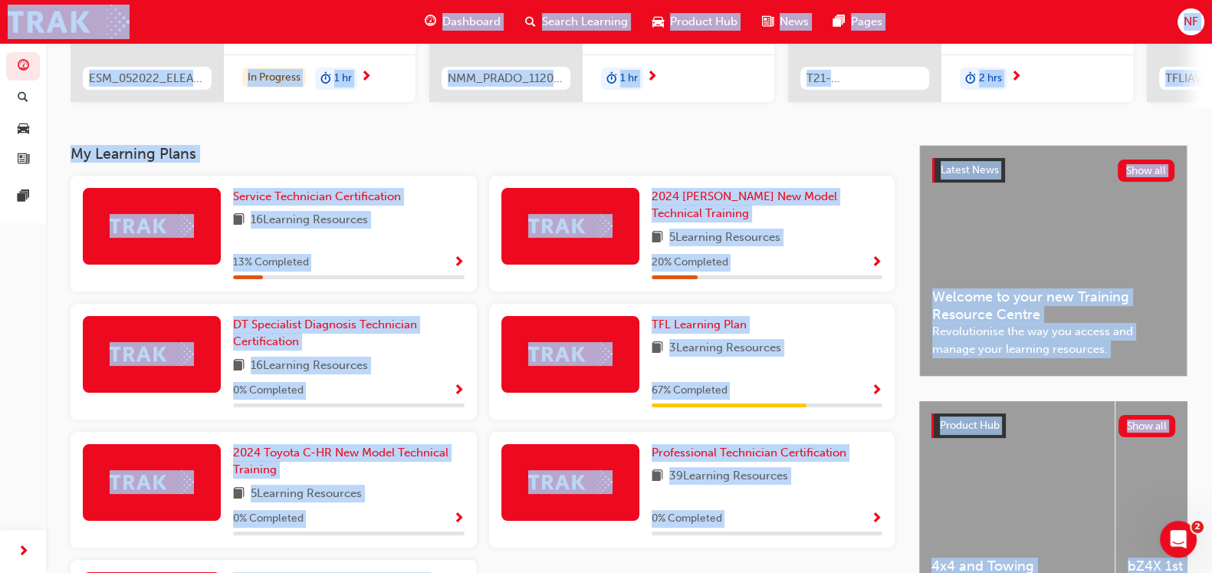
click at [455, 256] on span "Show Progress" at bounding box center [459, 263] width 12 height 14
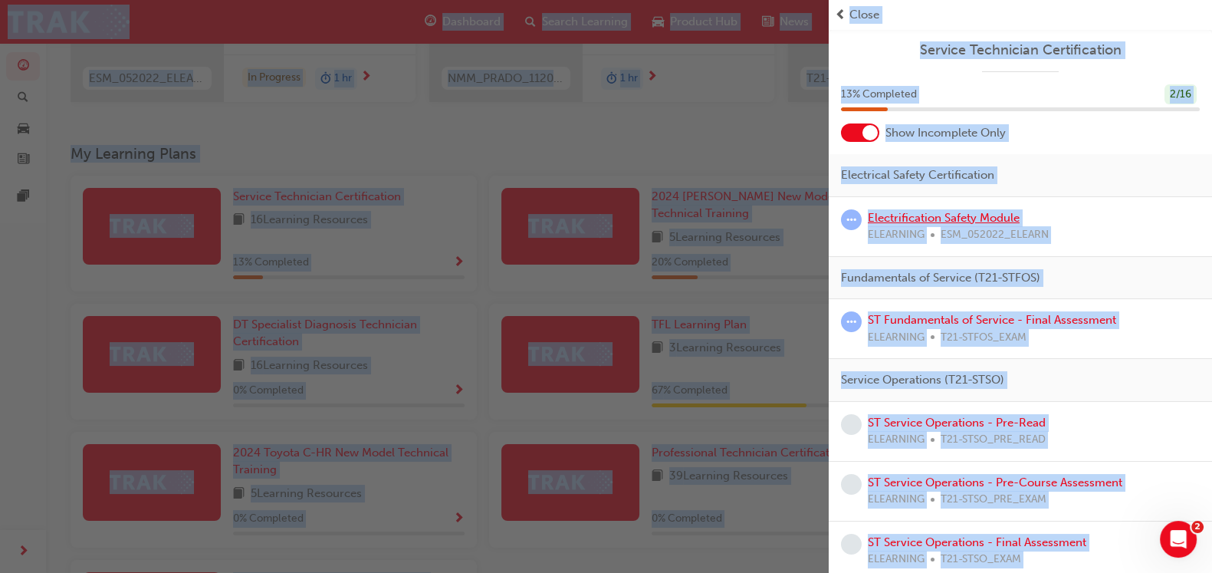
click at [925, 219] on link "Electrification Safety Module" at bounding box center [944, 218] width 152 height 14
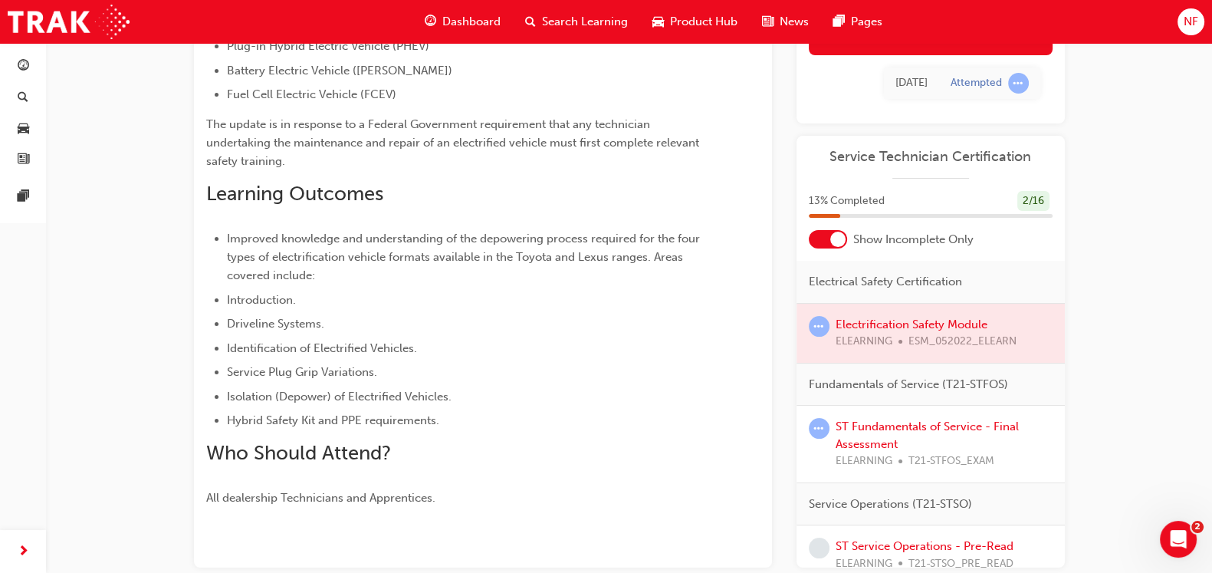
click at [820, 238] on div at bounding box center [828, 239] width 38 height 18
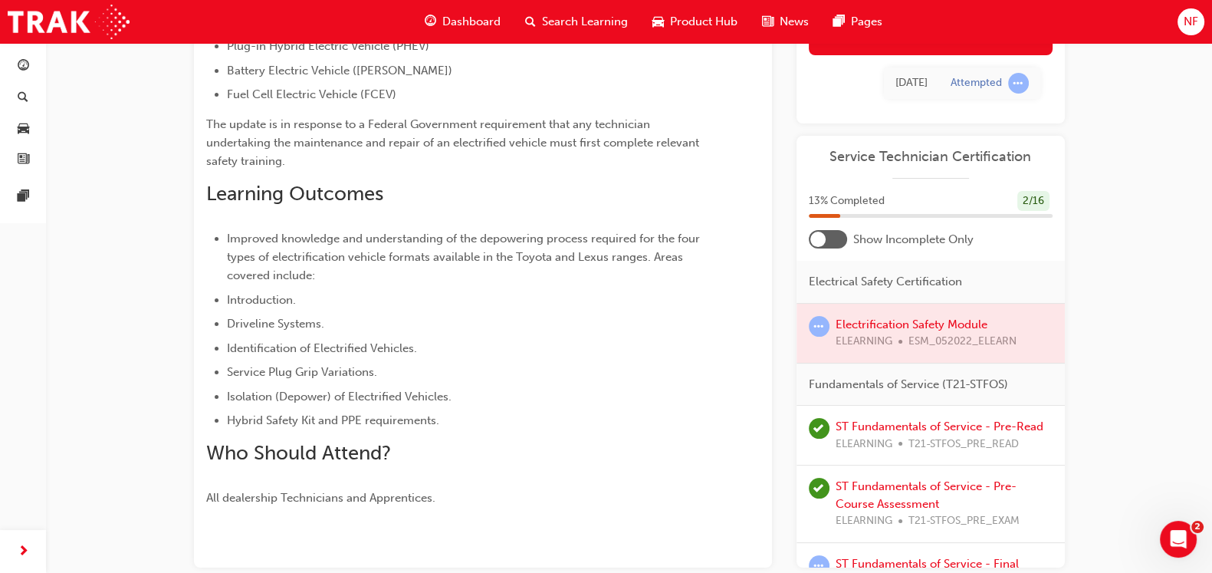
click at [830, 235] on div at bounding box center [828, 239] width 38 height 18
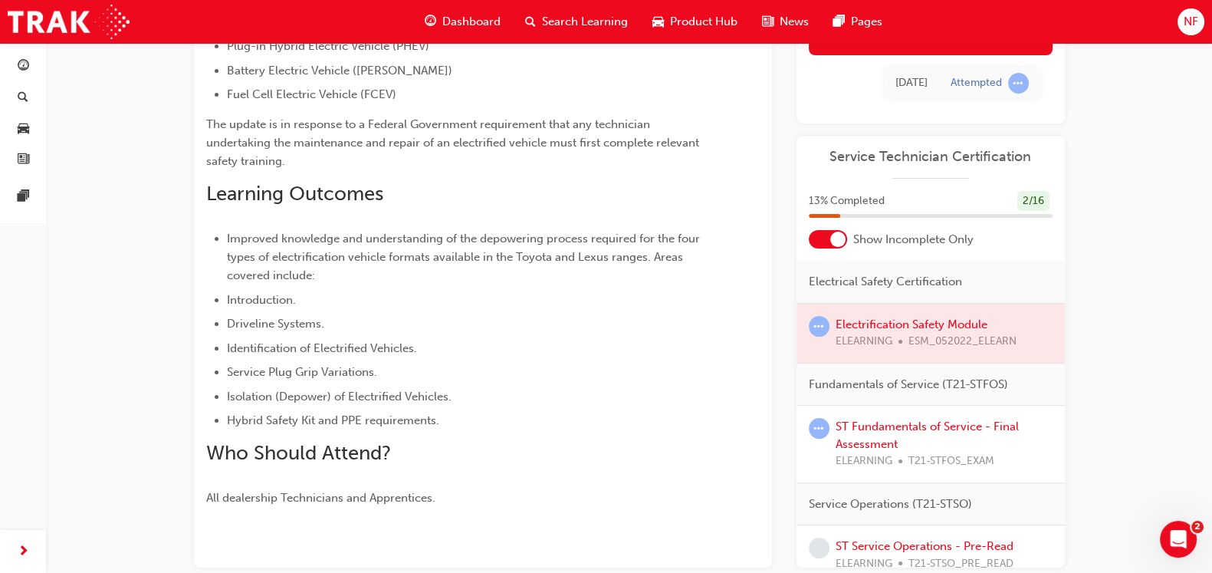
click at [909, 323] on div at bounding box center [931, 333] width 268 height 59
click at [902, 425] on link "ST Fundamentals of Service - Final Assessment" at bounding box center [927, 434] width 183 height 31
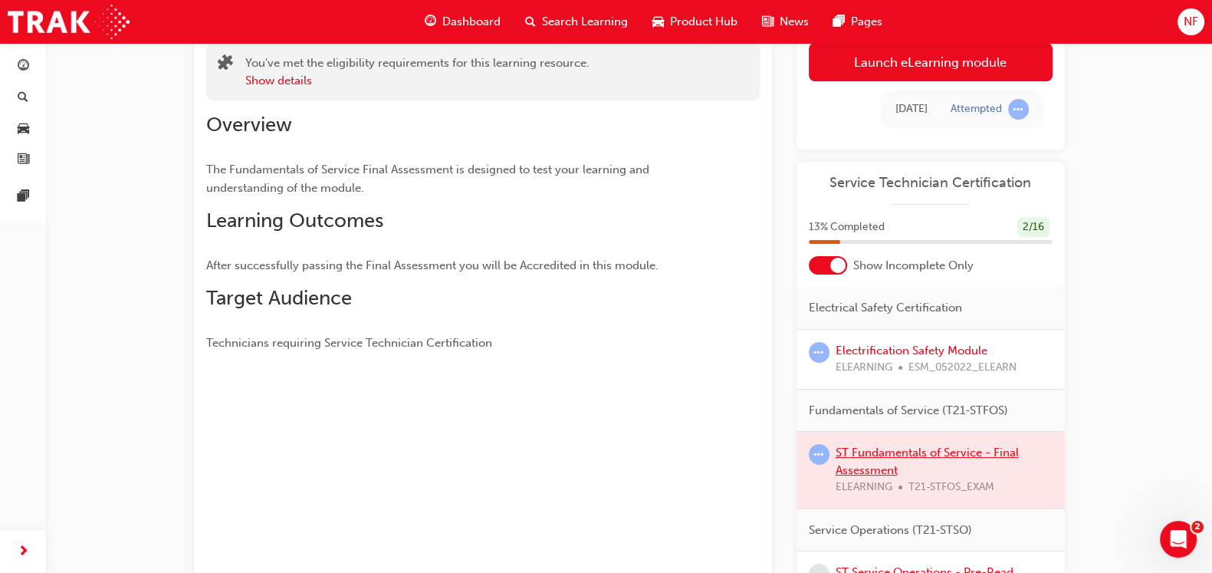
scroll to position [100, 0]
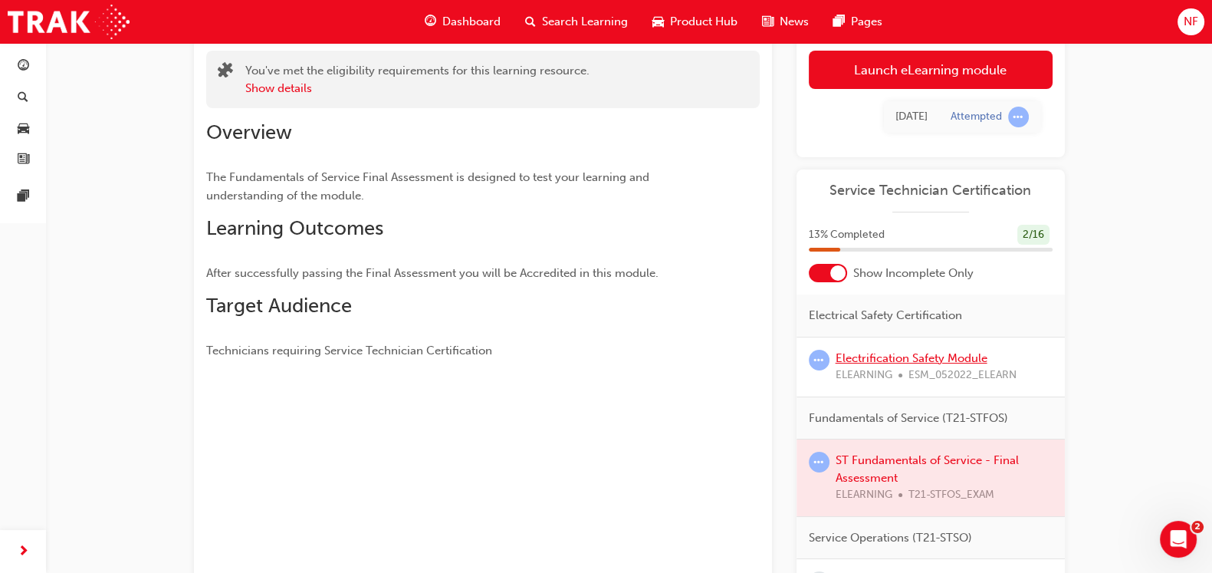
click at [879, 356] on link "Electrification Safety Module" at bounding box center [912, 358] width 152 height 14
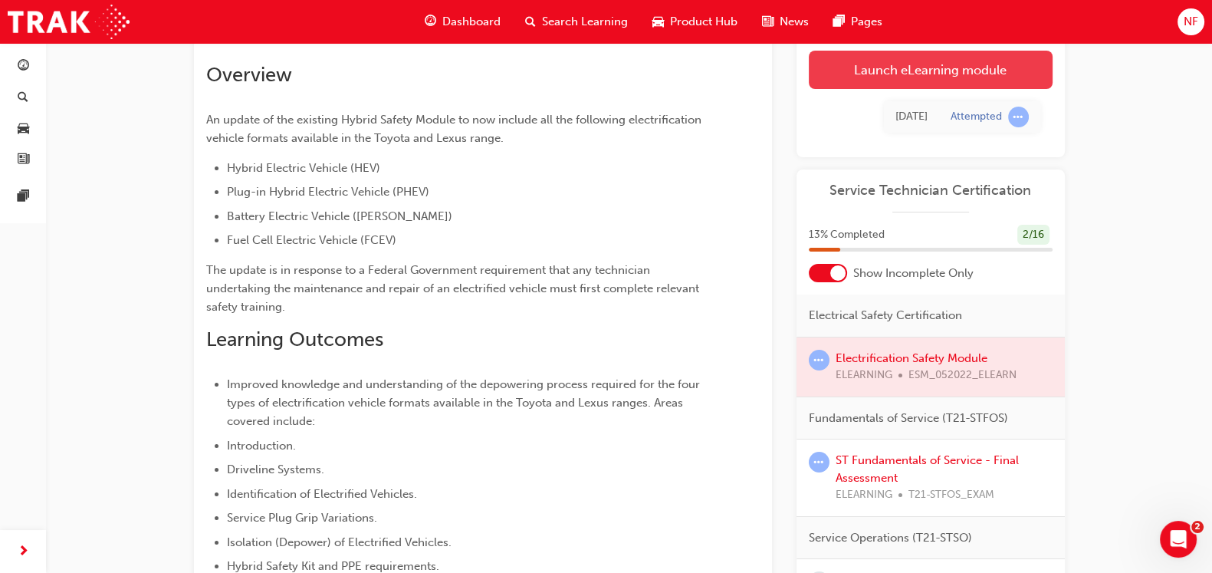
click at [893, 74] on link "Launch eLearning module" at bounding box center [931, 70] width 244 height 38
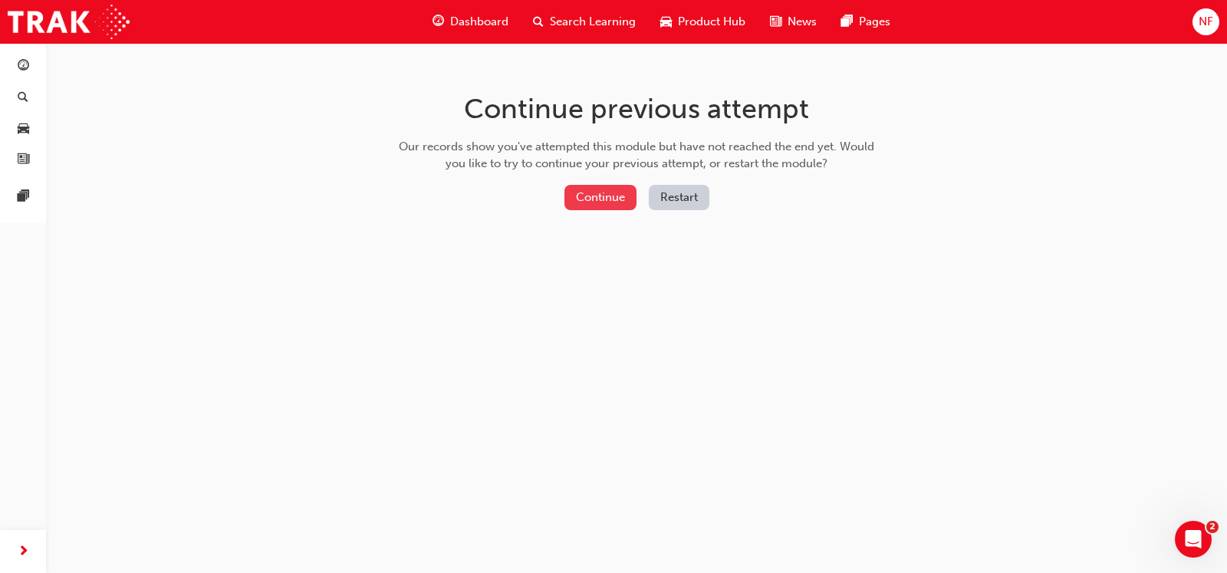
click at [587, 196] on button "Continue" at bounding box center [600, 197] width 72 height 25
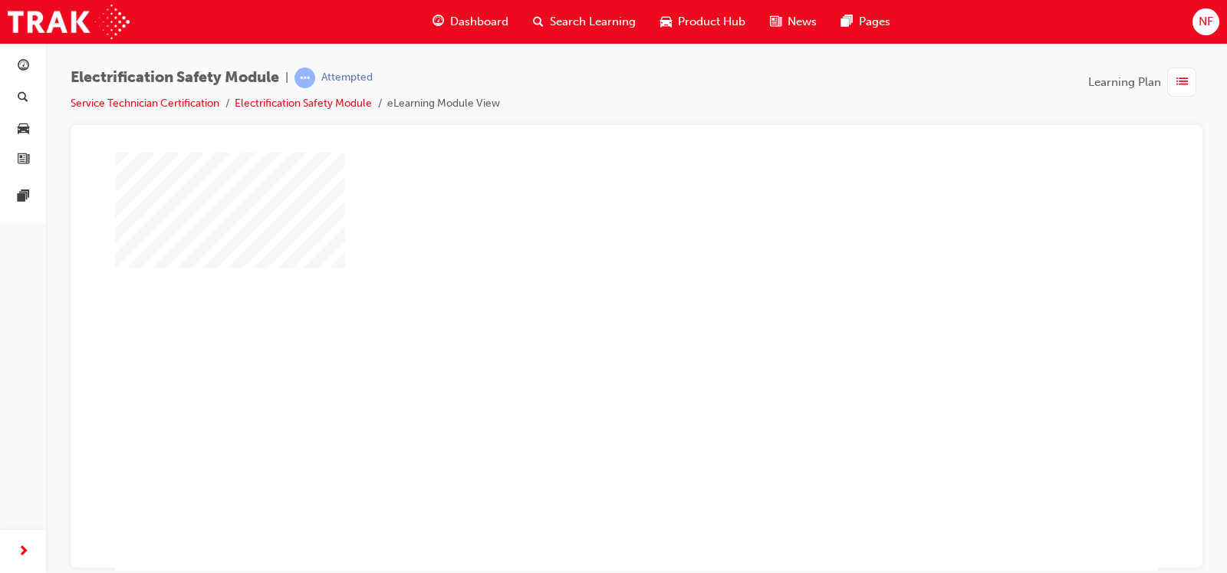
click at [592, 317] on div "play" at bounding box center [592, 317] width 0 height 0
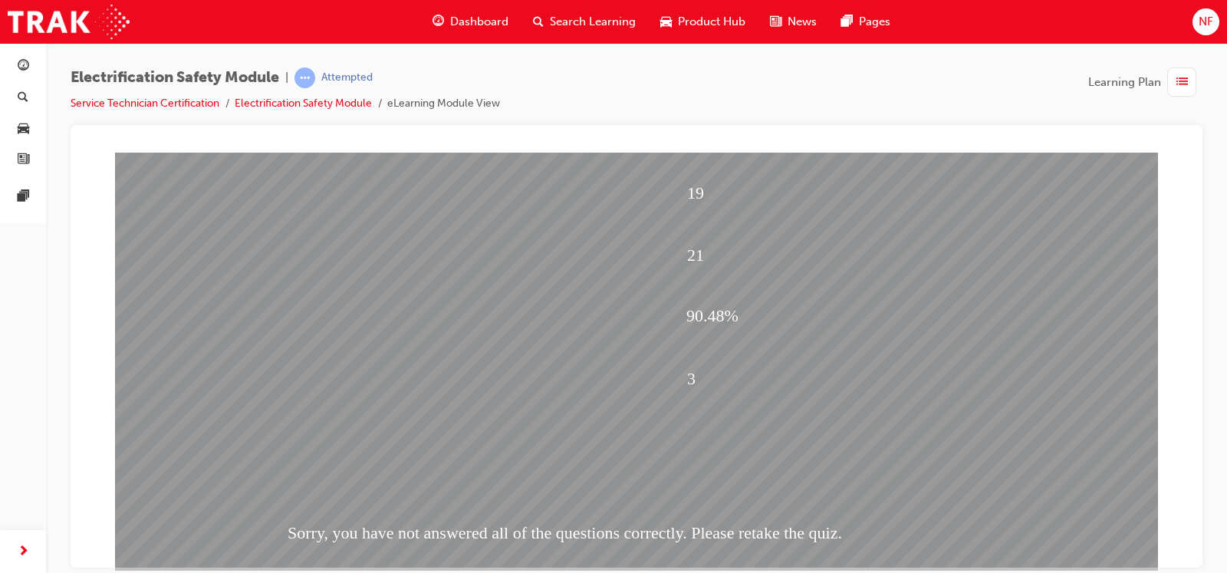
scroll to position [156, 0]
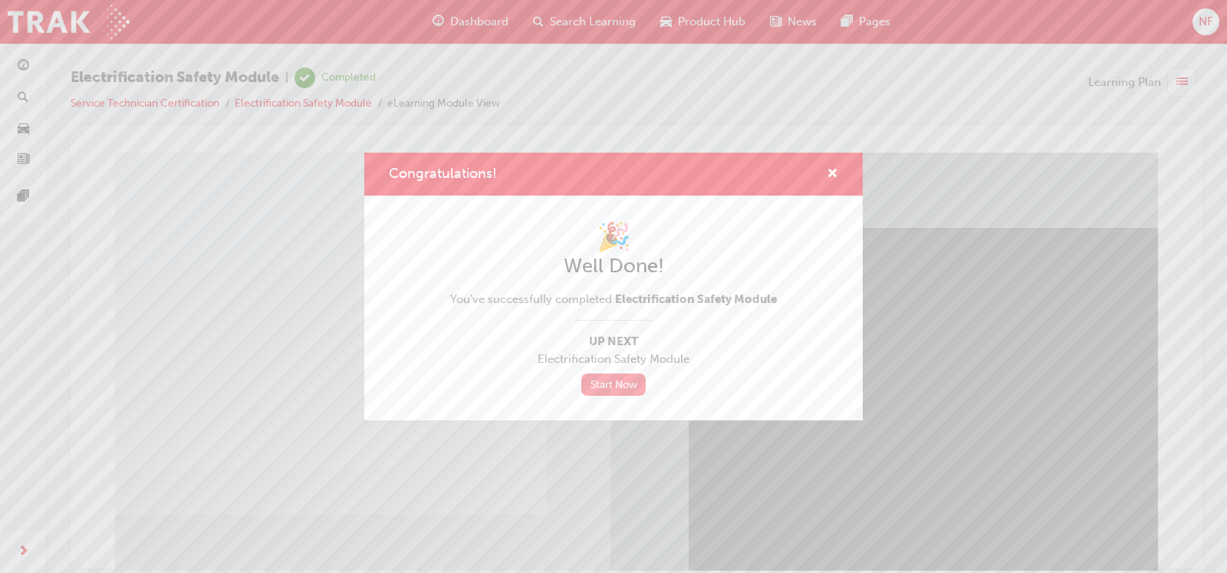
click at [621, 382] on link "Start Now" at bounding box center [613, 384] width 64 height 22
click at [297, 285] on div "Congratulations! 🎉 Well Done! You've successfully completed Electrification Saf…" at bounding box center [613, 286] width 1227 height 573
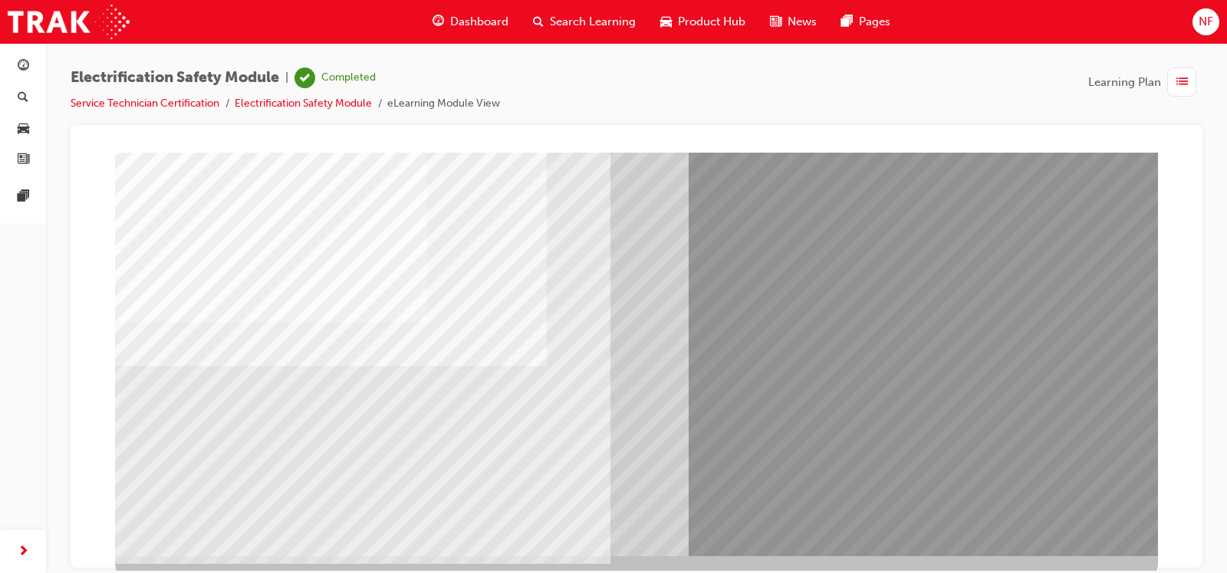
scroll to position [156, 0]
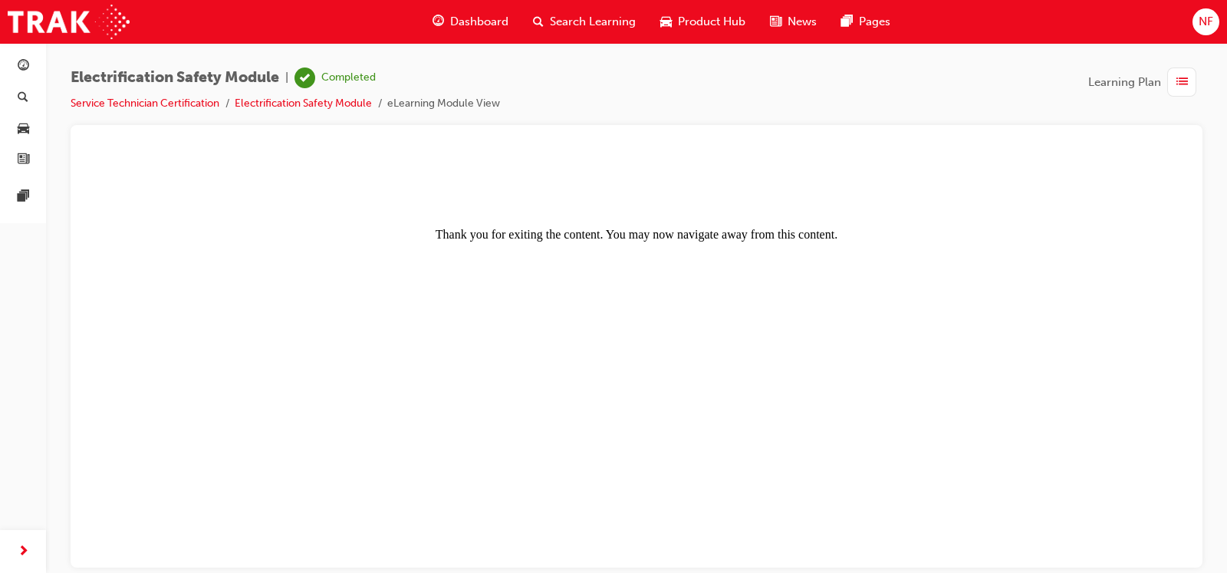
scroll to position [0, 0]
click at [459, 13] on span "Dashboard" at bounding box center [479, 22] width 58 height 18
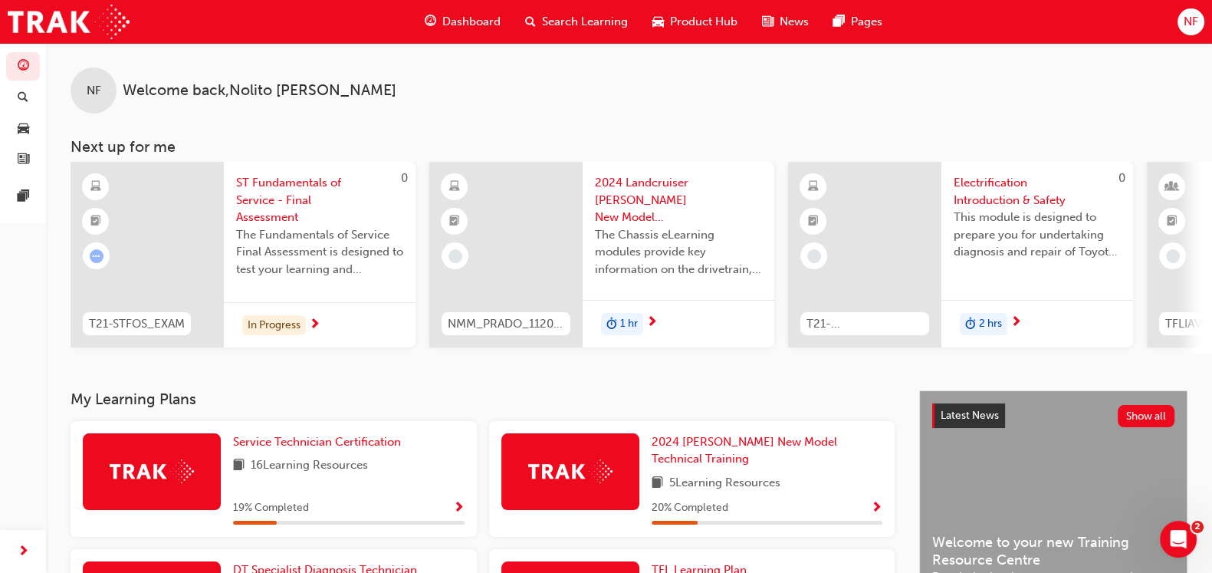
click at [457, 501] on span "Show Progress" at bounding box center [459, 508] width 12 height 14
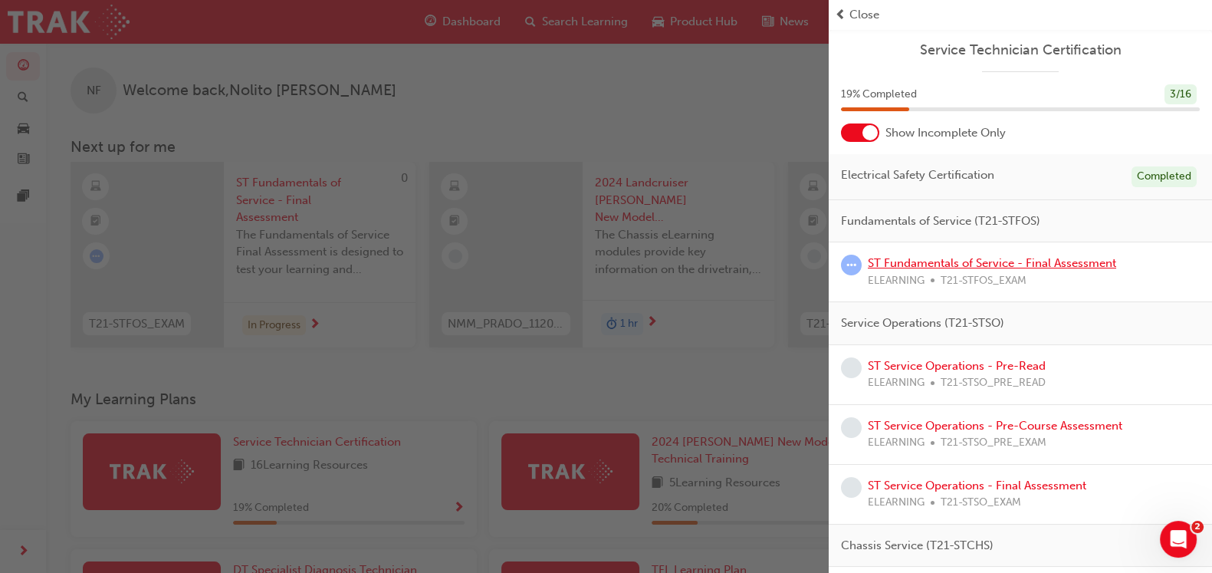
click at [963, 270] on div "ST Fundamentals of Service - Final Assessment ELEARNING T21-STFOS_EXAM" at bounding box center [992, 272] width 248 height 35
click at [962, 264] on link "ST Fundamentals of Service - Final Assessment" at bounding box center [992, 263] width 248 height 14
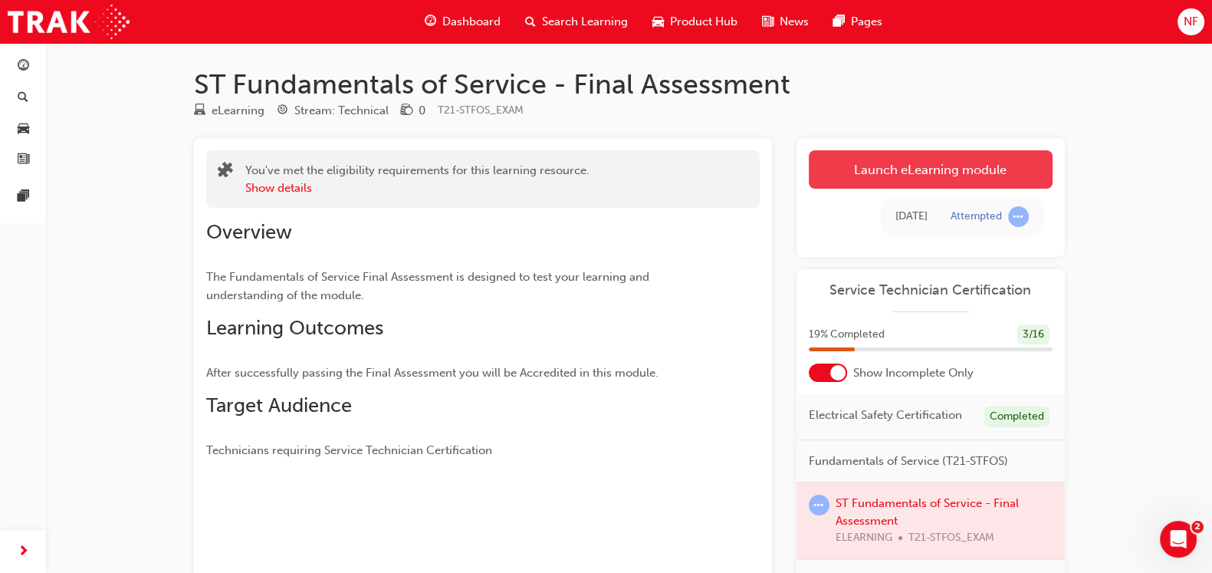
click at [940, 174] on link "Launch eLearning module" at bounding box center [931, 169] width 244 height 38
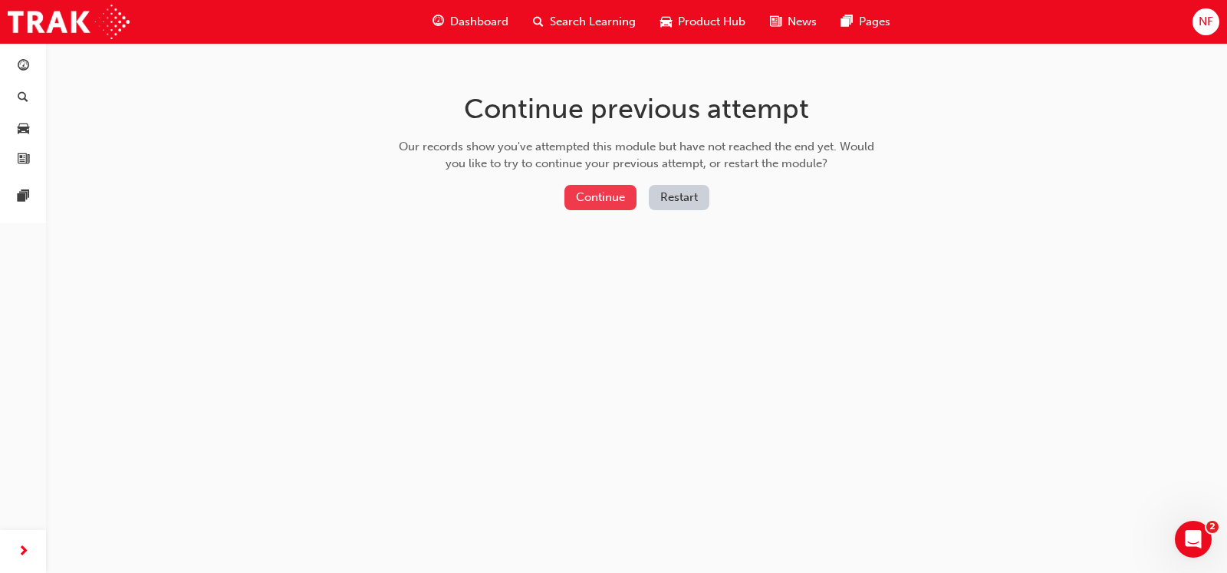
click at [599, 202] on button "Continue" at bounding box center [600, 197] width 72 height 25
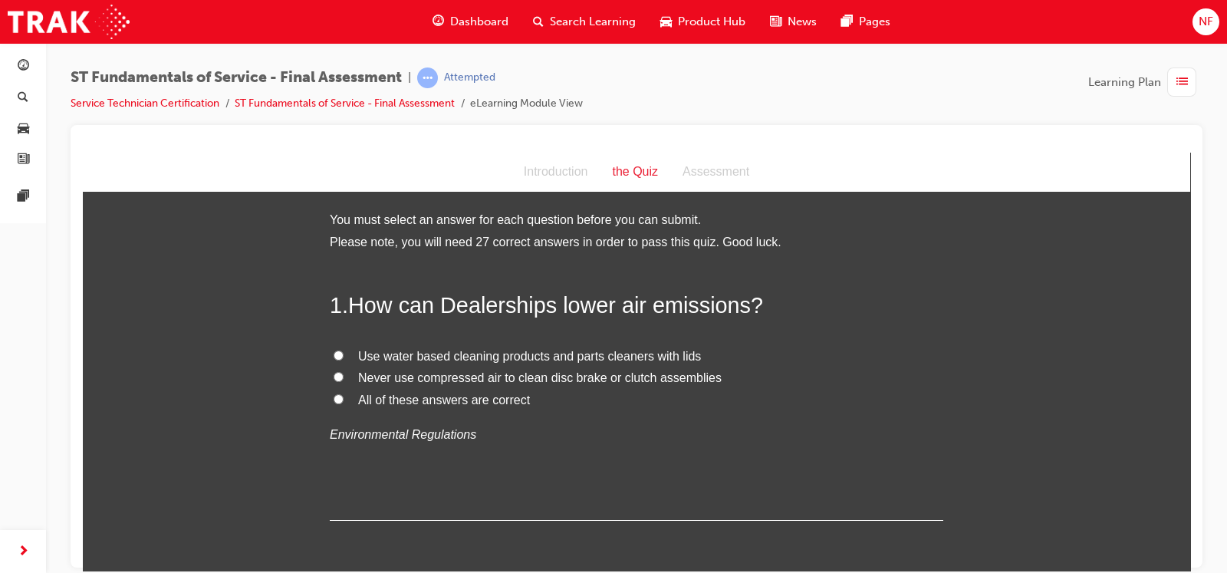
click at [1191, 555] on div at bounding box center [637, 346] width 1132 height 442
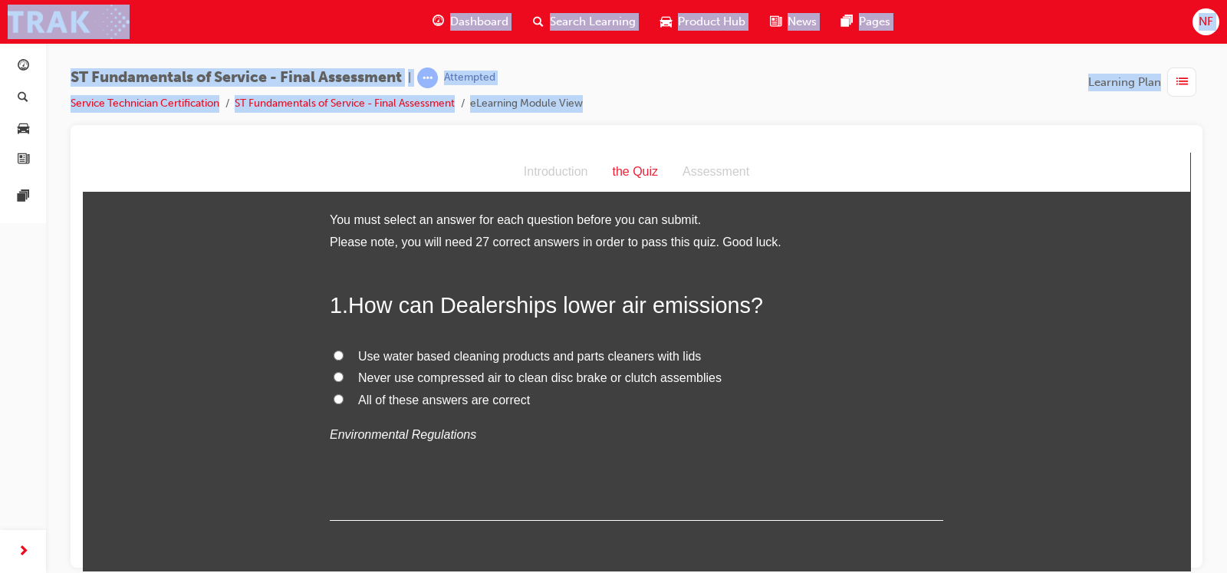
click at [1191, 555] on div at bounding box center [637, 346] width 1132 height 442
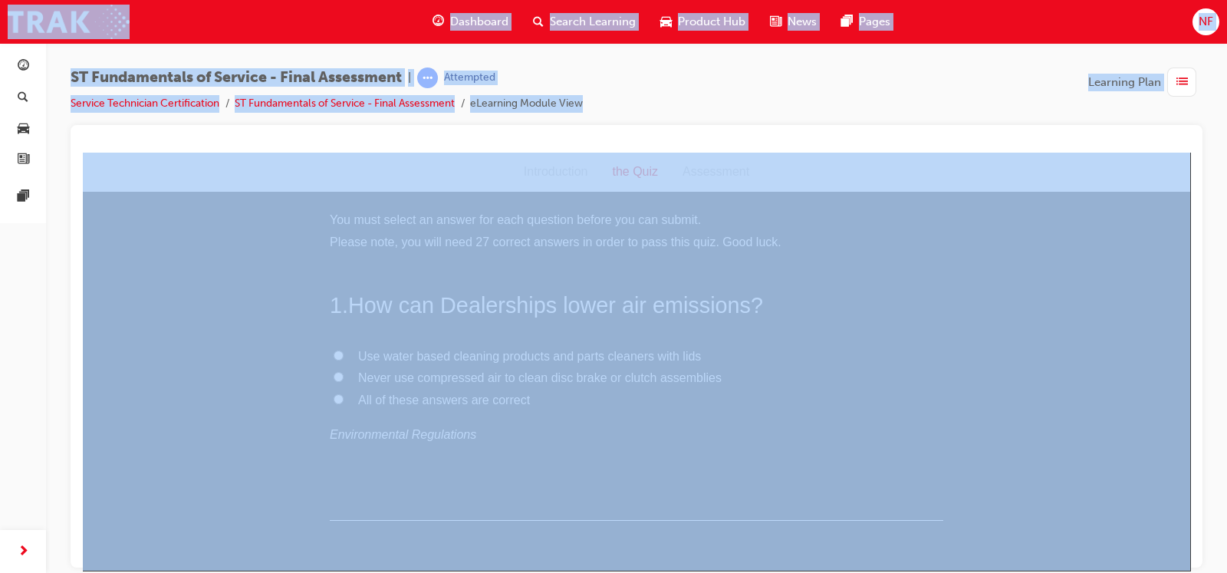
click at [1191, 555] on div at bounding box center [637, 346] width 1132 height 442
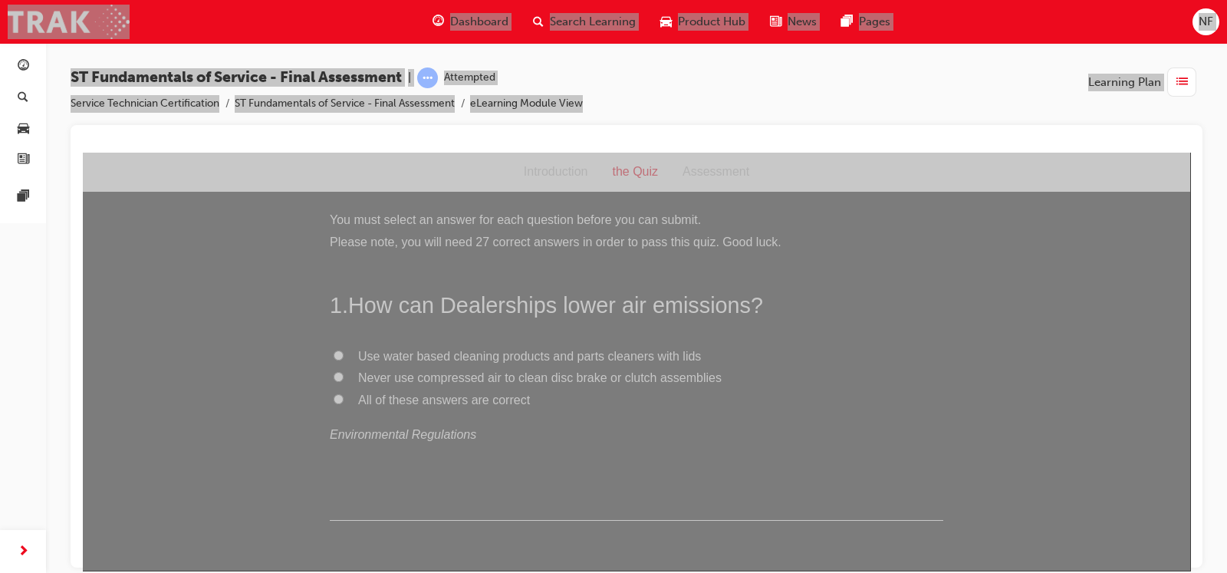
click at [334, 395] on input "All of these answers are correct" at bounding box center [339, 398] width 10 height 10
radio input "true"
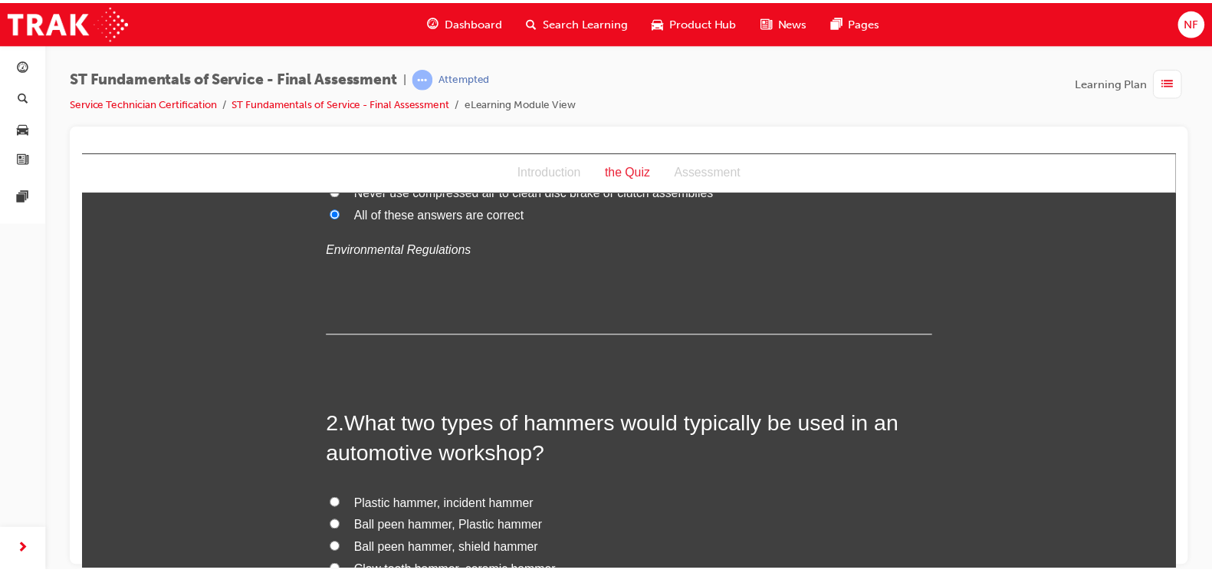
scroll to position [191, 0]
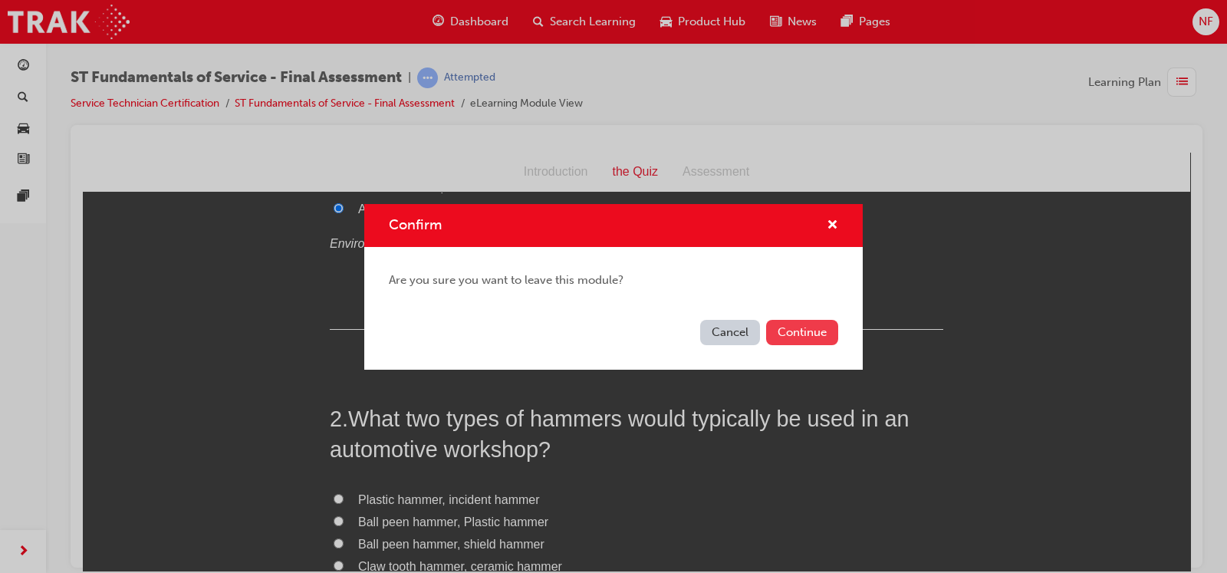
click at [797, 335] on button "Continue" at bounding box center [802, 332] width 72 height 25
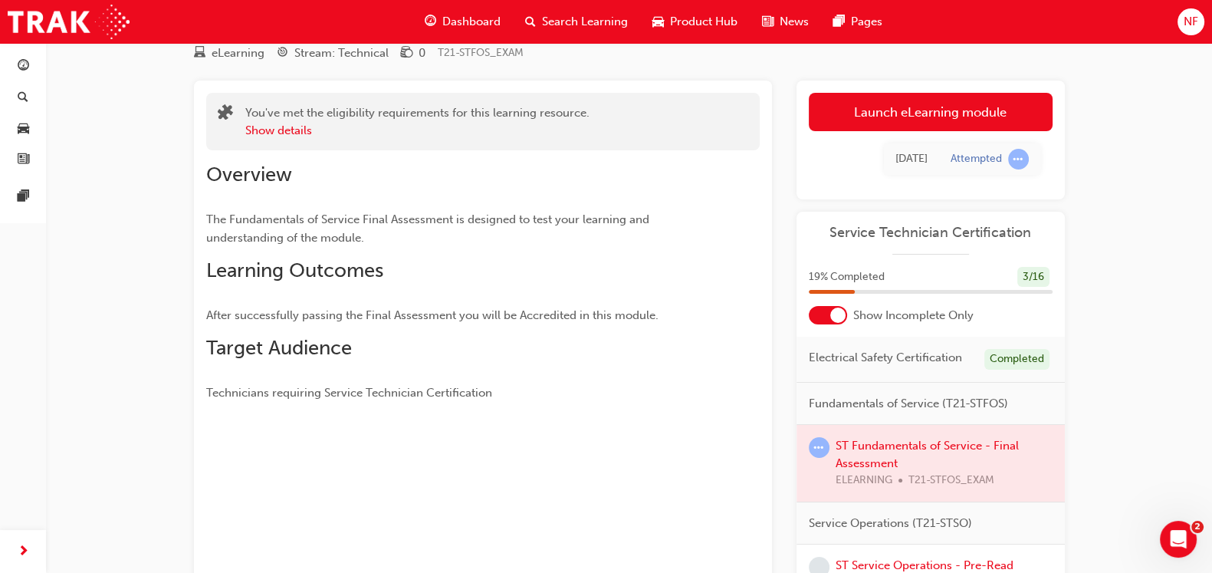
scroll to position [23, 0]
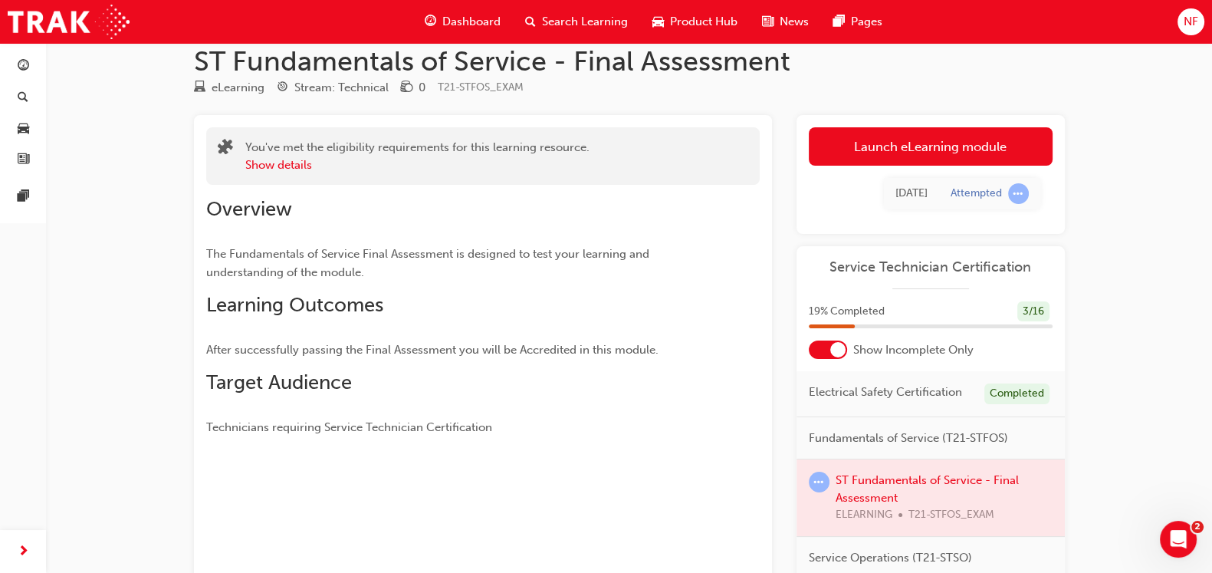
click at [882, 503] on div at bounding box center [931, 497] width 268 height 77
click at [906, 151] on link "Launch eLearning module" at bounding box center [931, 146] width 244 height 38
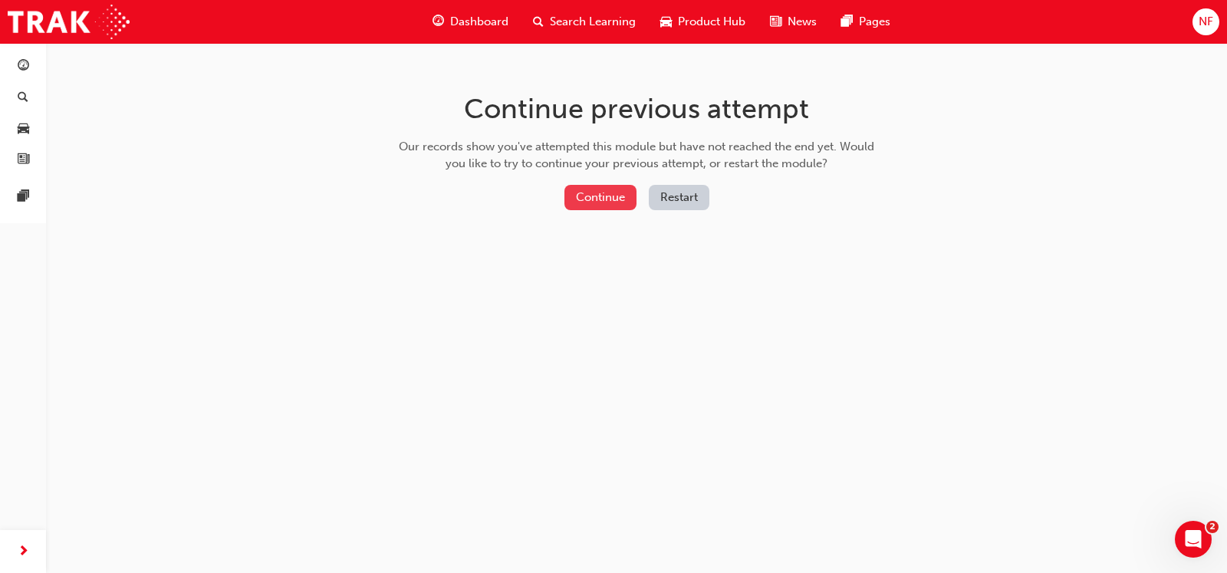
click at [616, 205] on button "Continue" at bounding box center [600, 197] width 72 height 25
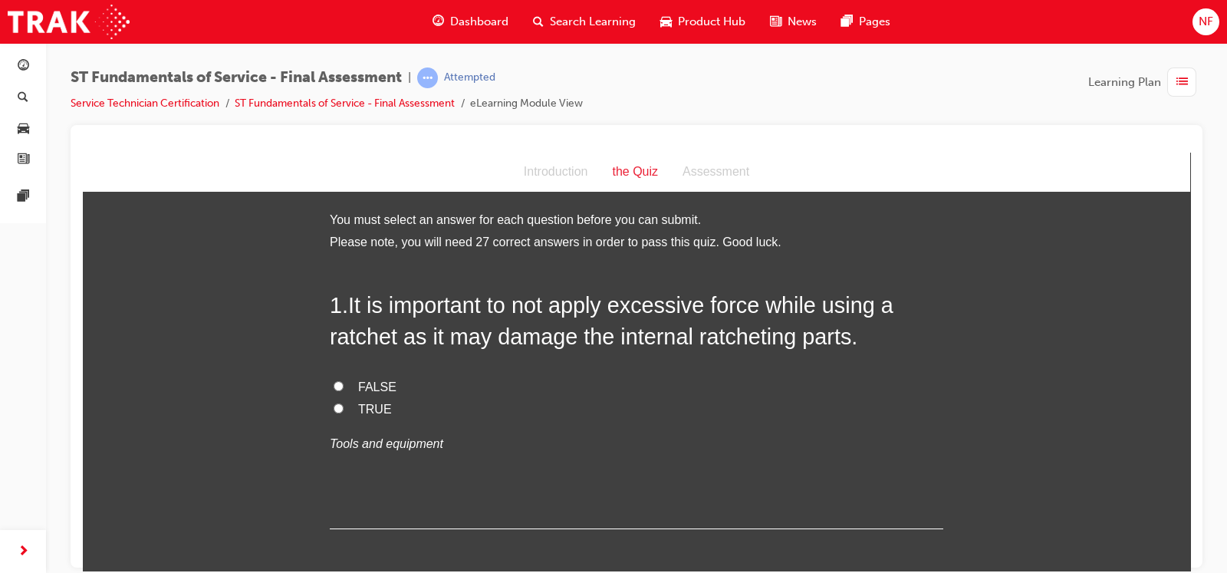
click at [334, 404] on input "TRUE" at bounding box center [339, 408] width 10 height 10
radio input "true"
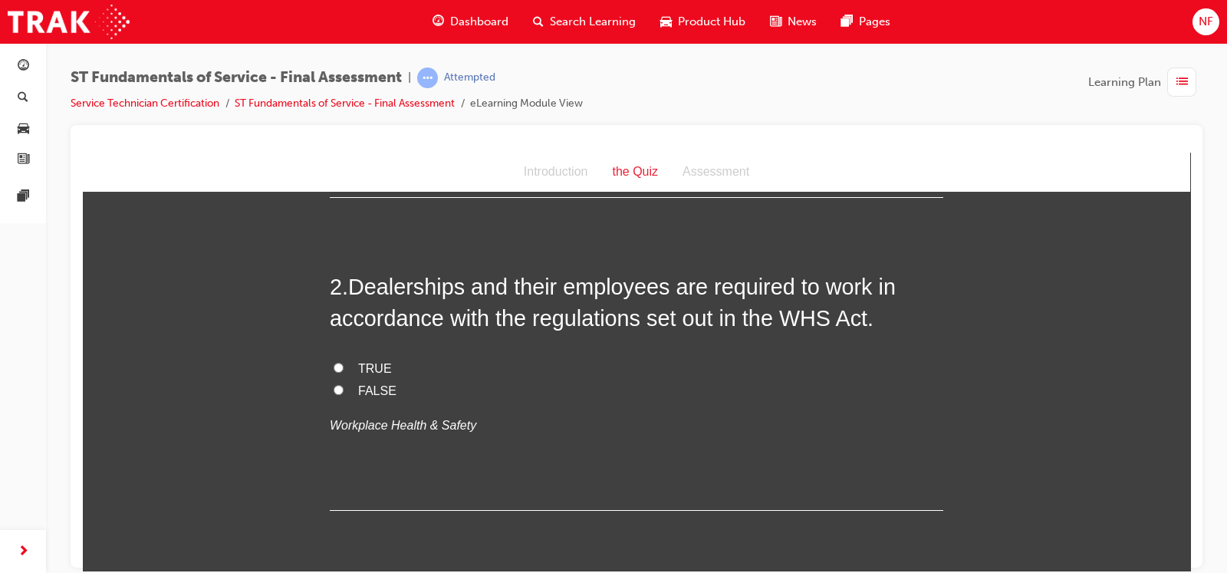
scroll to position [344, 0]
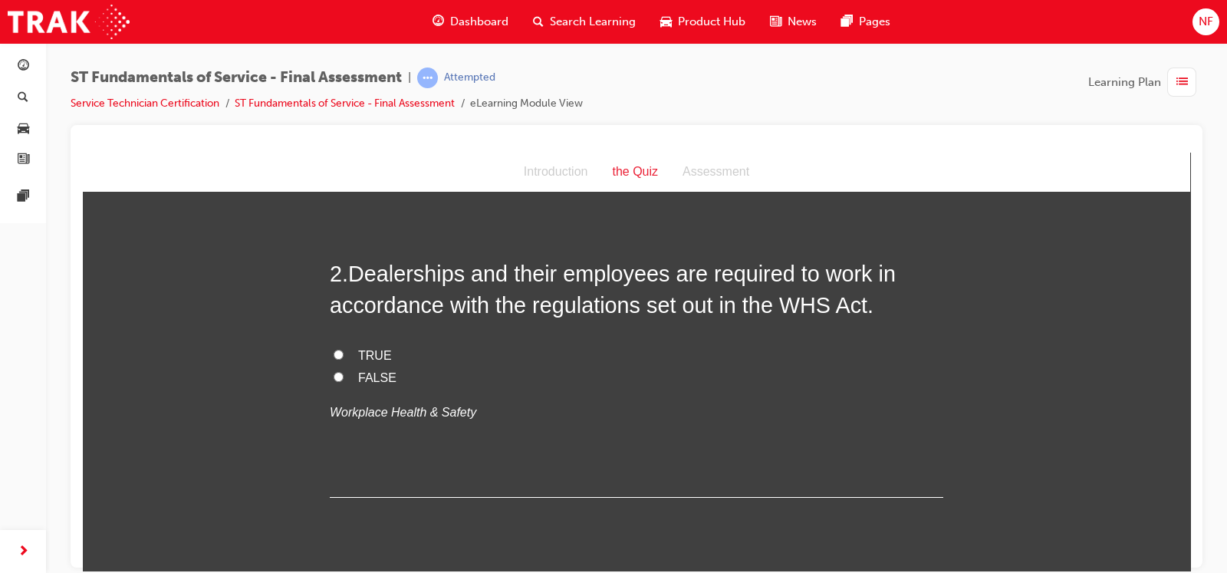
click at [341, 351] on label "TRUE" at bounding box center [636, 355] width 613 height 22
click at [341, 351] on input "TRUE" at bounding box center [339, 354] width 10 height 10
radio input "true"
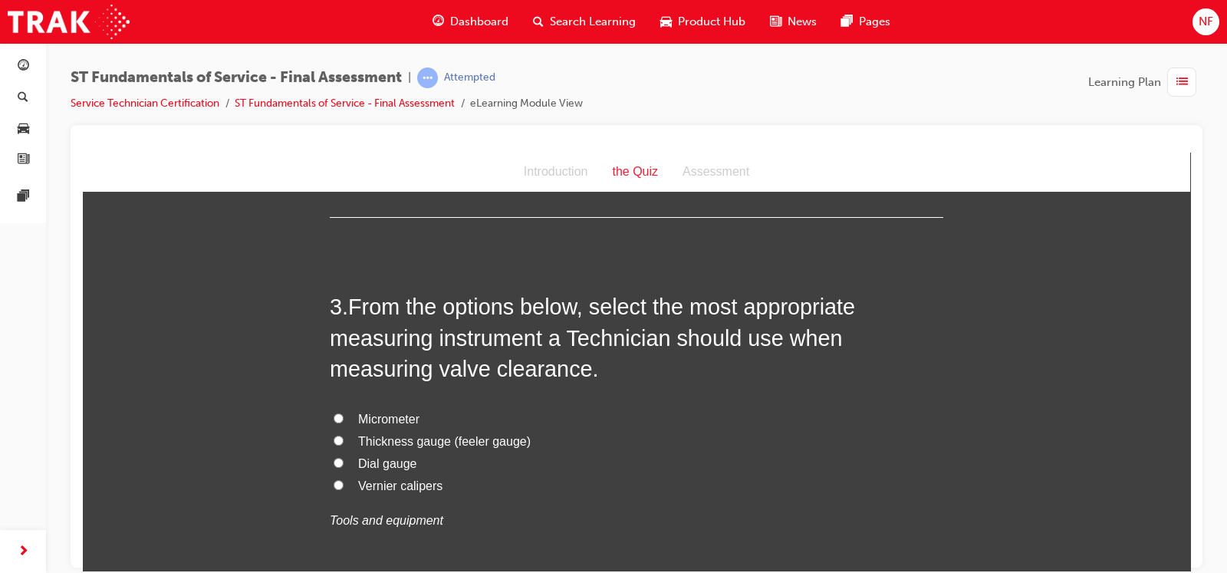
scroll to position [600, 0]
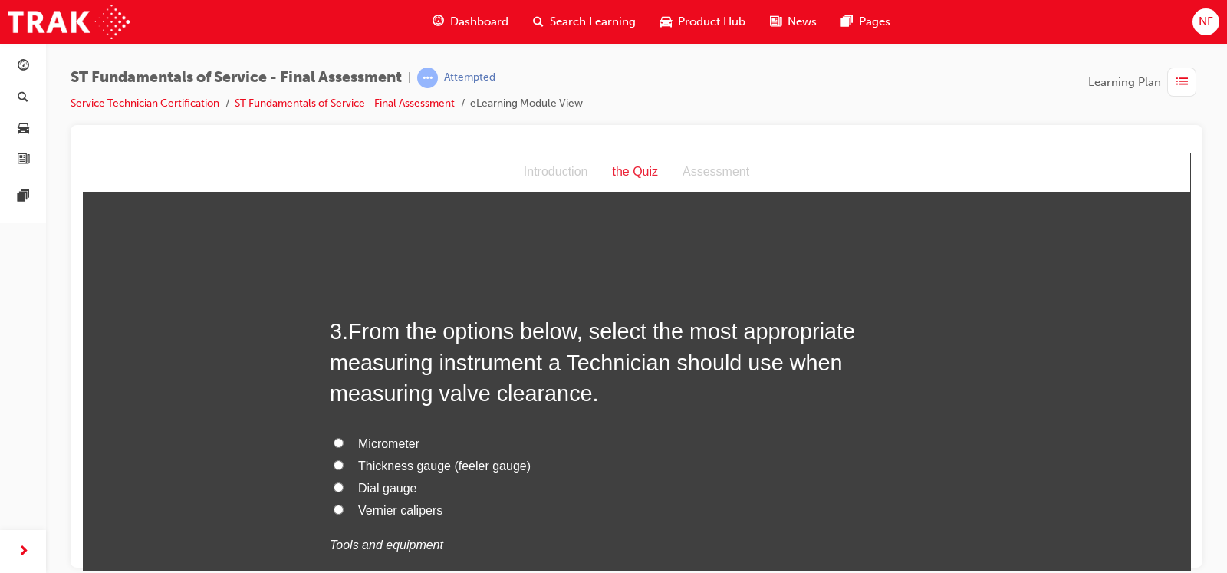
click at [334, 464] on input "Thickness gauge (feeler gauge)" at bounding box center [339, 464] width 10 height 10
radio input "true"
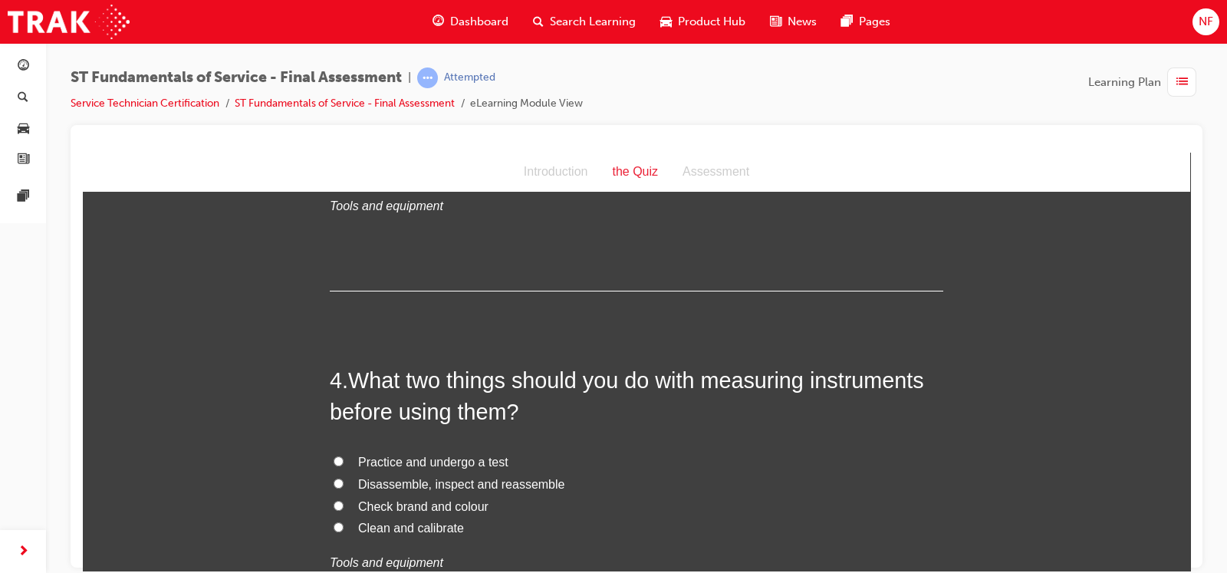
scroll to position [945, 0]
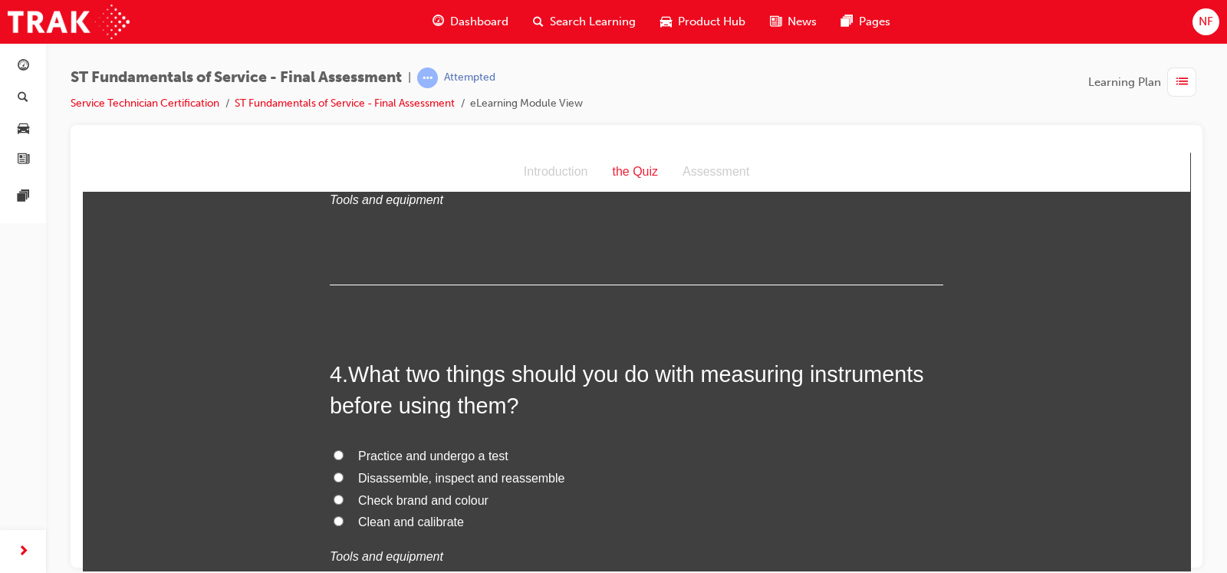
click at [334, 450] on input "Practice and undergo a test" at bounding box center [339, 454] width 10 height 10
radio input "true"
click at [334, 518] on input "Clean and calibrate" at bounding box center [339, 520] width 10 height 10
radio input "true"
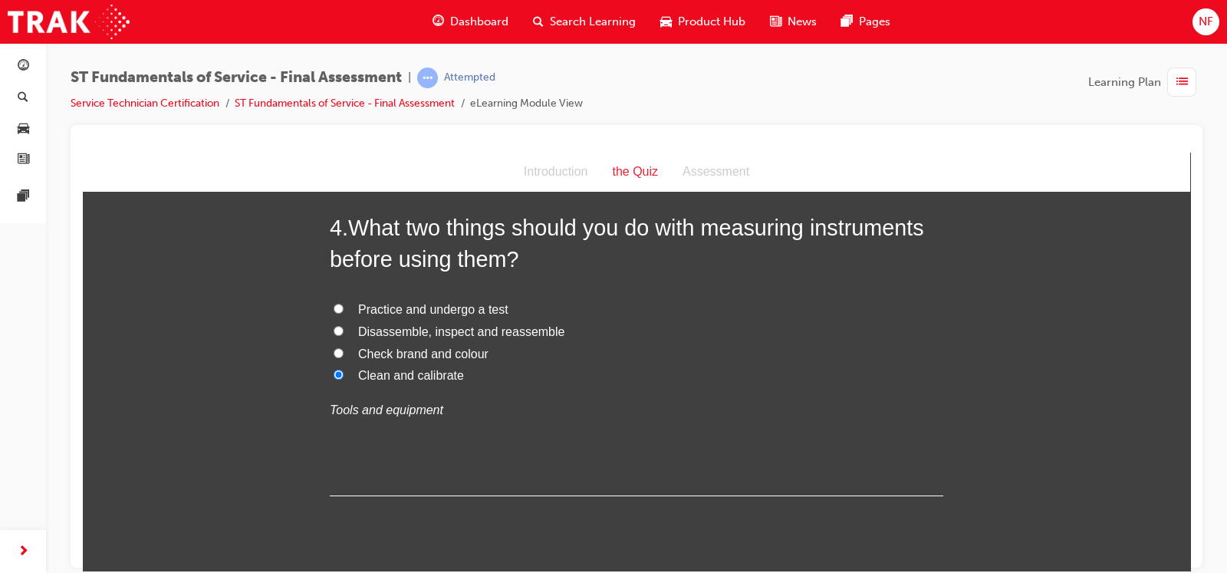
scroll to position [1081, 0]
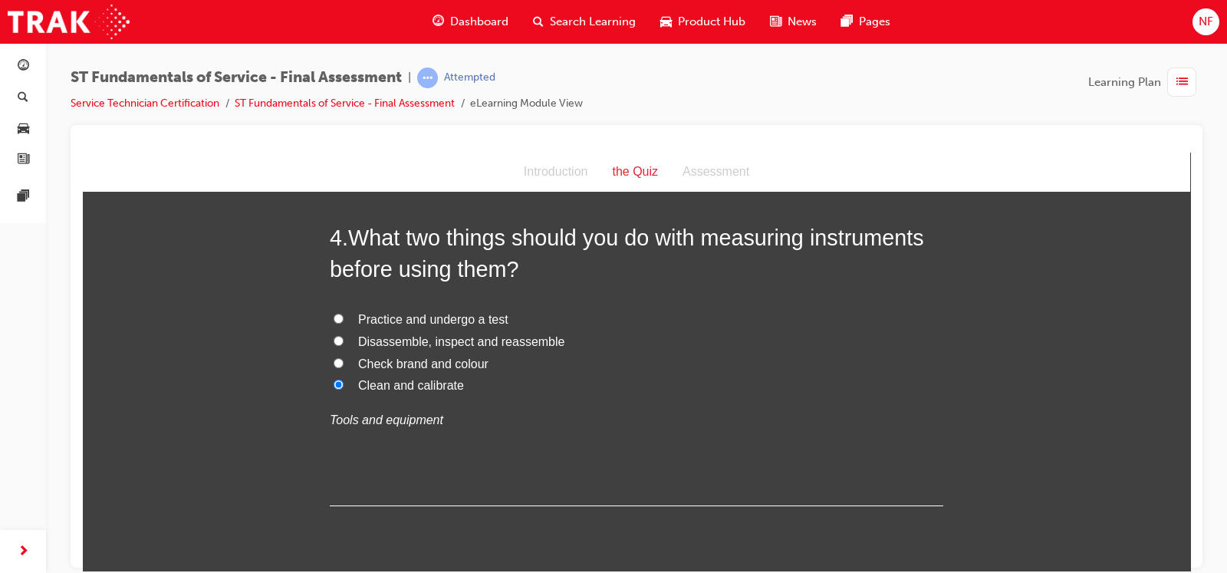
click at [334, 313] on input "Practice and undergo a test" at bounding box center [339, 318] width 10 height 10
radio input "true"
click at [334, 335] on input "Disassemble, inspect and reassemble" at bounding box center [339, 340] width 10 height 10
radio input "true"
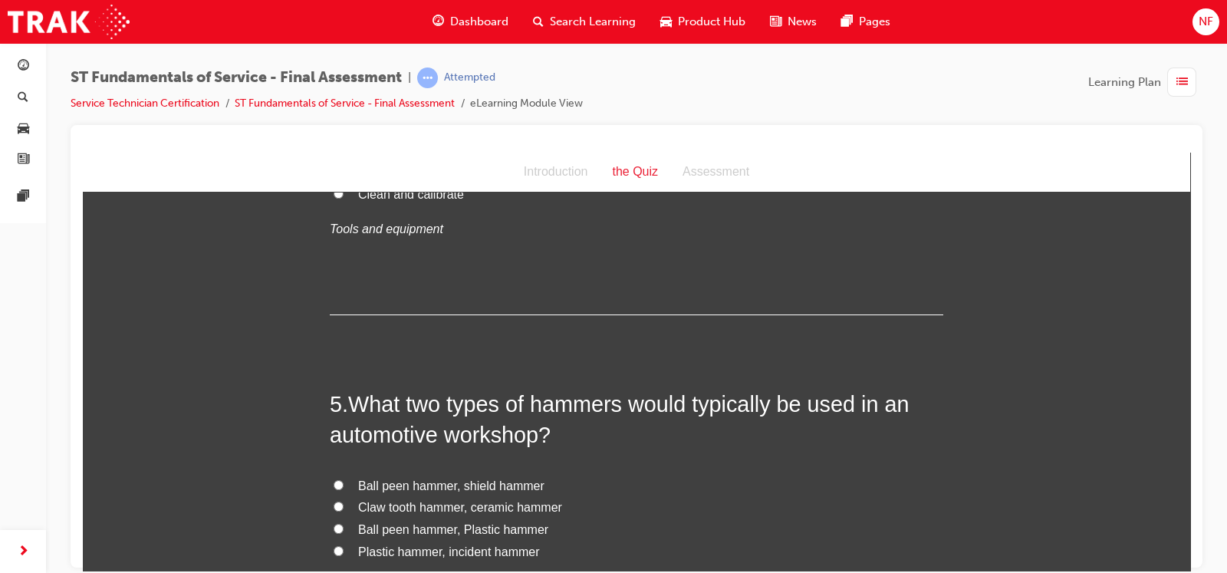
scroll to position [1310, 0]
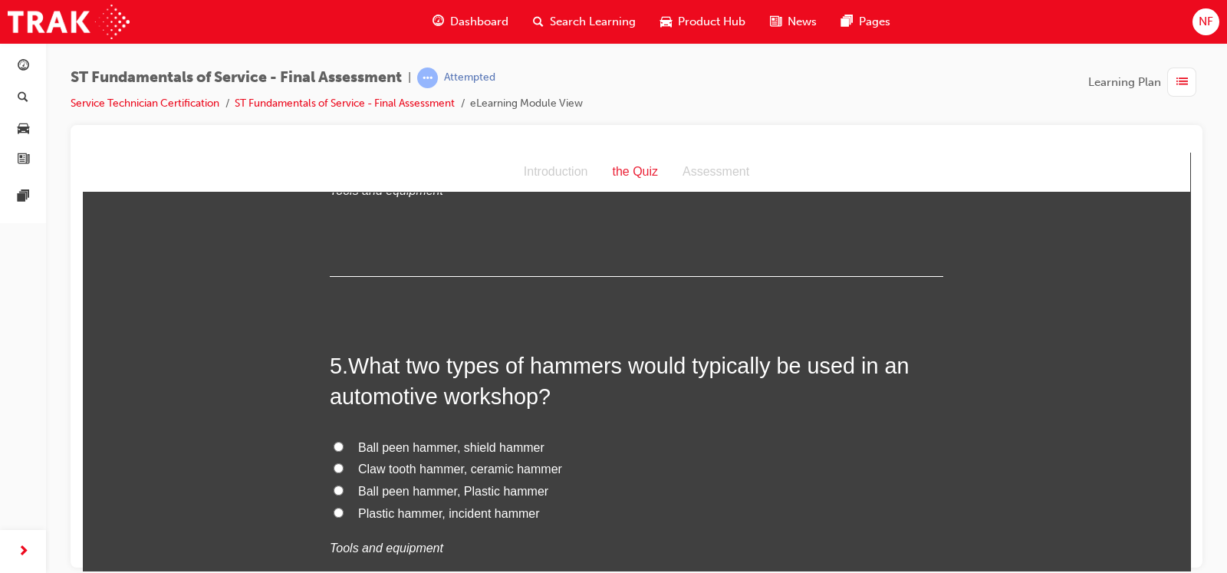
click at [334, 487] on input "Ball peen hammer, Plastic hammer" at bounding box center [339, 490] width 10 height 10
radio input "true"
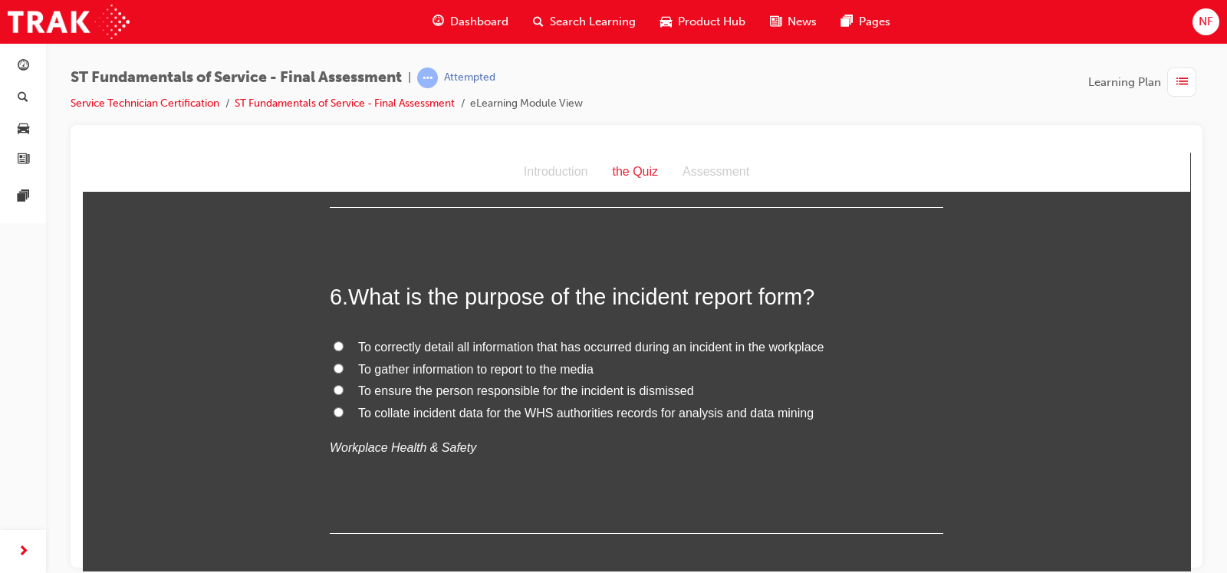
scroll to position [1771, 0]
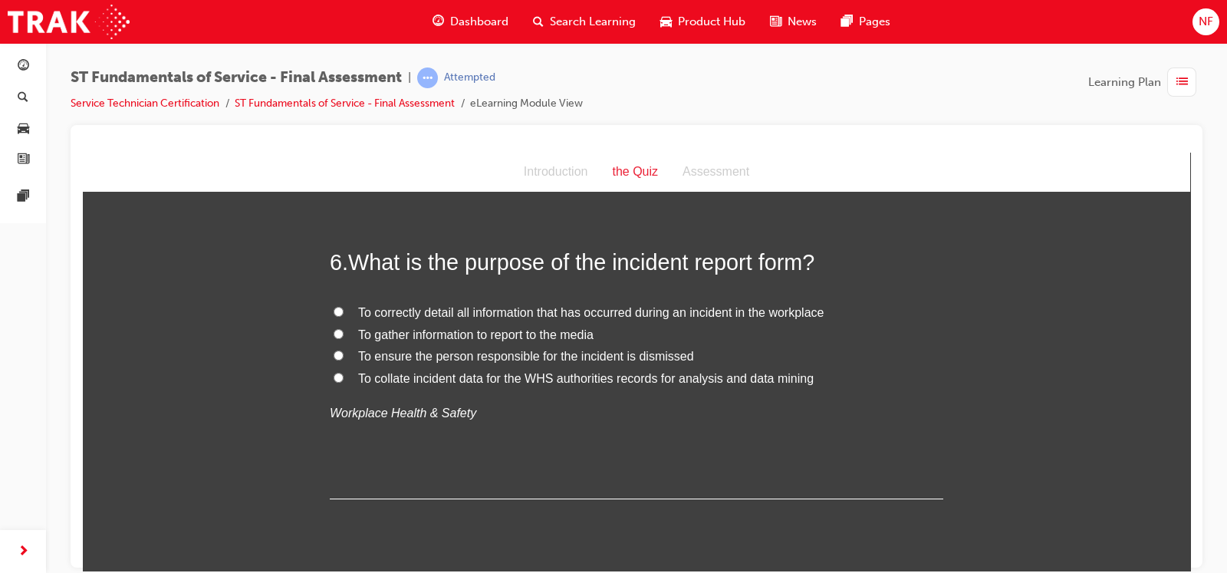
click at [334, 373] on input "To collate incident data for the WHS authorities records for analysis and data …" at bounding box center [339, 377] width 10 height 10
radio input "true"
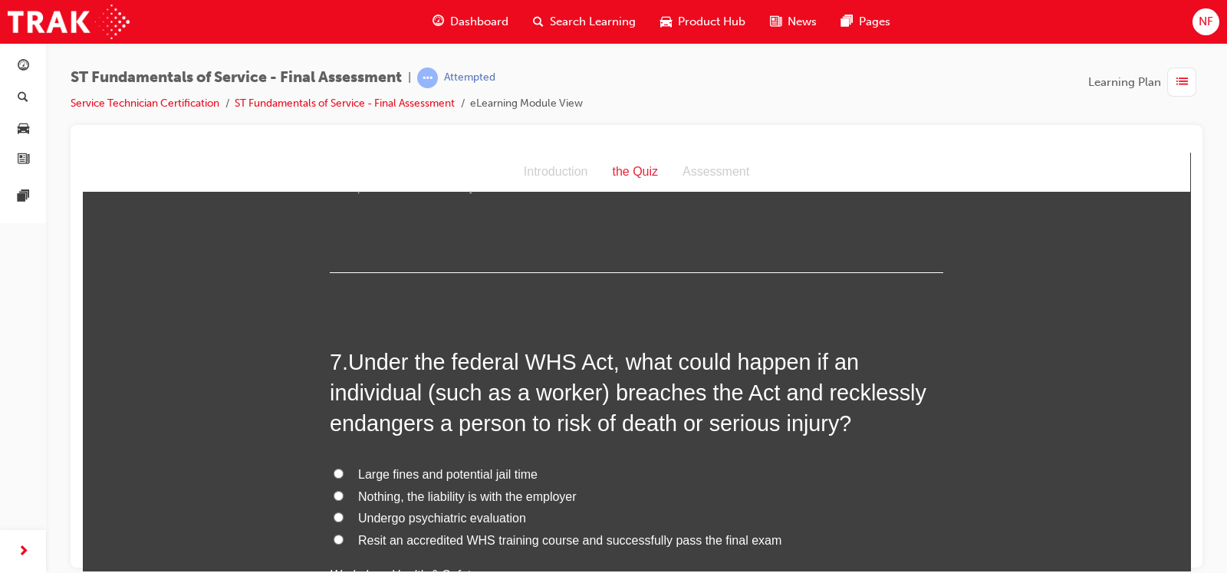
scroll to position [2001, 0]
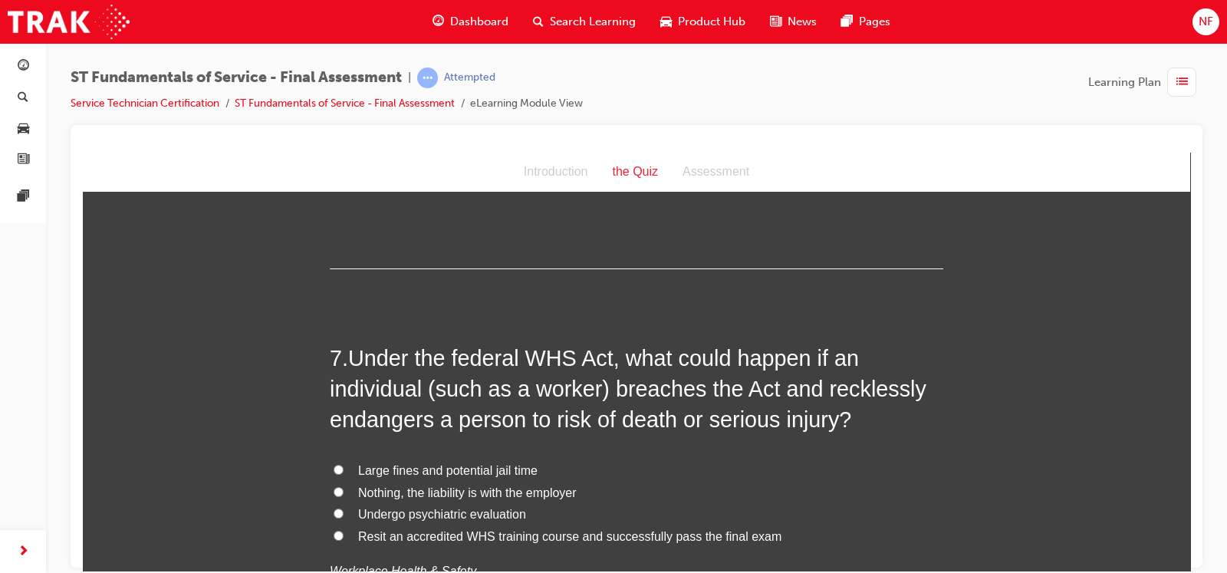
click at [331, 474] on label "Large fines and potential jail time" at bounding box center [636, 470] width 613 height 22
click at [334, 474] on input "Large fines and potential jail time" at bounding box center [339, 469] width 10 height 10
radio input "true"
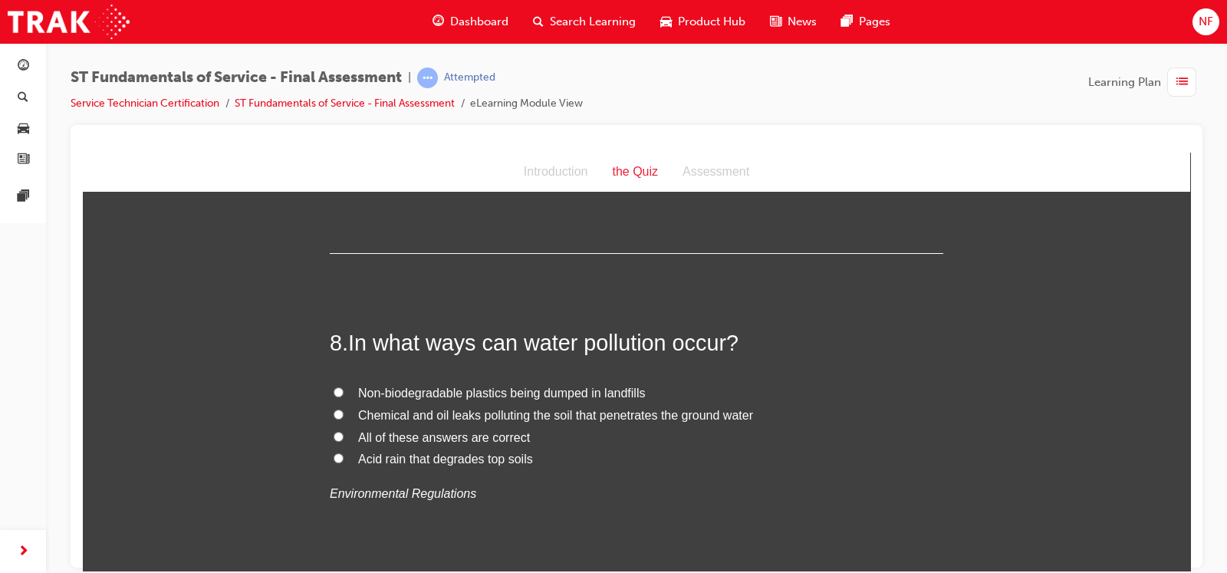
scroll to position [2422, 0]
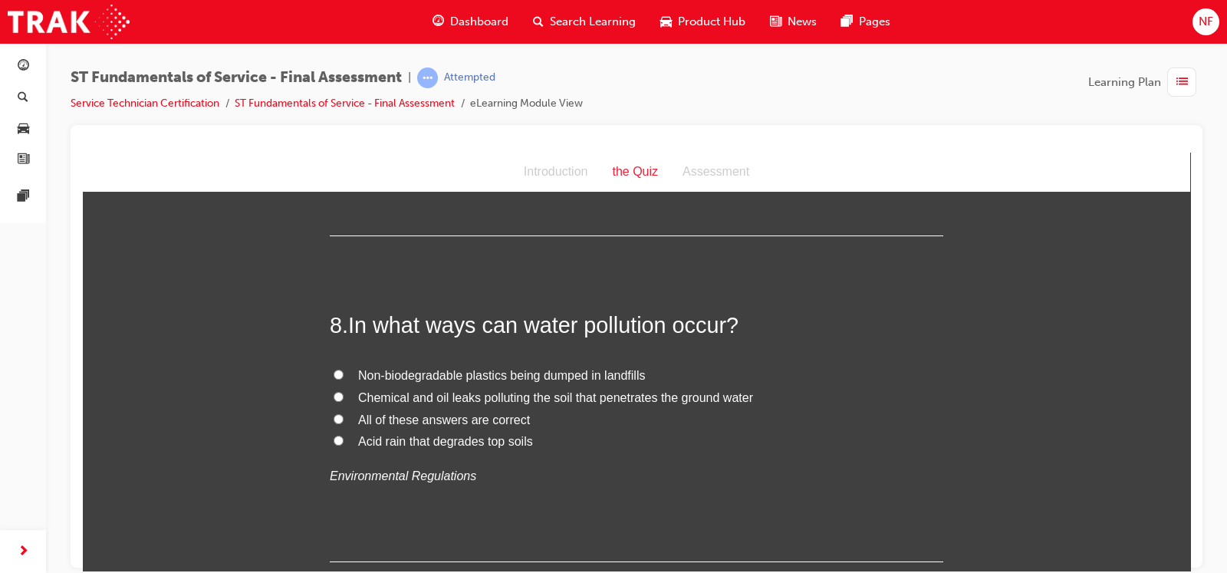
click at [334, 399] on input "Chemical and oil leaks polluting the soil that penetrates the ground water" at bounding box center [339, 396] width 10 height 10
radio input "true"
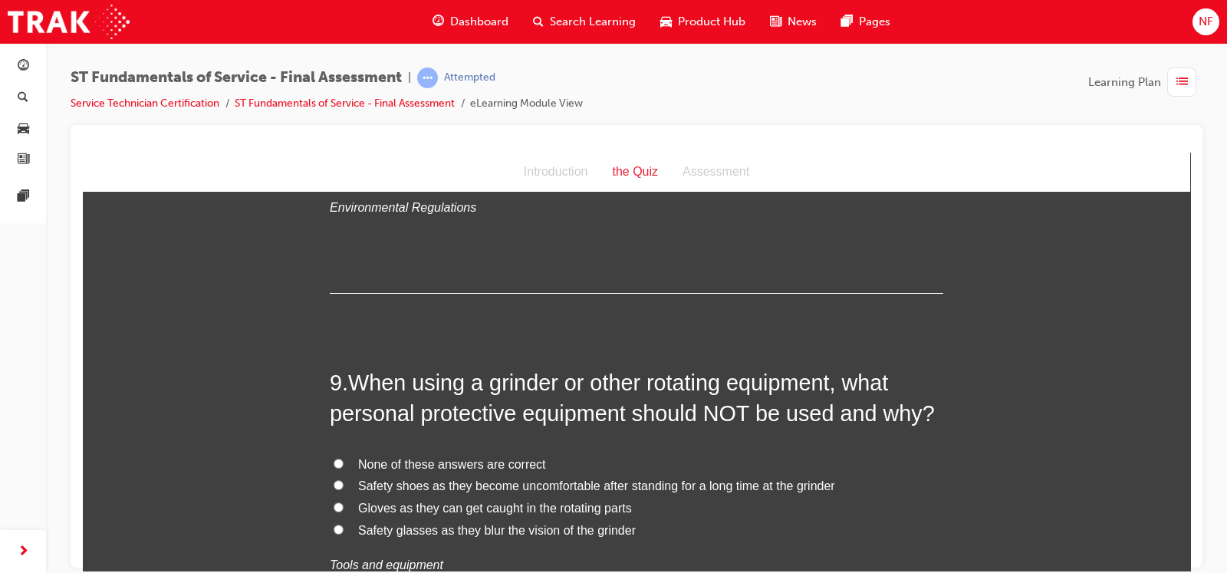
scroll to position [2729, 0]
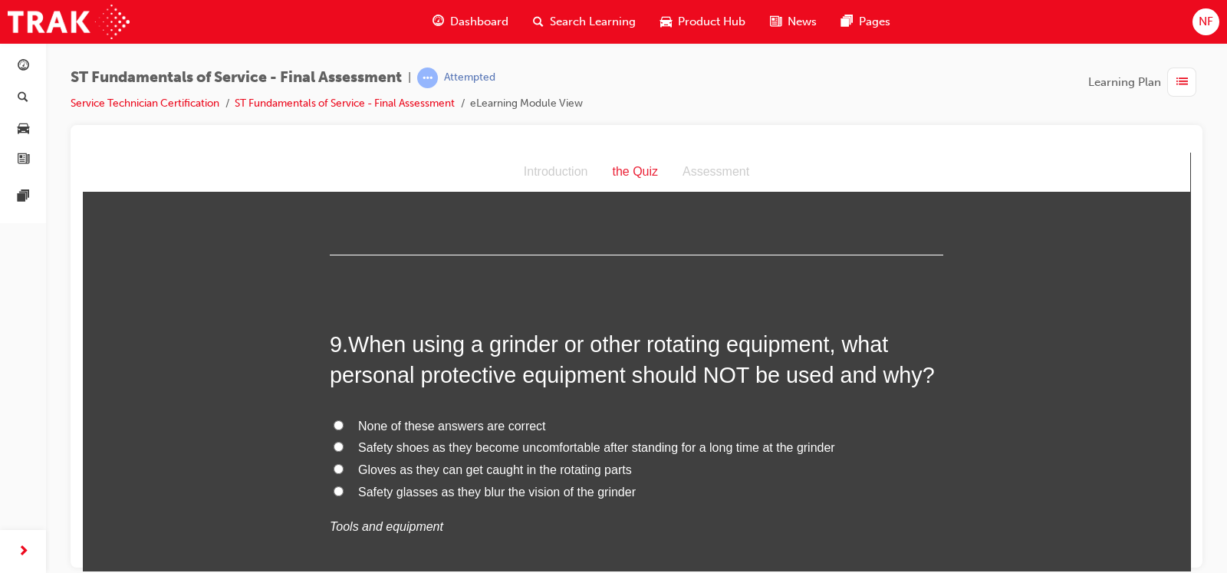
click at [334, 466] on input "Gloves as they can get caught in the rotating parts" at bounding box center [339, 468] width 10 height 10
radio input "true"
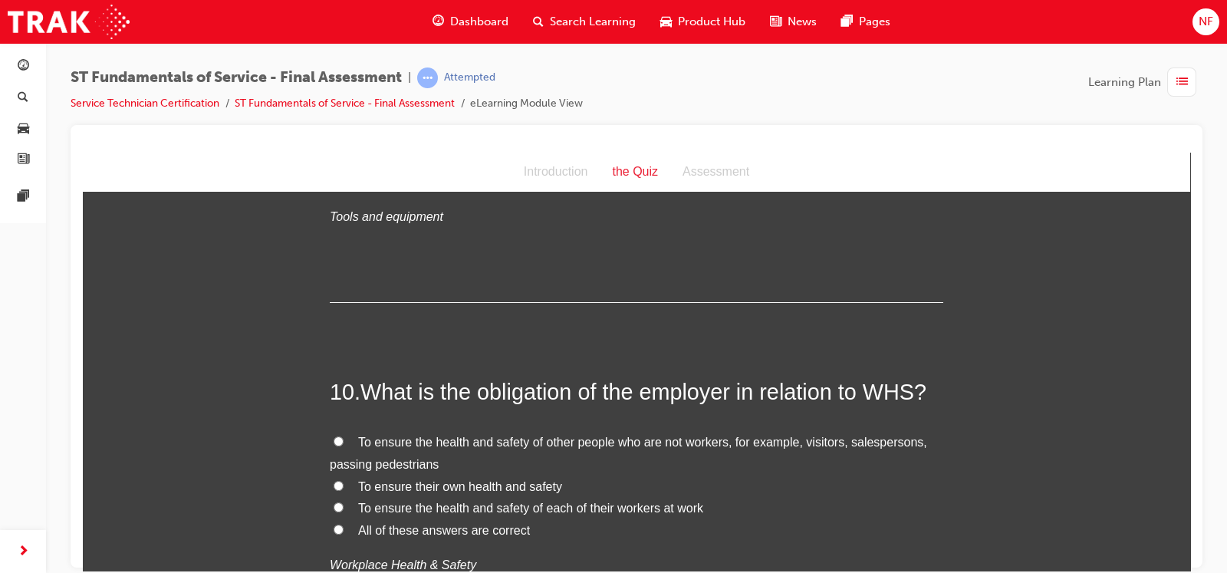
scroll to position [3074, 0]
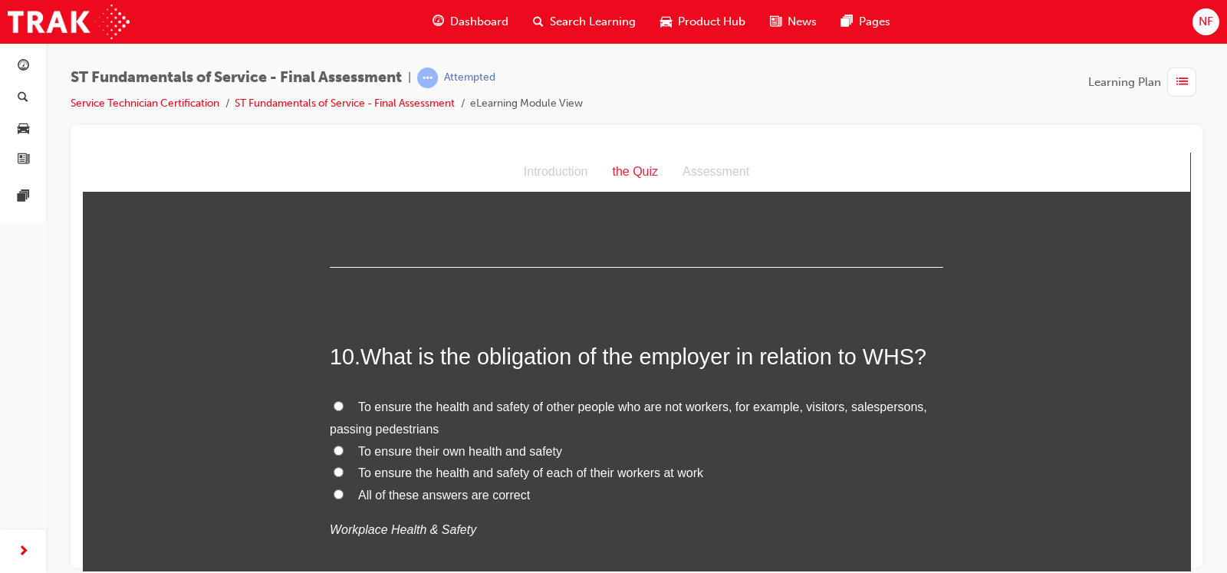
click at [334, 489] on input "All of these answers are correct" at bounding box center [339, 493] width 10 height 10
radio input "true"
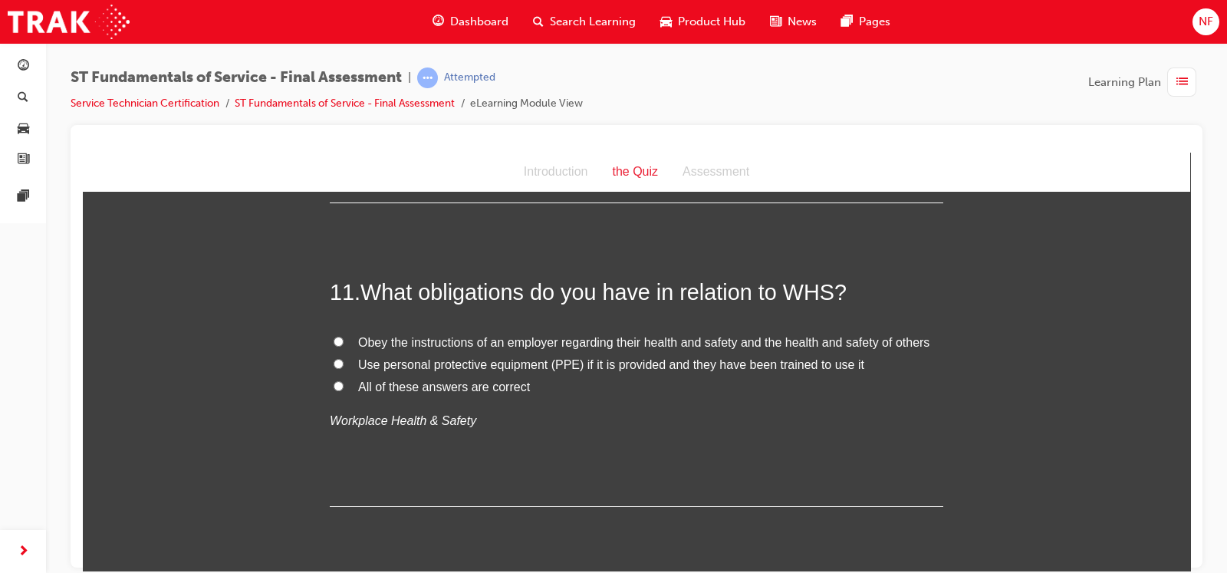
scroll to position [3496, 0]
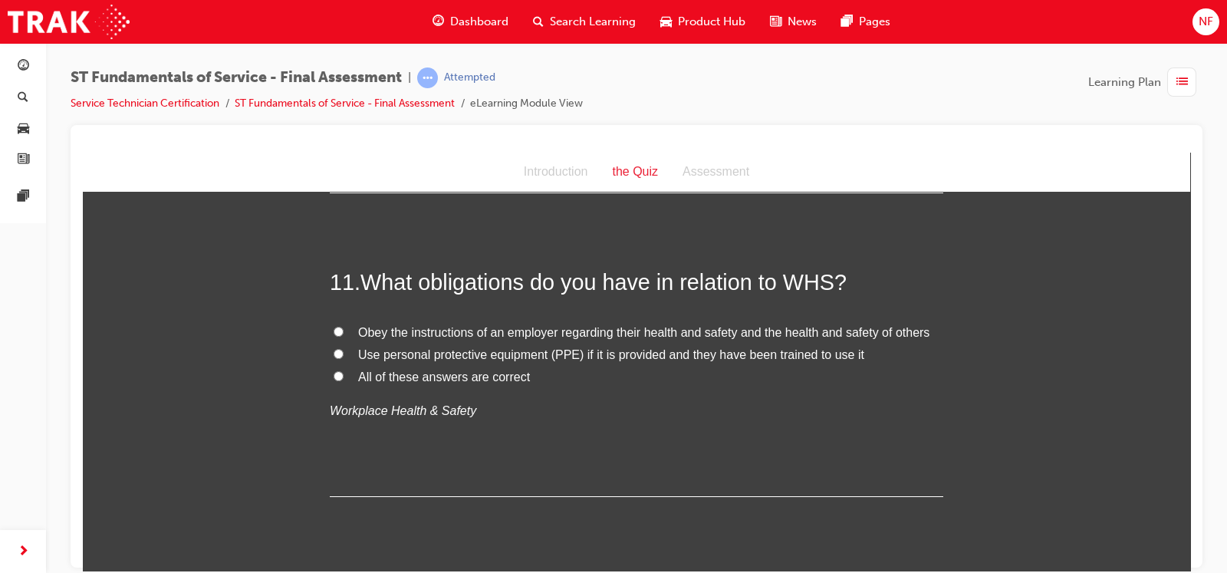
click at [334, 372] on input "All of these answers are correct" at bounding box center [339, 375] width 10 height 10
radio input "true"
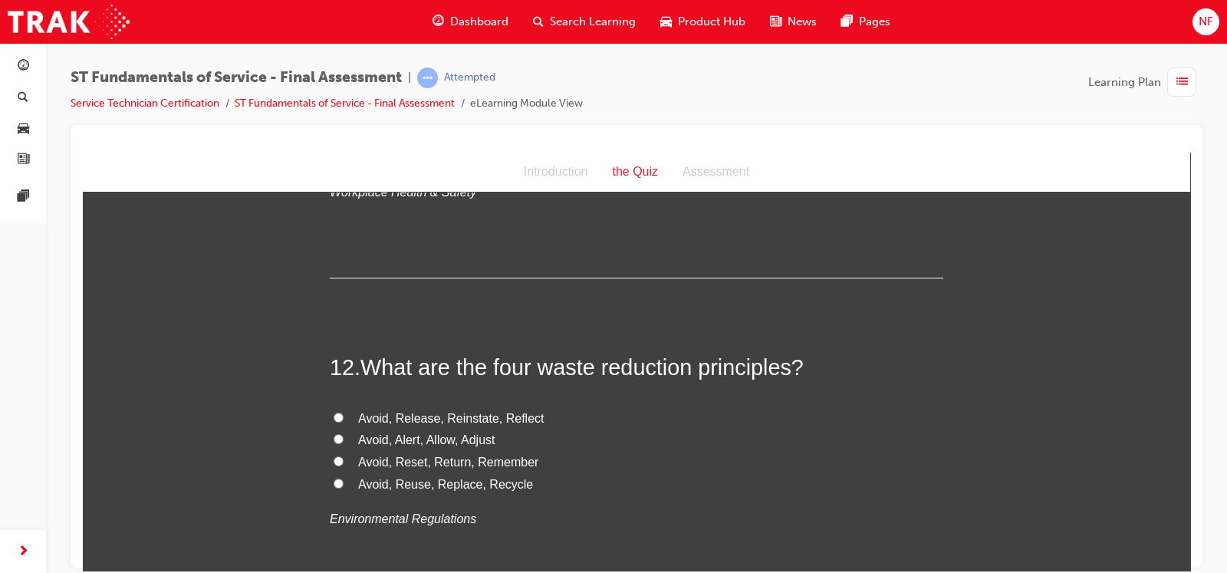
scroll to position [3726, 0]
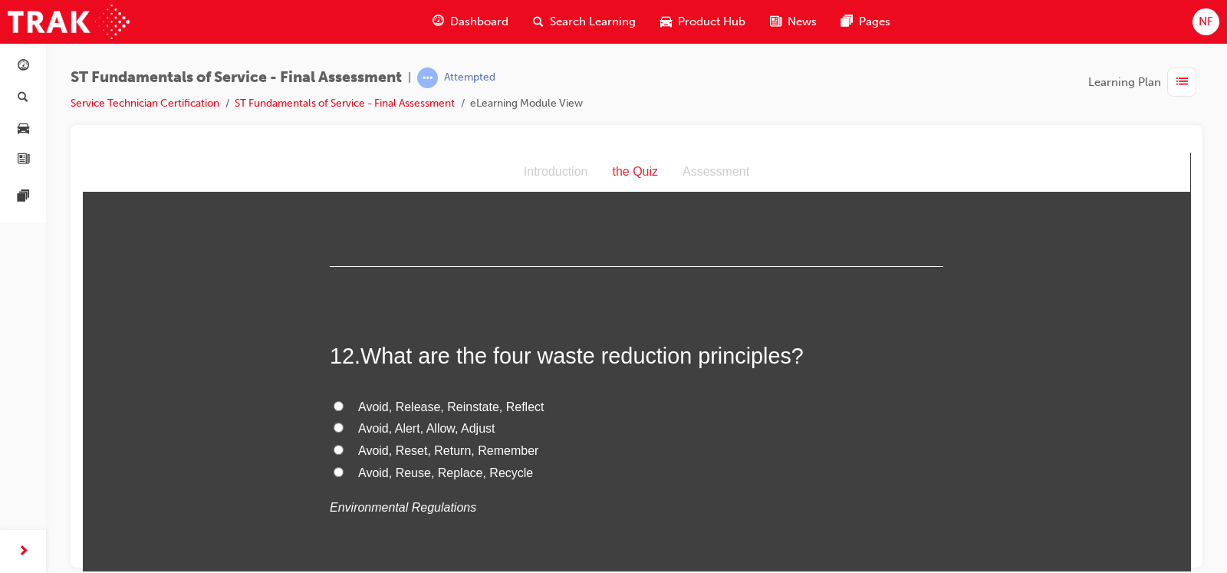
click at [334, 469] on input "Avoid, Reuse, Replace, Recycle" at bounding box center [339, 471] width 10 height 10
radio input "true"
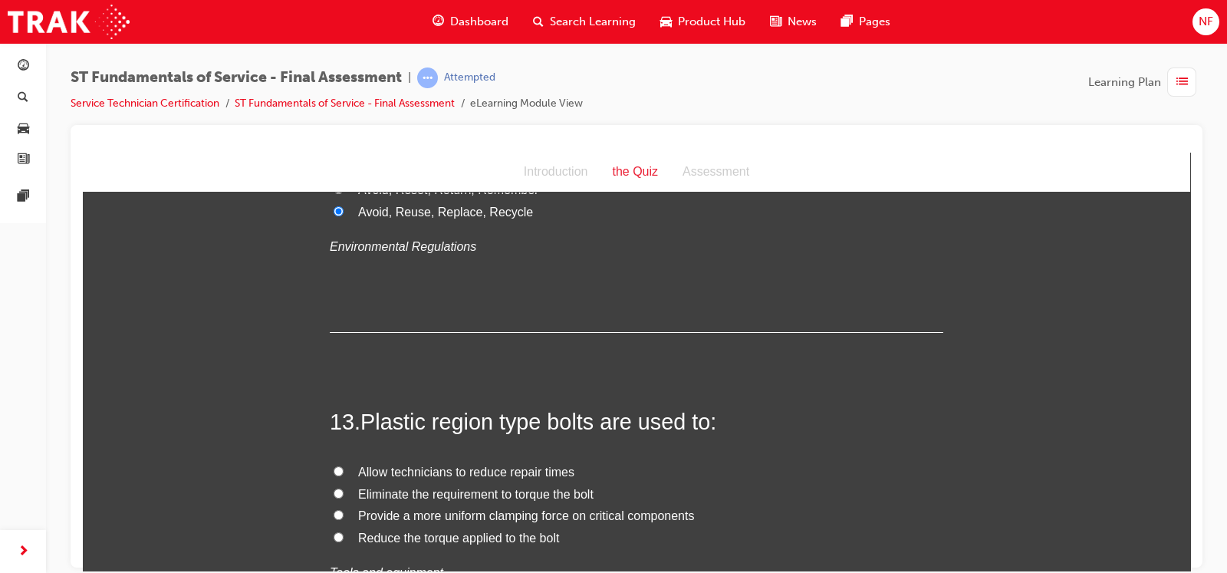
scroll to position [3995, 0]
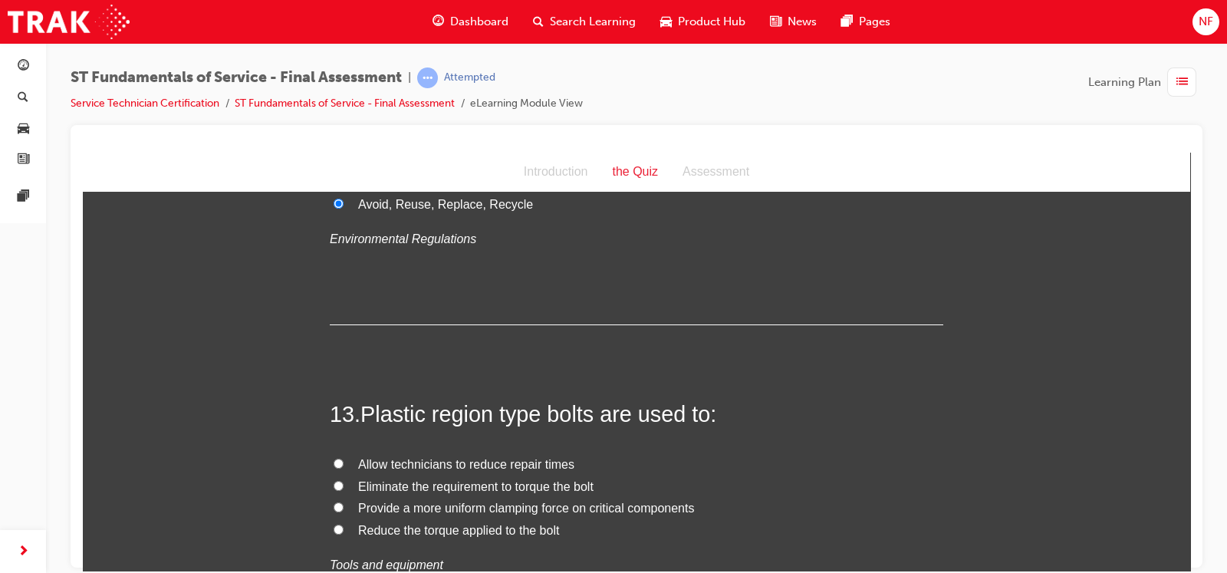
click at [334, 504] on input "Provide a more uniform clamping force on critical components" at bounding box center [339, 506] width 10 height 10
radio input "true"
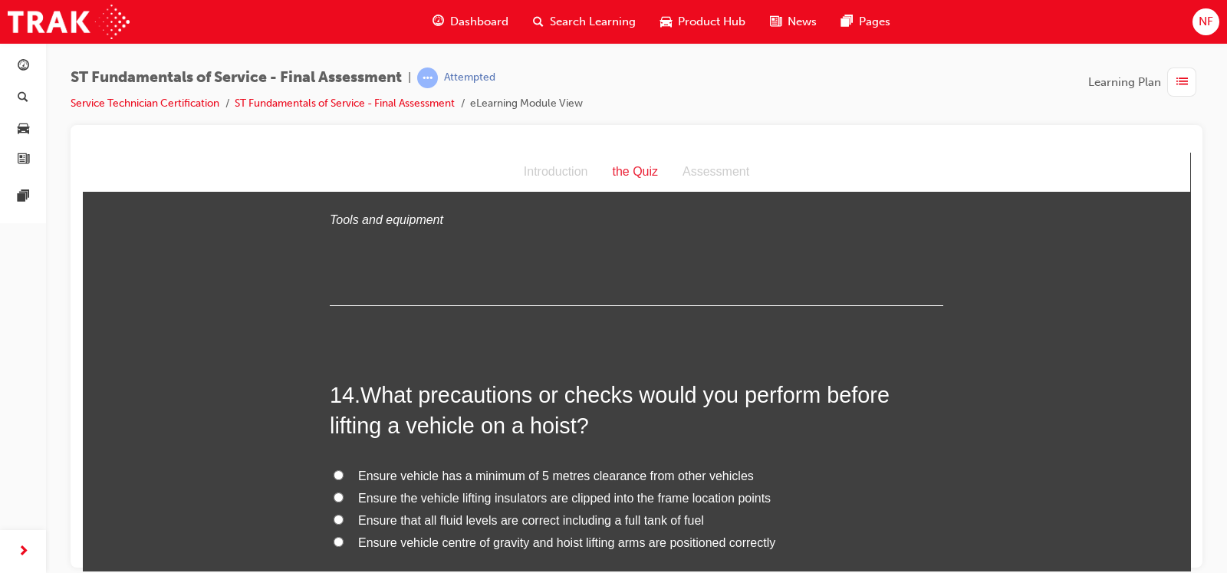
scroll to position [4378, 0]
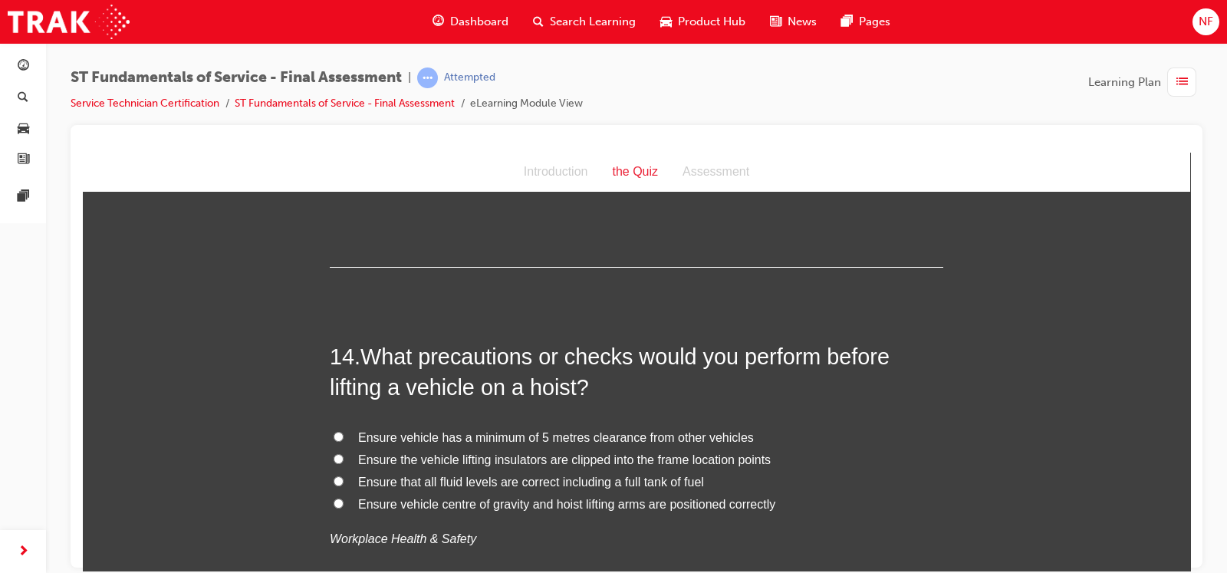
click at [334, 498] on input "Ensure vehicle centre of gravity and hoist lifting arms are positioned correctly" at bounding box center [339, 503] width 10 height 10
radio input "true"
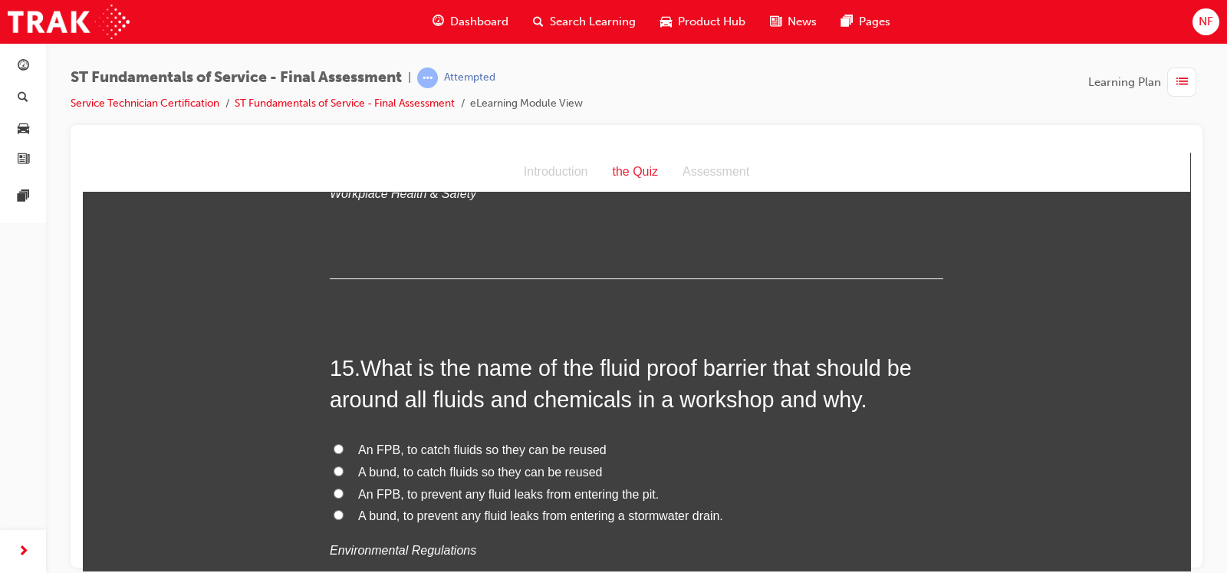
scroll to position [4761, 0]
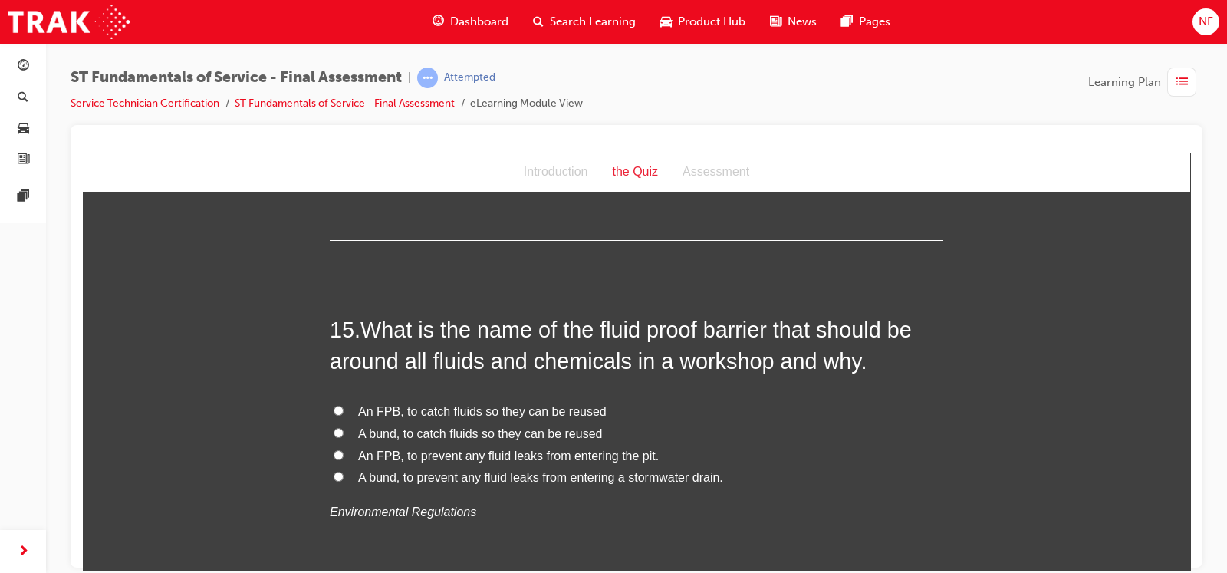
click at [334, 475] on input "A bund, to prevent any fluid leaks from entering a stormwater drain." at bounding box center [339, 476] width 10 height 10
radio input "true"
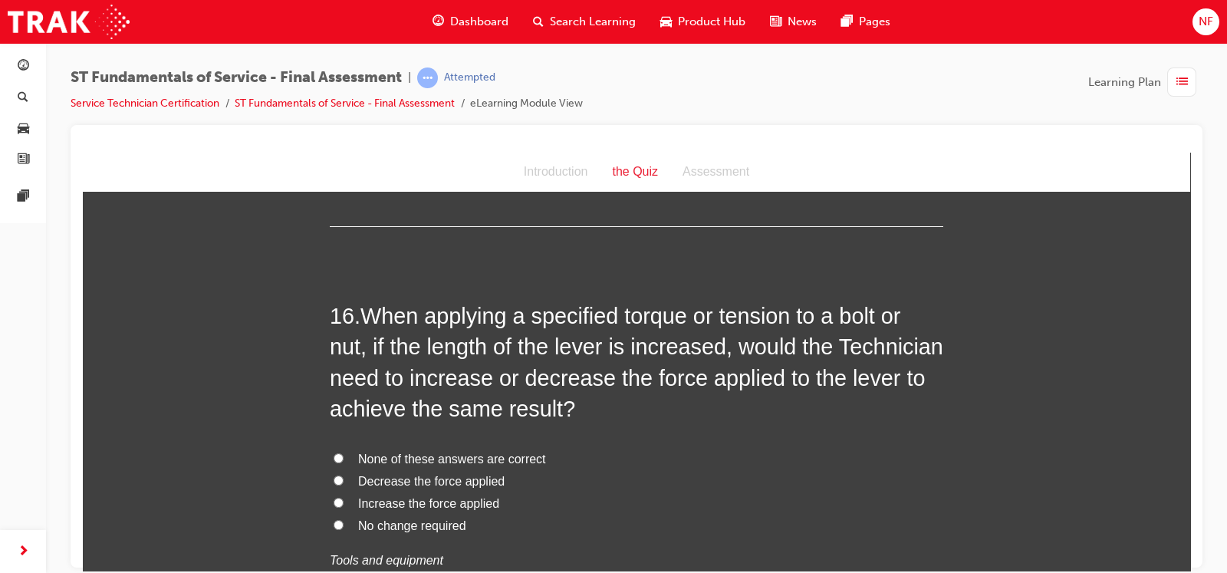
scroll to position [5145, 0]
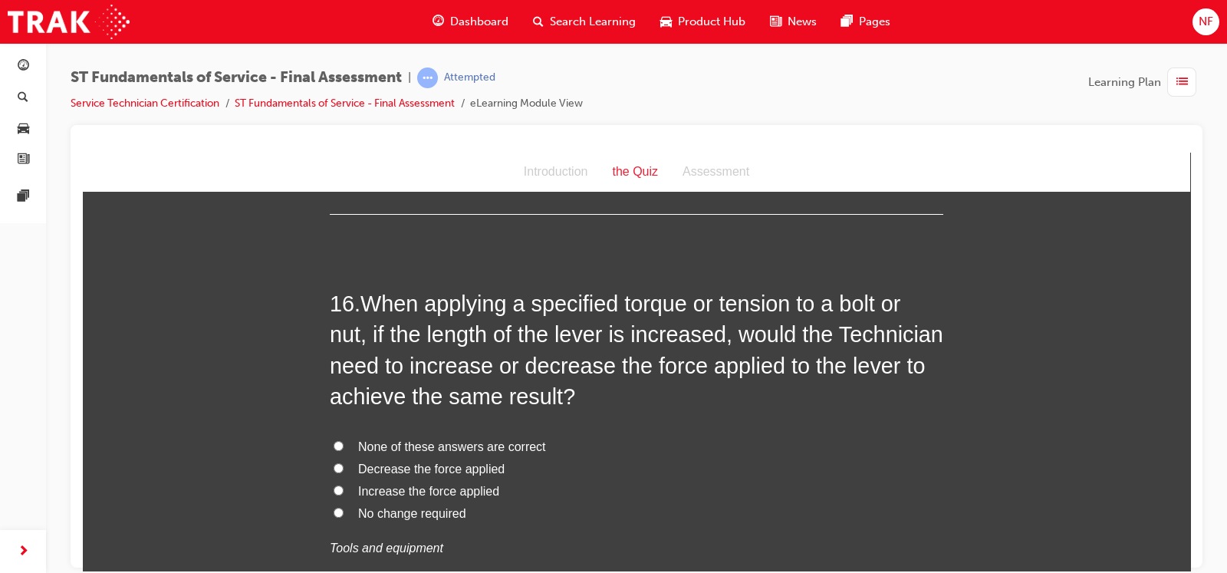
click at [334, 462] on input "Decrease the force applied" at bounding box center [339, 467] width 10 height 10
radio input "true"
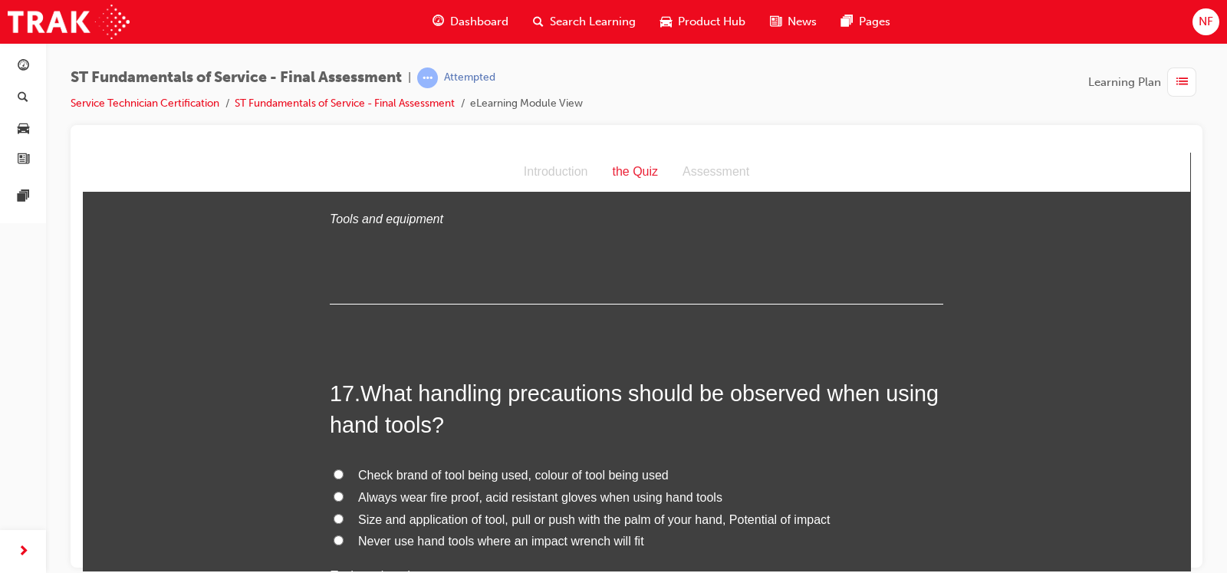
scroll to position [5490, 0]
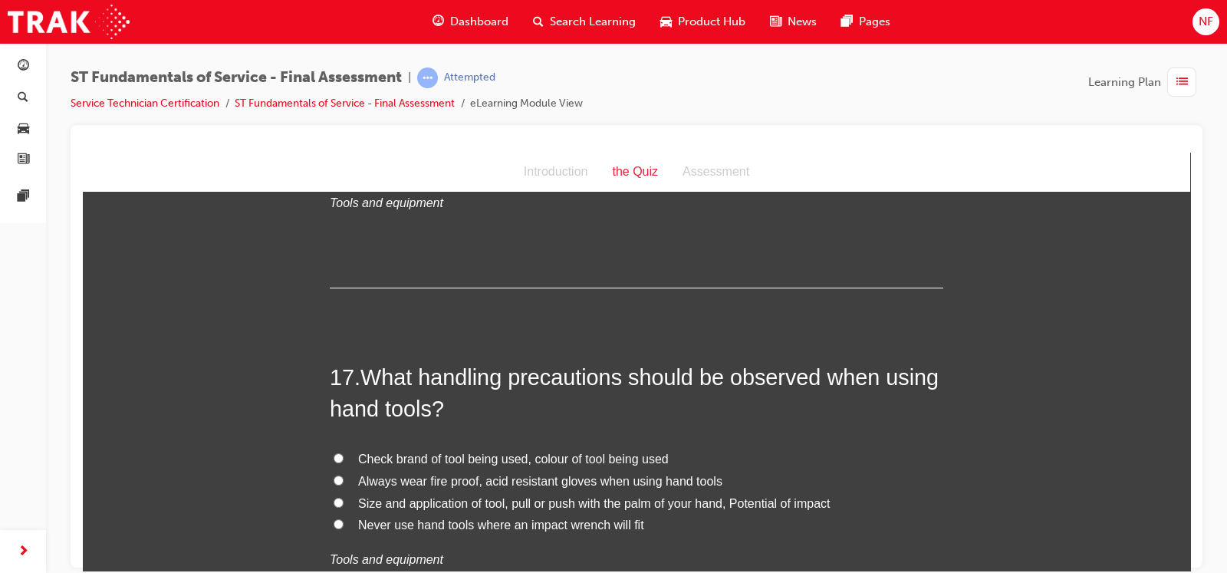
click at [334, 498] on input "Size and application of tool, pull or push with the palm of your hand, Potentia…" at bounding box center [339, 502] width 10 height 10
radio input "true"
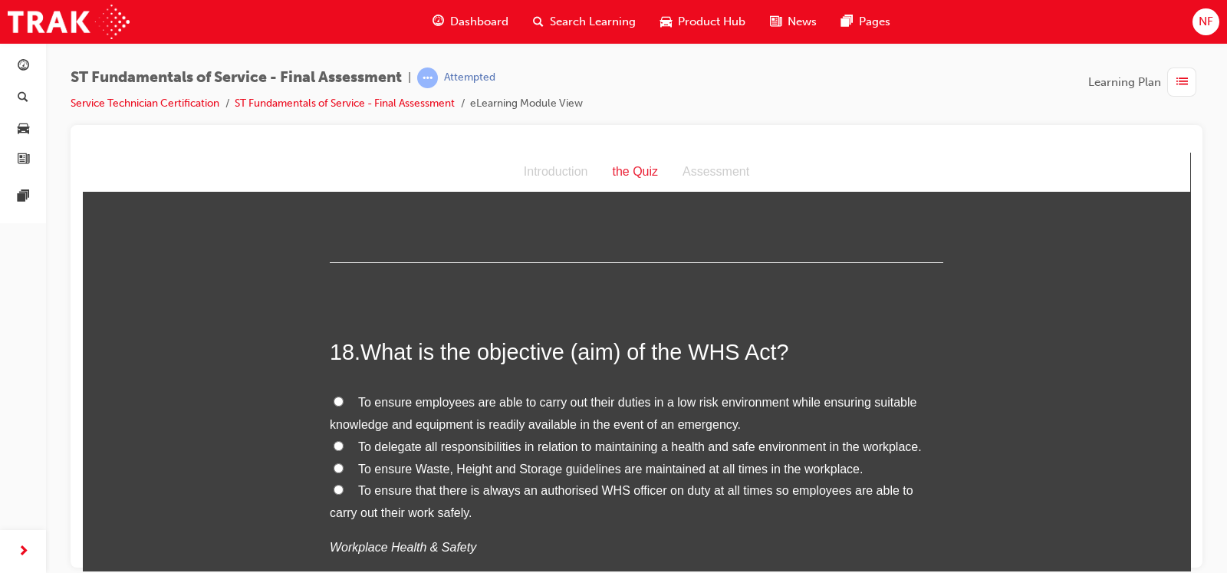
scroll to position [5873, 0]
click at [334, 395] on input "To ensure employees are able to carry out their duties in a low risk environmen…" at bounding box center [339, 400] width 10 height 10
radio input "true"
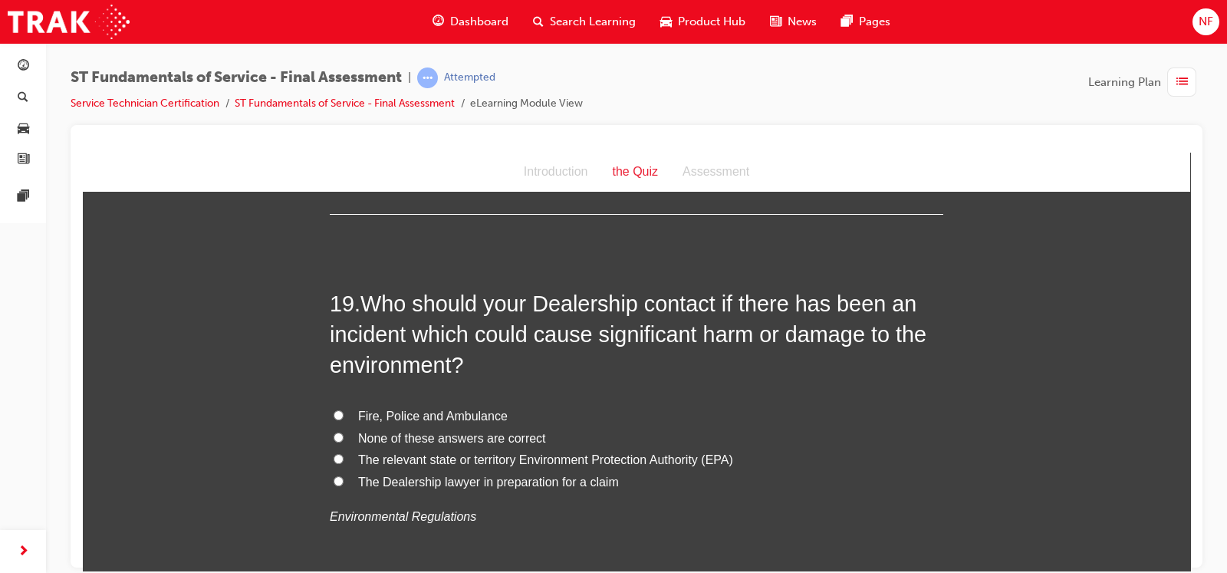
scroll to position [6295, 0]
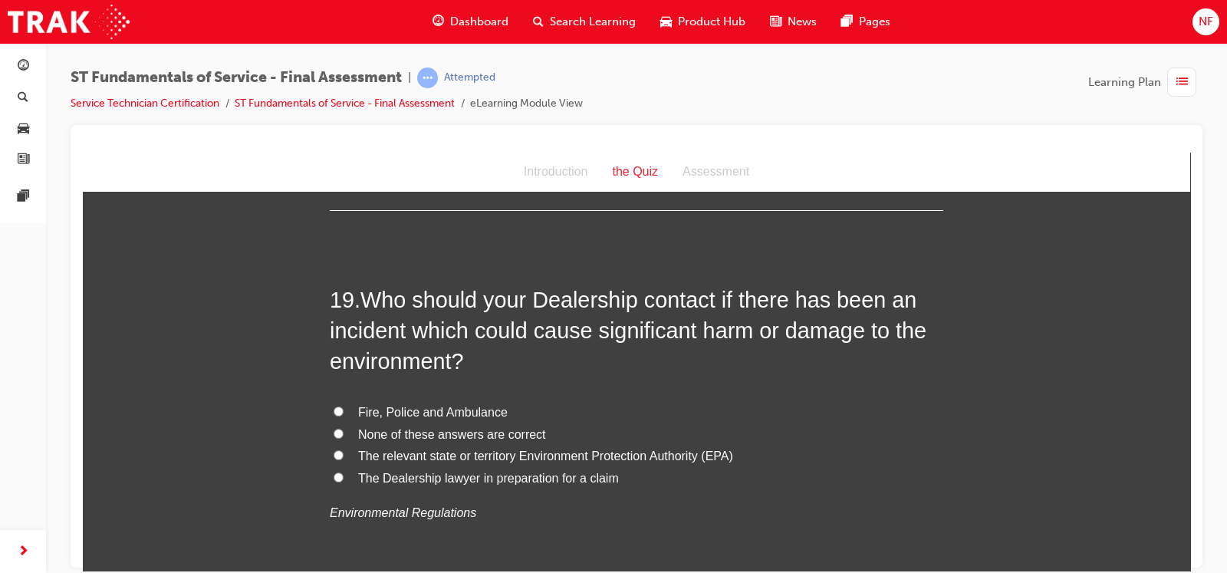
click at [334, 449] on input "The relevant state or territory Environment Protection Authority (EPA)" at bounding box center [339, 454] width 10 height 10
radio input "true"
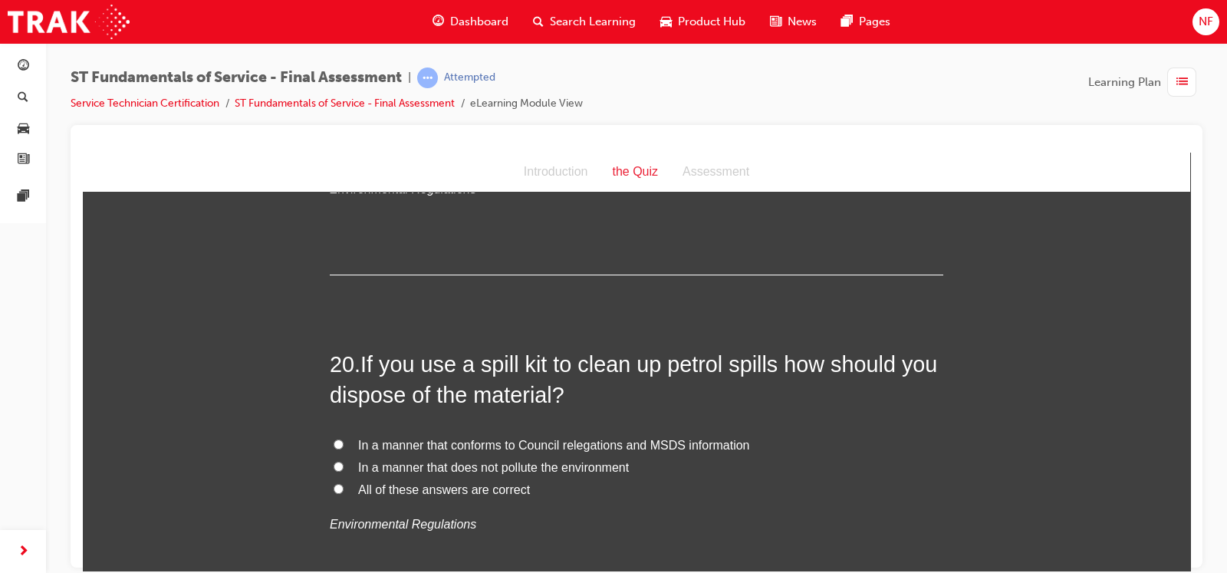
scroll to position [6640, 0]
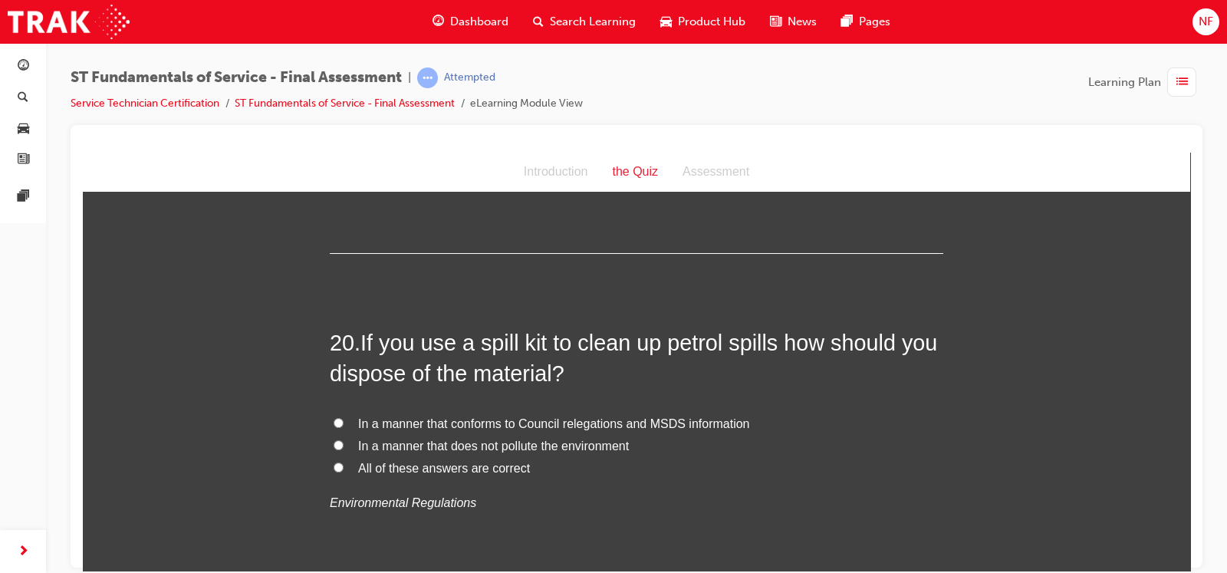
click at [334, 465] on input "All of these answers are correct" at bounding box center [339, 467] width 10 height 10
radio input "true"
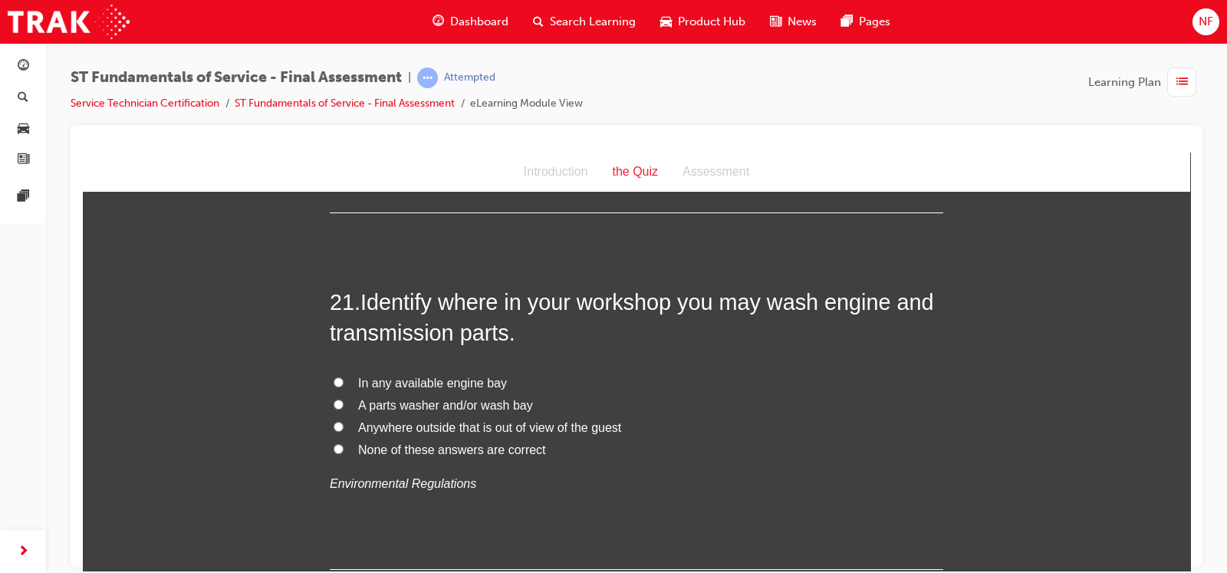
scroll to position [7023, 0]
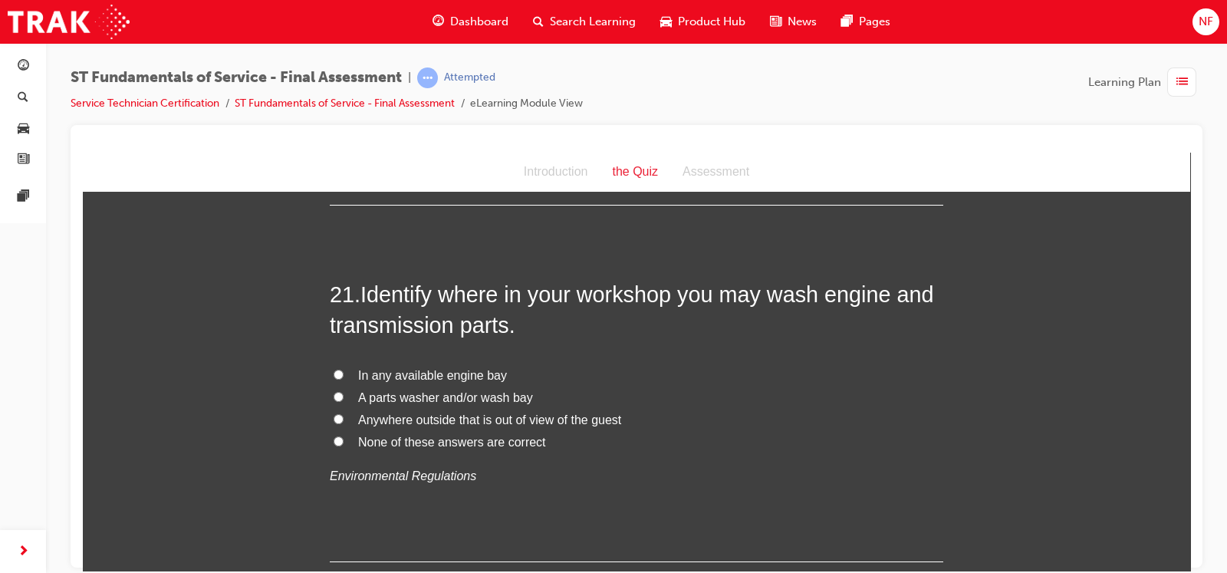
click at [334, 391] on input "A parts washer and/or wash bay" at bounding box center [339, 396] width 10 height 10
radio input "true"
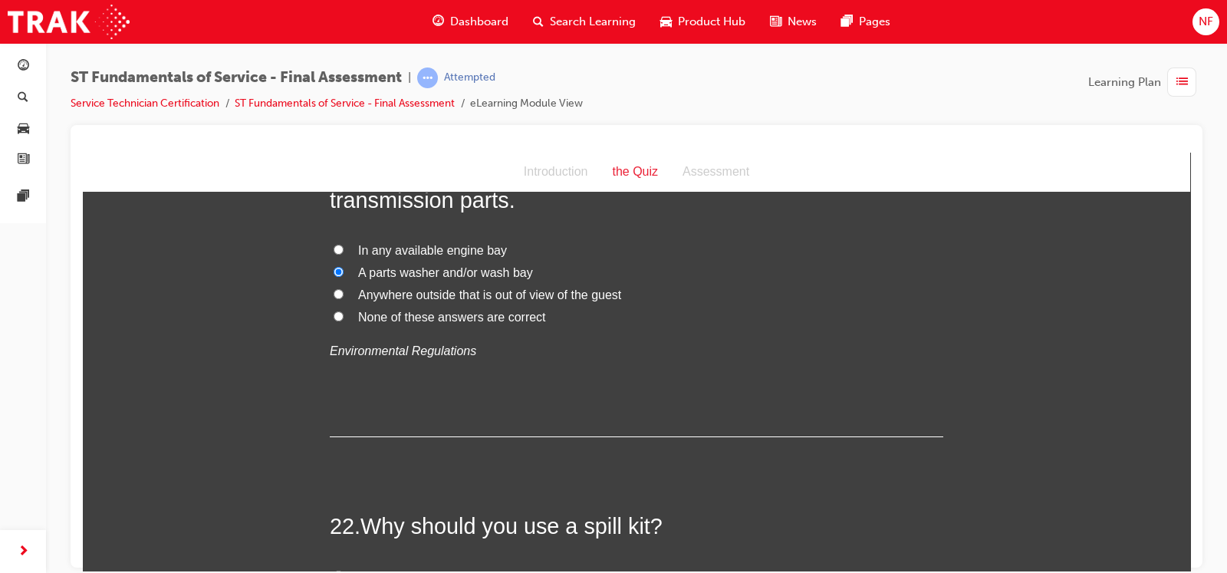
scroll to position [7121, 0]
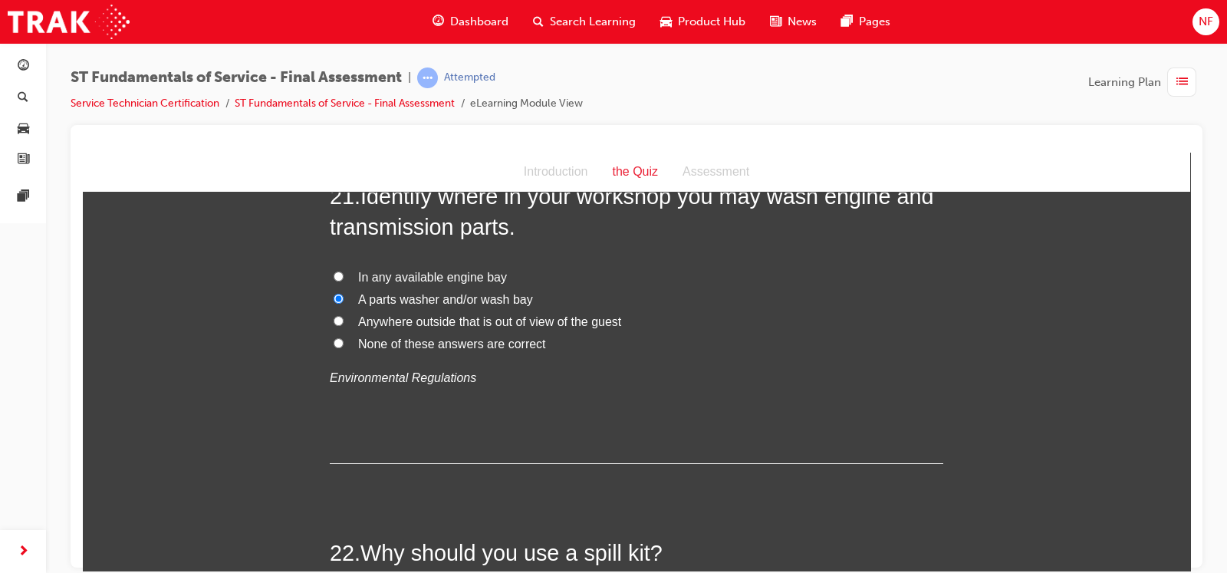
click at [1190, 560] on div at bounding box center [637, 346] width 1132 height 442
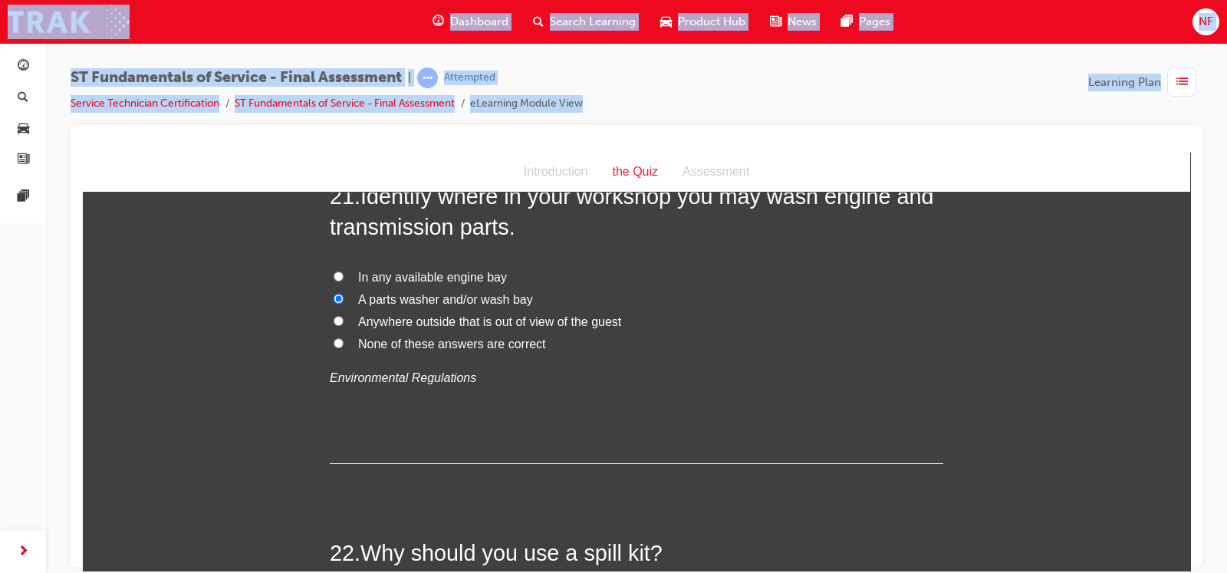
click at [1190, 560] on div at bounding box center [637, 346] width 1132 height 442
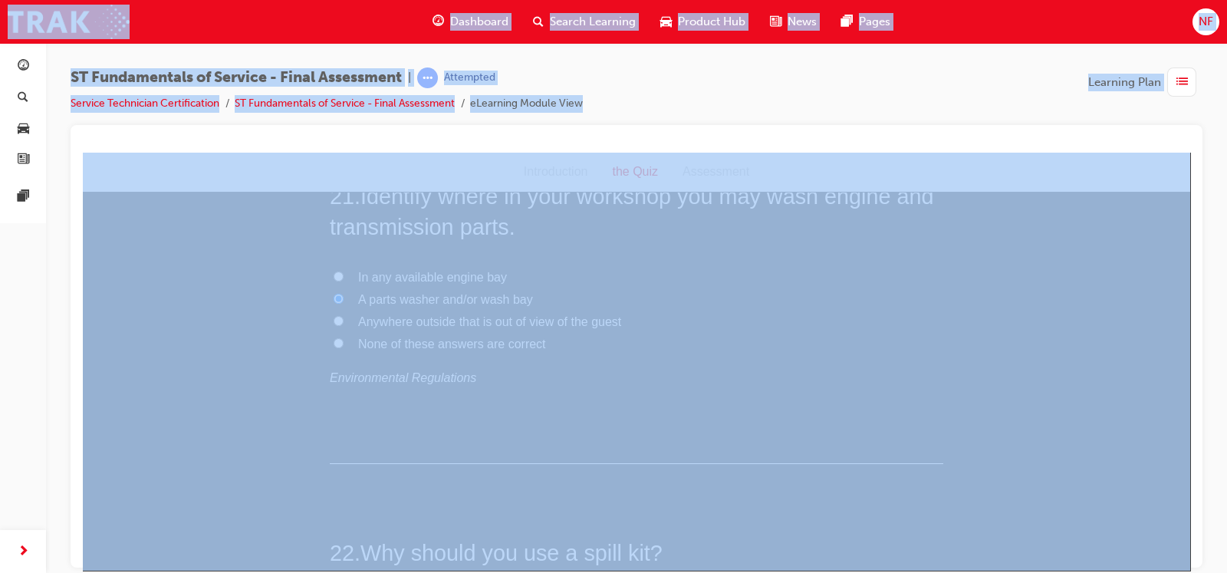
click at [1190, 560] on div at bounding box center [637, 346] width 1132 height 442
drag, startPoint x: 1081, startPoint y: 483, endPoint x: 993, endPoint y: 444, distance: 96.5
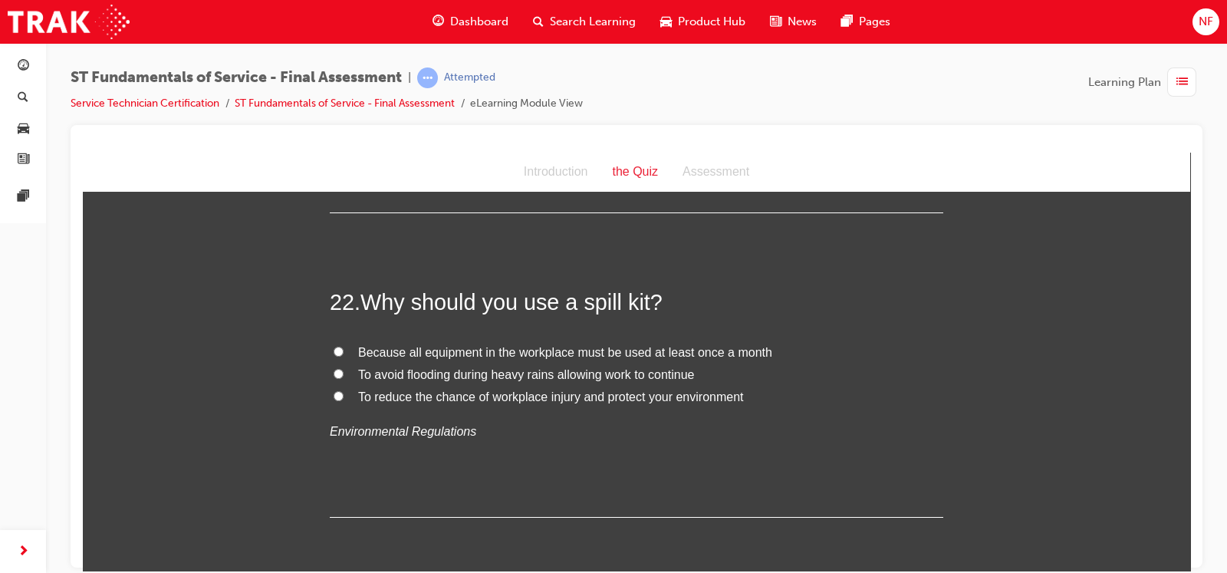
scroll to position [7390, 0]
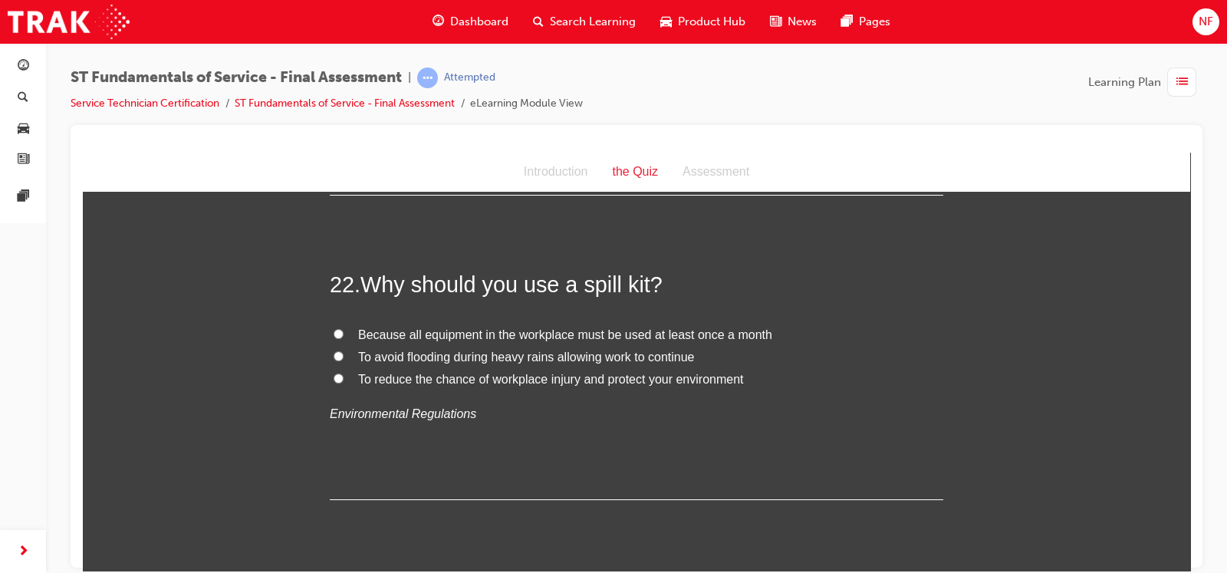
click at [336, 376] on input "To reduce the chance of workplace injury and protect your environment" at bounding box center [339, 378] width 10 height 10
radio input "true"
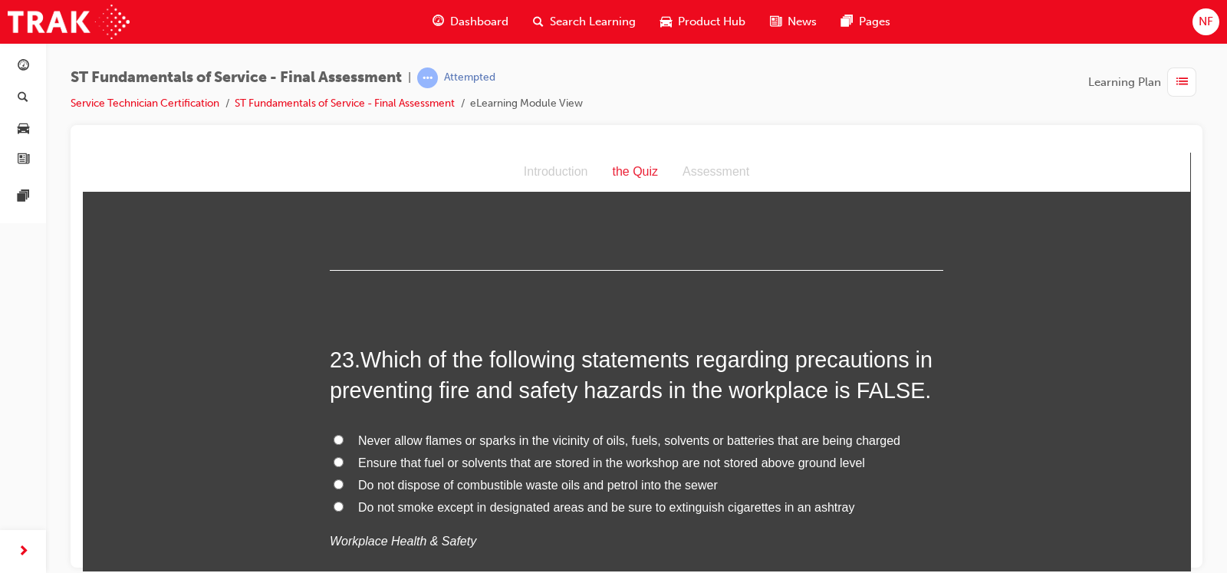
scroll to position [7620, 0]
click at [334, 455] on input "Ensure that fuel or solvents that are stored in the workshop are not stored abo…" at bounding box center [339, 460] width 10 height 10
radio input "true"
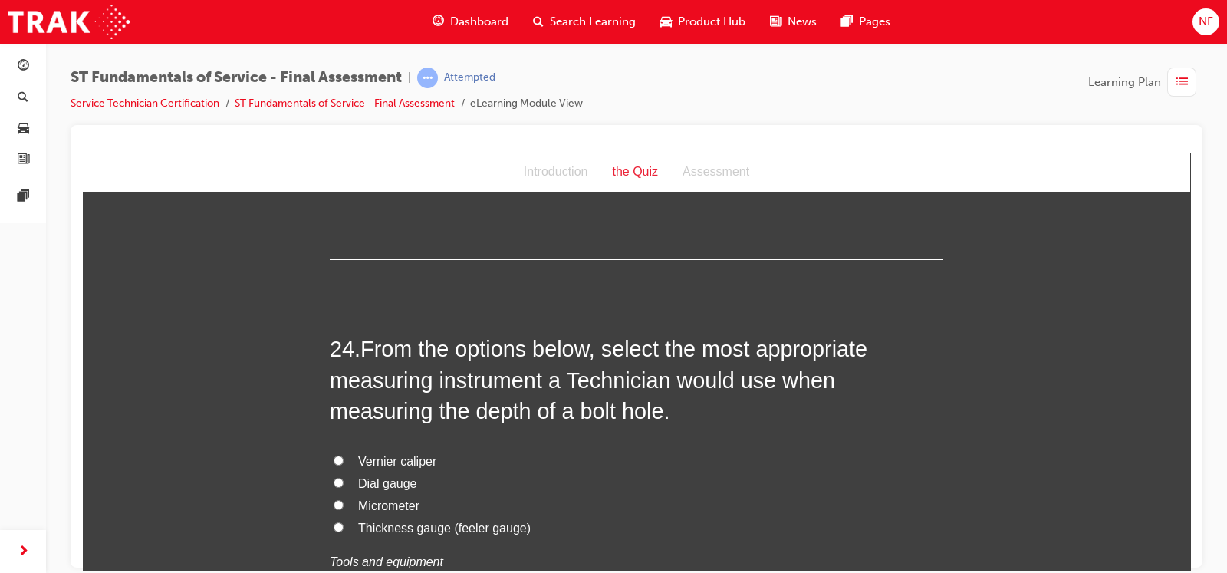
scroll to position [8003, 0]
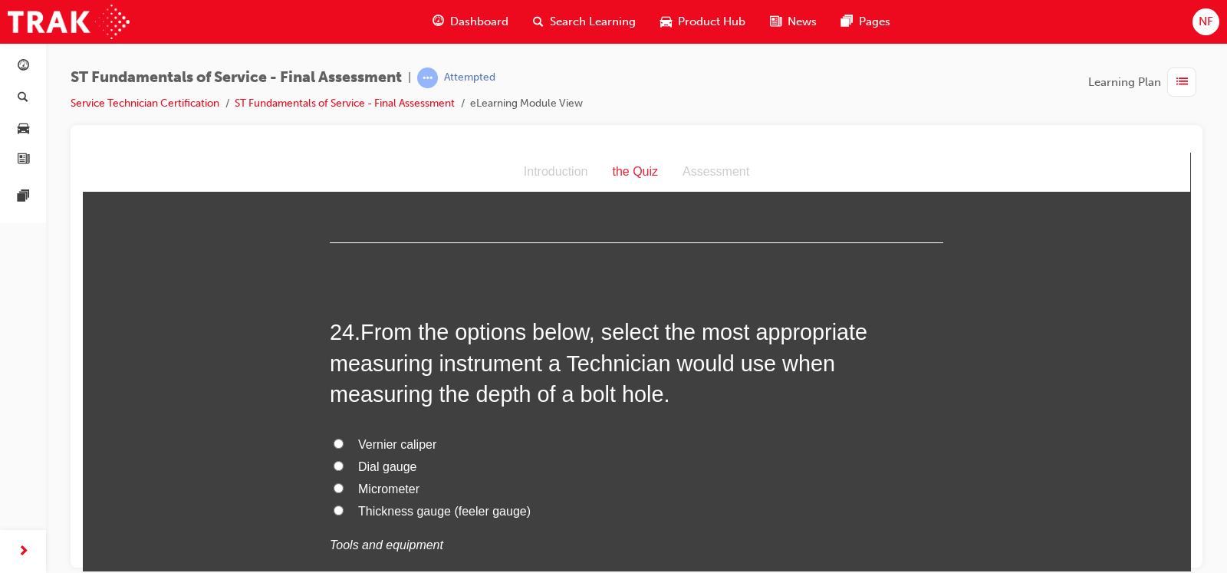
click at [334, 438] on input "Vernier caliper" at bounding box center [339, 443] width 10 height 10
radio input "true"
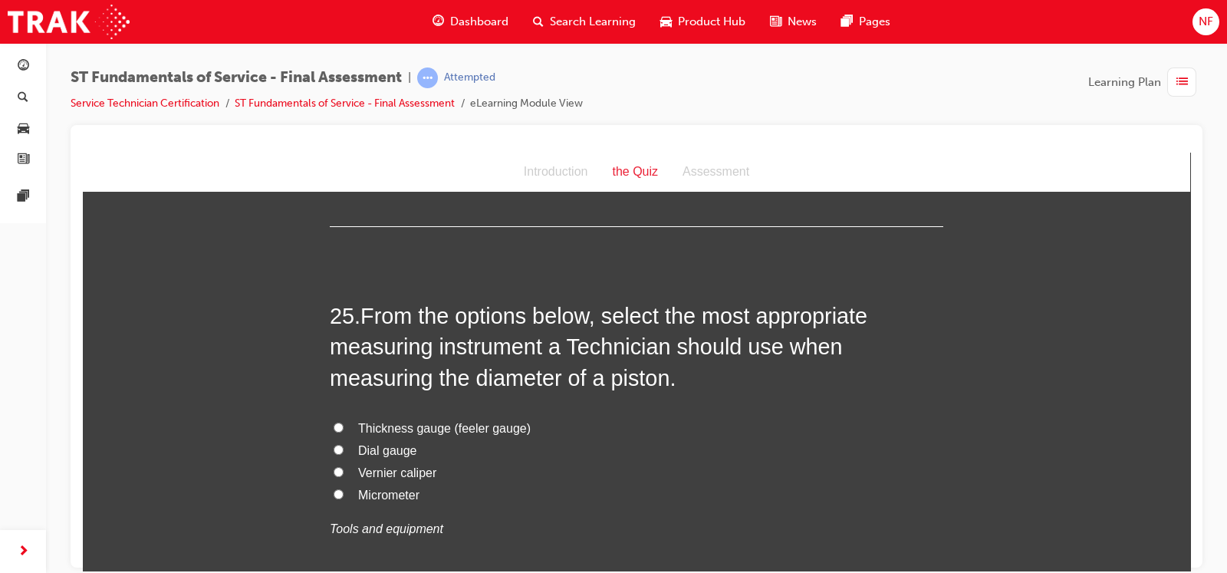
scroll to position [8425, 0]
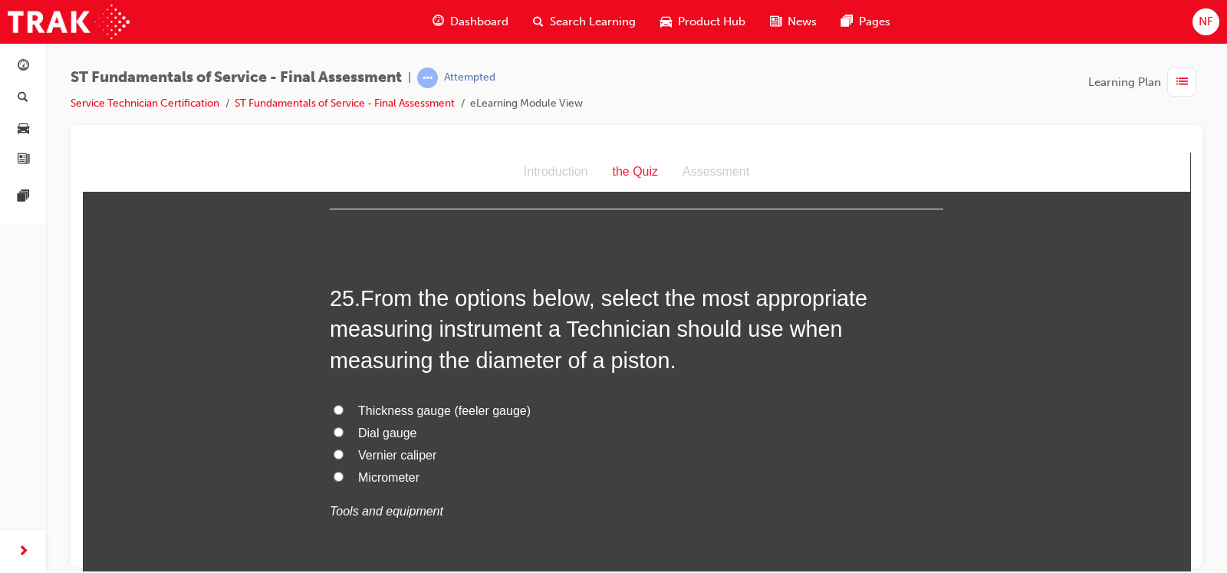
click at [334, 471] on input "Micrometer" at bounding box center [339, 476] width 10 height 10
radio input "true"
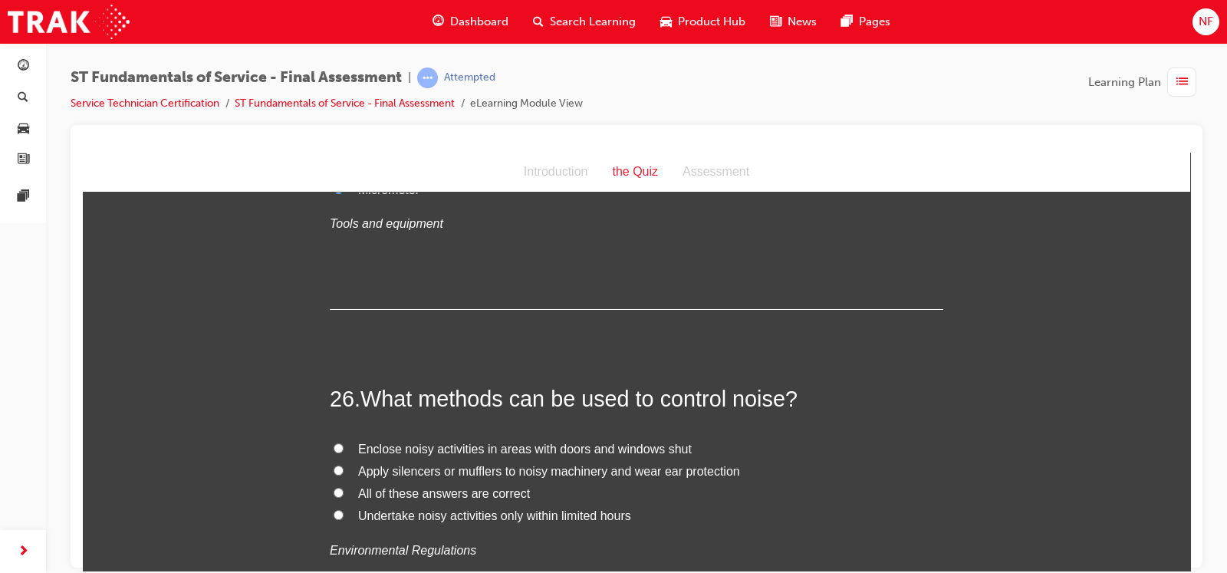
scroll to position [8731, 0]
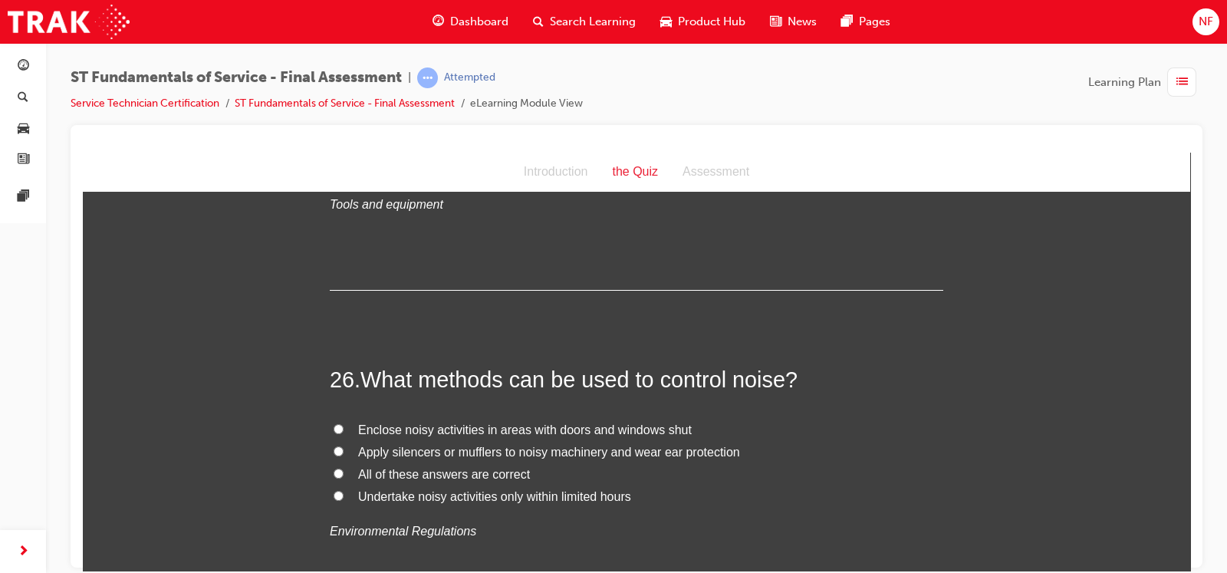
click at [334, 468] on input "All of these answers are correct" at bounding box center [339, 473] width 10 height 10
radio input "true"
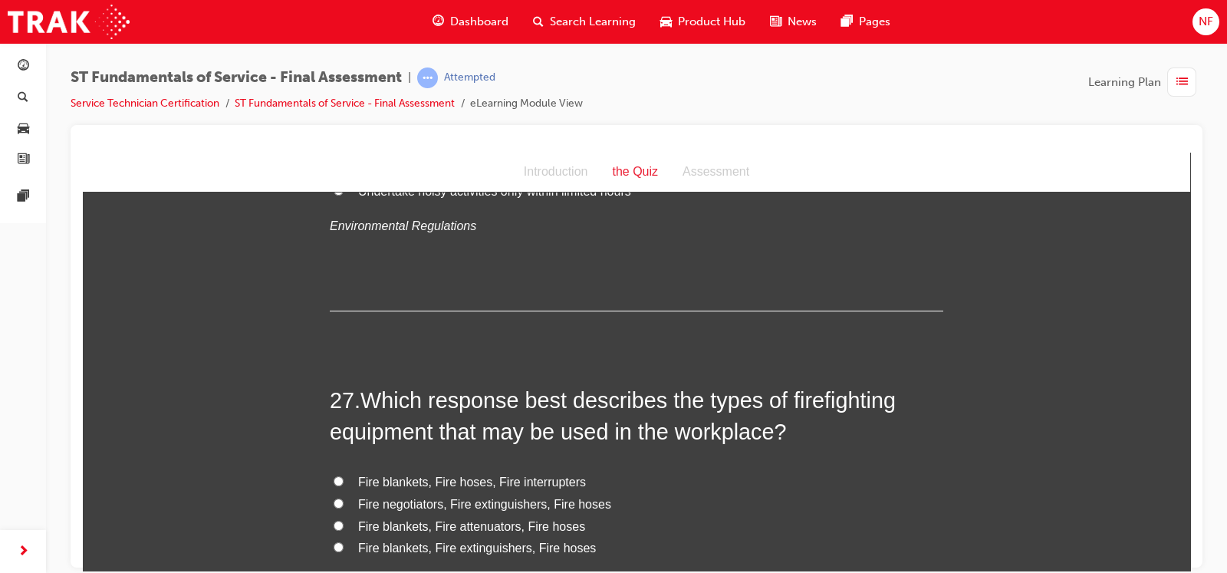
scroll to position [9038, 0]
click at [334, 498] on input "Fire negotiators, Fire extinguishers, Fire hoses" at bounding box center [339, 501] width 10 height 10
radio input "true"
click at [340, 536] on label "Fire blankets, Fire extinguishers, Fire hoses" at bounding box center [636, 546] width 613 height 22
click at [340, 540] on input "Fire blankets, Fire extinguishers, Fire hoses" at bounding box center [339, 545] width 10 height 10
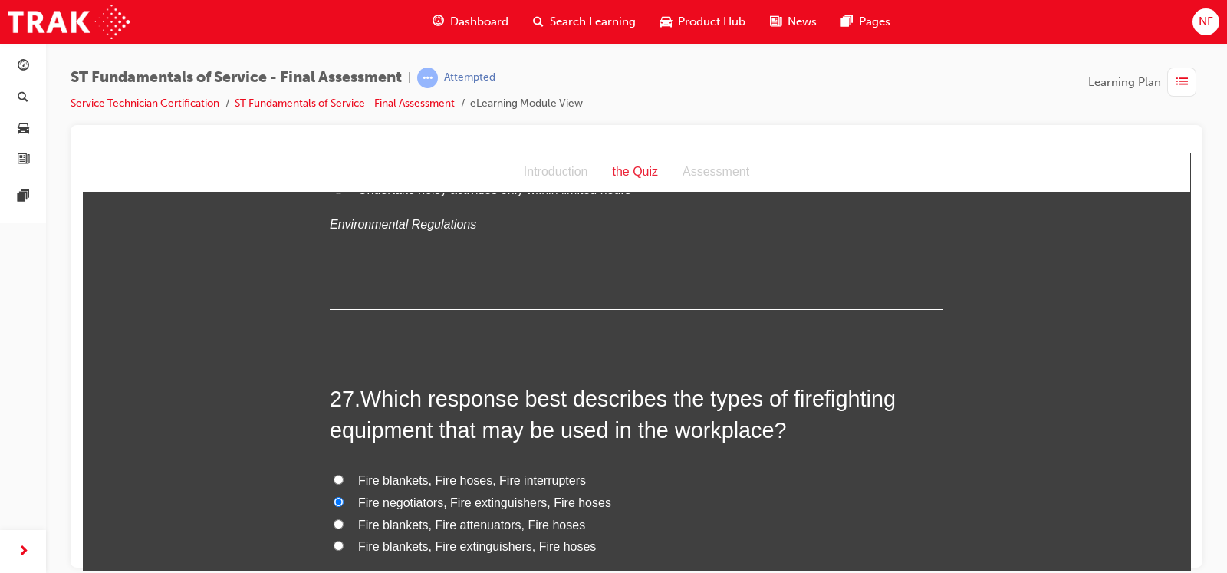
radio input "true"
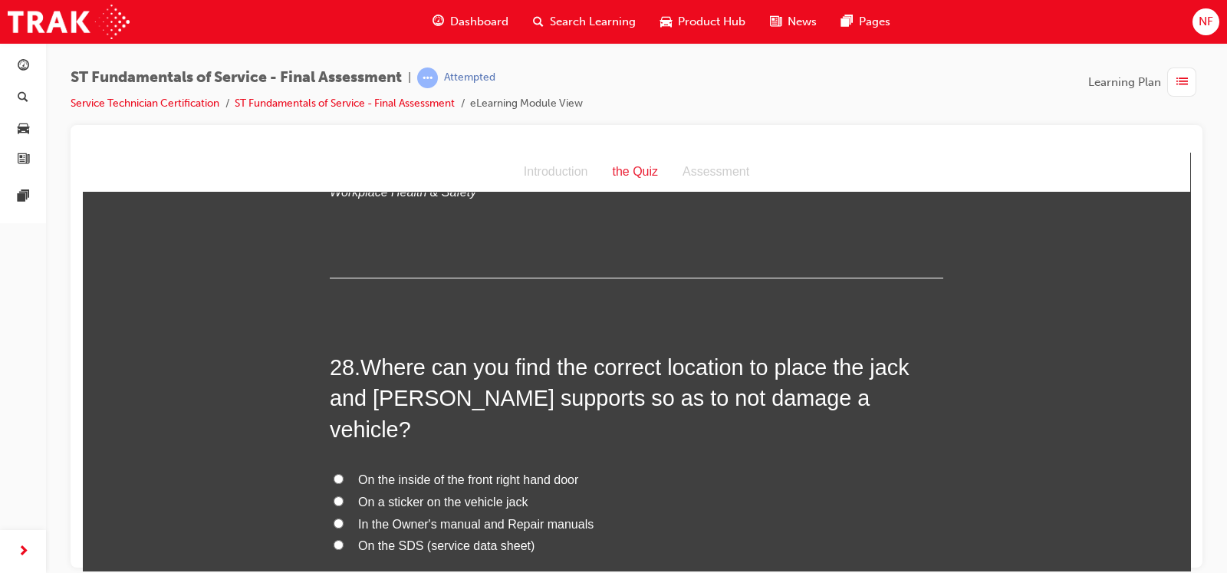
scroll to position [9460, 0]
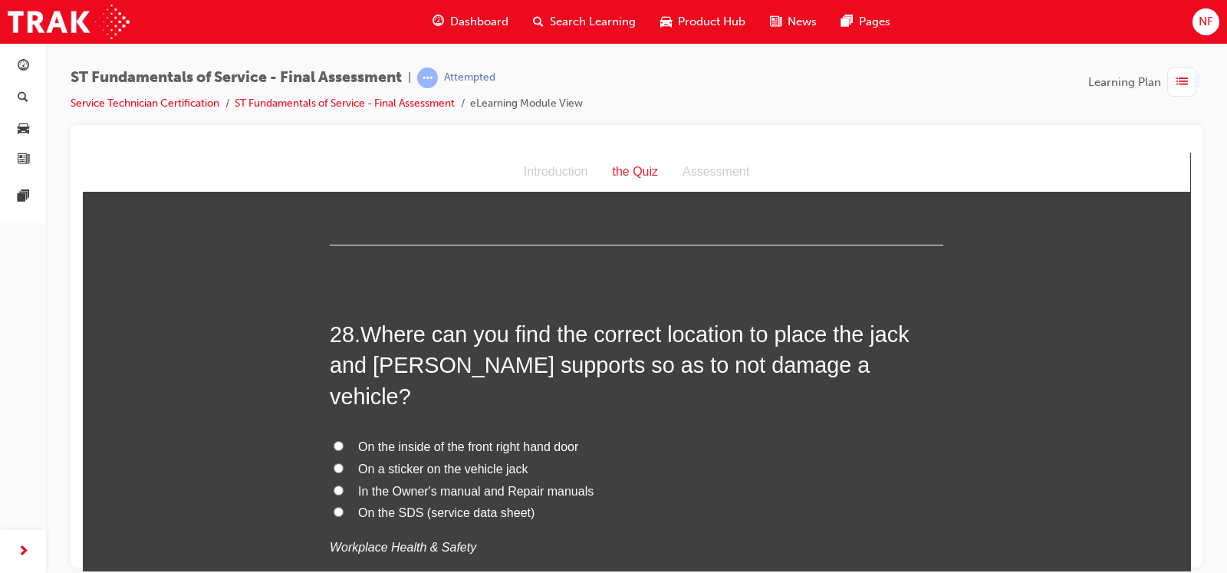
click at [334, 485] on input "In the Owner's manual and Repair manuals" at bounding box center [339, 490] width 10 height 10
radio input "true"
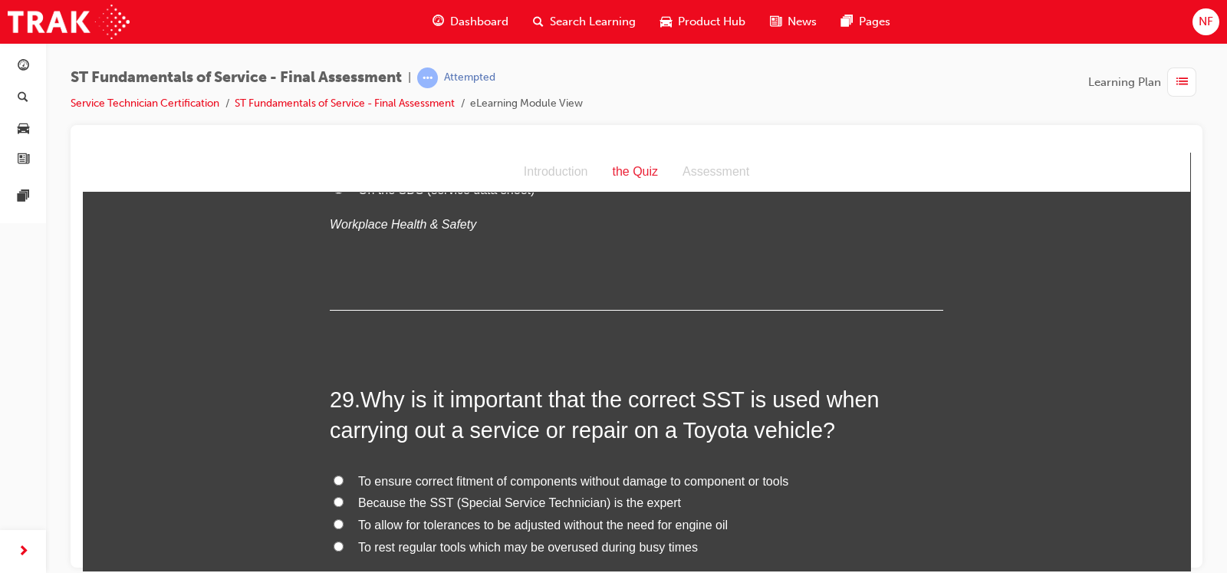
scroll to position [9805, 0]
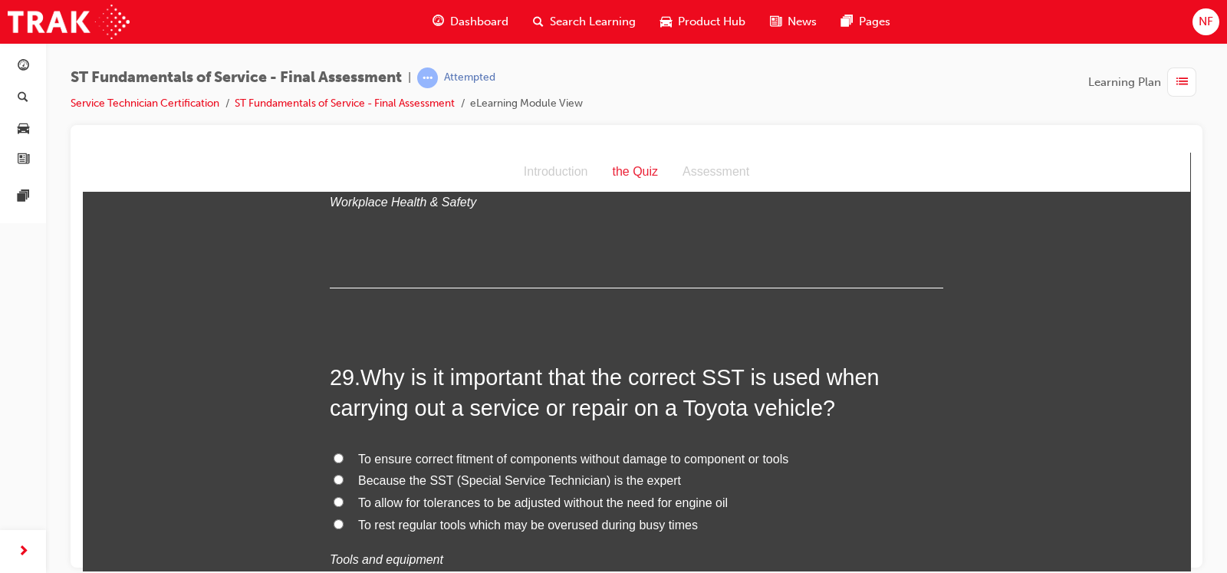
click at [334, 452] on input "To ensure correct fitment of components without damage to component or tools" at bounding box center [339, 457] width 10 height 10
radio input "true"
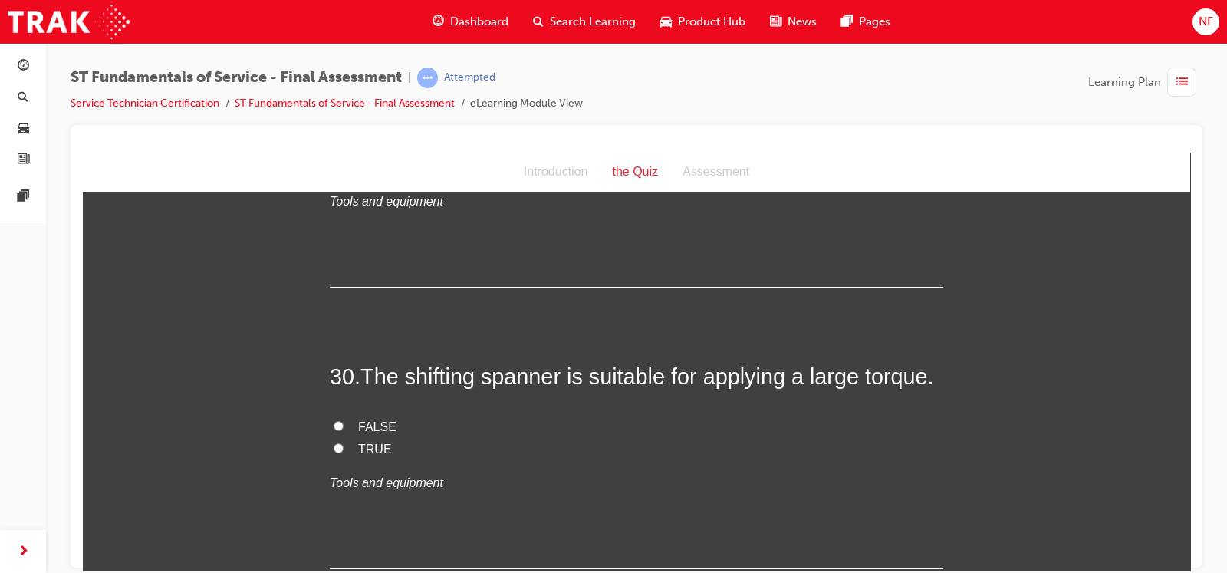
scroll to position [10175, 0]
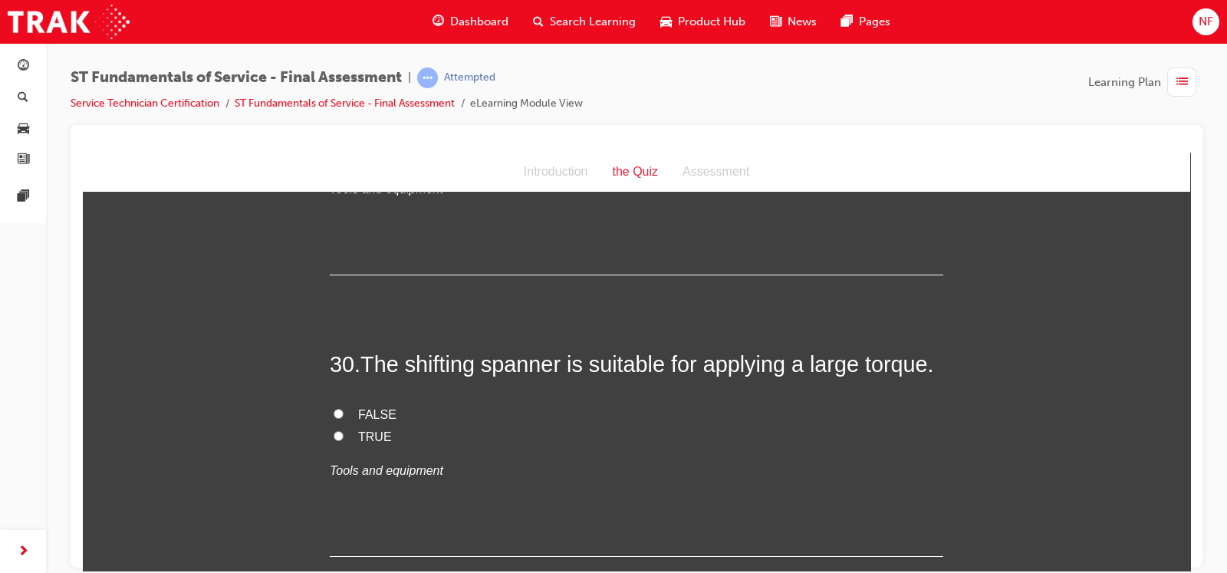
click at [334, 408] on input "FALSE" at bounding box center [339, 413] width 10 height 10
radio input "true"
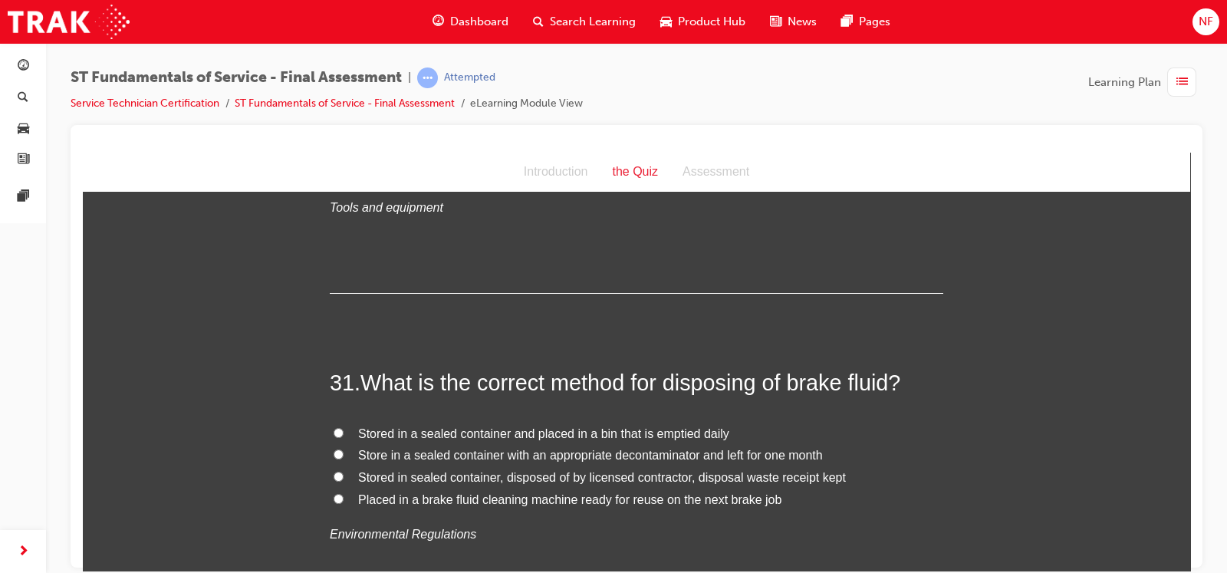
scroll to position [10443, 0]
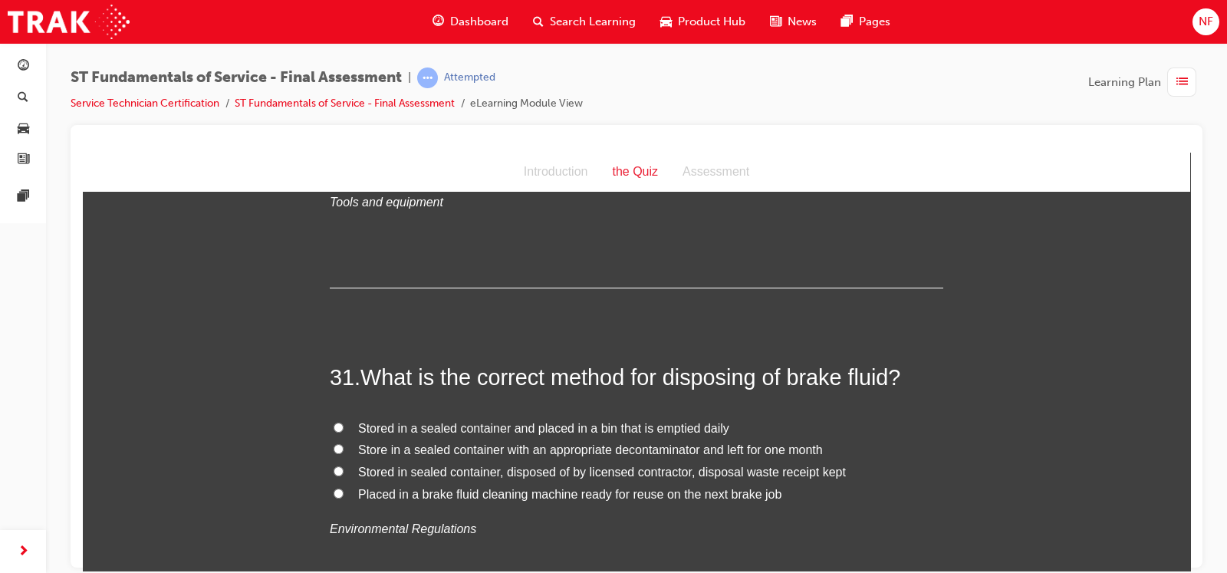
click at [334, 465] on input "Stored in sealed container, disposed of by licensed contractor, disposal waste …" at bounding box center [339, 470] width 10 height 10
radio input "true"
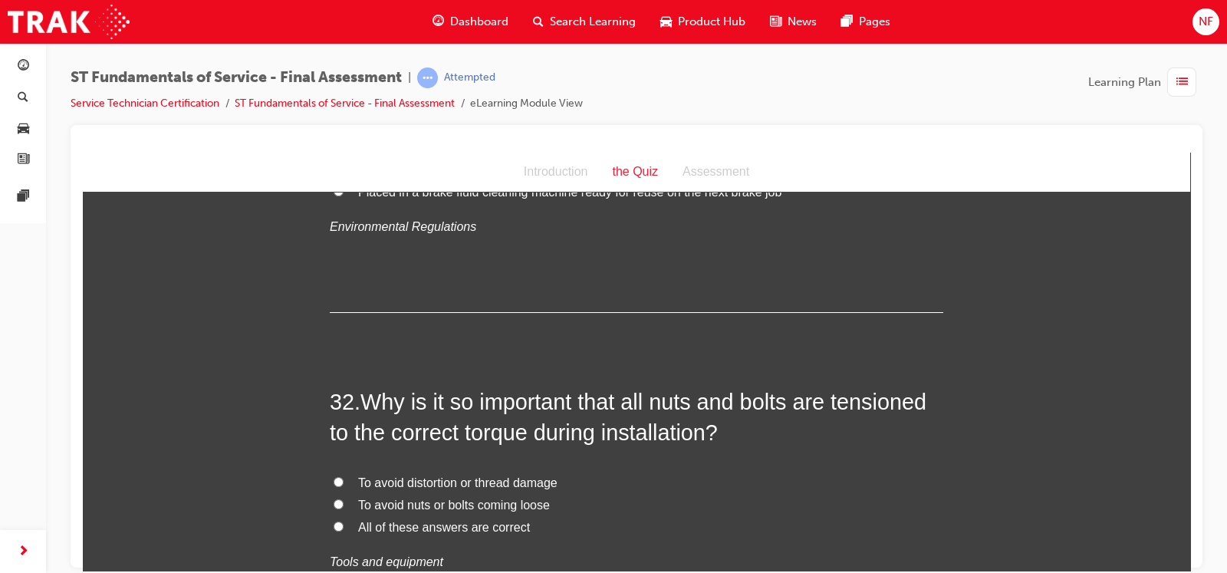
scroll to position [10771, 0]
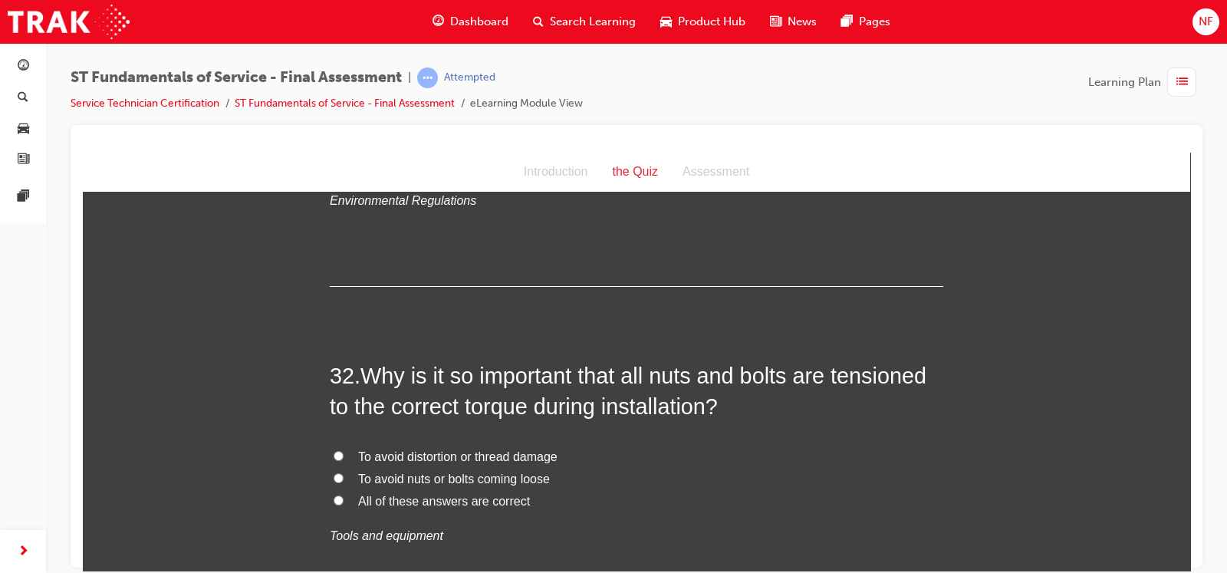
click at [334, 495] on input "All of these answers are correct" at bounding box center [339, 500] width 10 height 10
radio input "true"
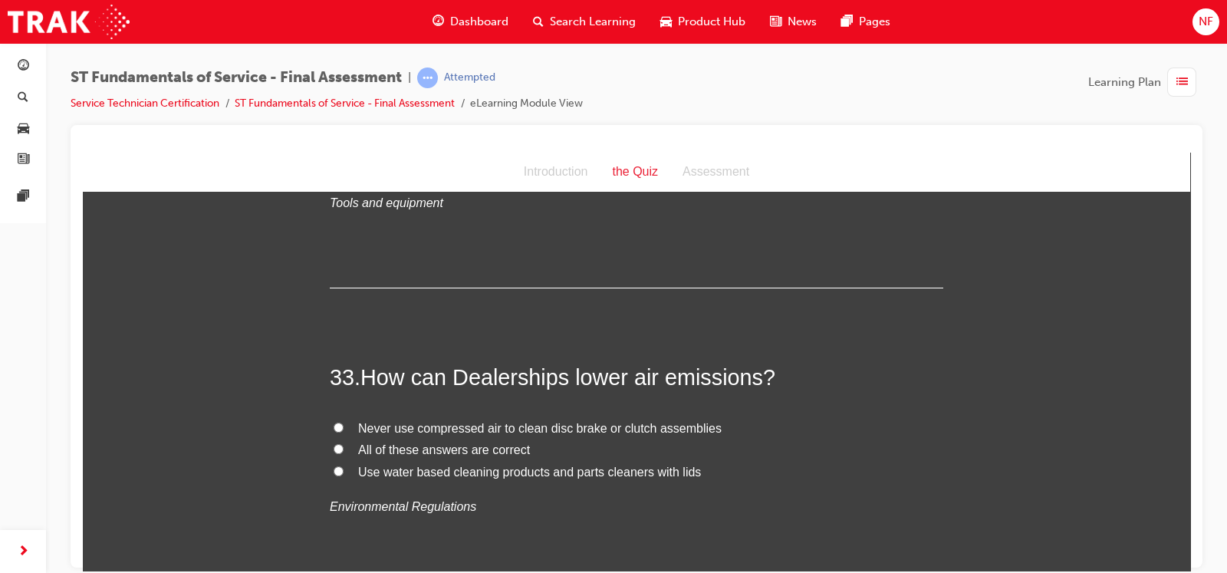
scroll to position [11117, 0]
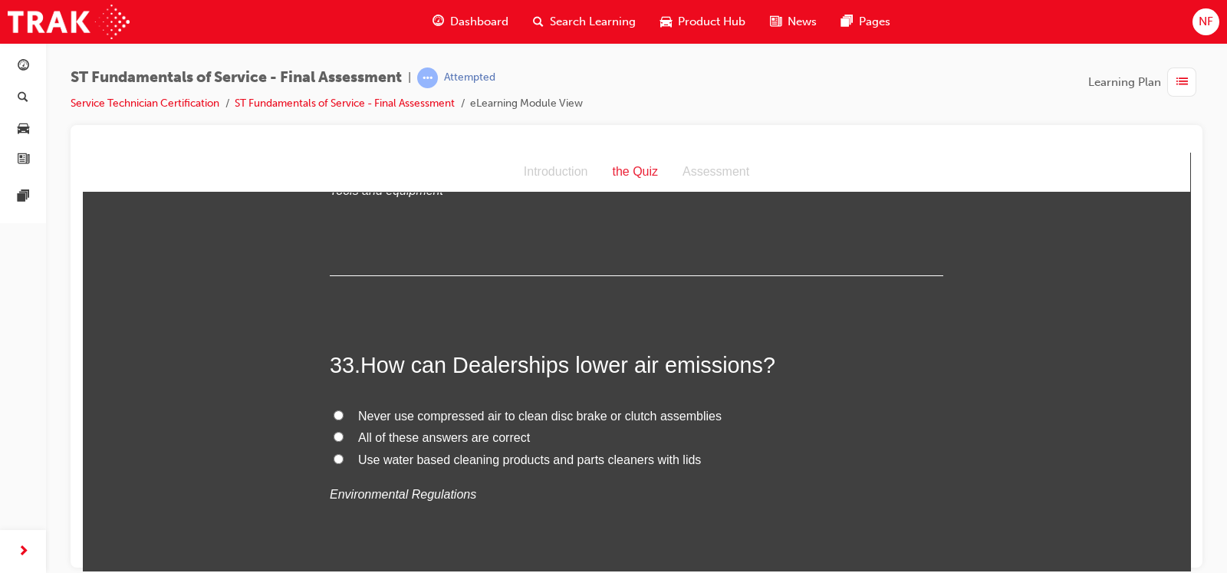
click at [334, 431] on input "All of these answers are correct" at bounding box center [339, 436] width 10 height 10
radio input "true"
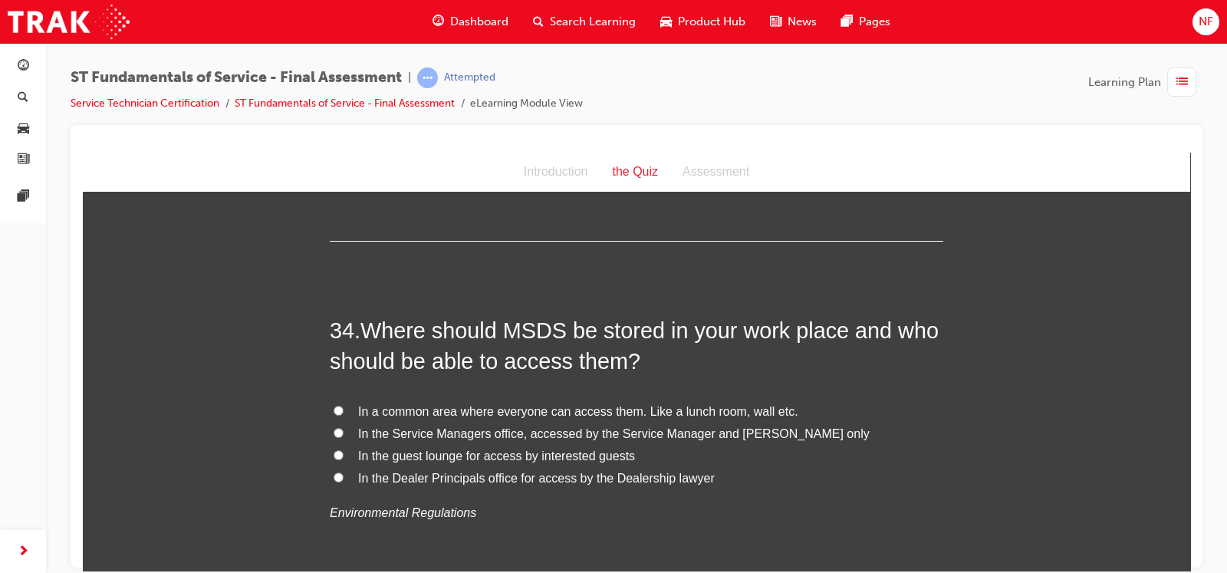
scroll to position [11462, 0]
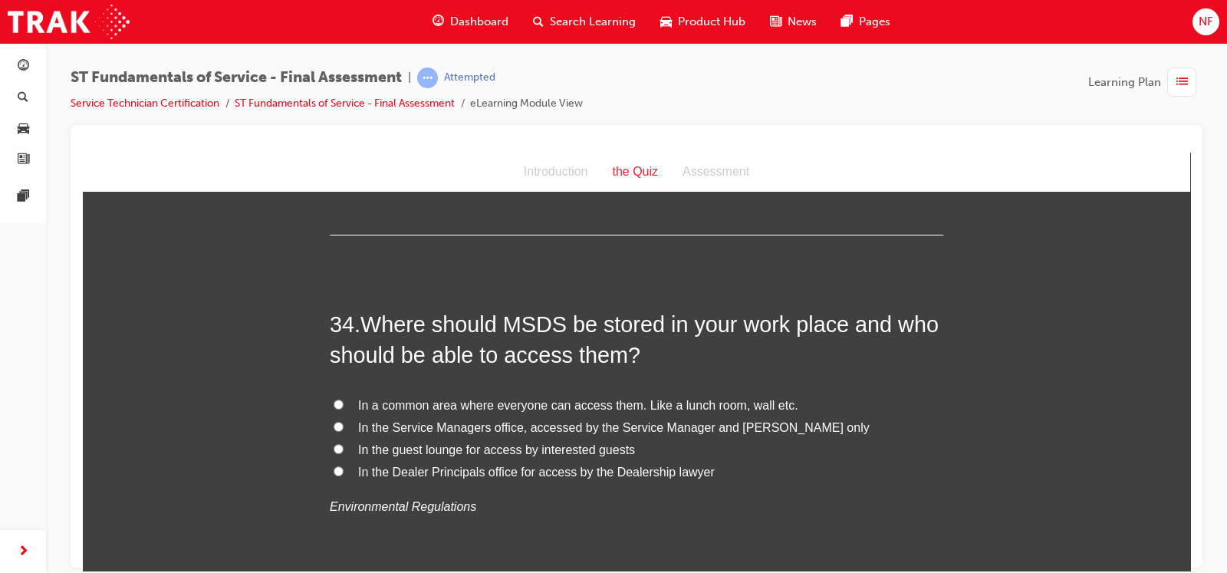
click at [334, 399] on input "In a common area where everyone can access them. Like a lunch room, wall etc." at bounding box center [339, 404] width 10 height 10
radio input "true"
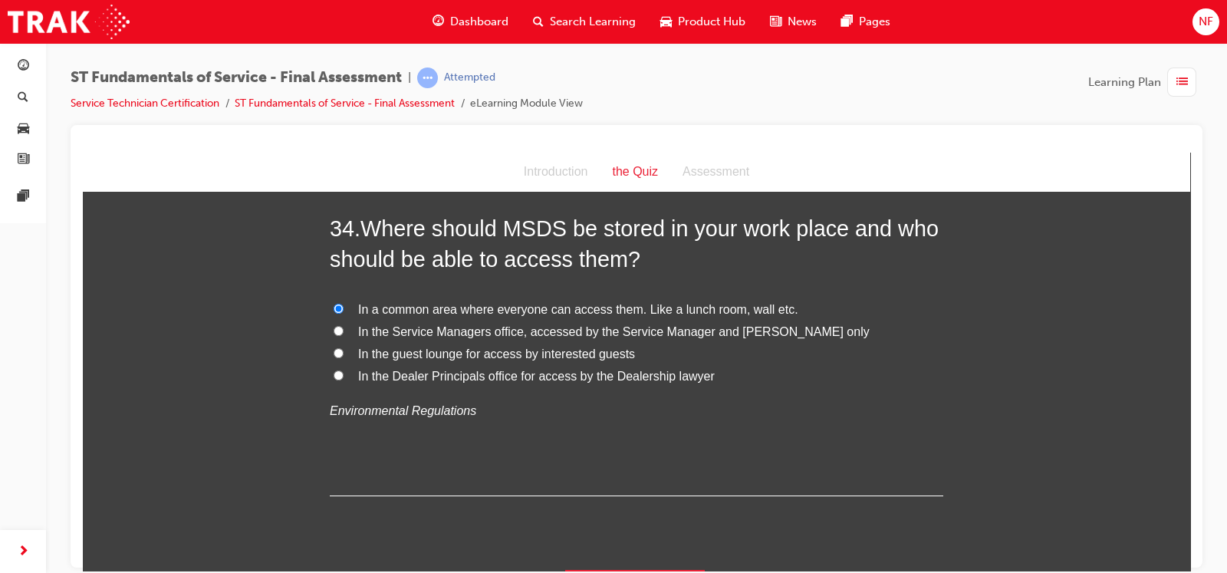
scroll to position [11562, 0]
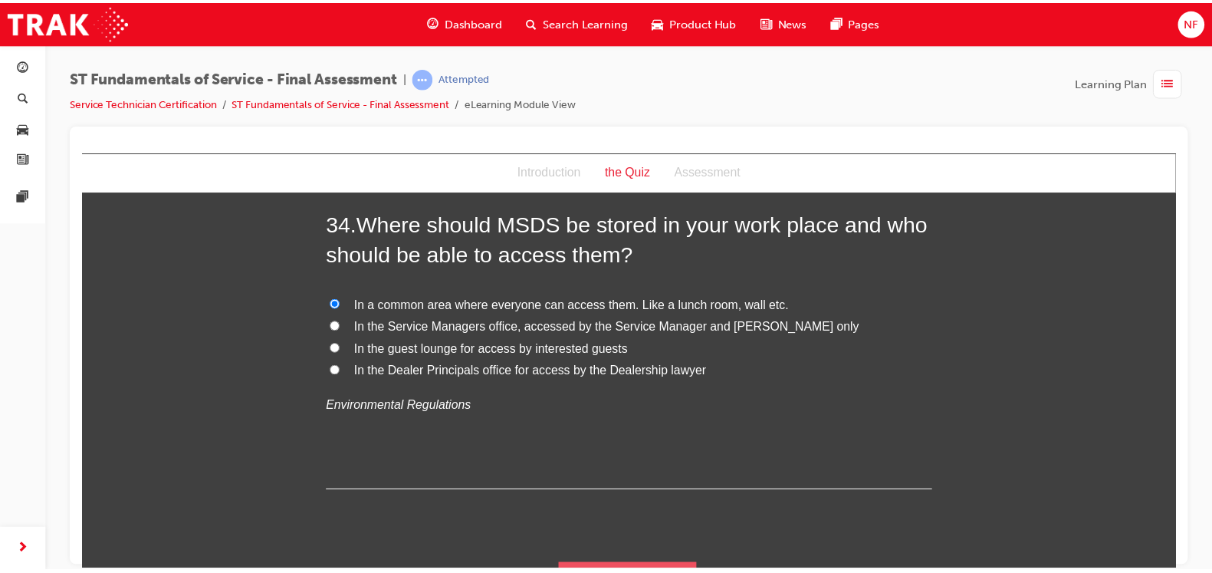
scroll to position [0, 0]
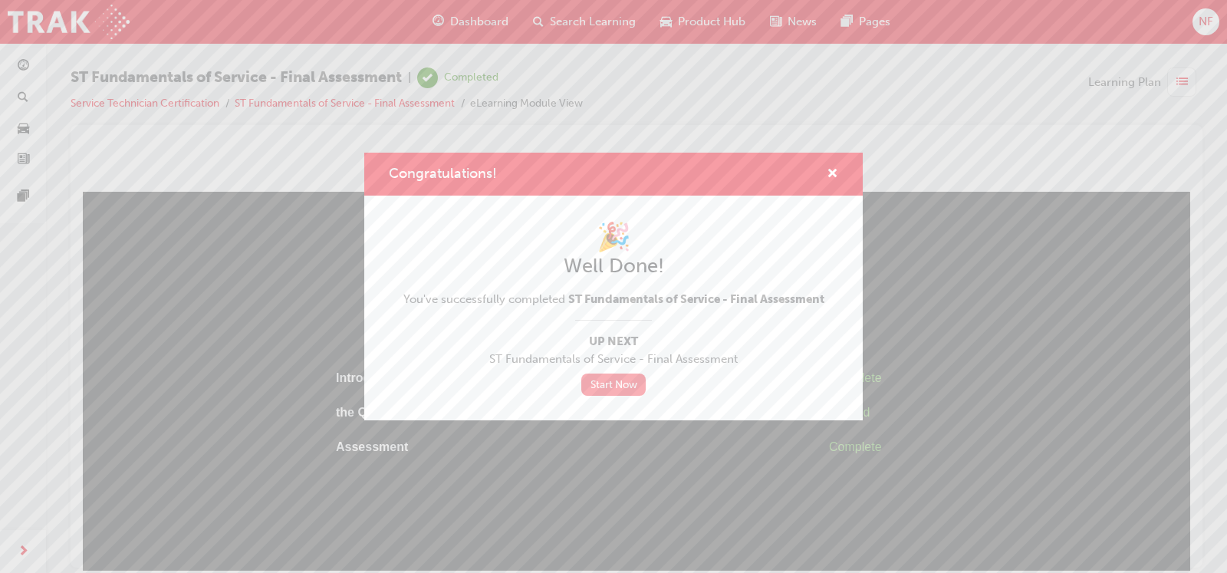
click at [636, 383] on link "Start Now" at bounding box center [613, 384] width 64 height 22
click at [605, 382] on link "Start Now" at bounding box center [613, 384] width 64 height 22
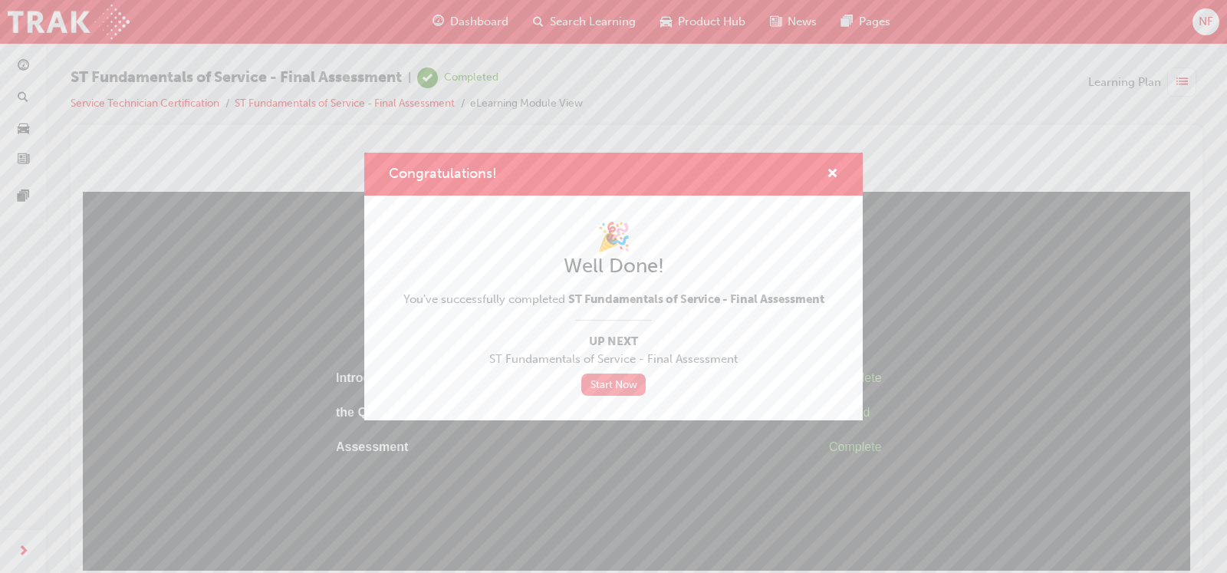
click at [605, 382] on link "Start Now" at bounding box center [613, 384] width 64 height 22
drag, startPoint x: 605, startPoint y: 382, endPoint x: 490, endPoint y: 453, distance: 135.3
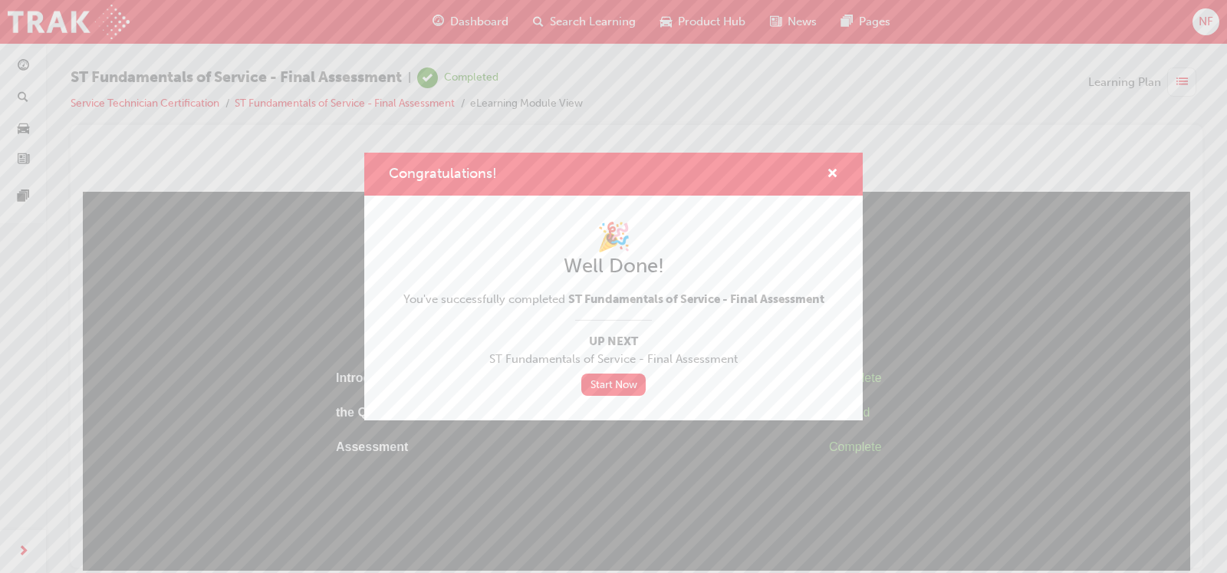
click at [490, 453] on div "Congratulations! 🎉 Well Done! You've successfully completed ST Fundamentals of …" at bounding box center [613, 286] width 1227 height 573
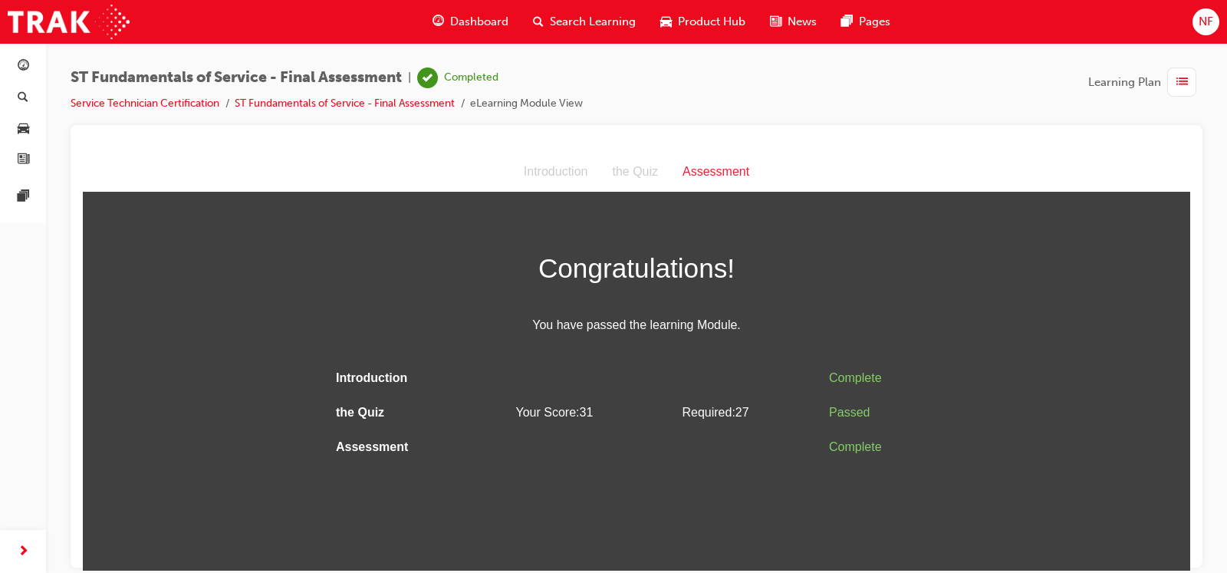
click at [593, 422] on td "Your Score: 31" at bounding box center [593, 412] width 166 height 35
click at [718, 530] on html "Assessment Introduction the Quiz Assessment Congratulations! You have passed th…" at bounding box center [636, 361] width 1107 height 418
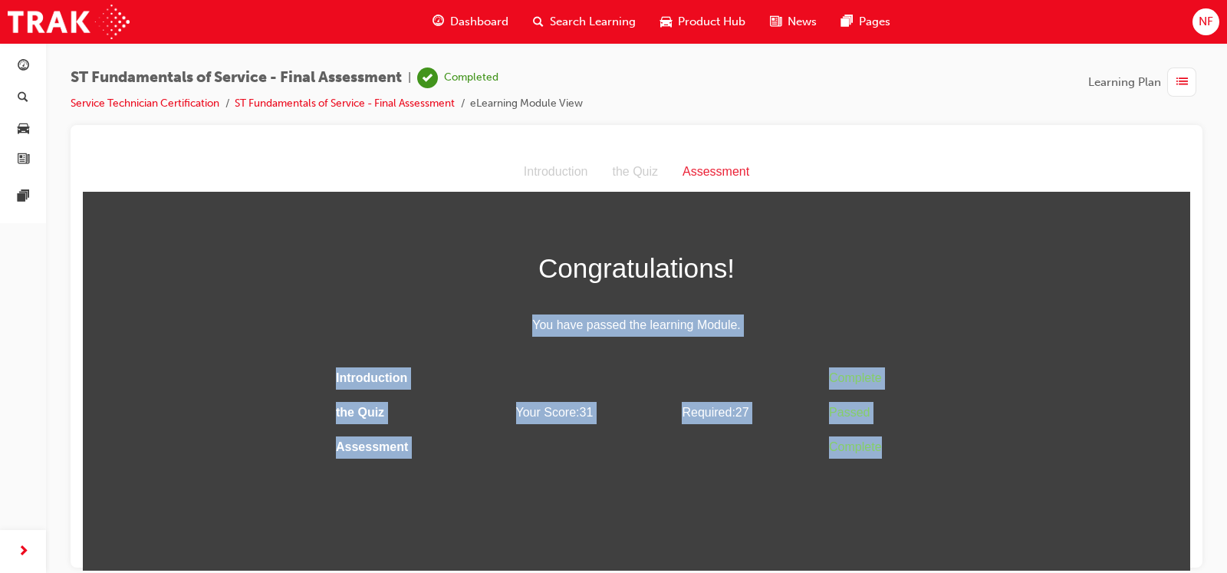
drag, startPoint x: 718, startPoint y: 530, endPoint x: 299, endPoint y: 313, distance: 471.5
click at [299, 313] on html "Assessment Introduction the Quiz Assessment Congratulations! You have passed th…" at bounding box center [636, 361] width 1107 height 418
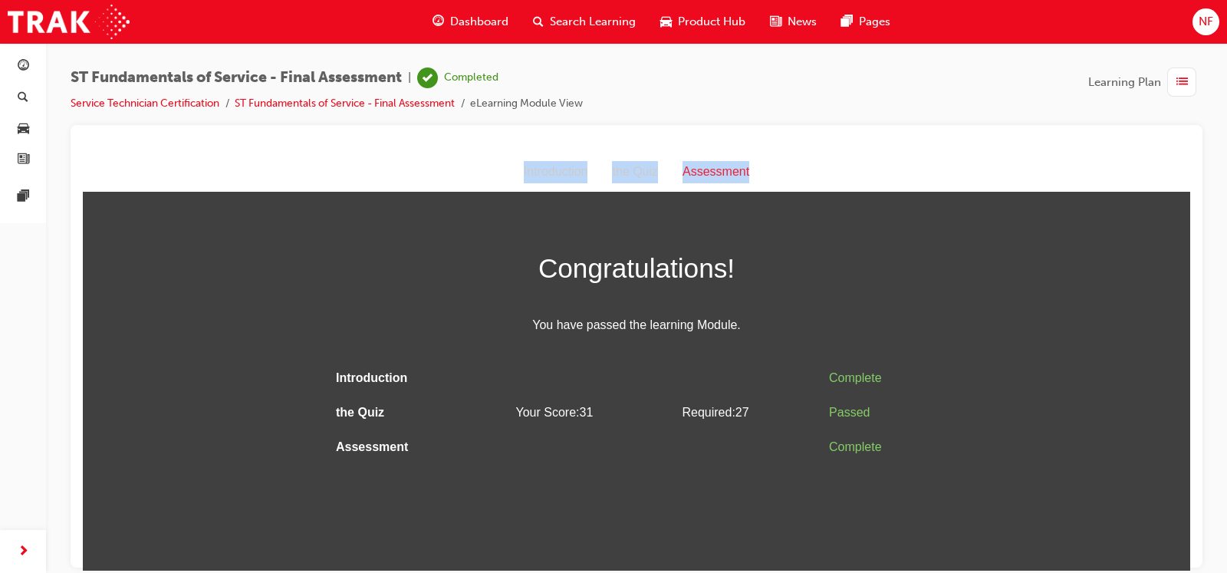
drag, startPoint x: 140, startPoint y: 235, endPoint x: 45, endPoint y: -46, distance: 296.3
click at [83, 152] on html "Assessment Introduction the Quiz Assessment Congratulations! You have passed th…" at bounding box center [636, 361] width 1107 height 418
click at [446, 17] on div "Dashboard" at bounding box center [470, 21] width 100 height 31
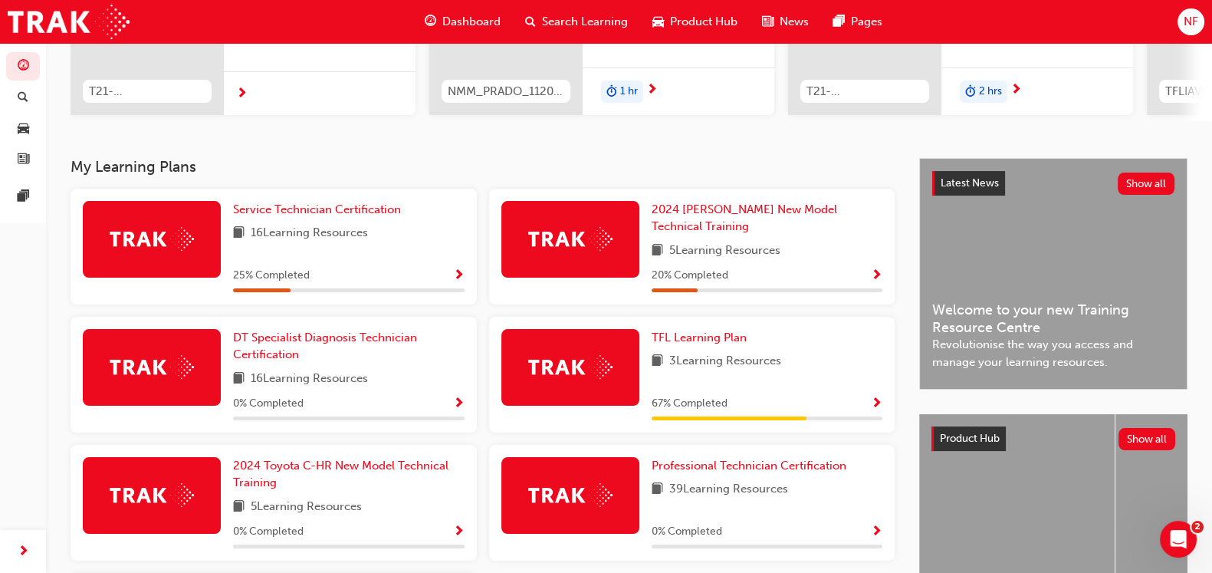
scroll to position [268, 0]
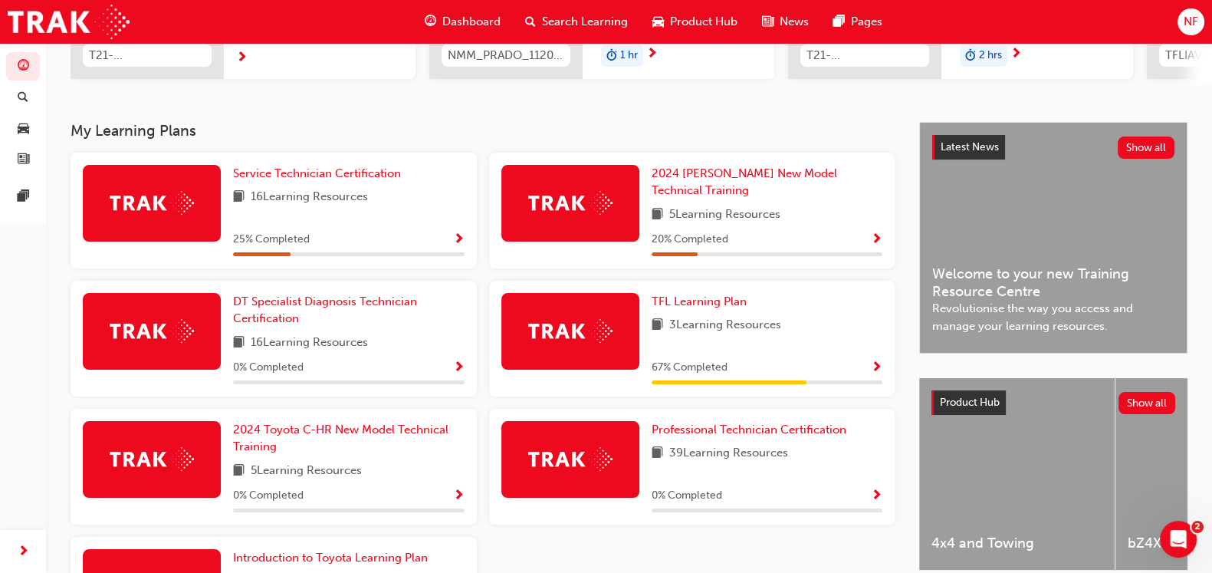
click at [454, 233] on span "Show Progress" at bounding box center [459, 240] width 12 height 14
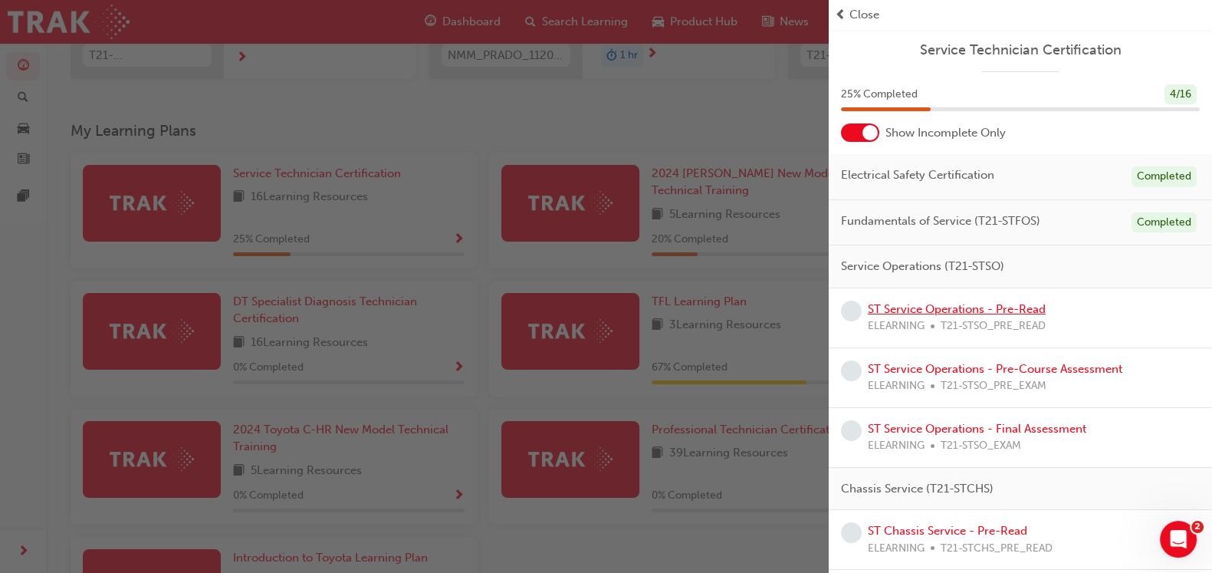
click at [927, 312] on link "ST Service Operations - Pre-Read" at bounding box center [957, 309] width 178 height 14
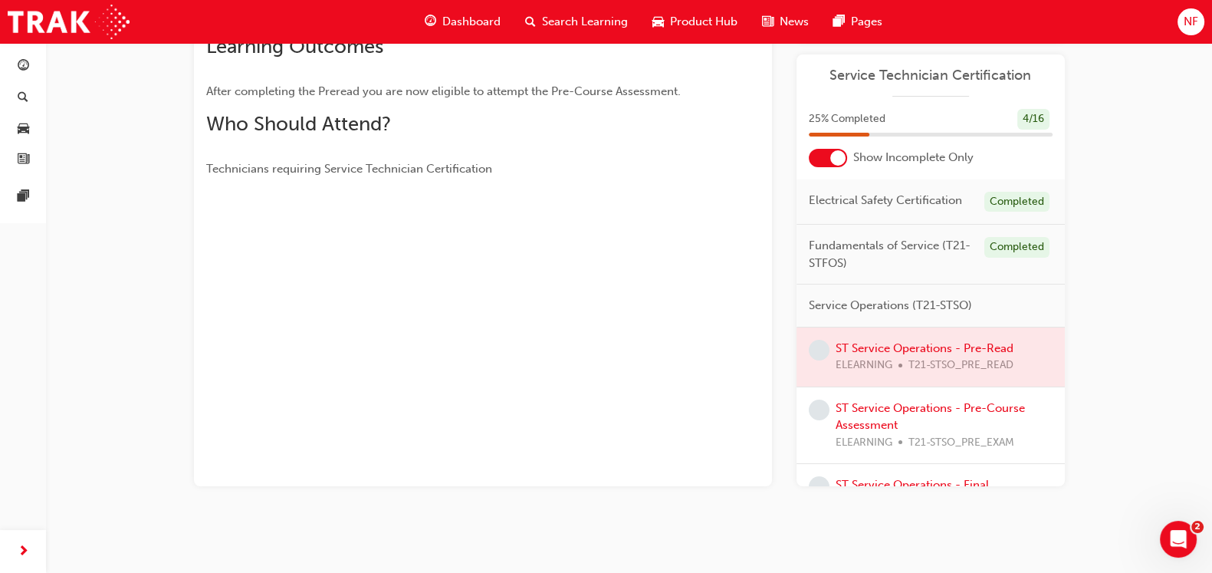
click at [922, 357] on div at bounding box center [931, 356] width 268 height 59
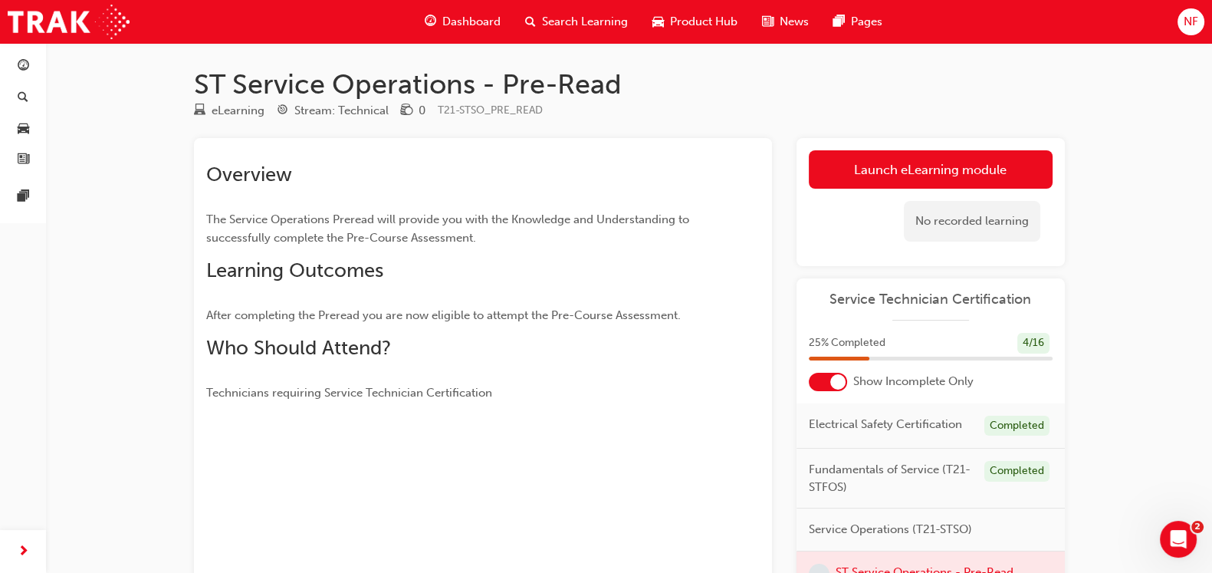
scroll to position [13, 0]
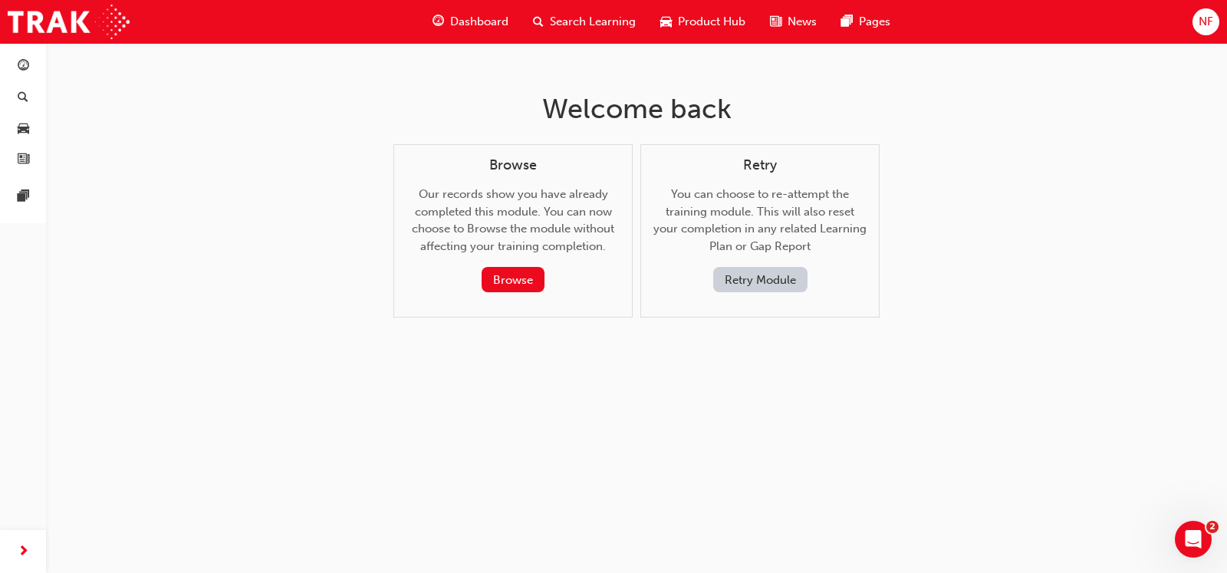
click at [463, 25] on span "Dashboard" at bounding box center [479, 22] width 58 height 18
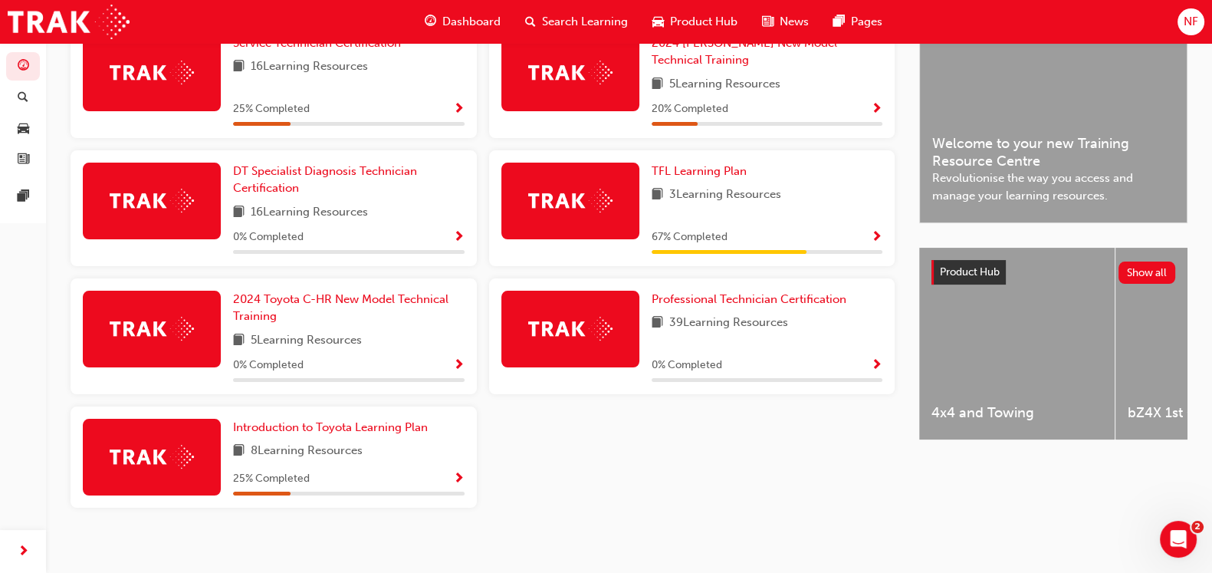
scroll to position [399, 0]
click at [455, 103] on span "Show Progress" at bounding box center [459, 110] width 12 height 14
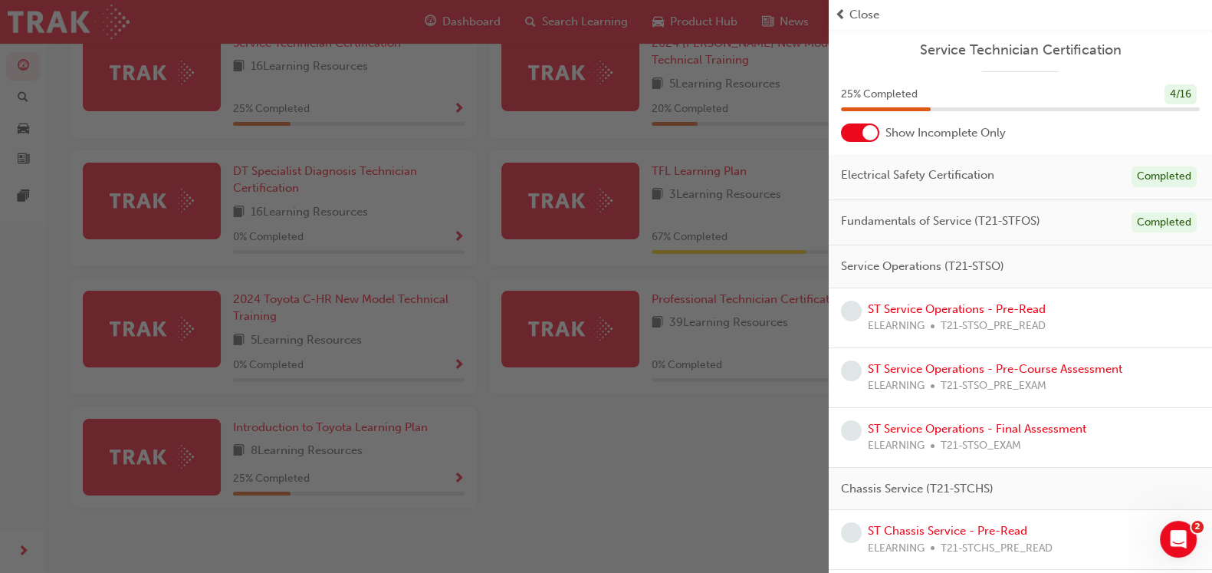
click at [761, 432] on div "button" at bounding box center [414, 286] width 829 height 573
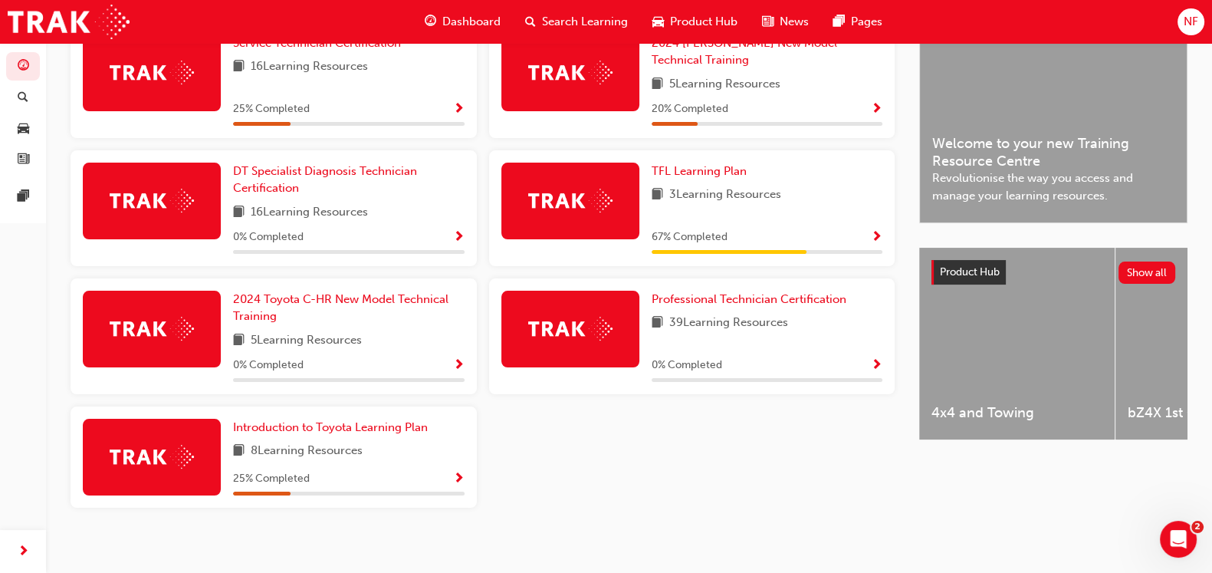
click at [876, 103] on span "Show Progress" at bounding box center [877, 110] width 12 height 14
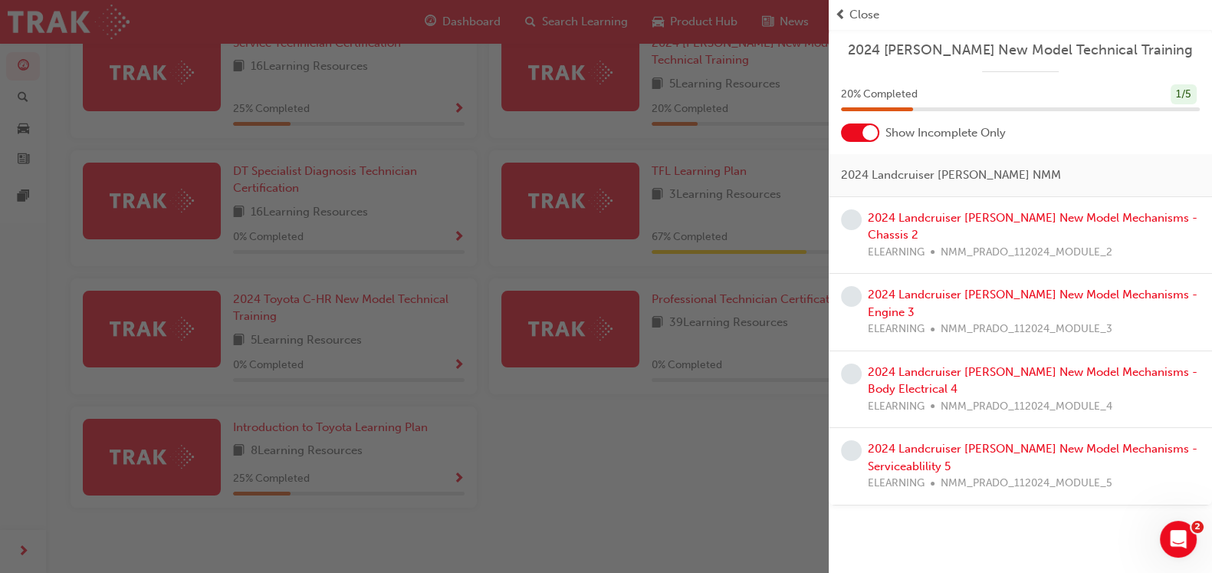
click at [855, 132] on div at bounding box center [860, 132] width 38 height 18
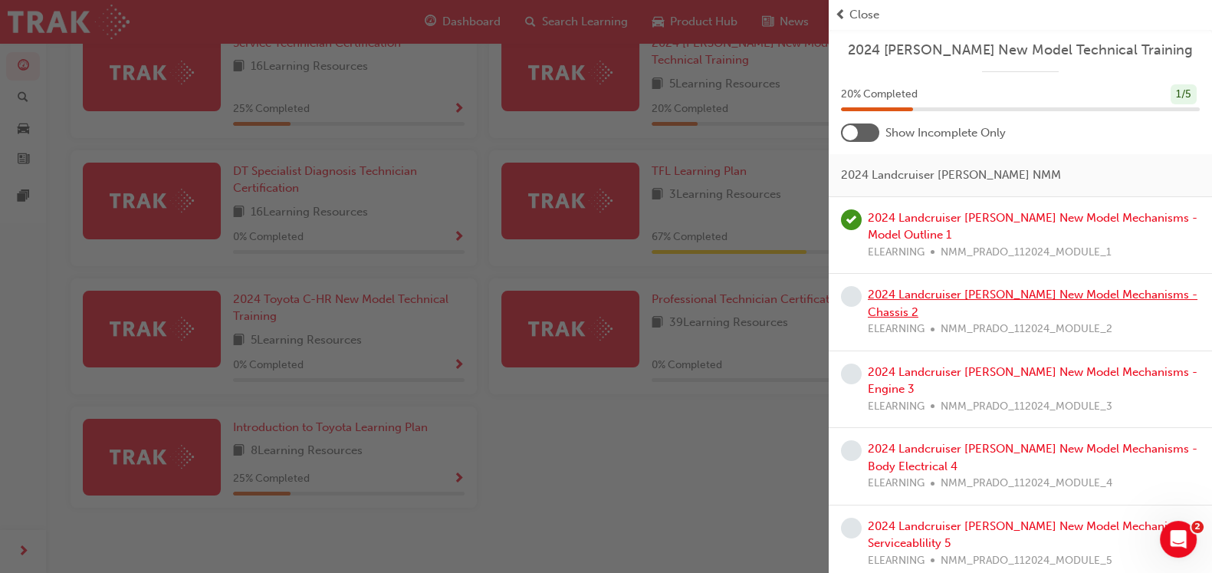
click at [929, 290] on link "2024 Landcruiser [PERSON_NAME] New Model Mechanisms - Chassis 2" at bounding box center [1033, 303] width 330 height 31
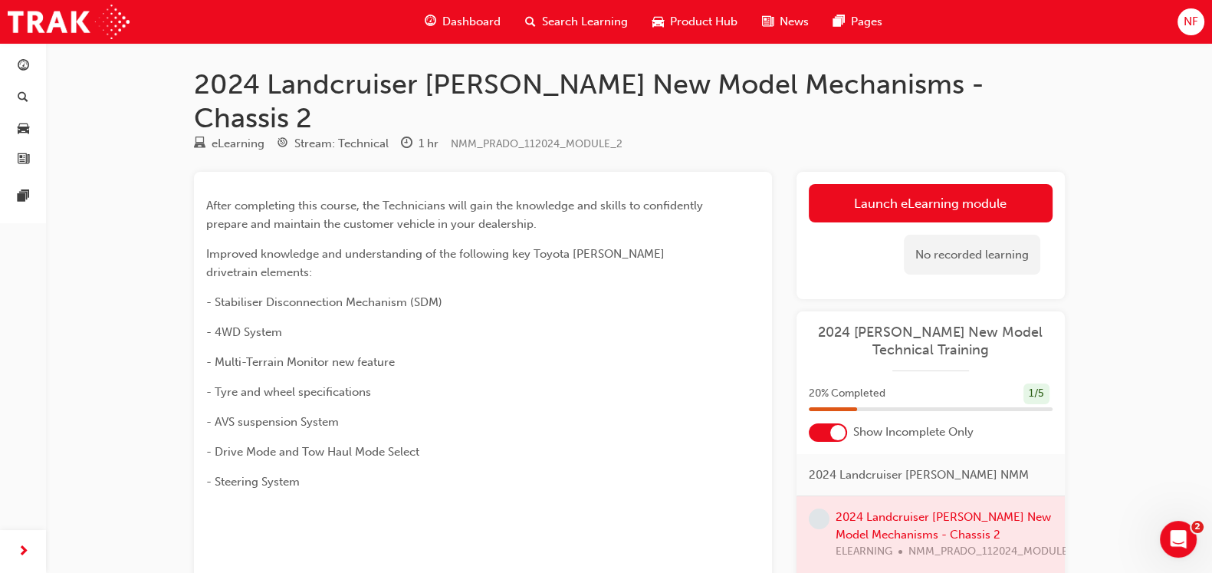
scroll to position [13, 0]
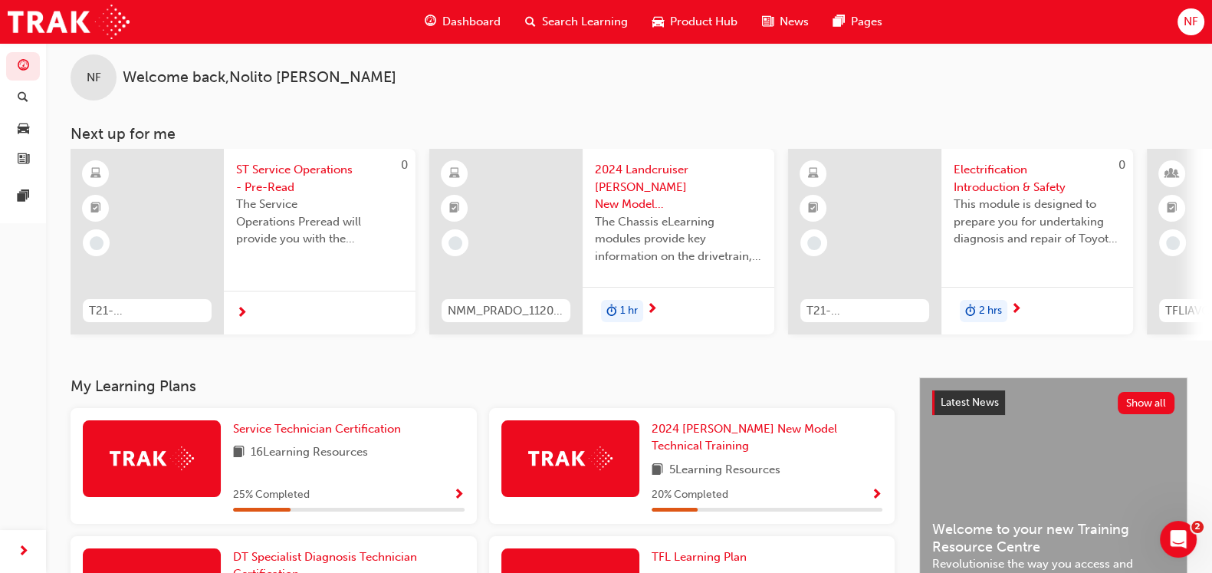
click at [1181, 22] on div "NF" at bounding box center [1191, 21] width 27 height 27
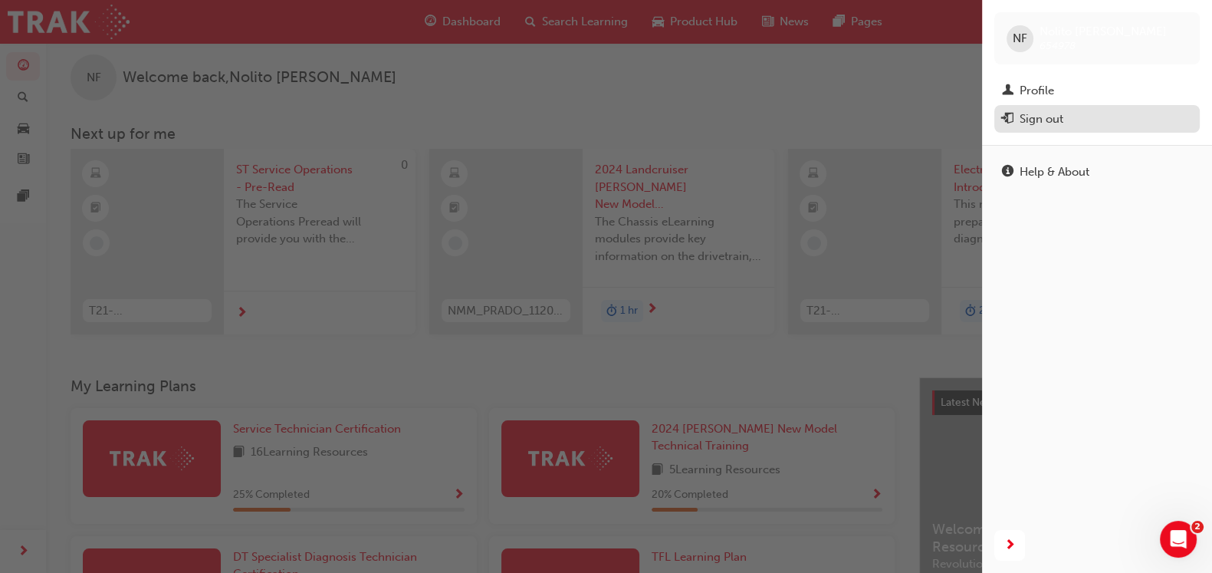
click at [1055, 127] on div "Sign out" at bounding box center [1042, 119] width 44 height 18
